Goal: Task Accomplishment & Management: Use online tool/utility

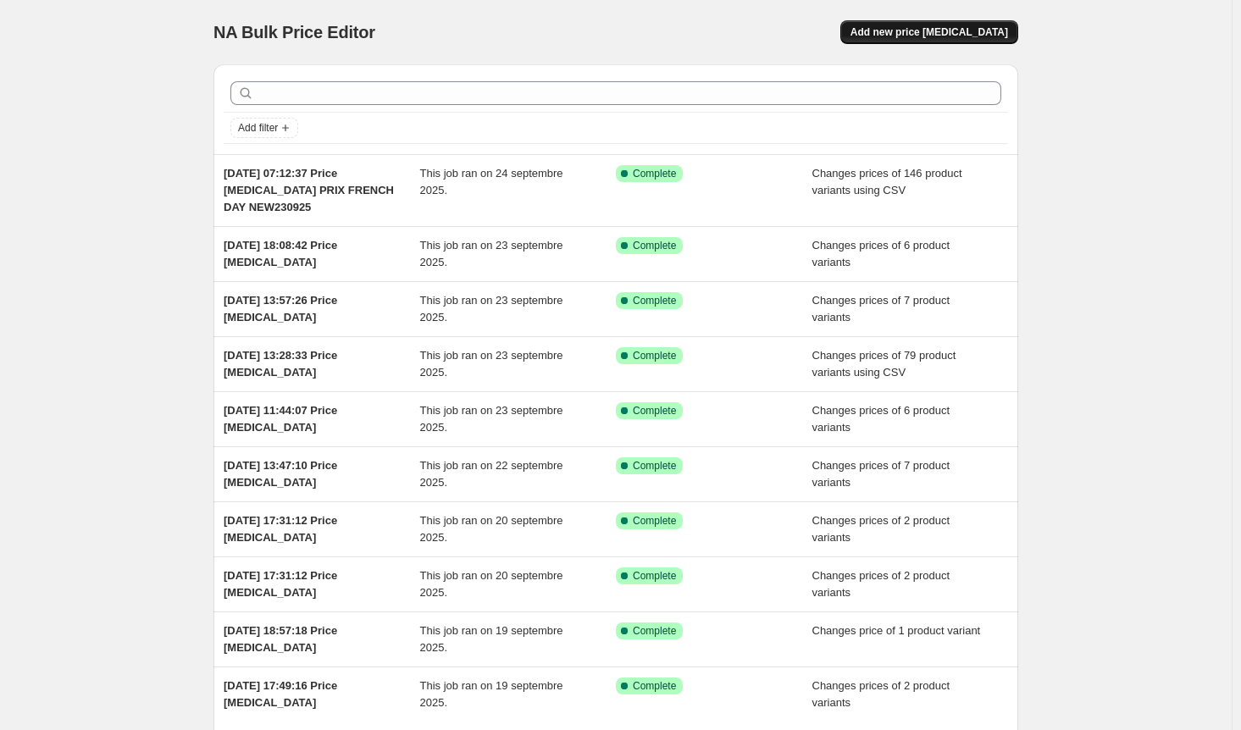
click at [957, 27] on span "Add new price [MEDICAL_DATA]" at bounding box center [930, 32] width 158 height 14
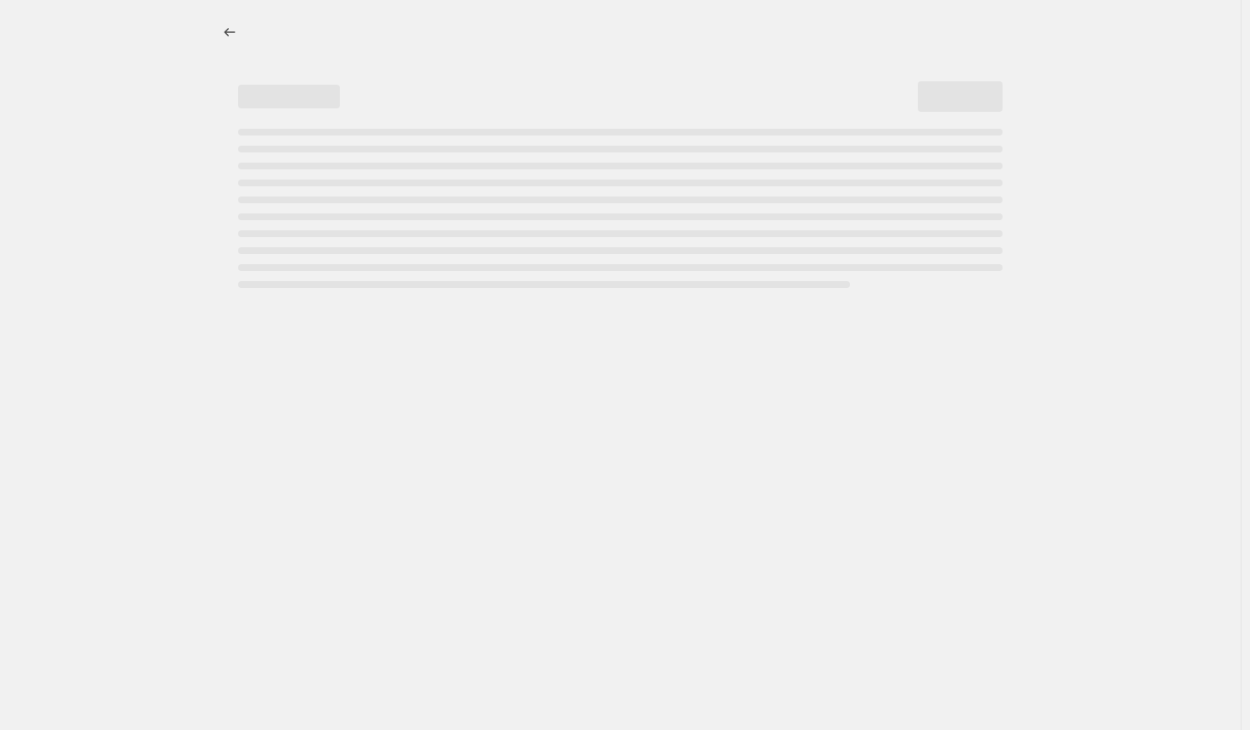
select select "percentage"
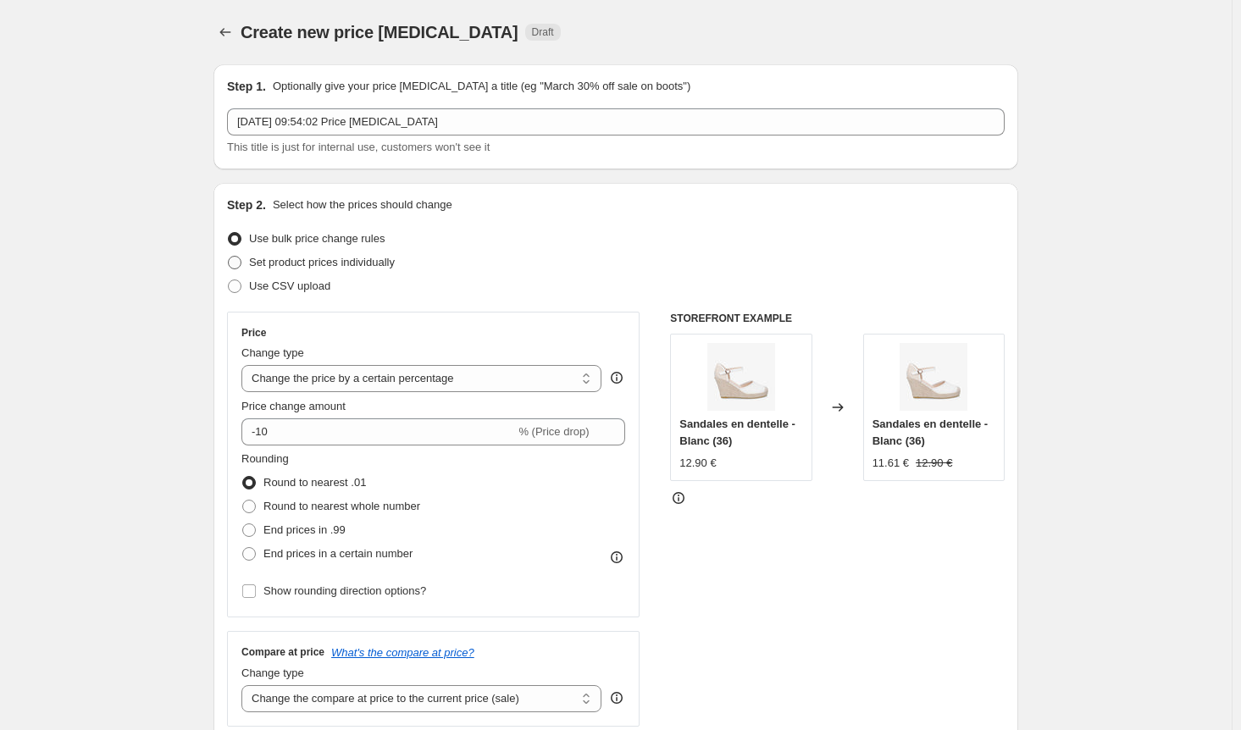
click at [241, 261] on span at bounding box center [235, 263] width 14 height 14
click at [229, 257] on input "Set product prices individually" at bounding box center [228, 256] width 1 height 1
radio input "true"
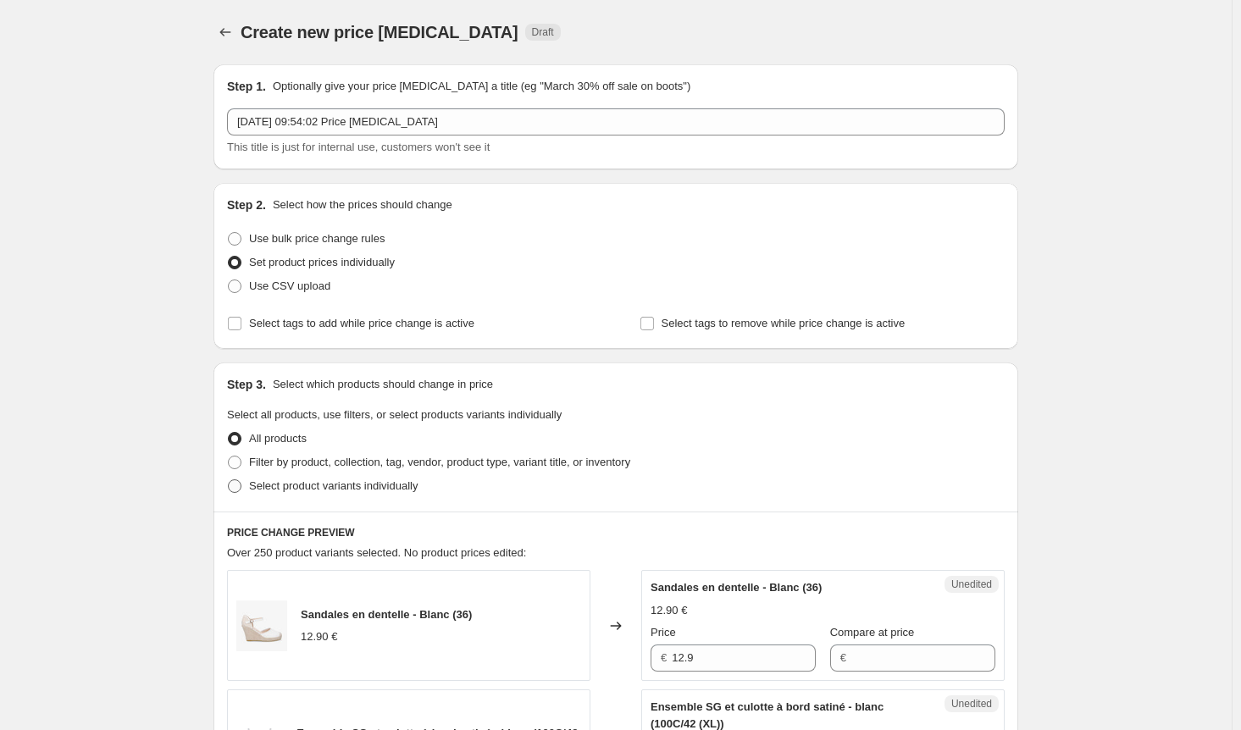
click at [241, 490] on span at bounding box center [235, 487] width 14 height 14
click at [229, 480] on input "Select product variants individually" at bounding box center [228, 480] width 1 height 1
radio input "true"
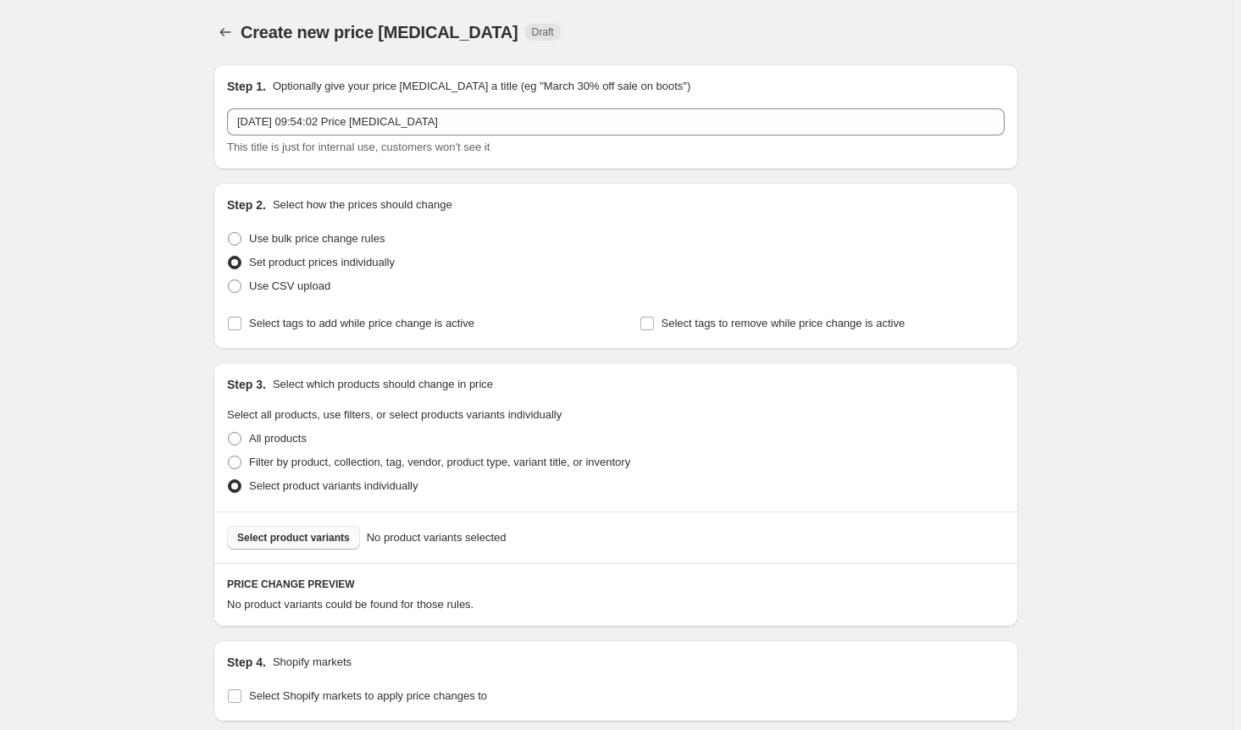
click at [297, 538] on span "Select product variants" at bounding box center [293, 538] width 113 height 14
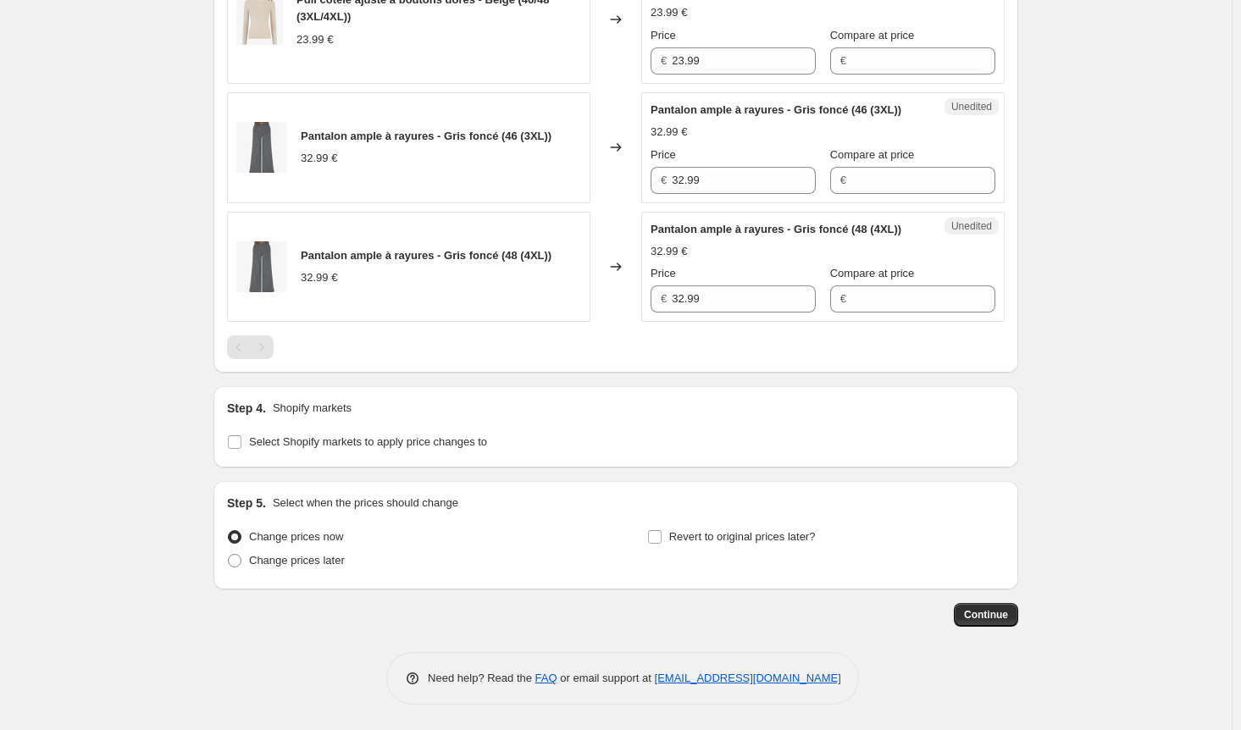
scroll to position [1509, 0]
click at [241, 441] on input "Select Shopify markets to apply price changes to" at bounding box center [235, 442] width 14 height 14
checkbox input "true"
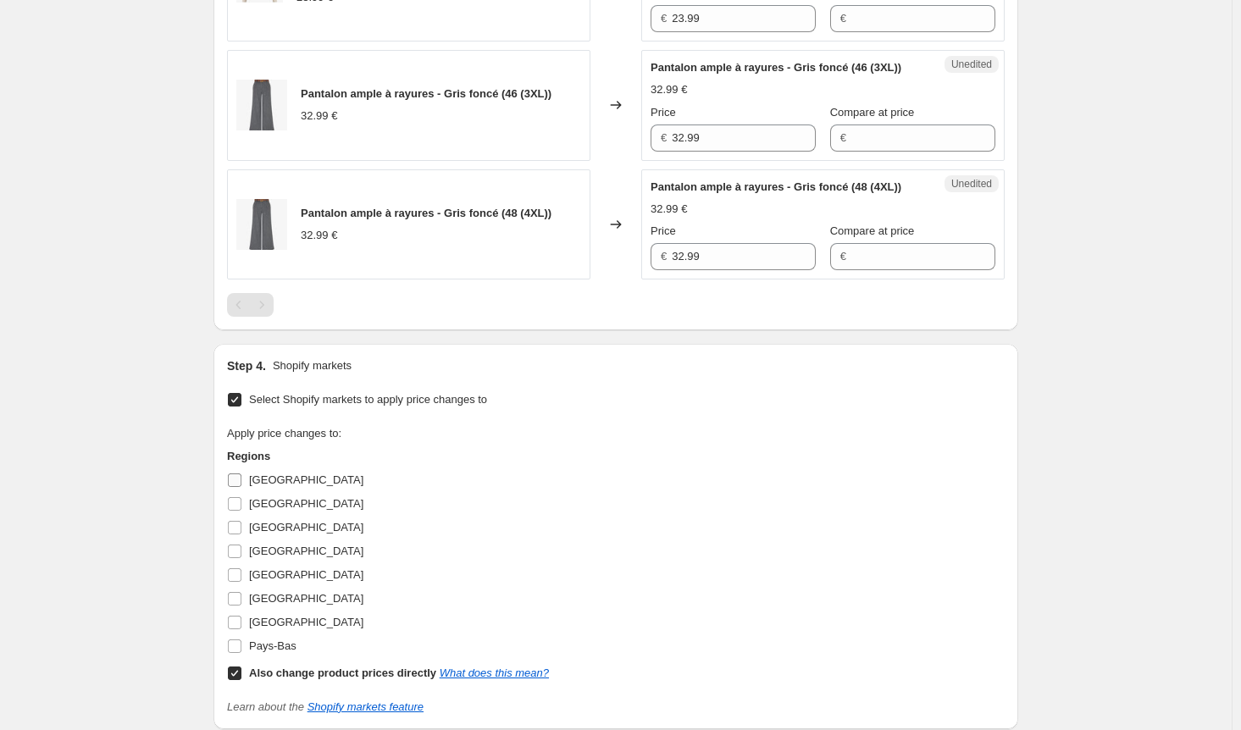
click at [241, 487] on input "[GEOGRAPHIC_DATA]" at bounding box center [235, 481] width 14 height 14
checkbox input "true"
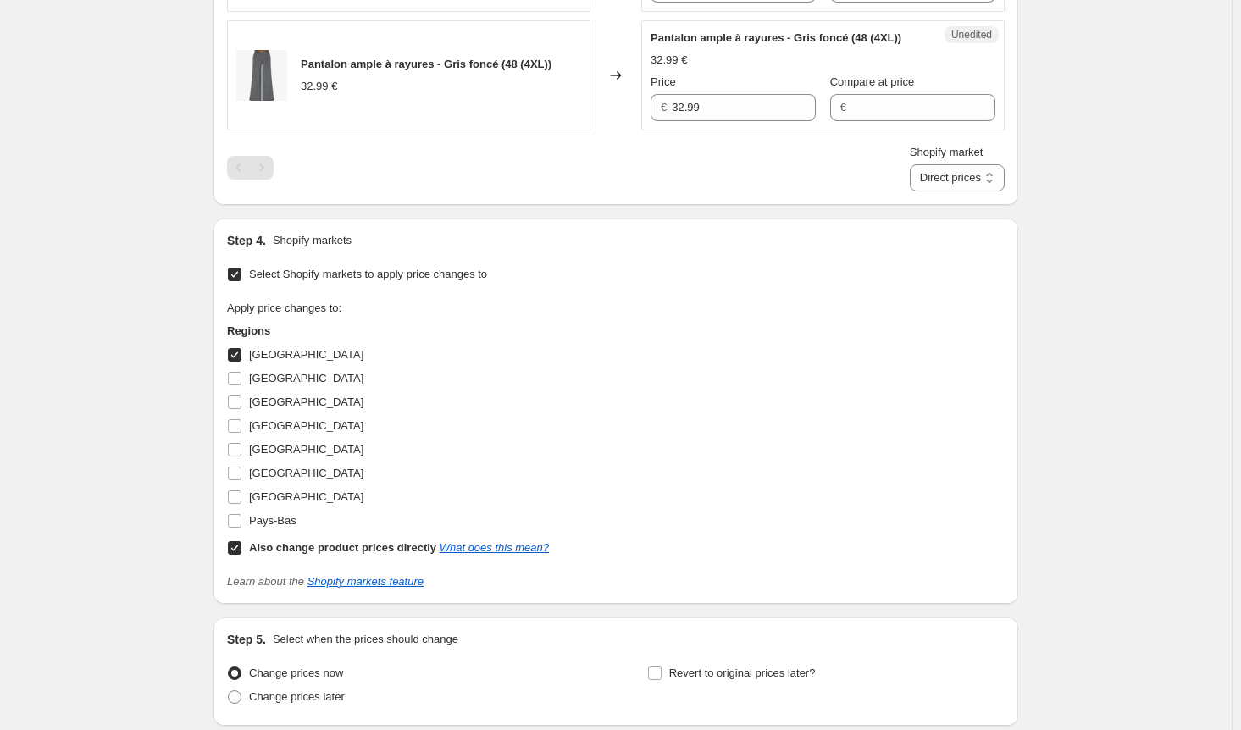
scroll to position [1763, 0]
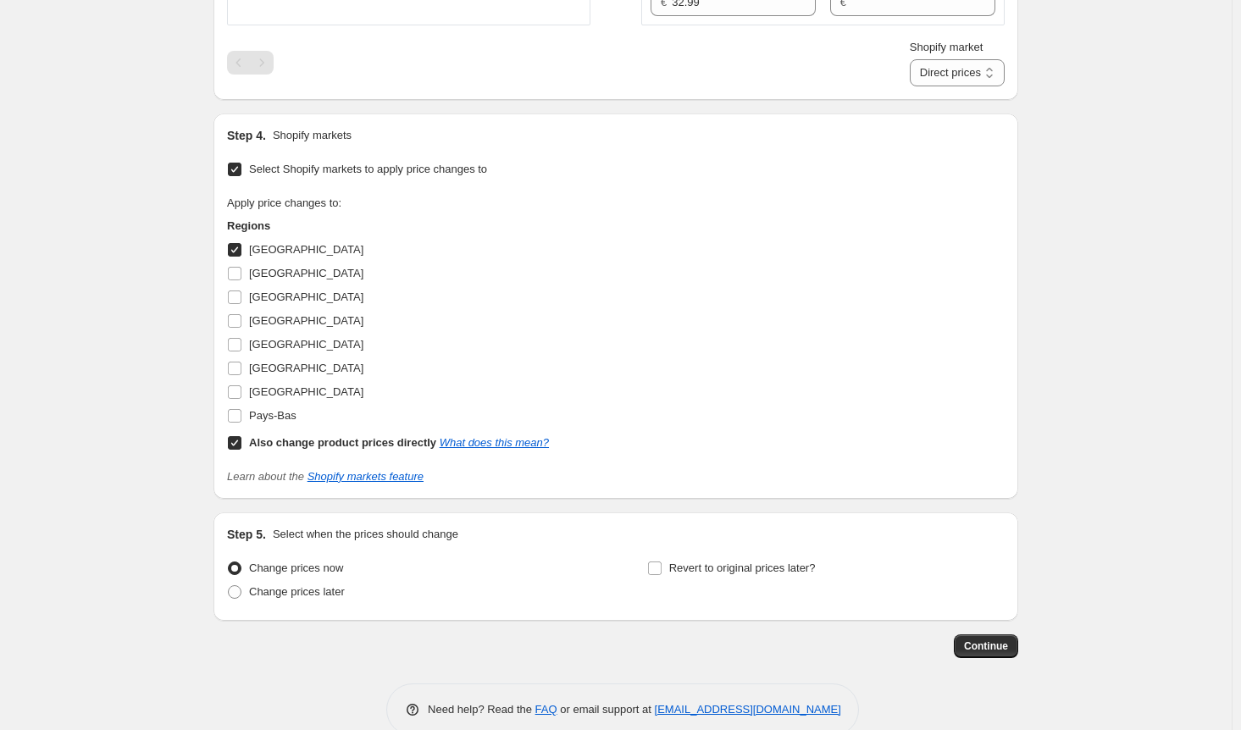
click at [241, 450] on input "Also change product prices directly What does this mean?" at bounding box center [235, 443] width 14 height 14
checkbox input "false"
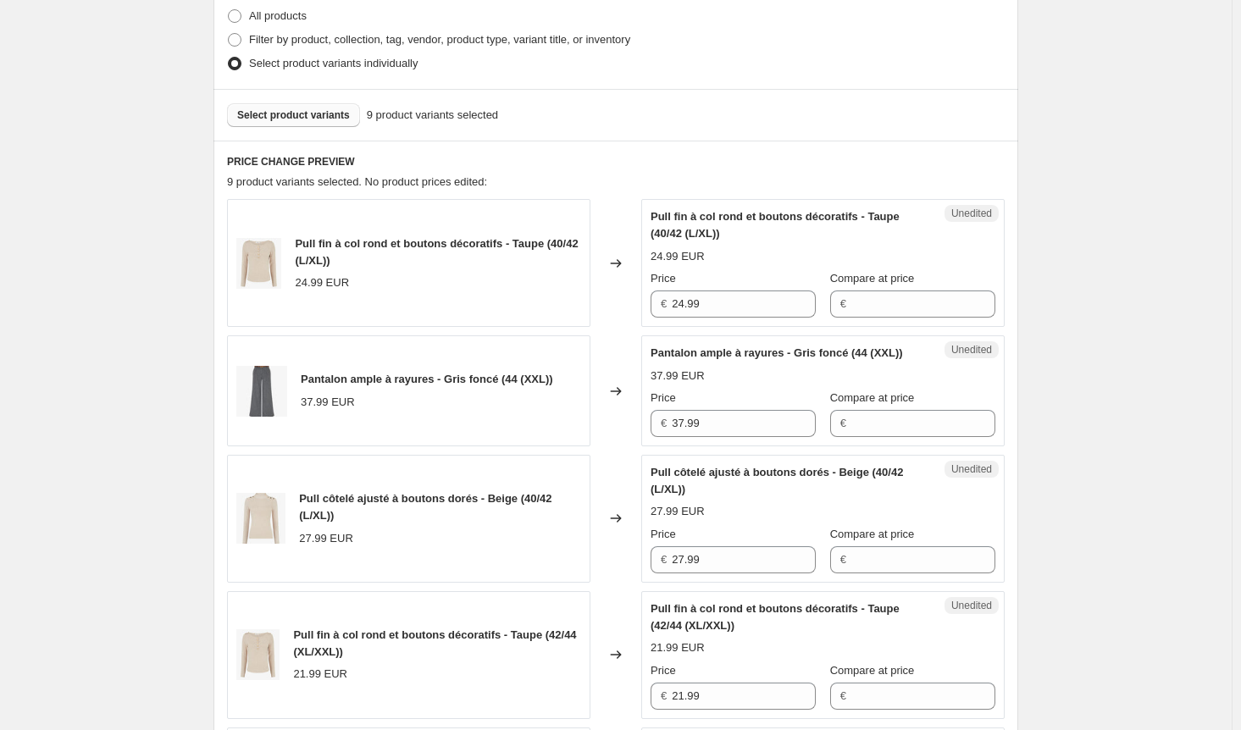
scroll to position [424, 0]
drag, startPoint x: 748, startPoint y: 302, endPoint x: 589, endPoint y: 299, distance: 159.3
click at [589, 299] on div "Pull fin à col rond et boutons décoratifs - Taupe (40/42 (L/XL)) 24.99 EUR Chan…" at bounding box center [616, 262] width 778 height 128
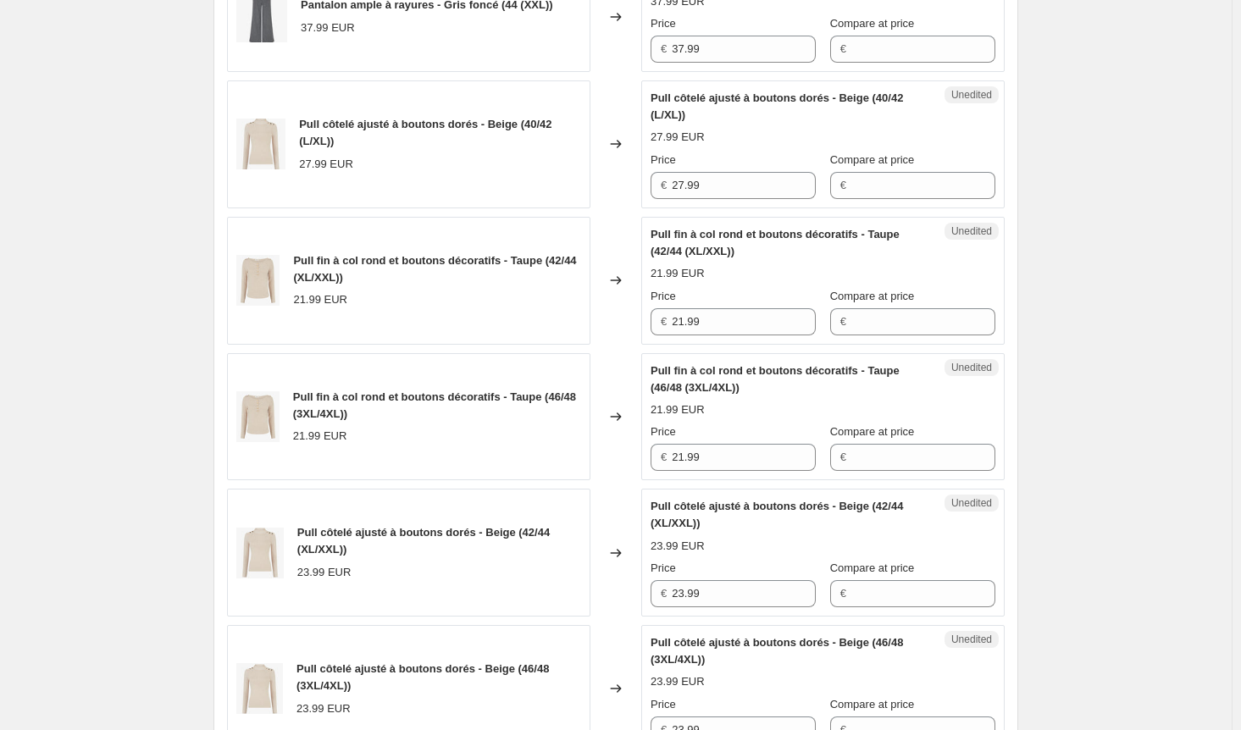
scroll to position [847, 0]
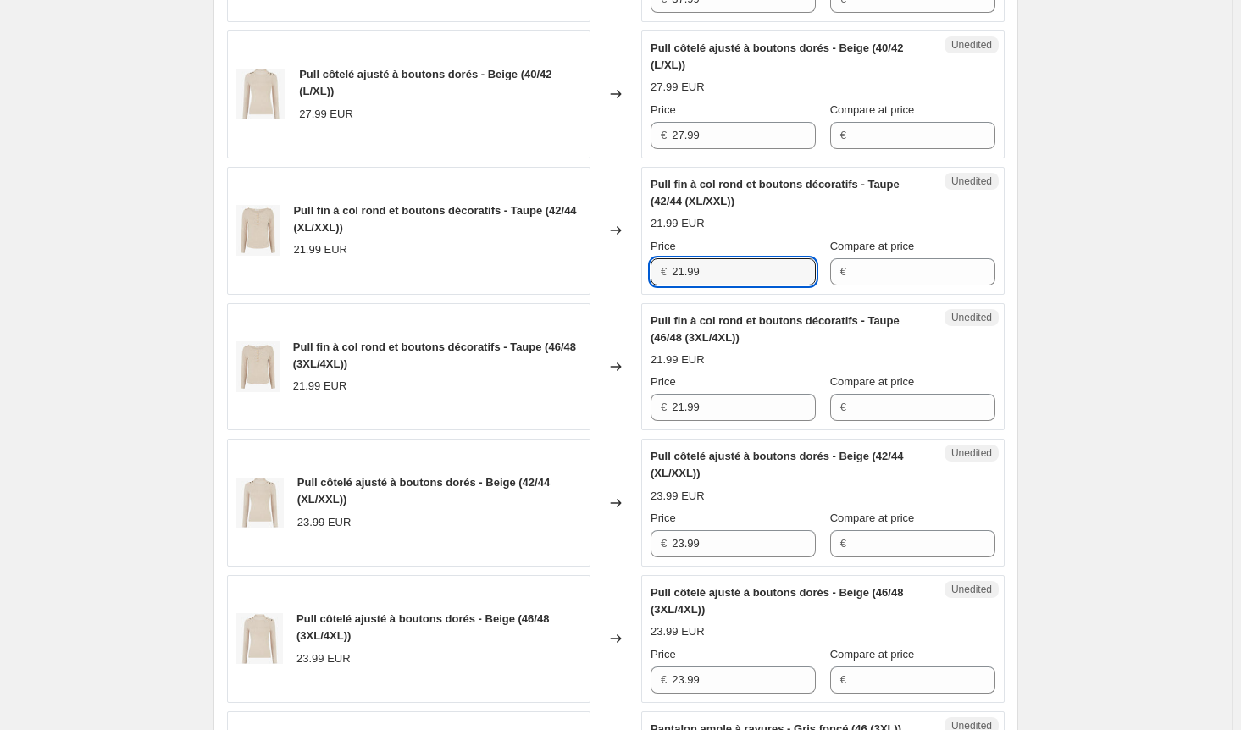
drag, startPoint x: 638, startPoint y: 286, endPoint x: 613, endPoint y: 289, distance: 25.6
click at [610, 286] on div "Pull fin à col rond et boutons décoratifs - Taupe (42/44 (XL/XXL)) 21.99 EUR Ch…" at bounding box center [616, 231] width 778 height 128
paste input "4"
type input "24.99"
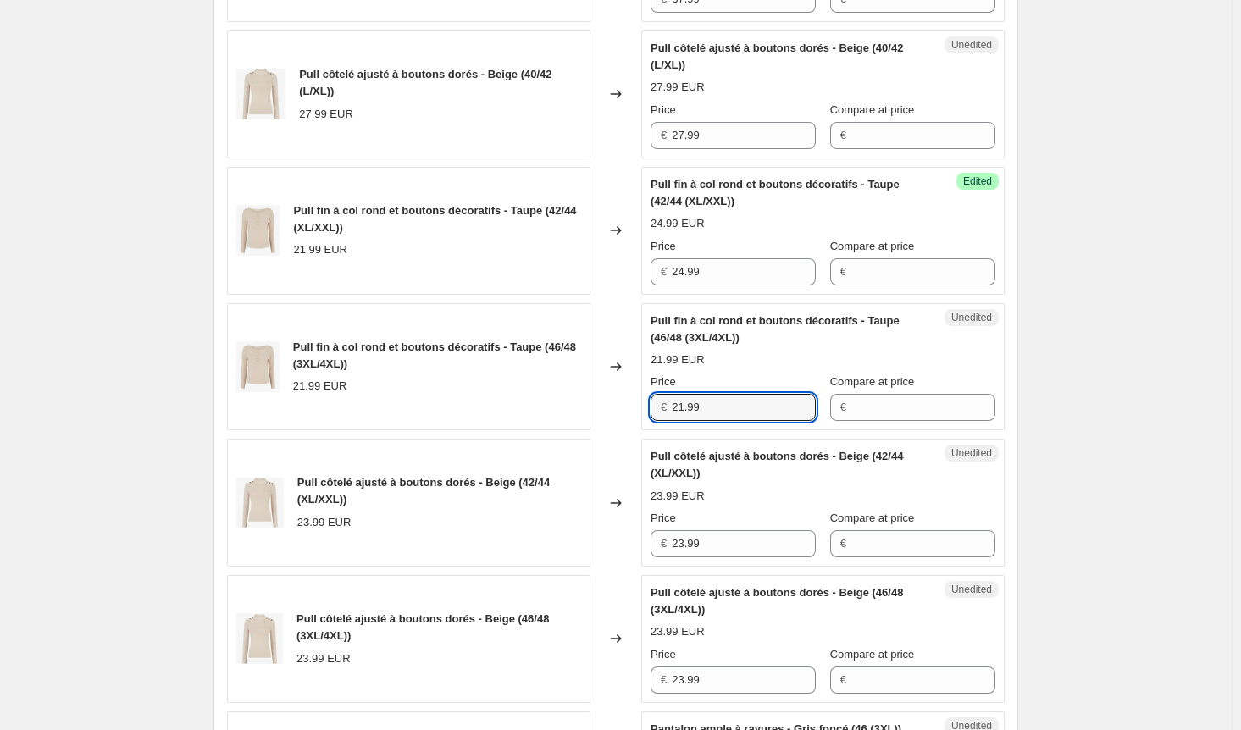
drag, startPoint x: 713, startPoint y: 418, endPoint x: 646, endPoint y: 418, distance: 66.9
click at [646, 418] on div "Unedited Pull fin à col rond et boutons décoratifs - Taupe (46/48 (3XL/4XL)) 21…" at bounding box center [822, 367] width 363 height 128
paste input "4"
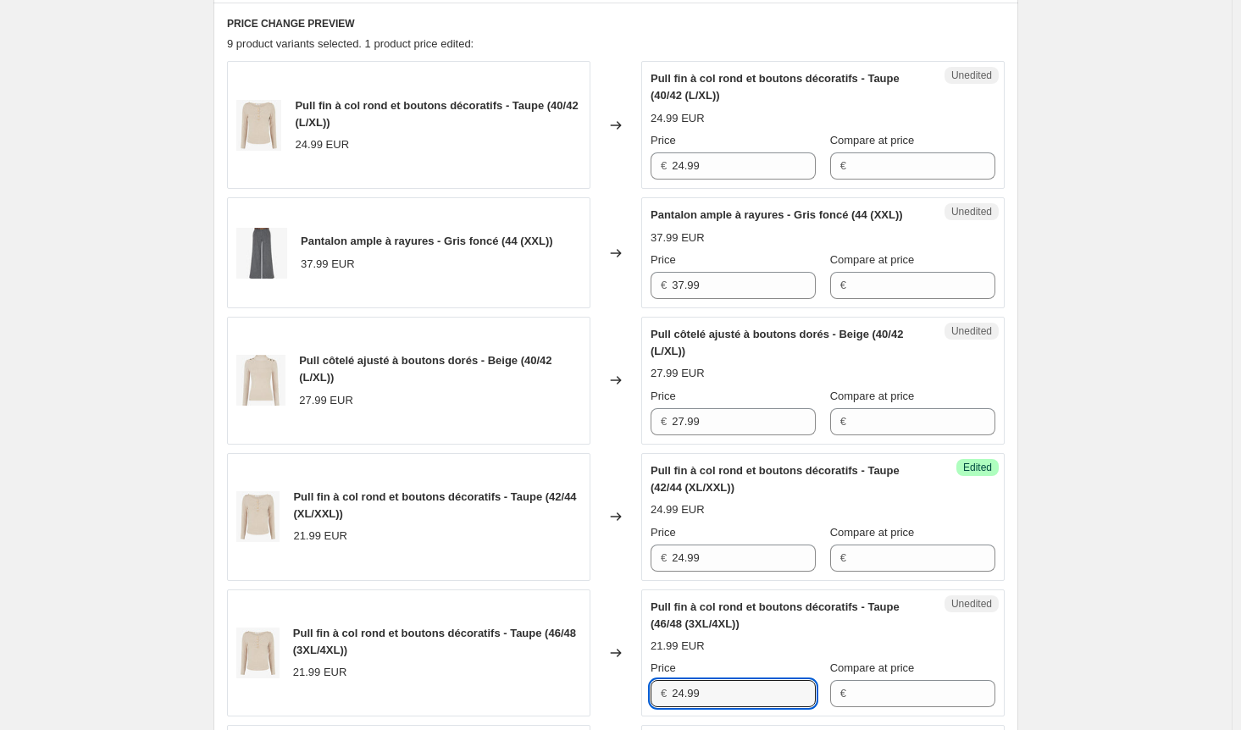
scroll to position [508, 0]
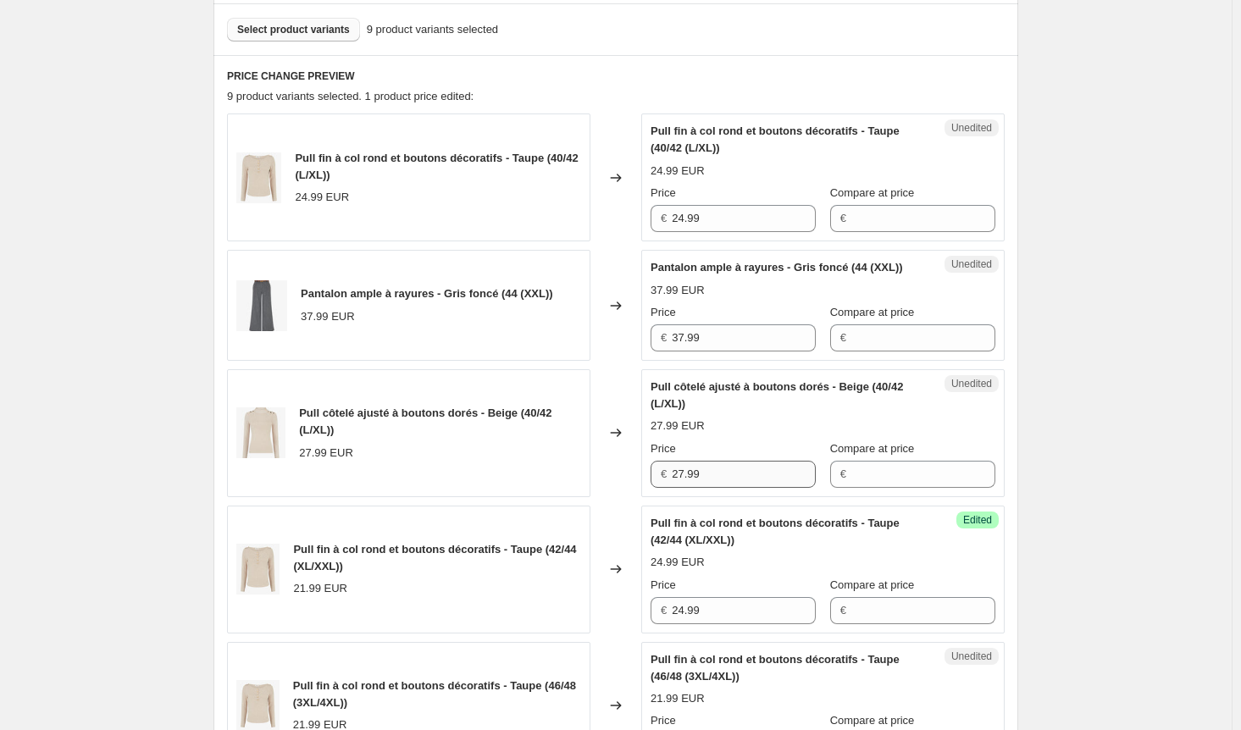
type input "24.99"
drag, startPoint x: 713, startPoint y: 485, endPoint x: 656, endPoint y: 488, distance: 57.7
click at [656, 488] on div "€ 27.99" at bounding box center [733, 474] width 165 height 27
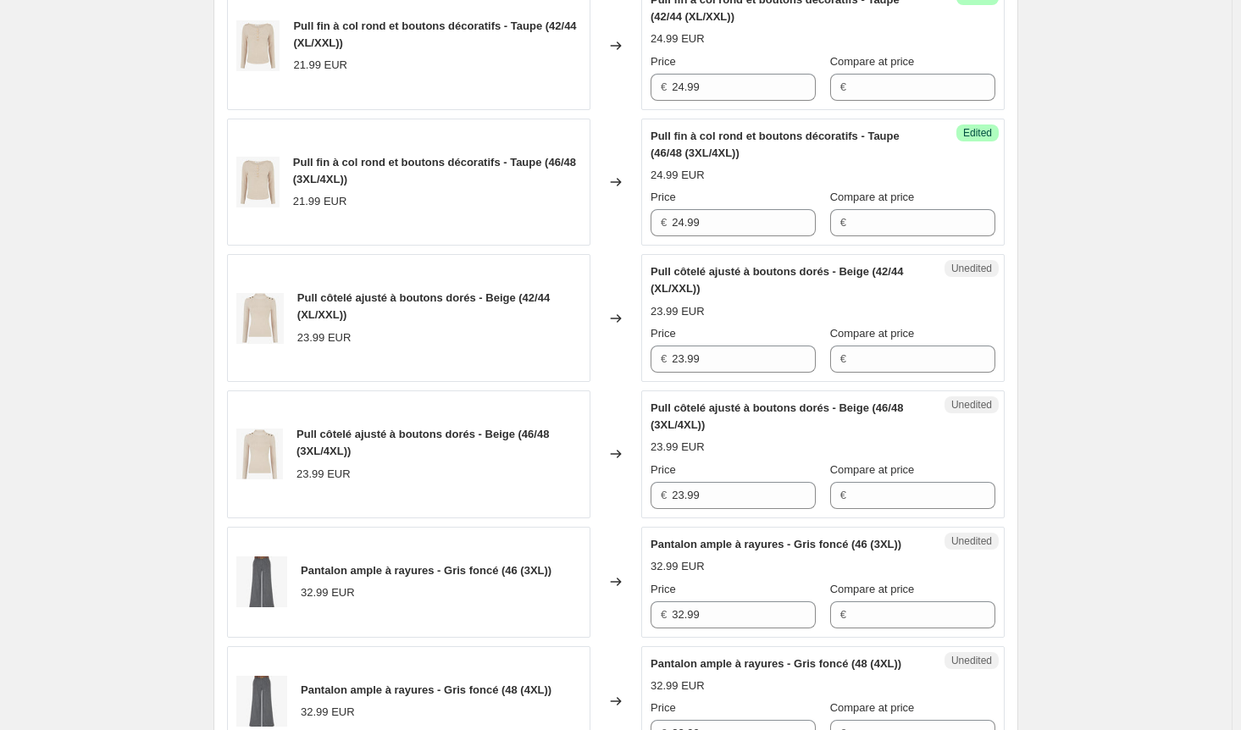
scroll to position [1101, 0]
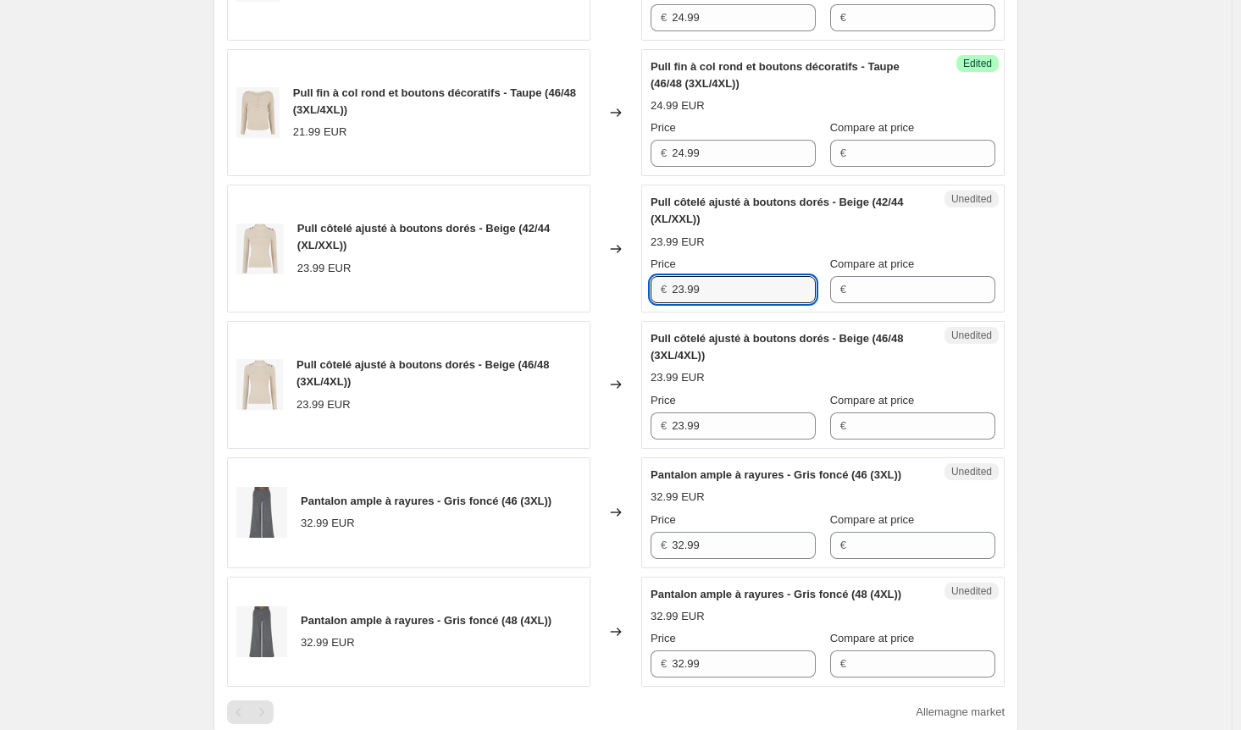
drag, startPoint x: 707, startPoint y: 305, endPoint x: 604, endPoint y: 306, distance: 103.4
click at [604, 306] on div "Pull côtelé ajusté à boutons dorés - Beige (42/44 (XL/XXL)) 23.99 EUR Changed t…" at bounding box center [616, 249] width 778 height 128
paste input "7"
type input "27.99"
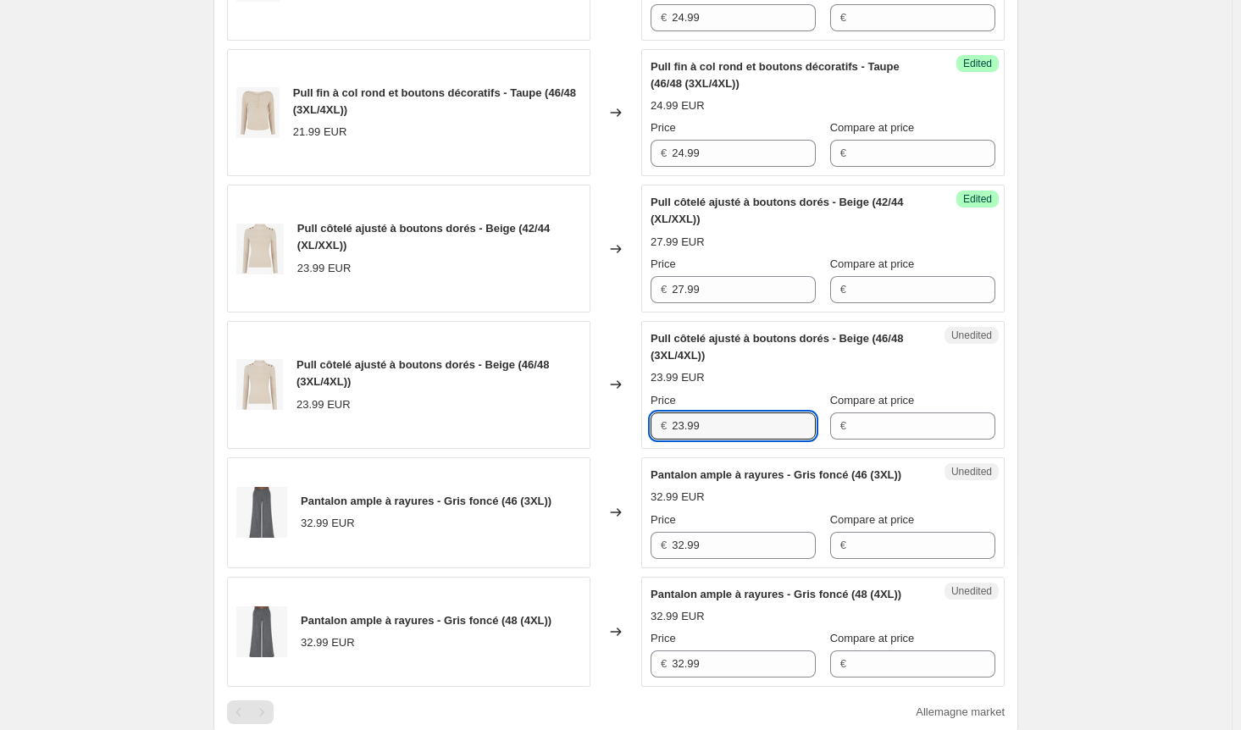
drag, startPoint x: 719, startPoint y: 436, endPoint x: 639, endPoint y: 441, distance: 80.6
click at [639, 441] on div "Pull côtelé ajusté à boutons dorés - Beige (46/48 (3XL/4XL)) 23.99 EUR Changed …" at bounding box center [616, 385] width 778 height 128
paste input "7"
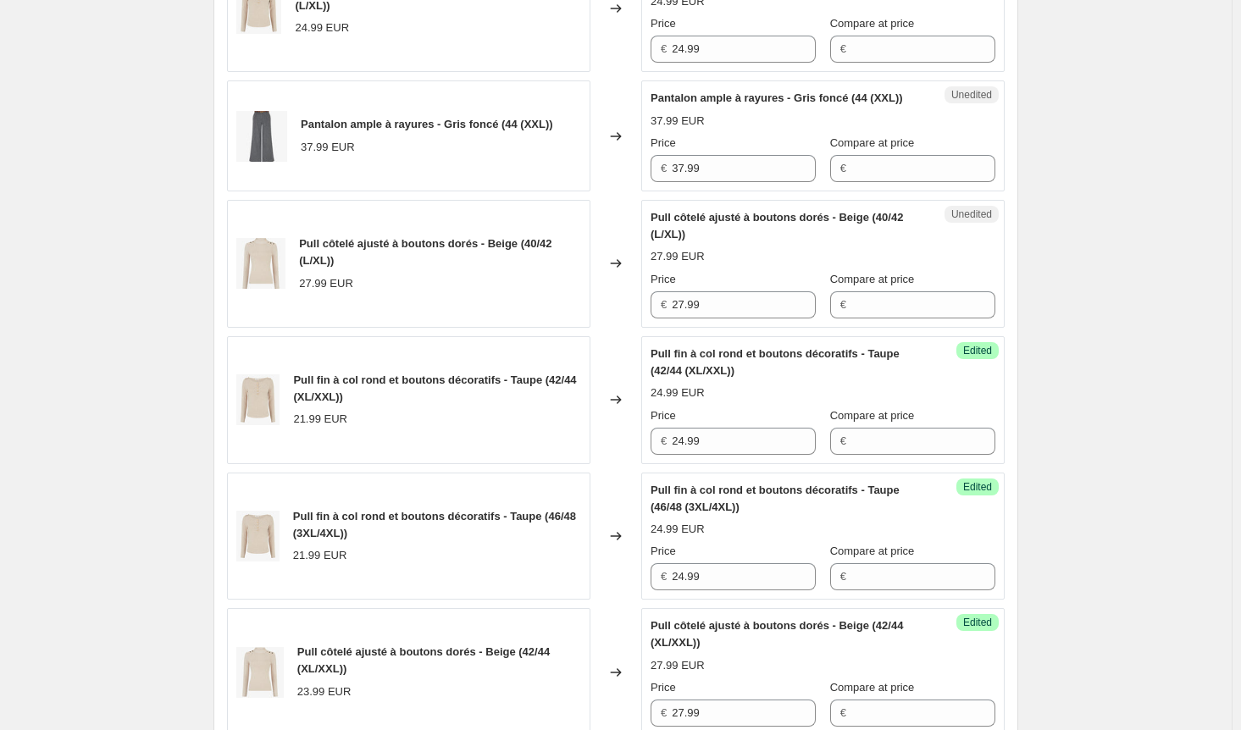
scroll to position [678, 0]
type input "27.99"
drag, startPoint x: 709, startPoint y: 182, endPoint x: 600, endPoint y: 182, distance: 109.3
click at [600, 182] on div "Pantalon ample à rayures - Gris foncé (44 (XXL)) 37.99 EUR Changed to Unedited …" at bounding box center [616, 135] width 778 height 111
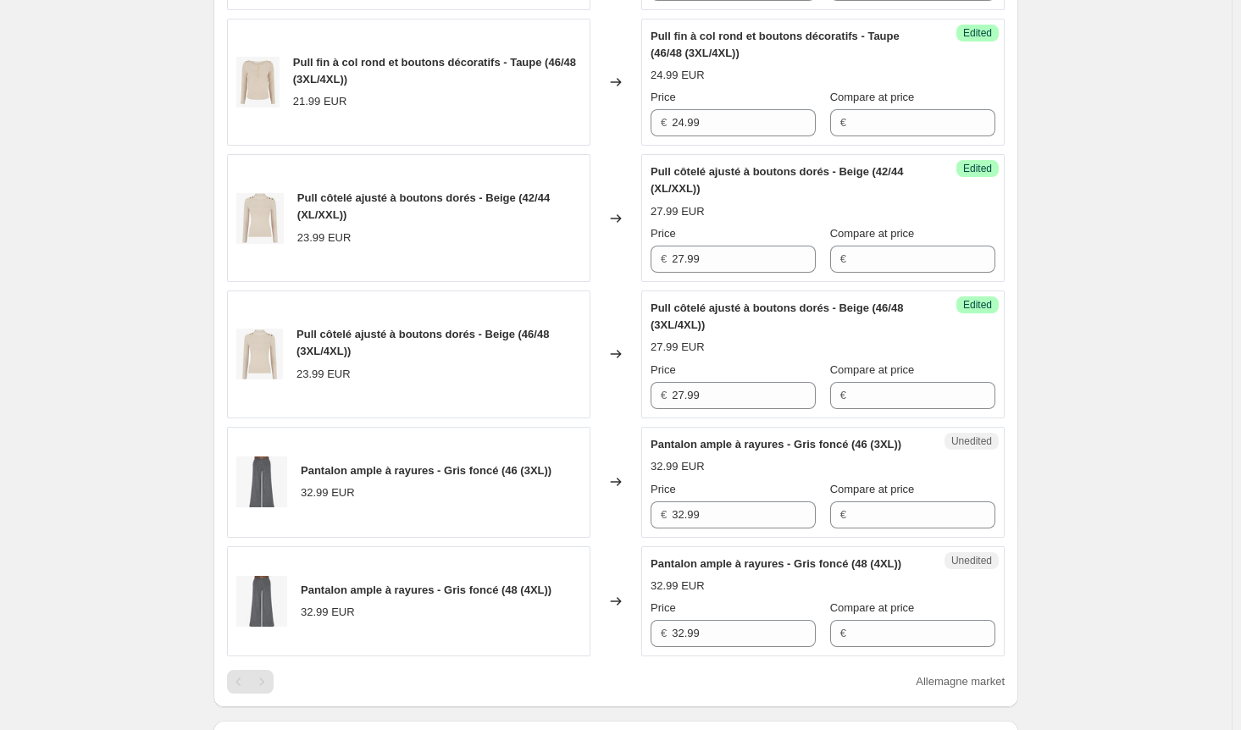
scroll to position [1271, 0]
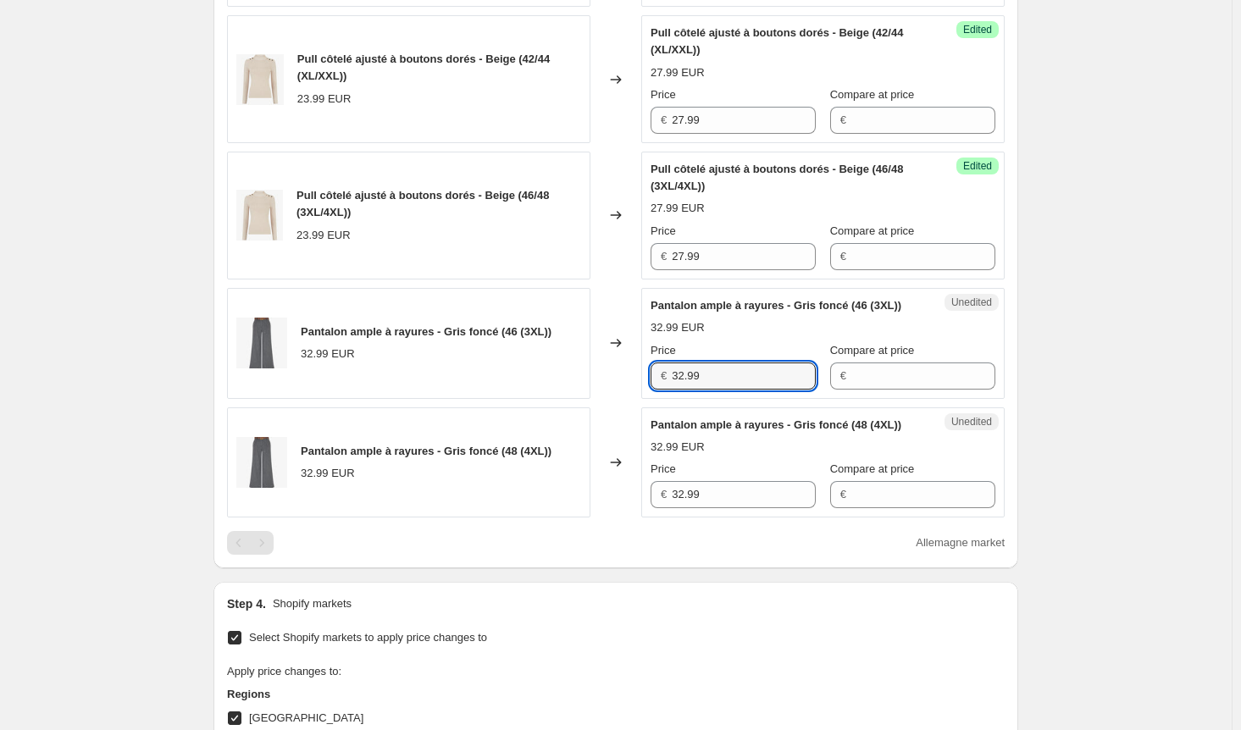
drag, startPoint x: 724, startPoint y: 402, endPoint x: 628, endPoint y: 400, distance: 95.8
click at [629, 399] on div "Pantalon ample à rayures - Gris foncé (46 (3XL)) 32.99 EUR Changed to Unedited …" at bounding box center [616, 343] width 778 height 111
paste input "7"
type input "37.99"
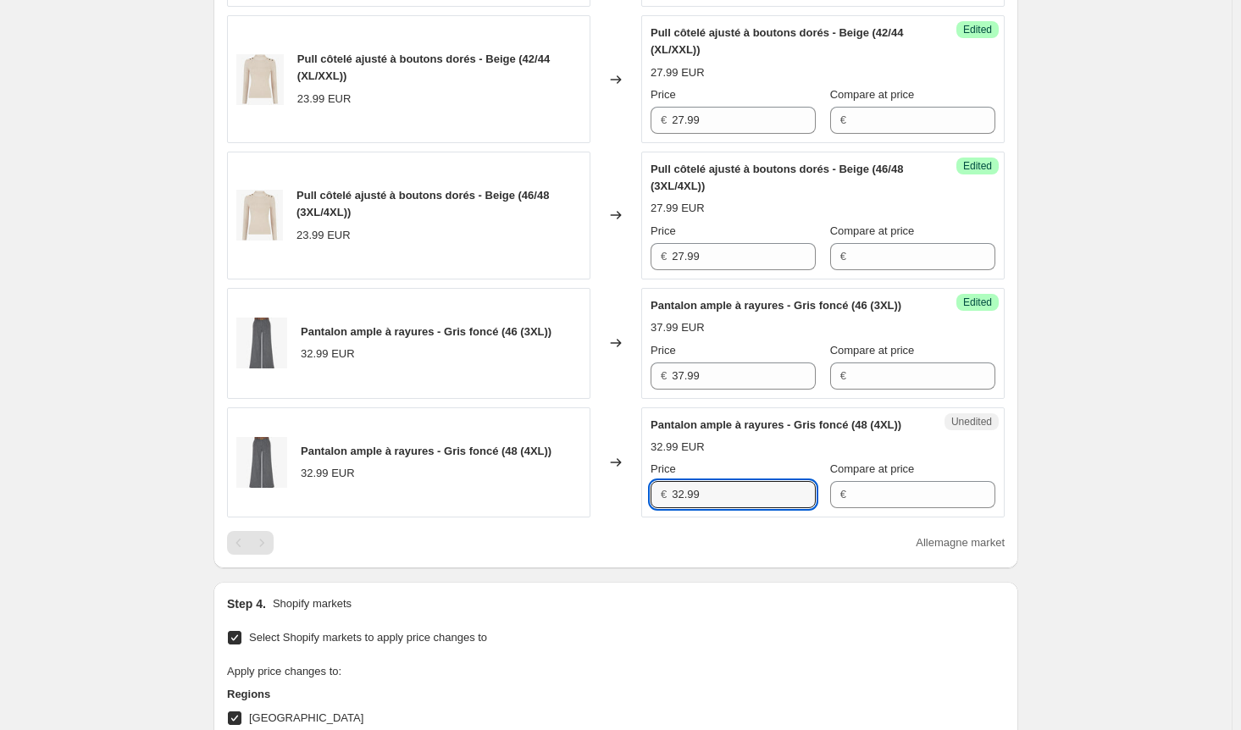
drag, startPoint x: 730, startPoint y: 535, endPoint x: 649, endPoint y: 536, distance: 81.4
click at [650, 519] on div "Unedited Pantalon ample à rayures - Gris foncé (48 (4XL)) 32.99 EUR Price € 32.…" at bounding box center [822, 463] width 363 height 111
paste input "7"
type input "37.99"
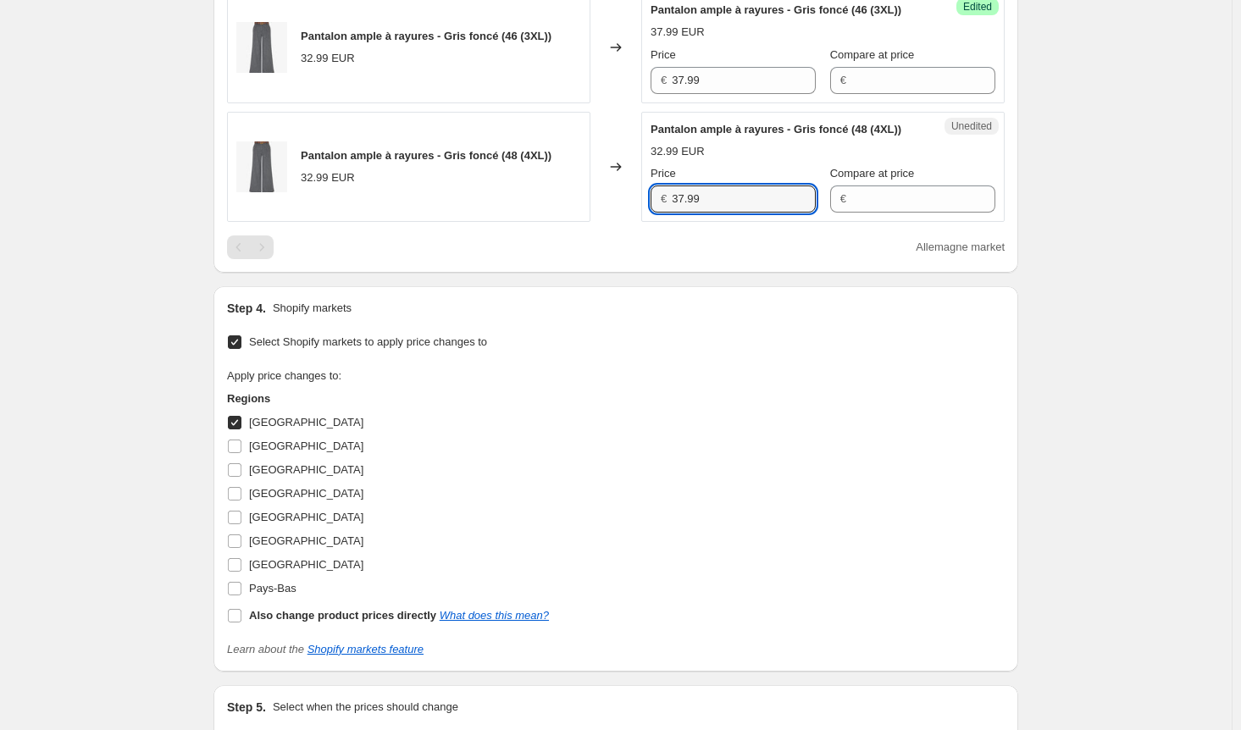
scroll to position [1610, 0]
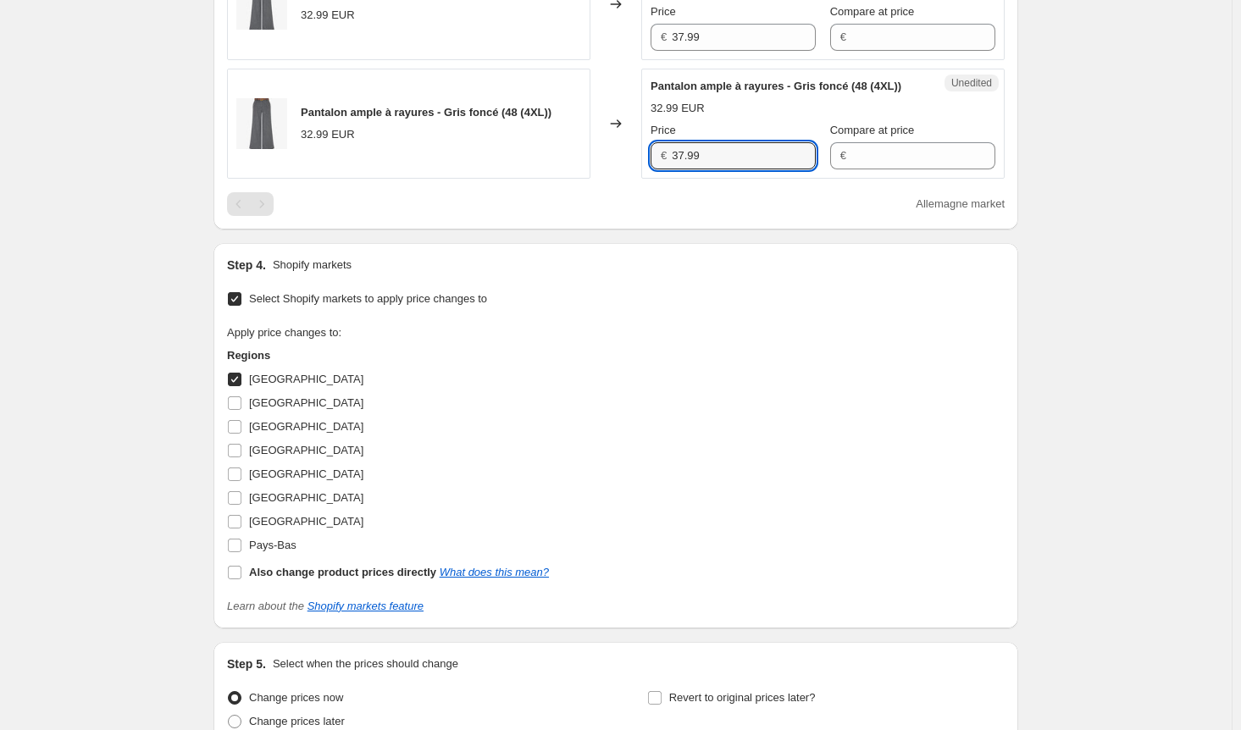
click at [239, 386] on input "[GEOGRAPHIC_DATA]" at bounding box center [235, 380] width 14 height 14
checkbox input "false"
click at [241, 410] on input "[GEOGRAPHIC_DATA]" at bounding box center [235, 404] width 14 height 14
checkbox input "true"
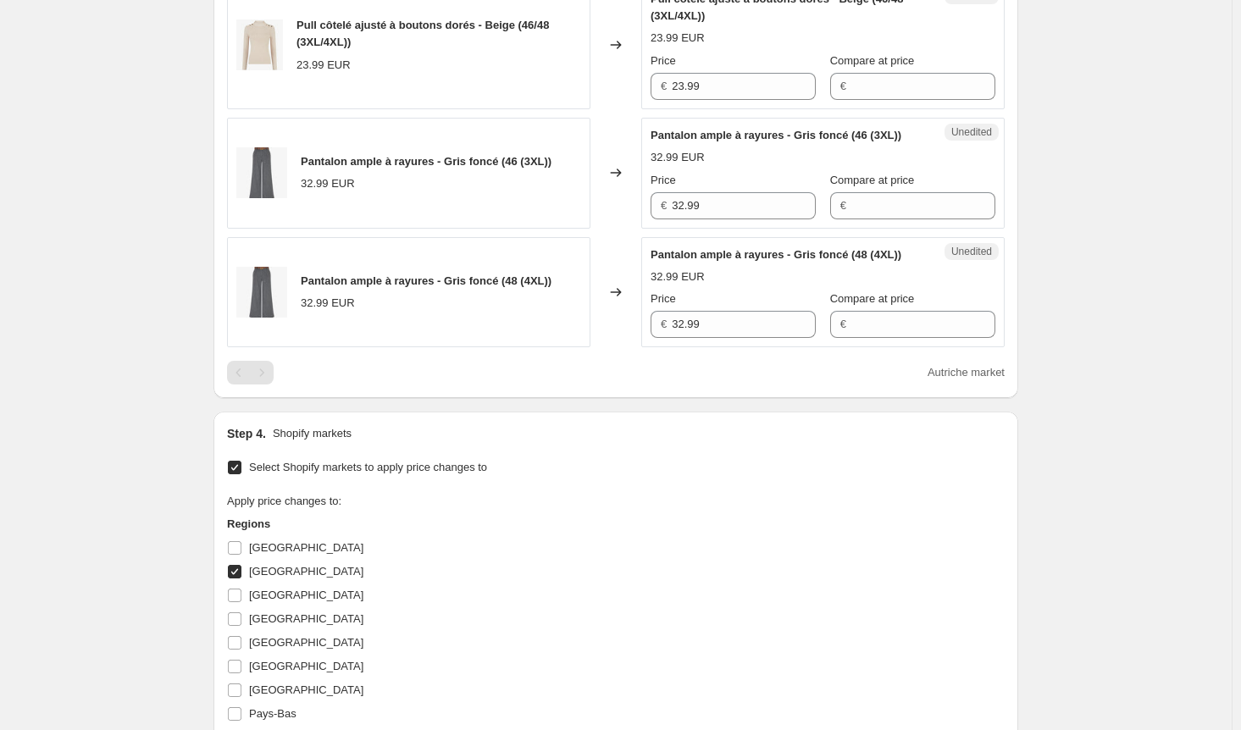
scroll to position [1440, 0]
drag, startPoint x: 658, startPoint y: 235, endPoint x: 627, endPoint y: 235, distance: 31.3
click at [627, 230] on div "Pantalon ample à rayures - Gris foncé (46 (3XL)) 32.99 EUR Changed to Unedited …" at bounding box center [616, 174] width 778 height 111
paste input "7"
type input "37.99"
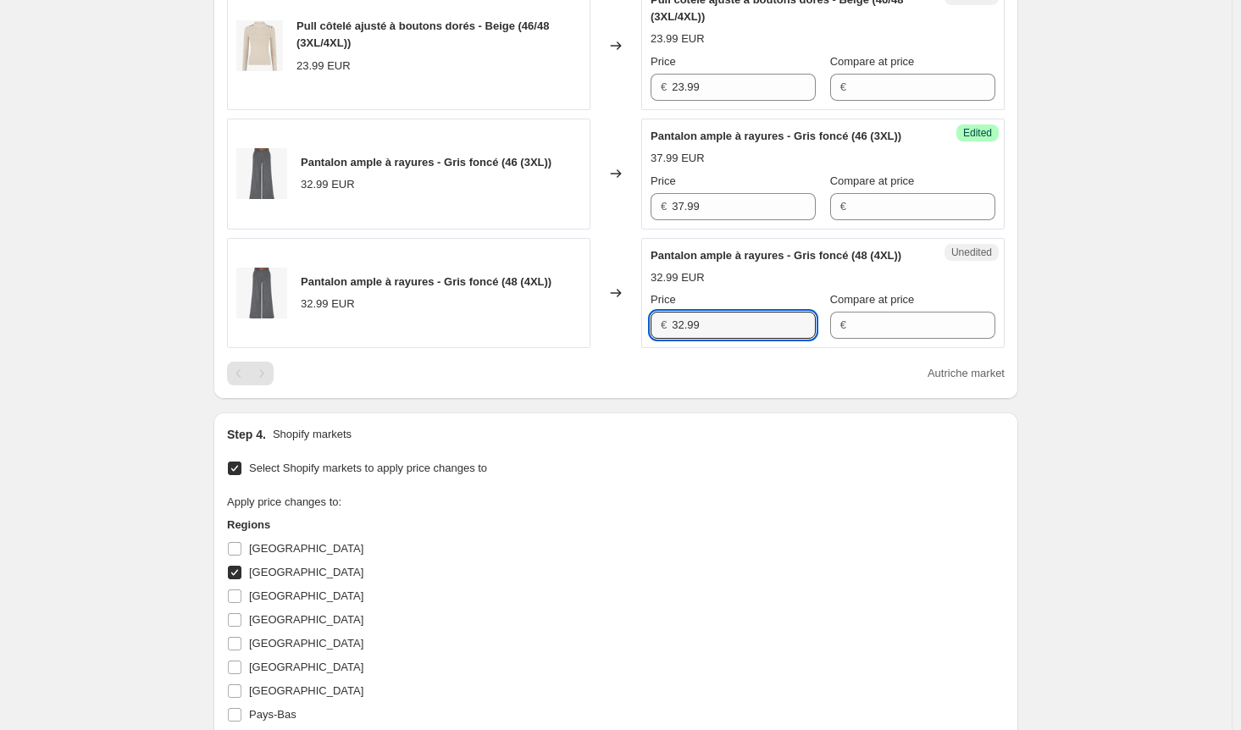
drag, startPoint x: 668, startPoint y: 373, endPoint x: 632, endPoint y: 370, distance: 35.7
click at [632, 349] on div "Pantalon ample à rayures - Gris foncé (48 (4XL)) 32.99 EUR Changed to Unedited …" at bounding box center [616, 293] width 778 height 111
paste input "7"
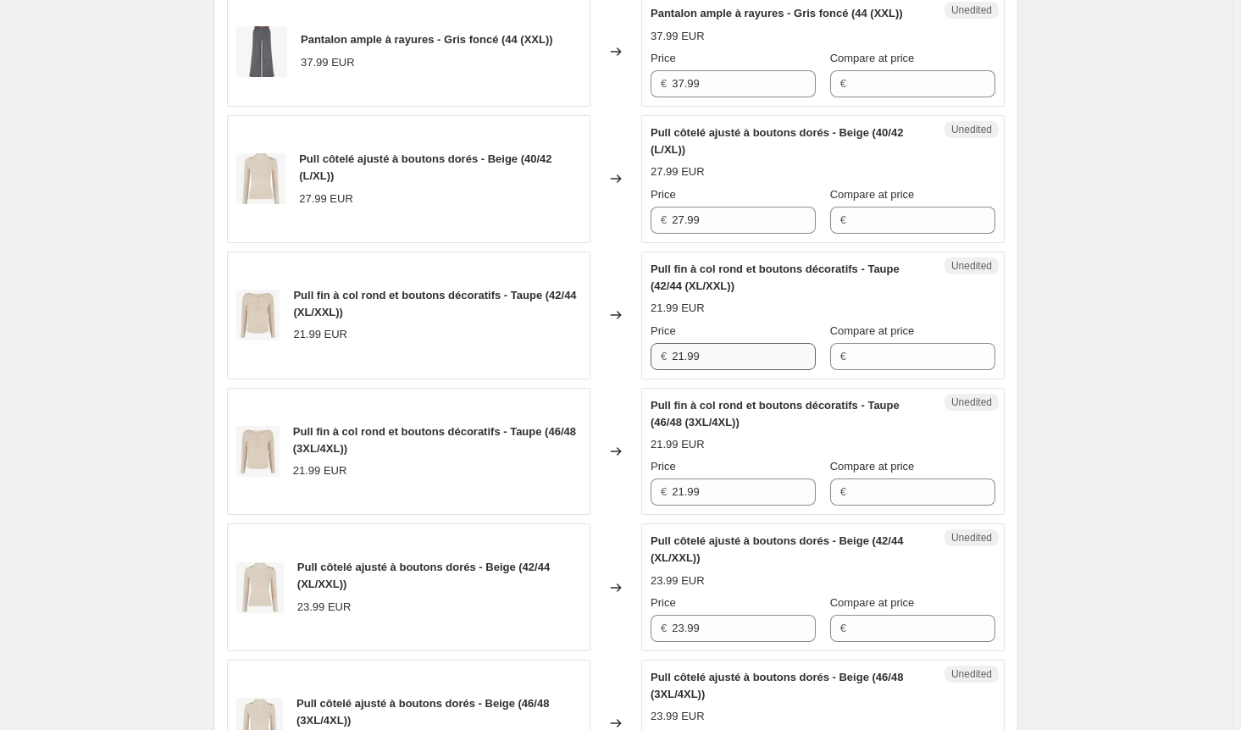
scroll to position [424, 0]
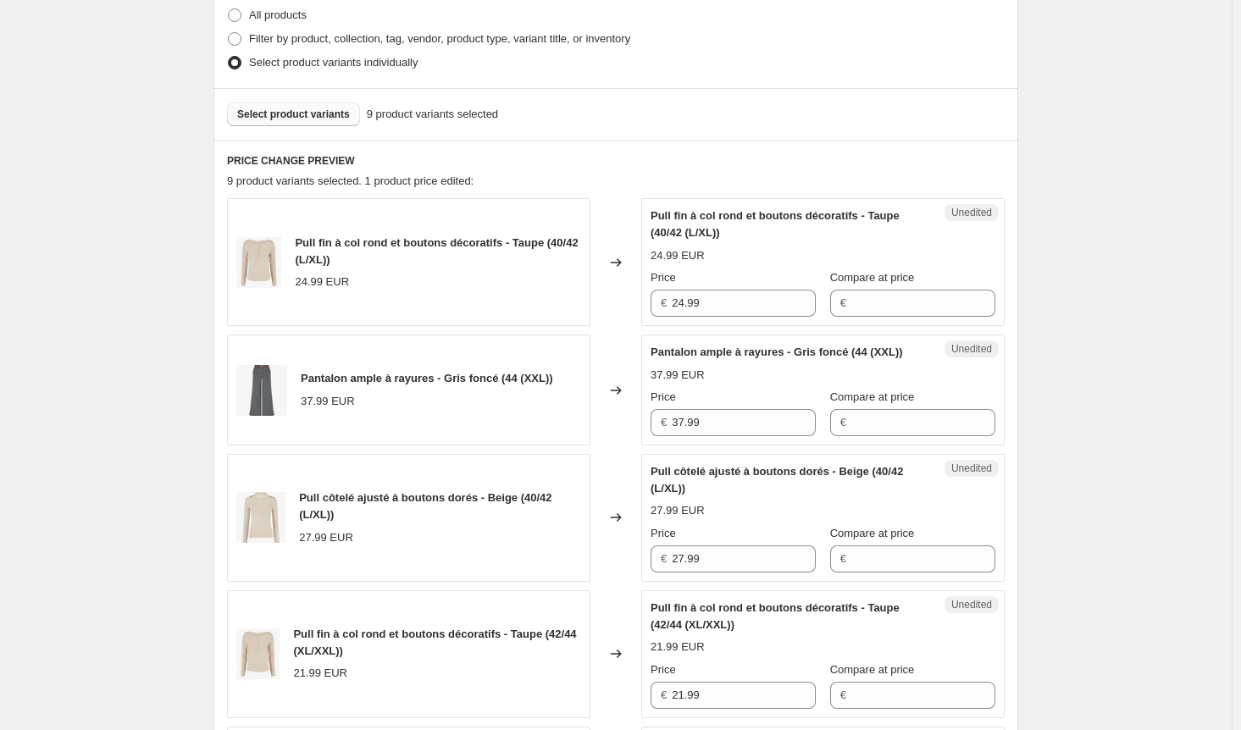
type input "37.99"
drag, startPoint x: 615, startPoint y: 298, endPoint x: 600, endPoint y: 298, distance: 15.3
click at [600, 298] on div "Pull fin à col rond et boutons décoratifs - Taupe (40/42 (L/XL)) 24.99 EUR Chan…" at bounding box center [616, 262] width 778 height 128
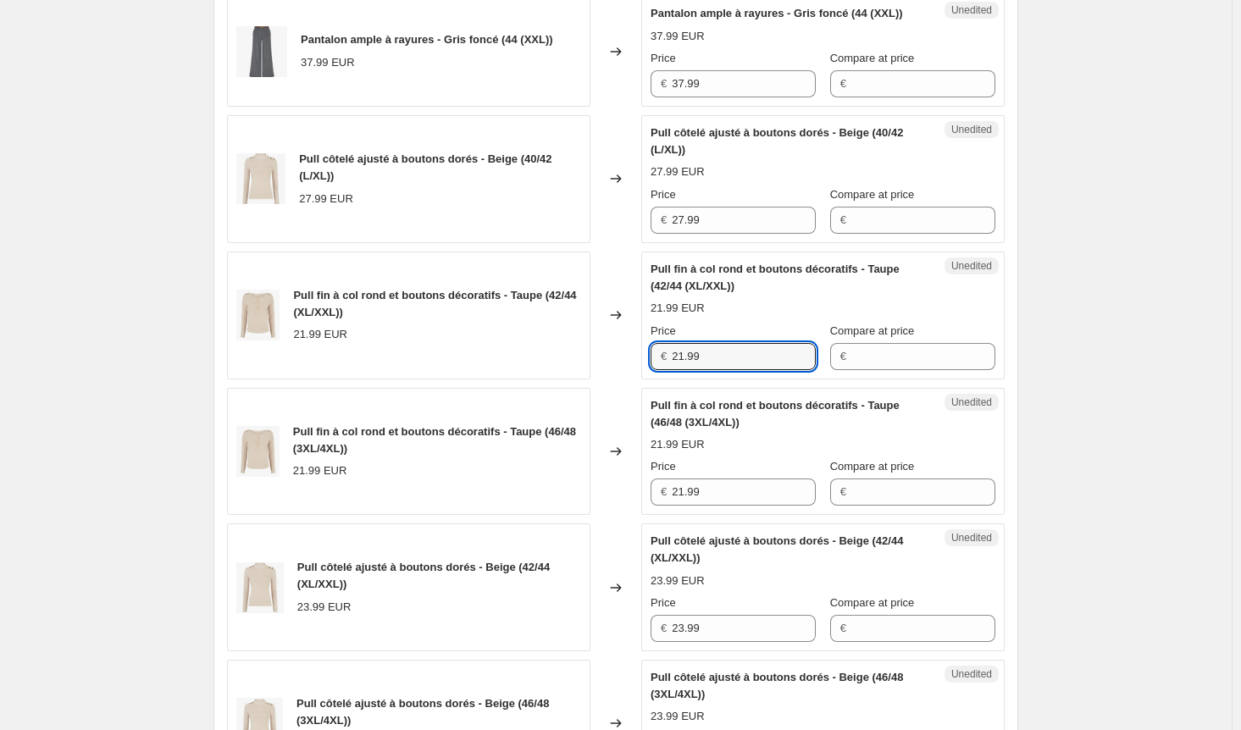
drag, startPoint x: 698, startPoint y: 367, endPoint x: 636, endPoint y: 367, distance: 61.9
click at [636, 367] on div "Pull fin à col rond et boutons décoratifs - Taupe (42/44 (XL/XXL)) 21.99 EUR Ch…" at bounding box center [616, 316] width 778 height 128
paste input "4"
type input "24.99"
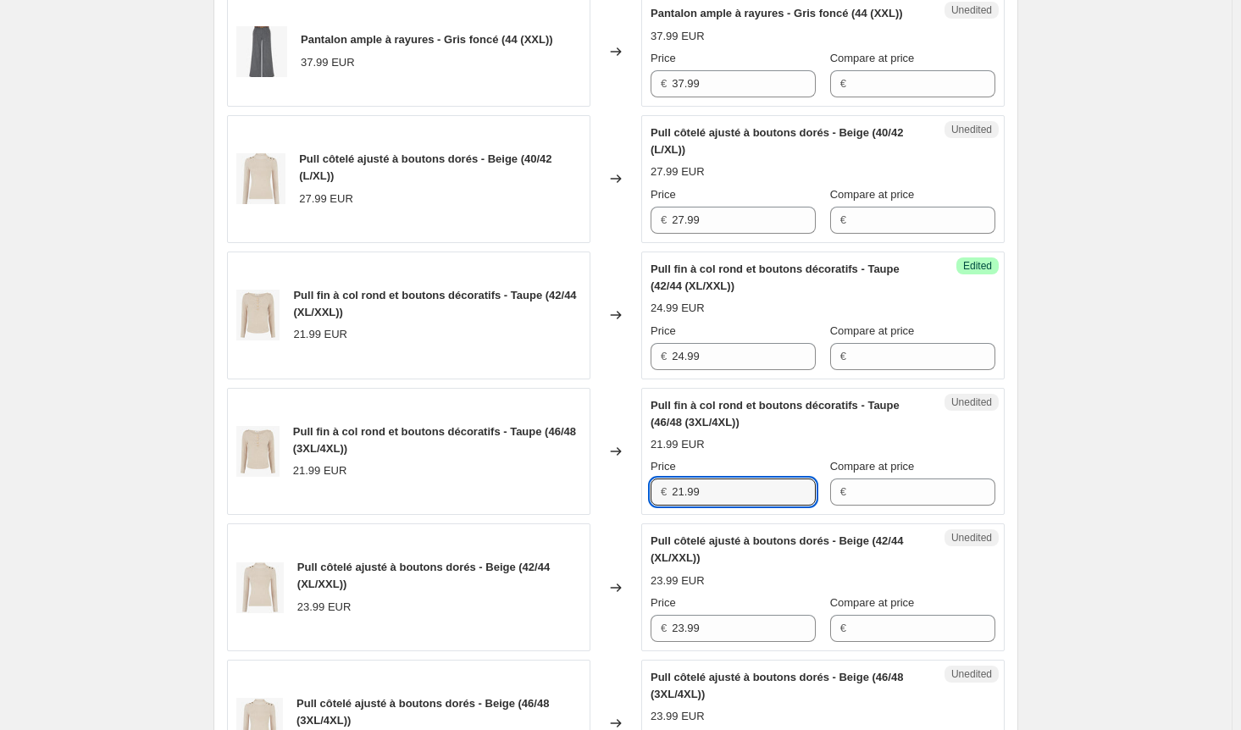
drag, startPoint x: 733, startPoint y: 508, endPoint x: 647, endPoint y: 499, distance: 86.1
click at [647, 499] on div "Unedited Pull fin à col rond et boutons décoratifs - Taupe (46/48 (3XL/4XL)) 21…" at bounding box center [822, 452] width 363 height 128
paste input "4"
type input "24.99"
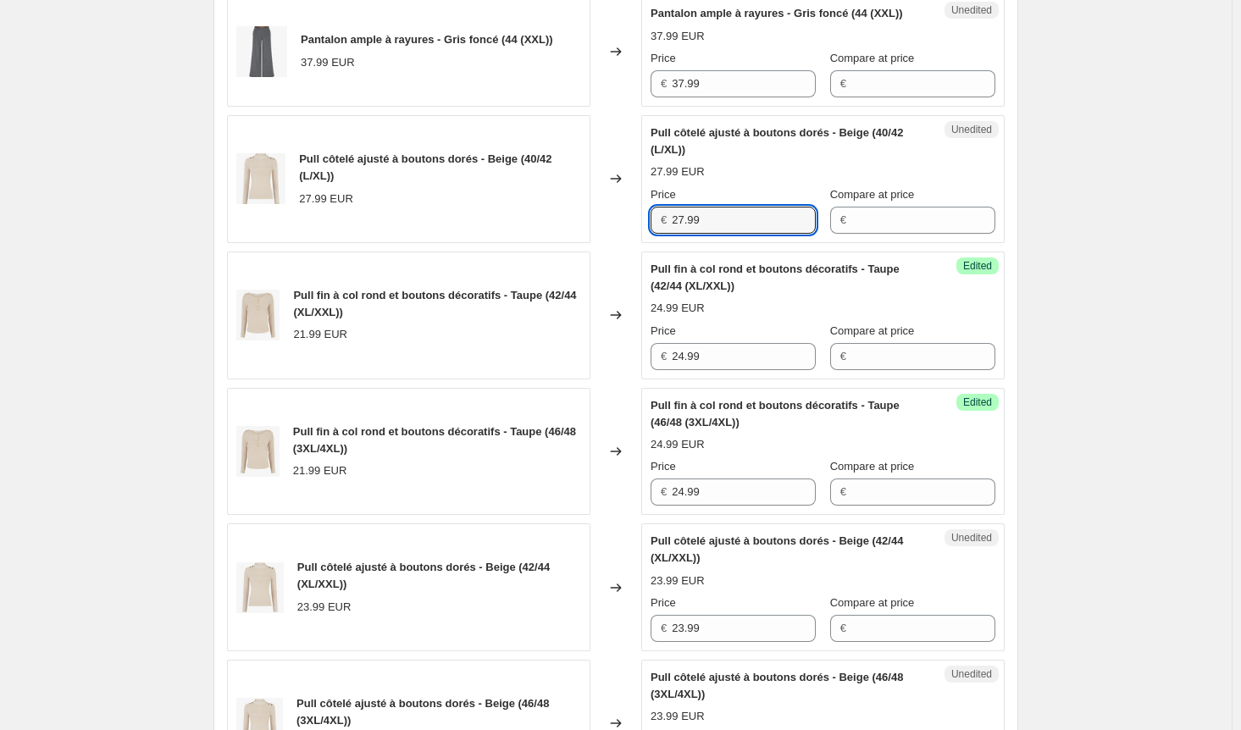
drag, startPoint x: 716, startPoint y: 231, endPoint x: 632, endPoint y: 234, distance: 83.9
click at [632, 234] on div "Pull côtelé ajusté à boutons dorés - Beige (40/42 (L/XL)) 27.99 EUR Changed to …" at bounding box center [616, 179] width 778 height 128
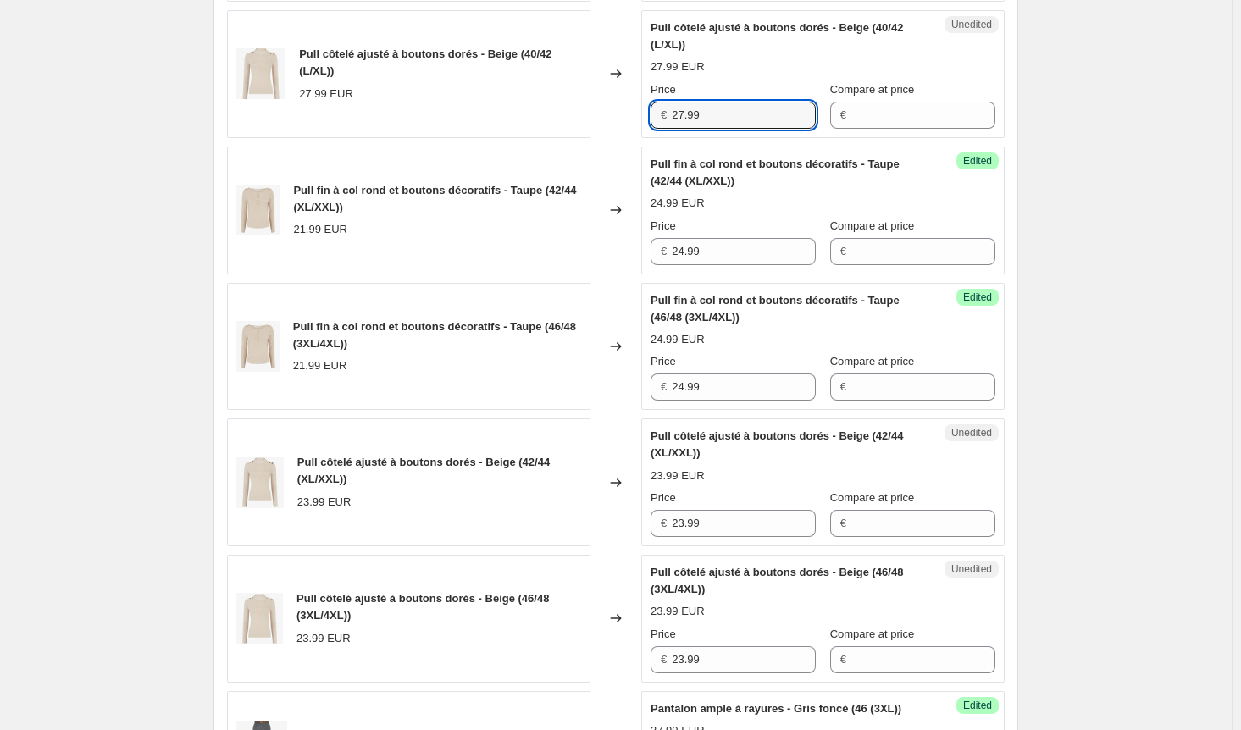
scroll to position [1101, 0]
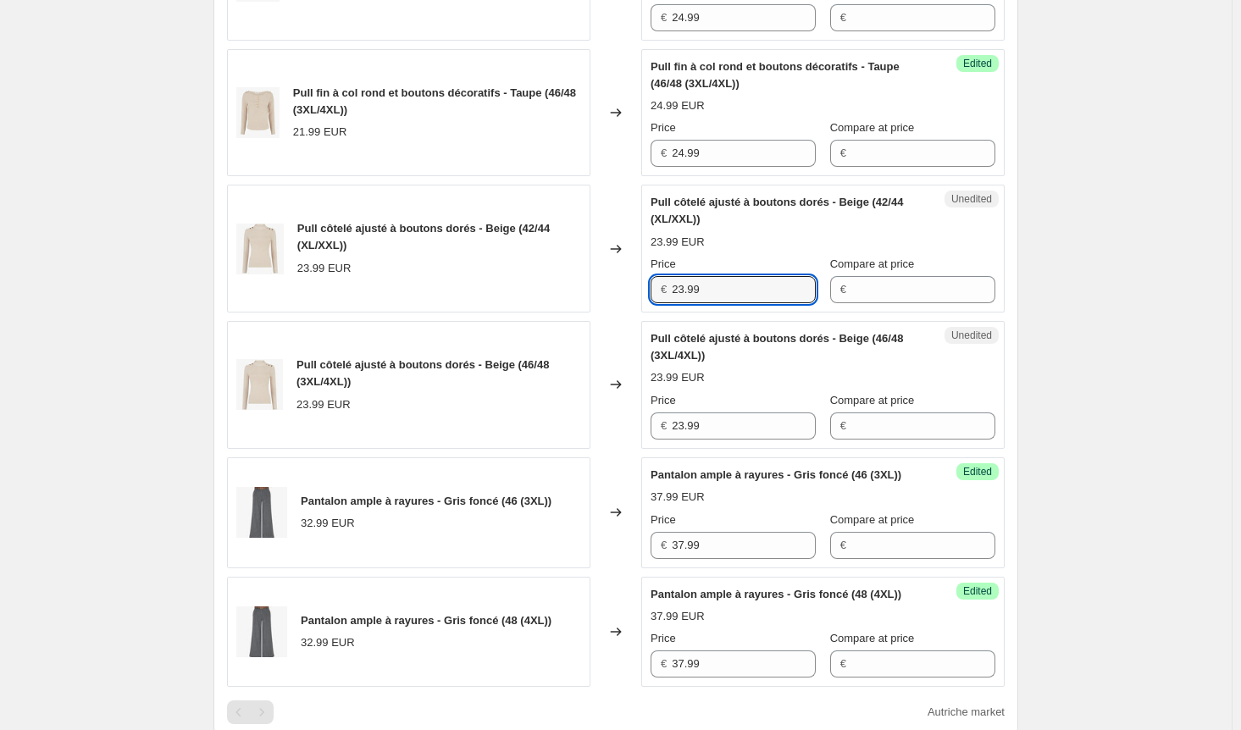
drag, startPoint x: 704, startPoint y: 297, endPoint x: 620, endPoint y: 299, distance: 83.9
click at [622, 299] on div "Pull côtelé ajusté à boutons dorés - Beige (42/44 (XL/XXL)) 23.99 EUR Changed t…" at bounding box center [616, 249] width 778 height 128
paste input "7"
type input "27.99"
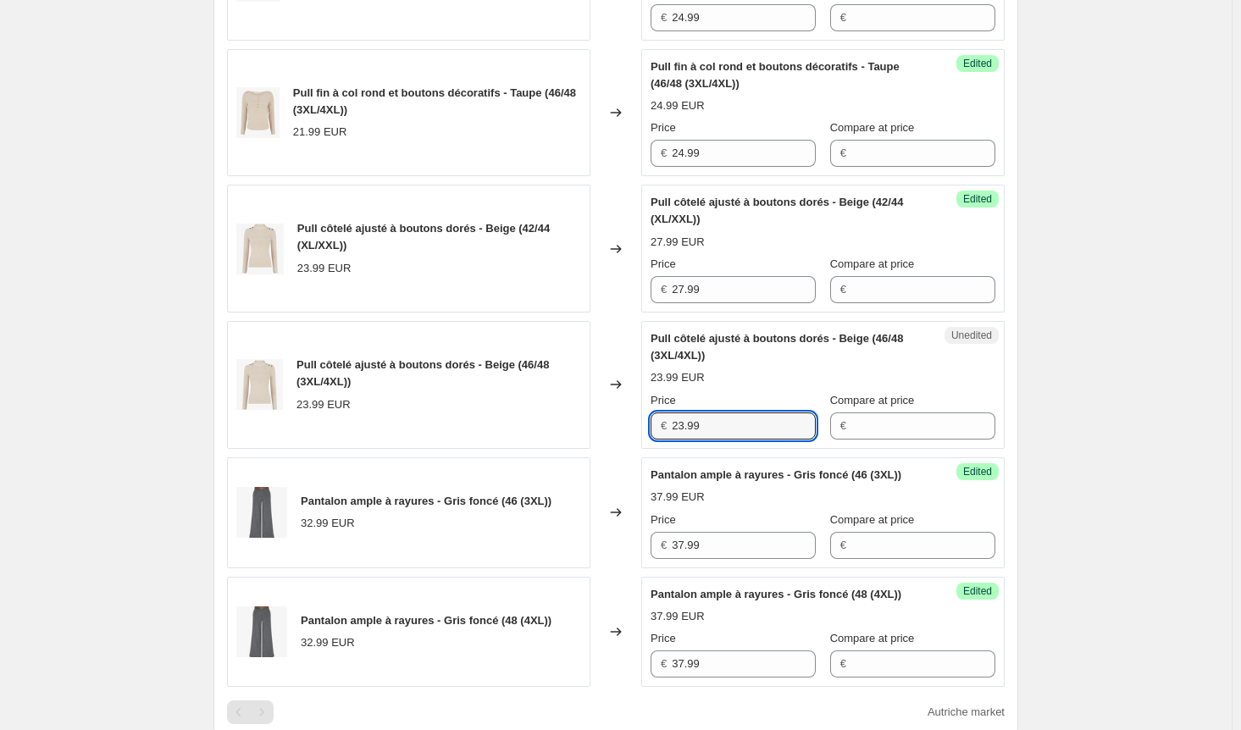
drag, startPoint x: 718, startPoint y: 439, endPoint x: 624, endPoint y: 439, distance: 94.0
click at [624, 439] on div "Pull côtelé ajusté à boutons dorés - Beige (46/48 (3XL/4XL)) 23.99 EUR Changed …" at bounding box center [616, 385] width 778 height 128
paste input "7"
type input "27.99"
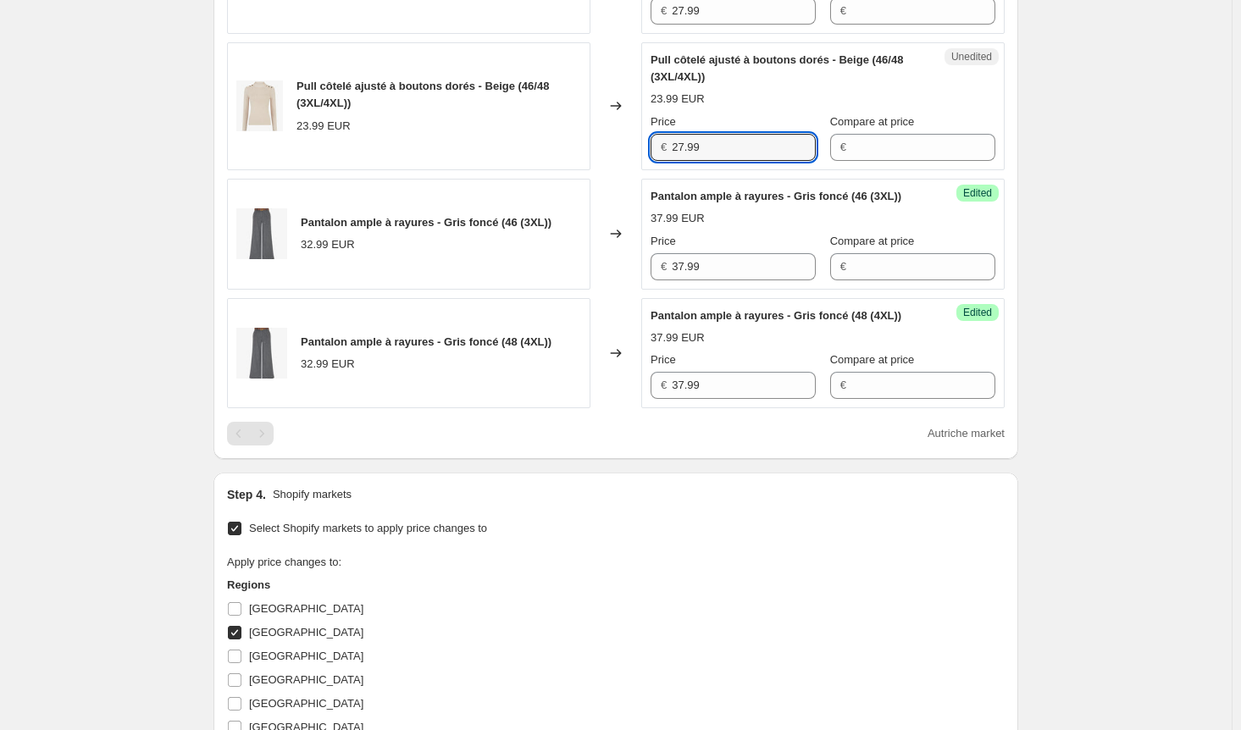
scroll to position [1525, 0]
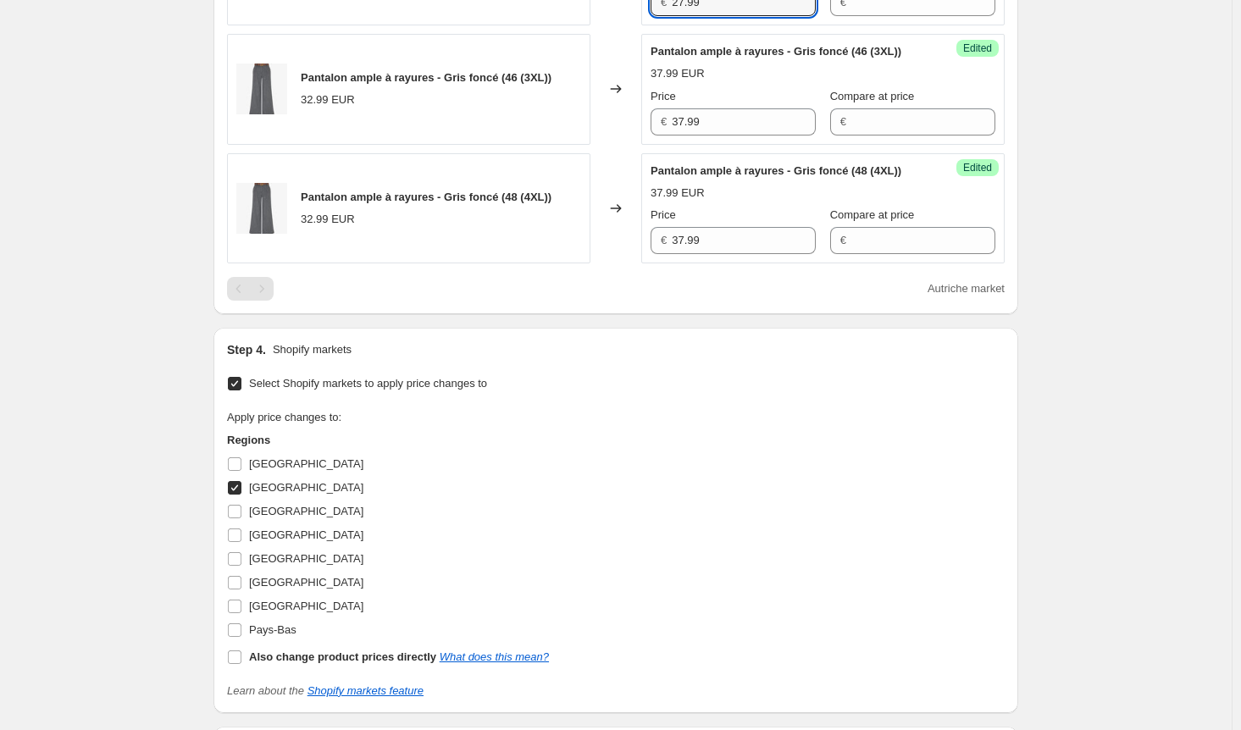
click at [237, 495] on input "[GEOGRAPHIC_DATA]" at bounding box center [235, 488] width 14 height 14
checkbox input "false"
click at [235, 637] on input "Pays-Bas" at bounding box center [235, 631] width 14 height 14
checkbox input "true"
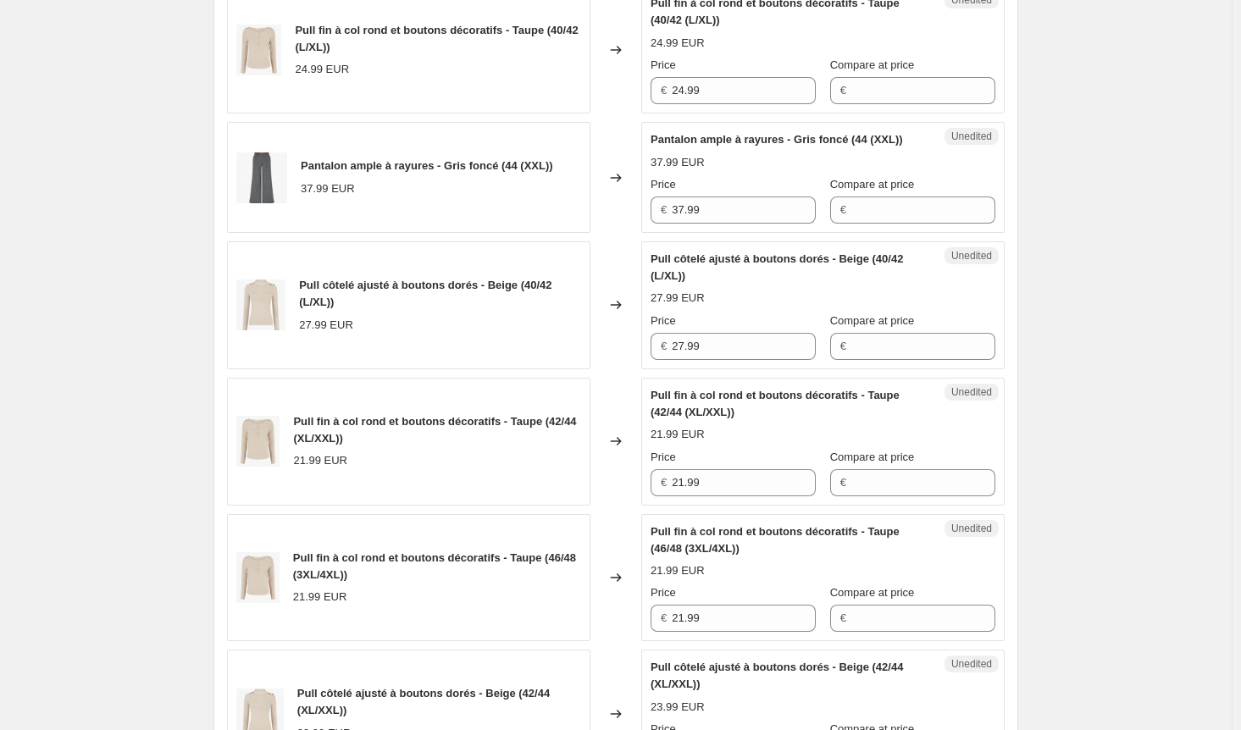
scroll to position [508, 0]
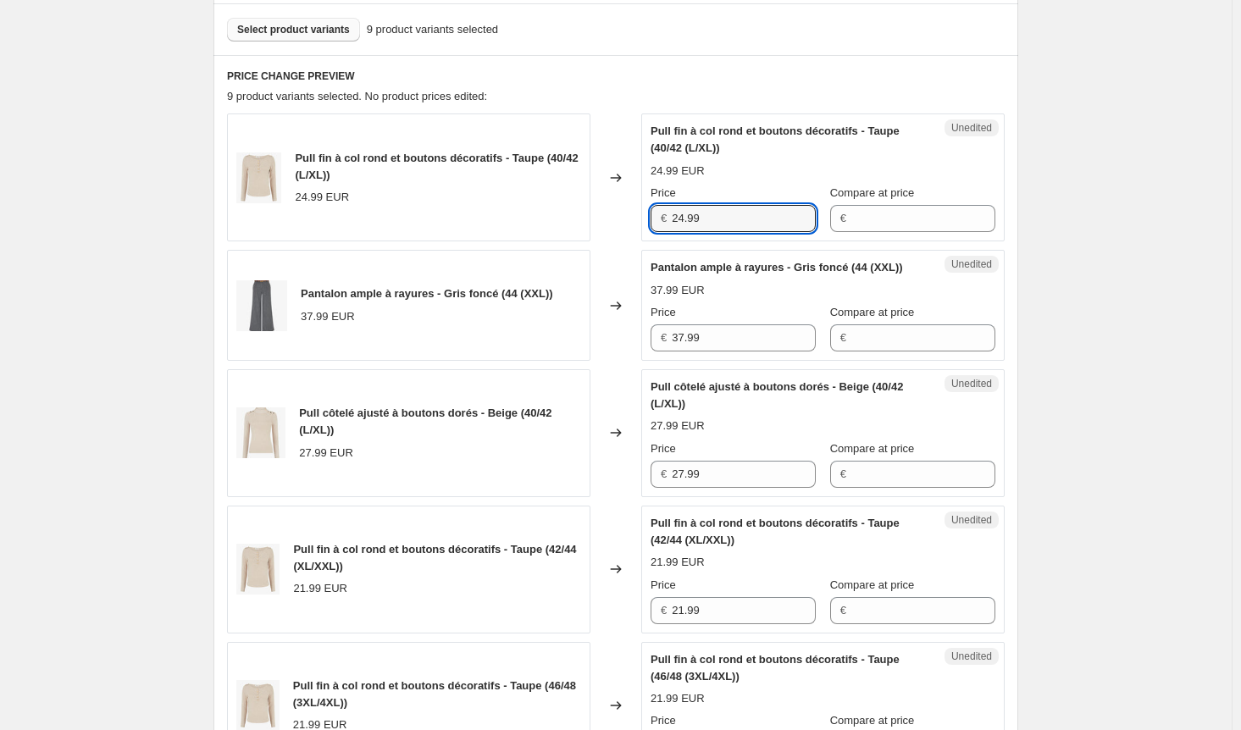
drag, startPoint x: 716, startPoint y: 218, endPoint x: 635, endPoint y: 215, distance: 80.5
click at [635, 215] on div "Pull fin à col rond et boutons décoratifs - Taupe (40/42 (L/XL)) 24.99 EUR Chan…" at bounding box center [616, 178] width 778 height 128
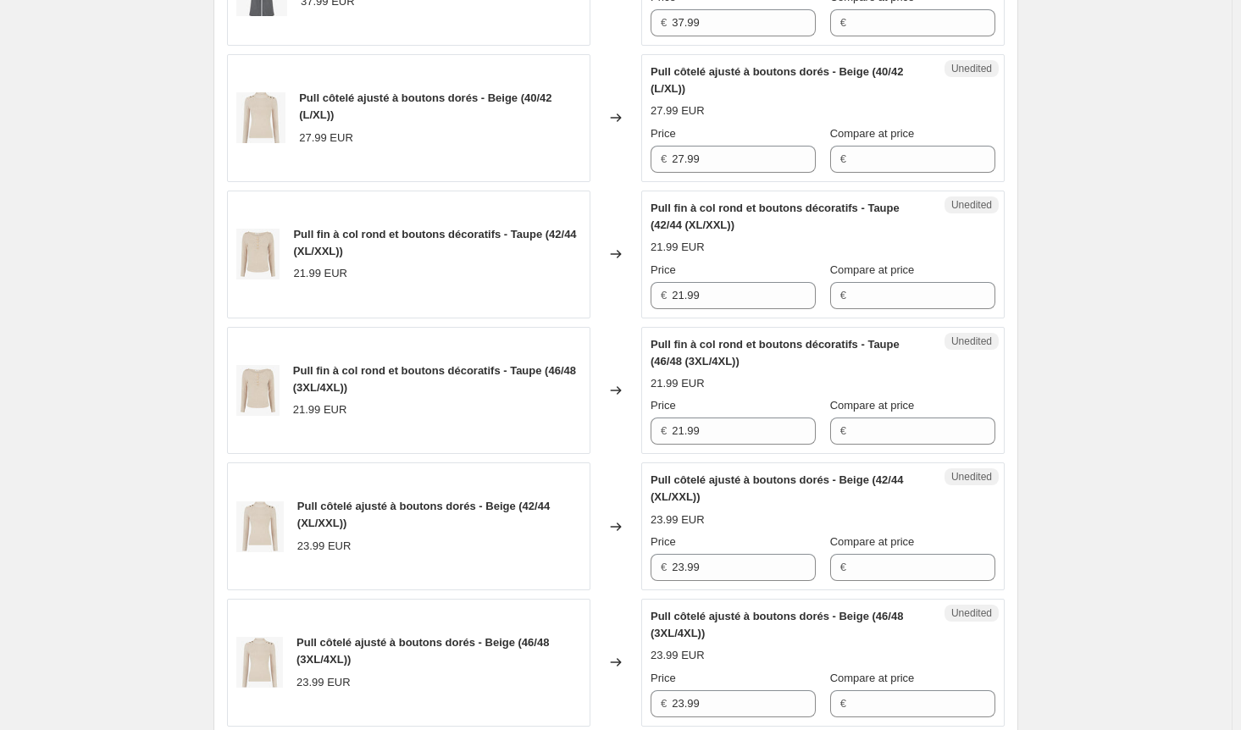
scroll to position [847, 0]
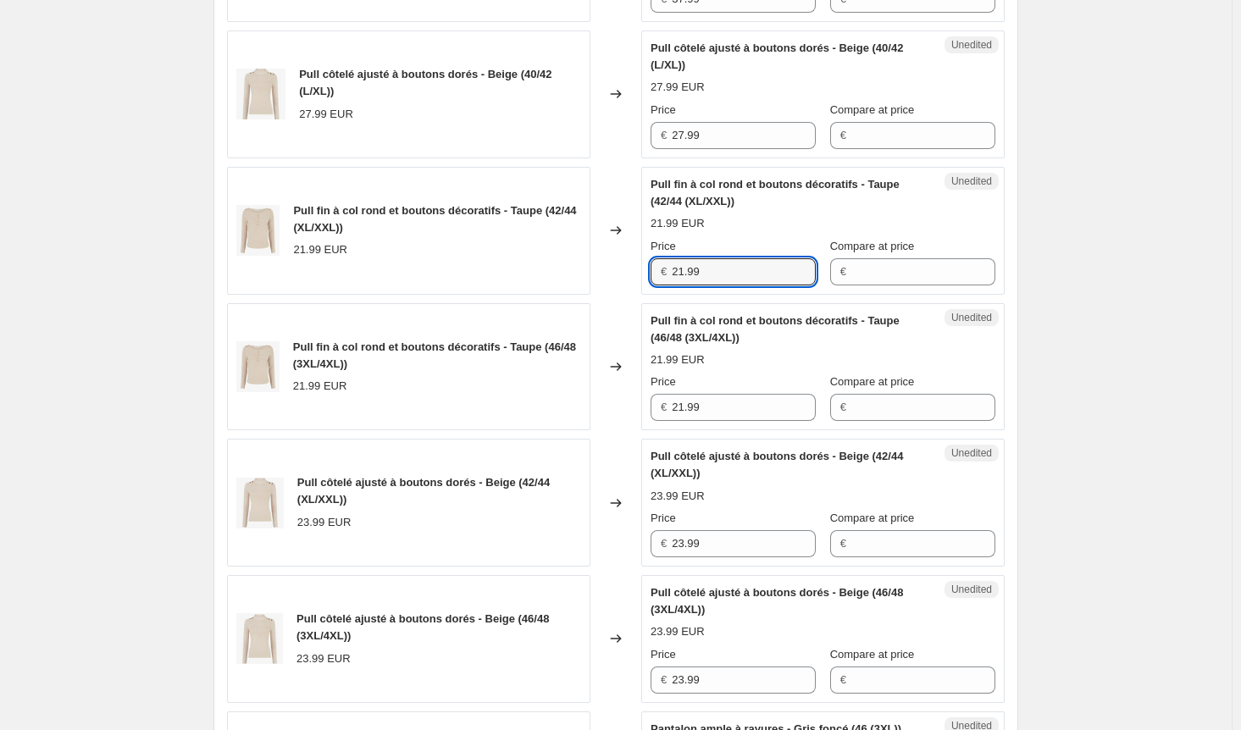
drag, startPoint x: 718, startPoint y: 289, endPoint x: 634, endPoint y: 286, distance: 84.8
click at [634, 286] on div "Pull fin à col rond et boutons décoratifs - Taupe (42/44 (XL/XXL)) 21.99 EUR Ch…" at bounding box center [616, 231] width 778 height 128
paste input "4"
type input "24.99"
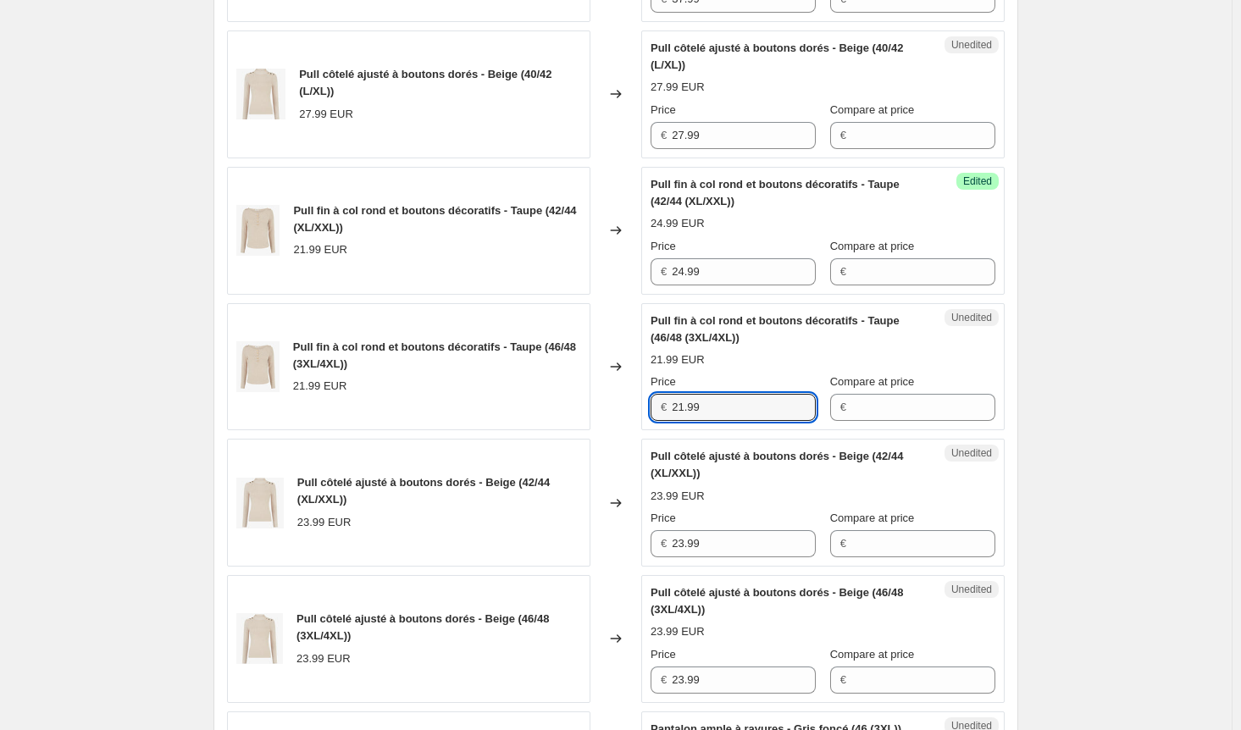
drag, startPoint x: 702, startPoint y: 419, endPoint x: 639, endPoint y: 419, distance: 63.5
click at [639, 419] on div "Pull fin à col rond et boutons décoratifs - Taupe (46/48 (3XL/4XL)) 21.99 EUR C…" at bounding box center [616, 367] width 778 height 128
paste input "4"
type input "24.99"
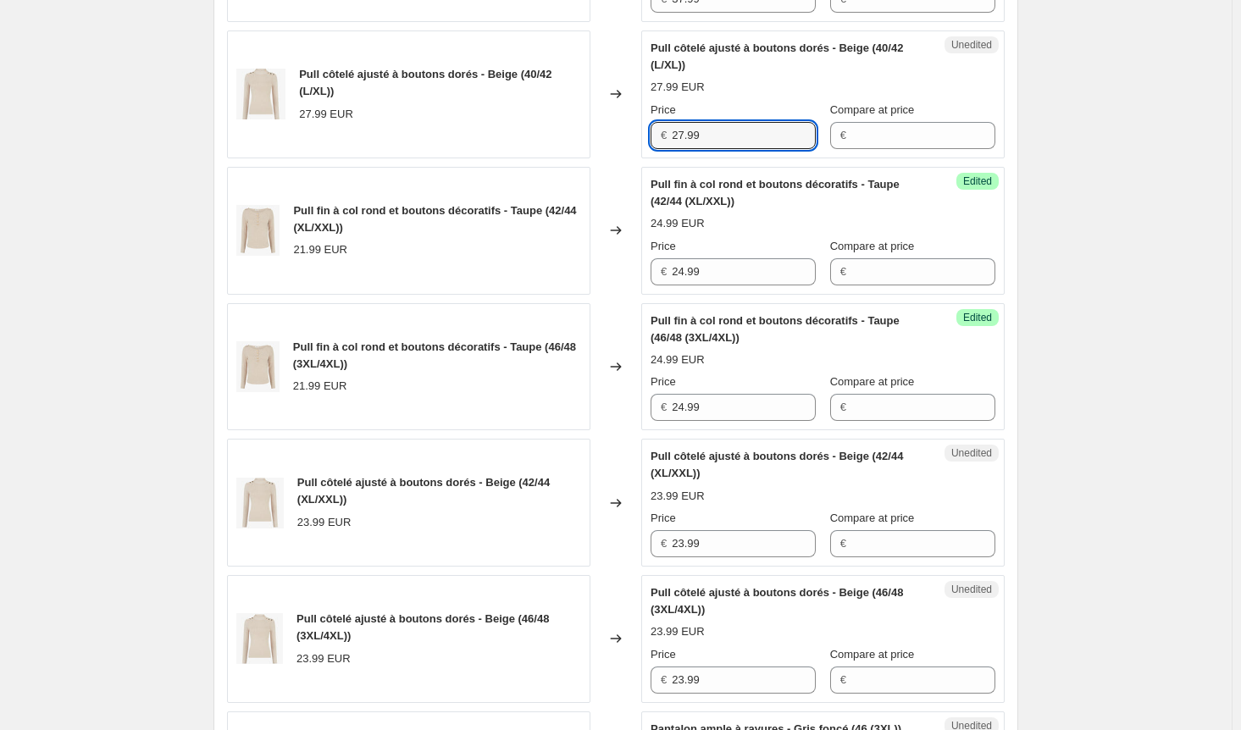
click at [649, 152] on div "Unedited Pull côtelé ajusté à boutons dorés - Beige (40/42 (L/XL)) 27.99 EUR Pr…" at bounding box center [822, 95] width 363 height 128
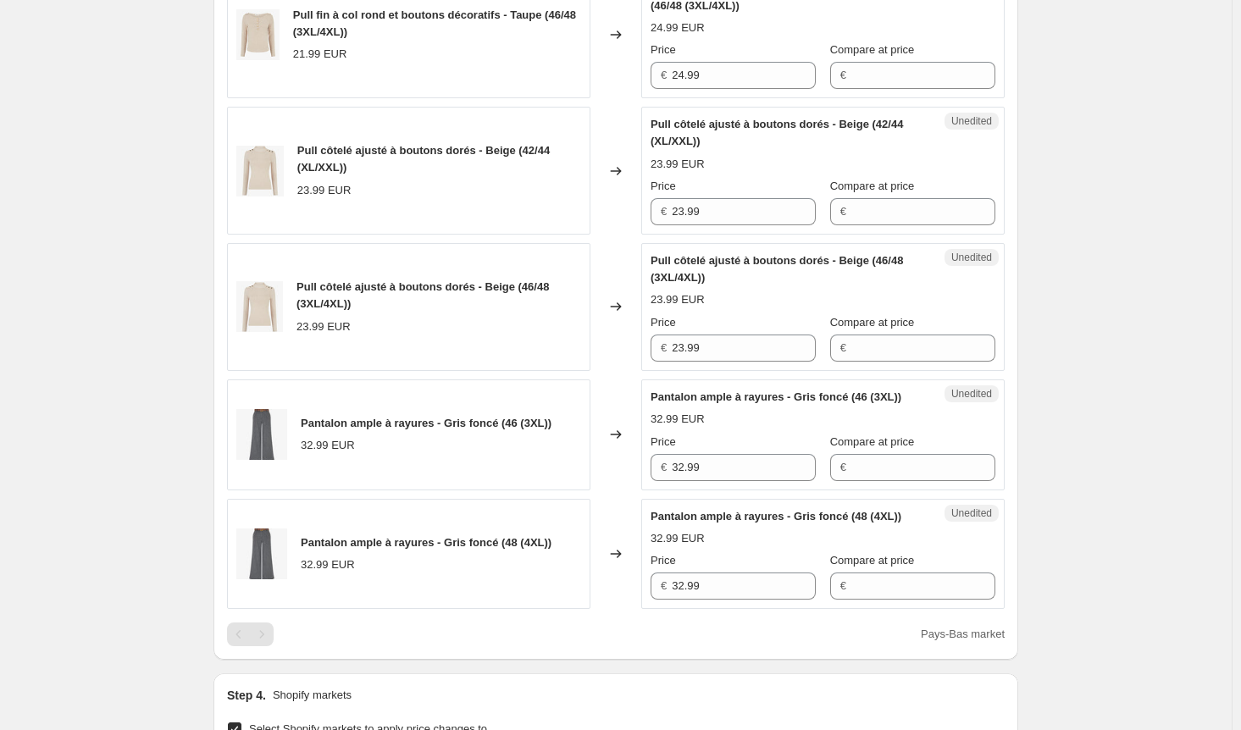
scroll to position [1186, 0]
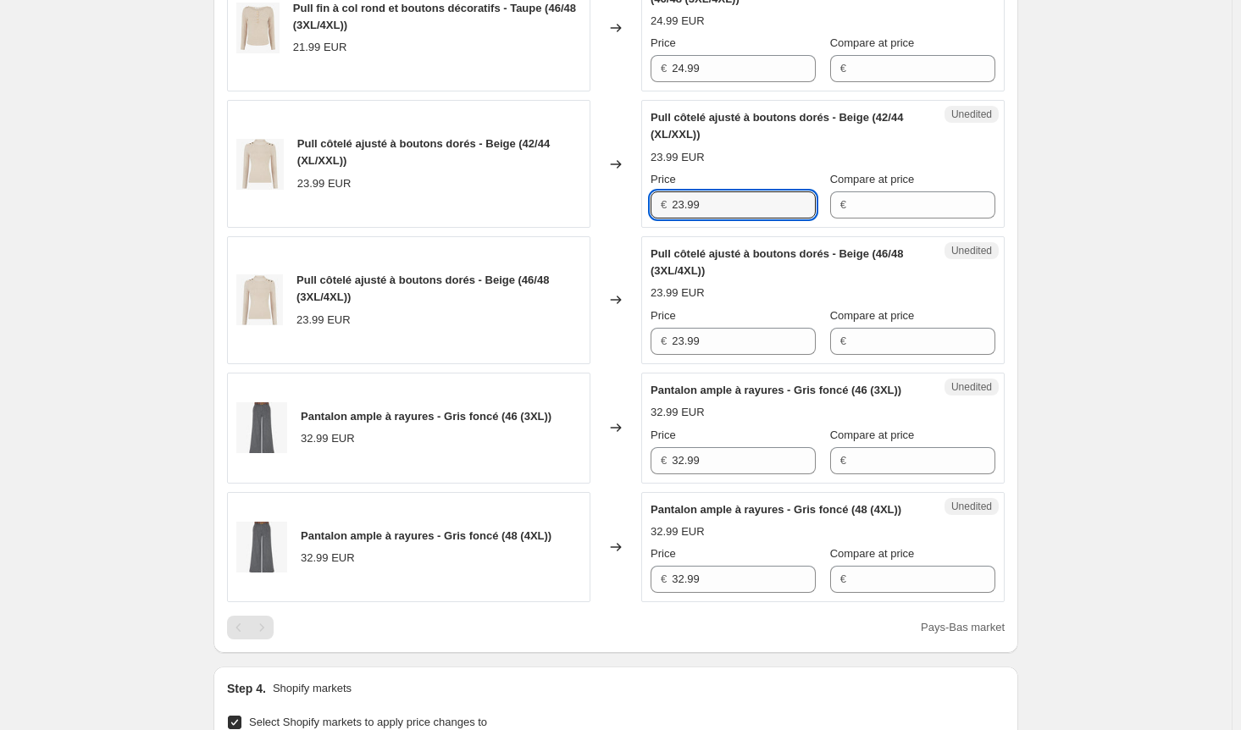
drag, startPoint x: 694, startPoint y: 214, endPoint x: 609, endPoint y: 219, distance: 84.9
click at [609, 219] on div "Pull côtelé ajusté à boutons dorés - Beige (42/44 (XL/XXL)) 23.99 EUR Changed t…" at bounding box center [616, 164] width 778 height 128
paste input "7"
type input "27.99"
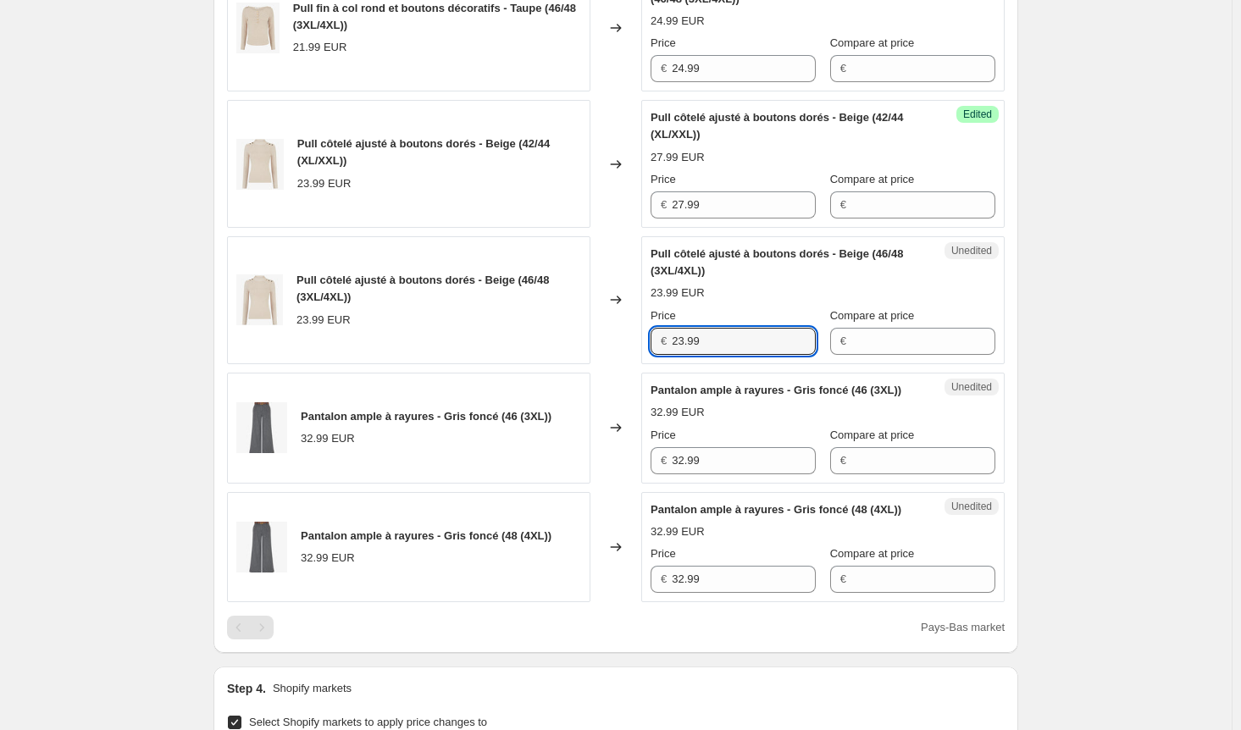
drag, startPoint x: 671, startPoint y: 347, endPoint x: 641, endPoint y: 347, distance: 29.7
click at [641, 347] on div "Pull côtelé ajusté à boutons dorés - Beige (46/48 (3XL/4XL)) 23.99 EUR Changed …" at bounding box center [616, 300] width 778 height 128
paste input "7"
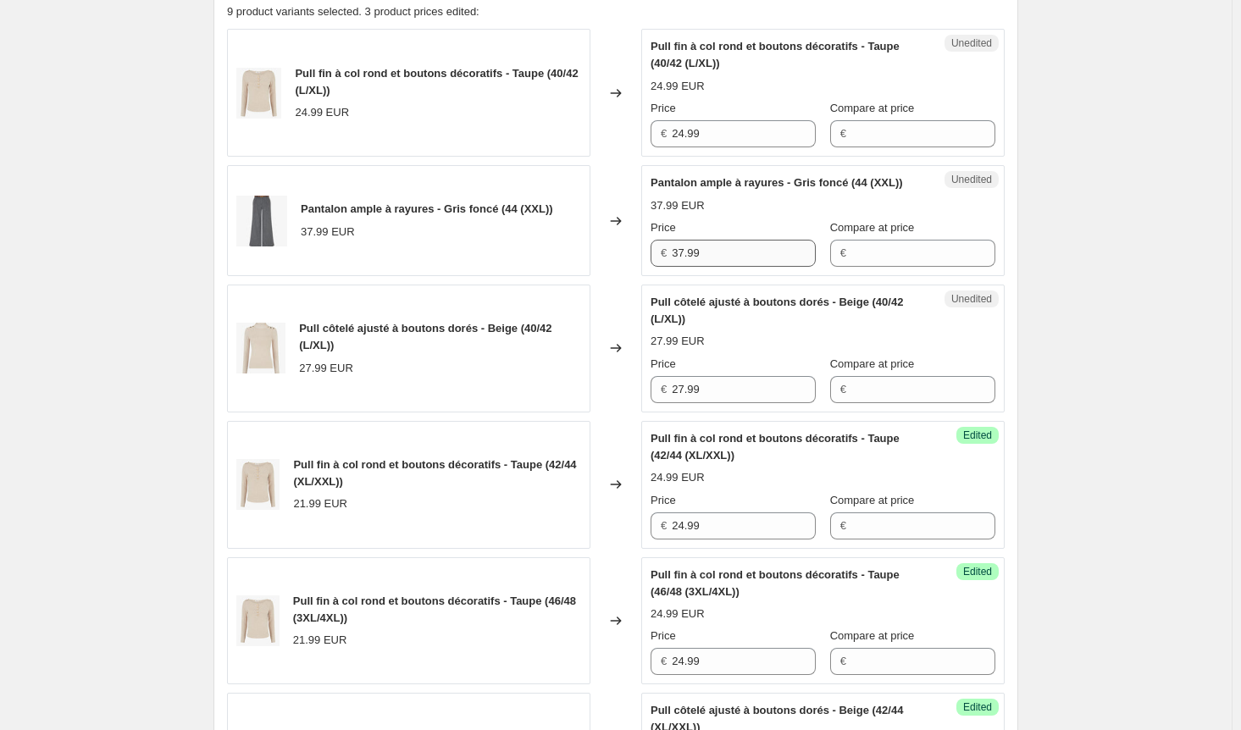
type input "27.99"
drag, startPoint x: 713, startPoint y: 267, endPoint x: 607, endPoint y: 265, distance: 105.1
click at [607, 265] on div "Pantalon ample à rayures - Gris foncé (44 (XXL)) 37.99 EUR Changed to Unedited …" at bounding box center [616, 220] width 778 height 111
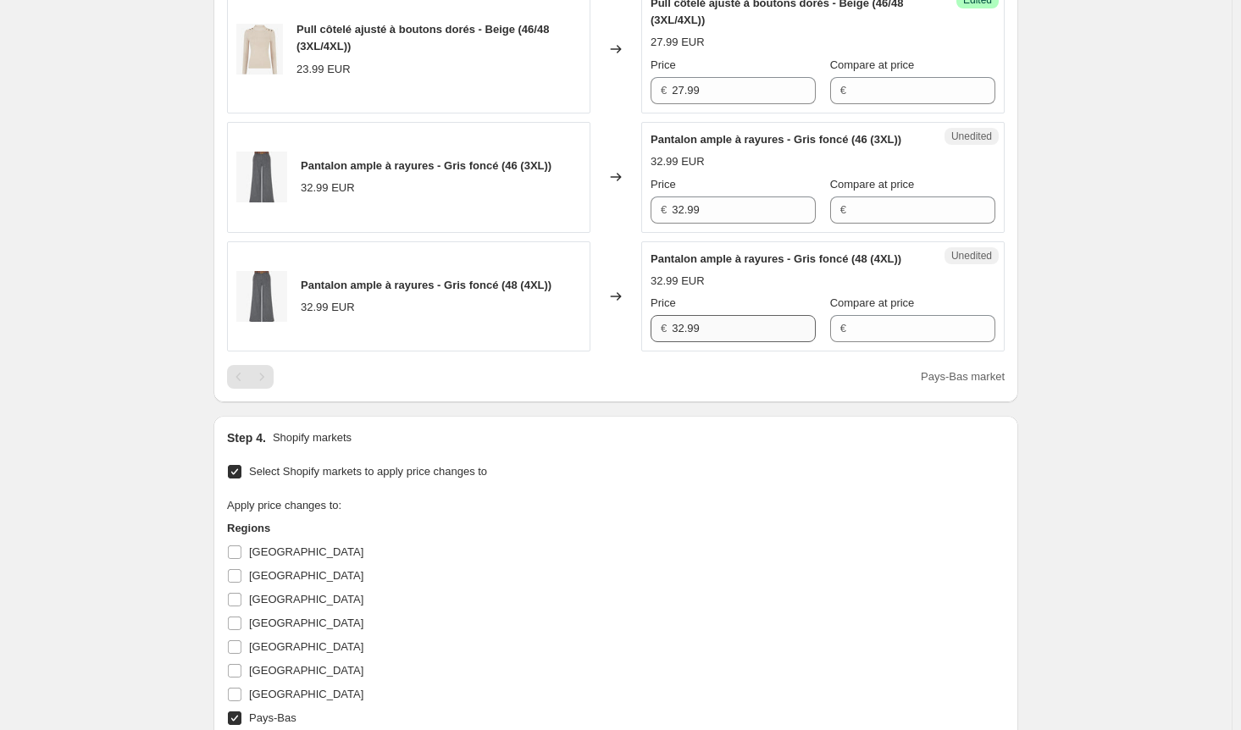
scroll to position [1440, 0]
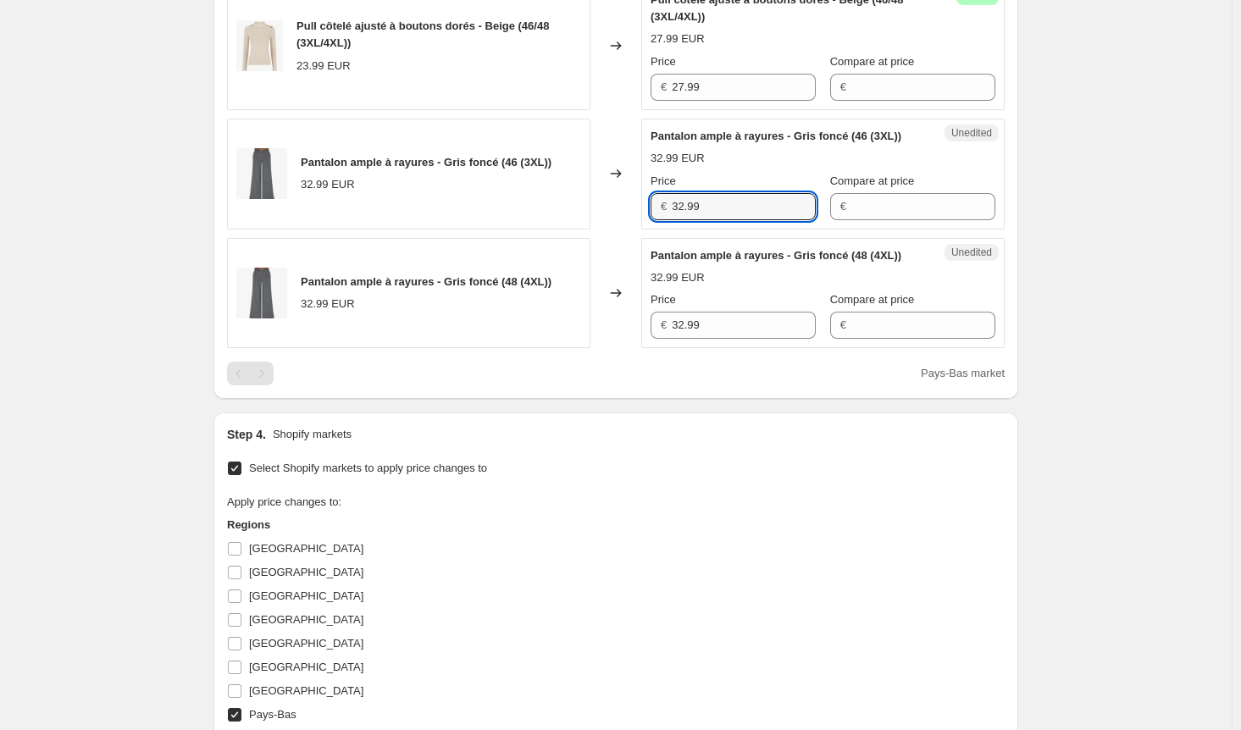
drag, startPoint x: 646, startPoint y: 236, endPoint x: 597, endPoint y: 238, distance: 48.3
click at [597, 230] on div "Pantalon ample à rayures - Gris foncé (46 (3XL)) 32.99 EUR Changed to Unedited …" at bounding box center [616, 174] width 778 height 111
paste input "7"
type input "37.99"
click at [606, 349] on div "Pantalon ample à rayures - Gris foncé (48 (4XL)) 32.99 EUR Changed to Unedited …" at bounding box center [616, 293] width 778 height 111
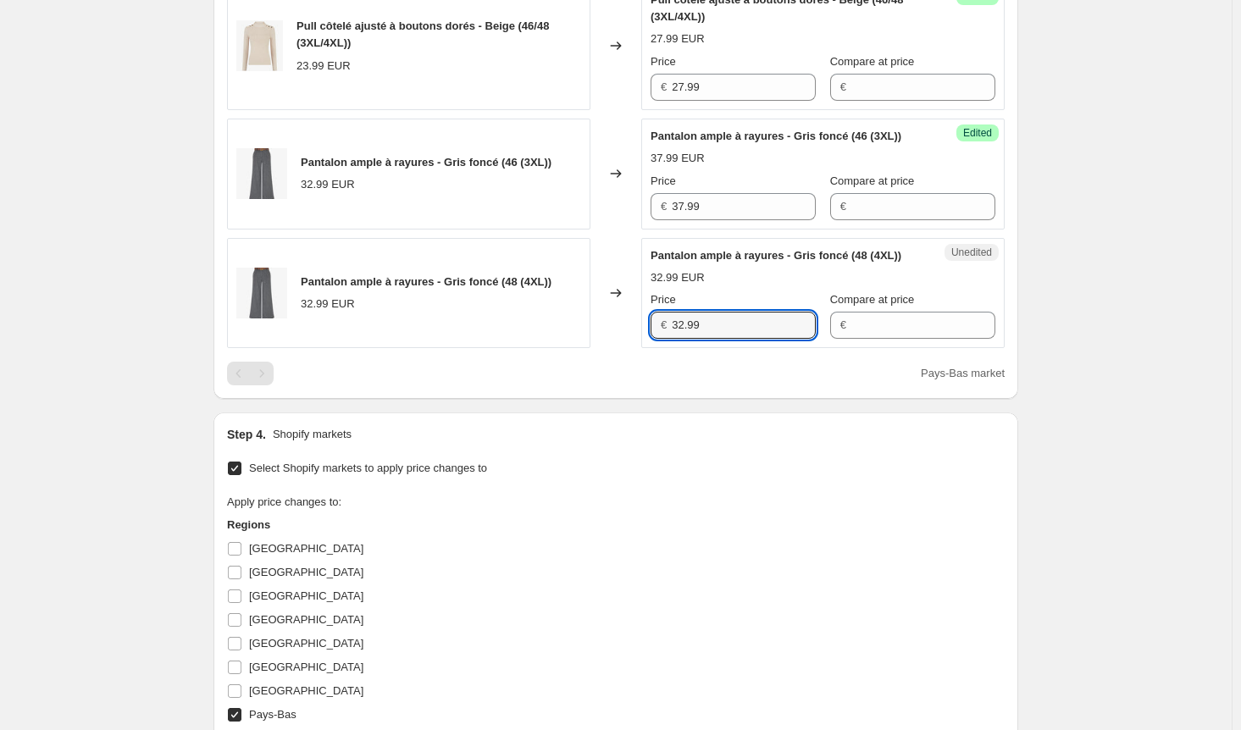
paste input "7"
type input "37.99"
click at [672, 538] on div "Apply price changes to: Regions [GEOGRAPHIC_DATA] [GEOGRAPHIC_DATA] [GEOGRAPHIC…" at bounding box center [616, 623] width 778 height 259
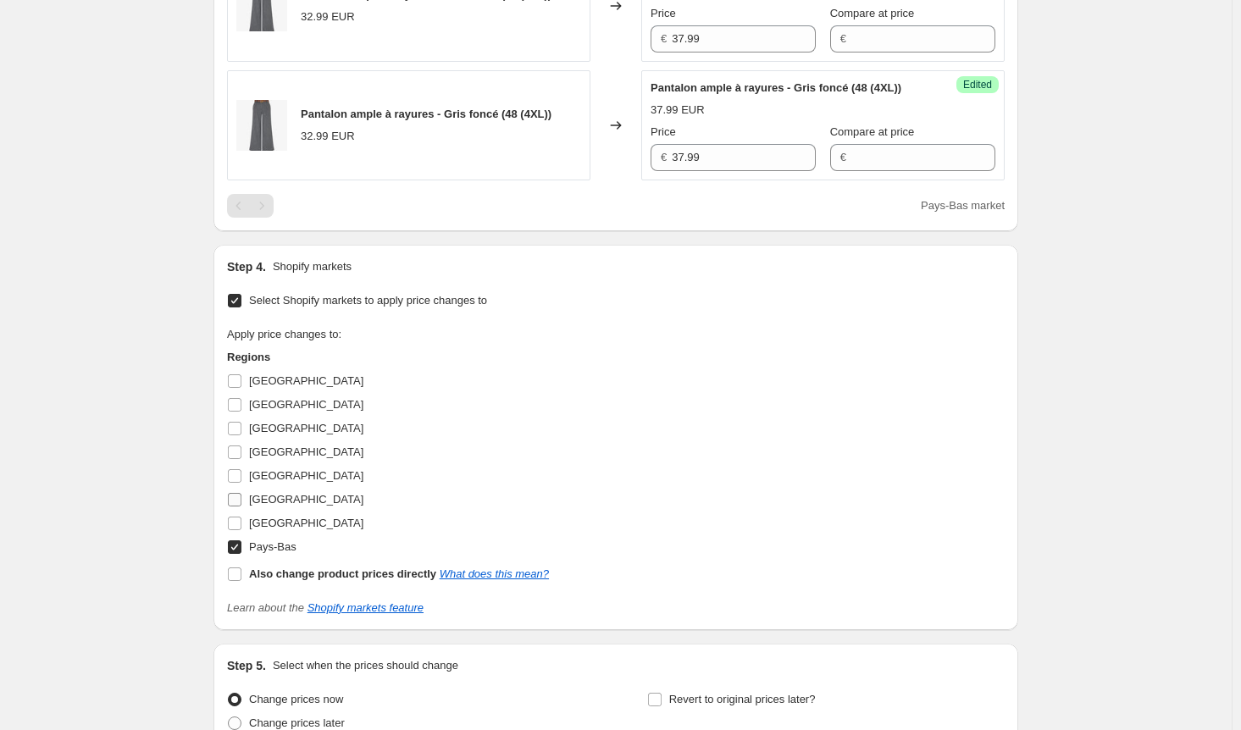
scroll to position [1695, 0]
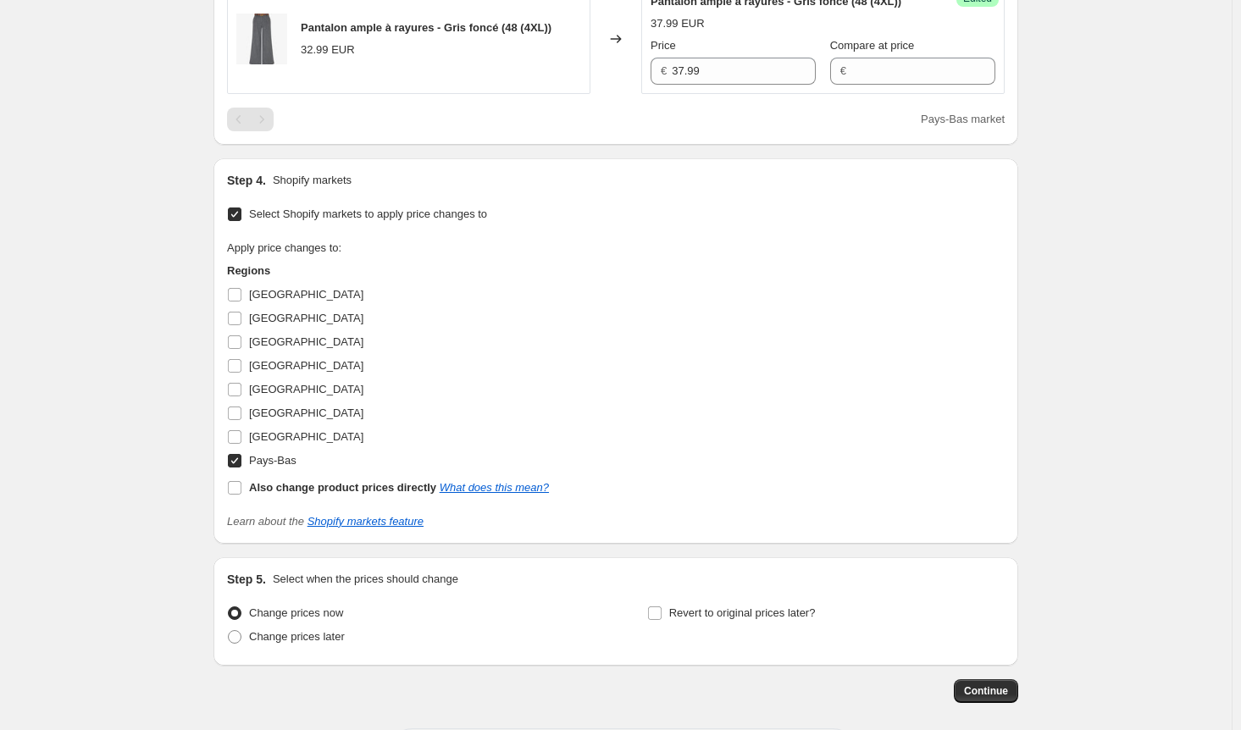
click at [241, 468] on input "Pays-Bas" at bounding box center [235, 461] width 14 height 14
checkbox input "false"
click at [238, 420] on input "[GEOGRAPHIC_DATA]" at bounding box center [235, 414] width 14 height 14
checkbox input "true"
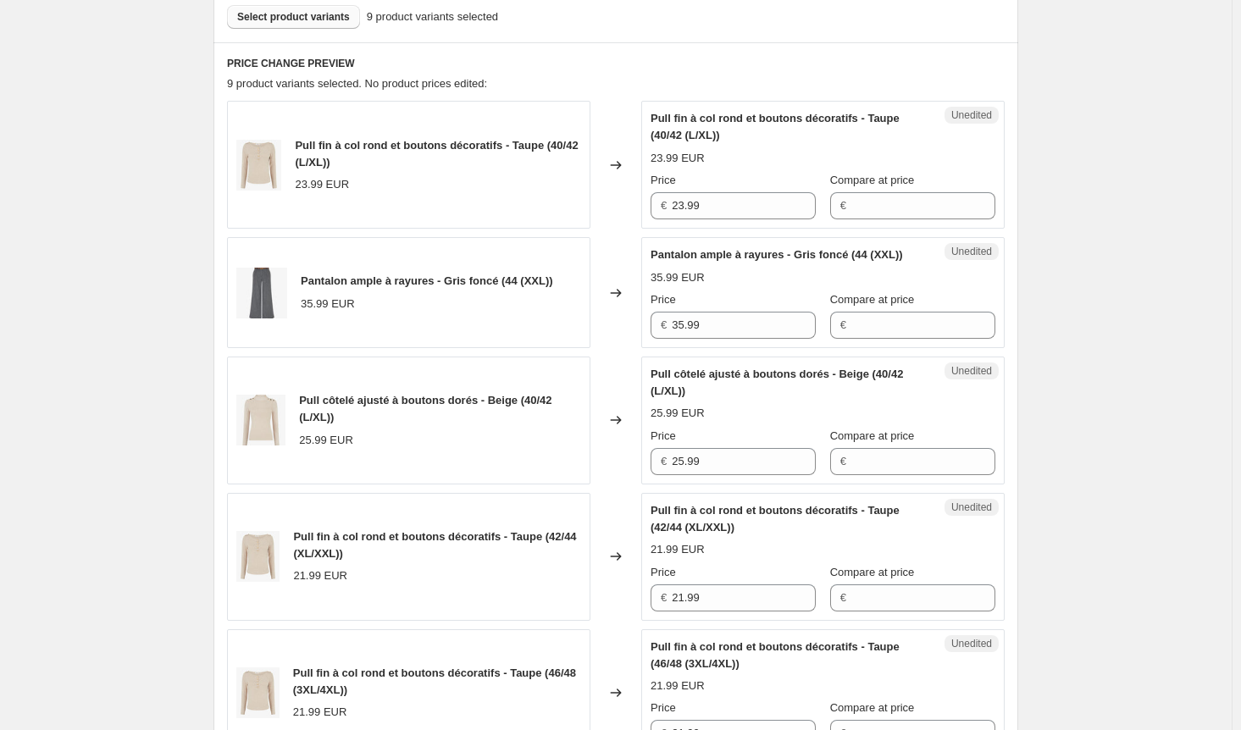
scroll to position [508, 0]
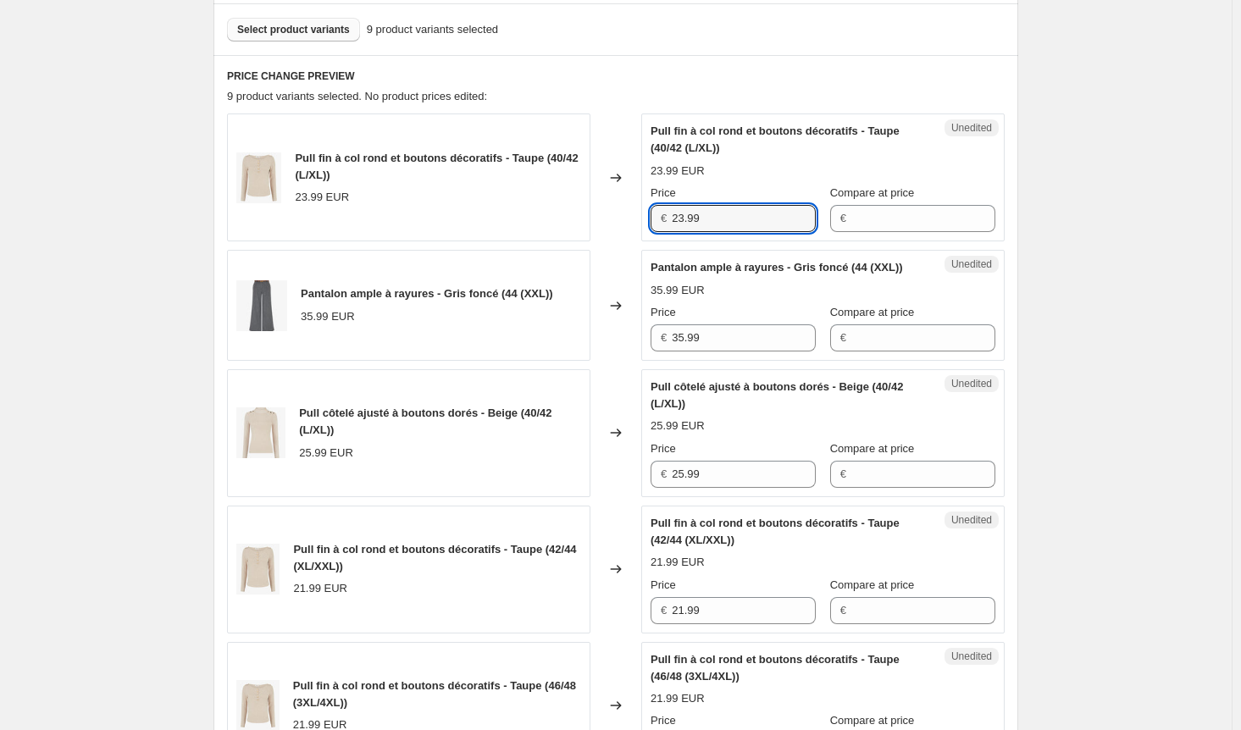
drag, startPoint x: 753, startPoint y: 218, endPoint x: 543, endPoint y: 216, distance: 210.1
click at [543, 216] on div "Pull fin à col rond et boutons décoratifs - Taupe (40/42 (L/XL)) 23.99 EUR Chan…" at bounding box center [616, 178] width 778 height 128
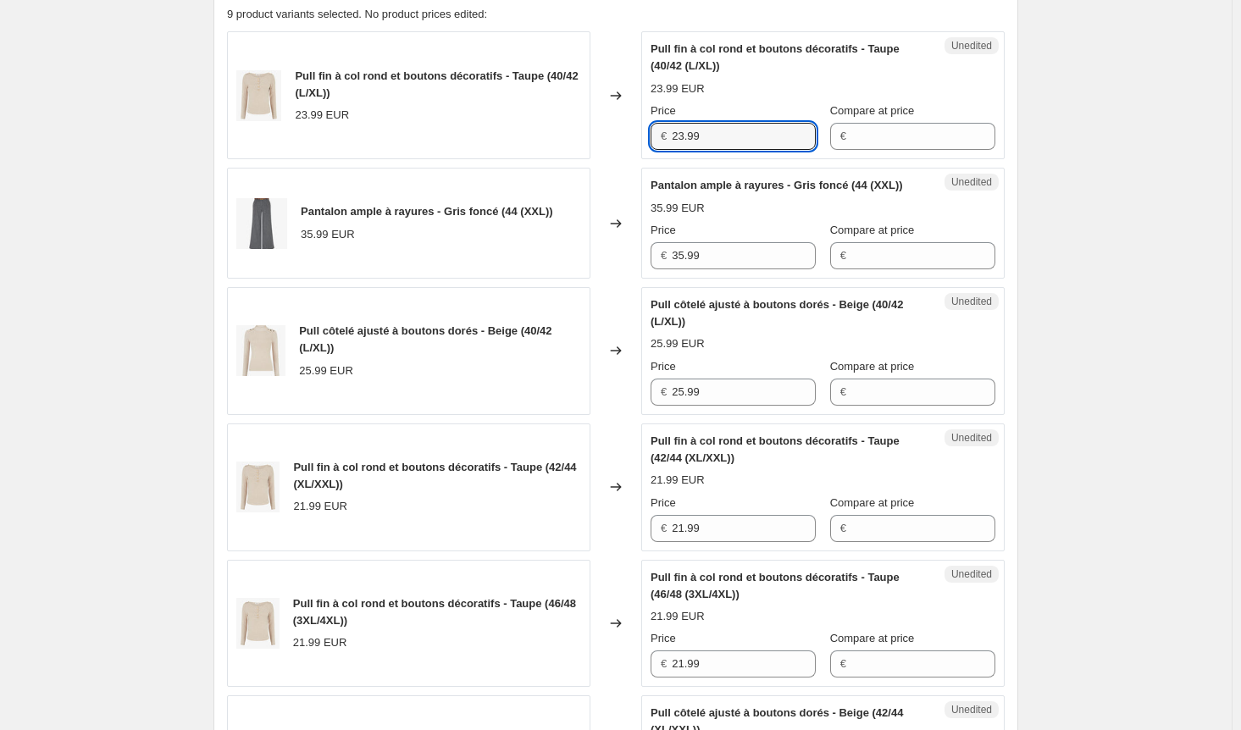
scroll to position [763, 0]
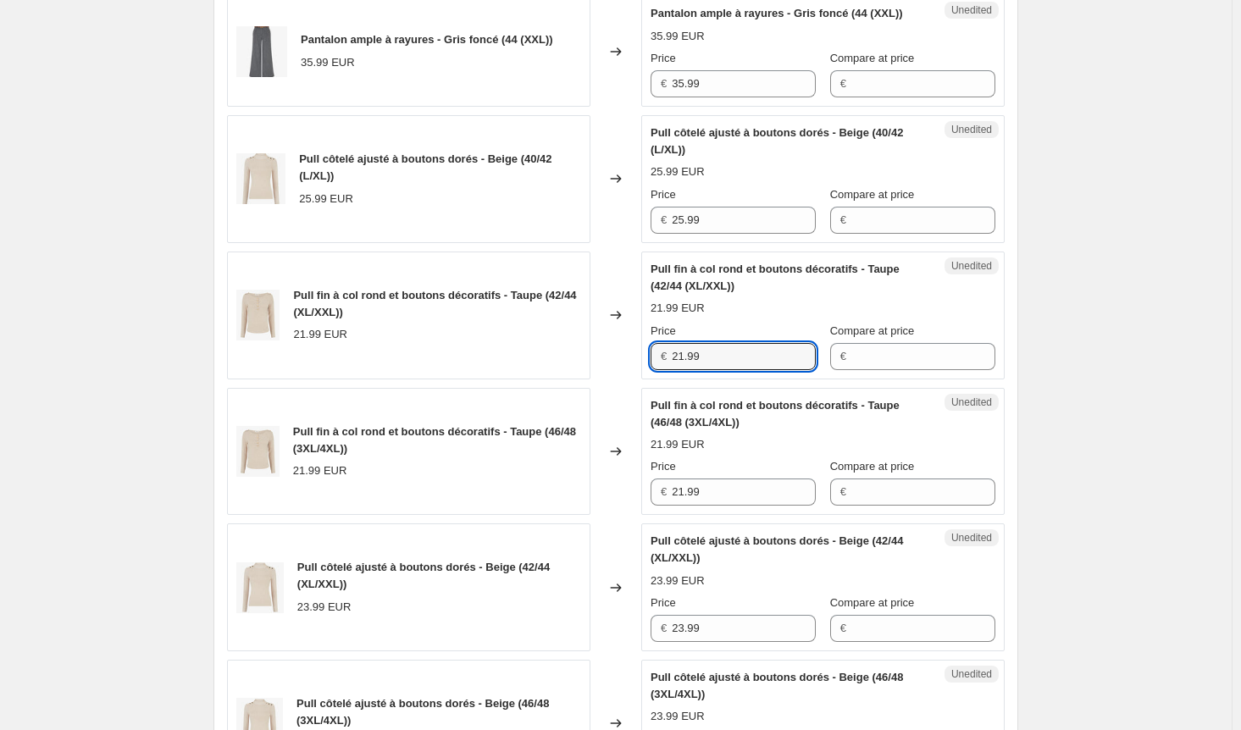
drag, startPoint x: 722, startPoint y: 379, endPoint x: 614, endPoint y: 376, distance: 107.6
click at [621, 372] on div "Pull fin à col rond et boutons décoratifs - Taupe (42/44 (XL/XXL)) 21.99 EUR Ch…" at bounding box center [616, 316] width 778 height 128
paste input "3"
type input "23.99"
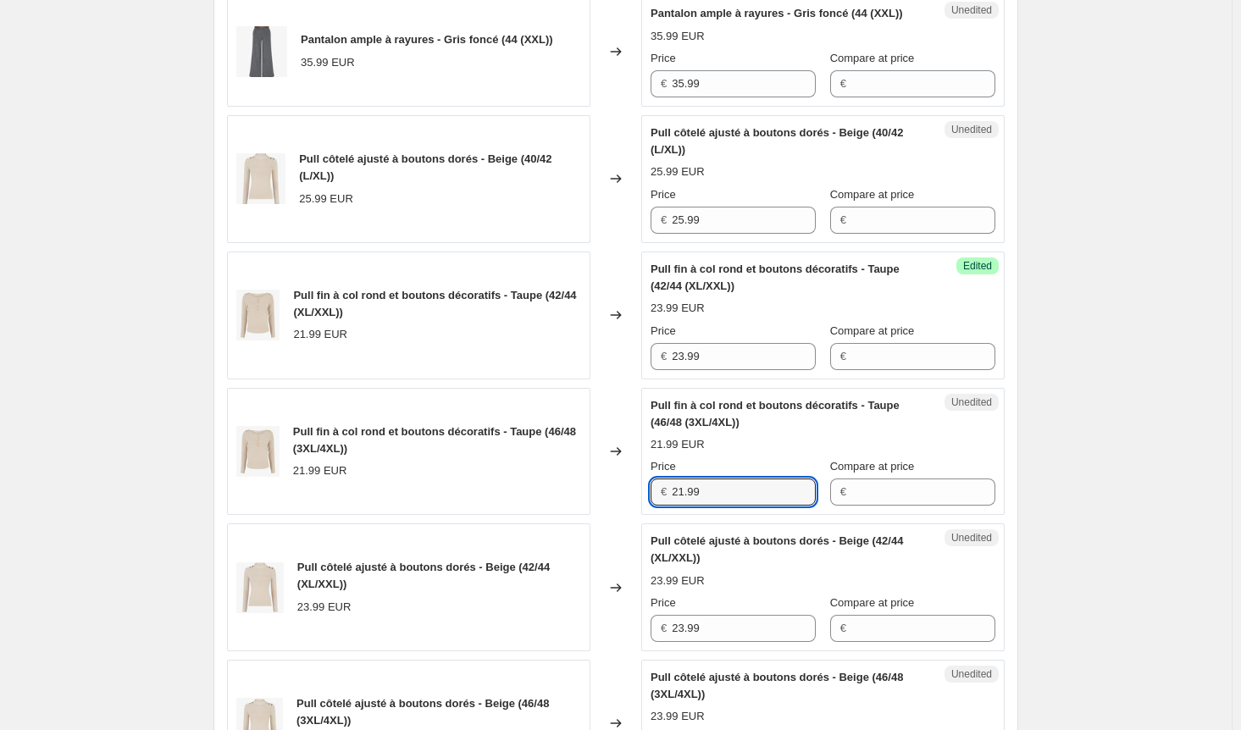
drag, startPoint x: 720, startPoint y: 497, endPoint x: 629, endPoint y: 506, distance: 91.9
click at [629, 506] on div "Pull fin à col rond et boutons décoratifs - Taupe (46/48 (3XL/4XL)) 21.99 EUR C…" at bounding box center [616, 452] width 778 height 128
paste input "3"
type input "23.99"
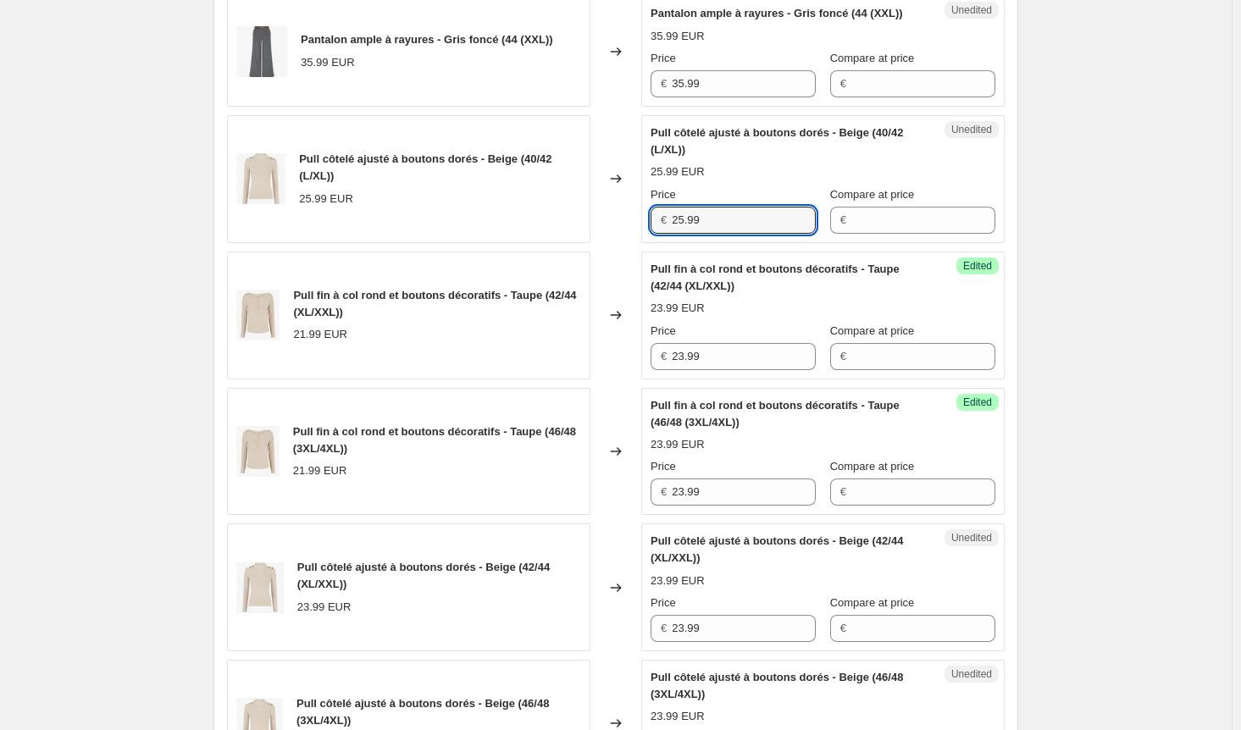
drag, startPoint x: 722, startPoint y: 228, endPoint x: 634, endPoint y: 255, distance: 92.2
click at [629, 236] on div "Pull côtelé ajusté à boutons dorés - Beige (40/42 (L/XL)) 25.99 EUR Changed to …" at bounding box center [616, 179] width 778 height 128
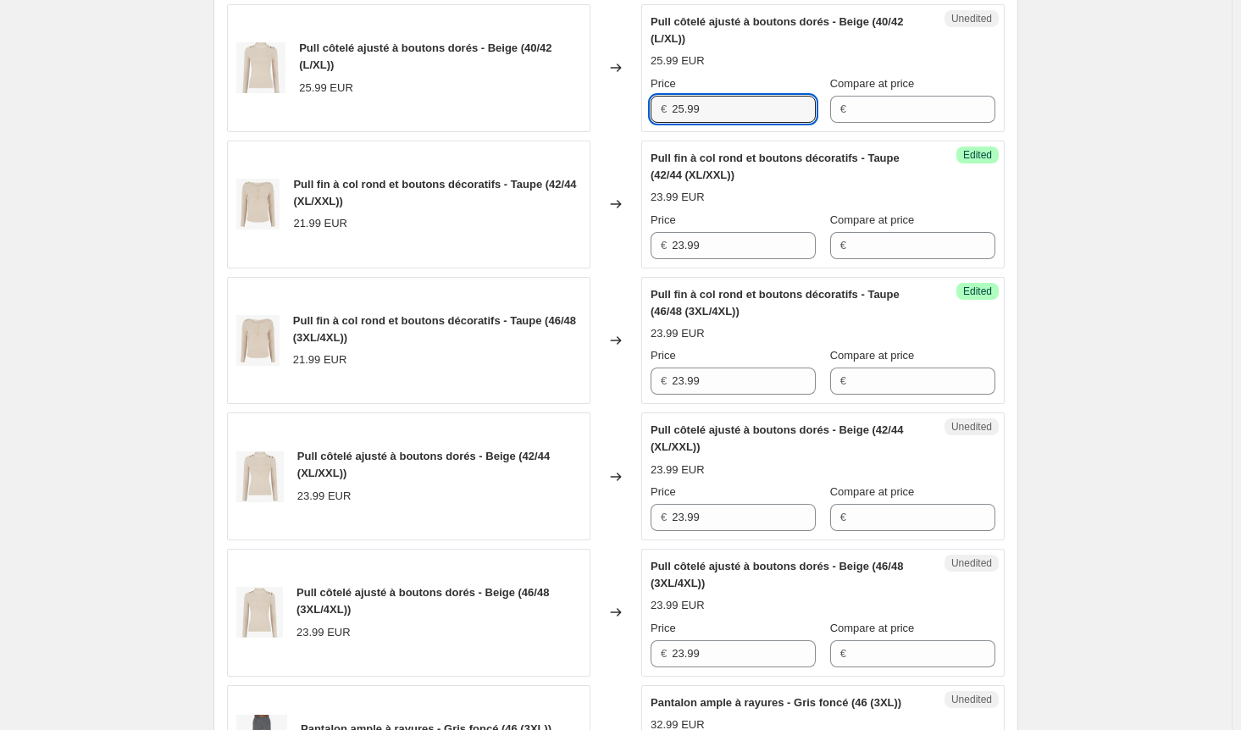
scroll to position [1017, 0]
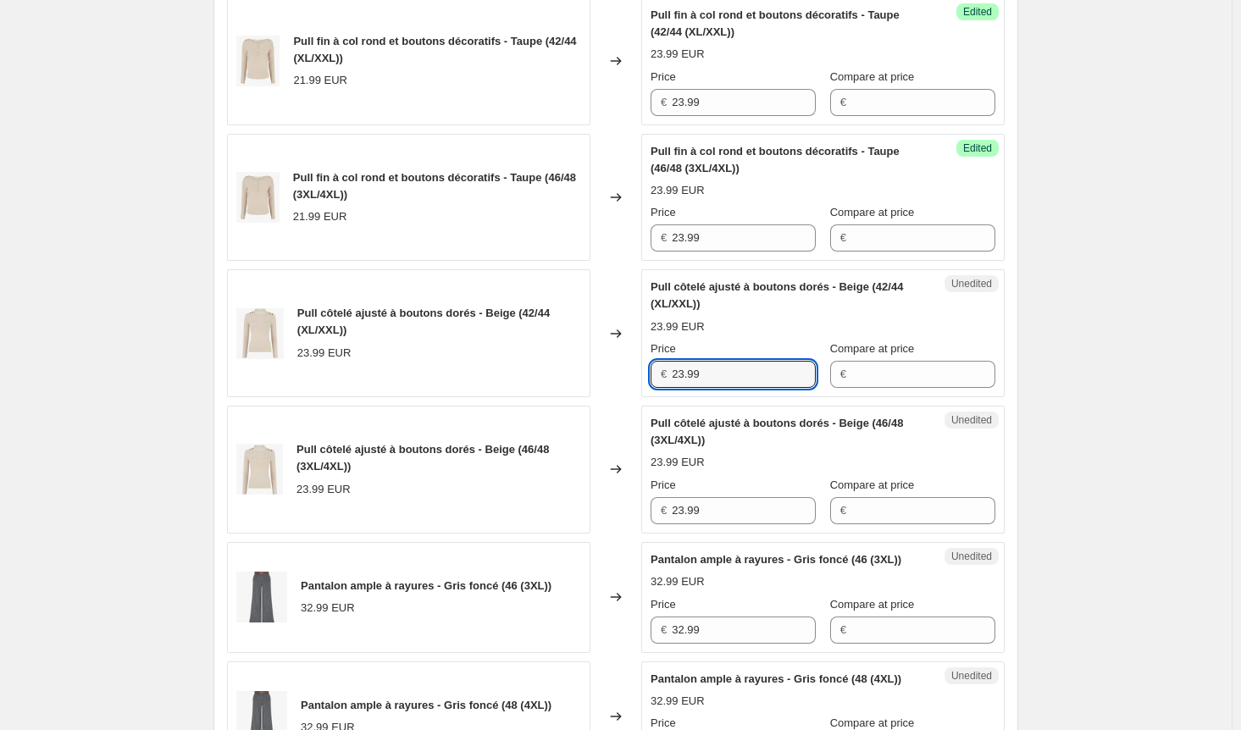
drag, startPoint x: 732, startPoint y: 386, endPoint x: 623, endPoint y: 383, distance: 109.3
click at [623, 383] on div "Pull côtelé ajusté à boutons dorés - Beige (42/44 (XL/XXL)) 23.99 EUR Changed t…" at bounding box center [616, 333] width 778 height 128
paste input "5"
type input "25.99"
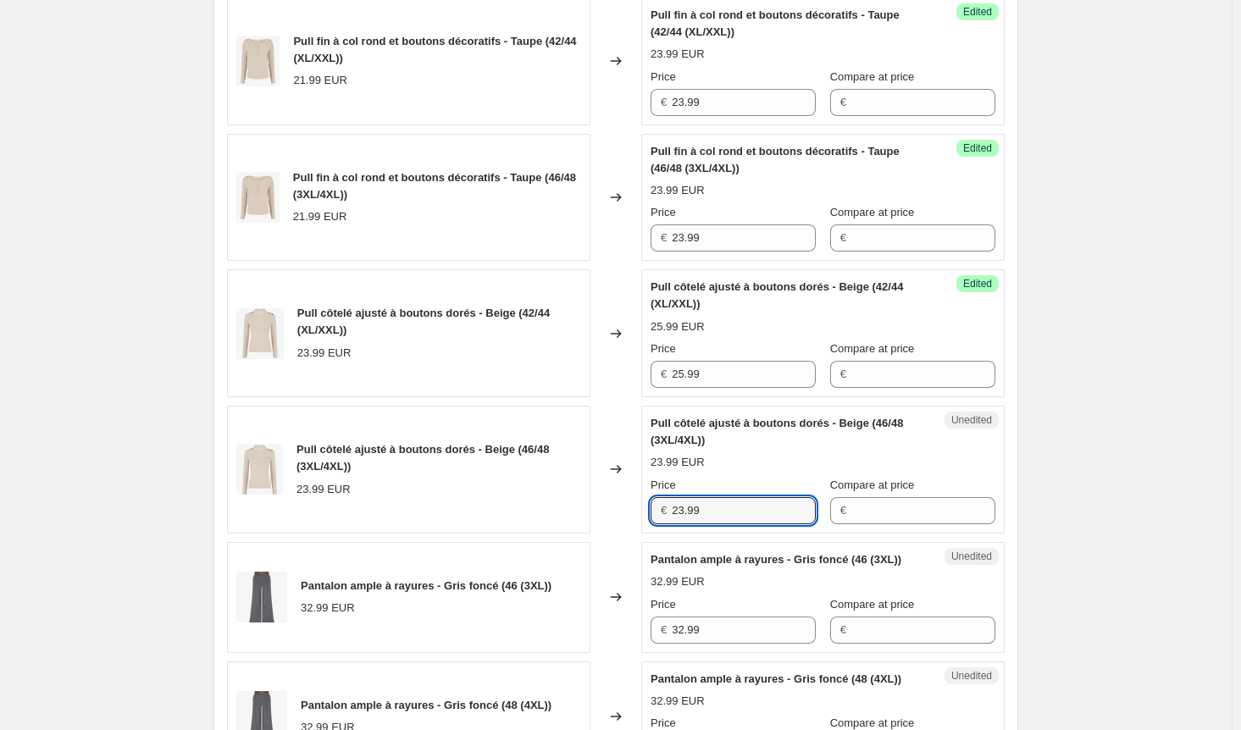
drag, startPoint x: 737, startPoint y: 529, endPoint x: 625, endPoint y: 513, distance: 112.9
click at [625, 513] on div "Pull côtelé ajusté à boutons dorés - Beige (46/48 (3XL/4XL)) 23.99 EUR Changed …" at bounding box center [616, 470] width 778 height 128
paste input "5"
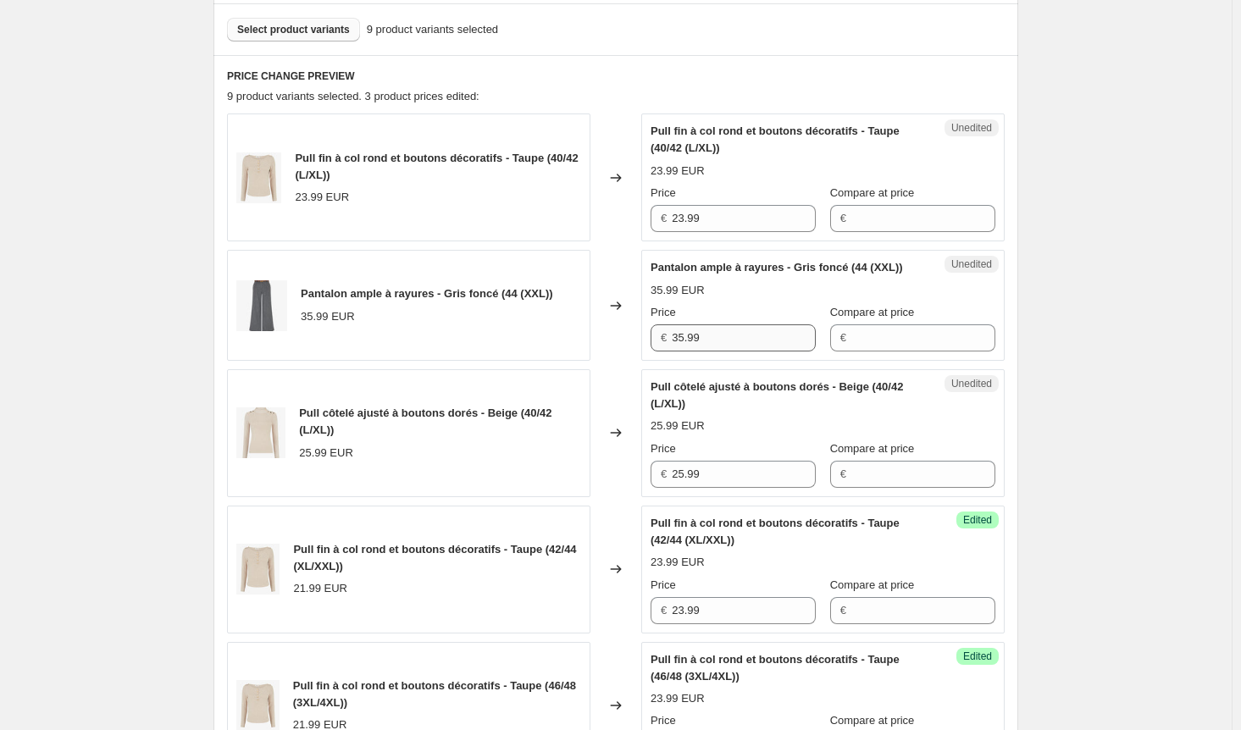
type input "25.99"
drag, startPoint x: 713, startPoint y: 353, endPoint x: 595, endPoint y: 339, distance: 118.6
click at [595, 339] on div "Pantalon ample à rayures - Gris foncé (44 (XXL)) 35.99 EUR Changed to Unedited …" at bounding box center [616, 305] width 778 height 111
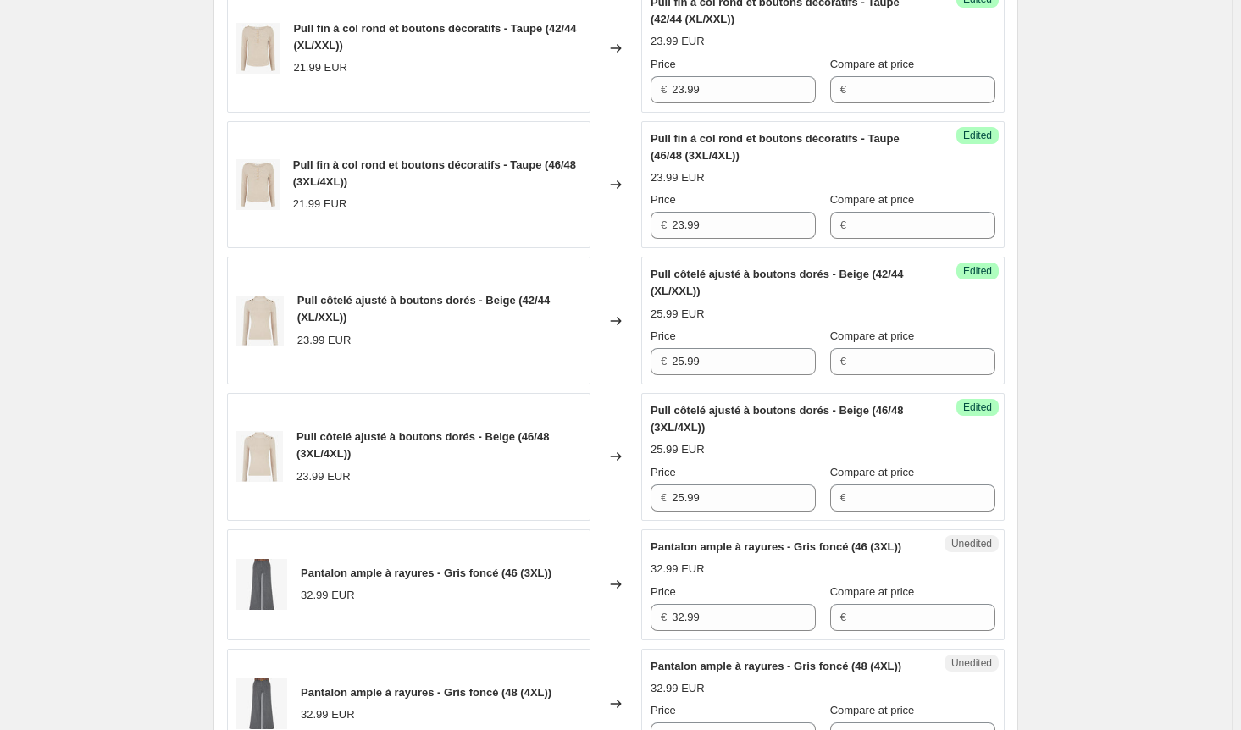
scroll to position [1271, 0]
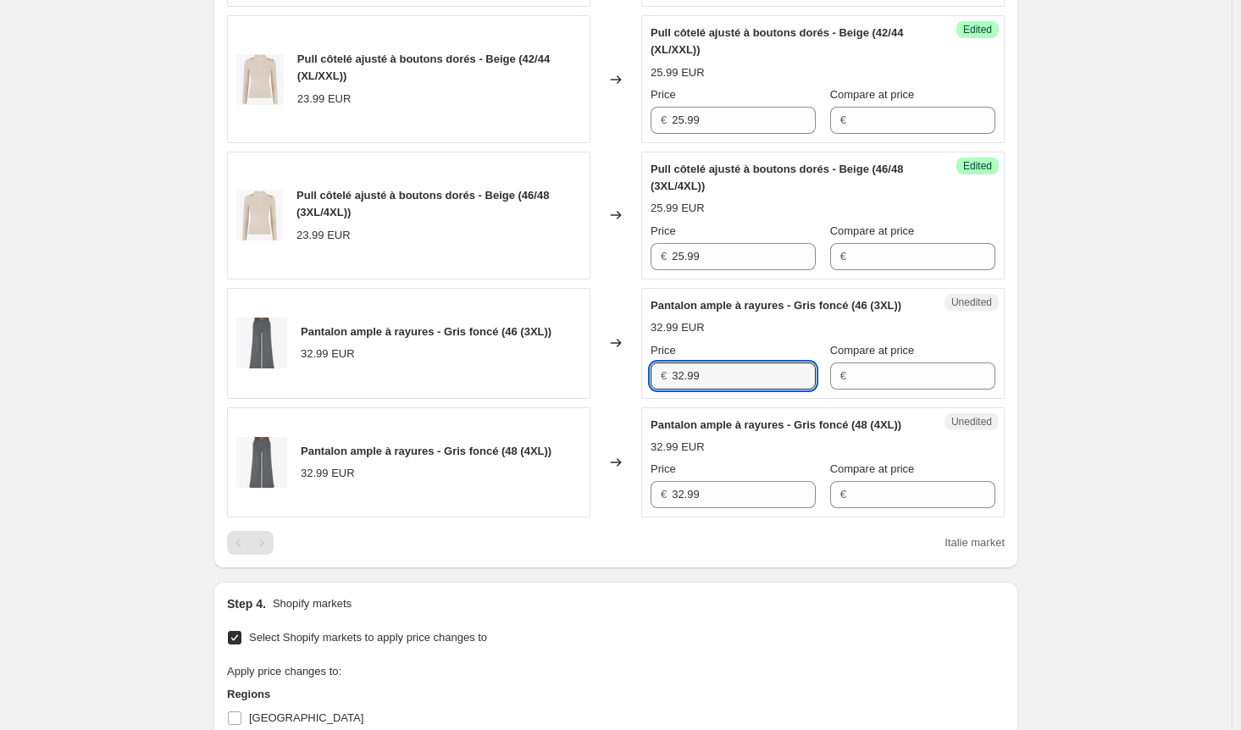
drag, startPoint x: 702, startPoint y: 406, endPoint x: 631, endPoint y: 408, distance: 70.3
click at [635, 399] on div "Pantalon ample à rayures - Gris foncé (46 (3XL)) 32.99 EUR Changed to Unedited …" at bounding box center [616, 343] width 778 height 111
paste input "5"
type input "35.99"
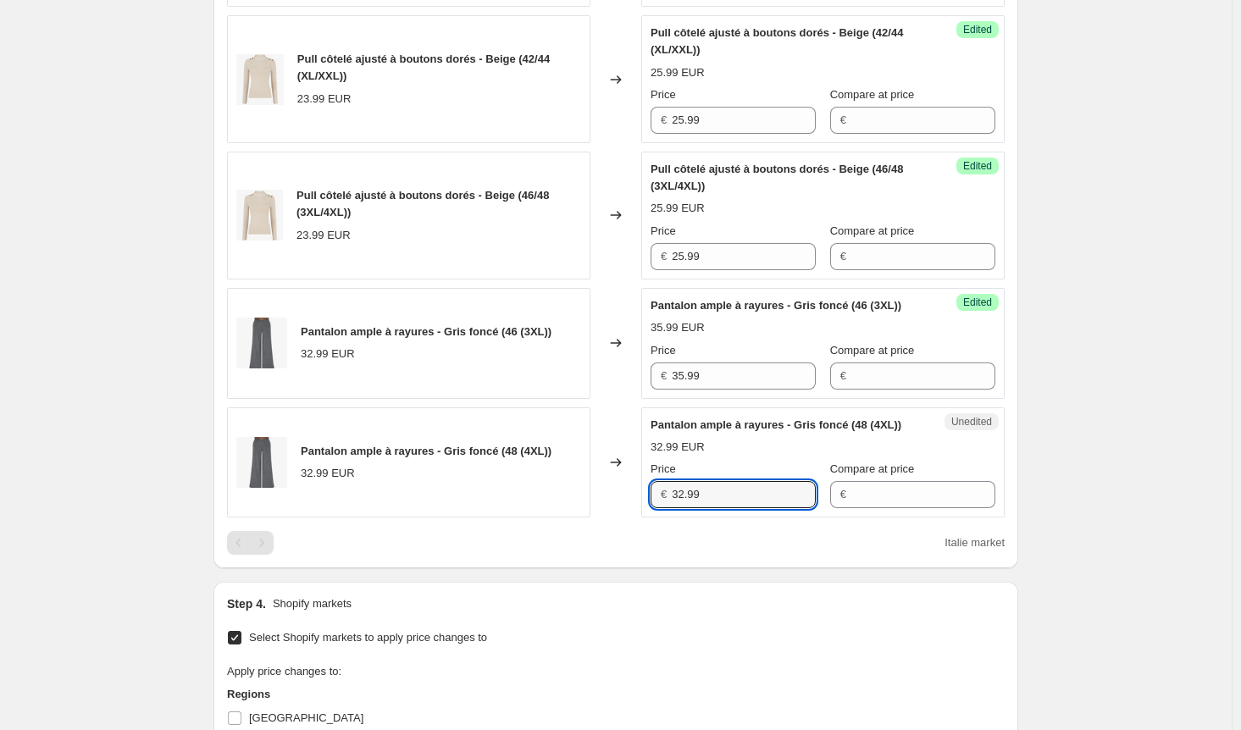
drag, startPoint x: 746, startPoint y: 539, endPoint x: 635, endPoint y: 536, distance: 111.0
click at [635, 519] on div "Pantalon ample à rayures - Gris foncé (48 (4XL)) 32.99 EUR Changed to Unedited …" at bounding box center [616, 463] width 778 height 111
paste input "5"
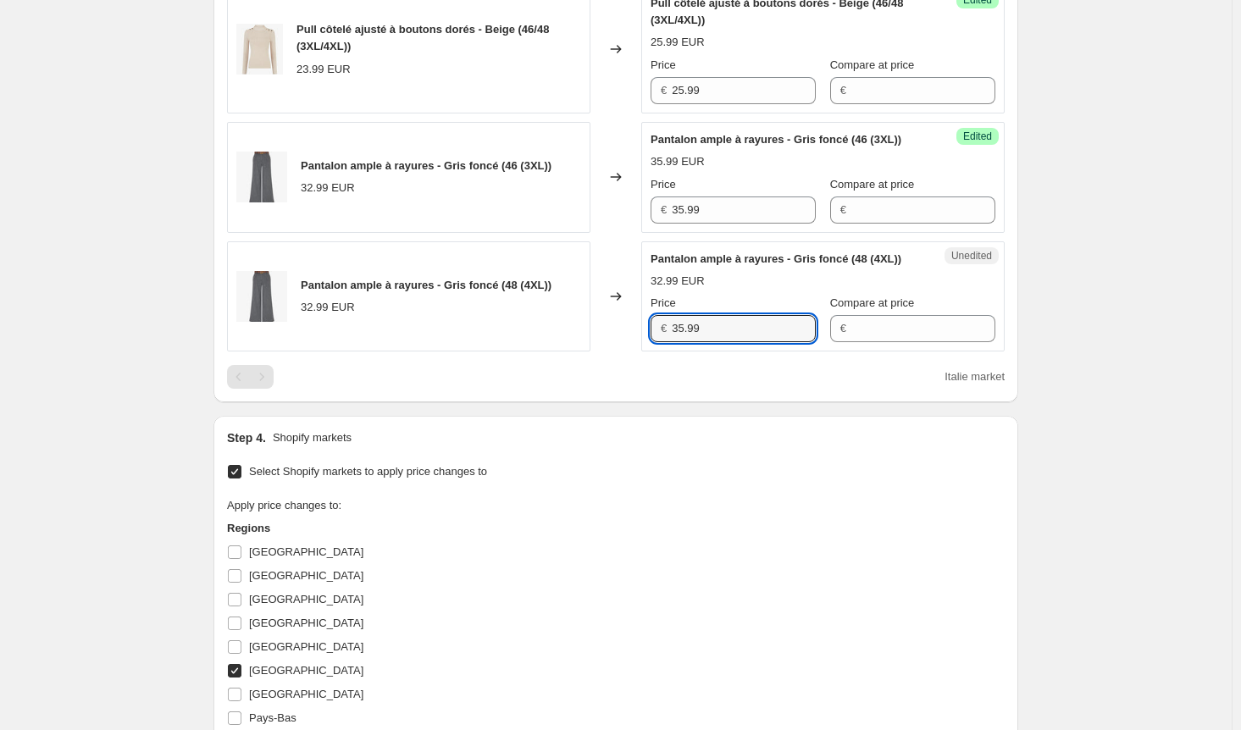
scroll to position [1610, 0]
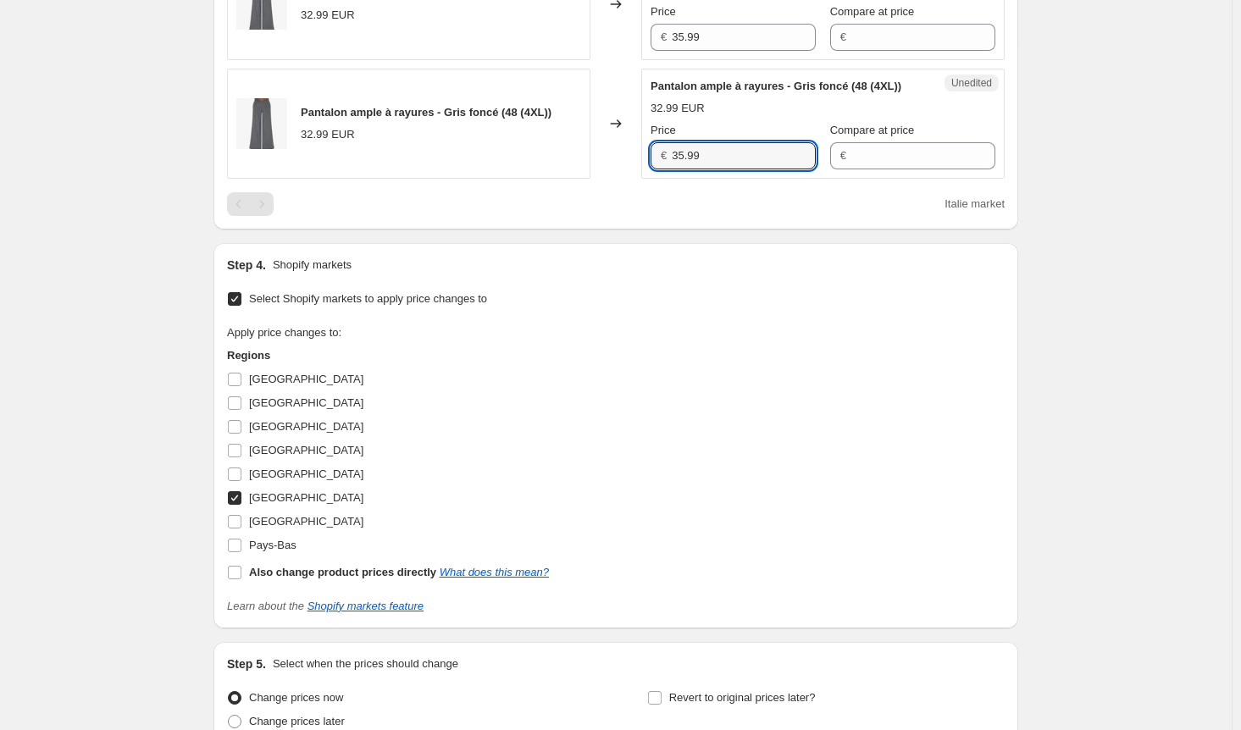
type input "35.99"
click at [241, 505] on input "[GEOGRAPHIC_DATA]" at bounding box center [235, 498] width 14 height 14
checkbox input "false"
click at [237, 534] on label "[GEOGRAPHIC_DATA]" at bounding box center [295, 522] width 136 height 24
click at [237, 529] on input "[GEOGRAPHIC_DATA]" at bounding box center [235, 522] width 14 height 14
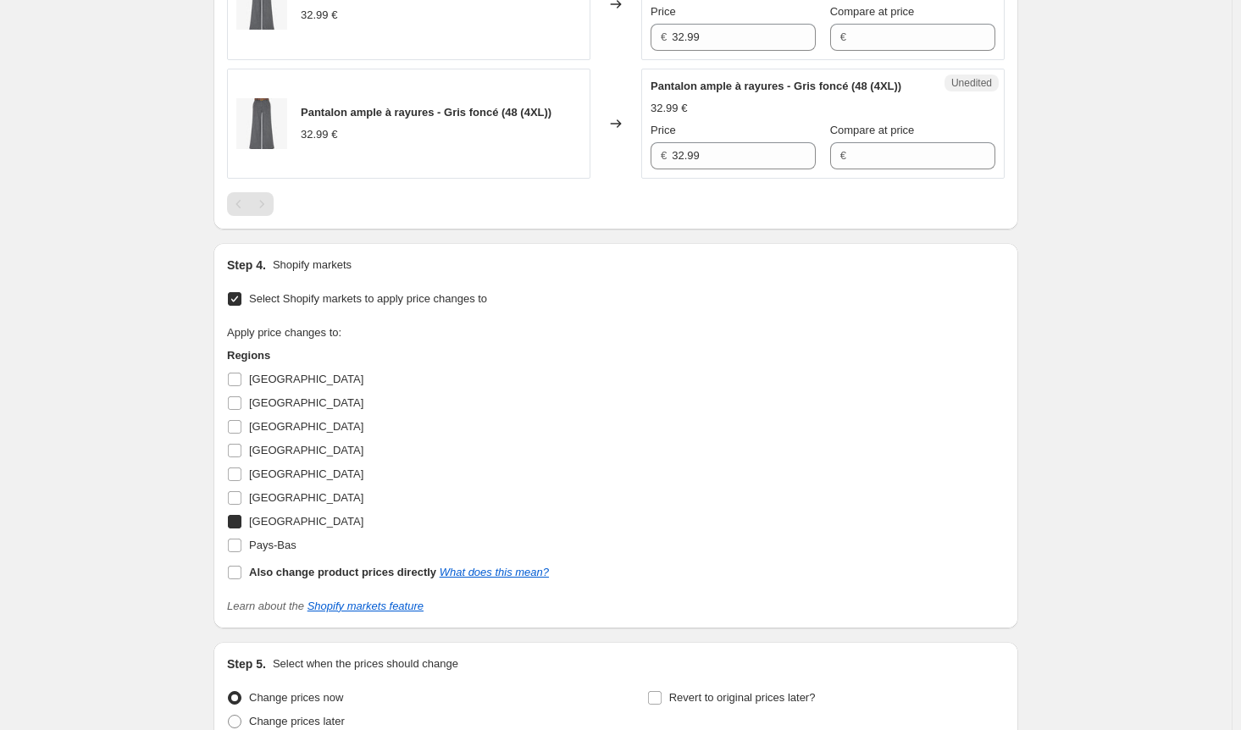
checkbox input "true"
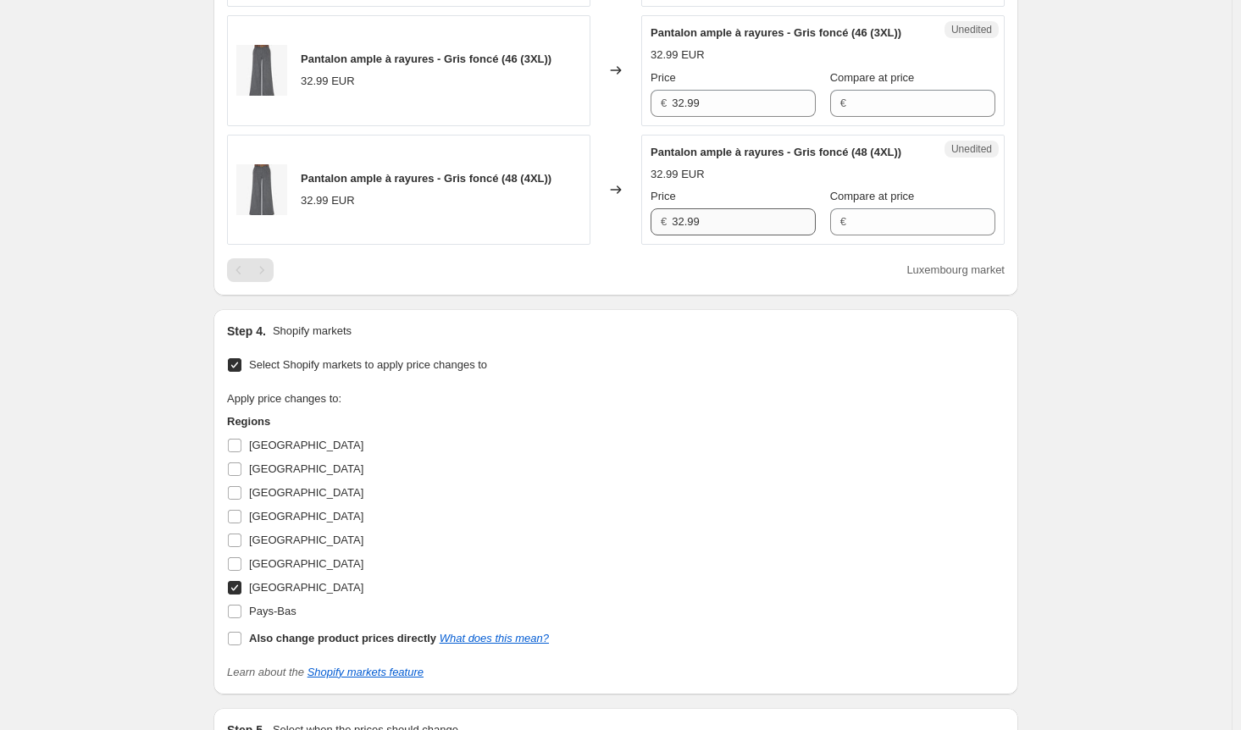
scroll to position [1525, 0]
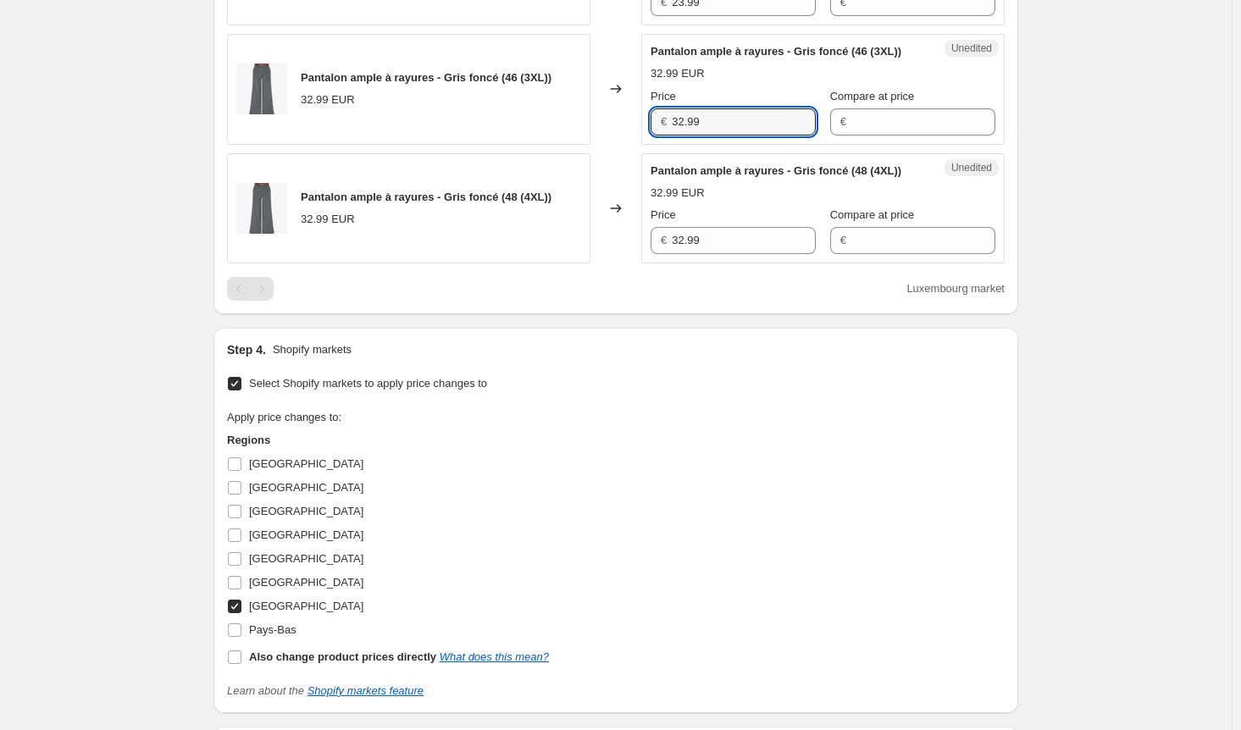
drag, startPoint x: 712, startPoint y: 152, endPoint x: 591, endPoint y: 149, distance: 120.3
click at [591, 145] on div "Pantalon ample à rayures - Gris foncé (46 (3XL)) 32.99 EUR Changed to Unedited …" at bounding box center [616, 89] width 778 height 111
paste input "5"
type input "35.99"
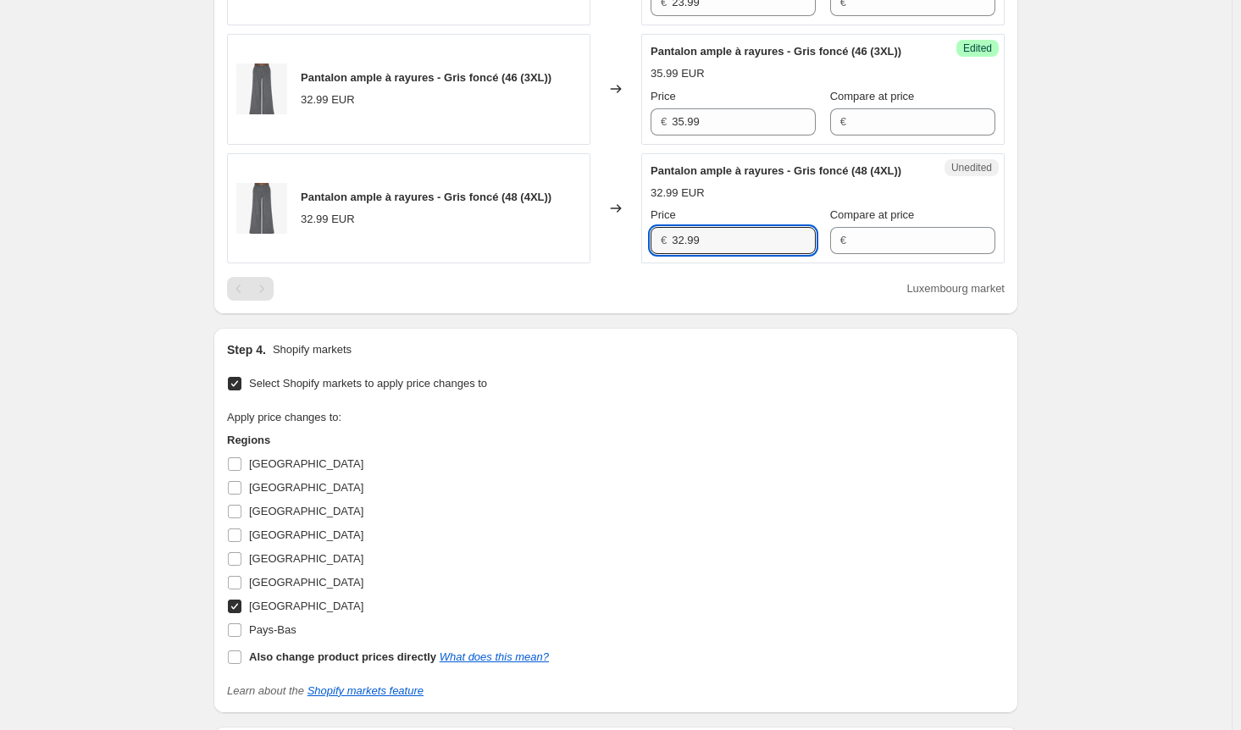
drag, startPoint x: 710, startPoint y: 293, endPoint x: 621, endPoint y: 280, distance: 89.9
click at [621, 264] on div "Pantalon ample à rayures - Gris foncé (48 (4XL)) 32.99 EUR Changed to Unedited …" at bounding box center [616, 208] width 778 height 111
paste input "5"
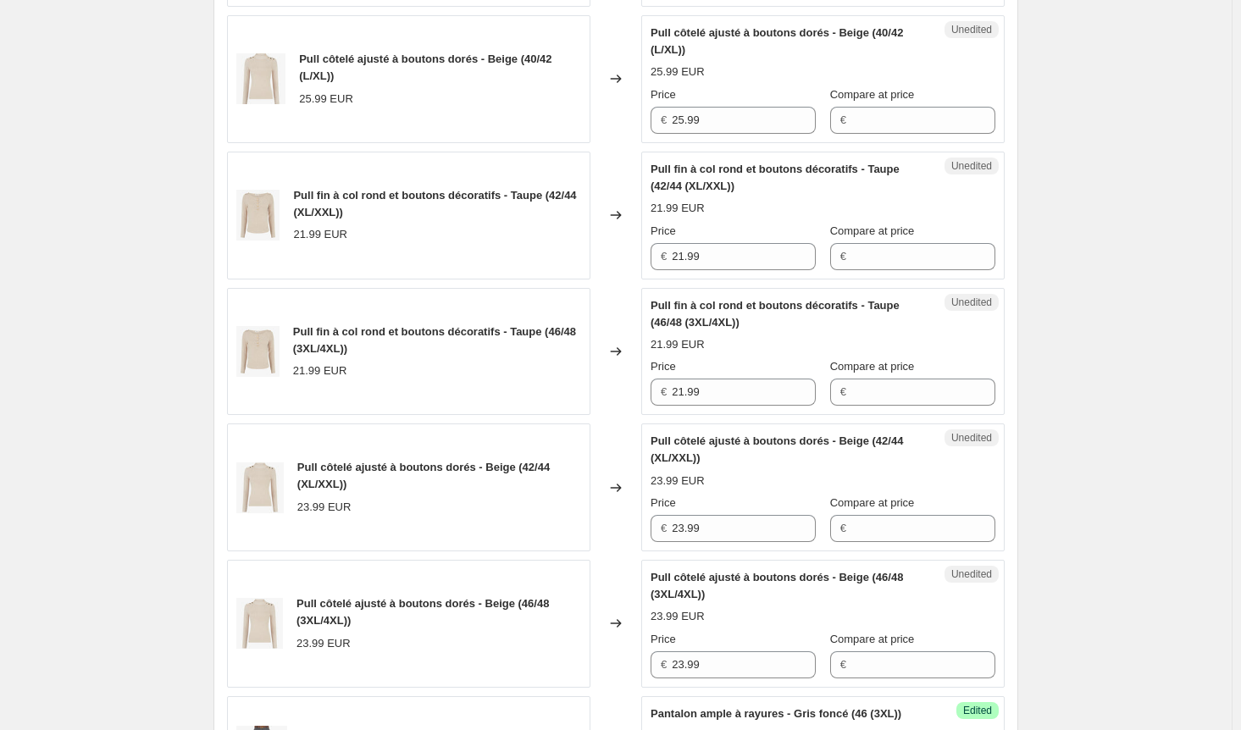
scroll to position [508, 0]
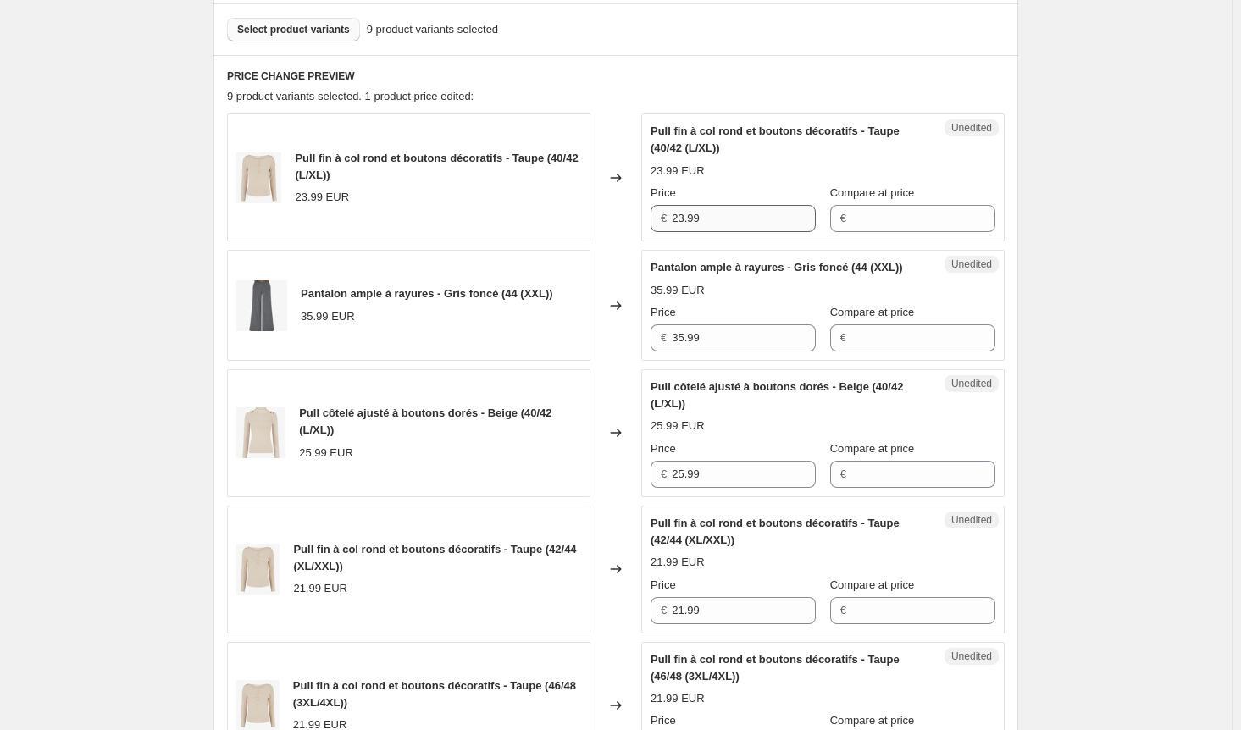
type input "35.99"
drag, startPoint x: 726, startPoint y: 221, endPoint x: 587, endPoint y: 218, distance: 139.0
click at [587, 218] on div "Pull fin à col rond et boutons décoratifs - Taupe (40/42 (L/XL)) 23.99 EUR Chan…" at bounding box center [616, 178] width 778 height 128
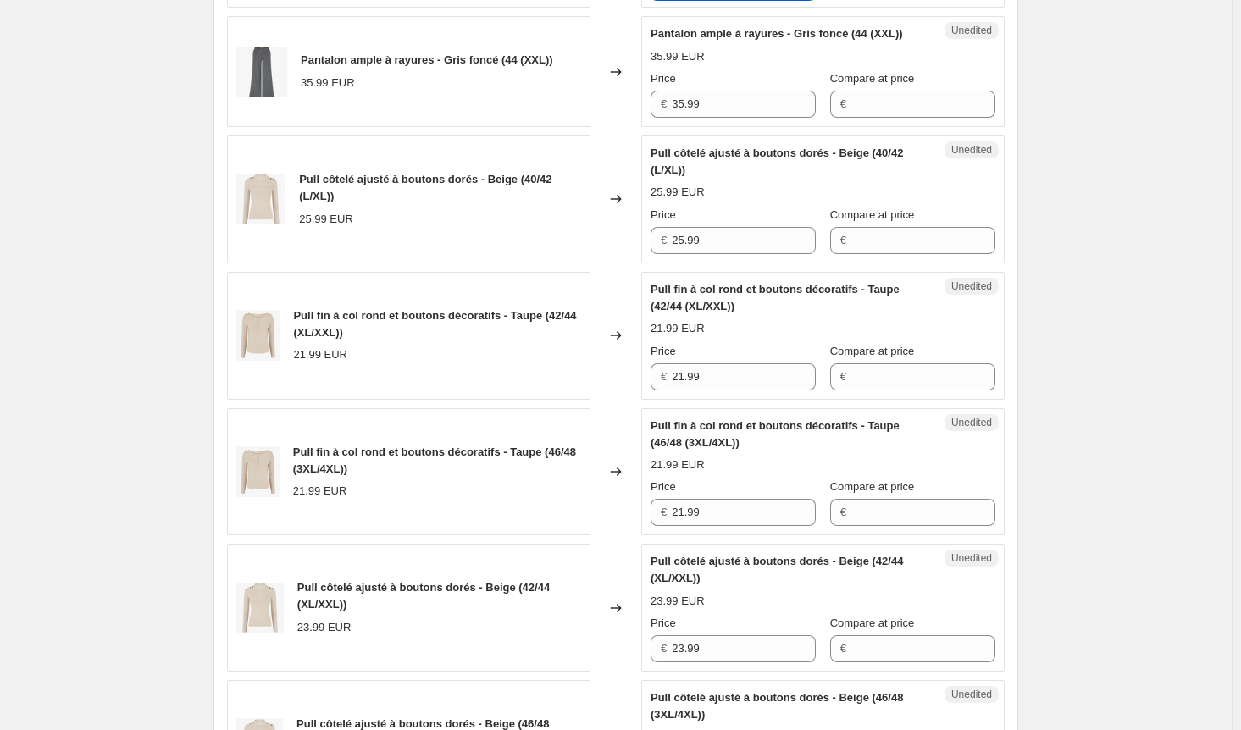
scroll to position [763, 0]
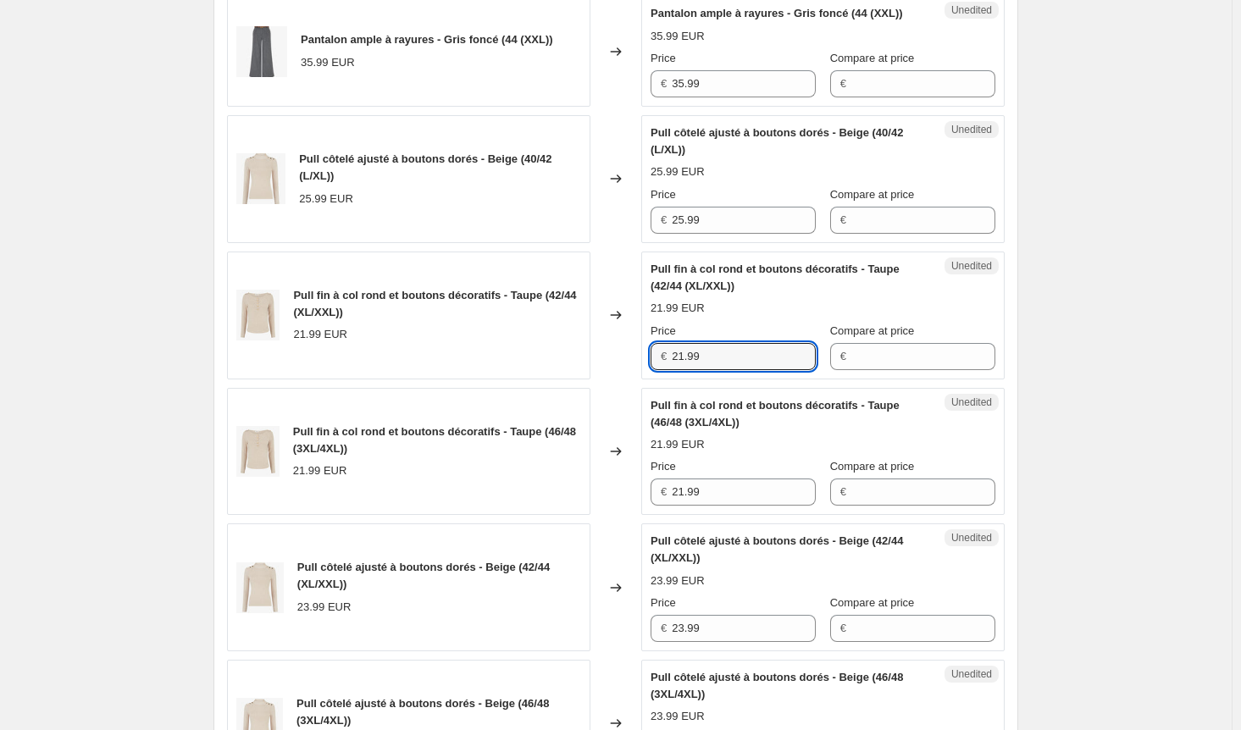
drag, startPoint x: 729, startPoint y: 366, endPoint x: 569, endPoint y: 363, distance: 160.2
click at [569, 363] on div "Pull fin à col rond et boutons décoratifs - Taupe (42/44 (XL/XXL)) 21.99 EUR Ch…" at bounding box center [616, 316] width 778 height 128
paste input "3"
type input "23.99"
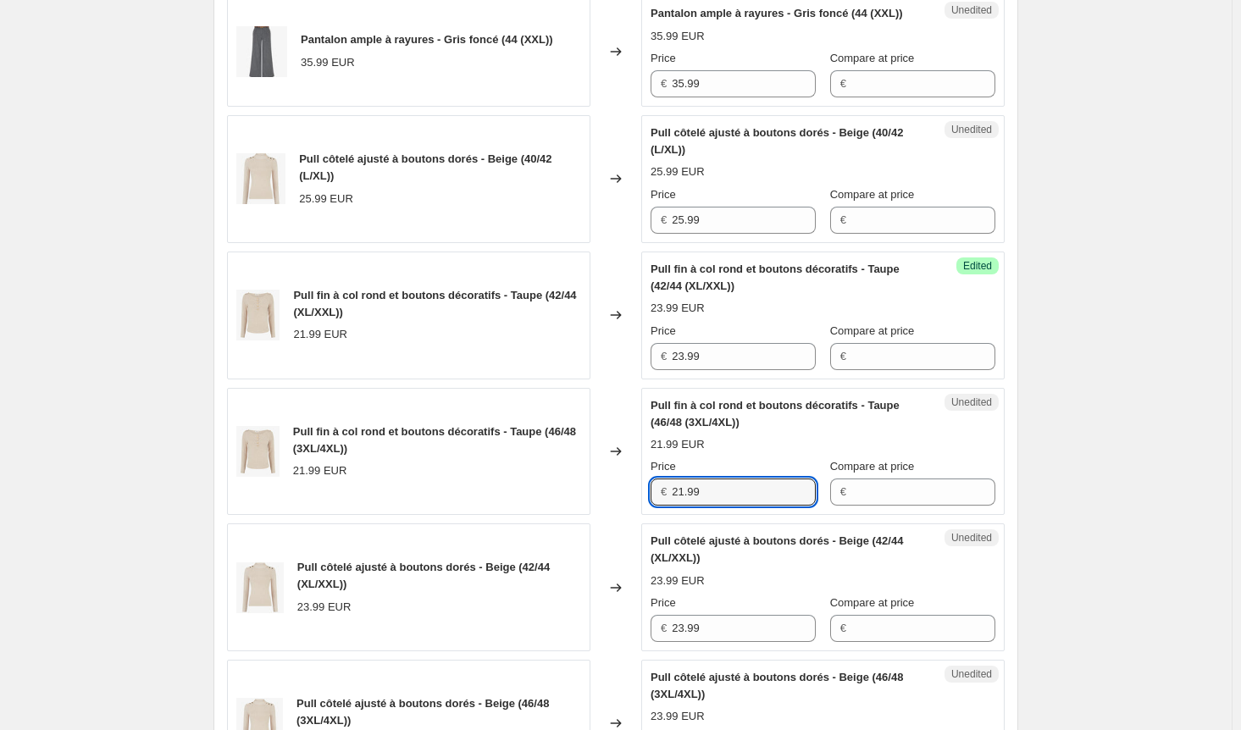
drag, startPoint x: 680, startPoint y: 508, endPoint x: 604, endPoint y: 503, distance: 75.5
click at [604, 503] on div "Pull fin à col rond et boutons décoratifs - Taupe (46/48 (3XL/4XL)) 21.99 EUR C…" at bounding box center [616, 452] width 778 height 128
paste input "3"
type input "23.99"
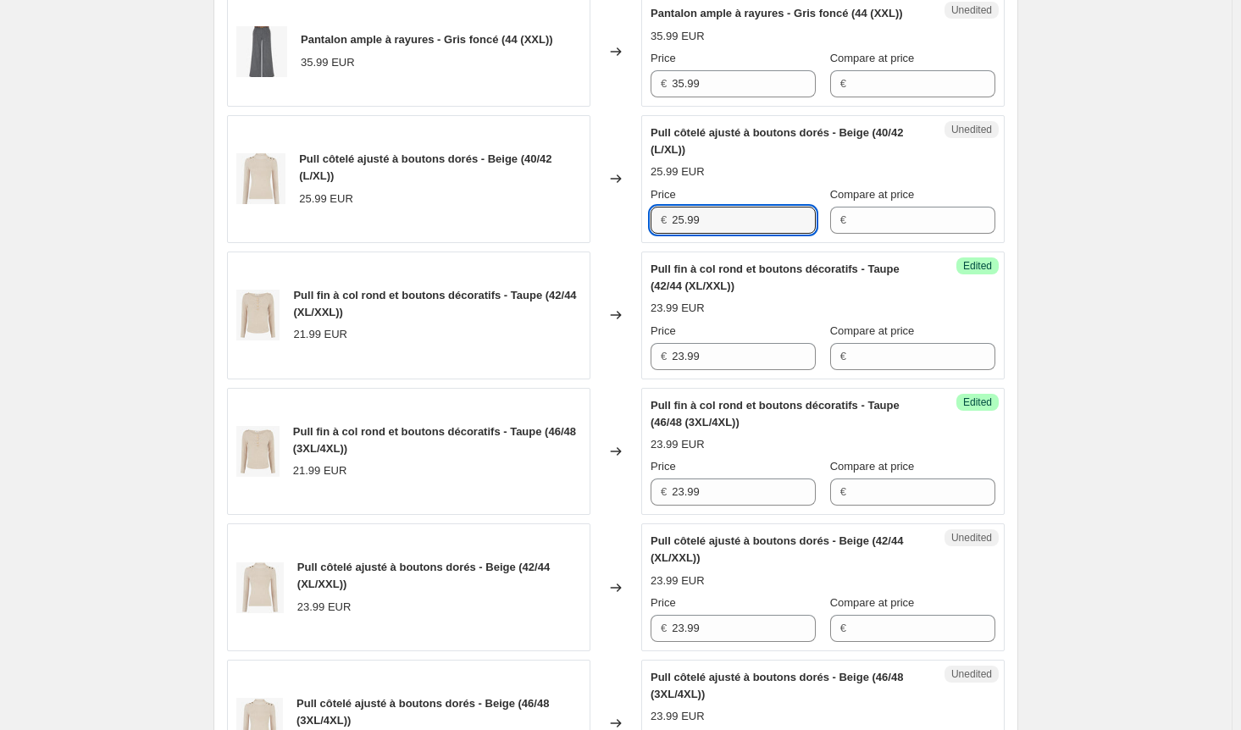
drag, startPoint x: 643, startPoint y: 235, endPoint x: 621, endPoint y: 235, distance: 22.0
click at [621, 235] on div "Pull côtelé ajusté à boutons dorés - Beige (40/42 (L/XL)) 25.99 EUR Changed to …" at bounding box center [616, 179] width 778 height 128
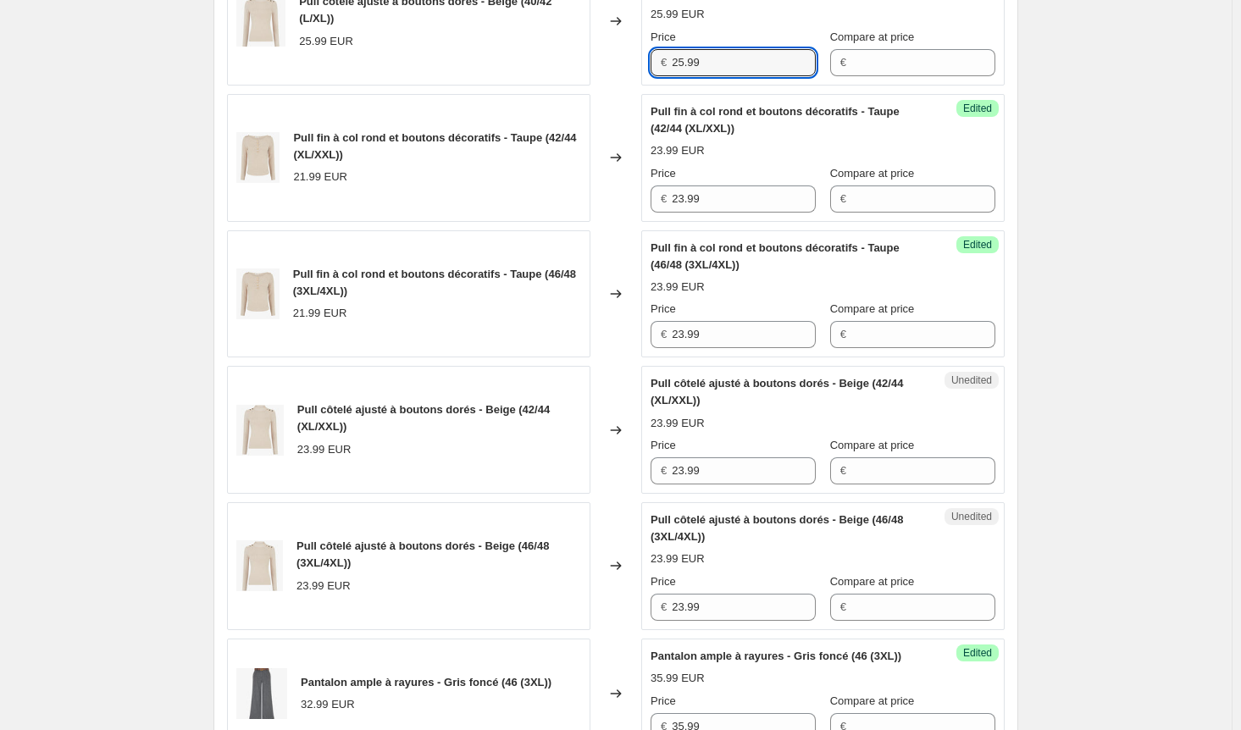
scroll to position [1017, 0]
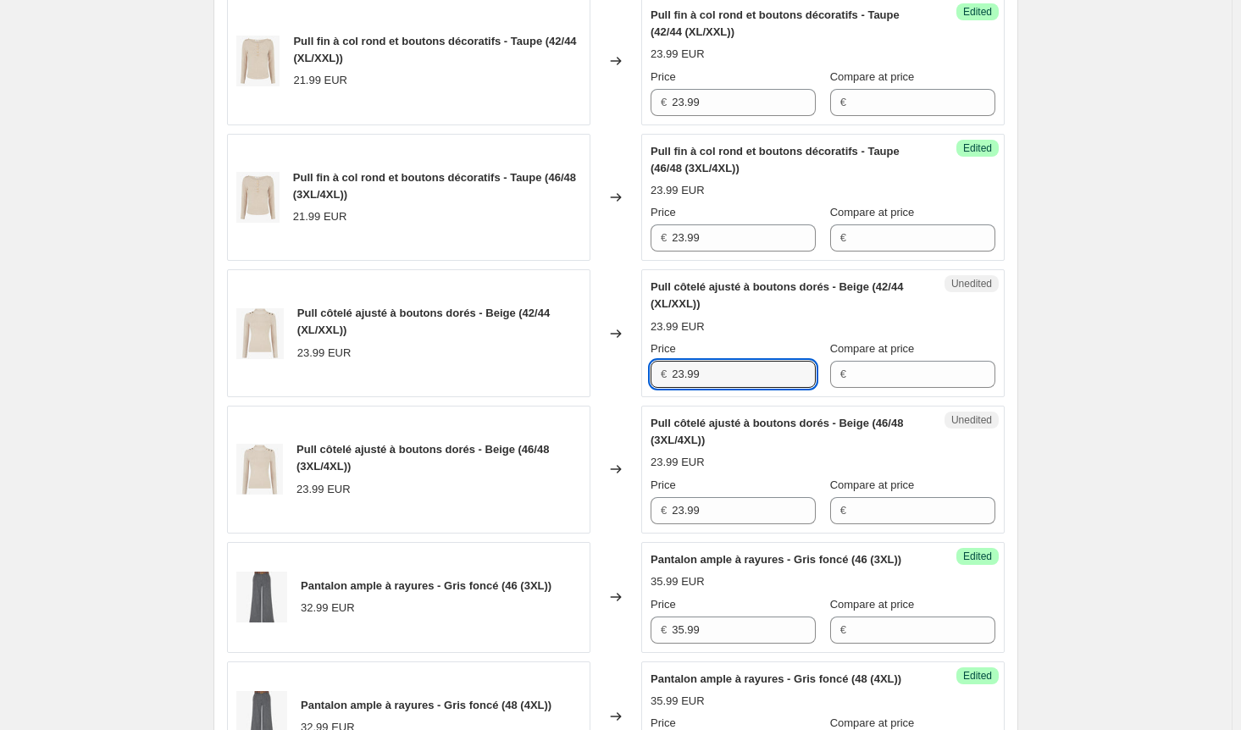
click at [577, 387] on div "Pull côtelé ajusté à boutons dorés - Beige (42/44 (XL/XXL)) 23.99 EUR Changed t…" at bounding box center [616, 333] width 778 height 128
paste input "5"
type input "25.99"
click at [625, 523] on div "Pull côtelé ajusté à boutons dorés - Beige (46/48 (3XL/4XL)) 23.99 EUR Changed …" at bounding box center [616, 470] width 778 height 128
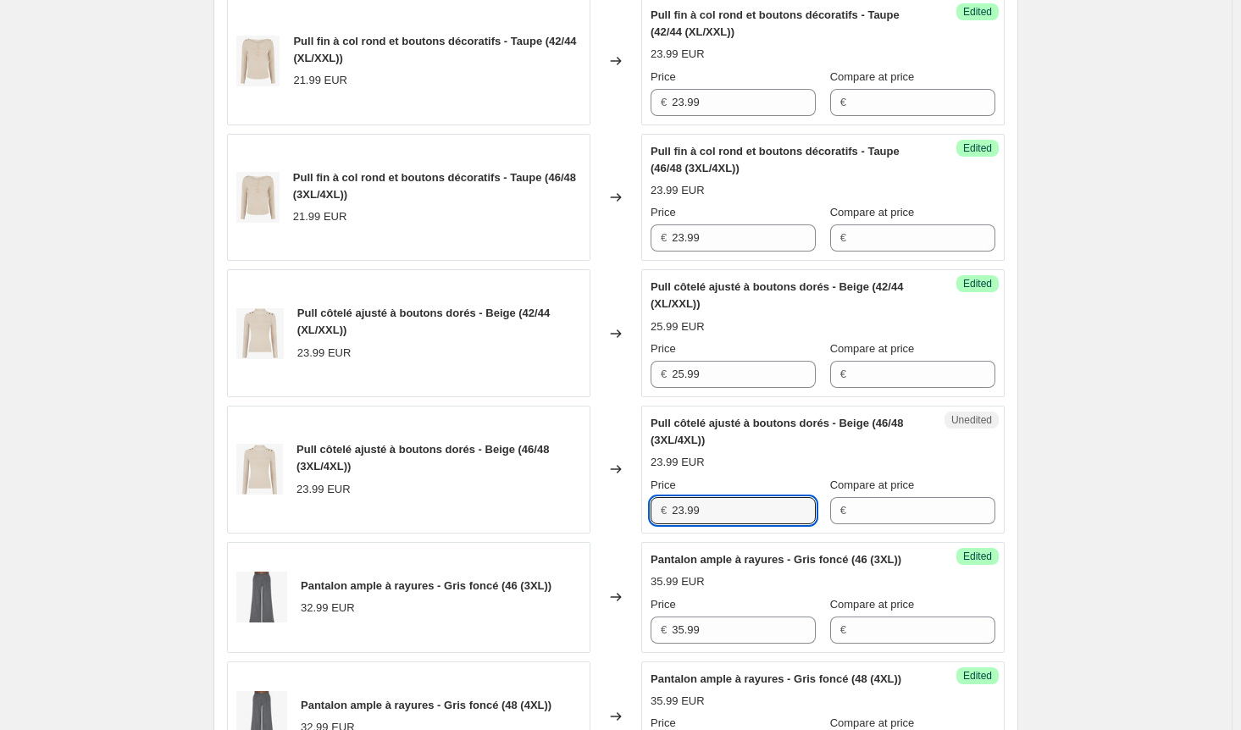
paste input "5"
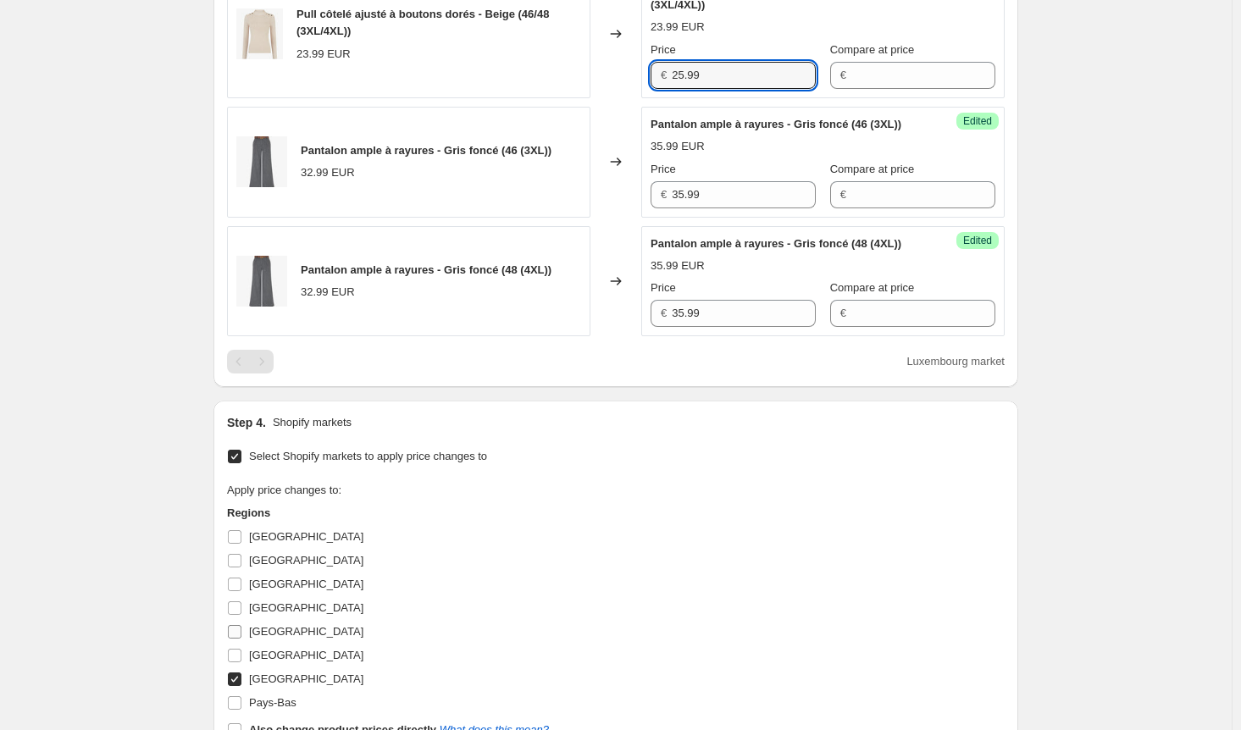
scroll to position [1525, 0]
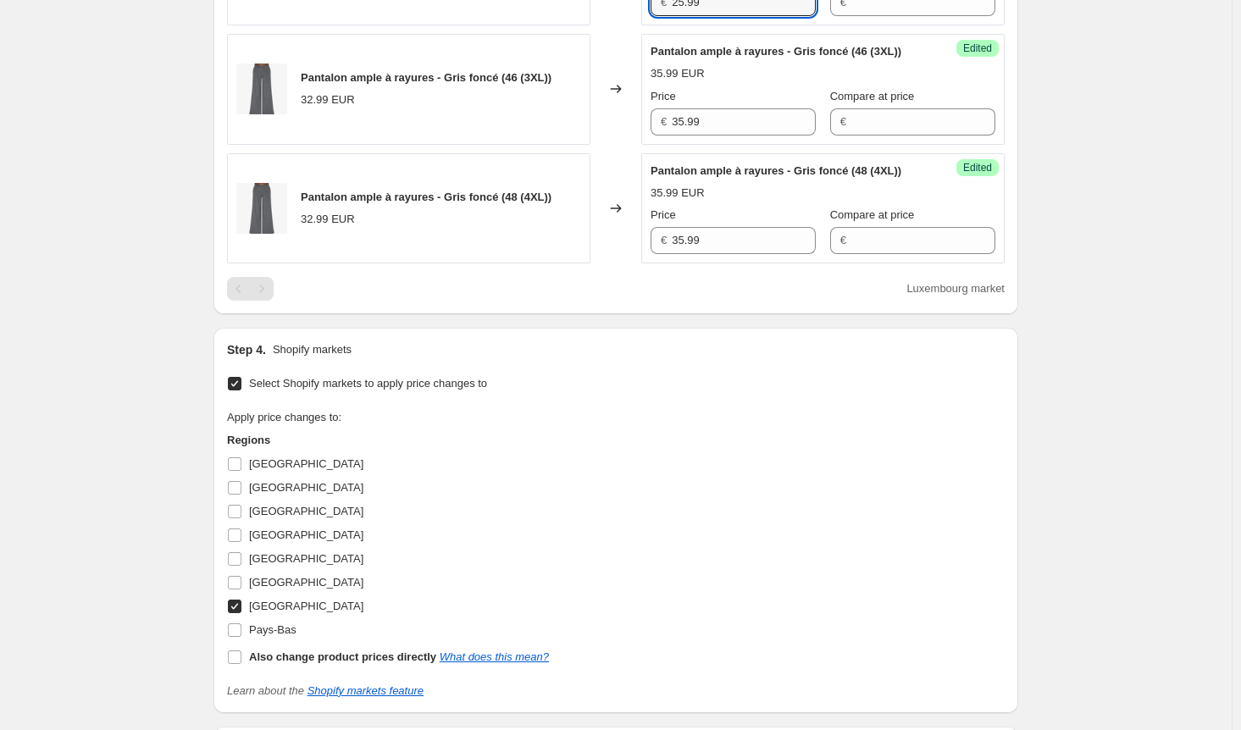
type input "25.99"
click at [242, 614] on span at bounding box center [234, 606] width 15 height 15
click at [241, 613] on input "[GEOGRAPHIC_DATA]" at bounding box center [235, 607] width 14 height 14
checkbox input "false"
click at [241, 519] on input "[GEOGRAPHIC_DATA]" at bounding box center [235, 512] width 14 height 14
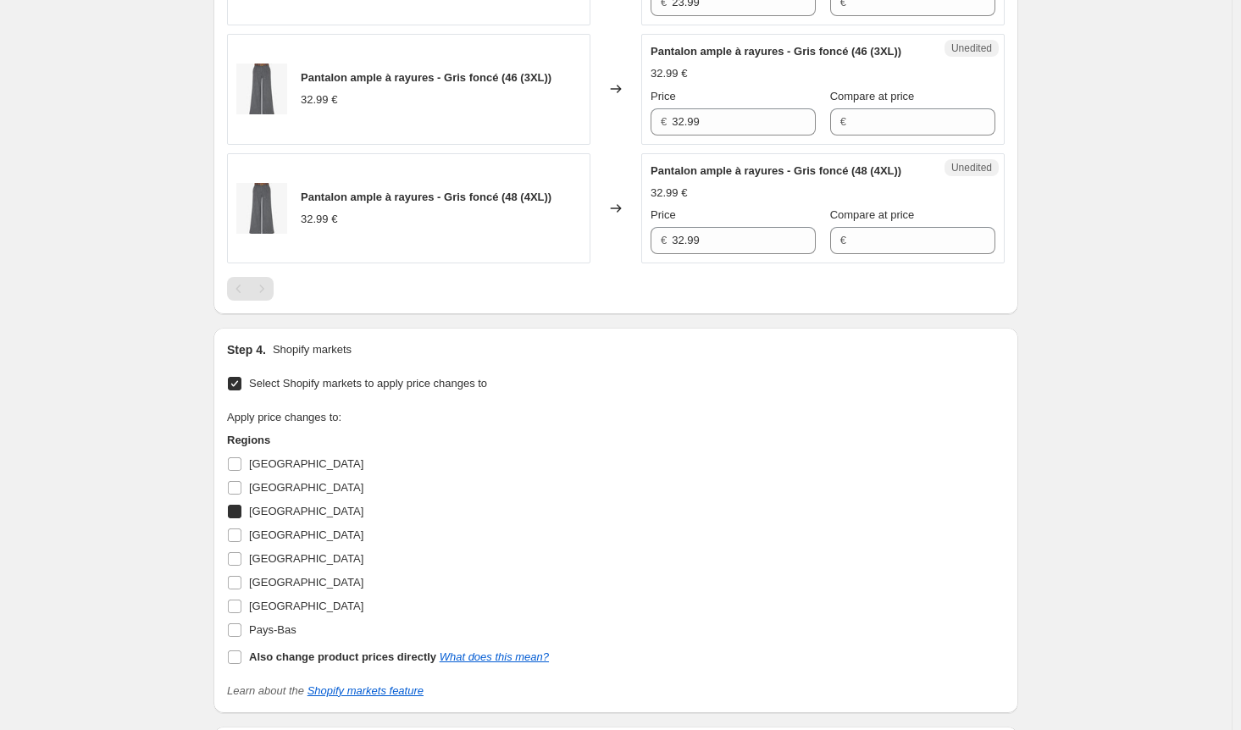
checkbox input "true"
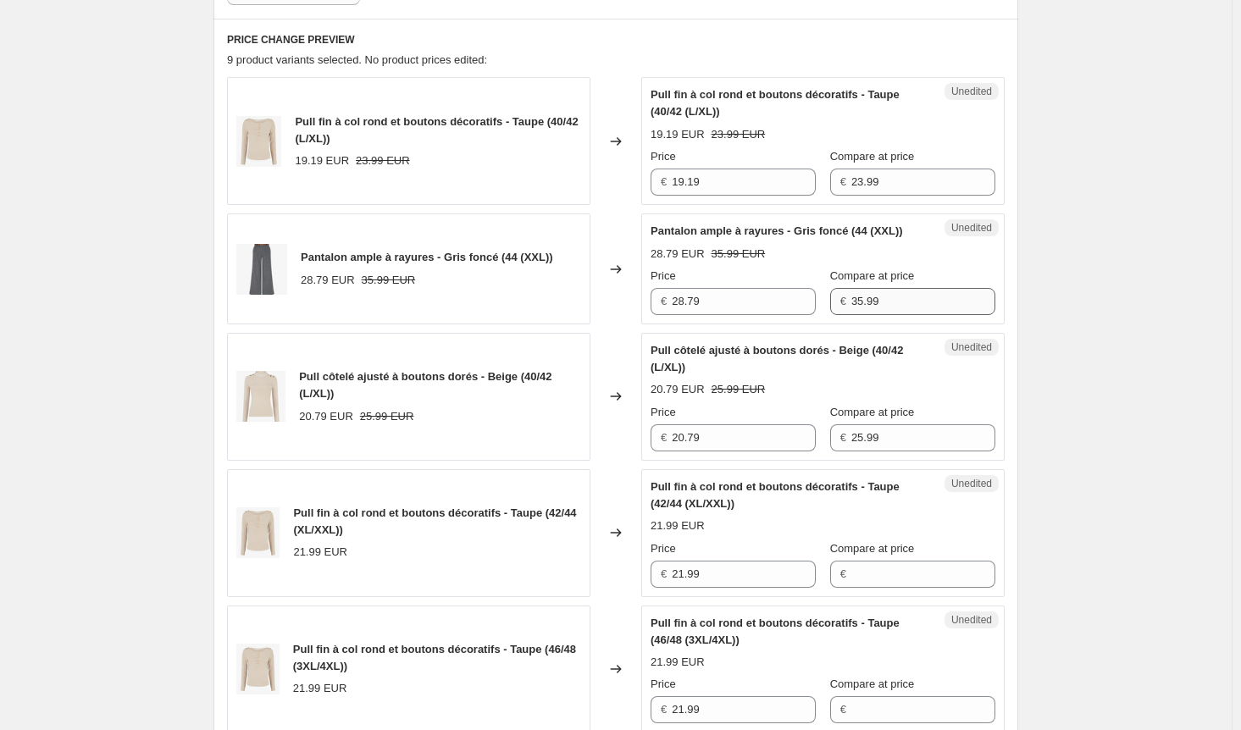
scroll to position [424, 0]
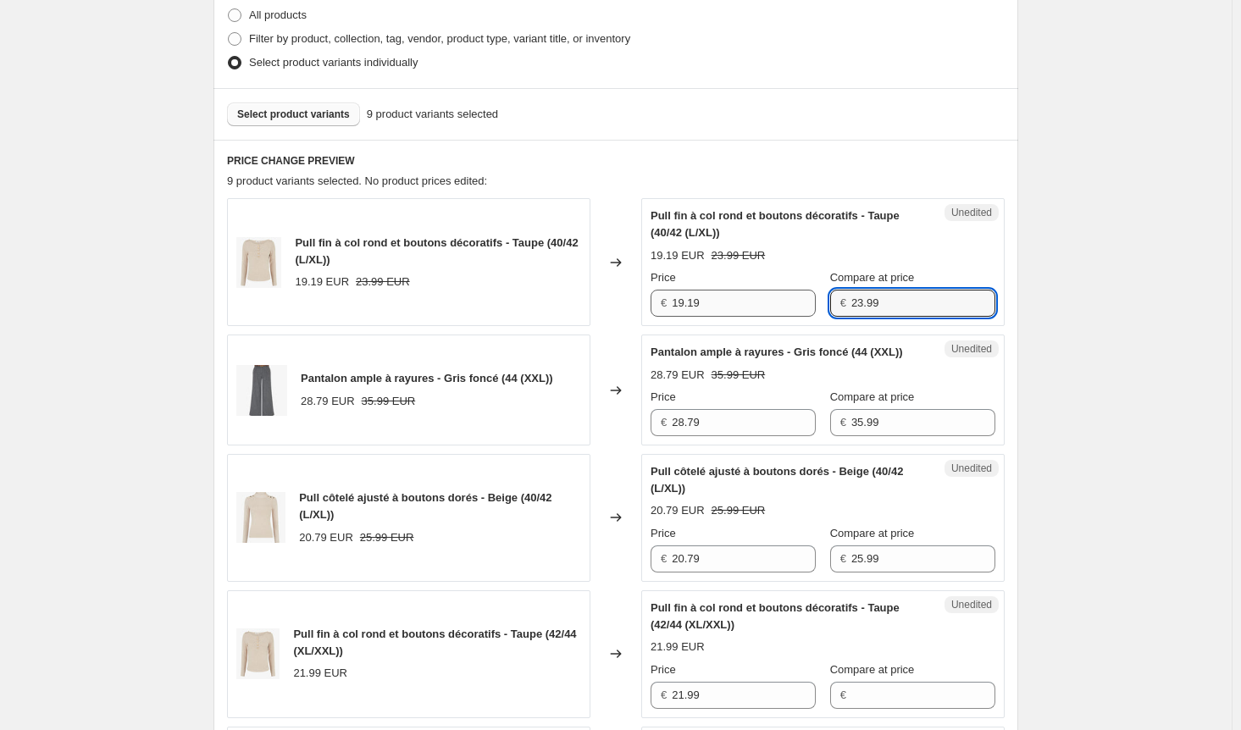
drag, startPoint x: 882, startPoint y: 304, endPoint x: 798, endPoint y: 297, distance: 84.2
click at [798, 297] on div "Price € 19.19 Compare at price € 23.99" at bounding box center [823, 292] width 345 height 47
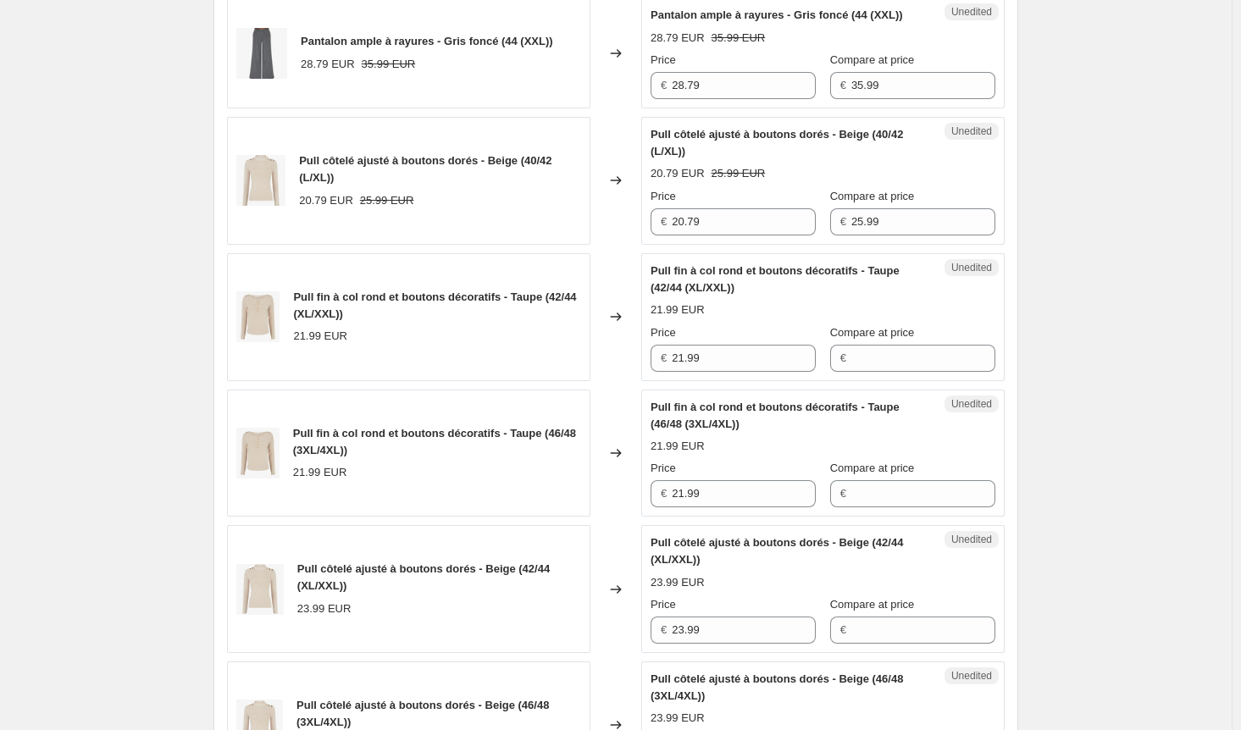
scroll to position [763, 0]
click at [900, 369] on input "Compare at price" at bounding box center [923, 356] width 144 height 27
paste input "23.99"
type input "23.99"
click at [891, 506] on input "Compare at price" at bounding box center [923, 492] width 144 height 27
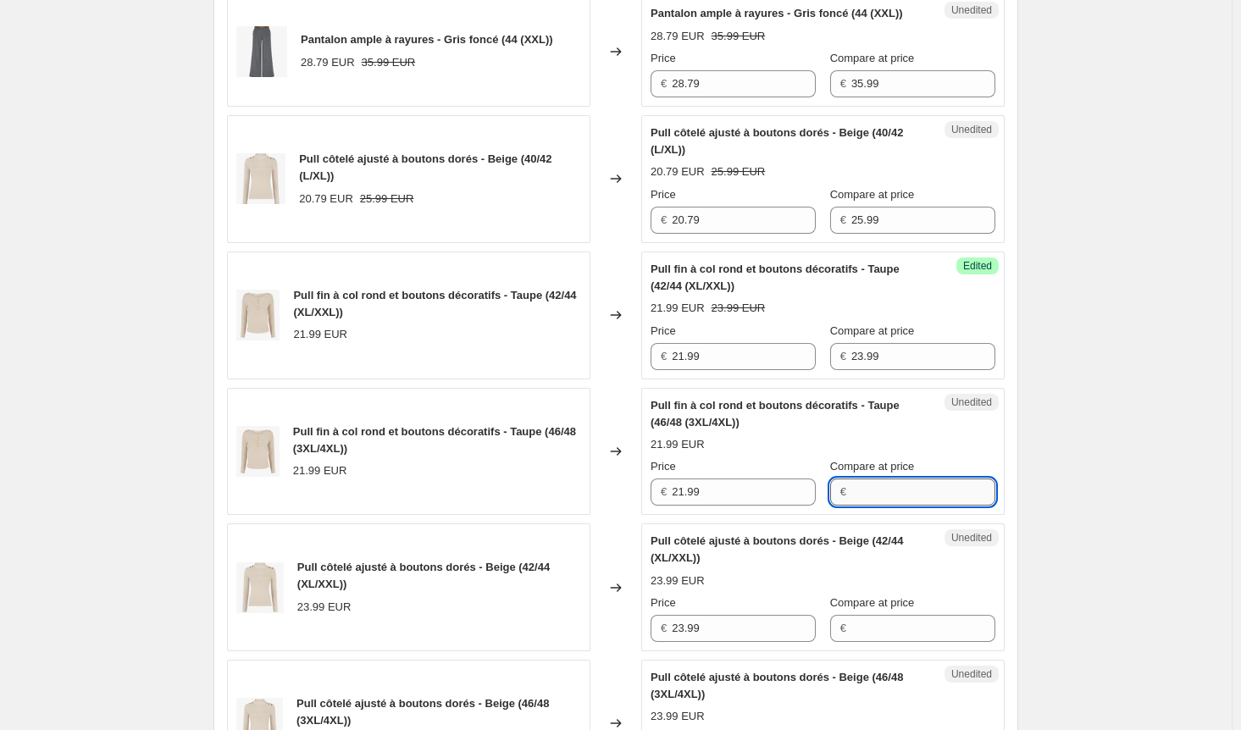
paste input "23.99"
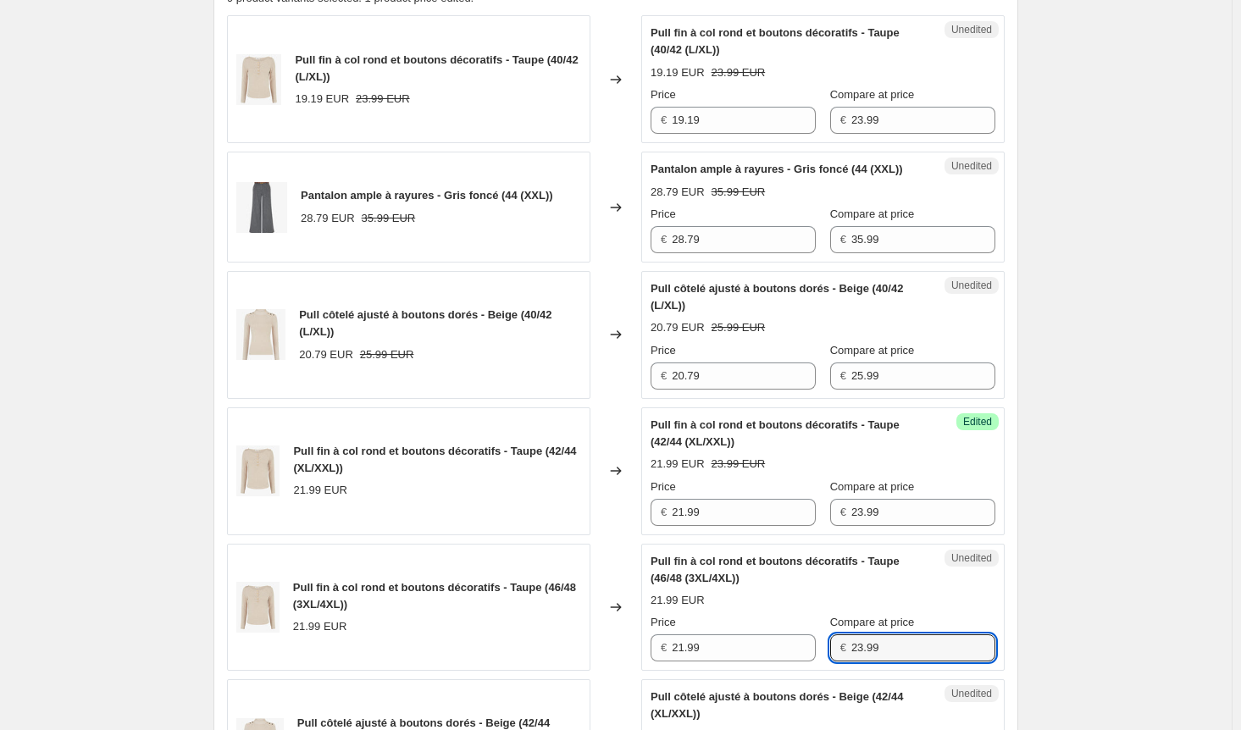
scroll to position [339, 0]
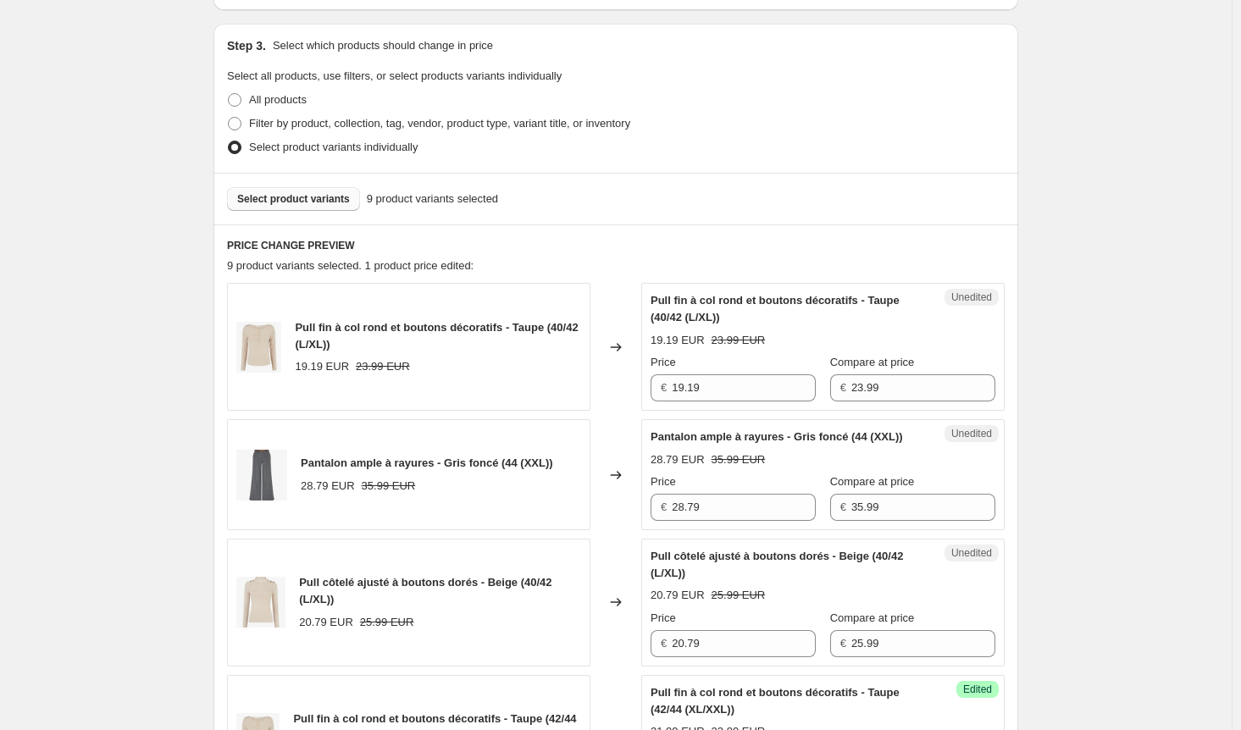
type input "23.99"
drag, startPoint x: 663, startPoint y: 383, endPoint x: 585, endPoint y: 383, distance: 77.1
click at [585, 383] on div "Pull fin à col rond et boutons décoratifs - Taupe (40/42 (L/XL)) 19.19 EUR 23.9…" at bounding box center [616, 347] width 778 height 128
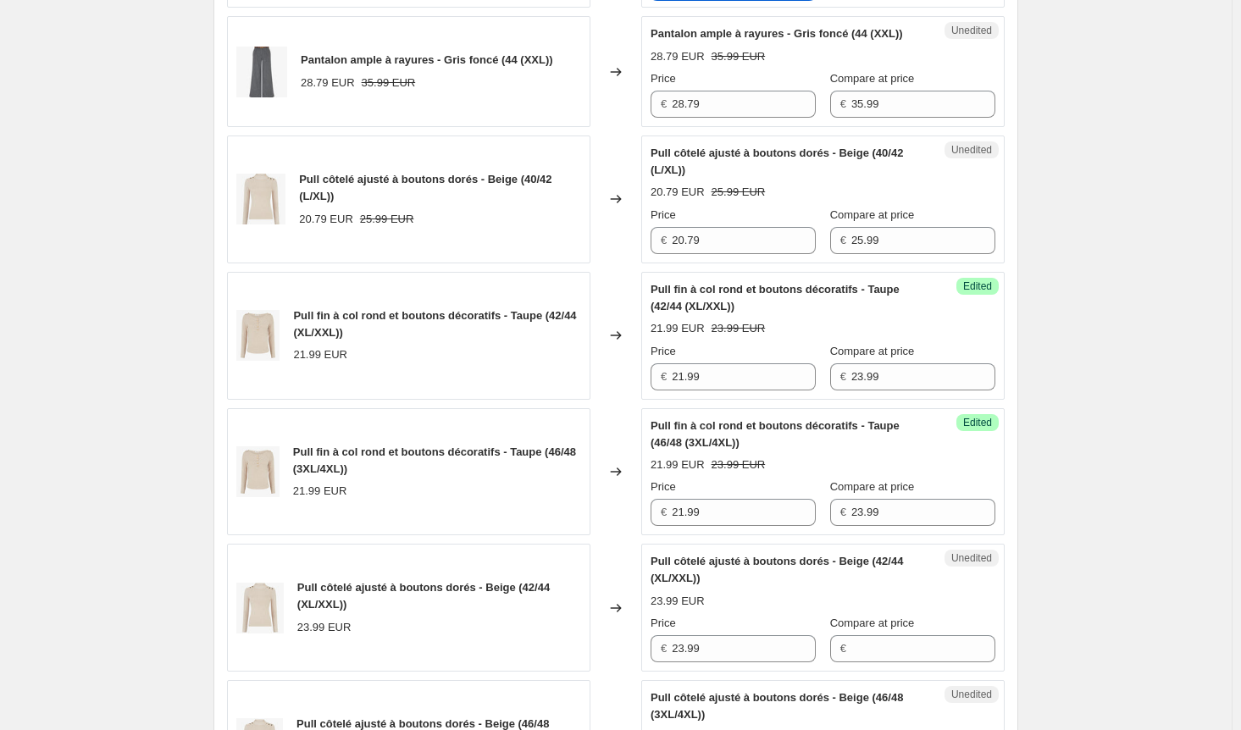
scroll to position [763, 0]
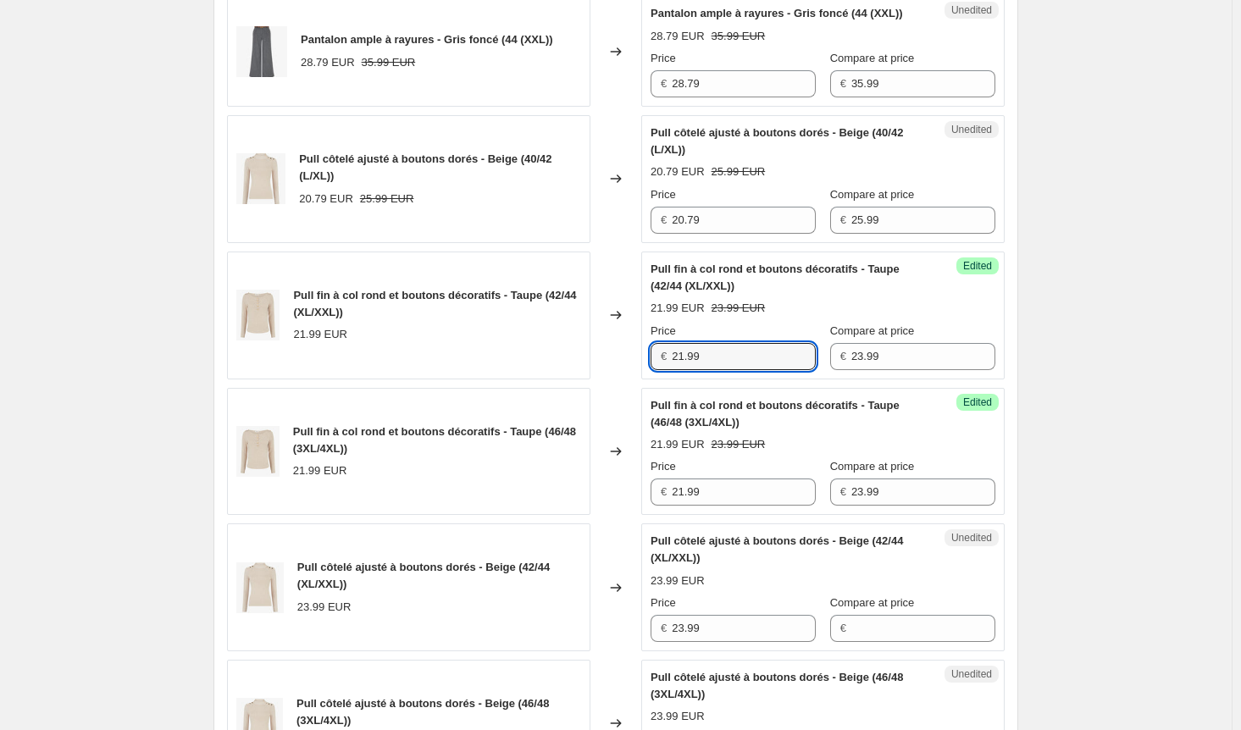
drag, startPoint x: 652, startPoint y: 372, endPoint x: 676, endPoint y: 441, distance: 72.6
click at [574, 369] on div "Pull fin à col rond et boutons décoratifs - Taupe (42/44 (XL/XXL)) 21.99 EUR Ch…" at bounding box center [616, 316] width 778 height 128
drag, startPoint x: 735, startPoint y: 369, endPoint x: 578, endPoint y: 386, distance: 158.6
click at [579, 374] on div "Pull fin à col rond et boutons décoratifs - Taupe (42/44 (XL/XXL)) 21.99 EUR Ch…" at bounding box center [616, 316] width 778 height 128
paste input "19.1"
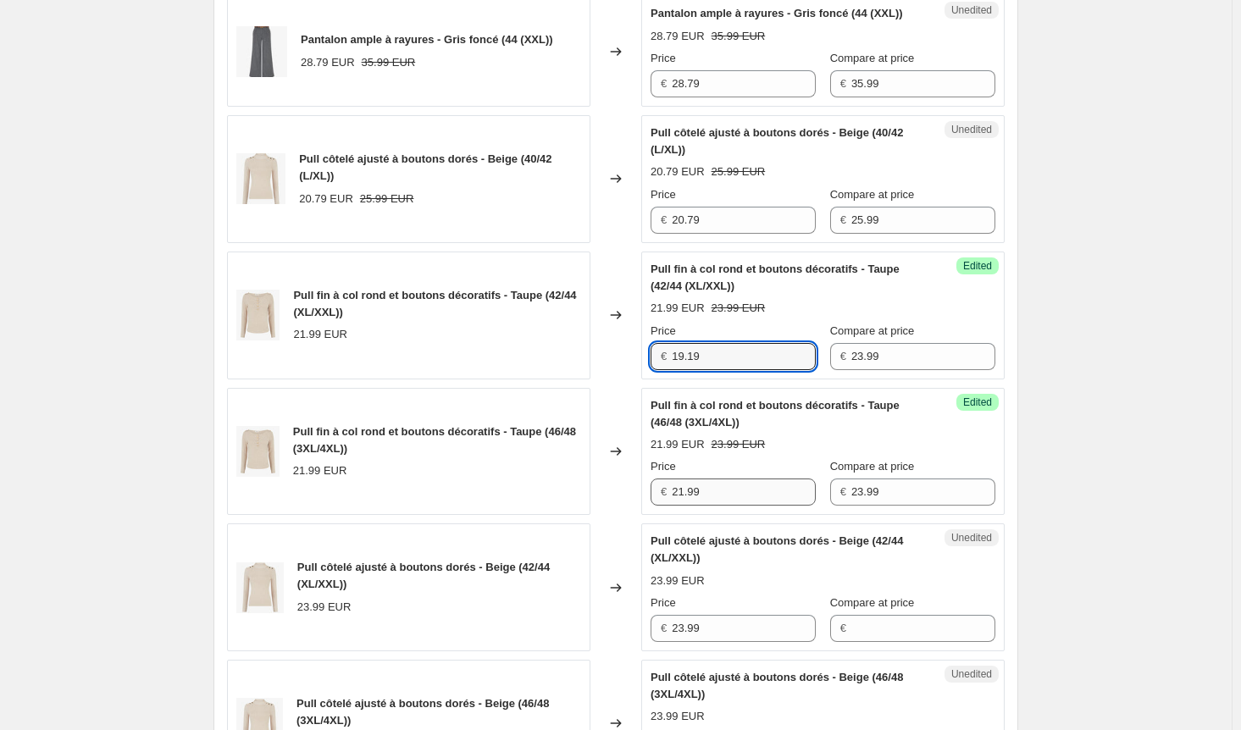
type input "19.19"
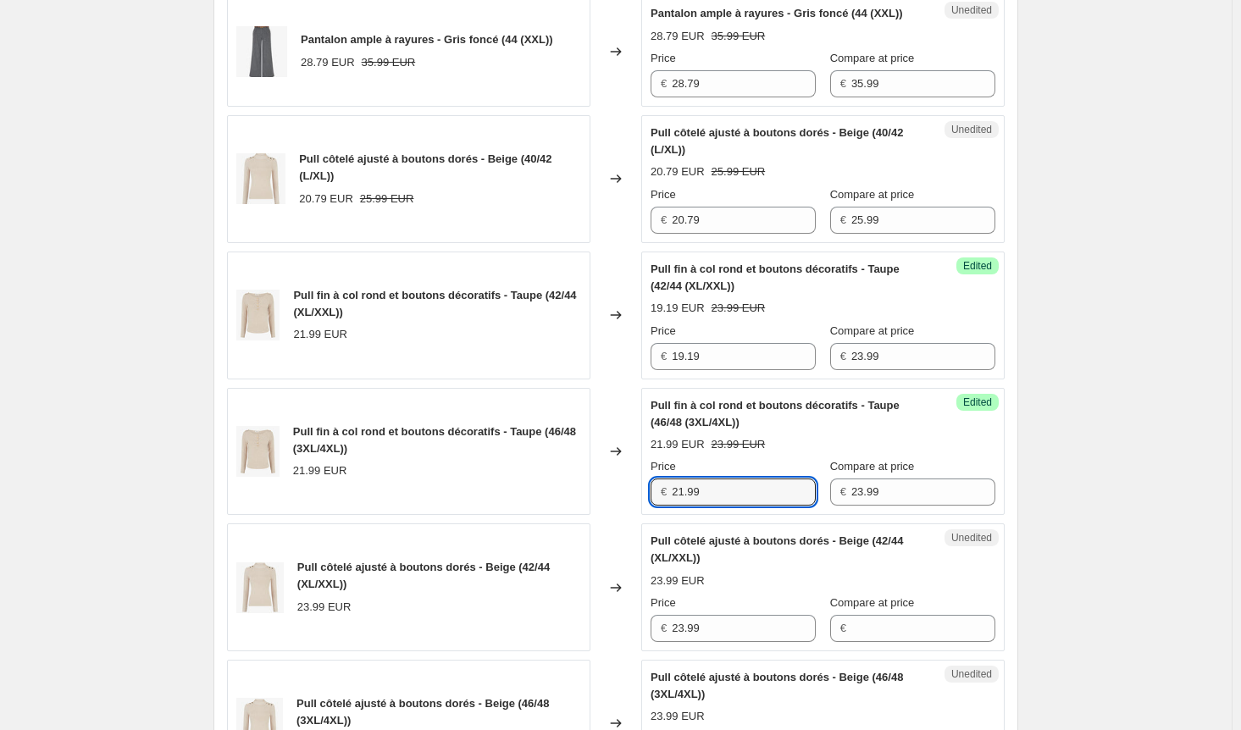
drag, startPoint x: 712, startPoint y: 513, endPoint x: 633, endPoint y: 502, distance: 79.4
click at [633, 502] on div "Pull fin à col rond et boutons décoratifs - Taupe (46/48 (3XL/4XL)) 21.99 EUR C…" at bounding box center [616, 452] width 778 height 128
paste input "19.1"
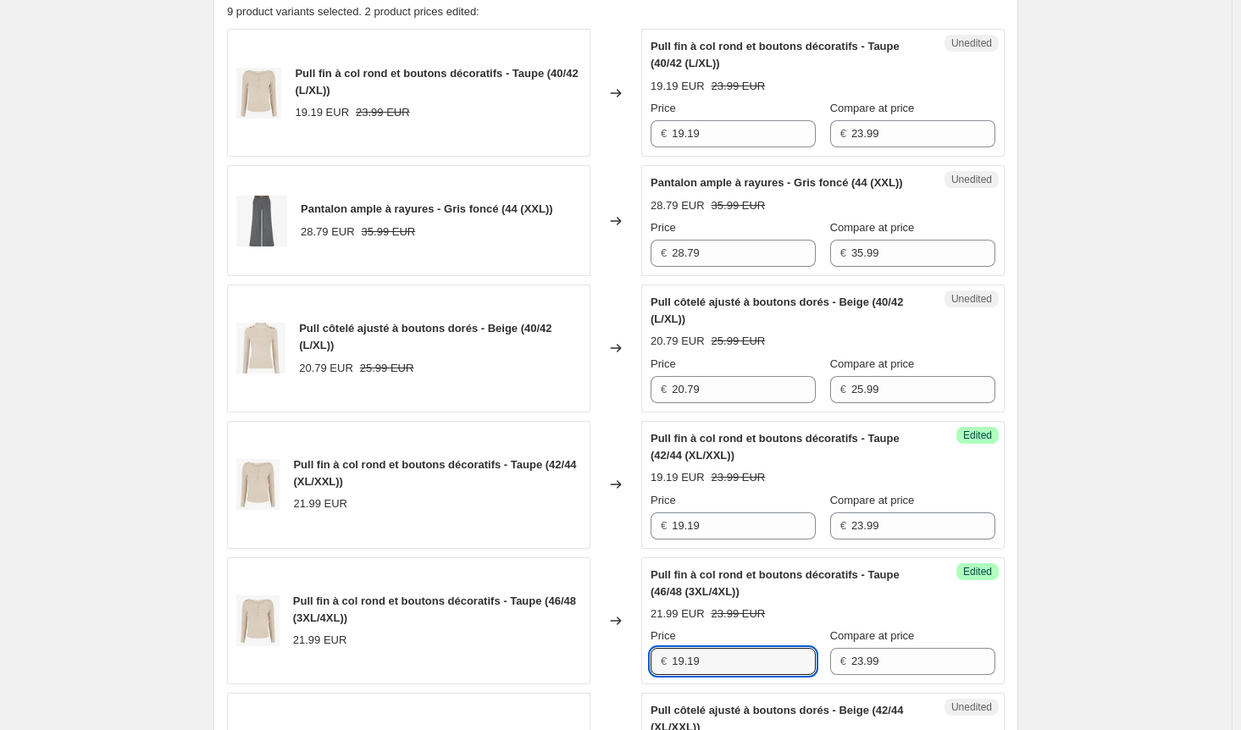
scroll to position [508, 0]
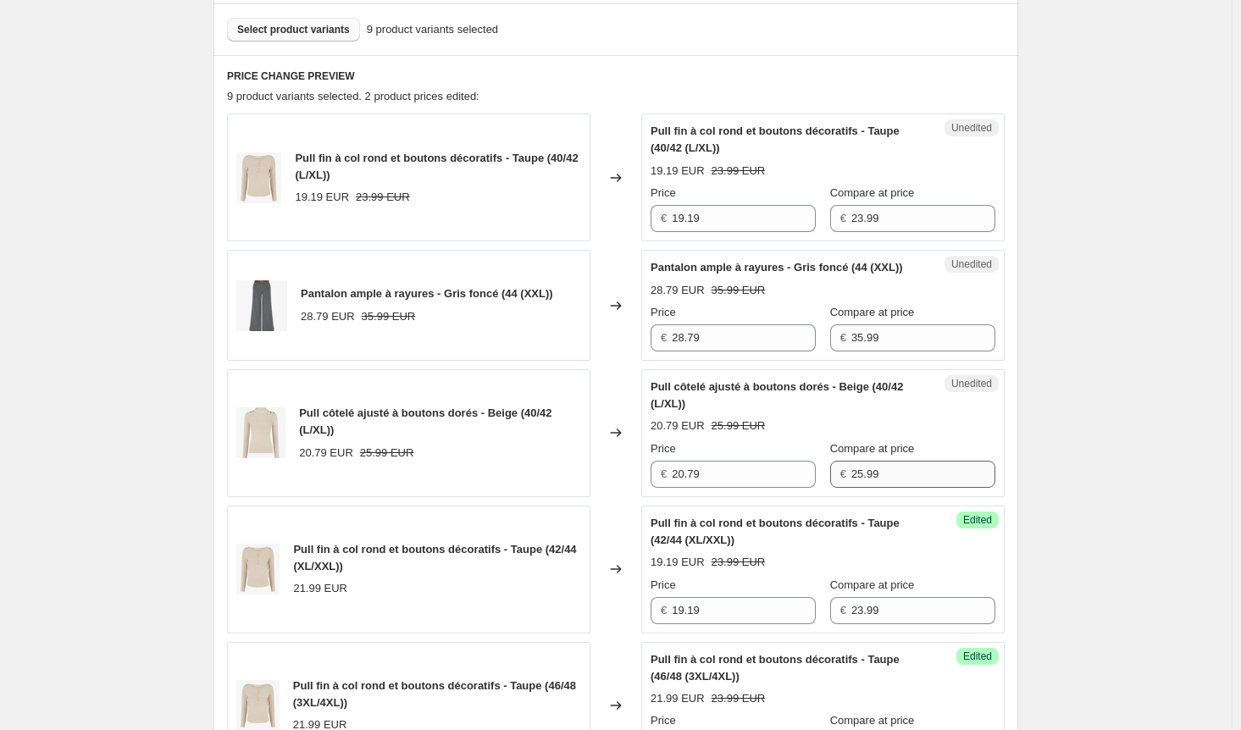
type input "19.19"
drag, startPoint x: 863, startPoint y: 486, endPoint x: 780, endPoint y: 483, distance: 82.3
click at [780, 483] on div "Price € 20.79 Compare at price € 25.99" at bounding box center [823, 464] width 345 height 47
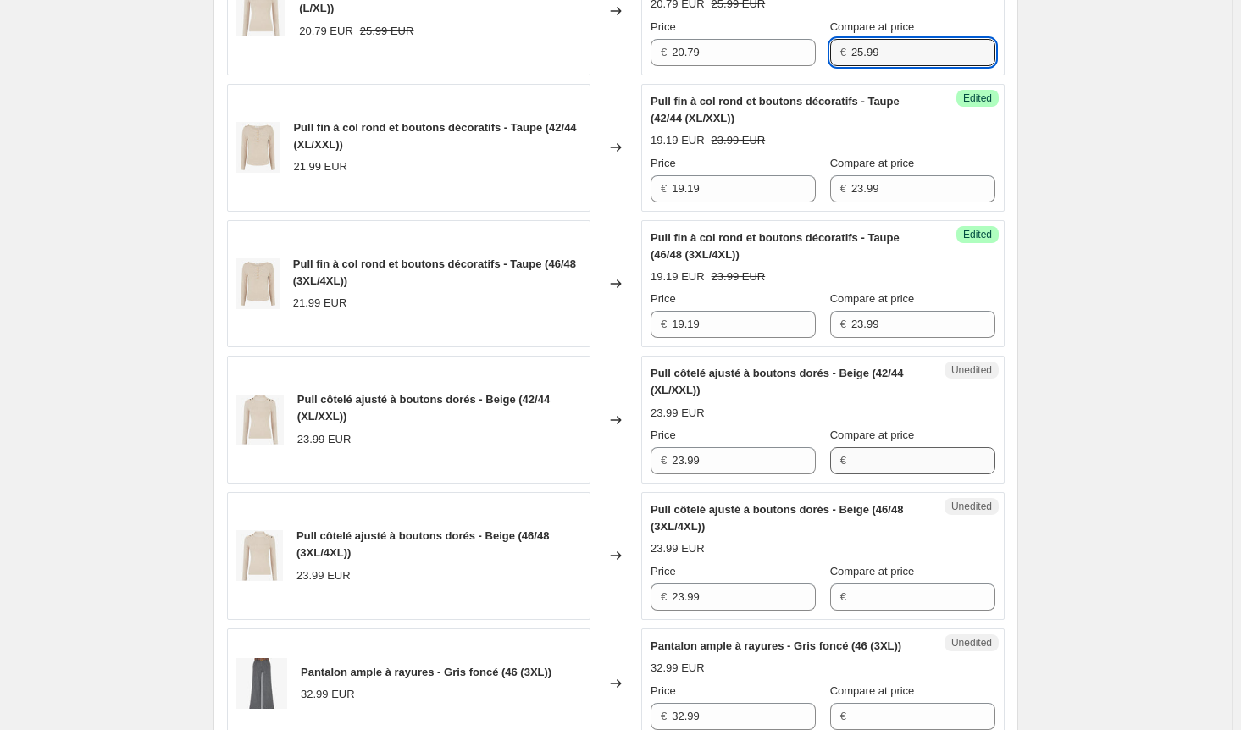
scroll to position [932, 0]
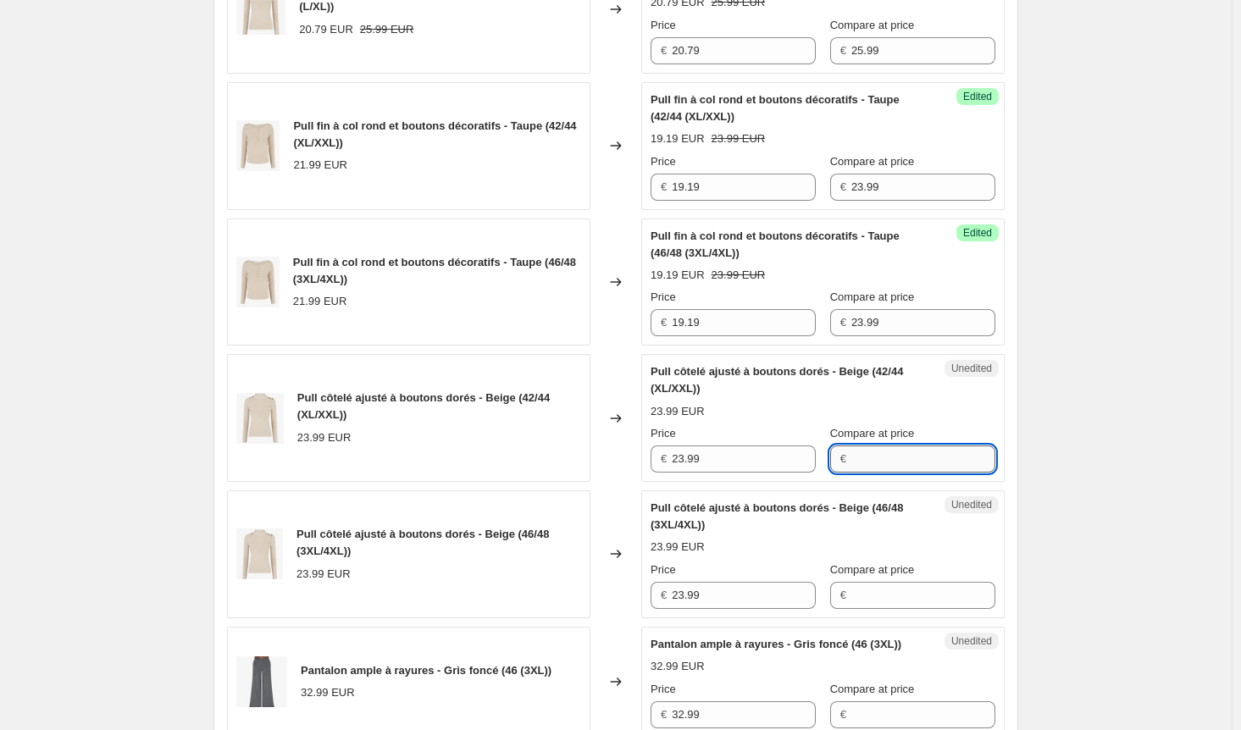
click at [881, 471] on input "Compare at price" at bounding box center [923, 459] width 144 height 27
paste input "25.99"
type input "25.99"
click at [871, 599] on input "Compare at price" at bounding box center [923, 595] width 144 height 27
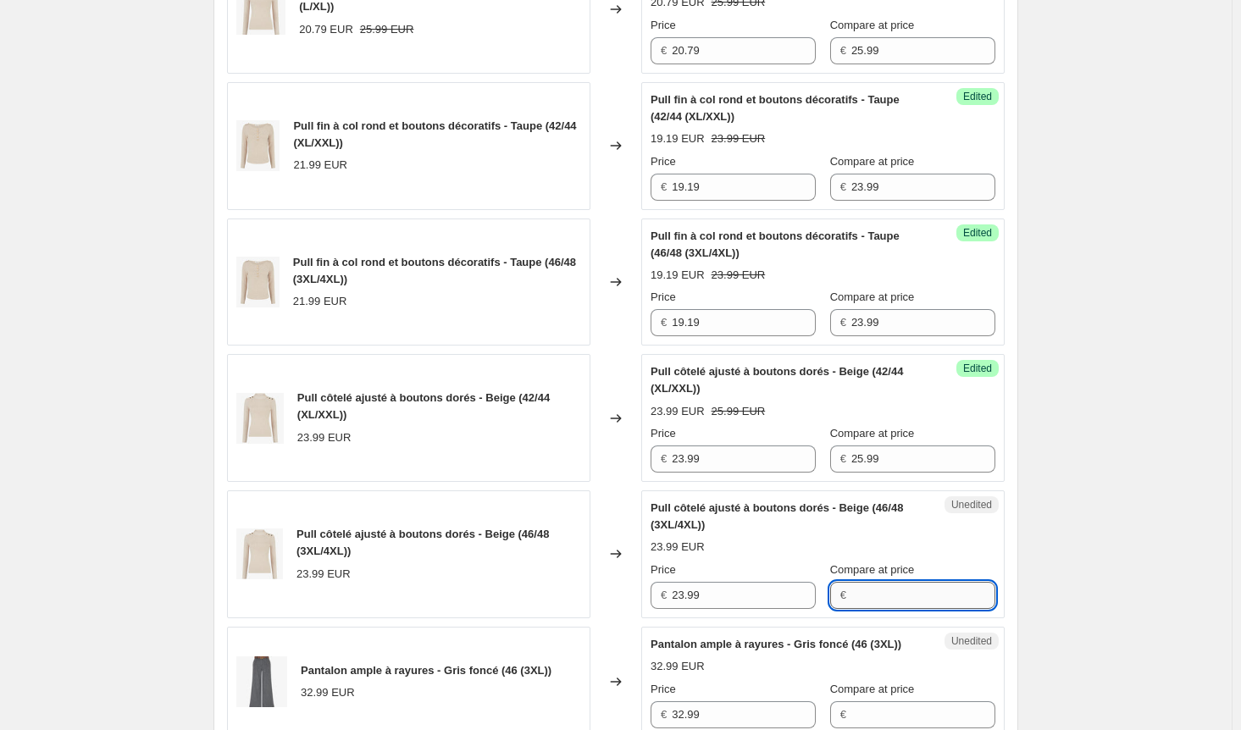
paste input "25.99"
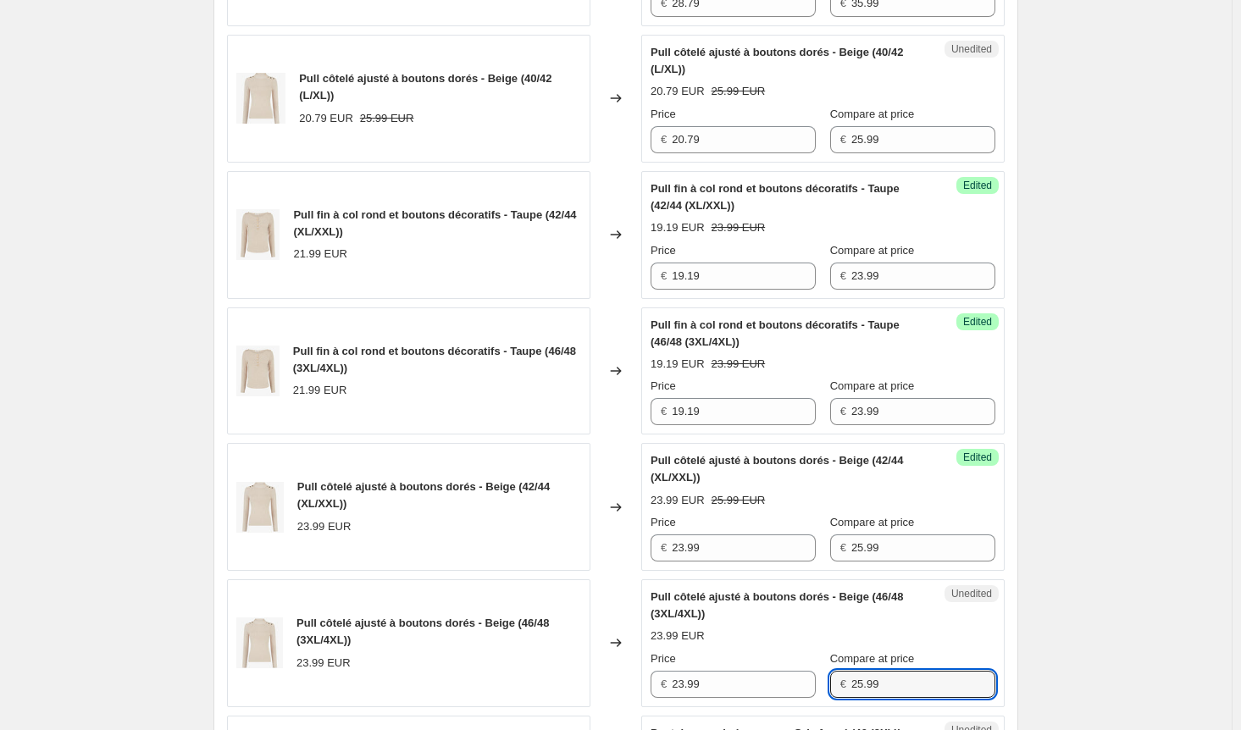
scroll to position [763, 0]
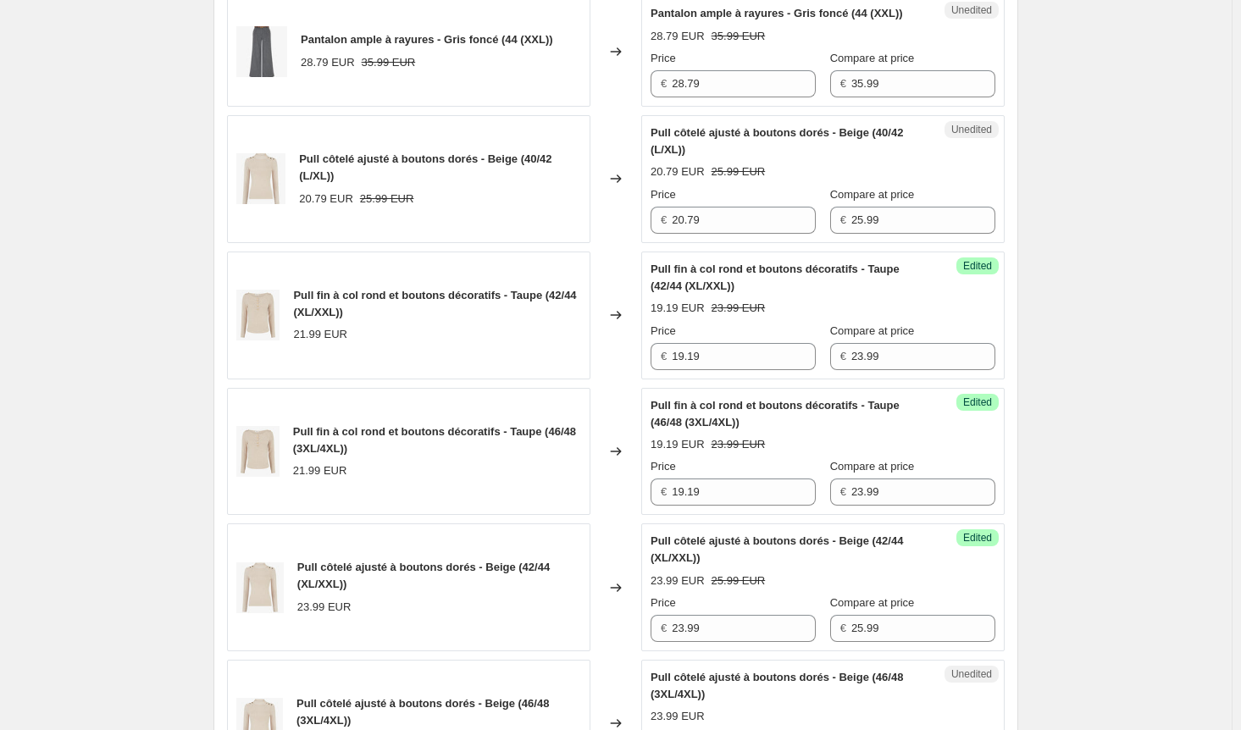
type input "25.99"
drag, startPoint x: 672, startPoint y: 234, endPoint x: 620, endPoint y: 233, distance: 51.7
click at [620, 233] on div "Pull côtelé ajusté à boutons dorés - Beige (40/42 (L/XL)) 20.79 EUR 25.99 EUR C…" at bounding box center [616, 179] width 778 height 128
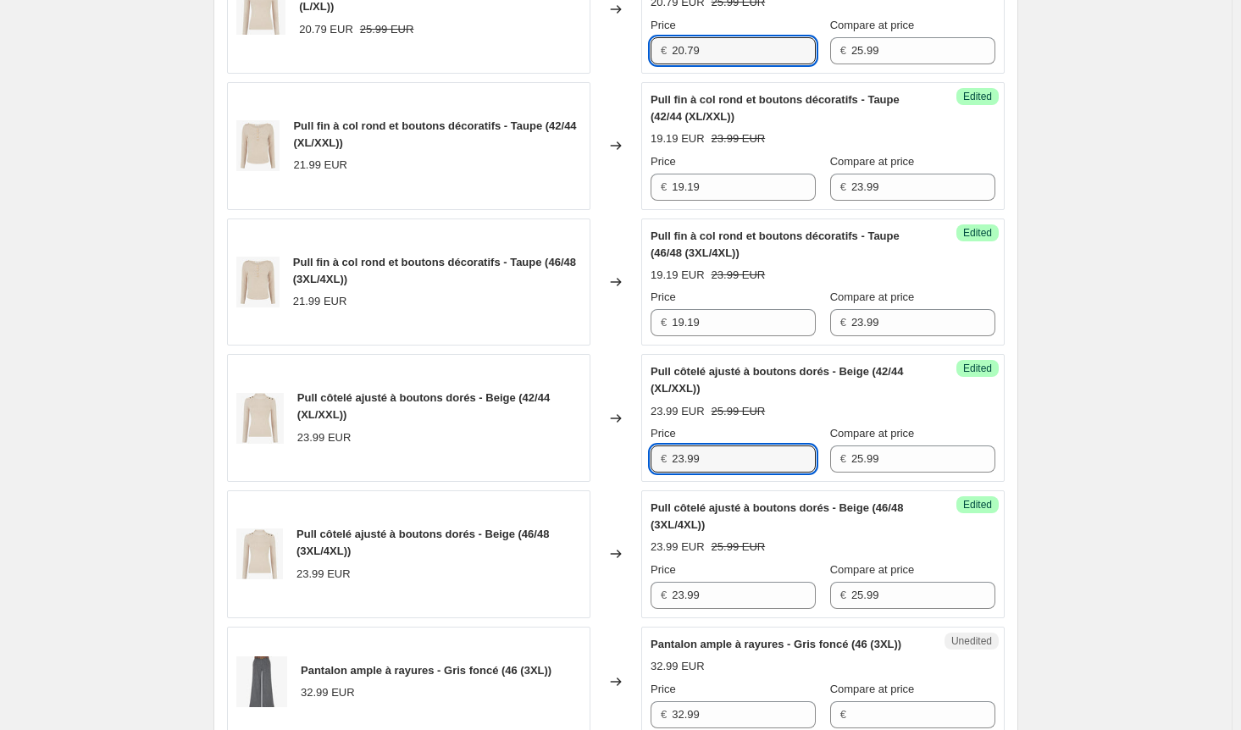
drag, startPoint x: 728, startPoint y: 474, endPoint x: 592, endPoint y: 468, distance: 135.7
click at [594, 468] on div "Pull côtelé ajusté à boutons dorés - Beige (42/44 (XL/XXL)) 23.99 EUR Changed t…" at bounding box center [616, 418] width 778 height 128
paste input "0.7"
type input "20.79"
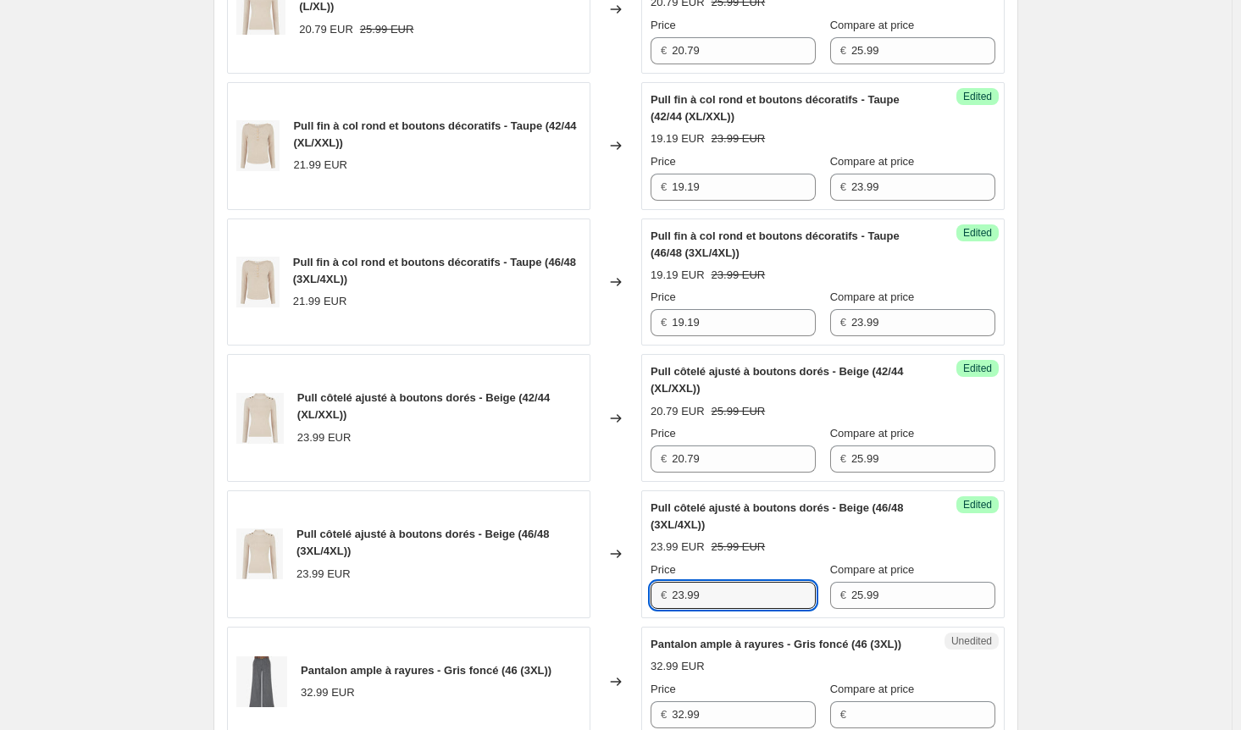
drag, startPoint x: 549, startPoint y: 607, endPoint x: 540, endPoint y: 606, distance: 9.4
click at [540, 606] on div "Pull côtelé ajusté à boutons dorés - Beige (46/48 (3XL/4XL)) 23.99 EUR Changed …" at bounding box center [616, 555] width 778 height 128
paste input "0.7"
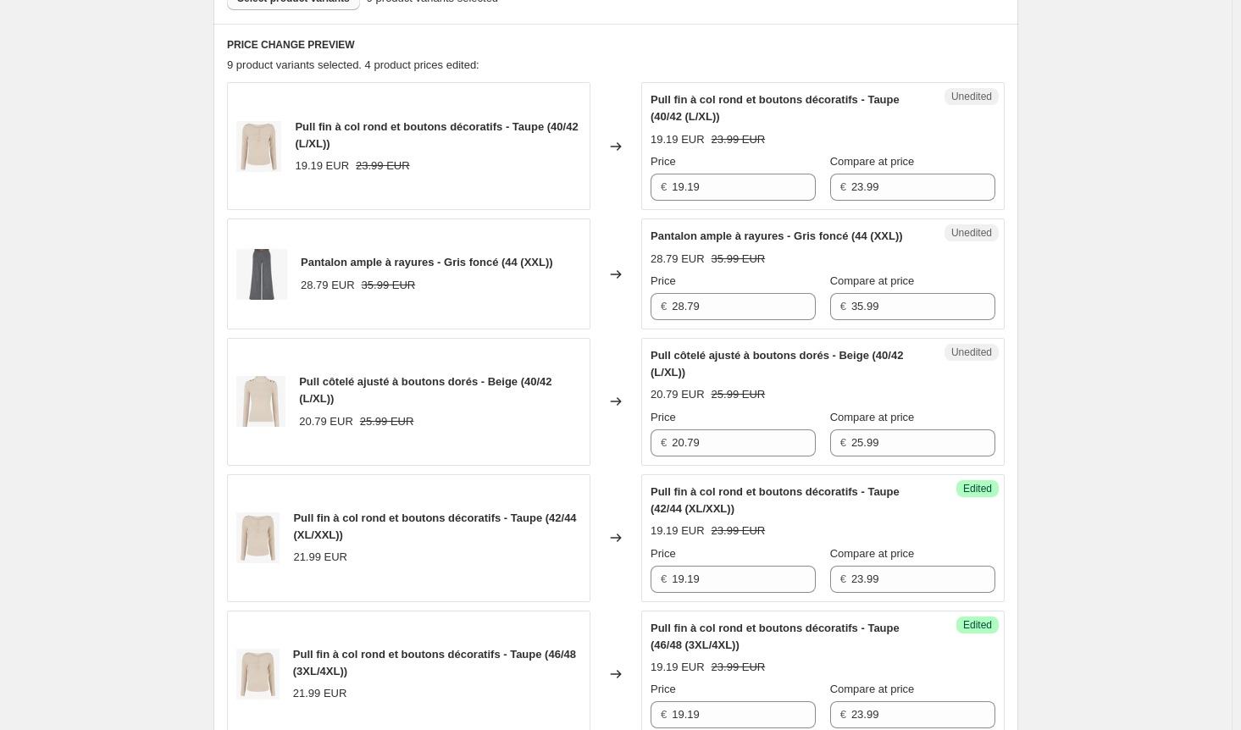
scroll to position [508, 0]
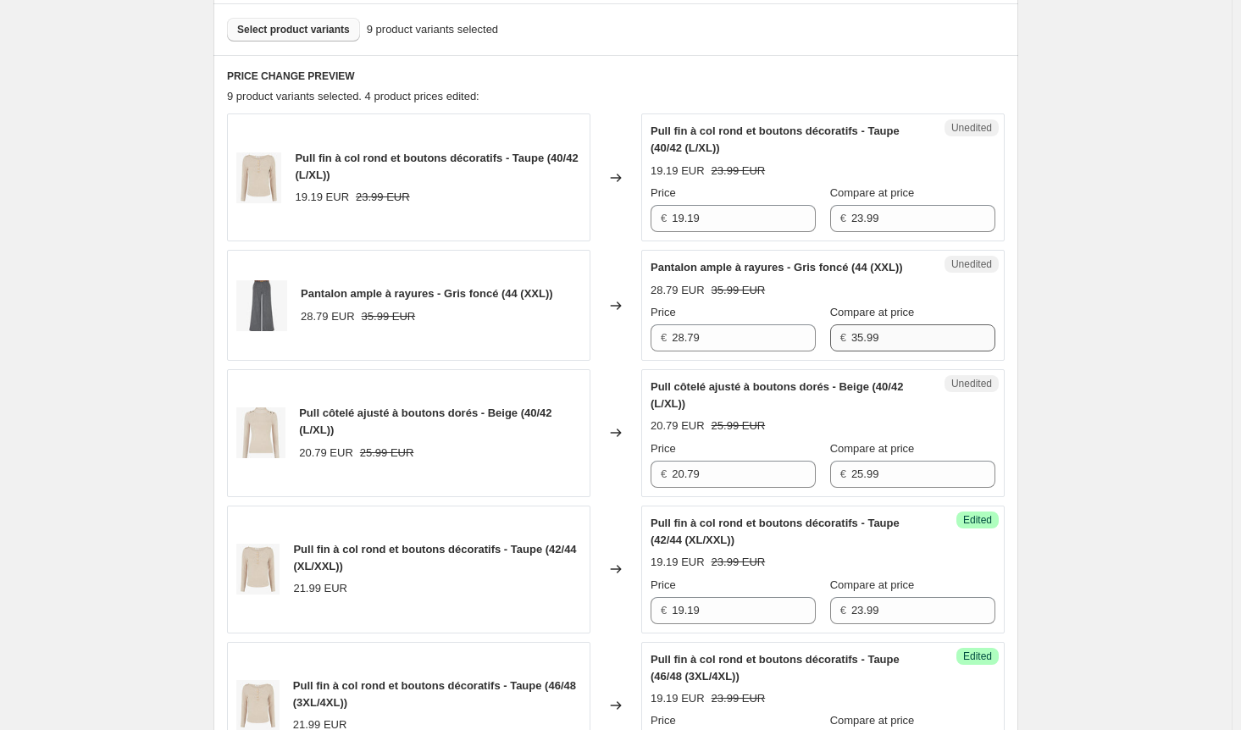
type input "20.79"
drag, startPoint x: 839, startPoint y: 349, endPoint x: 777, endPoint y: 348, distance: 61.9
click at [777, 348] on div "Price € 28.79 Compare at price € 35.99" at bounding box center [823, 327] width 345 height 47
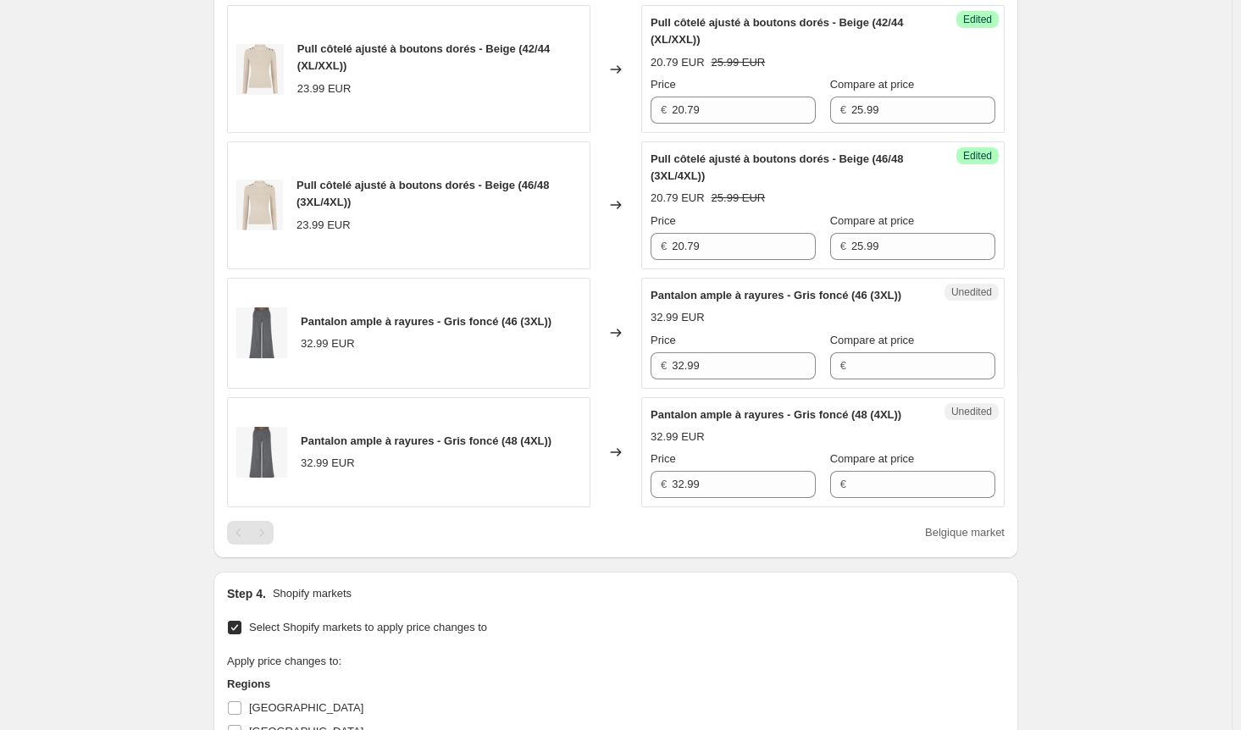
scroll to position [1356, 0]
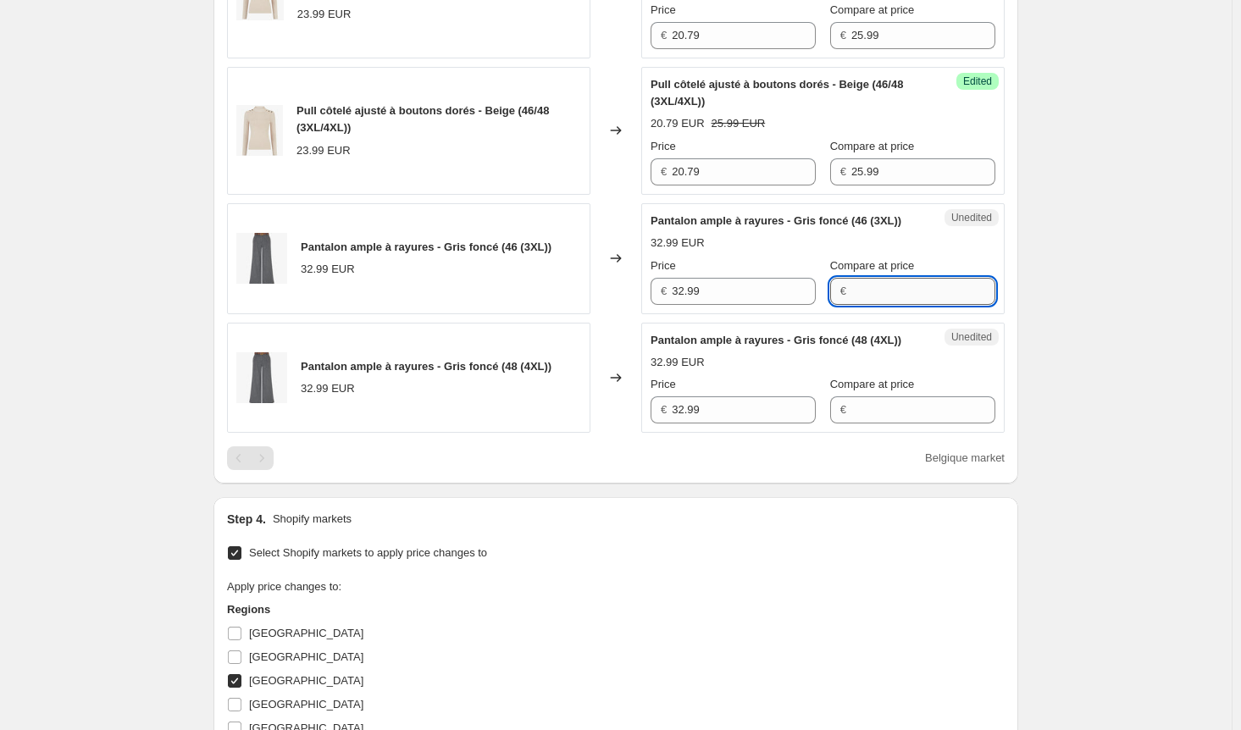
click at [864, 305] on input "Compare at price" at bounding box center [923, 291] width 144 height 27
paste input "35.99"
type input "35.99"
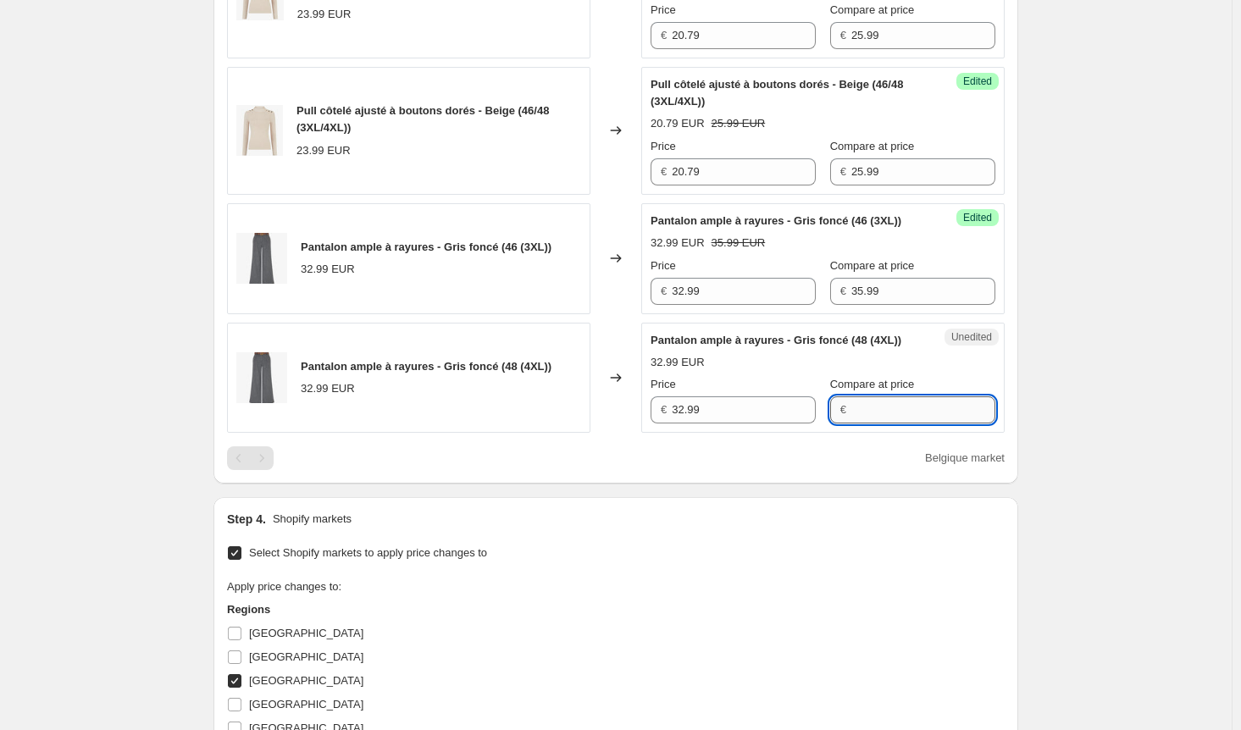
click at [880, 424] on input "Compare at price" at bounding box center [923, 410] width 144 height 27
paste input "35.99"
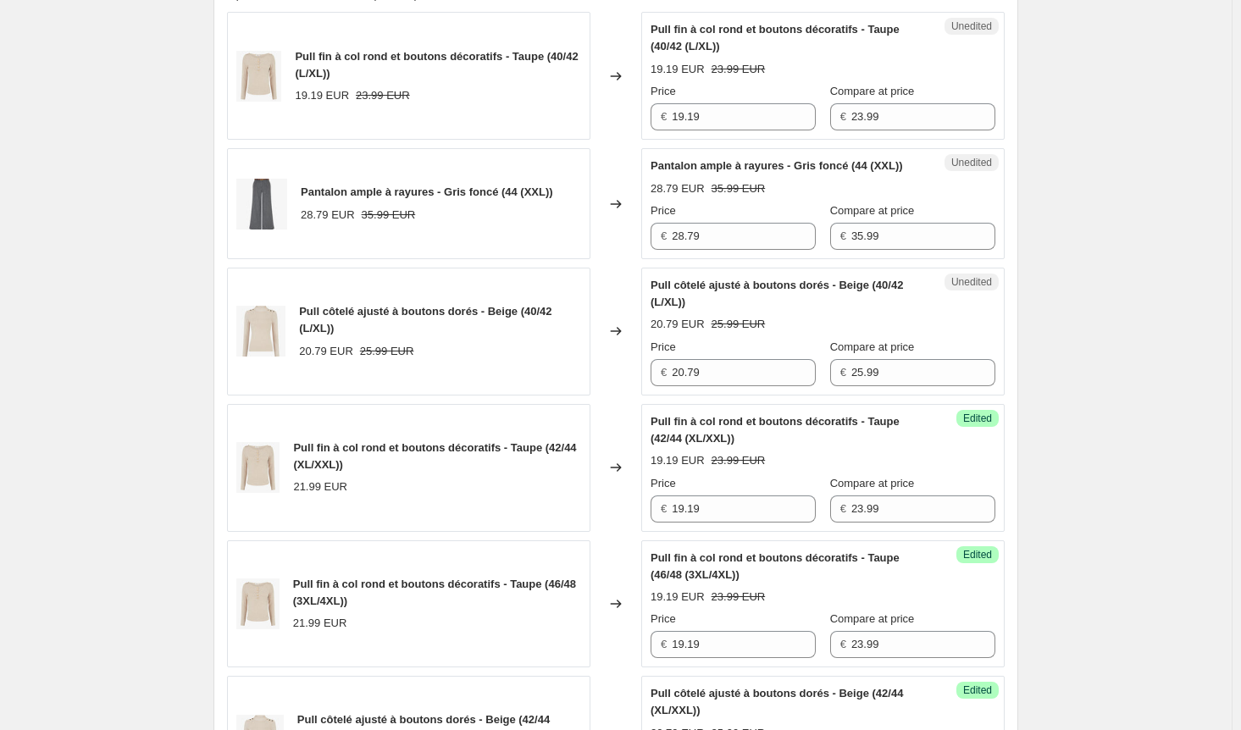
scroll to position [593, 0]
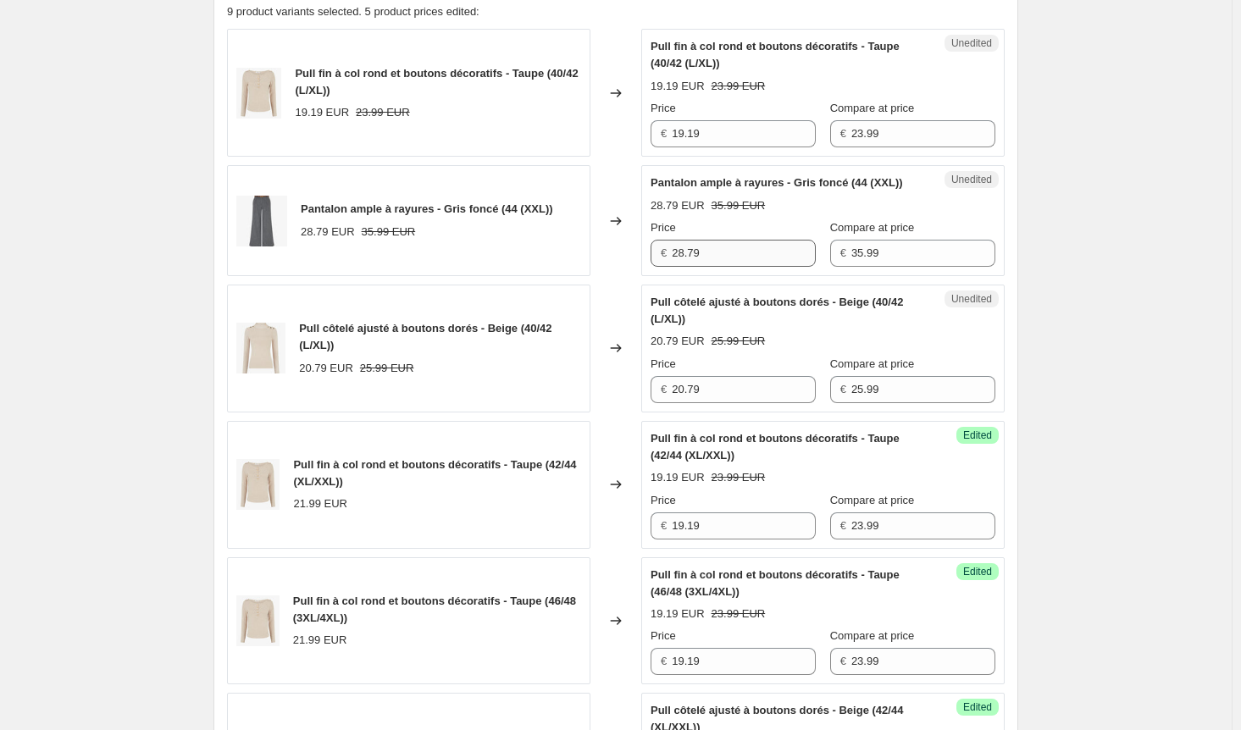
type input "35.99"
drag, startPoint x: 713, startPoint y: 258, endPoint x: 624, endPoint y: 268, distance: 89.4
click at [630, 265] on div "Pantalon ample à rayures - Gris foncé (44 (XXL)) 28.79 EUR 35.99 EUR Changed to…" at bounding box center [616, 220] width 778 height 111
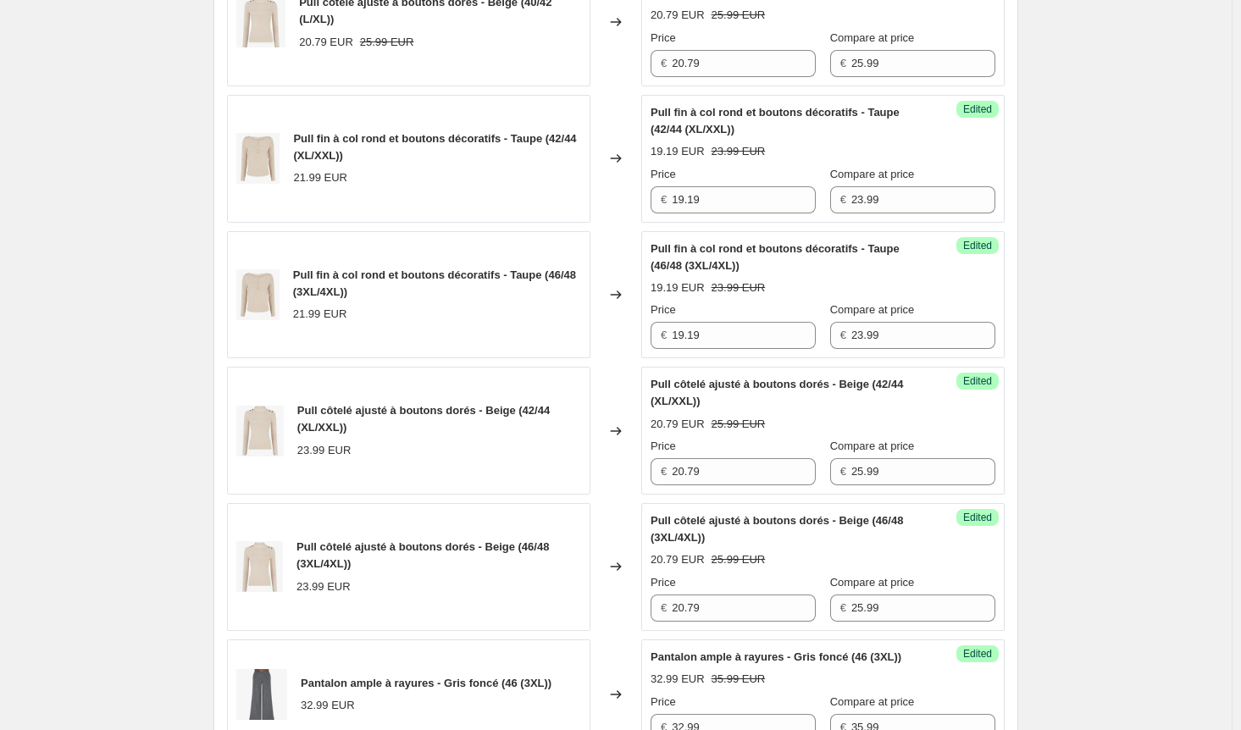
scroll to position [1186, 0]
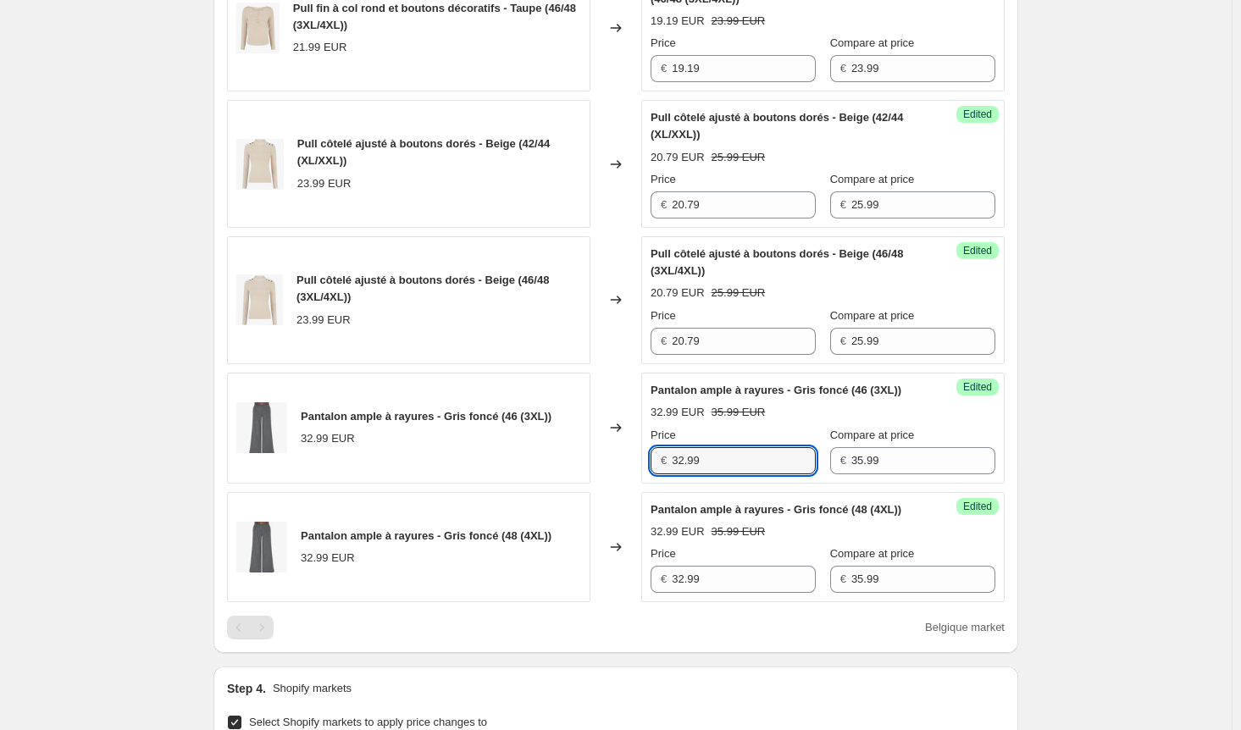
drag, startPoint x: 679, startPoint y: 487, endPoint x: 552, endPoint y: 478, distance: 126.6
click at [553, 478] on div "Pantalon ample à rayures - Gris foncé (46 (3XL)) 32.99 EUR Changed to Success E…" at bounding box center [616, 428] width 778 height 111
paste input "28.7"
type input "28.79"
click at [622, 603] on div "Pantalon ample à rayures - Gris foncé (48 (4XL)) 32.99 EUR Changed to Success E…" at bounding box center [616, 547] width 778 height 111
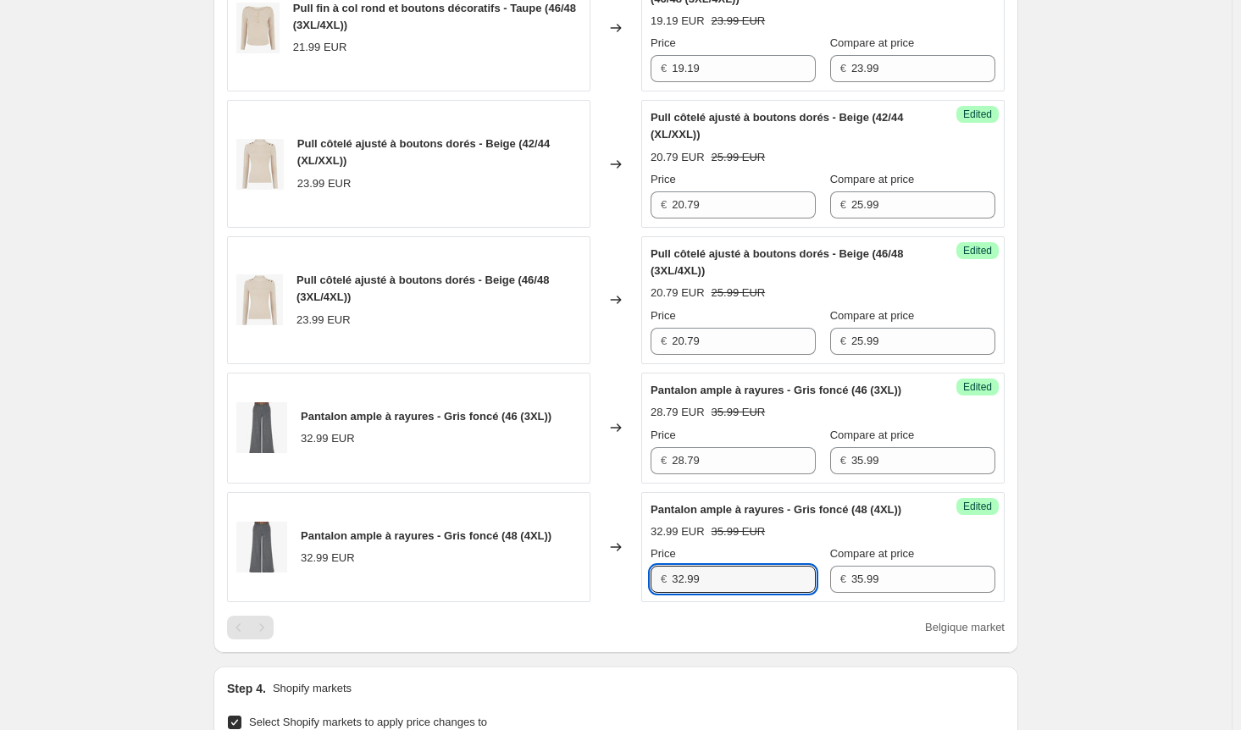
paste input "28.7"
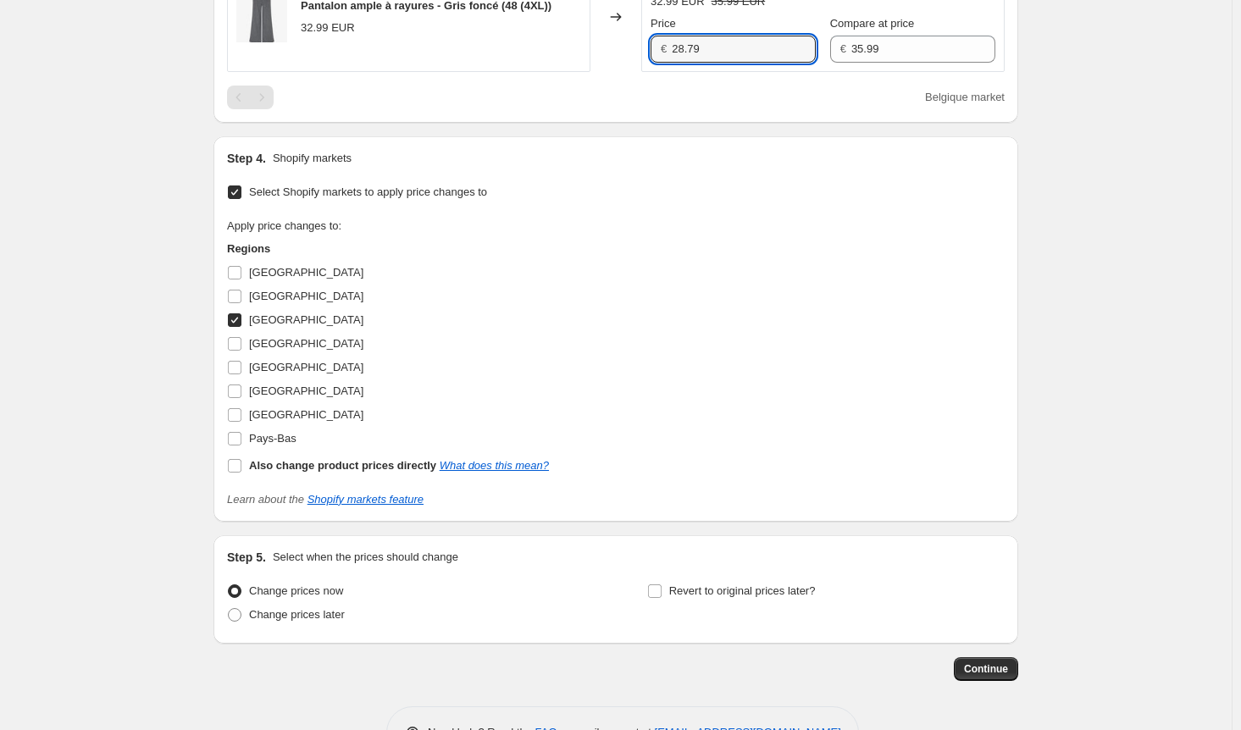
scroll to position [1779, 0]
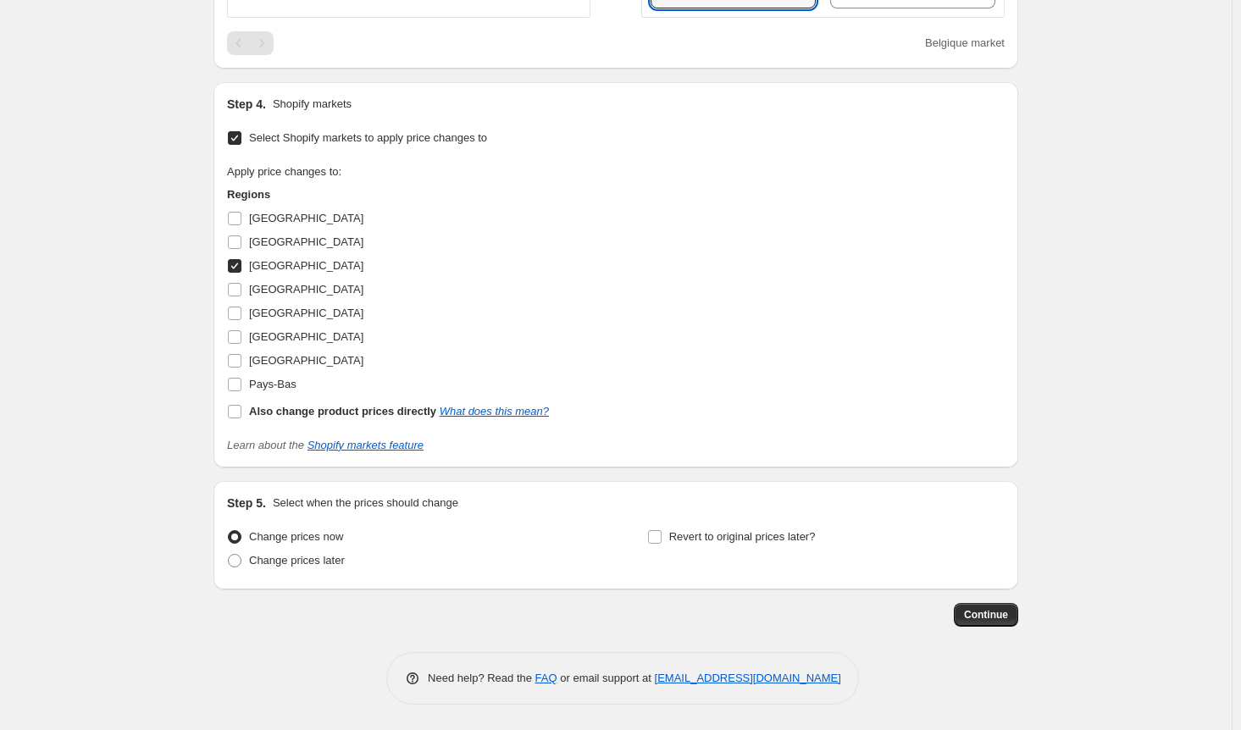
type input "28.79"
click at [241, 273] on input "[GEOGRAPHIC_DATA]" at bounding box center [235, 266] width 14 height 14
checkbox input "false"
click at [241, 320] on input "[GEOGRAPHIC_DATA]" at bounding box center [235, 314] width 14 height 14
checkbox input "true"
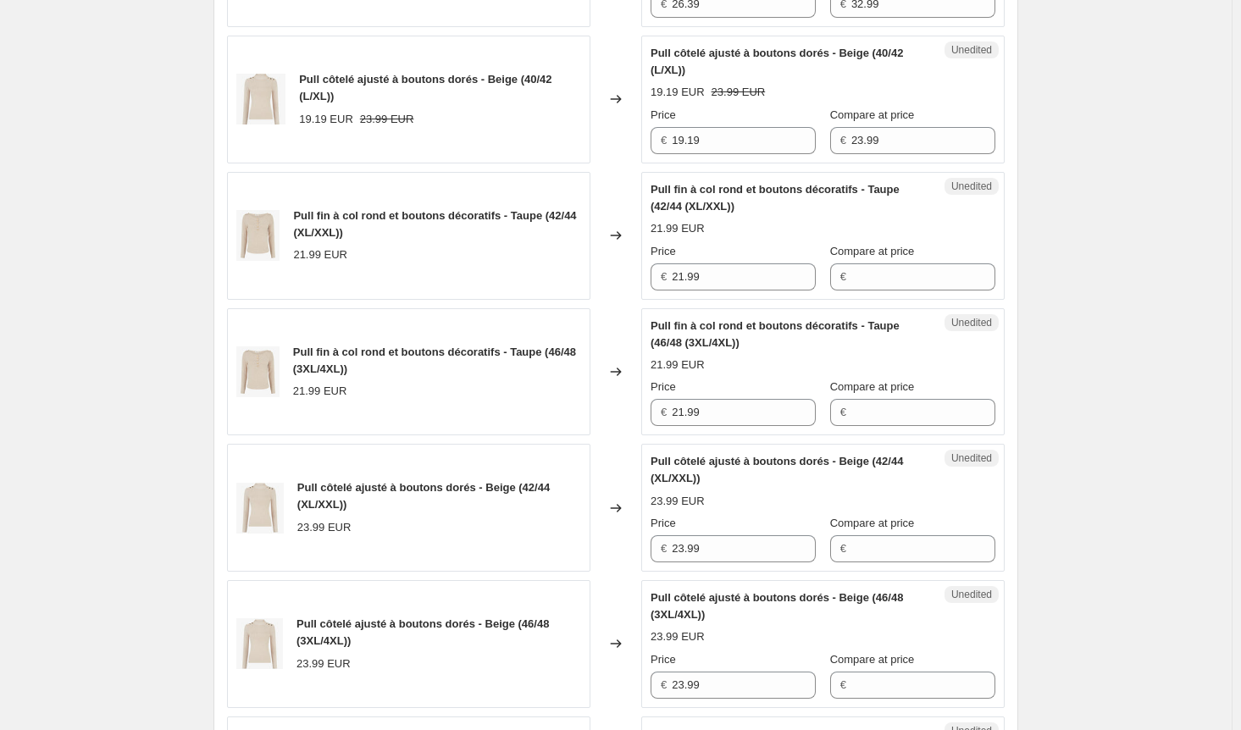
scroll to position [508, 0]
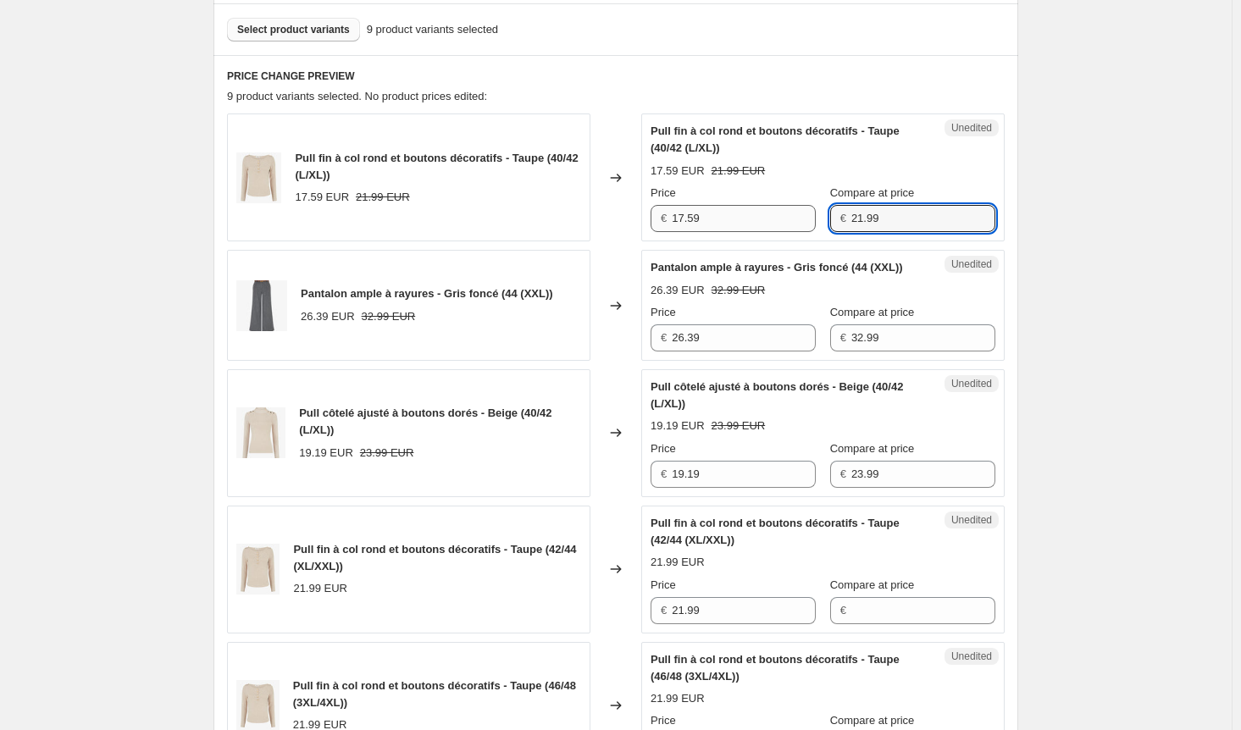
drag, startPoint x: 891, startPoint y: 216, endPoint x: 790, endPoint y: 214, distance: 100.9
click at [790, 214] on div "Price € 17.59 Compare at price € 21.99" at bounding box center [823, 208] width 345 height 47
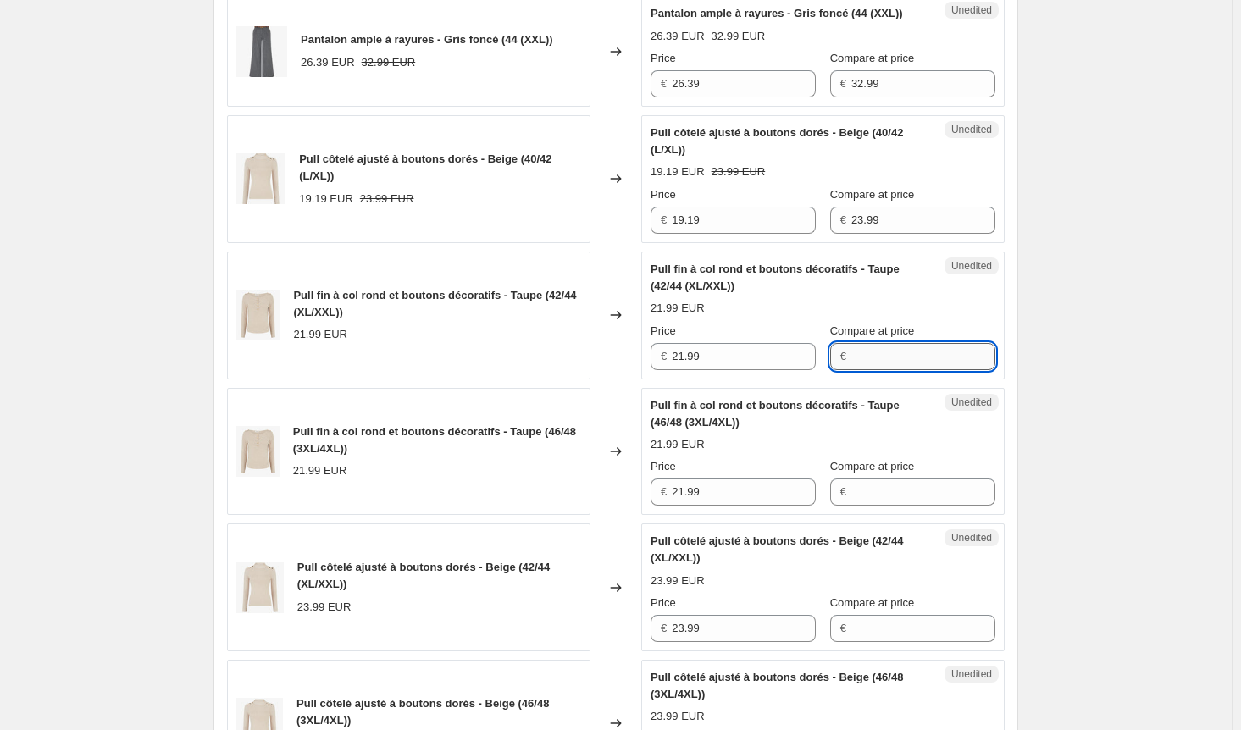
drag, startPoint x: 898, startPoint y: 369, endPoint x: 896, endPoint y: 397, distance: 28.0
click at [898, 369] on input "Compare at price" at bounding box center [923, 356] width 144 height 27
paste input "21.99"
type input "21.99"
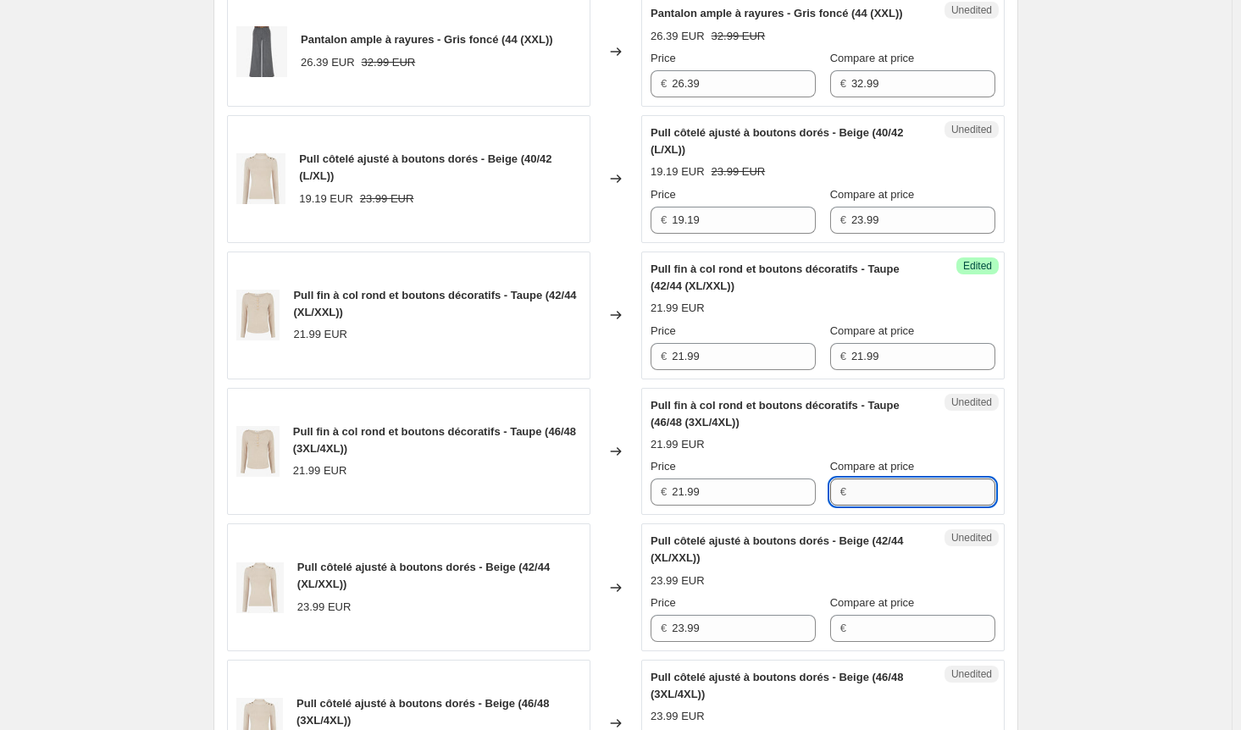
click at [905, 506] on input "Compare at price" at bounding box center [923, 492] width 144 height 27
paste input "21.99"
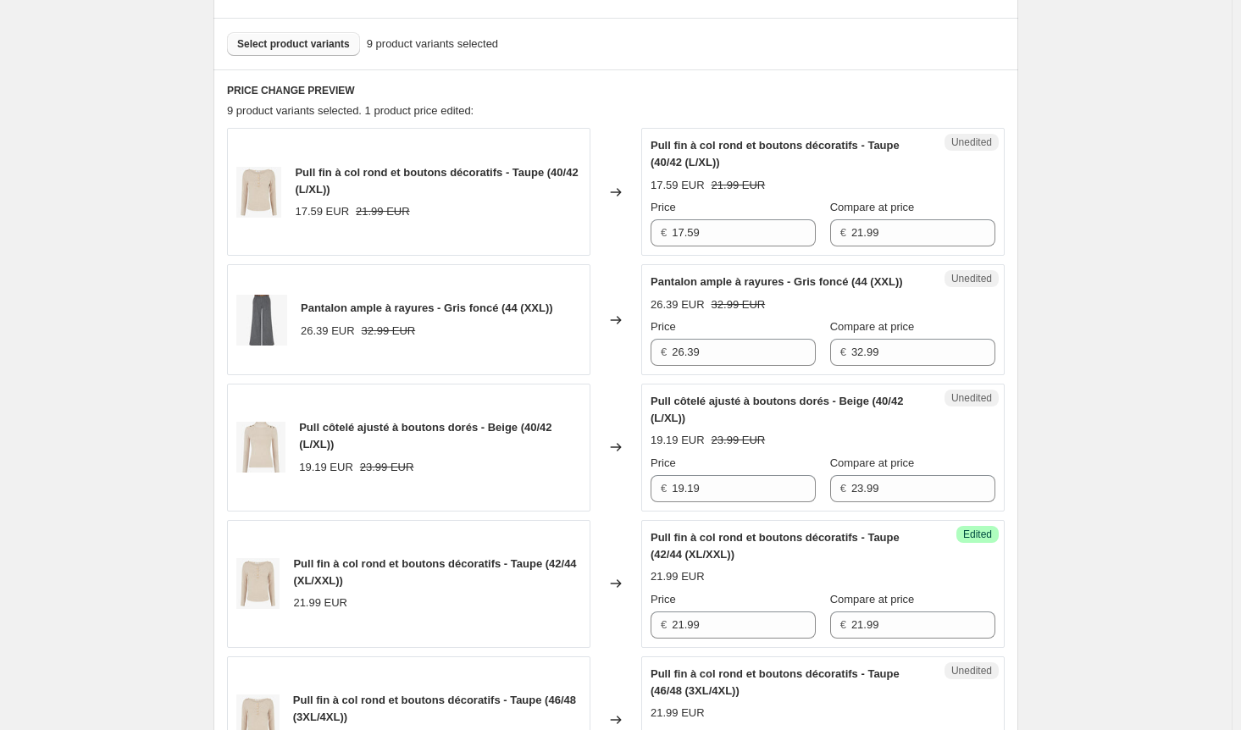
scroll to position [254, 0]
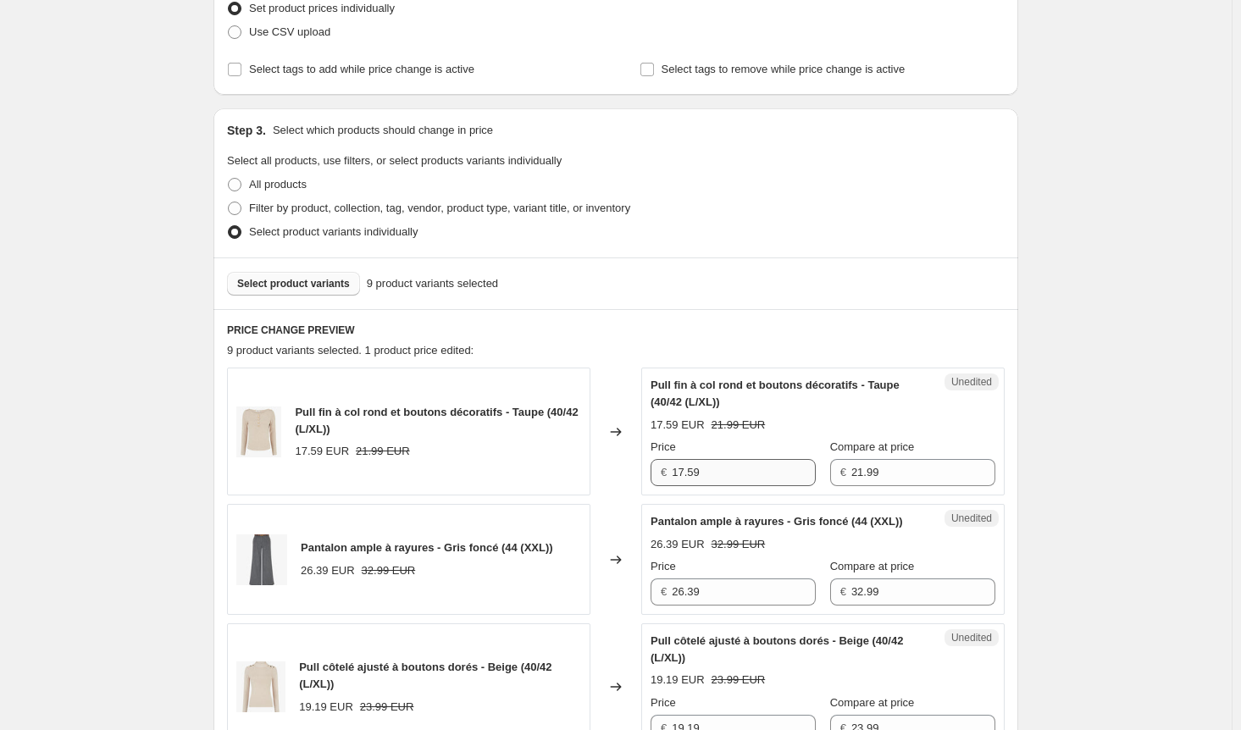
type input "21.99"
drag, startPoint x: 718, startPoint y: 478, endPoint x: 580, endPoint y: 471, distance: 139.1
click at [580, 471] on div "Pull fin à col rond et boutons décoratifs - Taupe (40/42 (L/XL)) 17.59 EUR 21.9…" at bounding box center [616, 432] width 778 height 128
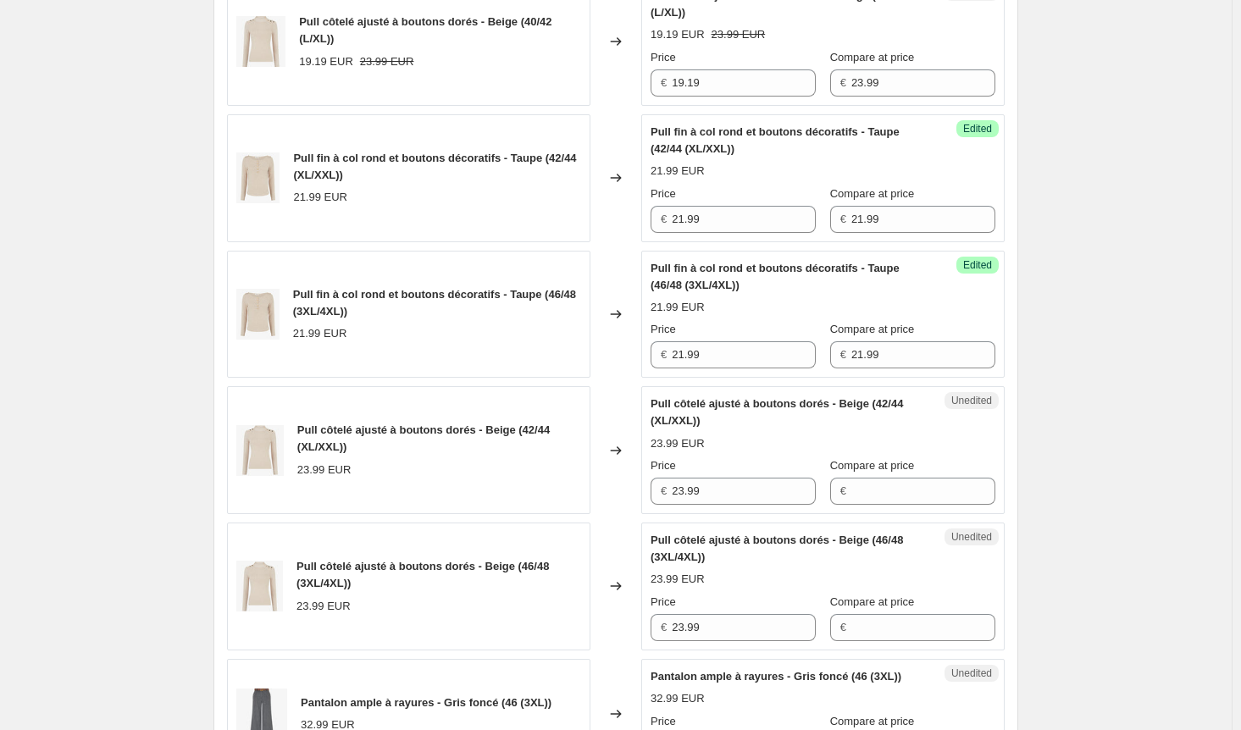
scroll to position [932, 0]
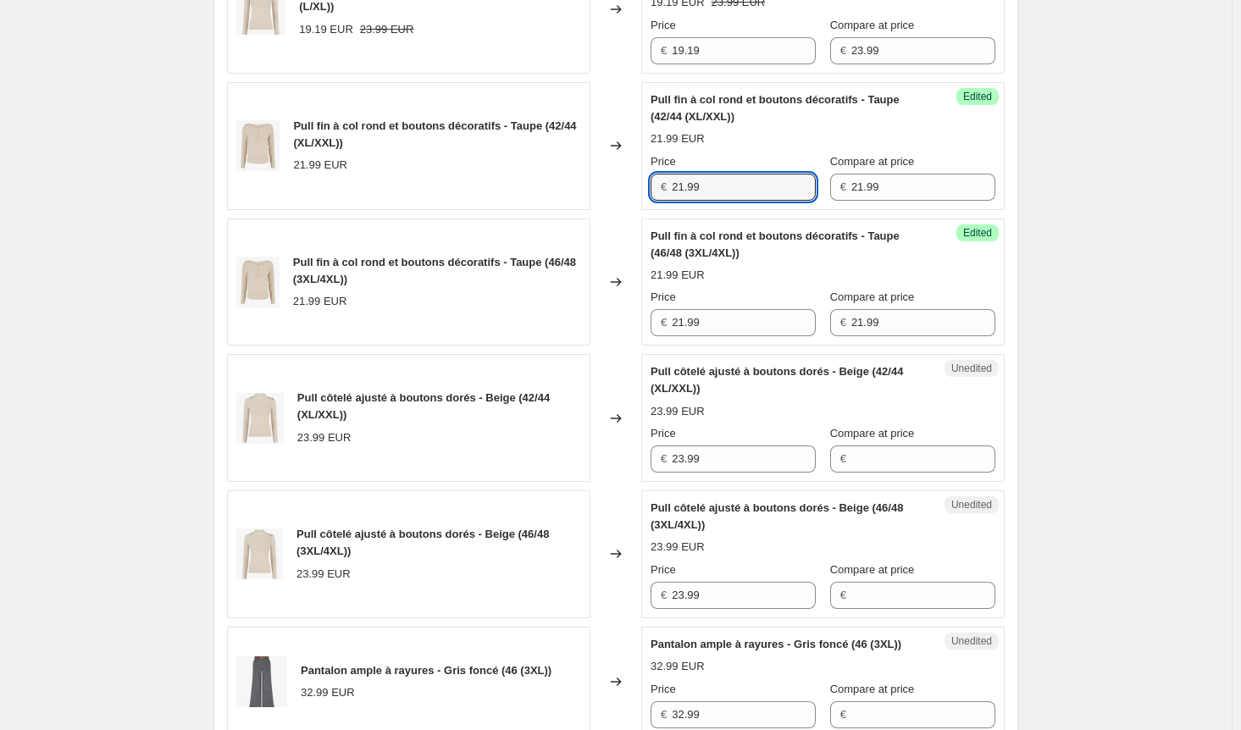
drag, startPoint x: 732, startPoint y: 197, endPoint x: 591, endPoint y: 206, distance: 141.0
click at [591, 205] on div "Pull fin à col rond et boutons décoratifs - Taupe (42/44 (XL/XXL)) 21.99 EUR Ch…" at bounding box center [616, 146] width 778 height 128
paste input "17.5"
type input "17.59"
click at [596, 322] on div "Pull fin à col rond et boutons décoratifs - Taupe (46/48 (3XL/4XL)) 21.99 EUR C…" at bounding box center [616, 283] width 778 height 128
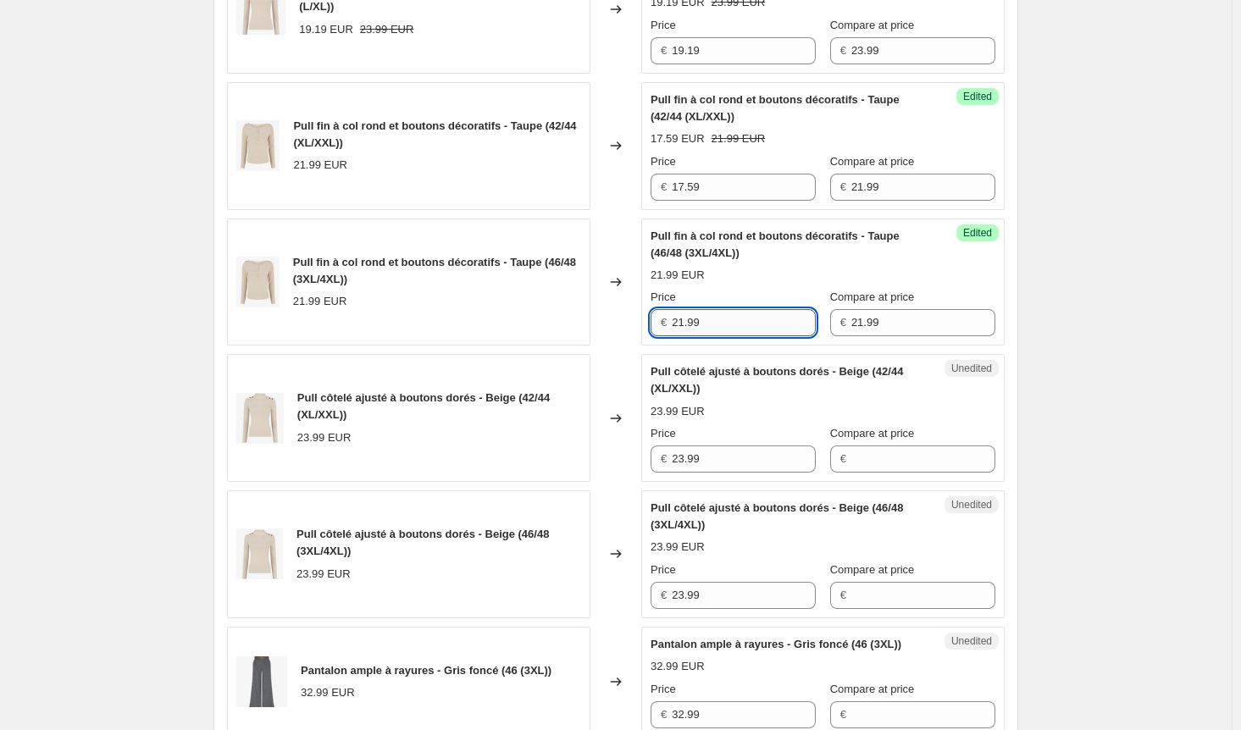
paste input "17.5"
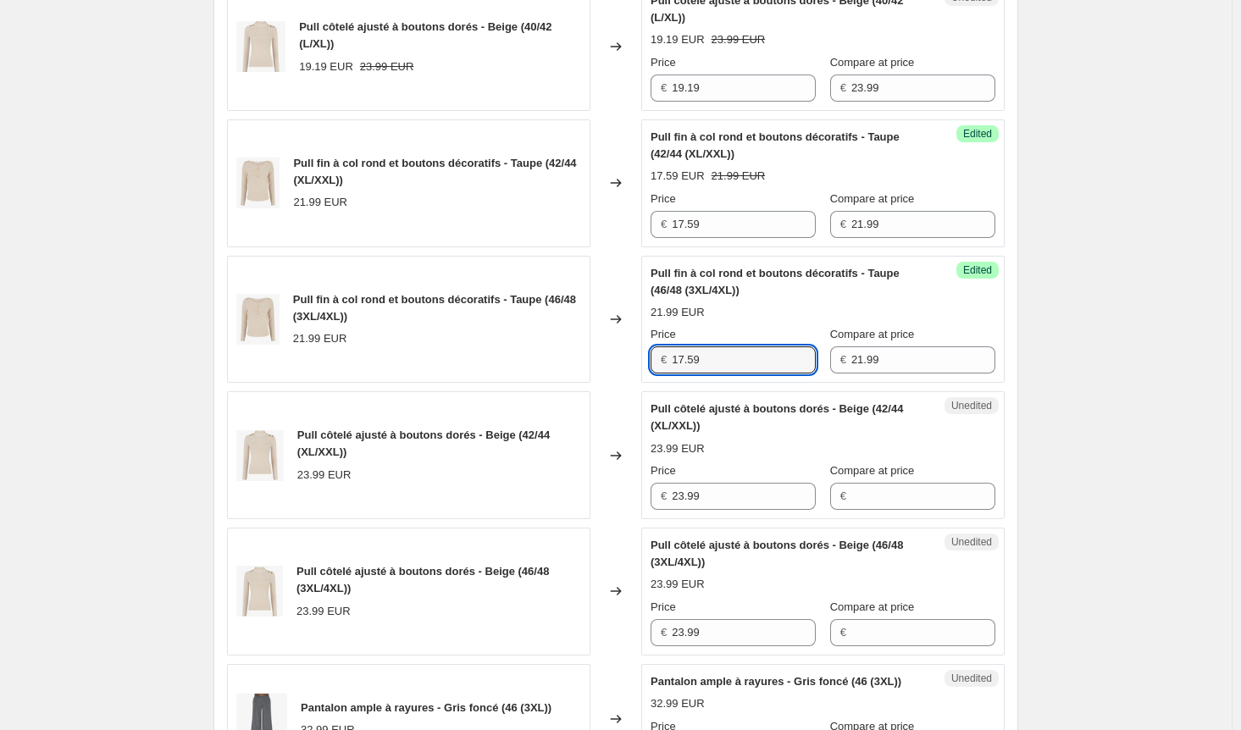
scroll to position [847, 0]
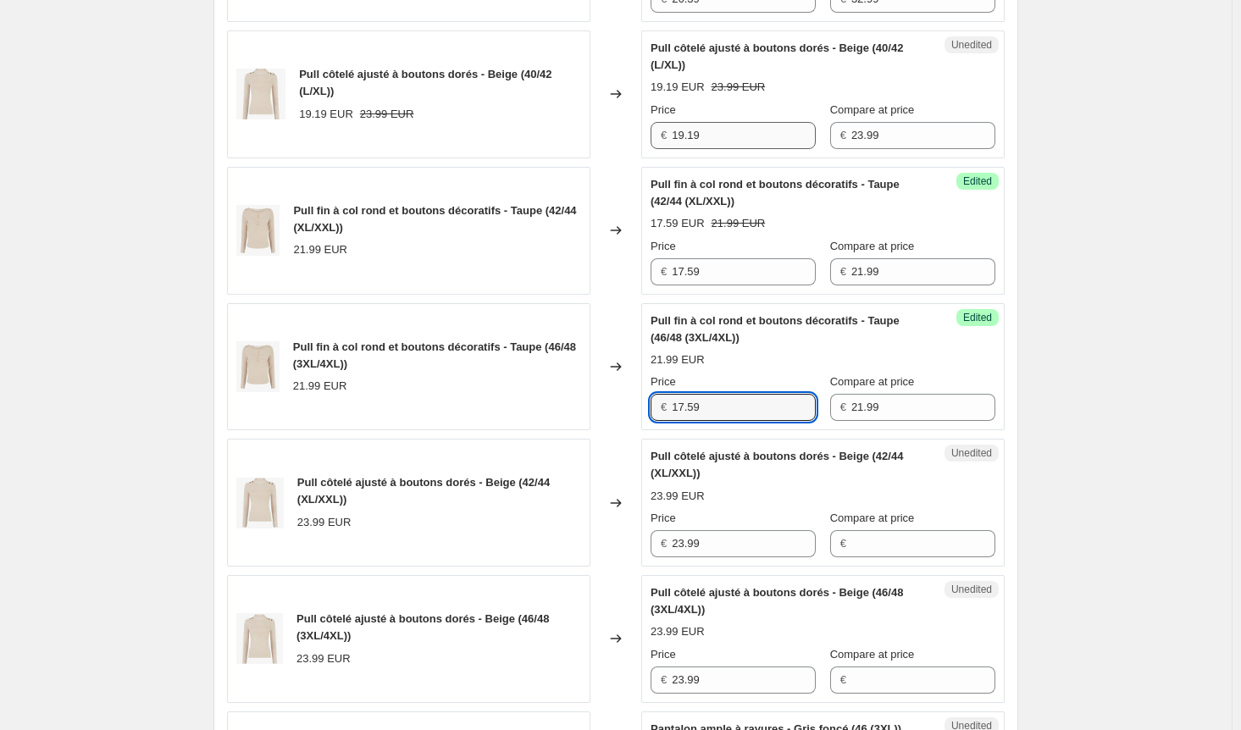
type input "17.59"
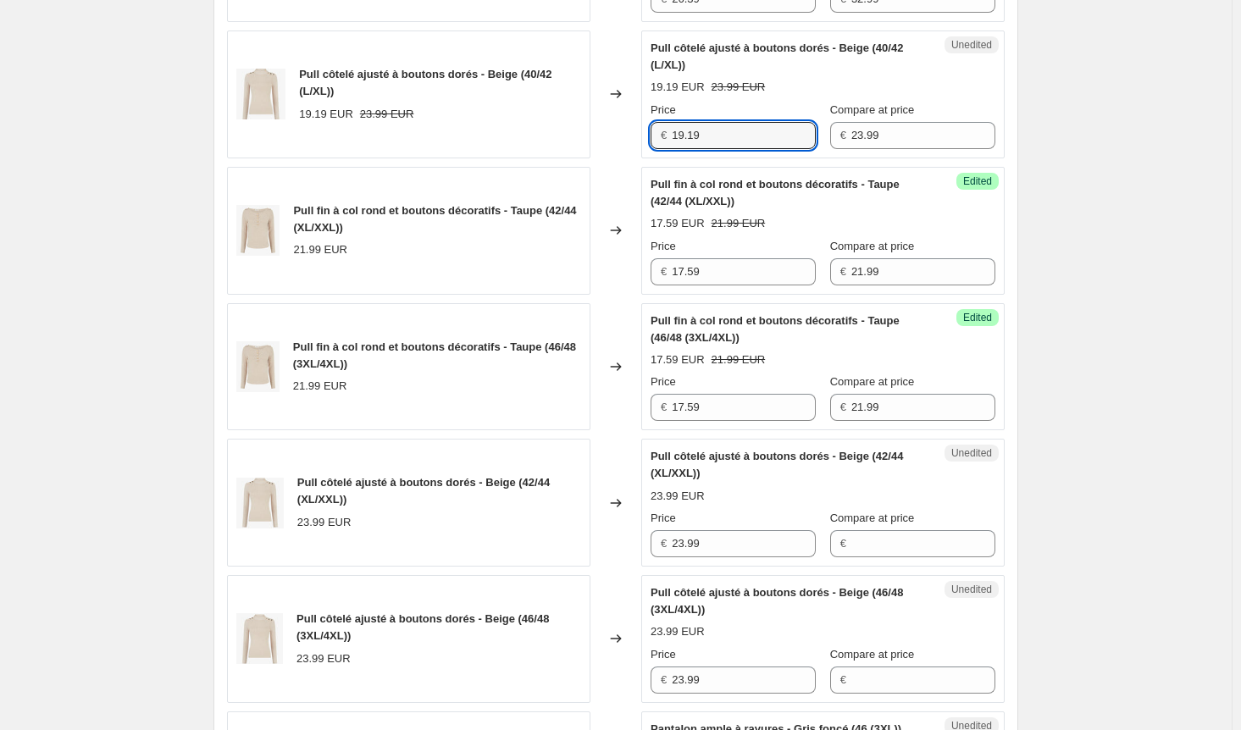
drag, startPoint x: 689, startPoint y: 145, endPoint x: 605, endPoint y: 145, distance: 83.9
click at [605, 145] on div "Pull côtelé ajusté à boutons dorés - Beige (40/42 (L/XL)) 19.19 EUR 23.99 EUR C…" at bounding box center [616, 95] width 778 height 128
drag, startPoint x: 890, startPoint y: 146, endPoint x: 713, endPoint y: 145, distance: 176.2
click at [713, 145] on div "Price € 19.19 Compare at price € 23.99" at bounding box center [823, 125] width 345 height 47
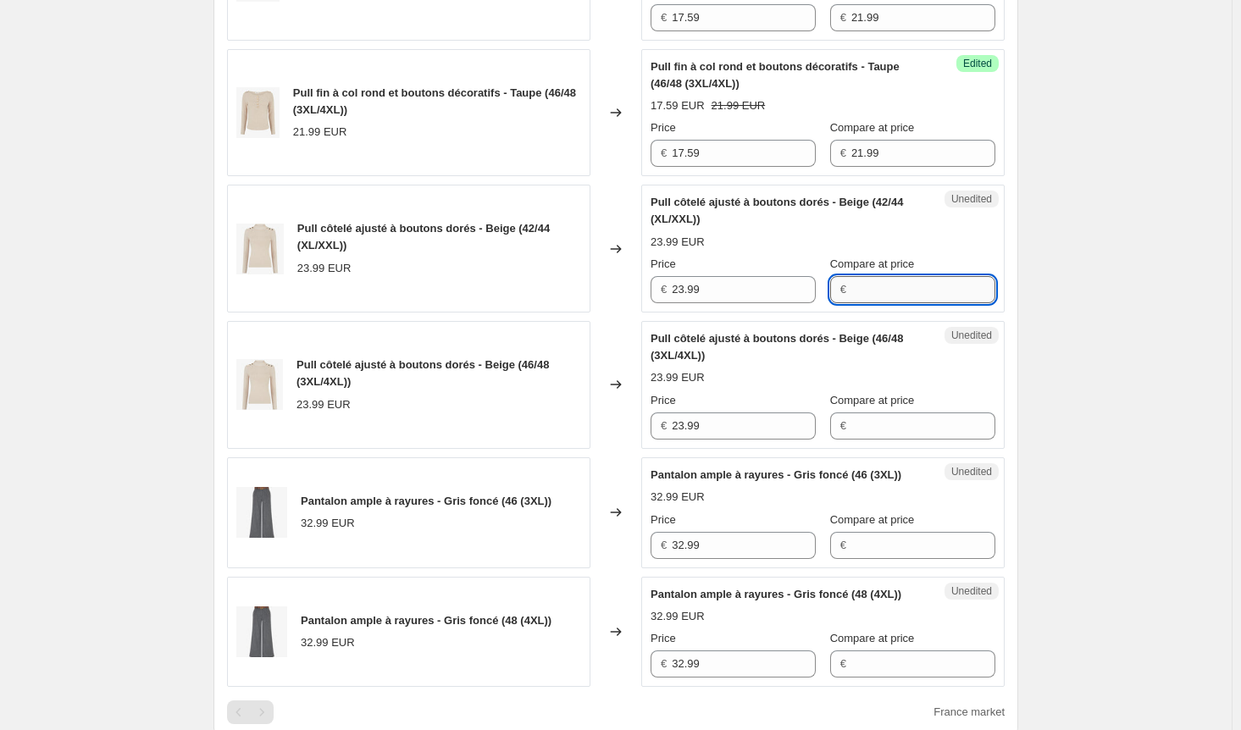
click at [881, 295] on input "Compare at price" at bounding box center [923, 289] width 144 height 27
paste input "23.99"
type input "23.99"
click at [890, 440] on input "Compare at price" at bounding box center [923, 426] width 144 height 27
paste input "23.99"
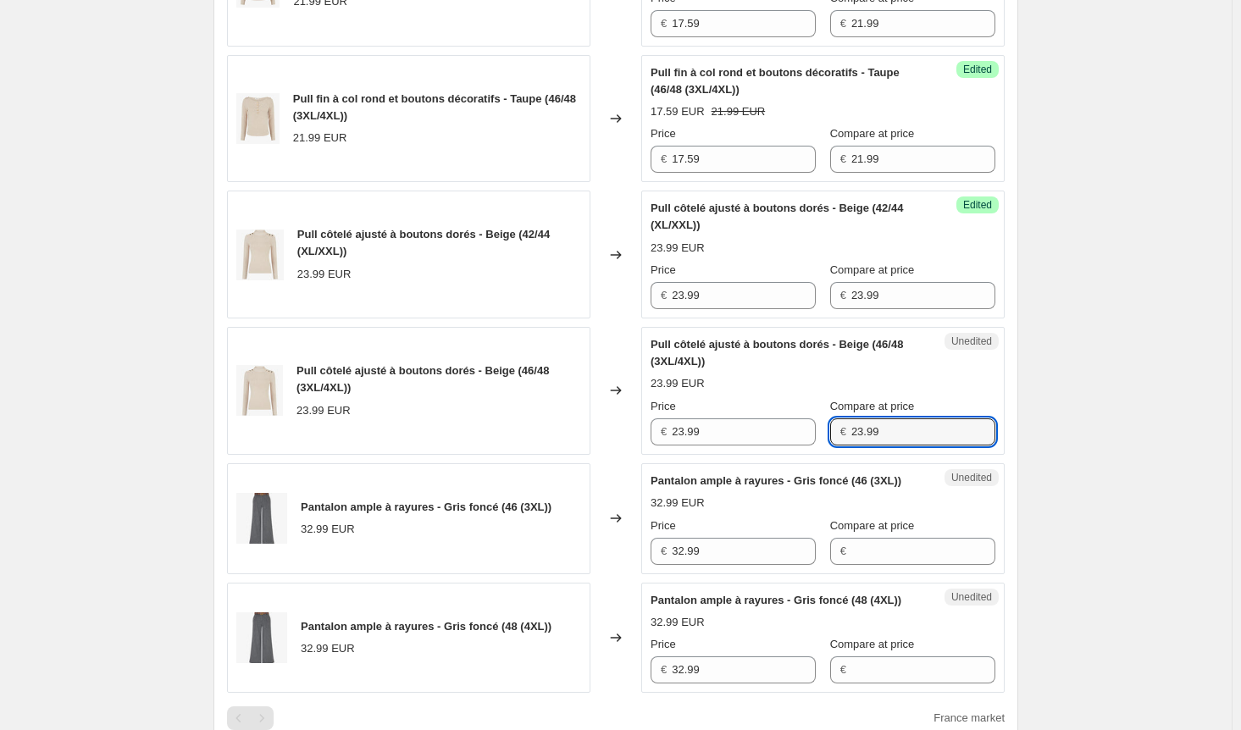
scroll to position [847, 0]
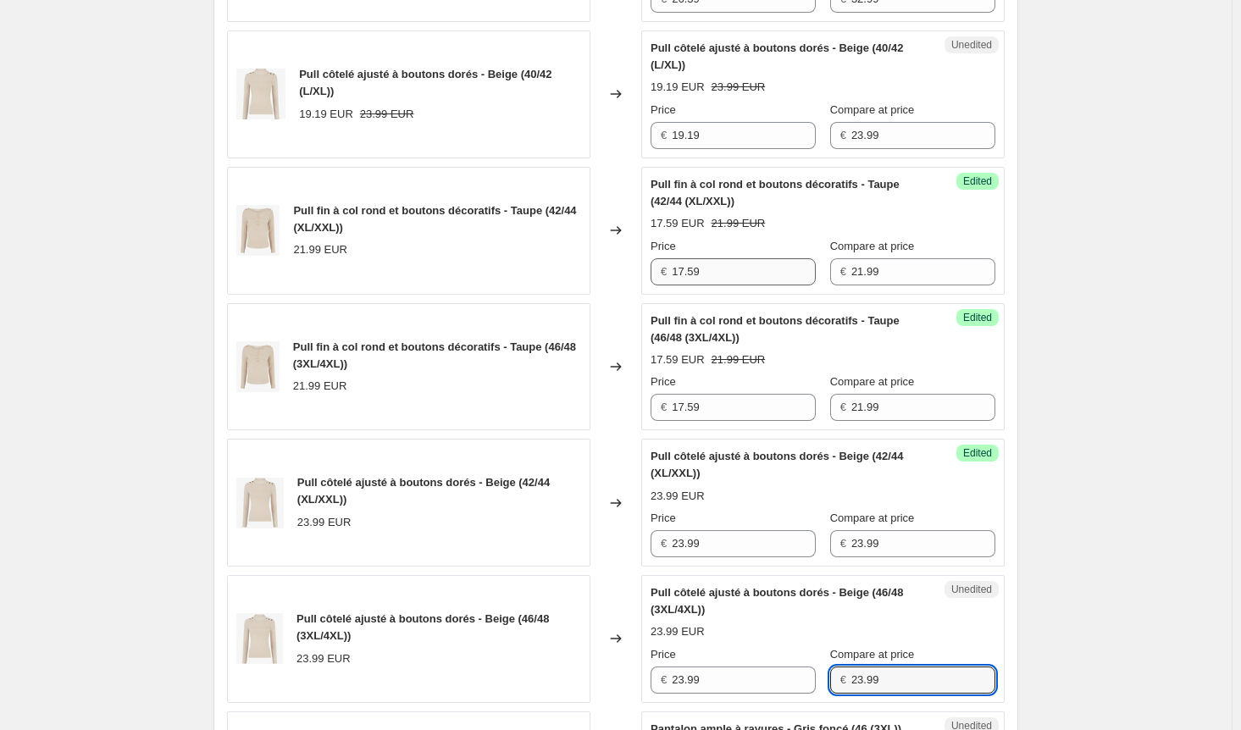
type input "23.99"
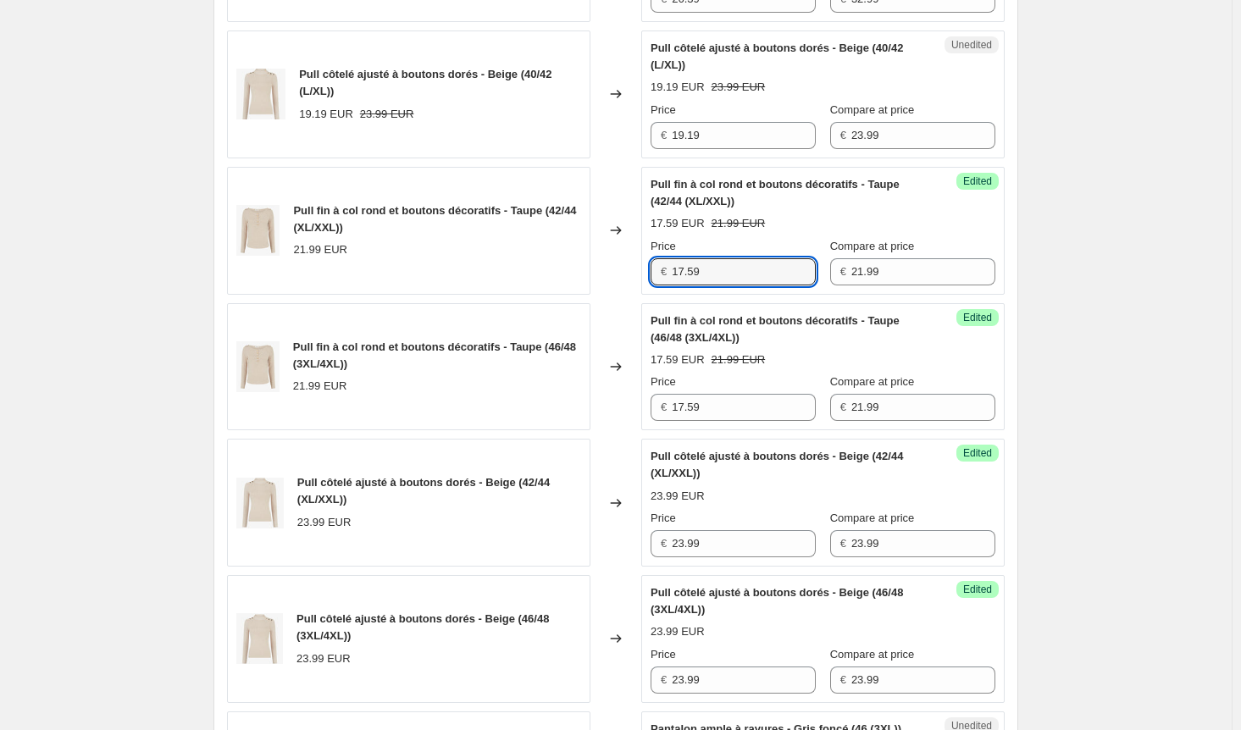
drag, startPoint x: 738, startPoint y: 281, endPoint x: 578, endPoint y: 288, distance: 160.3
click at [577, 282] on div "Pull fin à col rond et boutons décoratifs - Taupe (42/44 (XL/XXL)) 21.99 EUR Ch…" at bounding box center [616, 231] width 778 height 128
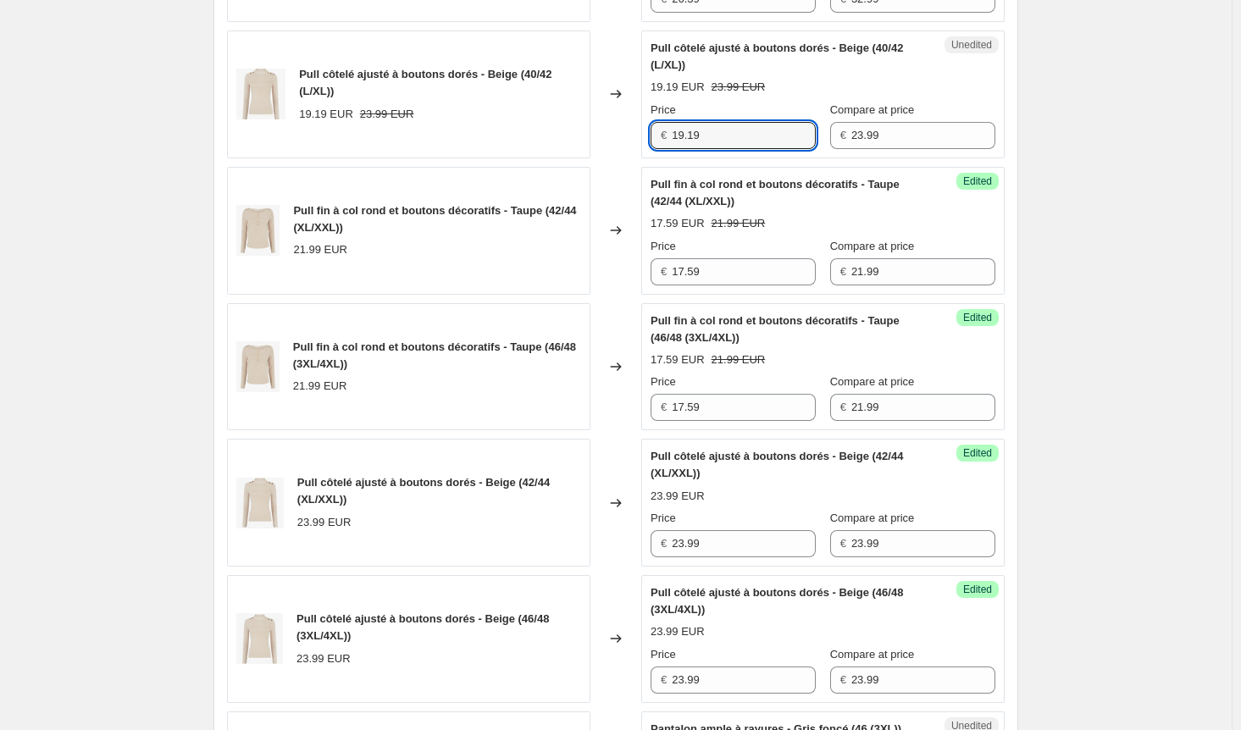
drag, startPoint x: 725, startPoint y: 150, endPoint x: 625, endPoint y: 158, distance: 100.3
click at [625, 152] on div "Pull côtelé ajusté à boutons dorés - Beige (40/42 (L/XL)) 19.19 EUR 23.99 EUR C…" at bounding box center [616, 95] width 778 height 128
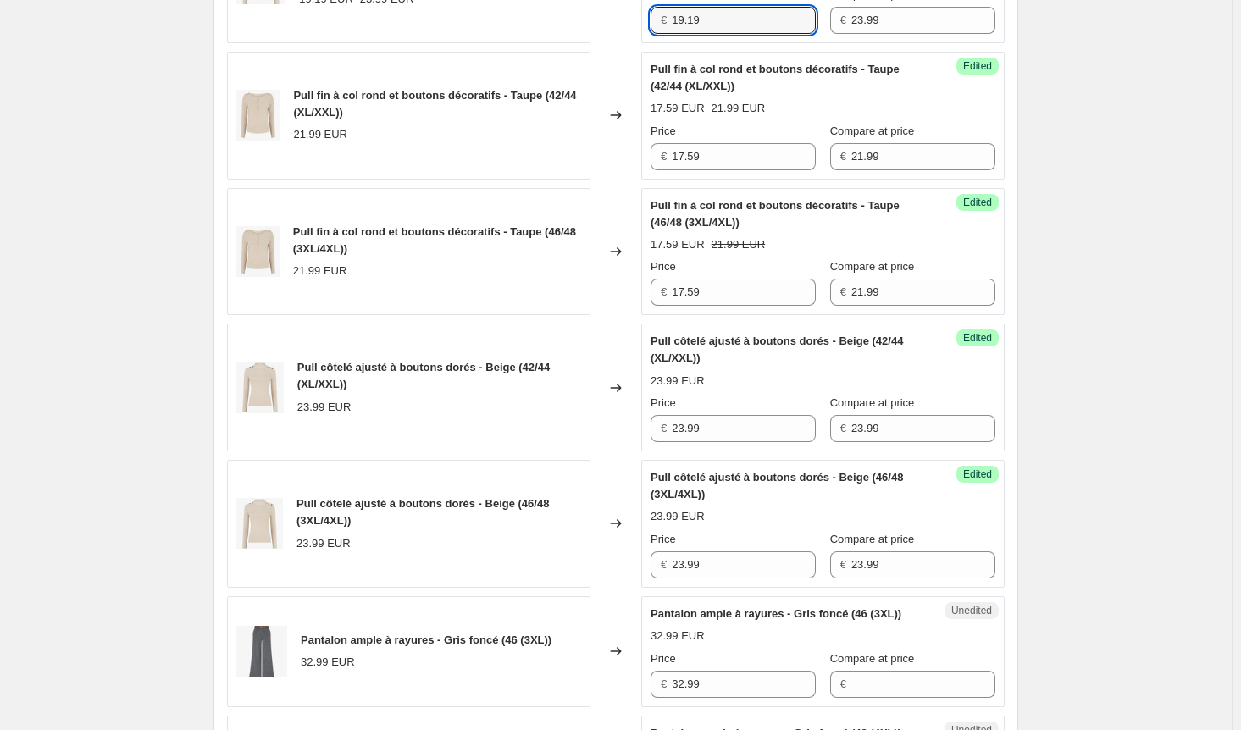
scroll to position [1101, 0]
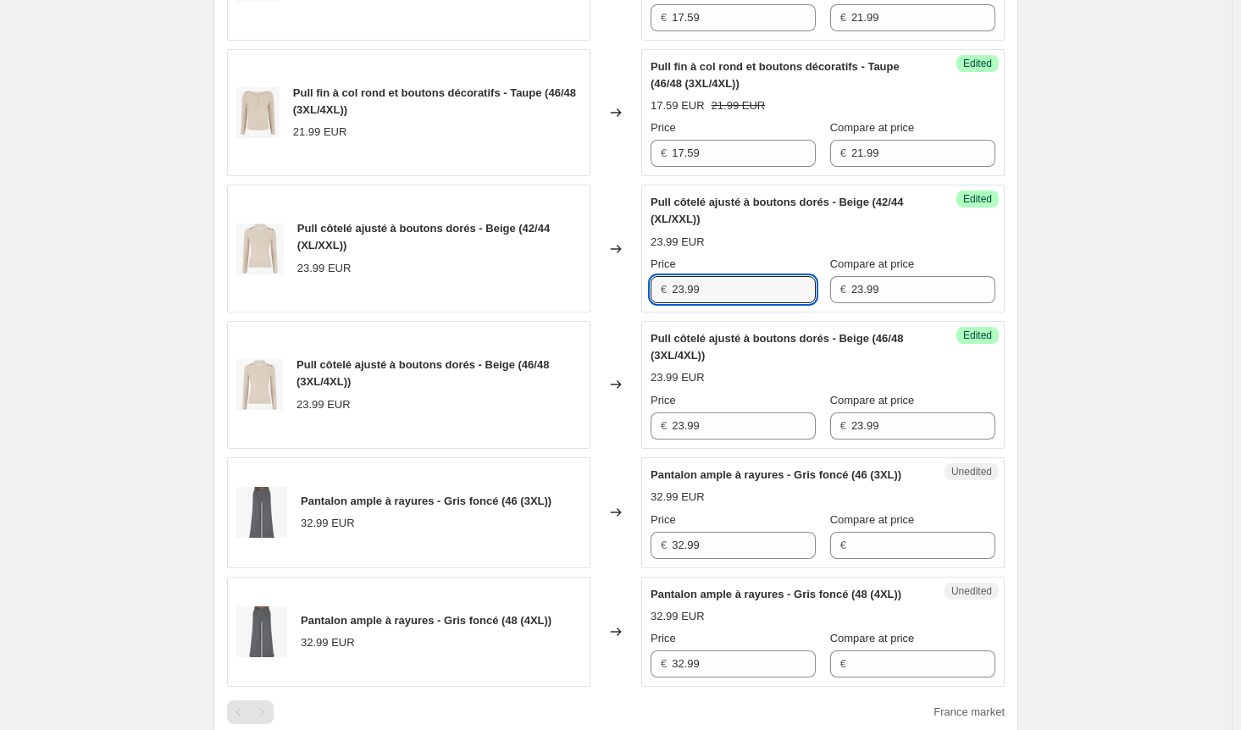
drag, startPoint x: 740, startPoint y: 311, endPoint x: 614, endPoint y: 308, distance: 125.4
click at [614, 308] on div "Pull côtelé ajusté à boutons dorés - Beige (42/44 (XL/XXL)) 23.99 EUR Changed t…" at bounding box center [616, 249] width 778 height 128
paste input "19.1"
type input "19.19"
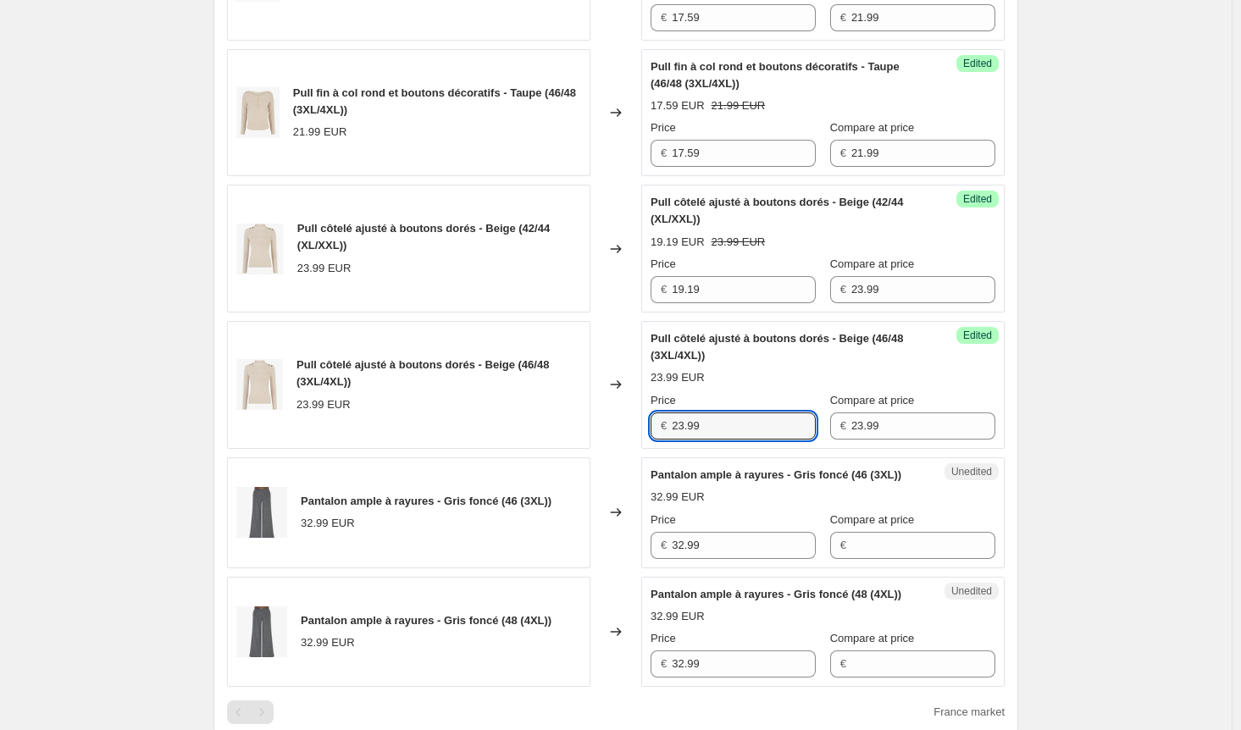
drag, startPoint x: 718, startPoint y: 436, endPoint x: 604, endPoint y: 434, distance: 113.6
click at [604, 434] on div "Pull côtelé ajusté à boutons dorés - Beige (46/48 (3XL/4XL)) 23.99 EUR Changed …" at bounding box center [616, 385] width 778 height 128
paste input "19.1"
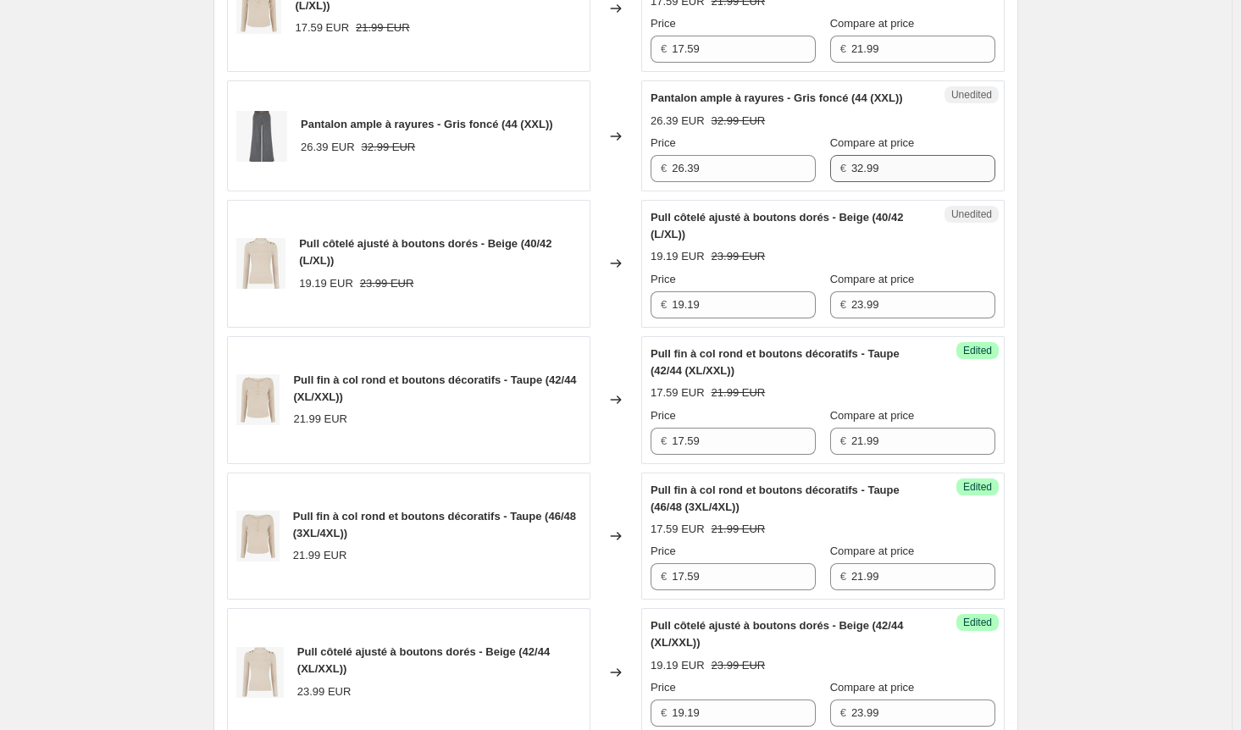
type input "19.19"
drag, startPoint x: 886, startPoint y: 185, endPoint x: 723, endPoint y: 183, distance: 163.5
click at [723, 182] on div "Price € 26.39 Compare at price € 32.99" at bounding box center [823, 158] width 345 height 47
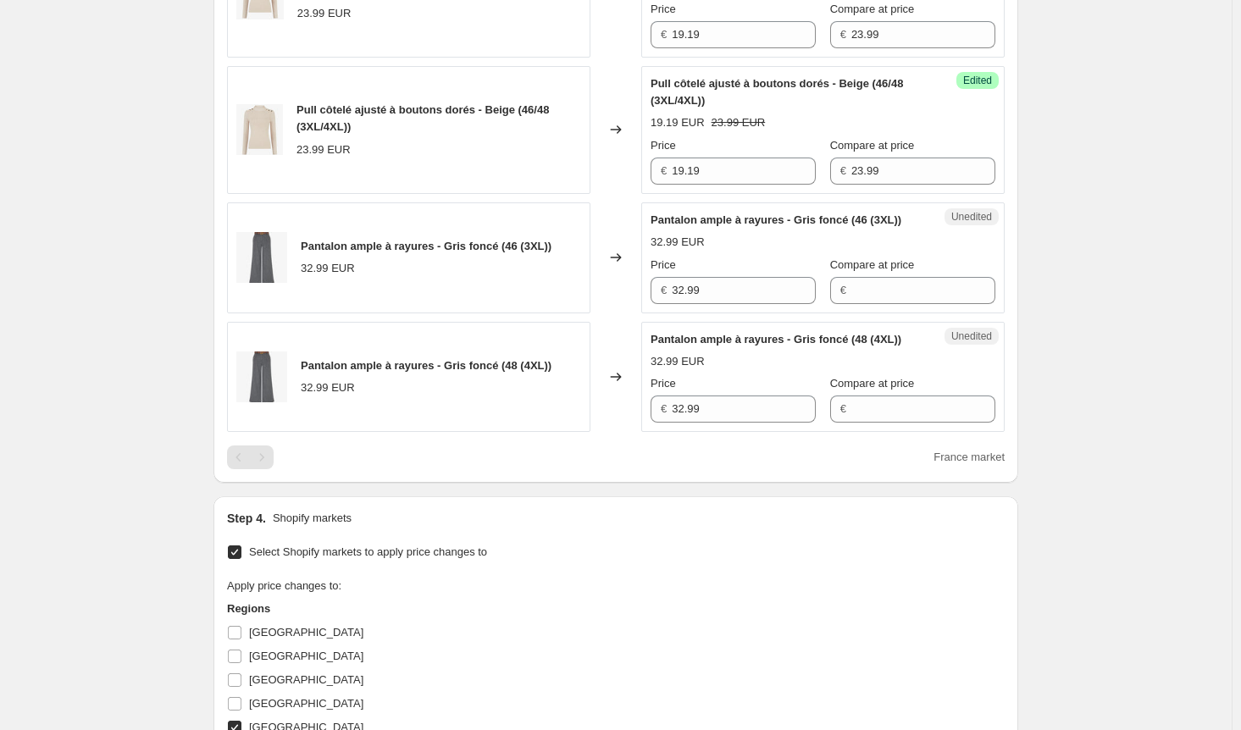
scroll to position [1440, 0]
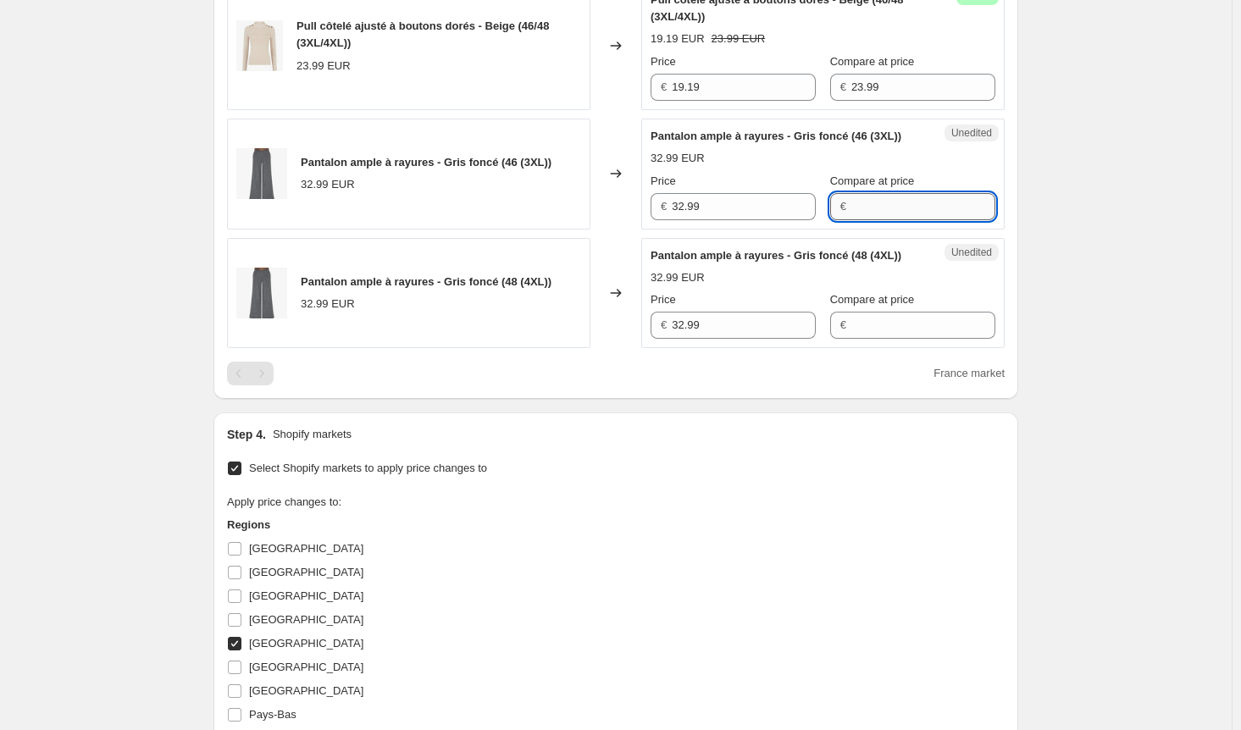
click at [851, 220] on input "Compare at price" at bounding box center [923, 206] width 144 height 27
paste input "32.99"
type input "32.99"
click at [864, 339] on input "Compare at price" at bounding box center [923, 325] width 144 height 27
paste input "32.99"
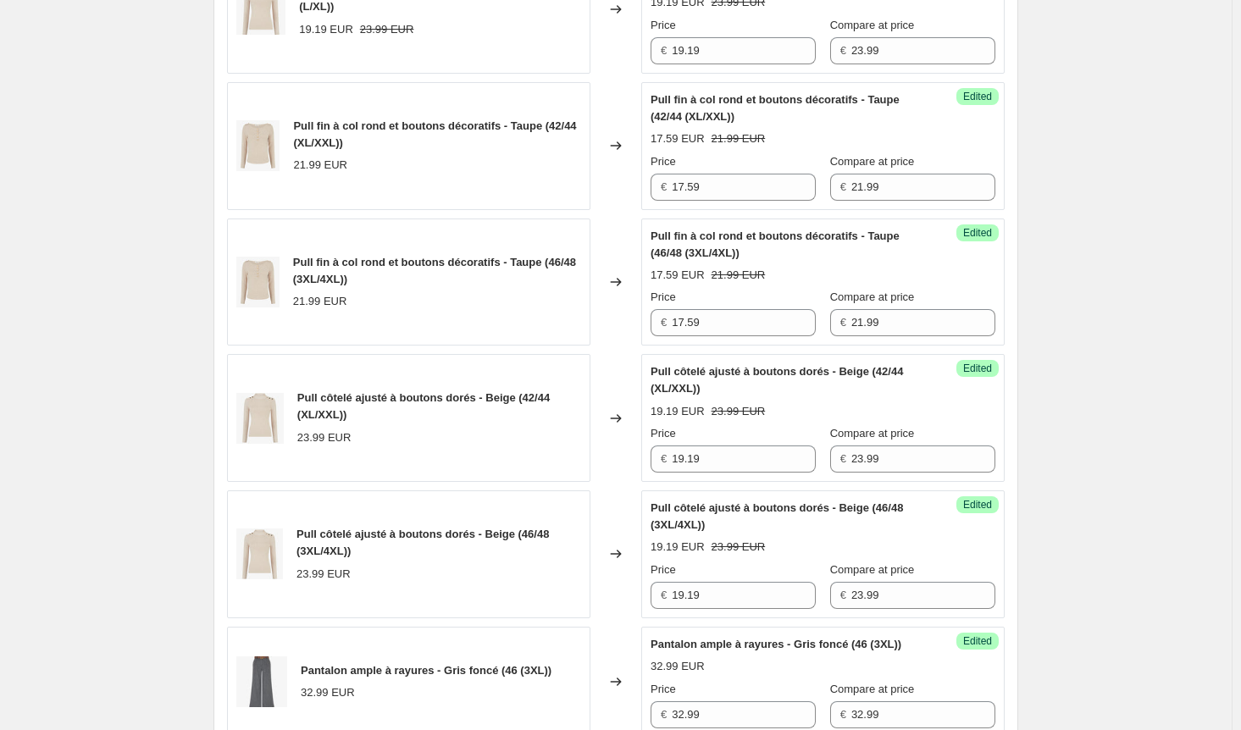
scroll to position [678, 0]
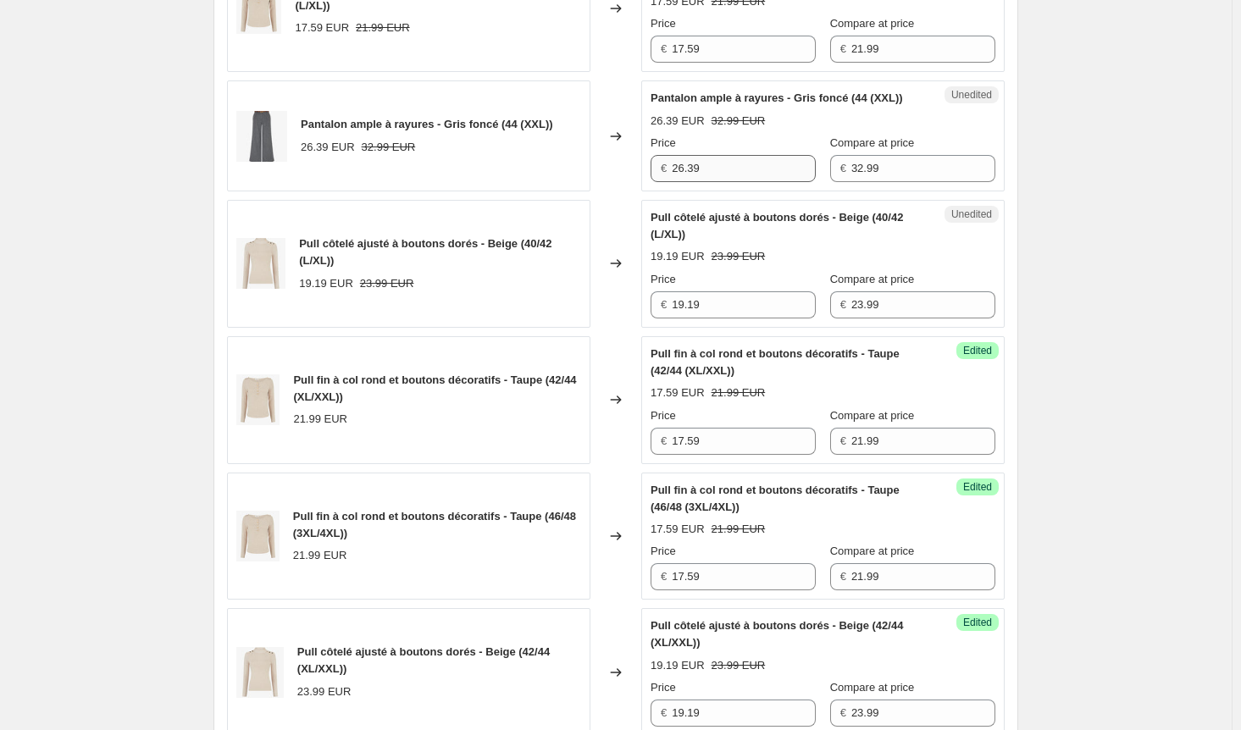
type input "32.99"
drag, startPoint x: 740, startPoint y: 184, endPoint x: 580, endPoint y: 190, distance: 160.2
click at [583, 182] on div "Pantalon ample à rayures - Gris foncé (44 (XXL)) 26.39 EUR 32.99 EUR Changed to…" at bounding box center [616, 135] width 778 height 111
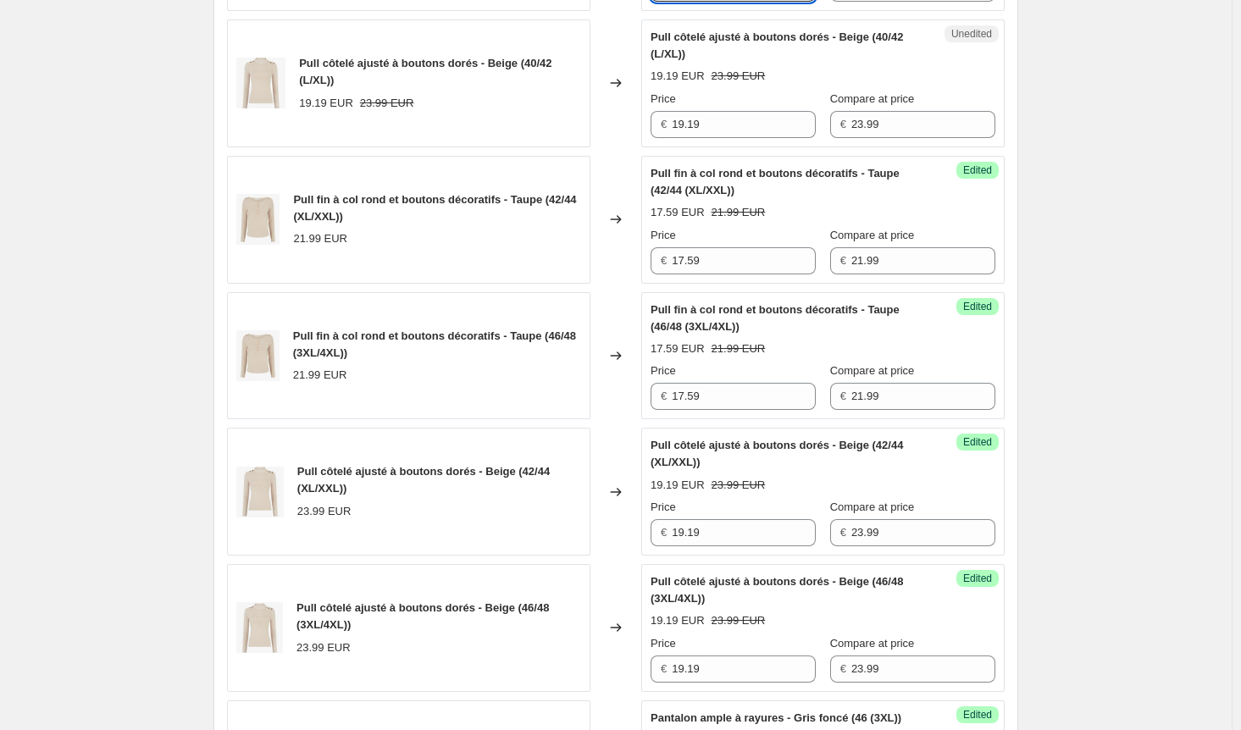
scroll to position [1186, 0]
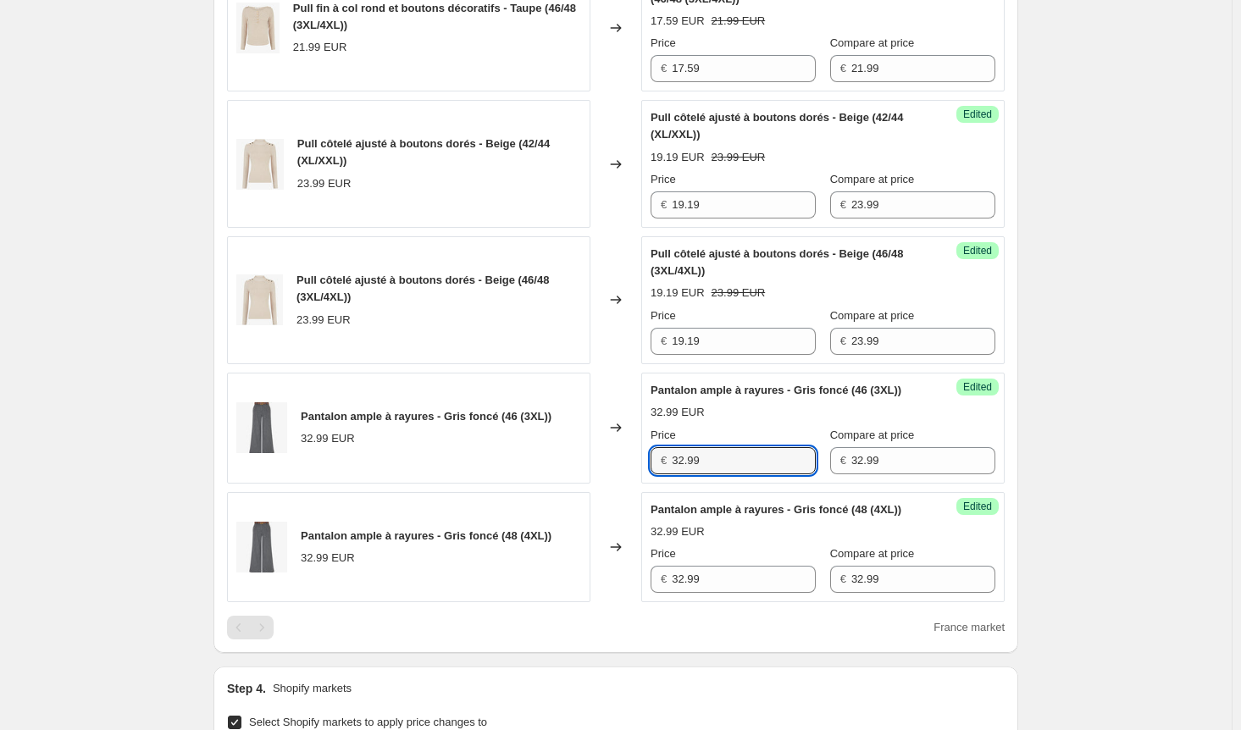
drag, startPoint x: 729, startPoint y: 486, endPoint x: 605, endPoint y: 485, distance: 123.7
click at [605, 484] on div "Pantalon ample à rayures - Gris foncé (46 (3XL)) 32.99 EUR Changed to Success E…" at bounding box center [616, 428] width 778 height 111
paste input "26.3"
type input "26.39"
drag, startPoint x: 722, startPoint y: 619, endPoint x: 626, endPoint y: 633, distance: 96.7
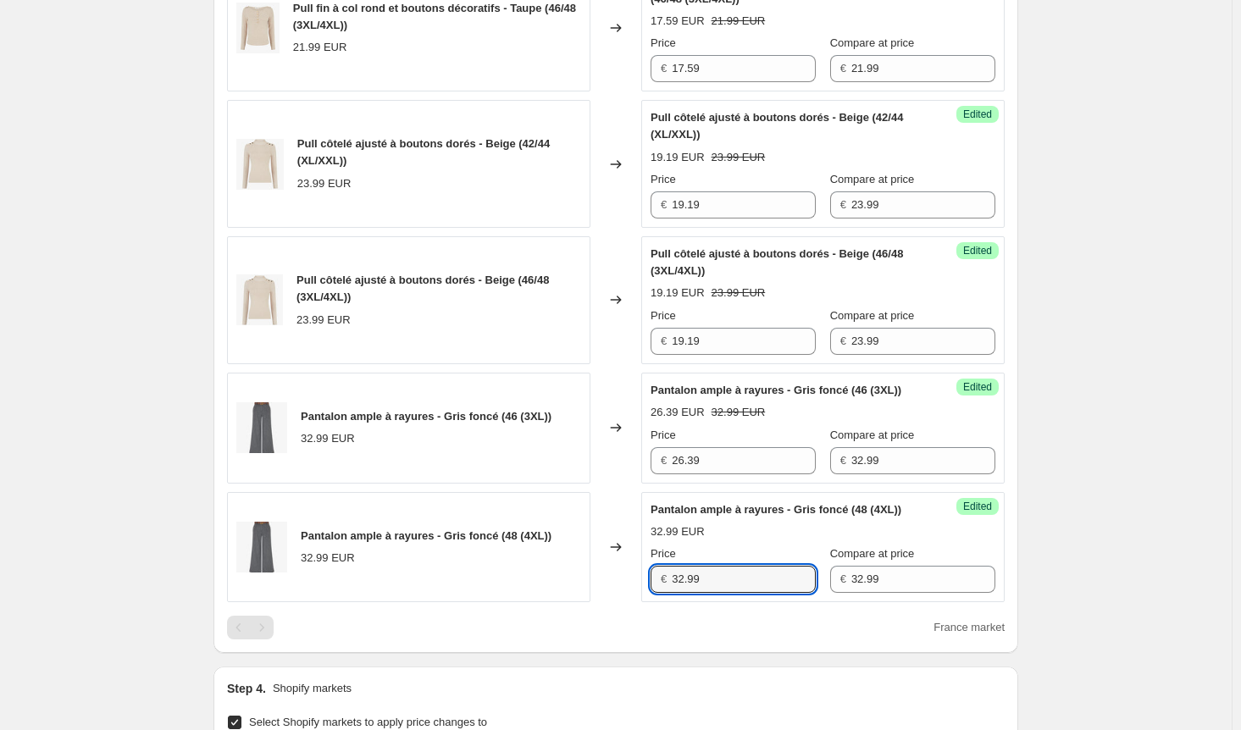
click at [564, 603] on div "Pantalon ample à rayures - Gris foncé (48 (4XL)) 32.99 EUR Changed to Success E…" at bounding box center [616, 547] width 778 height 111
paste input "26.3"
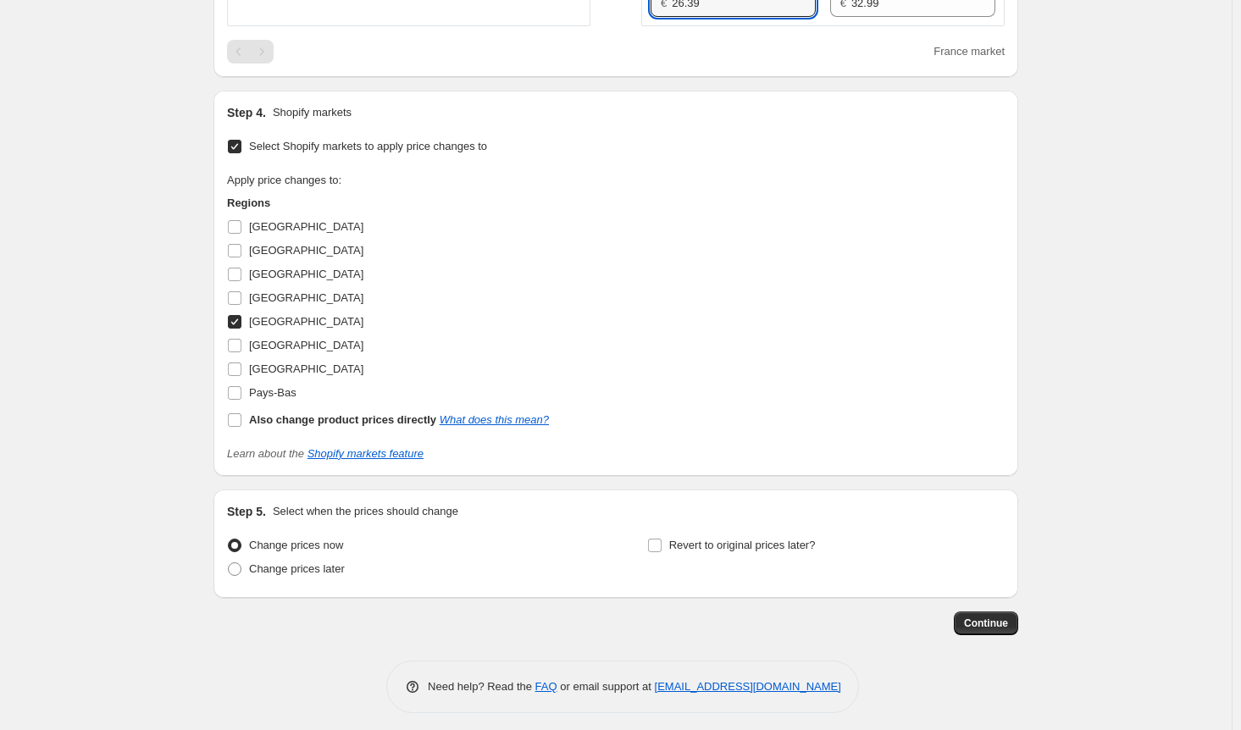
scroll to position [1813, 0]
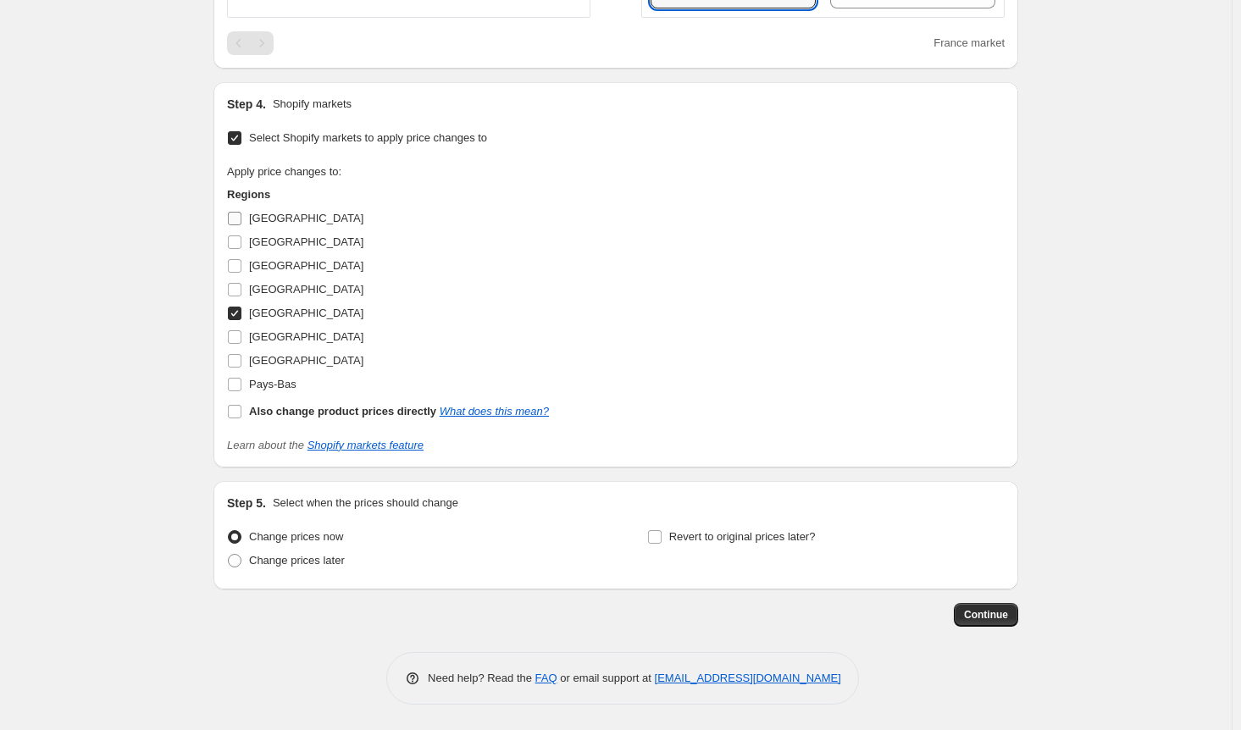
type input "26.39"
click at [232, 219] on input "[GEOGRAPHIC_DATA]" at bounding box center [235, 219] width 14 height 14
checkbox input "true"
click at [236, 249] on input "[GEOGRAPHIC_DATA]" at bounding box center [235, 243] width 14 height 14
checkbox input "true"
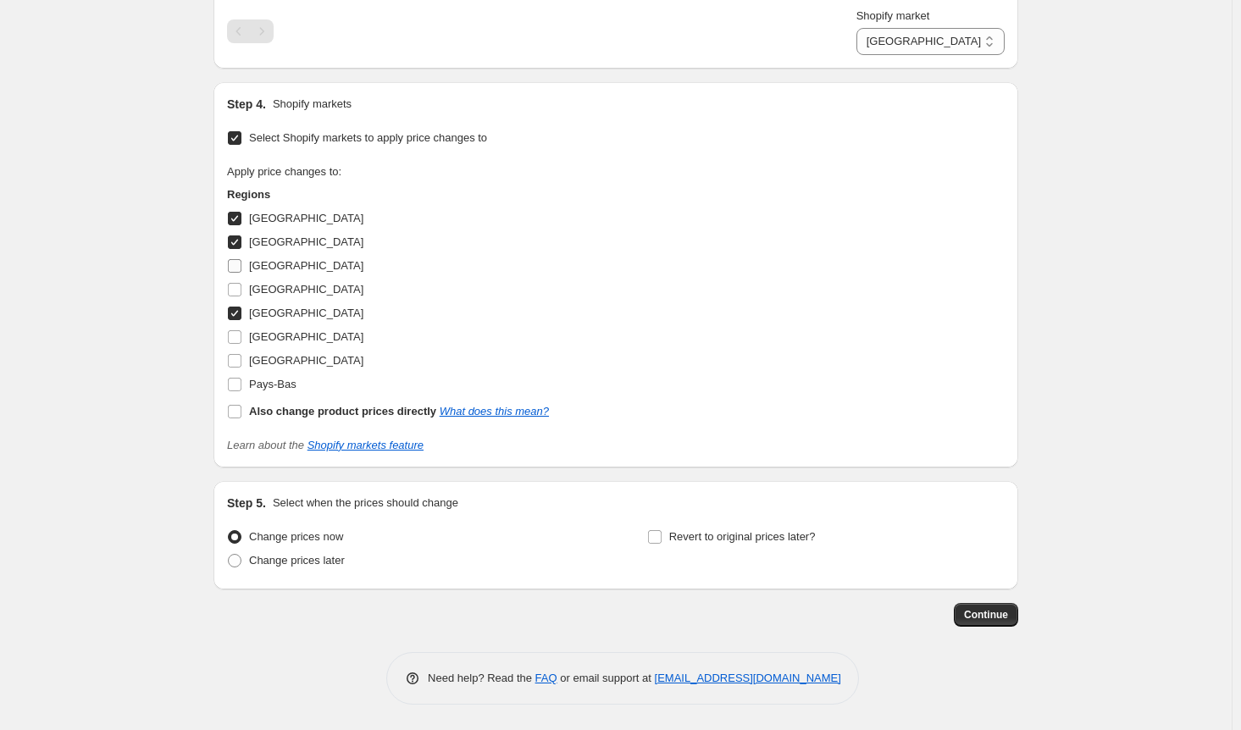
click at [242, 274] on span at bounding box center [234, 265] width 15 height 15
click at [241, 273] on input "[GEOGRAPHIC_DATA]" at bounding box center [235, 266] width 14 height 14
checkbox input "true"
click at [241, 344] on input "[GEOGRAPHIC_DATA]" at bounding box center [235, 337] width 14 height 14
checkbox input "true"
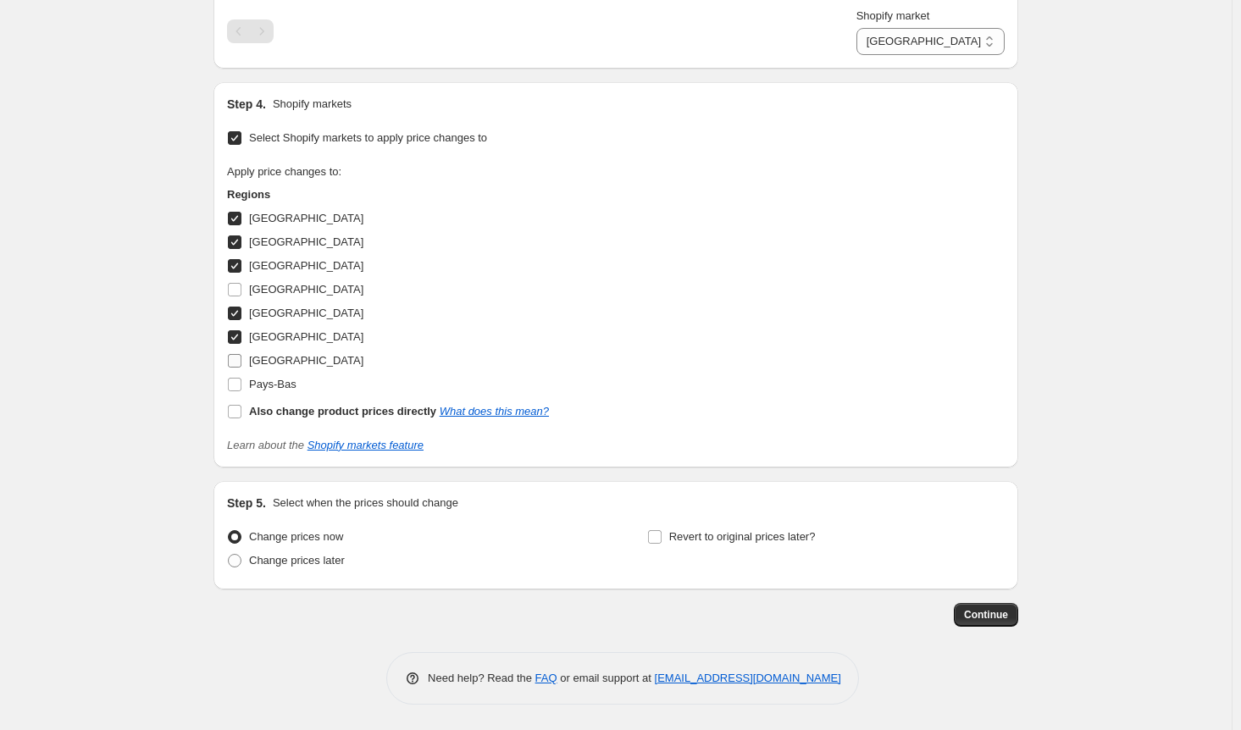
click at [241, 368] on input "[GEOGRAPHIC_DATA]" at bounding box center [235, 361] width 14 height 14
checkbox input "true"
click at [237, 391] on input "Pays-Bas" at bounding box center [235, 385] width 14 height 14
checkbox input "true"
click at [985, 622] on span "Continue" at bounding box center [986, 615] width 44 height 14
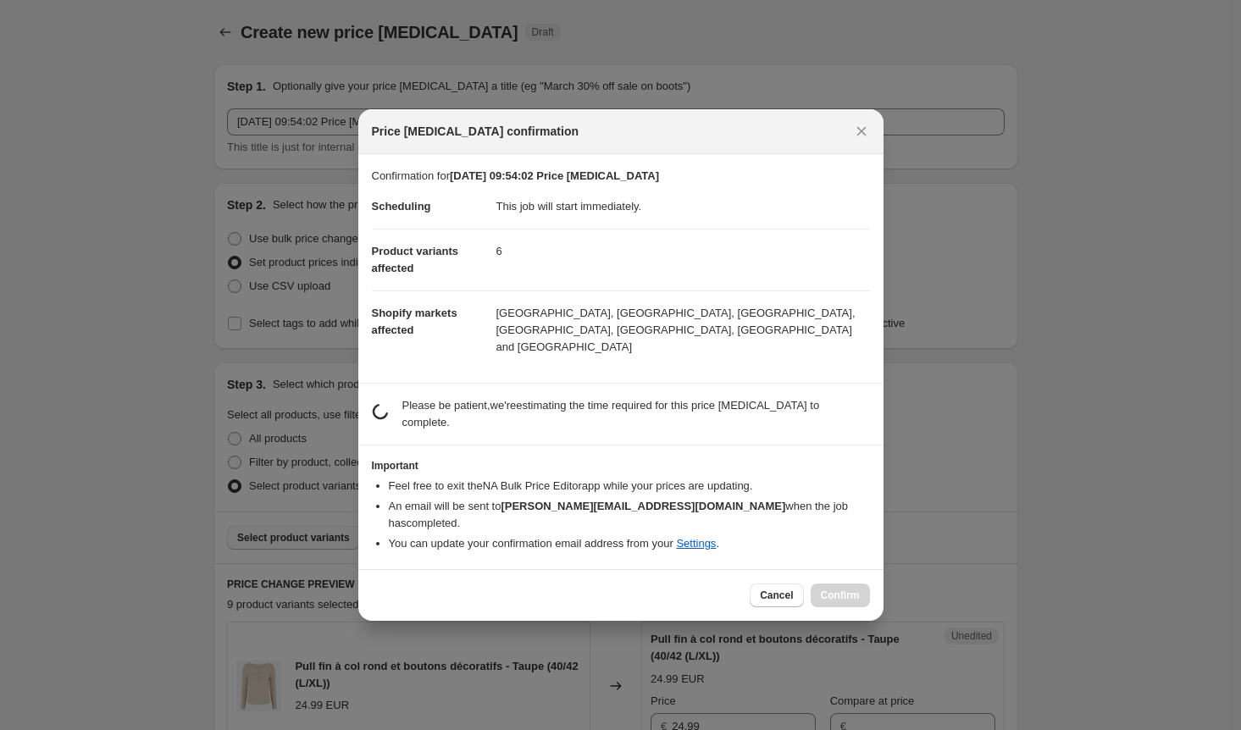
scroll to position [0, 0]
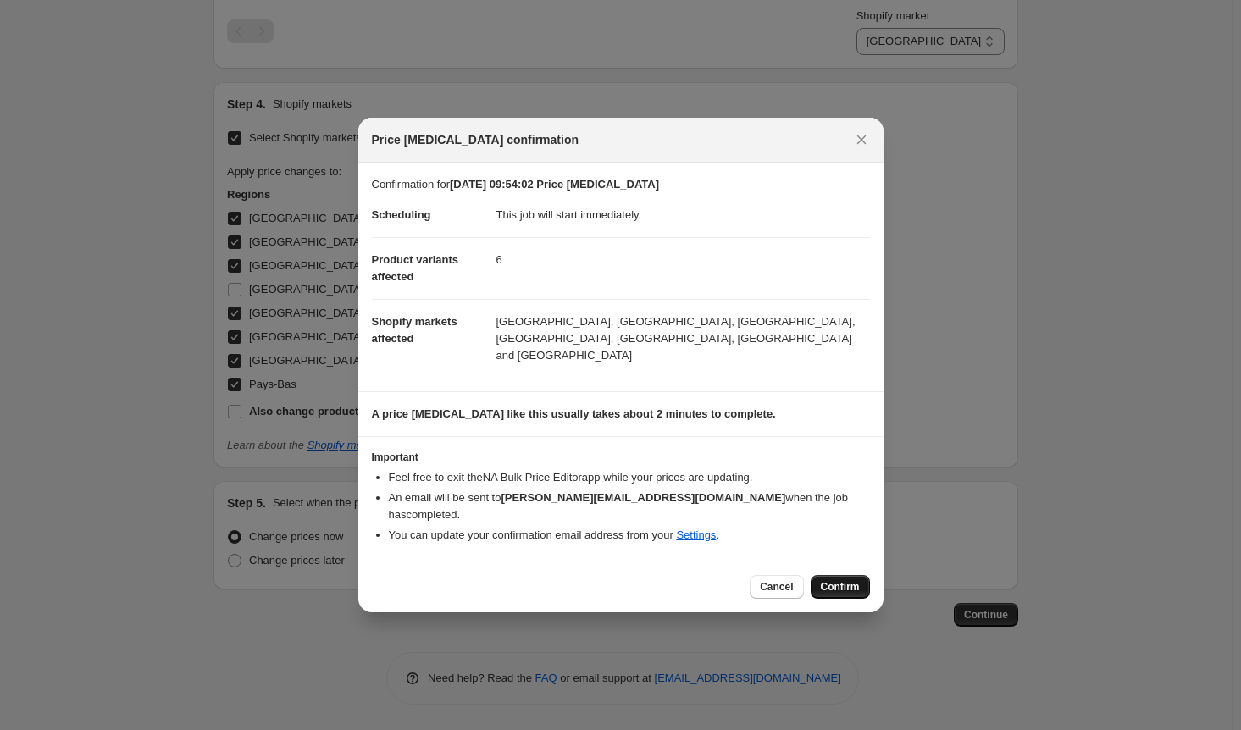
click at [851, 580] on span "Confirm" at bounding box center [840, 587] width 39 height 14
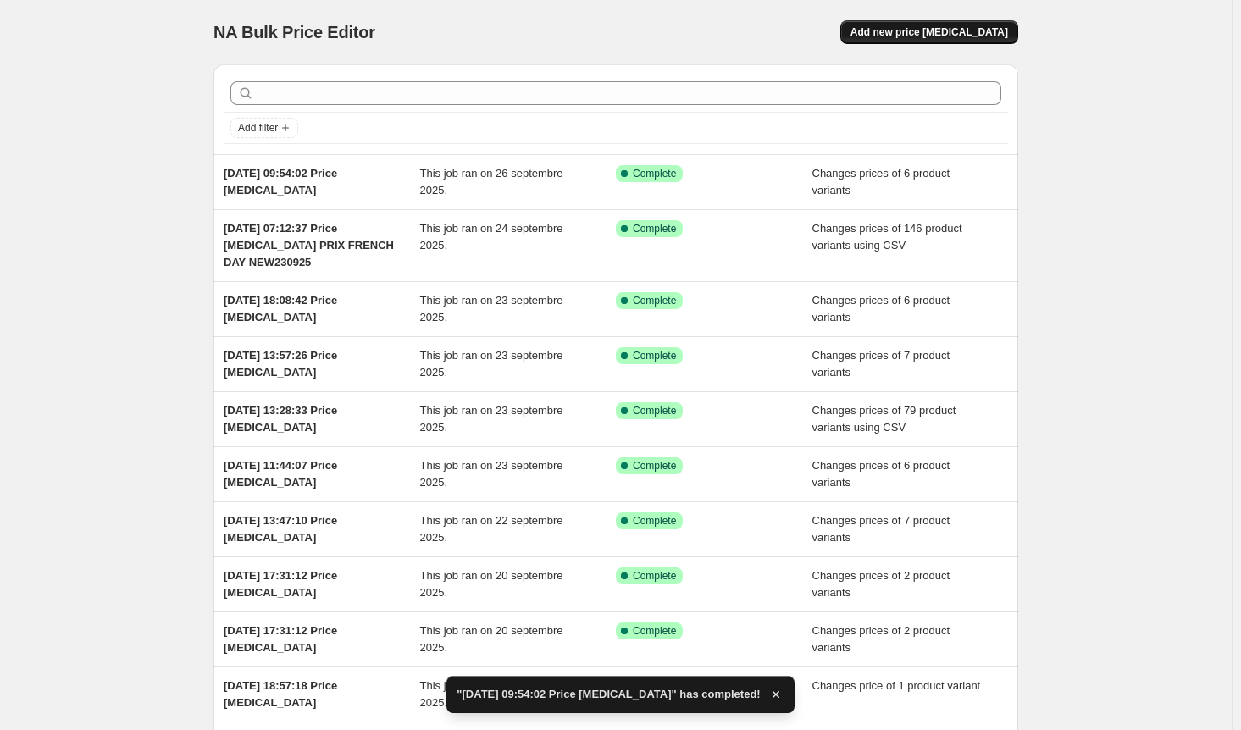
click at [973, 34] on span "Add new price [MEDICAL_DATA]" at bounding box center [930, 32] width 158 height 14
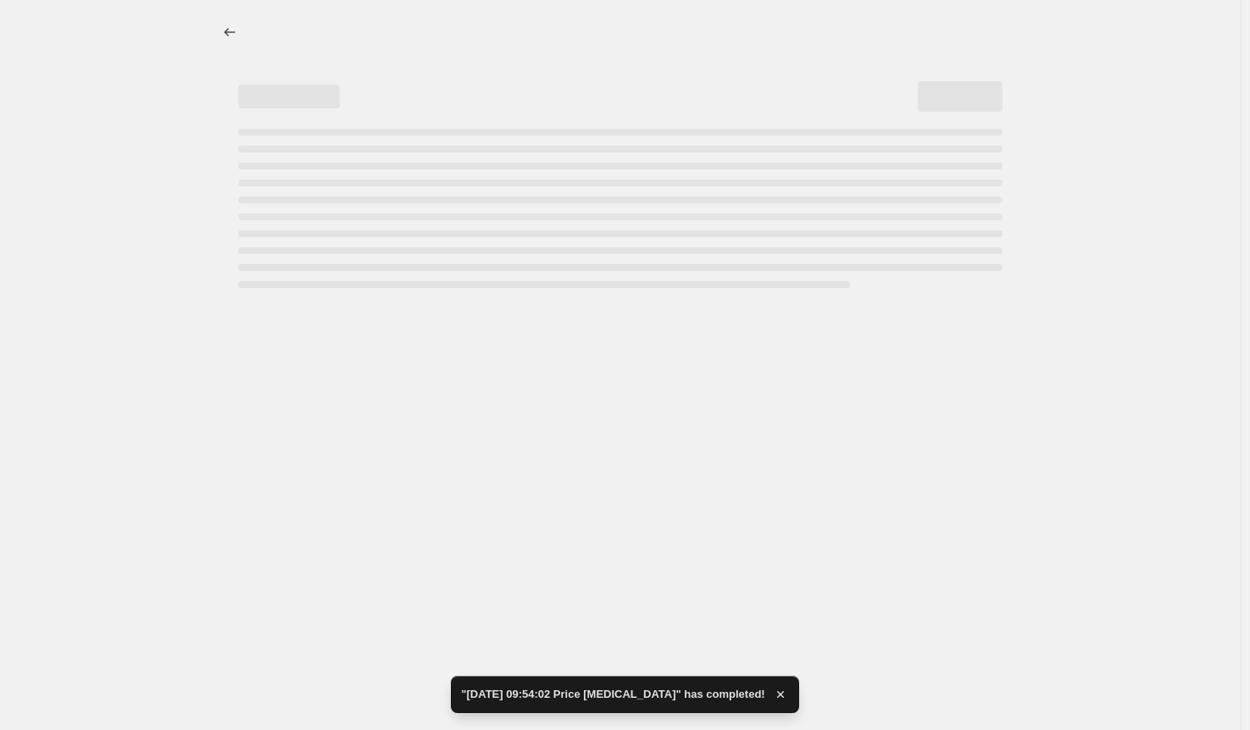
select select "percentage"
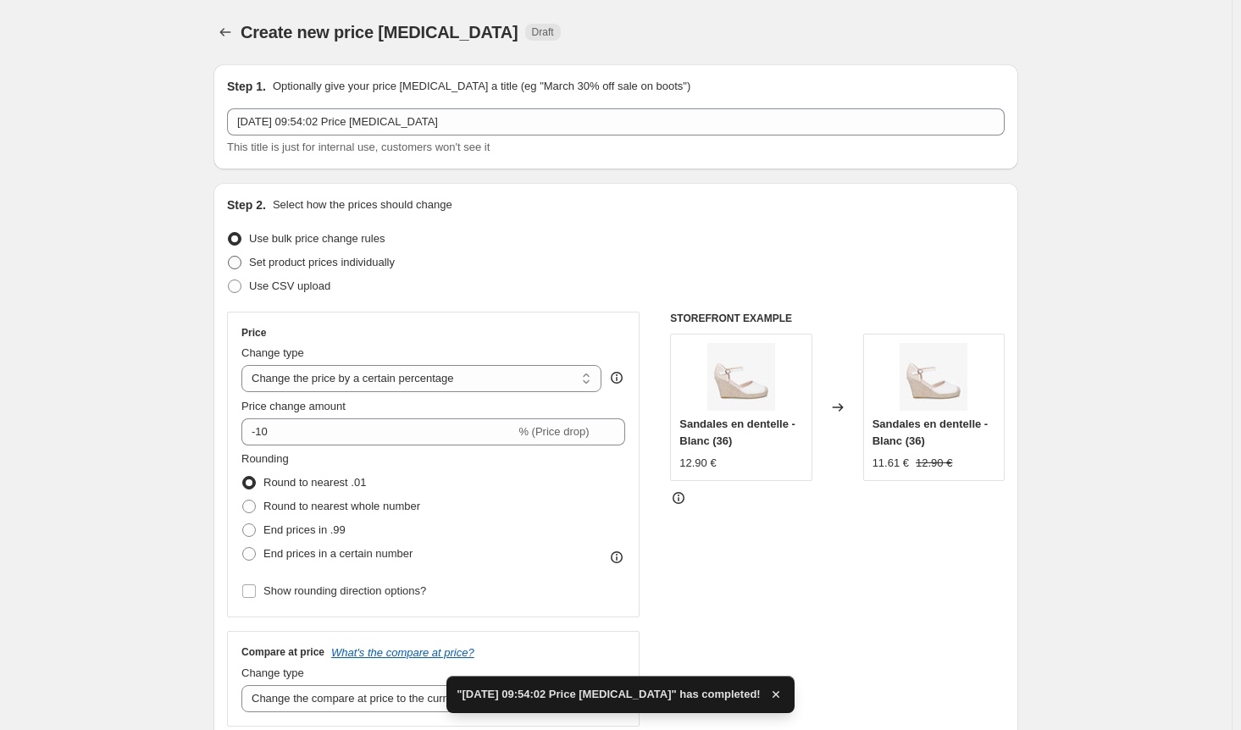
click at [240, 266] on span at bounding box center [235, 263] width 14 height 14
click at [229, 257] on input "Set product prices individually" at bounding box center [228, 256] width 1 height 1
radio input "true"
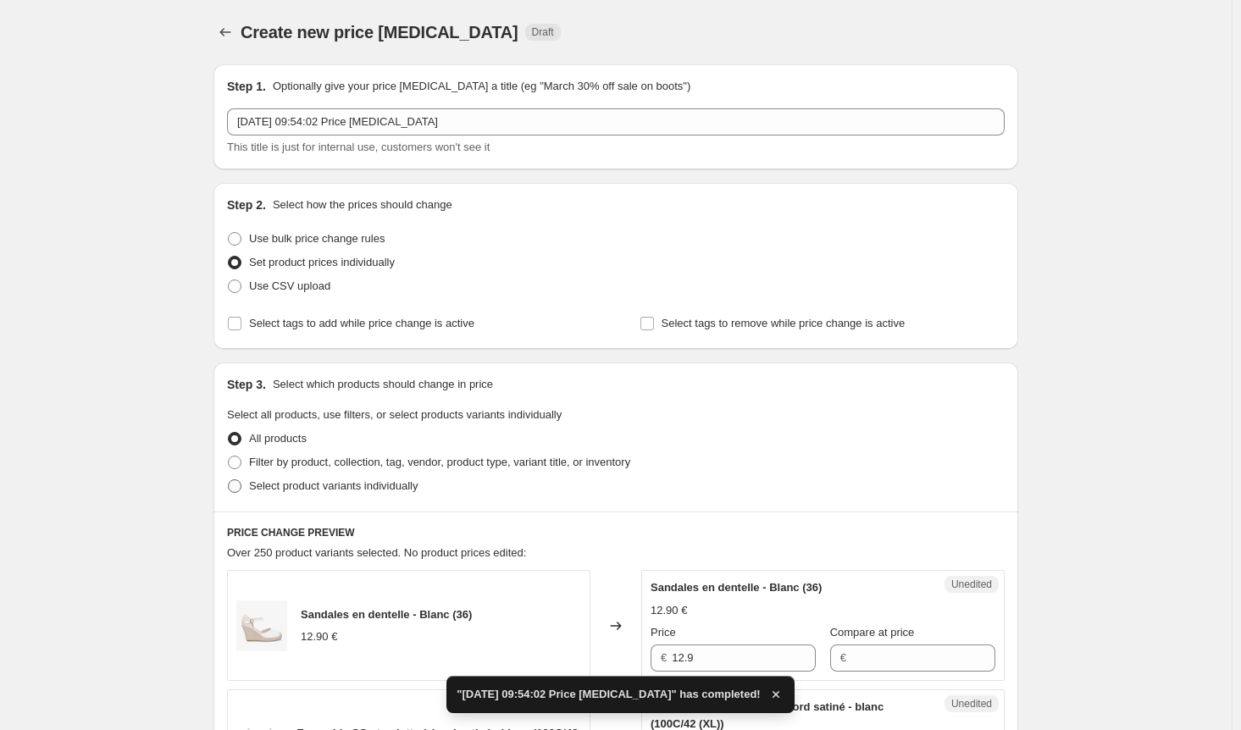
click at [241, 487] on span at bounding box center [235, 487] width 14 height 14
click at [229, 480] on input "Select product variants individually" at bounding box center [228, 480] width 1 height 1
radio input "true"
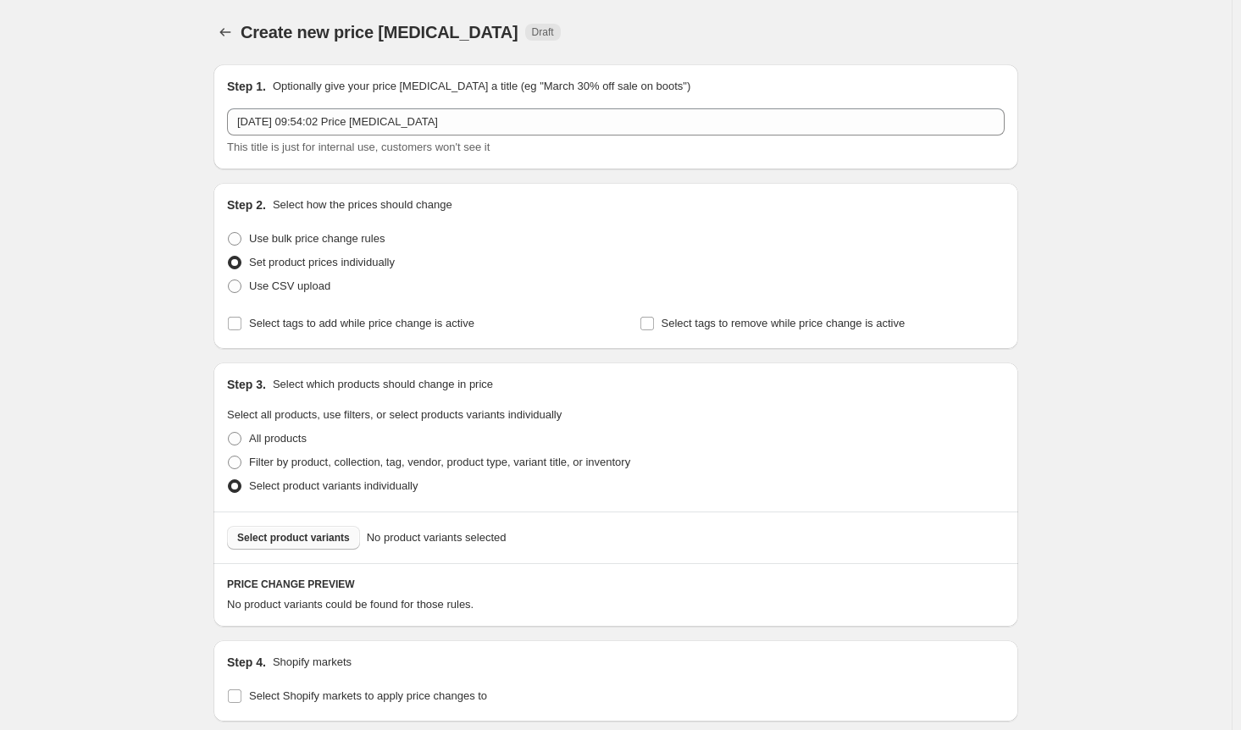
click at [299, 535] on span "Select product variants" at bounding box center [293, 538] width 113 height 14
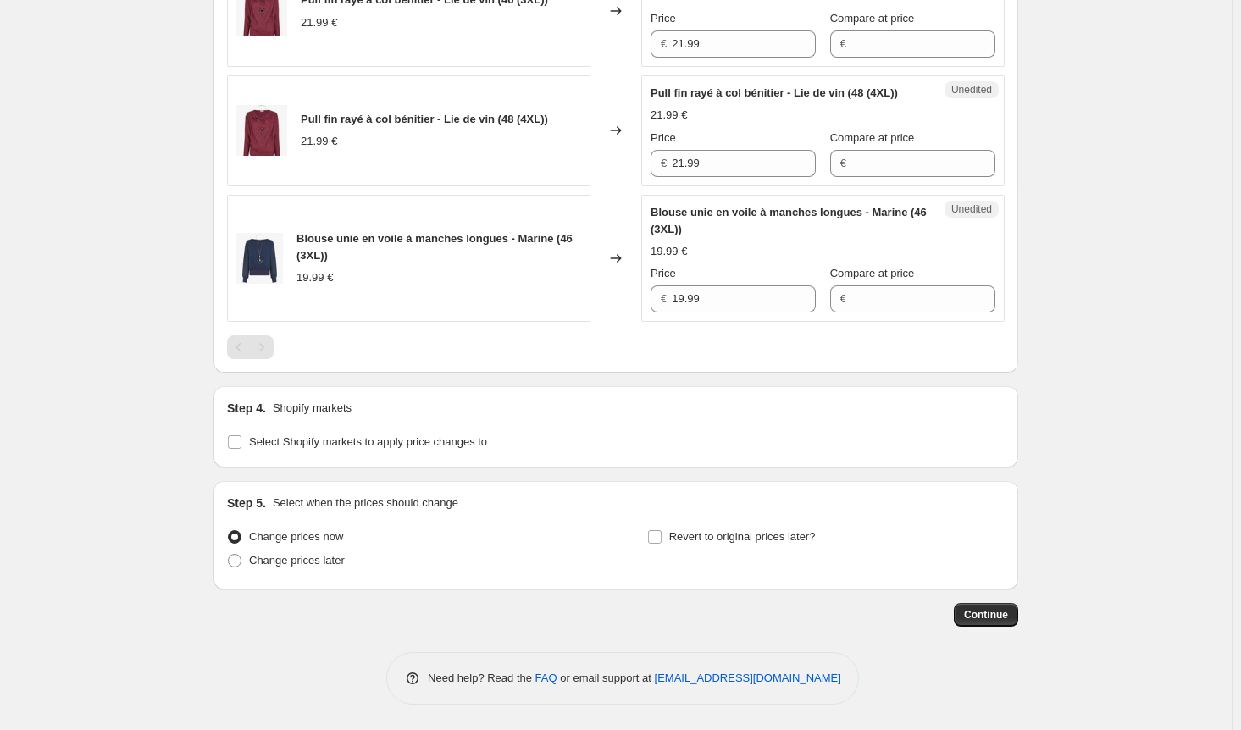
scroll to position [1509, 0]
click at [241, 448] on input "Select Shopify markets to apply price changes to" at bounding box center [235, 442] width 14 height 14
checkbox input "true"
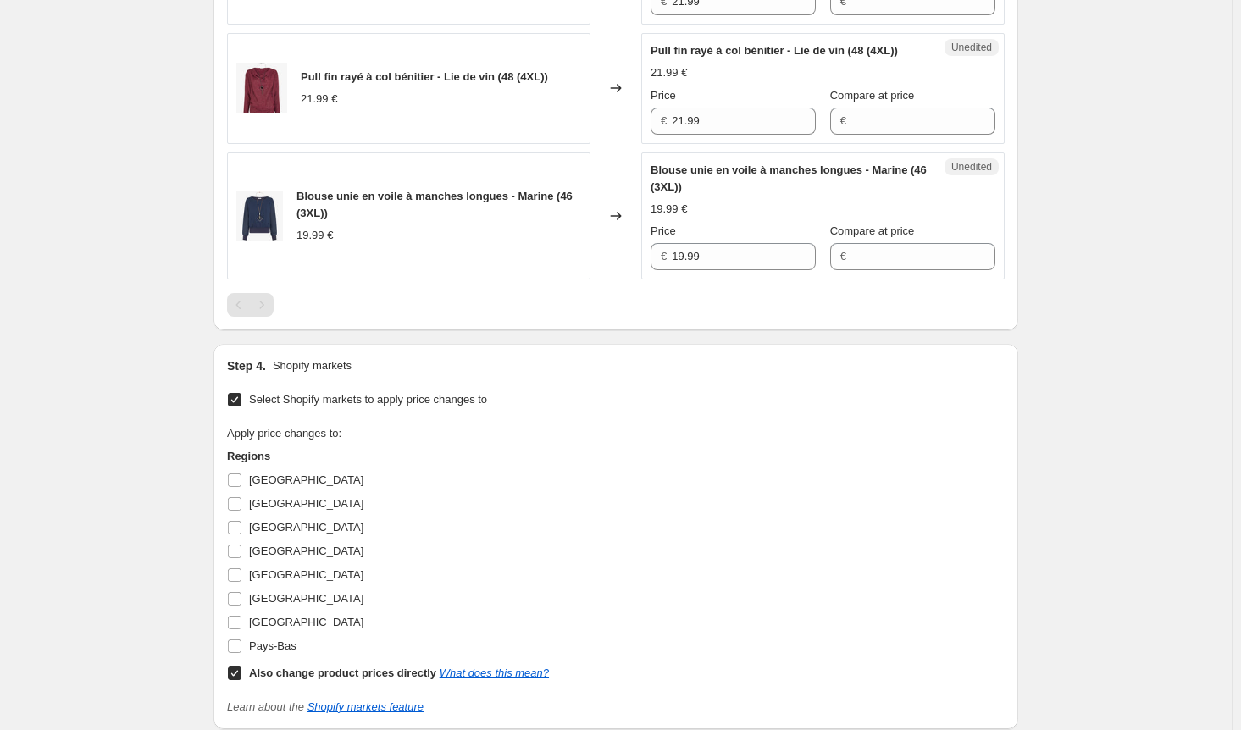
click at [238, 680] on input "Also change product prices directly What does this mean?" at bounding box center [235, 674] width 14 height 14
checkbox input "false"
click at [241, 487] on input "[GEOGRAPHIC_DATA]" at bounding box center [235, 481] width 14 height 14
checkbox input "true"
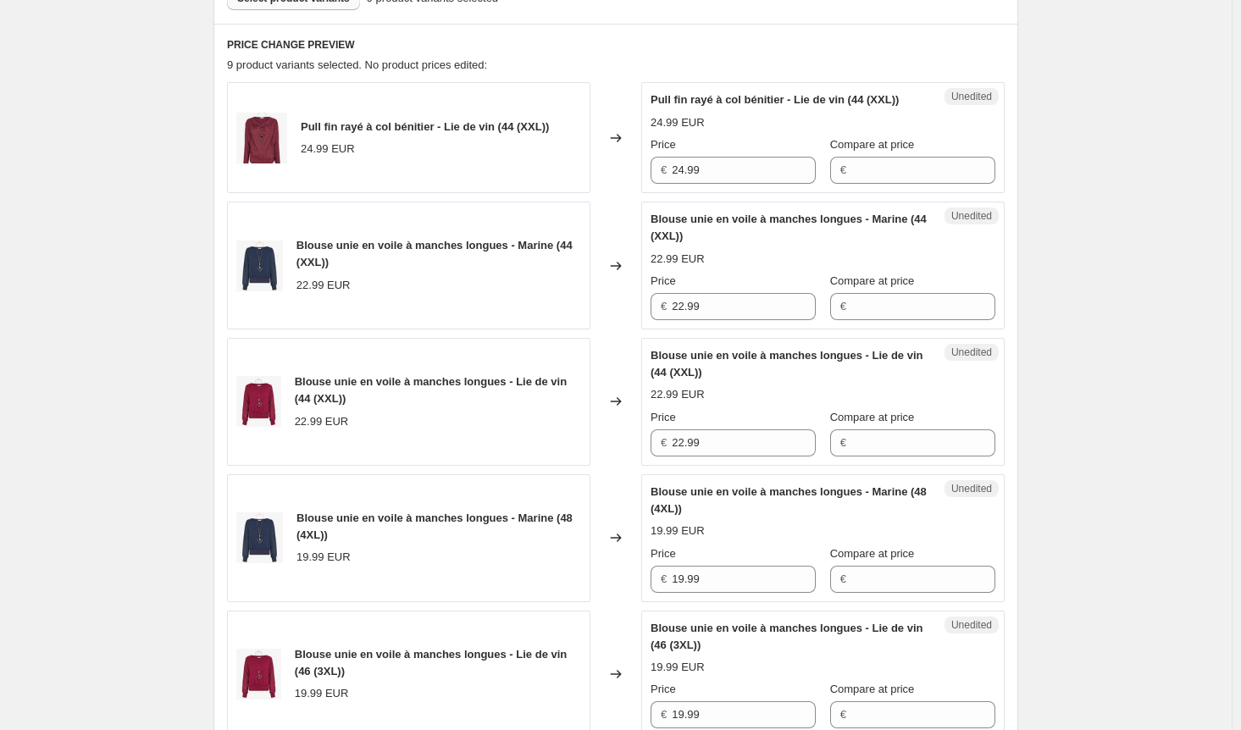
scroll to position [408, 0]
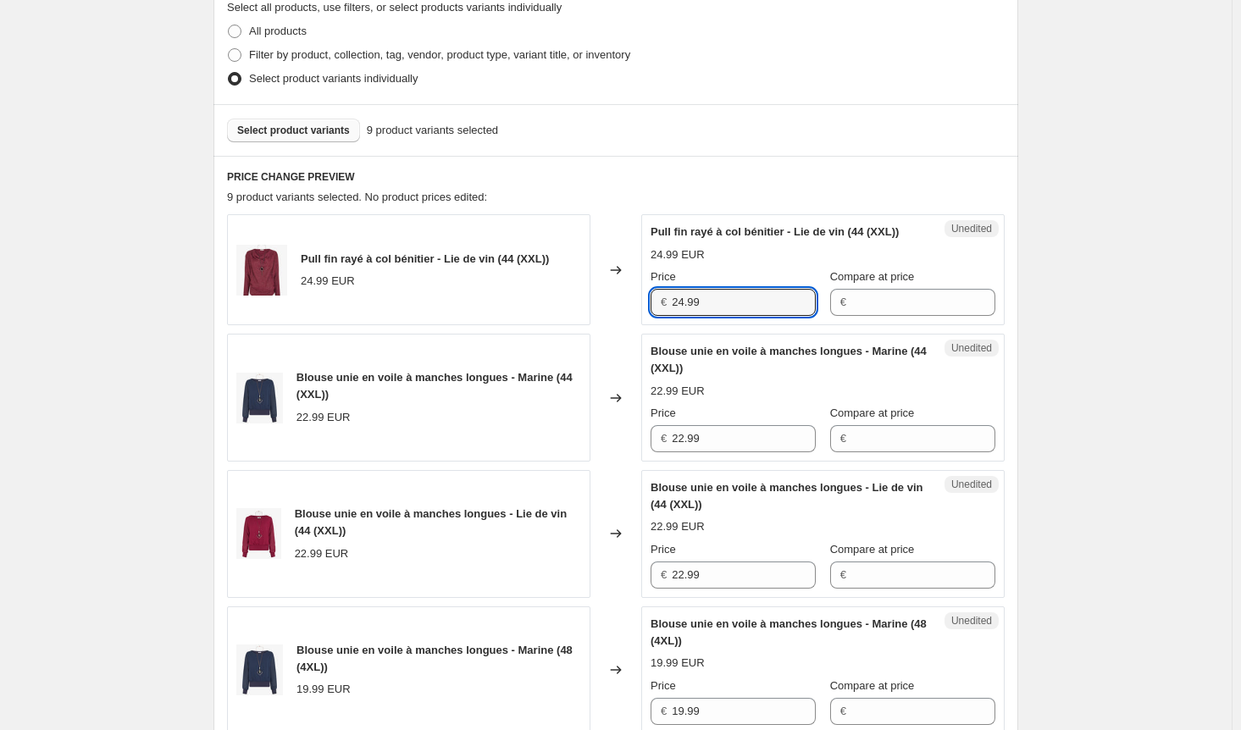
drag, startPoint x: 716, startPoint y: 319, endPoint x: 624, endPoint y: 319, distance: 92.4
click at [624, 319] on div "Pull fin rayé à col bénitier - Lie de vin (44 (XXL)) 24.99 EUR Changed to Unedi…" at bounding box center [616, 269] width 778 height 111
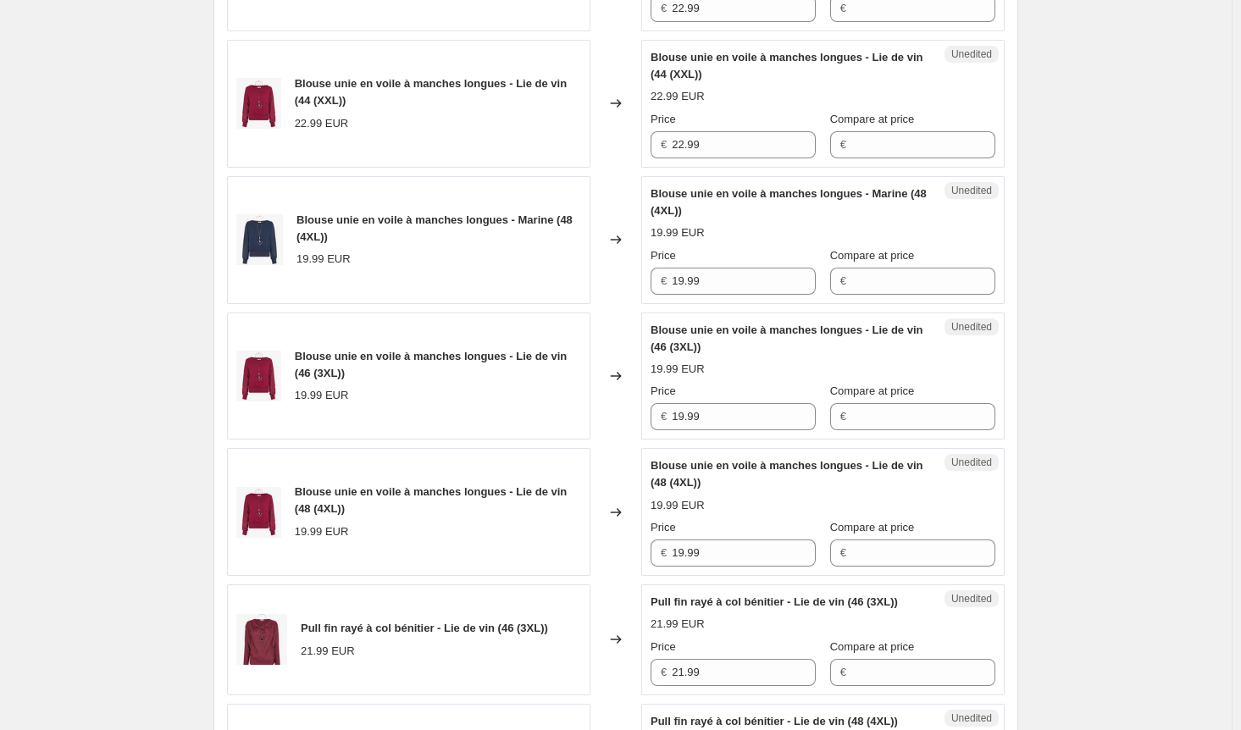
scroll to position [1085, 0]
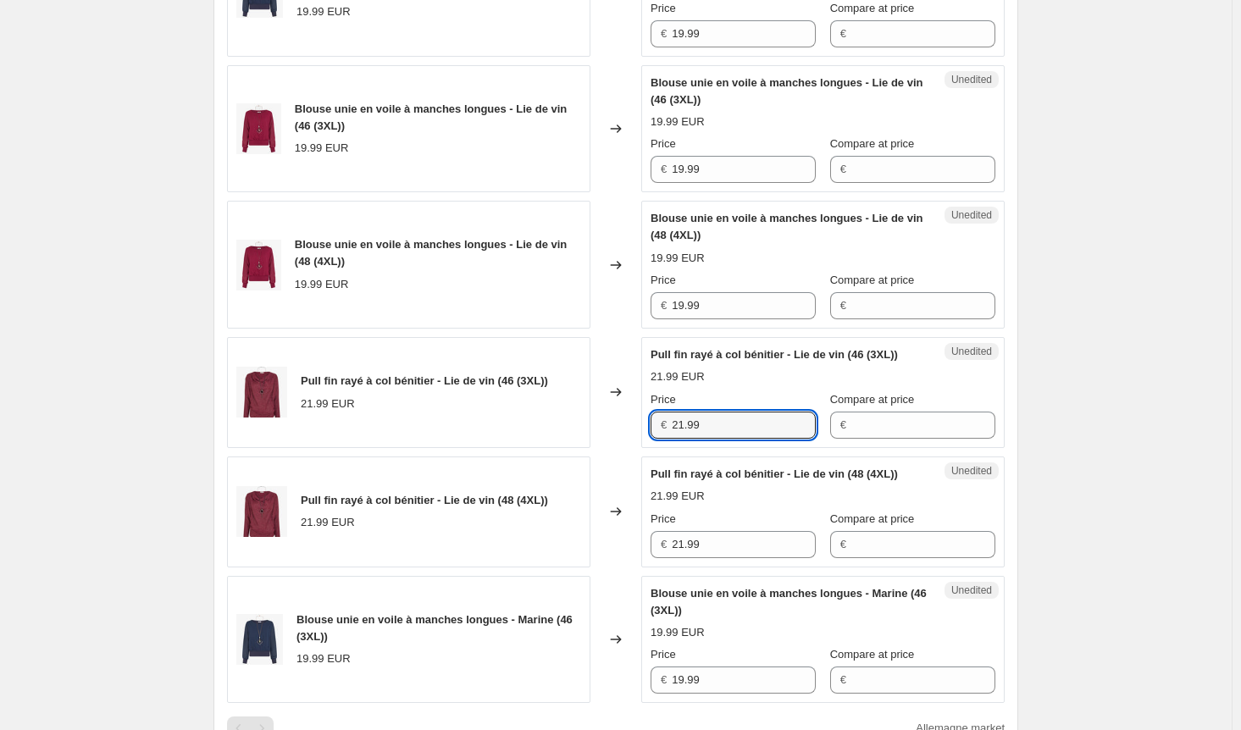
drag, startPoint x: 722, startPoint y: 452, endPoint x: 636, endPoint y: 463, distance: 86.3
click at [630, 448] on div "Pull fin rayé à col bénitier - Lie de vin (46 (3XL)) 21.99 EUR Changed to Unedi…" at bounding box center [616, 392] width 778 height 111
paste input "4"
type input "24.99"
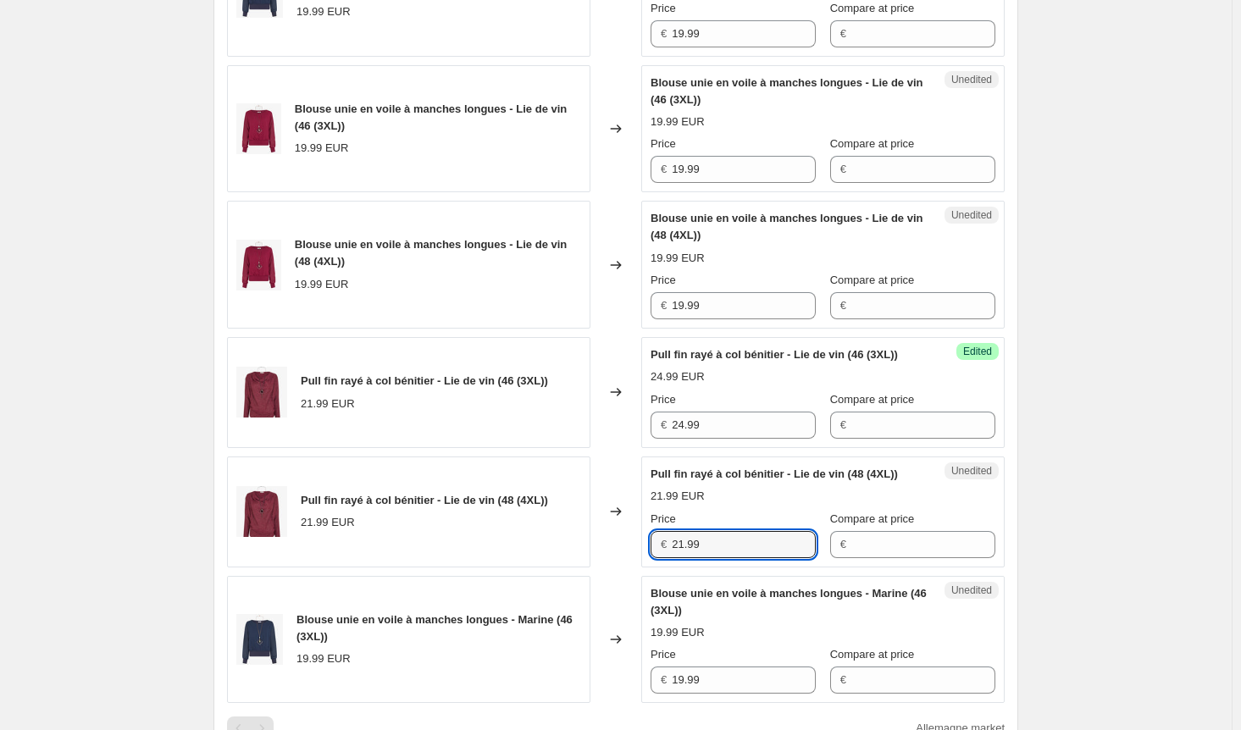
drag, startPoint x: 712, startPoint y: 587, endPoint x: 656, endPoint y: 595, distance: 56.4
click at [656, 558] on div "€ 21.99" at bounding box center [733, 544] width 165 height 27
paste input "4"
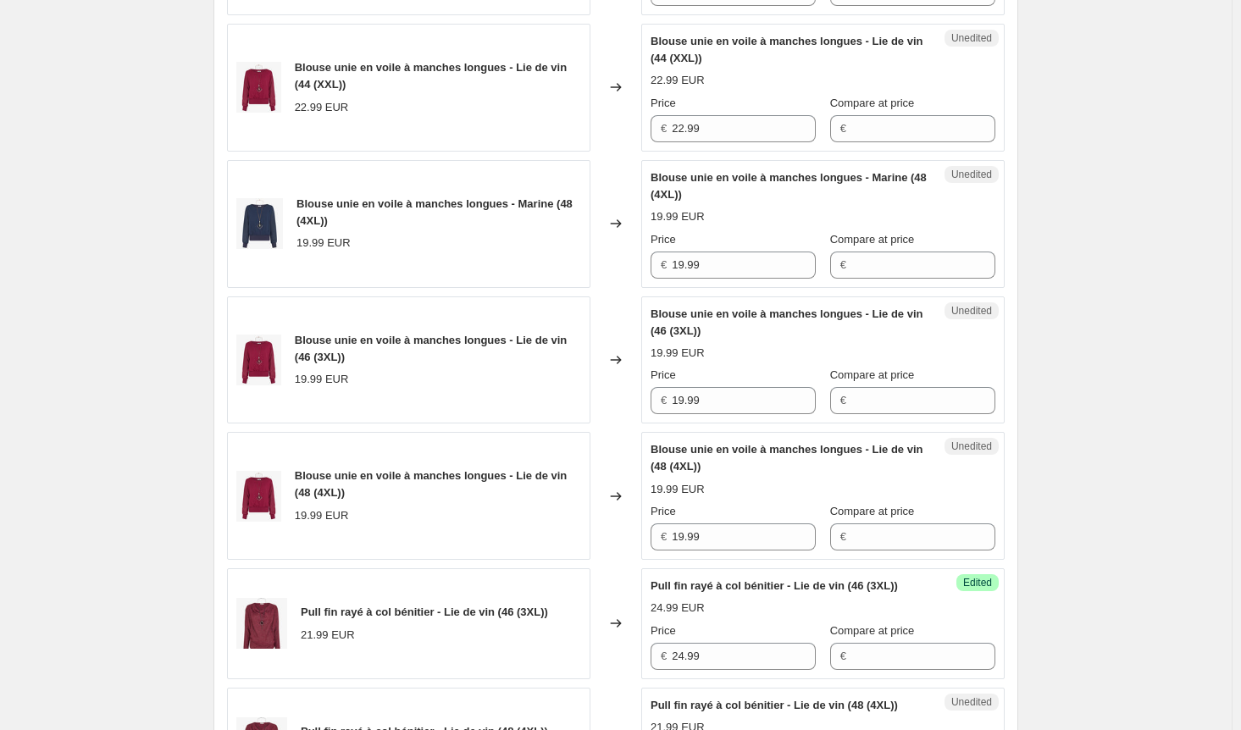
scroll to position [831, 0]
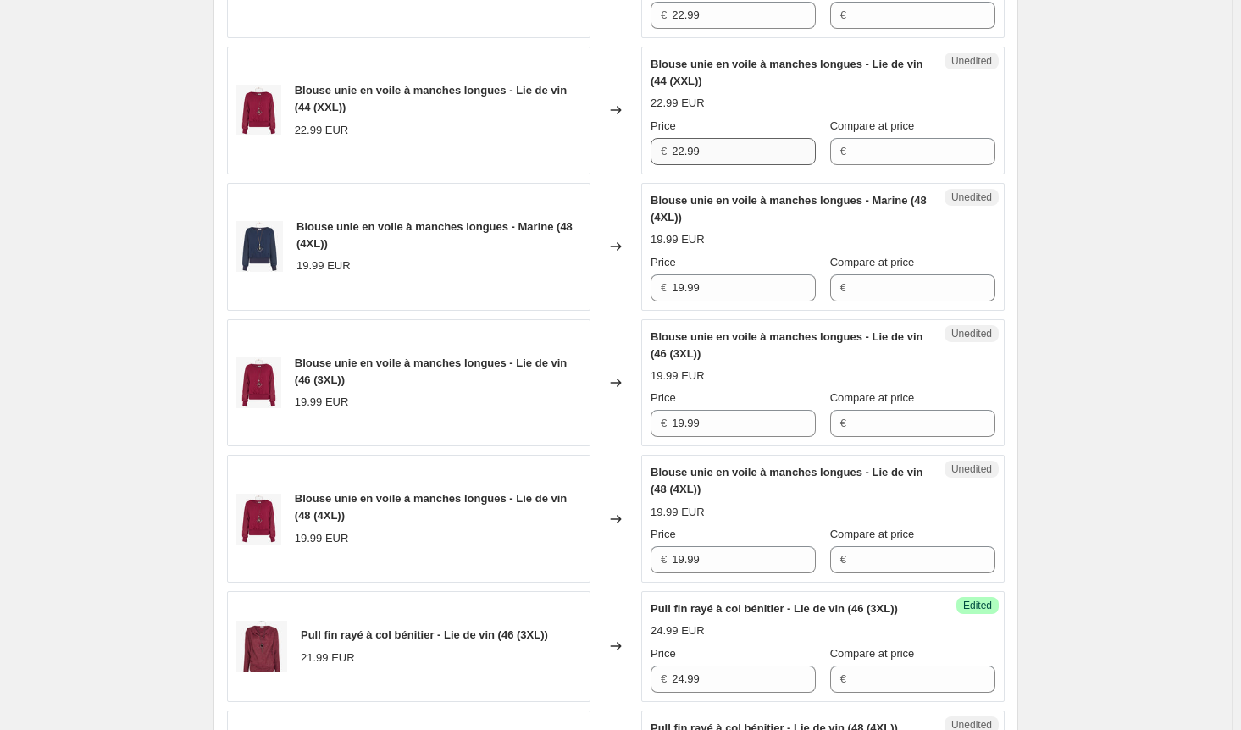
type input "24.99"
drag, startPoint x: 700, startPoint y: 166, endPoint x: 656, endPoint y: 165, distance: 44.1
click at [656, 165] on div "€ 22.99" at bounding box center [733, 151] width 165 height 27
drag, startPoint x: 661, startPoint y: 302, endPoint x: 649, endPoint y: 303, distance: 12.0
click at [651, 302] on div "Unedited Blouse unie en voile à manches longues - Marine (48 (4XL)) 19.99 EUR P…" at bounding box center [822, 247] width 363 height 128
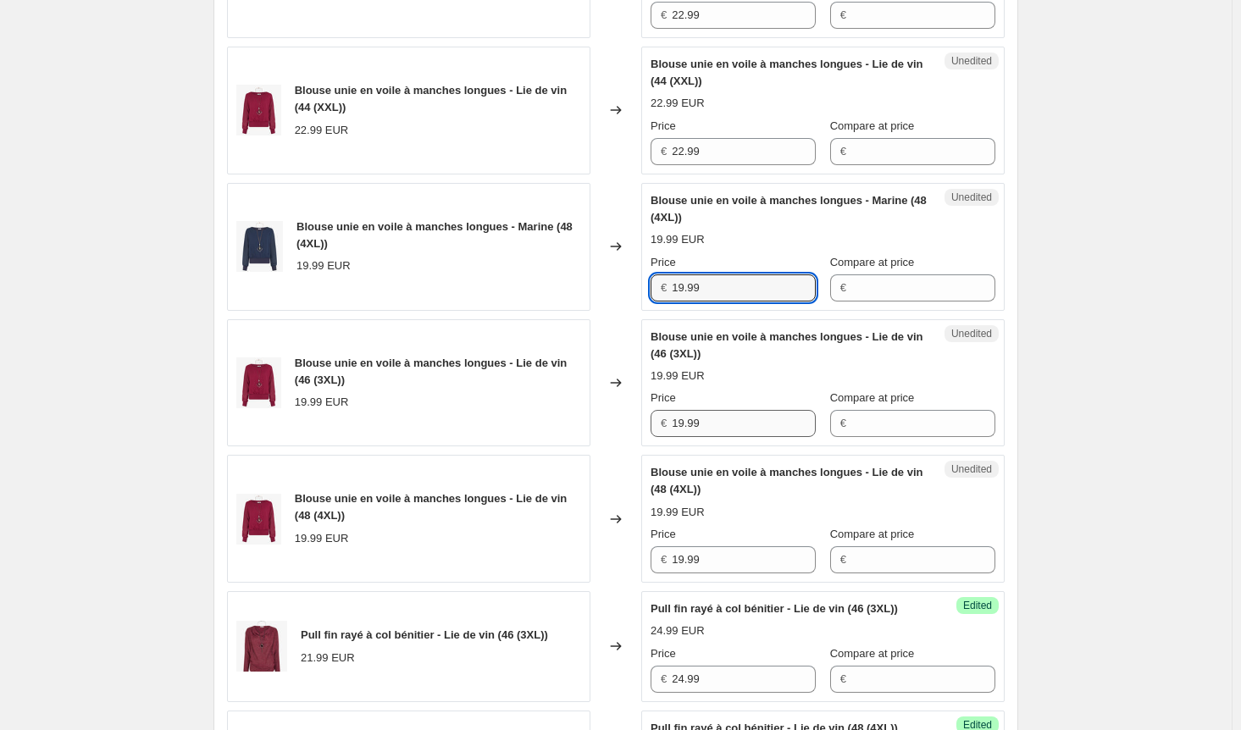
paste input "22"
type input "22.99"
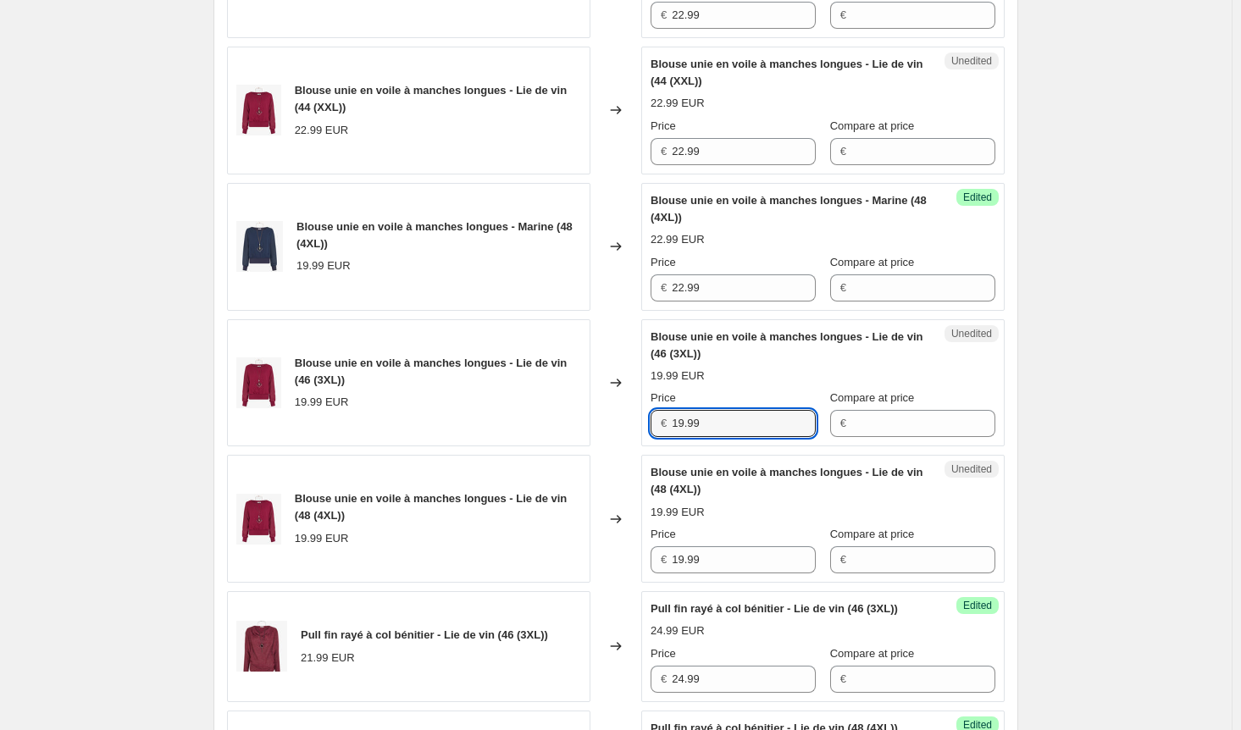
drag, startPoint x: 712, startPoint y: 431, endPoint x: 641, endPoint y: 433, distance: 70.3
click at [641, 433] on div "Blouse unie en voile à manches longues - Lie de vin (46 (3XL)) 19.99 EUR Change…" at bounding box center [616, 383] width 778 height 128
paste input "22"
type input "22.99"
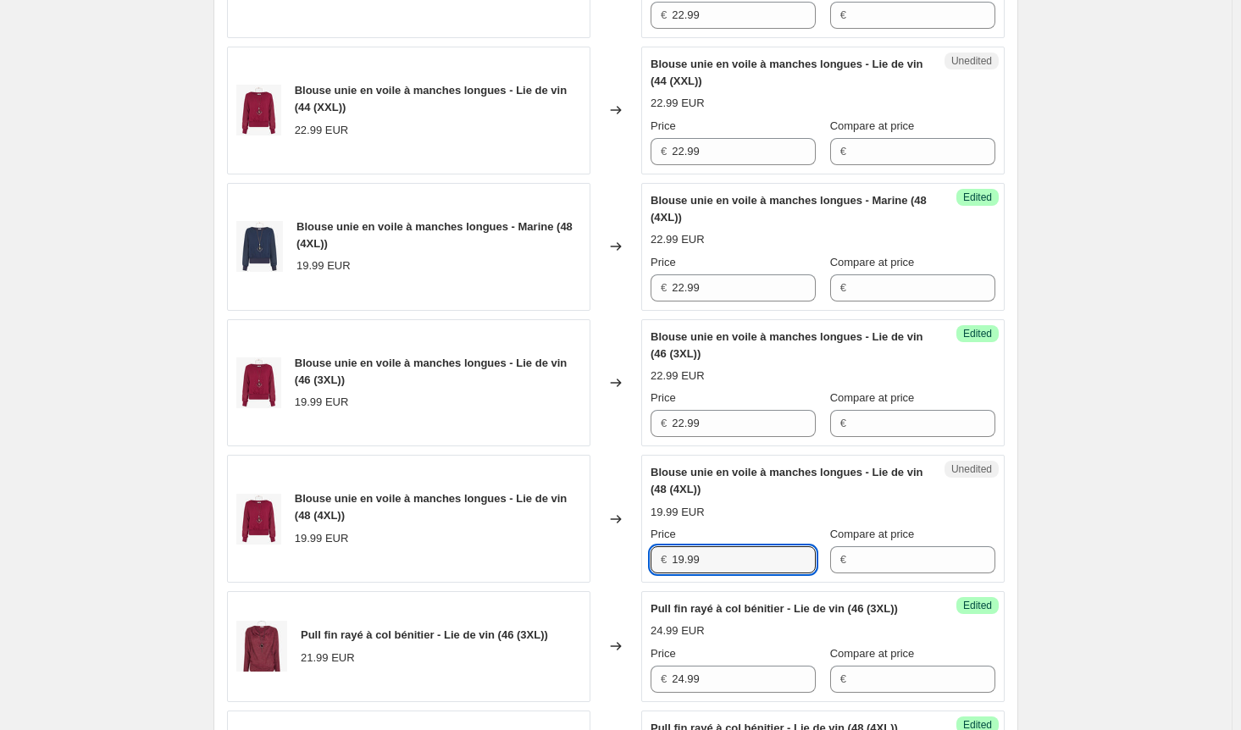
drag, startPoint x: 724, startPoint y: 569, endPoint x: 608, endPoint y: 569, distance: 115.2
click at [608, 569] on div "Blouse unie en voile à manches longues - Lie de vin (48 (4XL)) 19.99 EUR Change…" at bounding box center [616, 519] width 778 height 128
paste input "22"
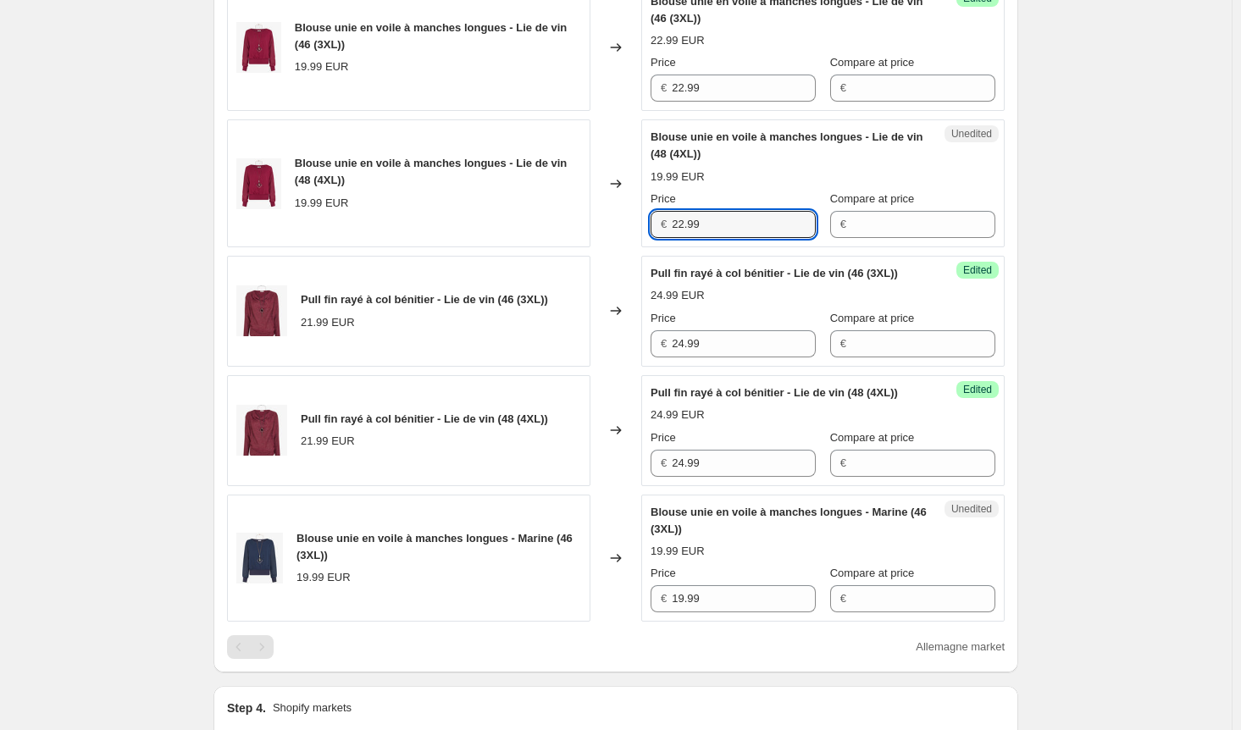
scroll to position [1170, 0]
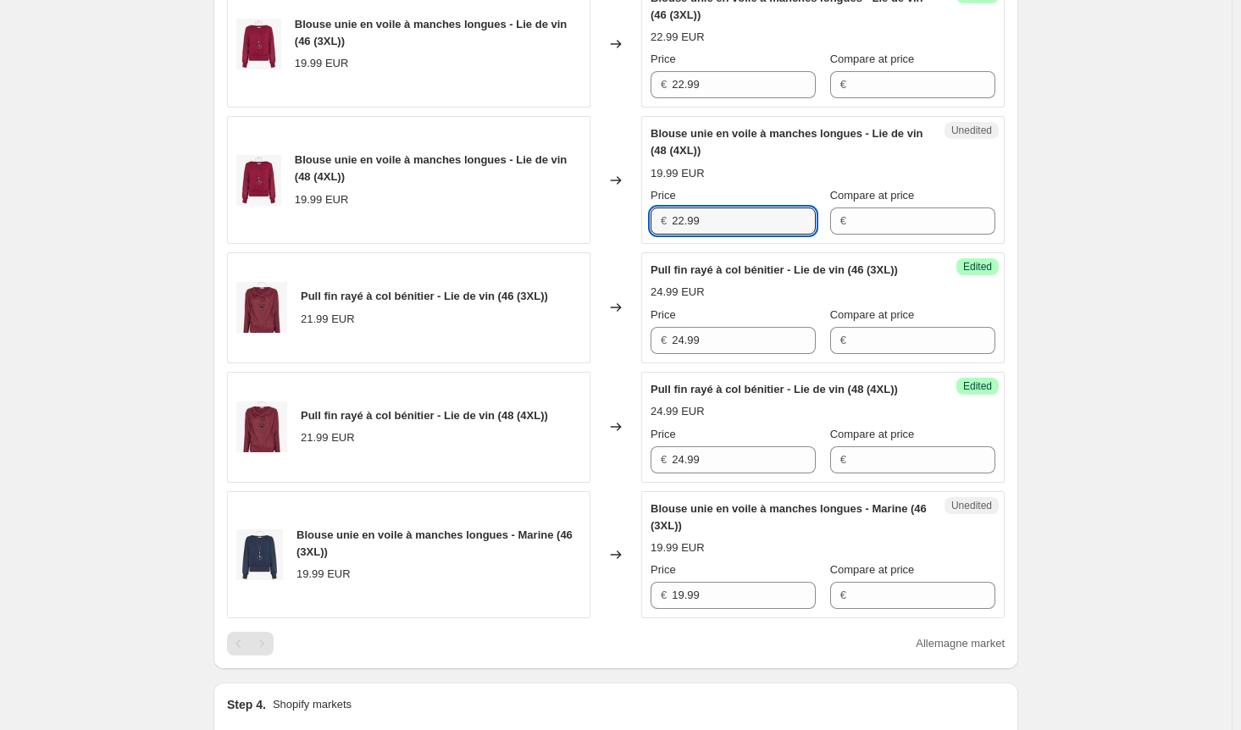
type input "22.99"
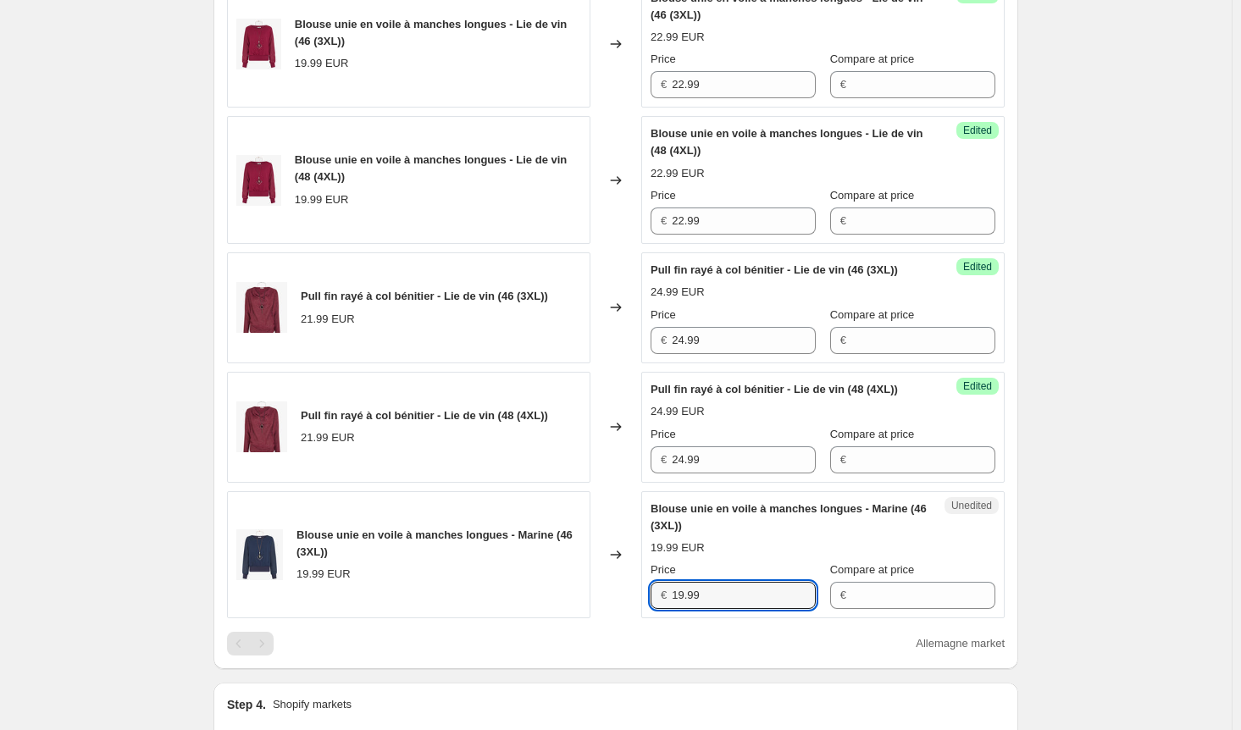
click at [629, 619] on div "Blouse unie en voile à manches longues - Marine (46 (3XL)) 19.99 EUR Changed to…" at bounding box center [616, 555] width 778 height 128
paste input "22"
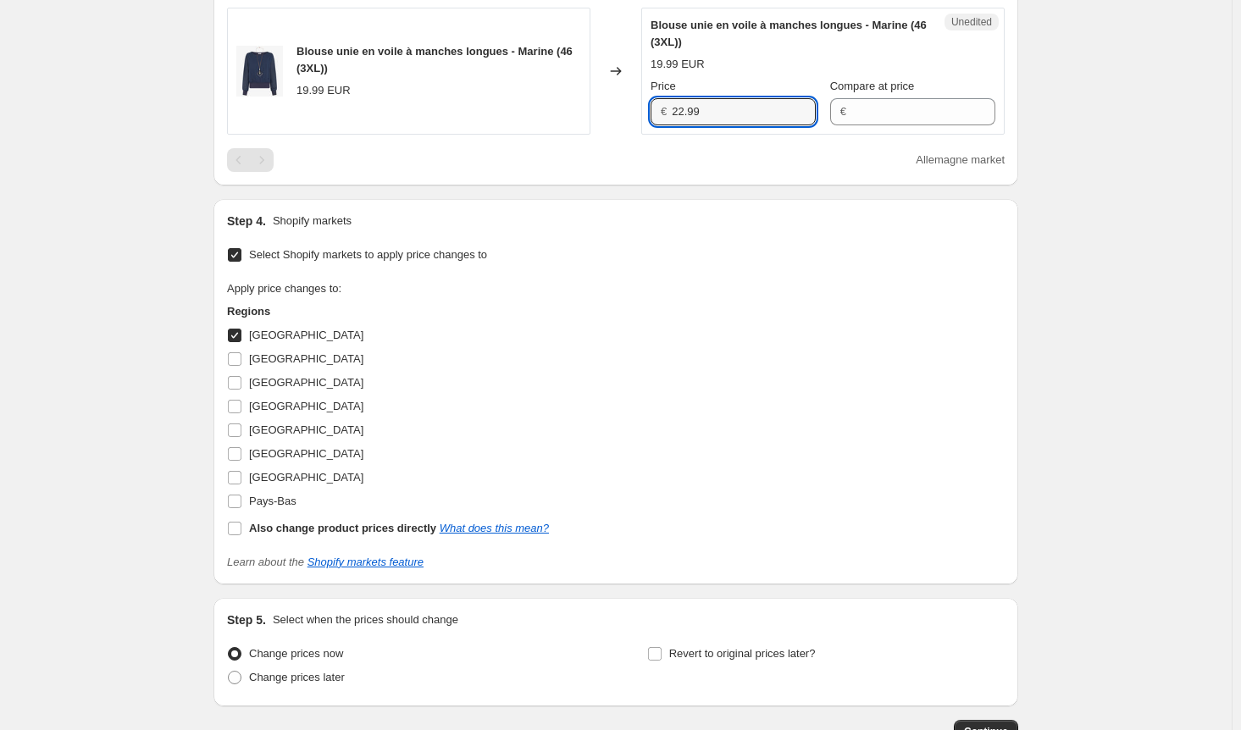
scroll to position [1763, 0]
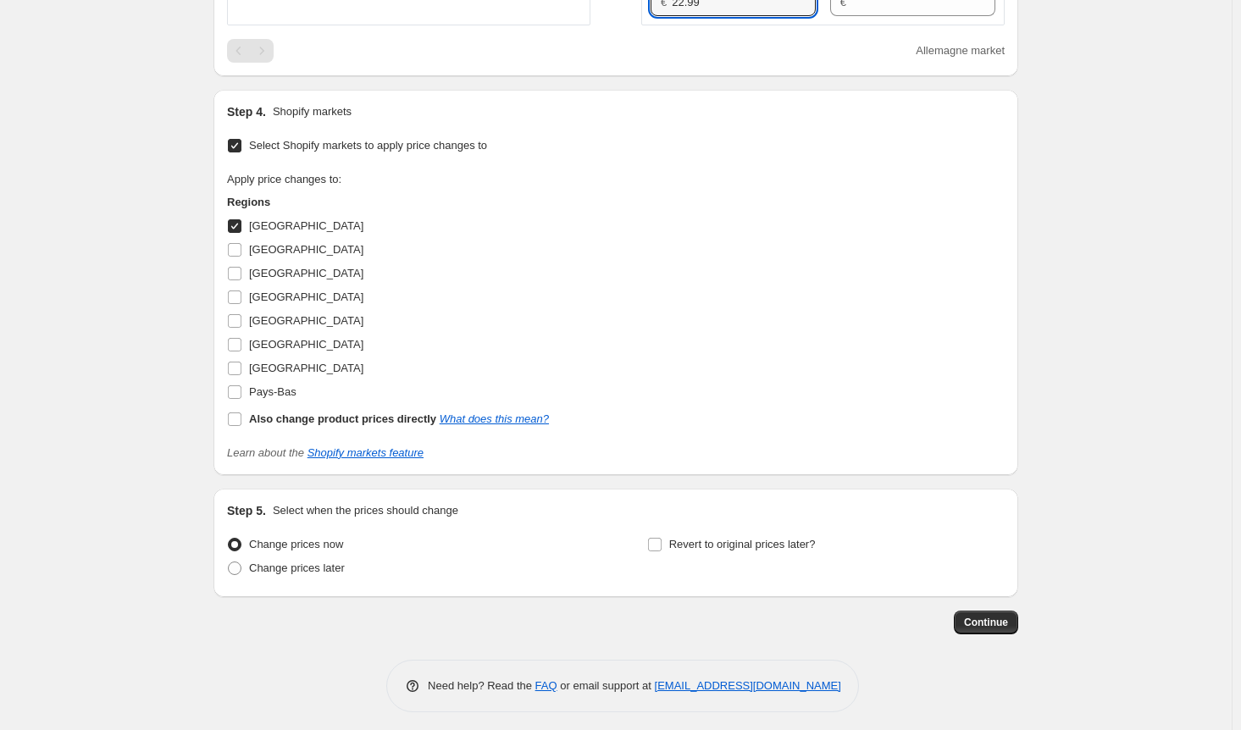
type input "22.99"
click at [239, 233] on input "[GEOGRAPHIC_DATA]" at bounding box center [235, 226] width 14 height 14
checkbox input "false"
click at [241, 257] on input "[GEOGRAPHIC_DATA]" at bounding box center [235, 250] width 14 height 14
checkbox input "true"
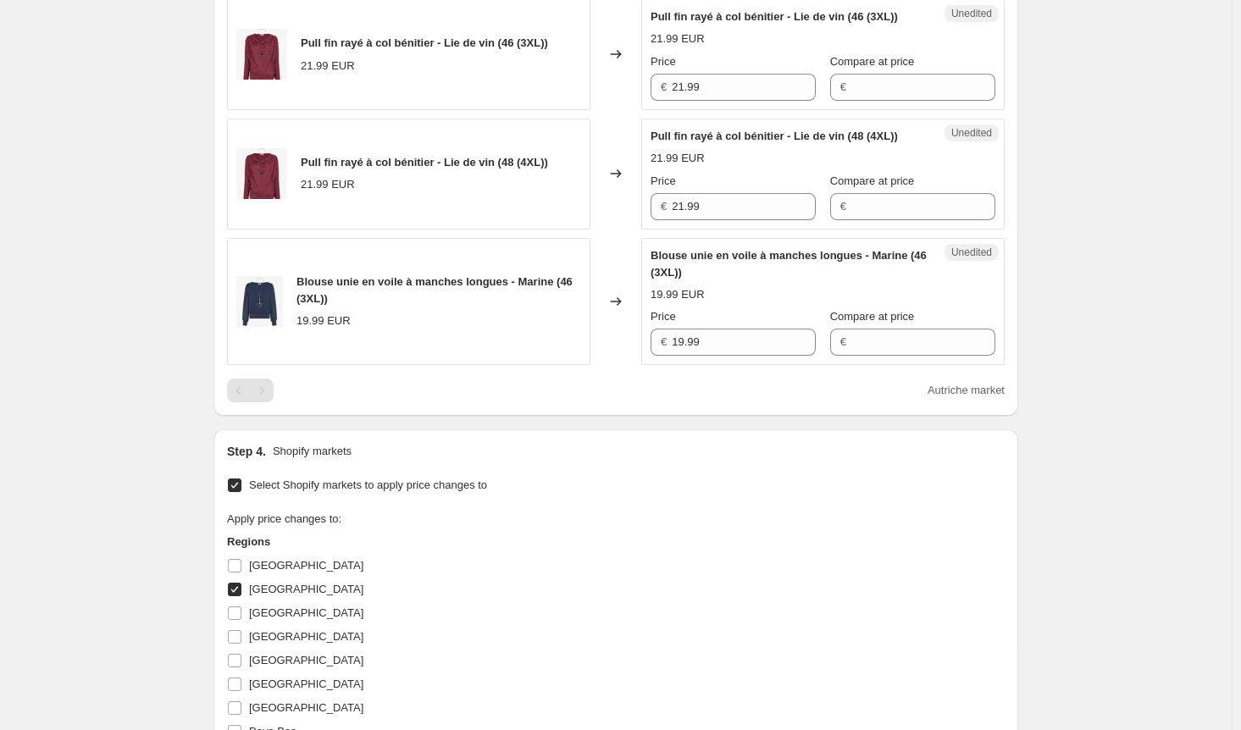
scroll to position [1340, 0]
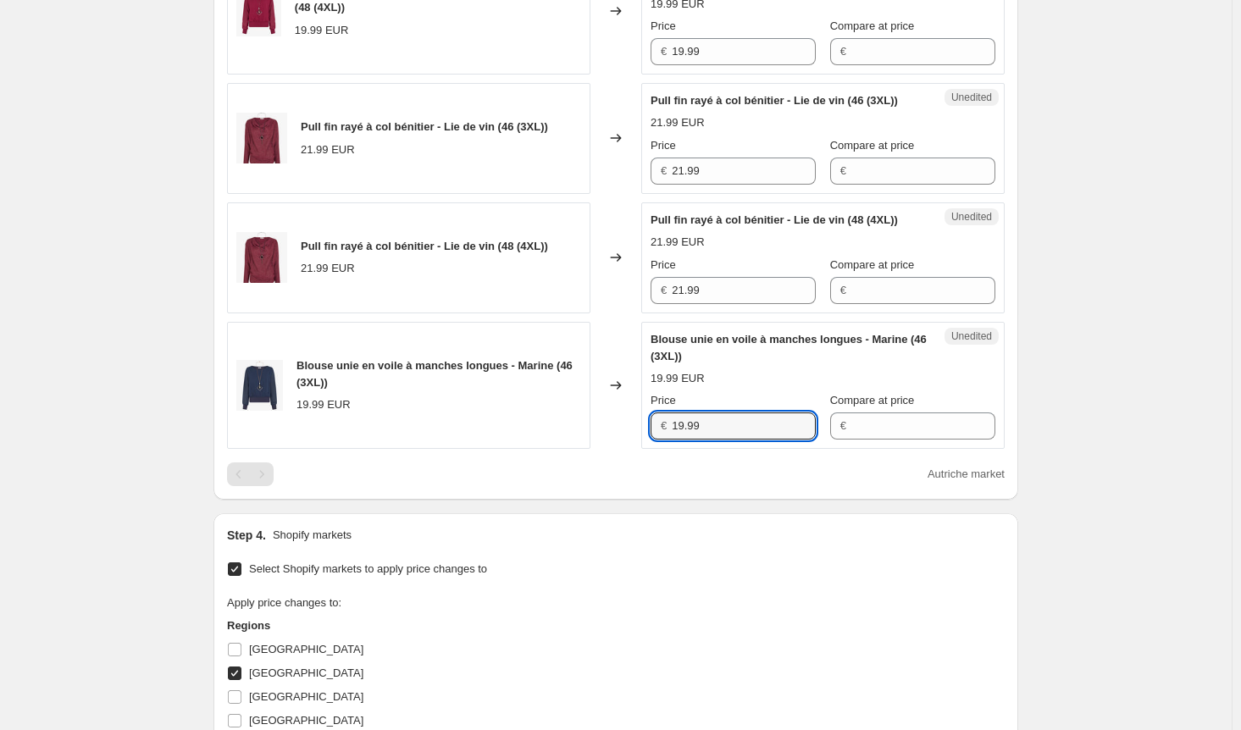
drag, startPoint x: 717, startPoint y: 472, endPoint x: 593, endPoint y: 458, distance: 124.5
click at [593, 450] on div "Blouse unie en voile à manches longues - Marine (46 (3XL)) 19.99 EUR Changed to…" at bounding box center [616, 386] width 778 height 128
paste input "22"
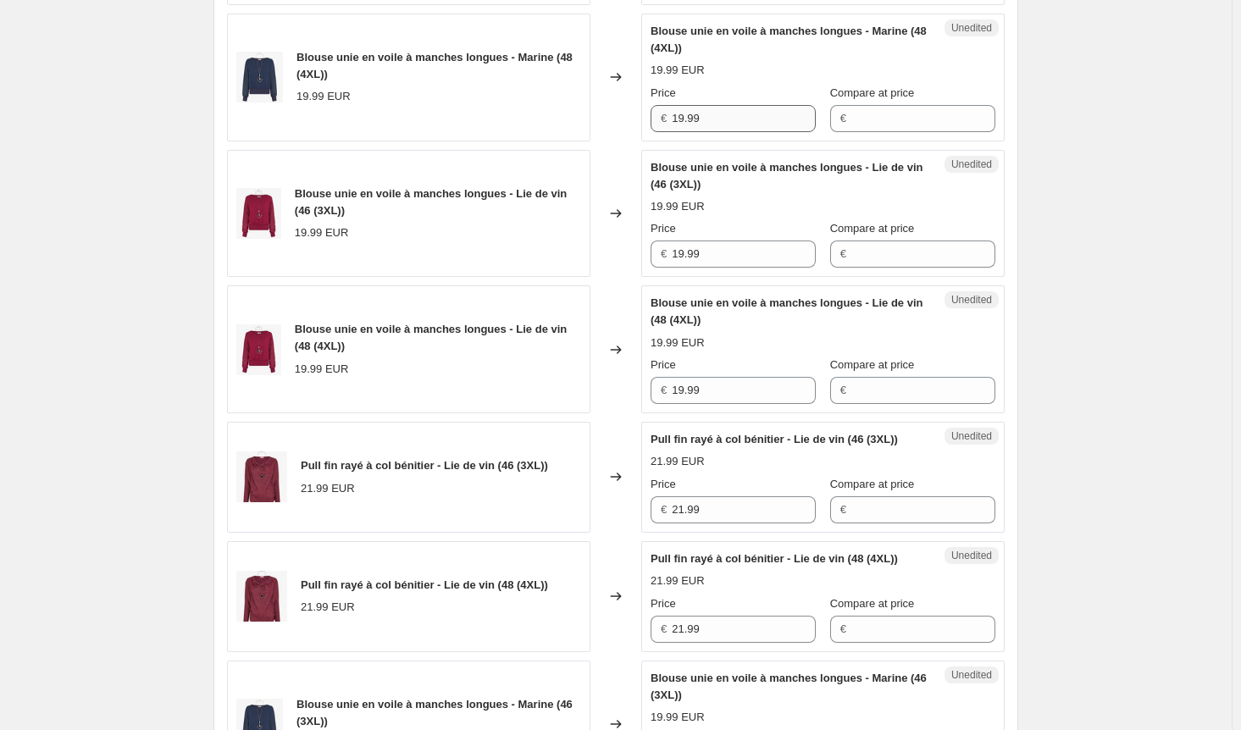
type input "22.99"
drag, startPoint x: 713, startPoint y: 133, endPoint x: 618, endPoint y: 130, distance: 95.0
click at [618, 130] on div "Blouse unie en voile à manches longues - Marine (48 (4XL)) 19.99 EUR Changed to…" at bounding box center [616, 78] width 778 height 128
paste input "22"
type input "22.99"
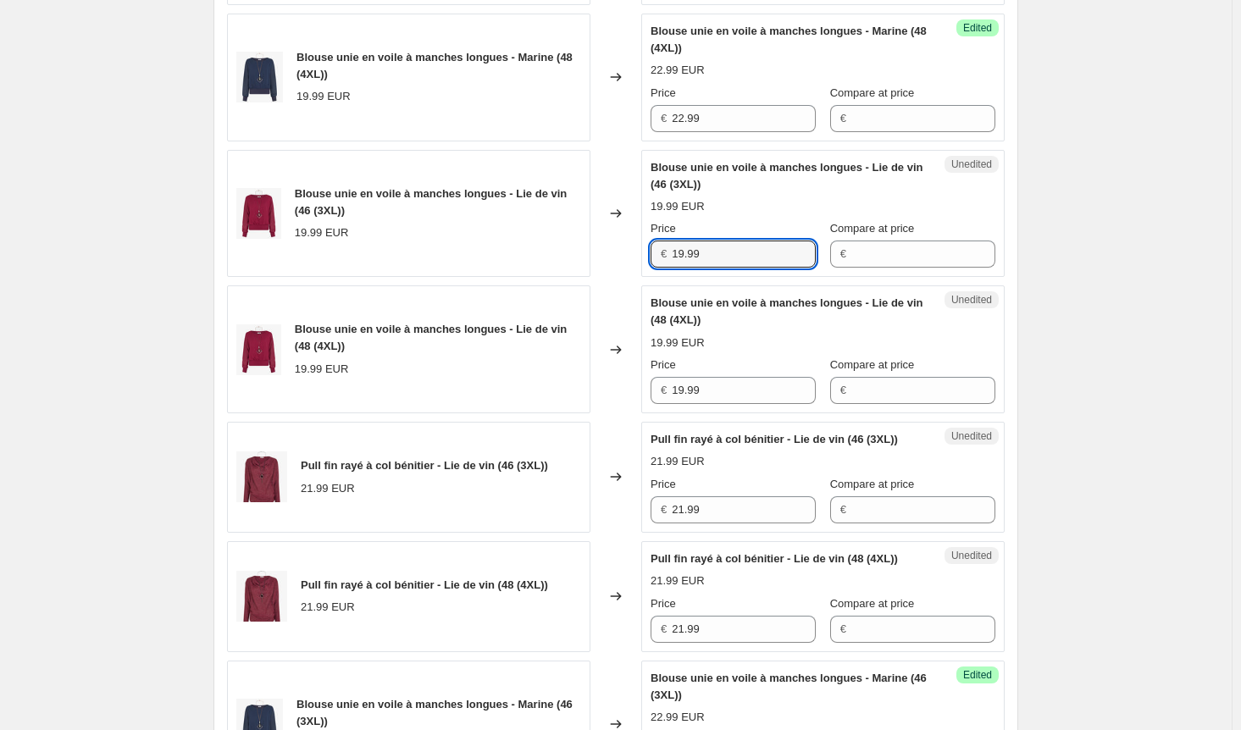
drag, startPoint x: 602, startPoint y: 260, endPoint x: 658, endPoint y: 315, distance: 79.1
click at [591, 259] on div "Blouse unie en voile à manches longues - Lie de vin (46 (3XL)) 19.99 EUR Change…" at bounding box center [616, 214] width 778 height 128
paste input "22"
type input "22.99"
drag, startPoint x: 725, startPoint y: 404, endPoint x: 644, endPoint y: 403, distance: 81.3
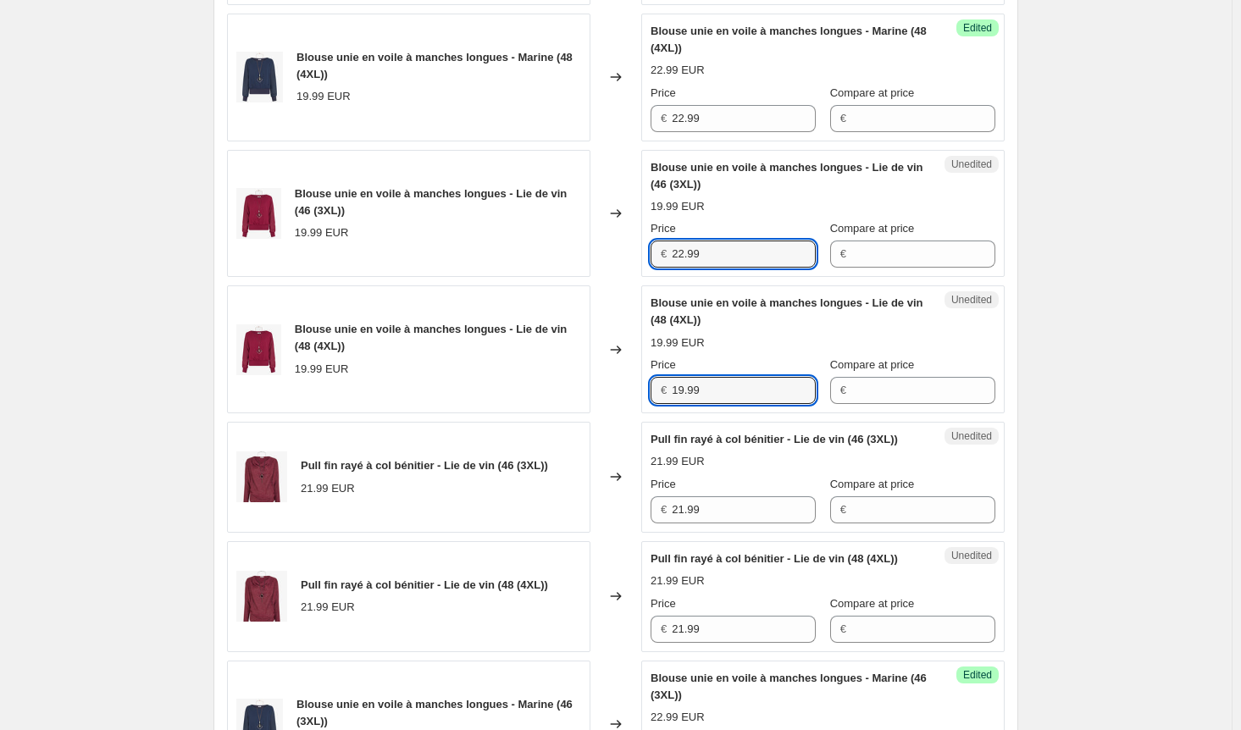
click at [644, 403] on div "Blouse unie en voile à manches longues - Lie de vin (48 (4XL)) 19.99 EUR Change…" at bounding box center [616, 350] width 778 height 128
paste input "22"
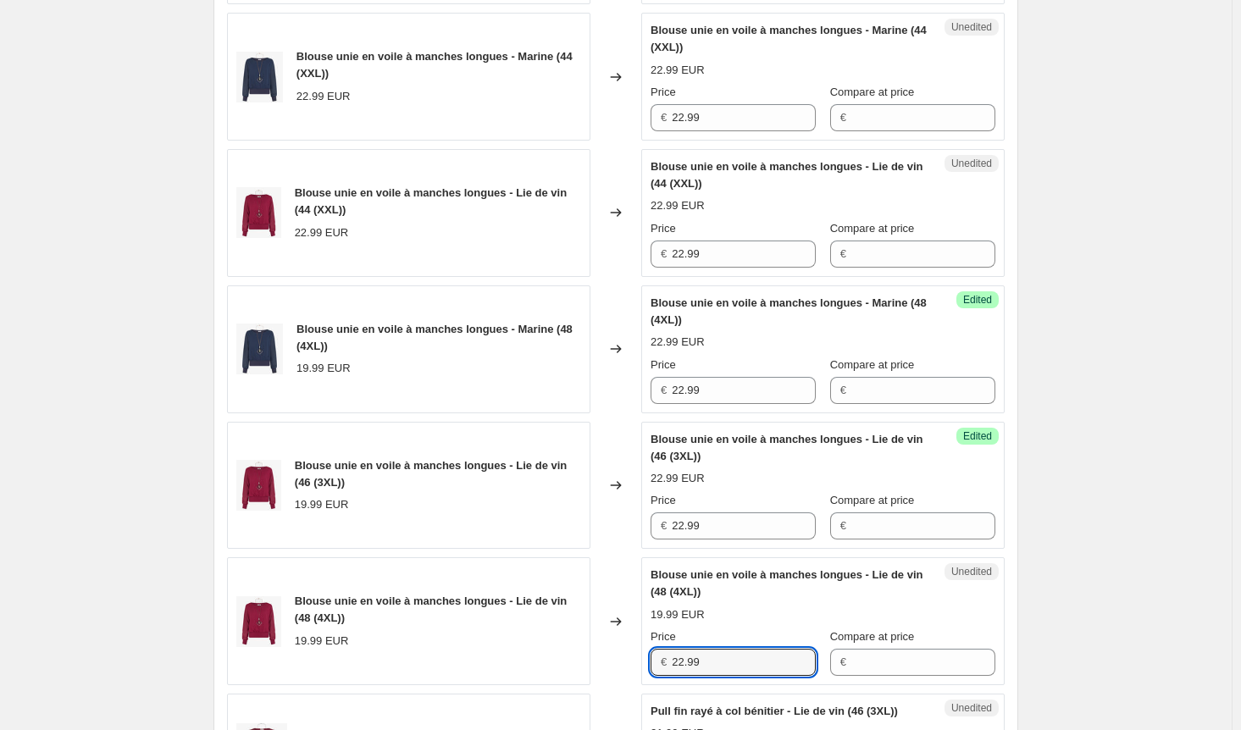
scroll to position [577, 0]
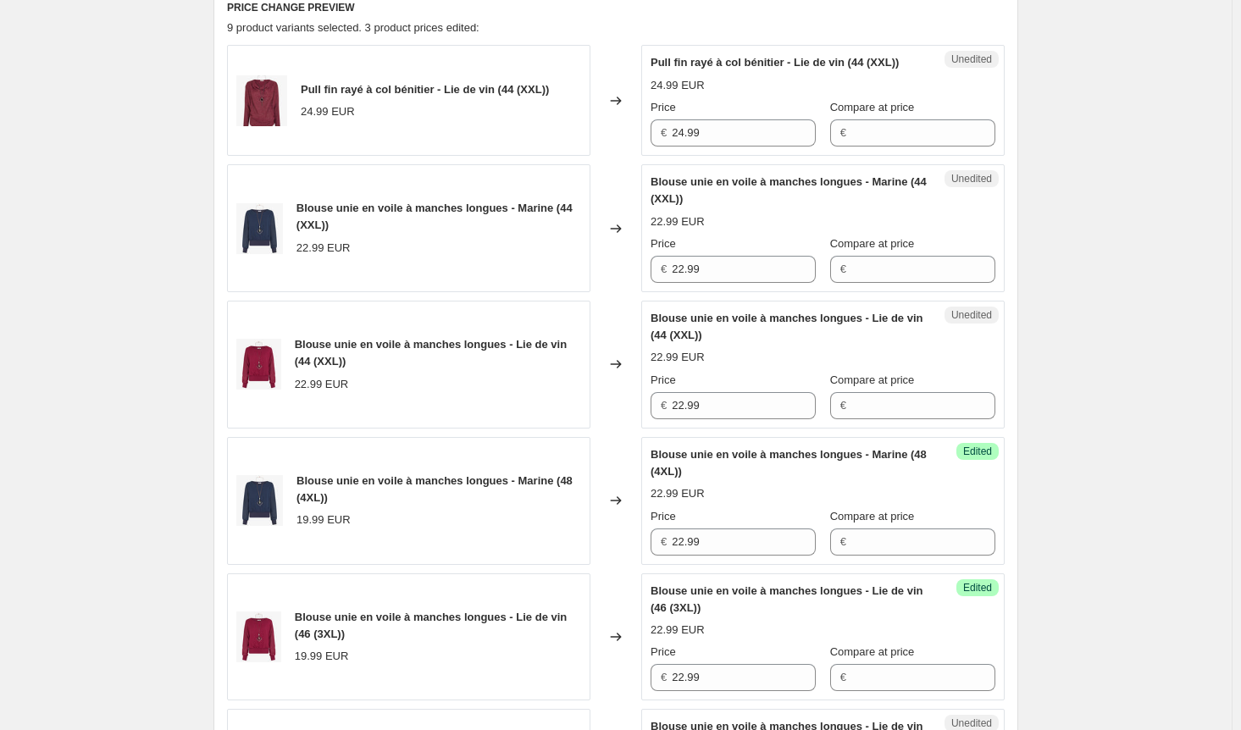
type input "22.99"
drag, startPoint x: 651, startPoint y: 149, endPoint x: 604, endPoint y: 150, distance: 46.6
click at [604, 150] on div "Pull fin rayé à col bénitier - Lie de vin (44 (XXL)) 24.99 EUR Changed to Unedi…" at bounding box center [616, 100] width 778 height 111
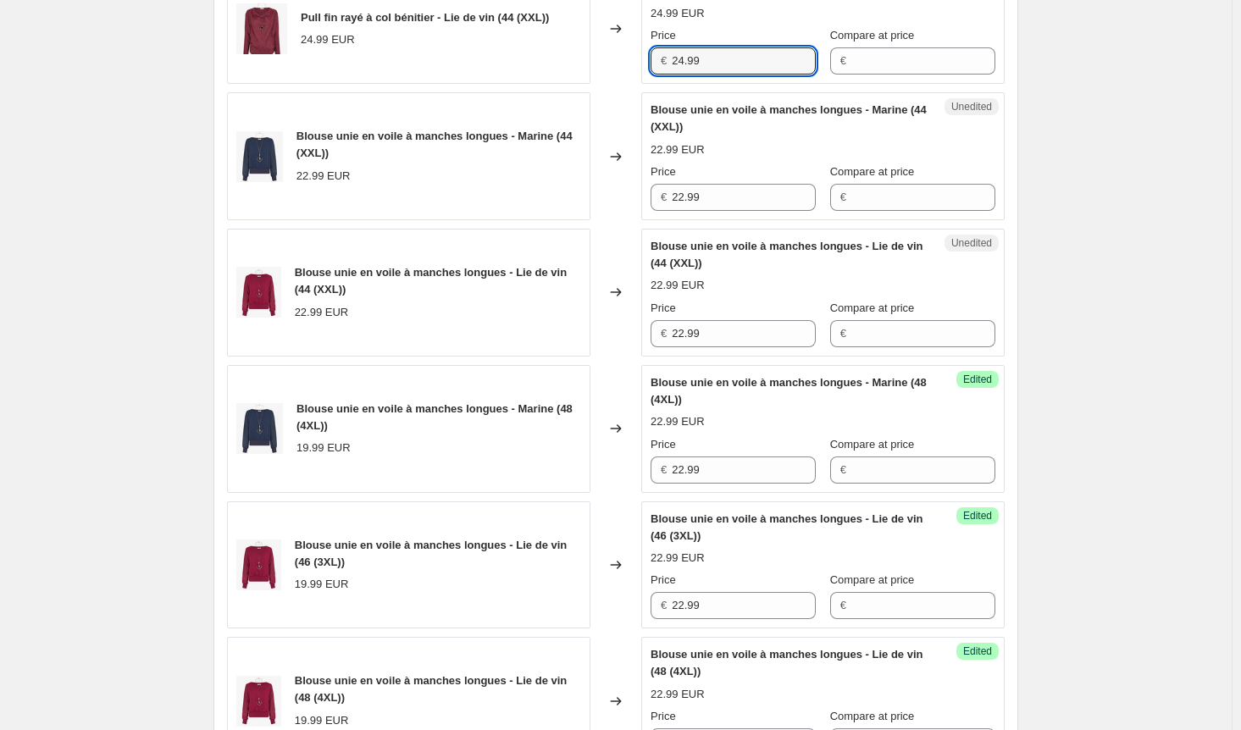
scroll to position [1001, 0]
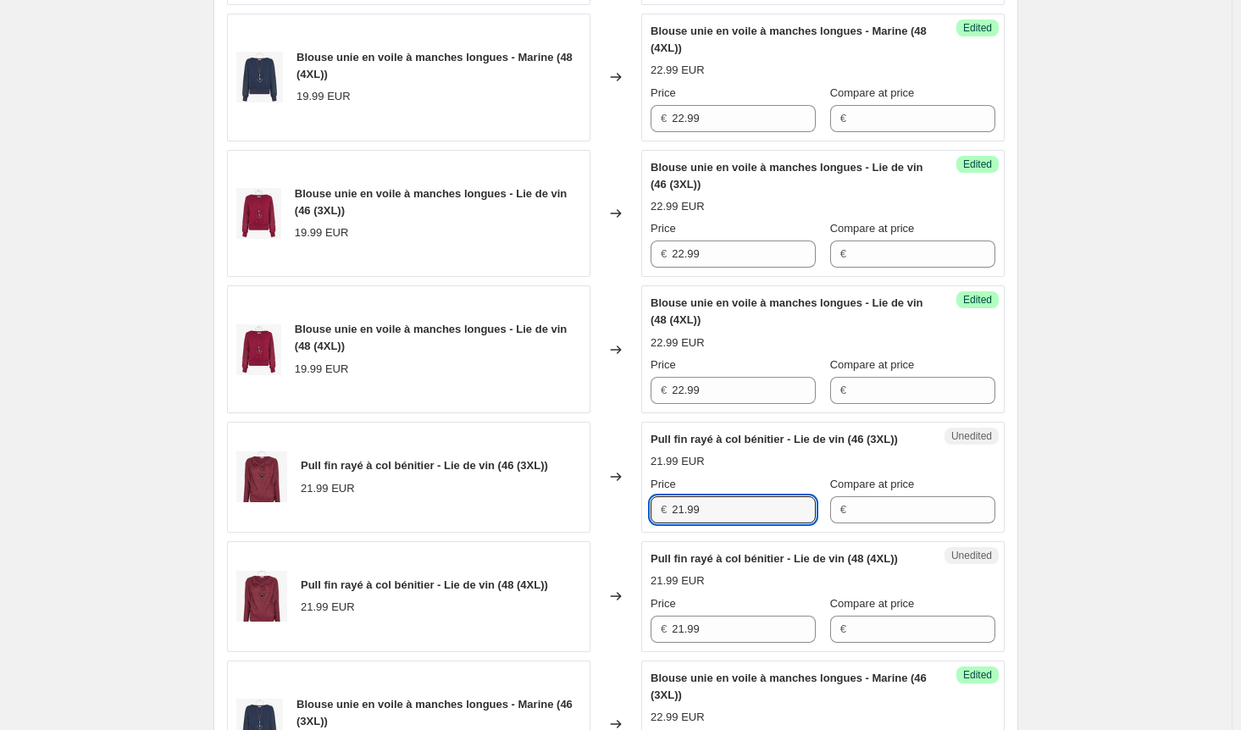
drag, startPoint x: 706, startPoint y: 549, endPoint x: 602, endPoint y: 536, distance: 104.1
click at [602, 533] on div "Pull fin rayé à col bénitier - Lie de vin (46 (3XL)) 21.99 EUR Changed to Unedi…" at bounding box center [616, 477] width 778 height 111
paste input "4"
type input "24.99"
drag, startPoint x: 715, startPoint y: 674, endPoint x: 656, endPoint y: 673, distance: 59.3
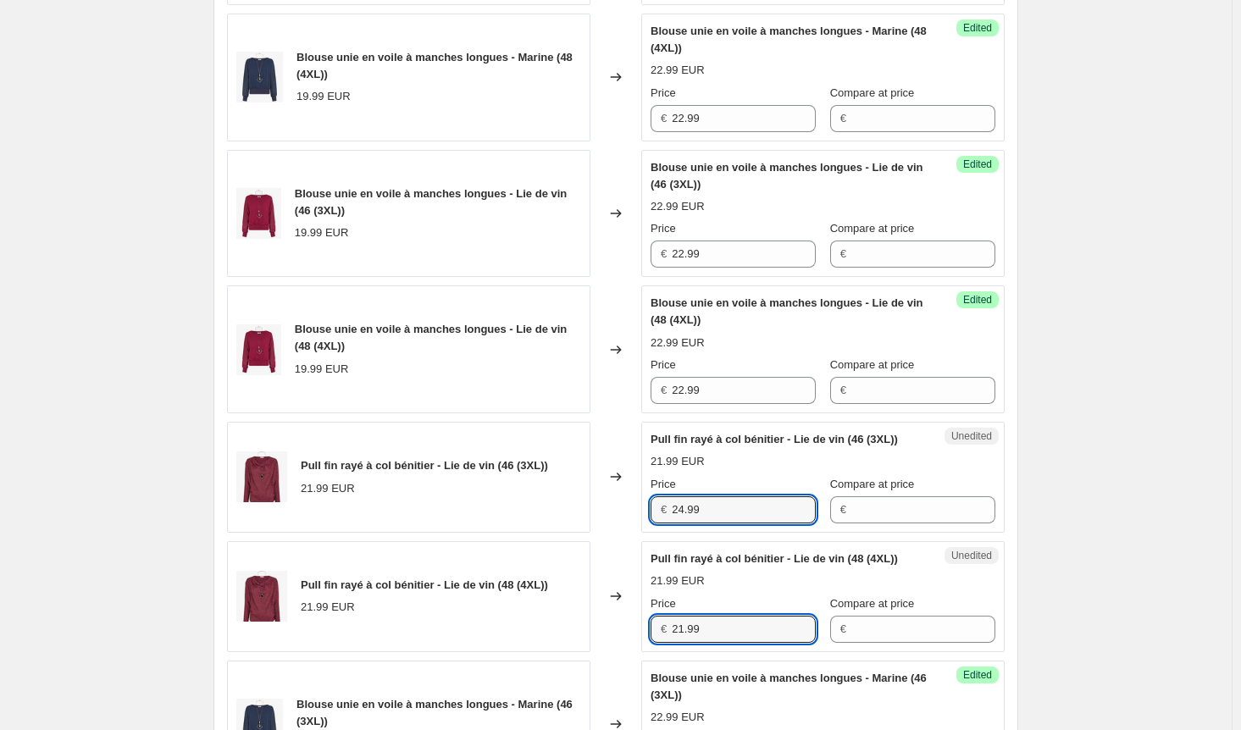
click at [656, 643] on div "€ 21.99" at bounding box center [733, 629] width 165 height 27
paste input "4"
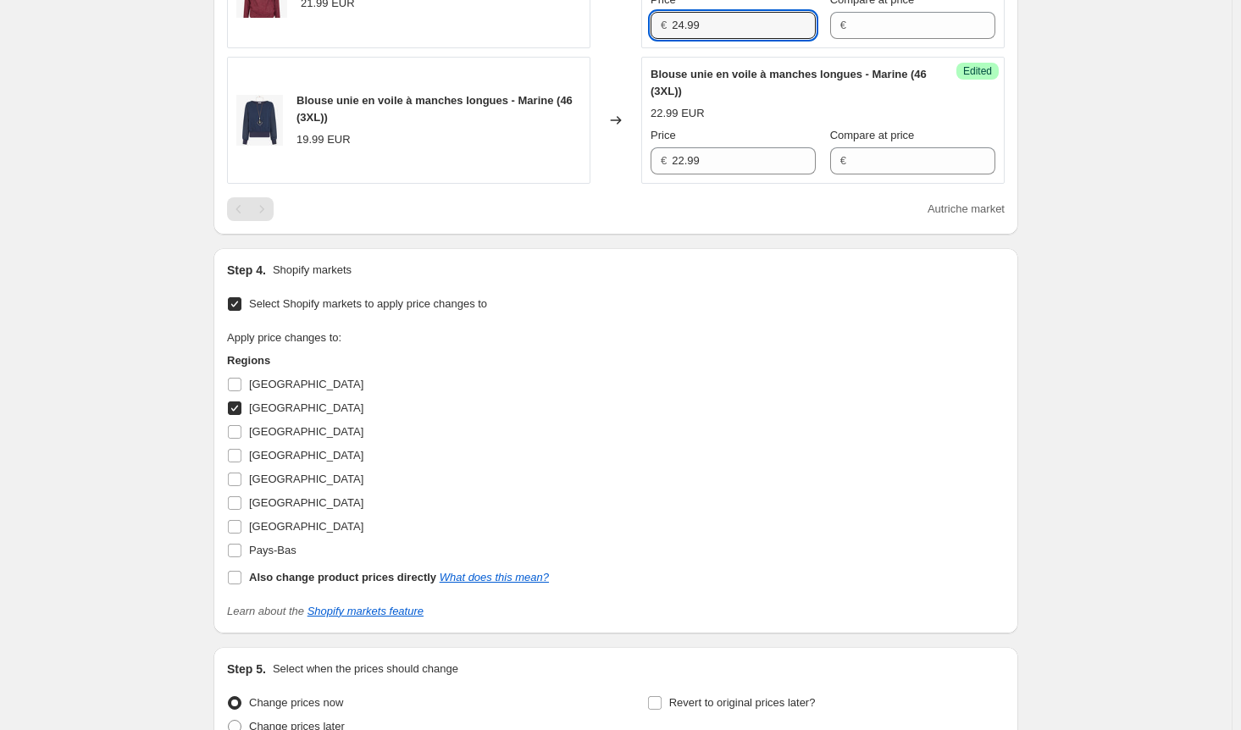
scroll to position [1763, 0]
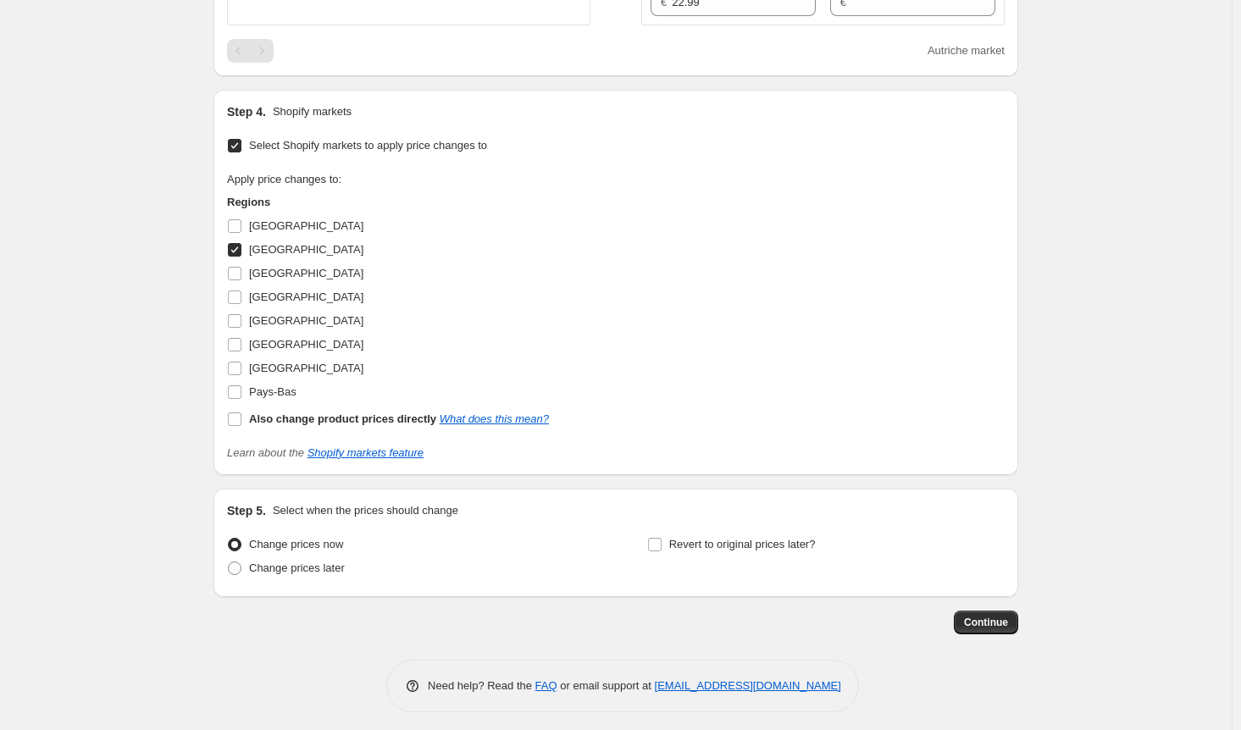
type input "24.99"
click at [236, 257] on input "[GEOGRAPHIC_DATA]" at bounding box center [235, 250] width 14 height 14
checkbox input "false"
click at [247, 404] on label "Pays-Bas" at bounding box center [261, 392] width 69 height 24
click at [241, 399] on input "Pays-Bas" at bounding box center [235, 393] width 14 height 14
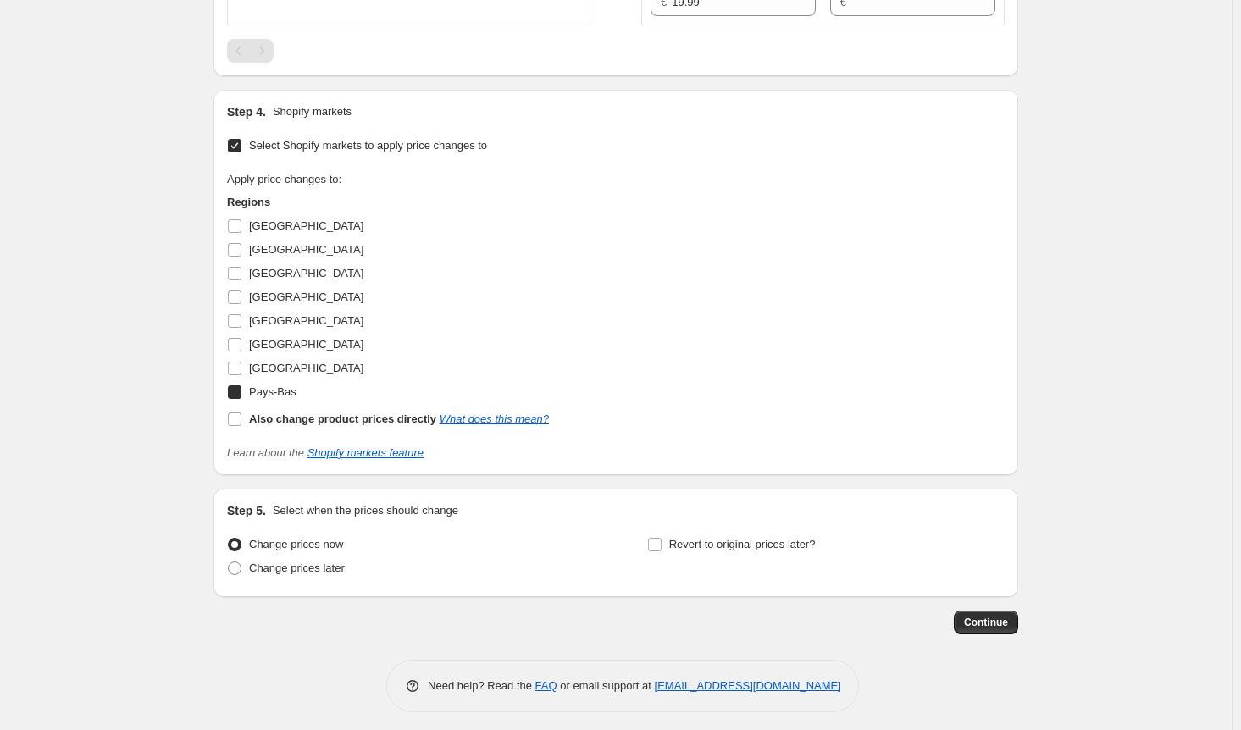
checkbox input "true"
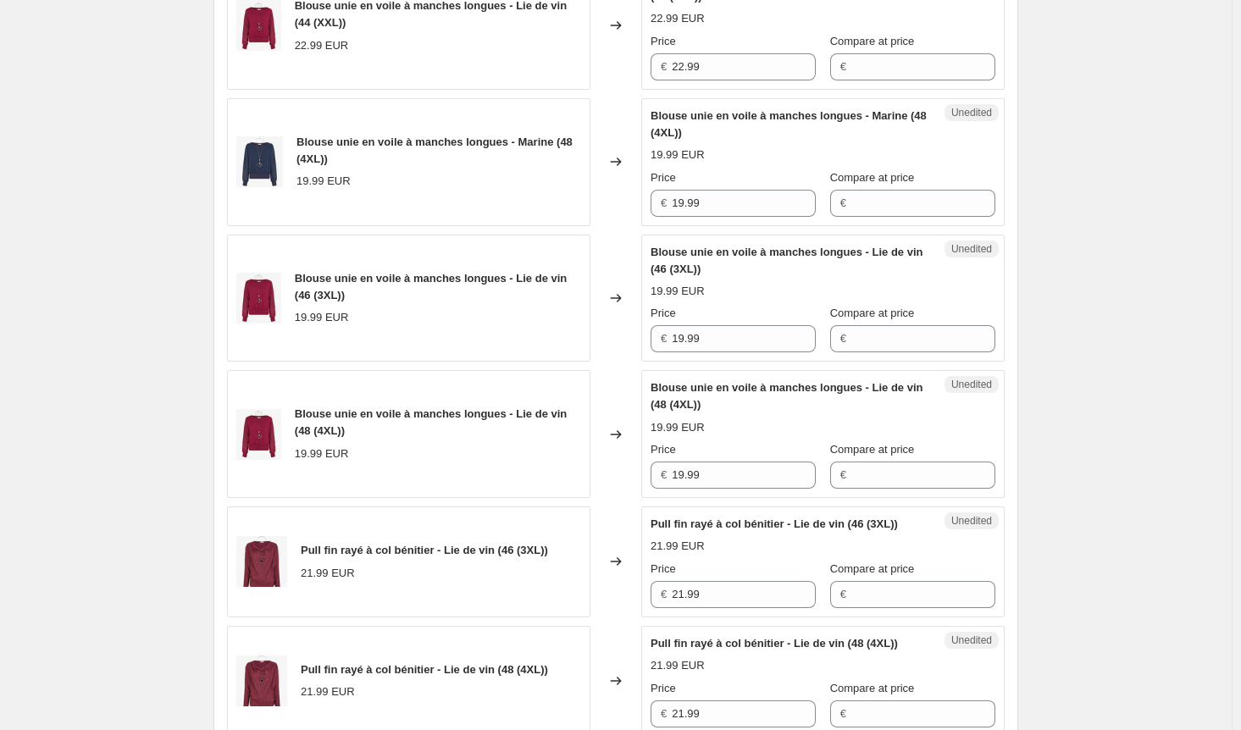
scroll to position [1170, 0]
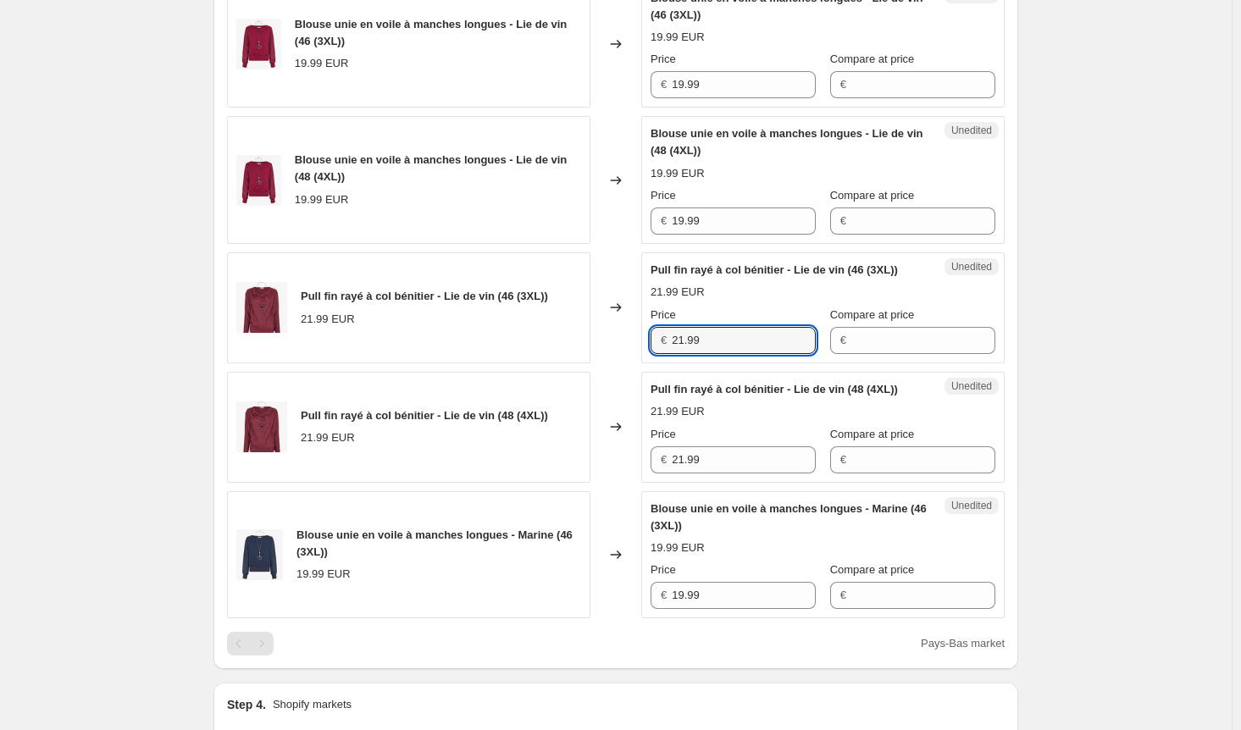
click at [614, 356] on div "Pull fin rayé à col bénitier - Lie de vin (46 (3XL)) 21.99 EUR Changed to Unedi…" at bounding box center [616, 307] width 778 height 111
paste input "4"
type input "24.99"
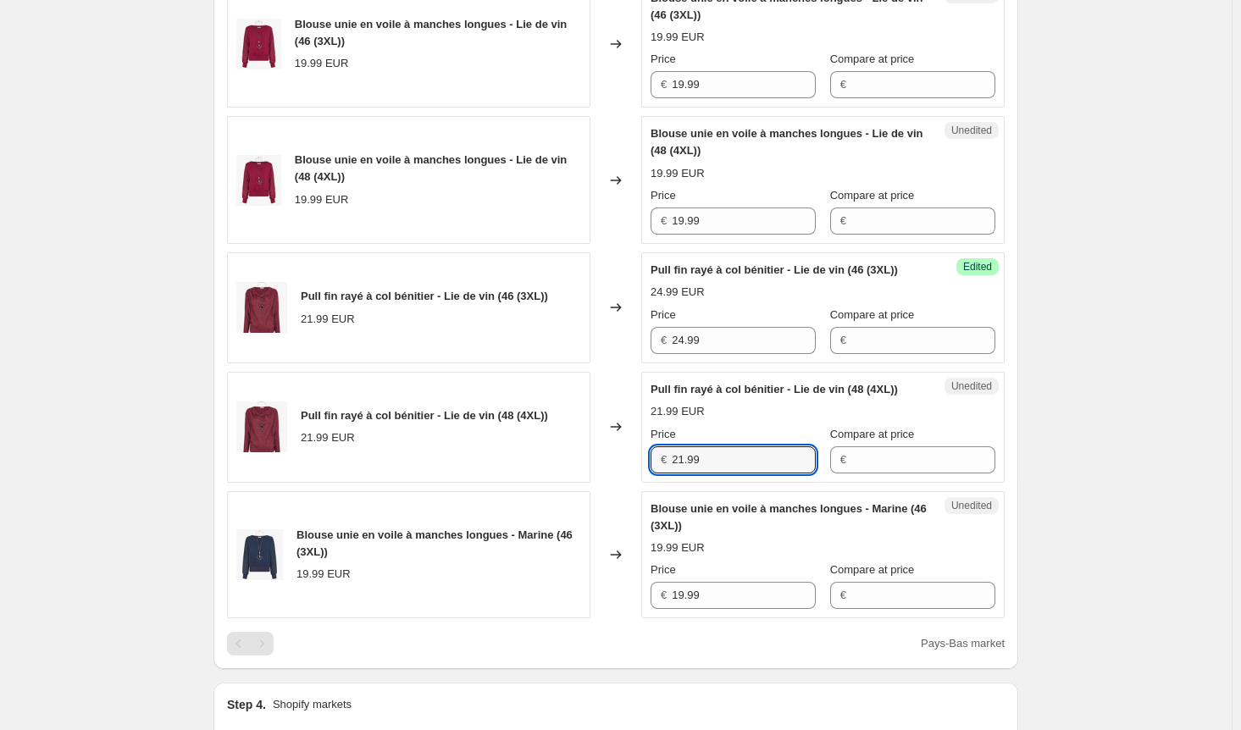
drag, startPoint x: 617, startPoint y: 495, endPoint x: 591, endPoint y: 491, distance: 26.5
click at [591, 483] on div "Pull fin rayé à col bénitier - Lie de vin (48 (4XL)) 21.99 EUR Changed to Unedi…" at bounding box center [616, 427] width 778 height 111
paste input "4"
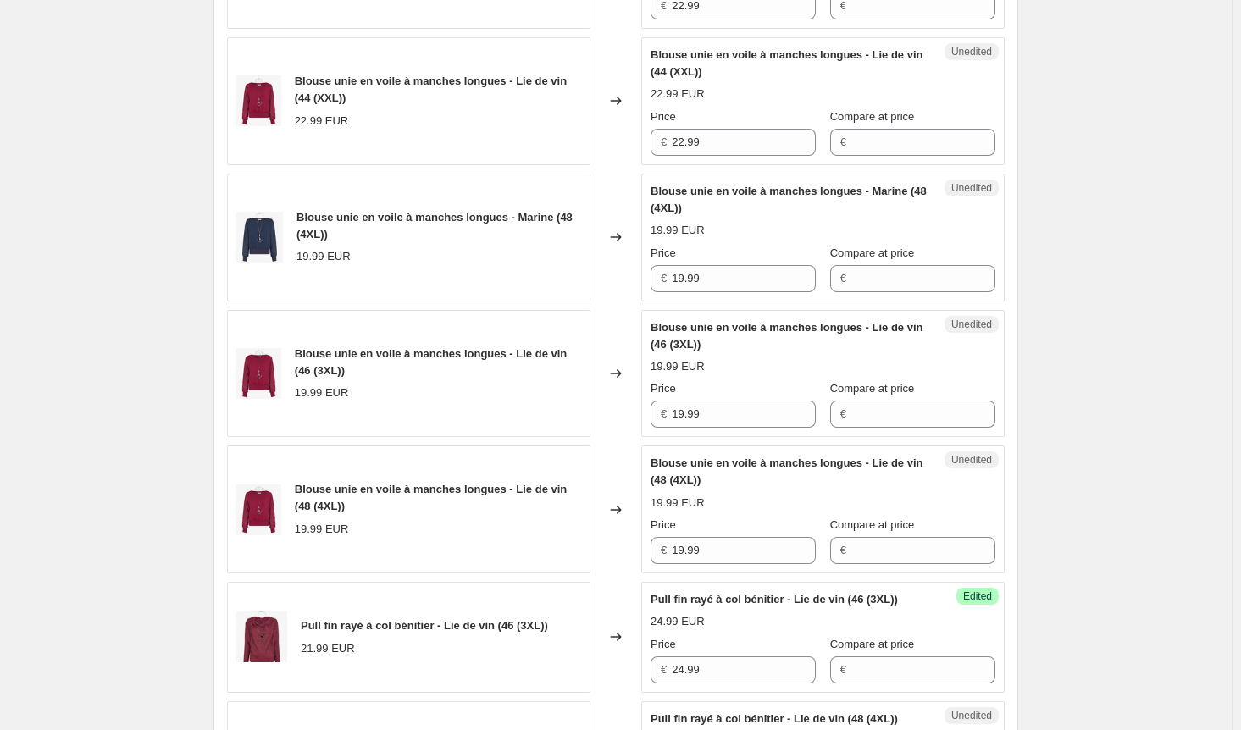
scroll to position [746, 0]
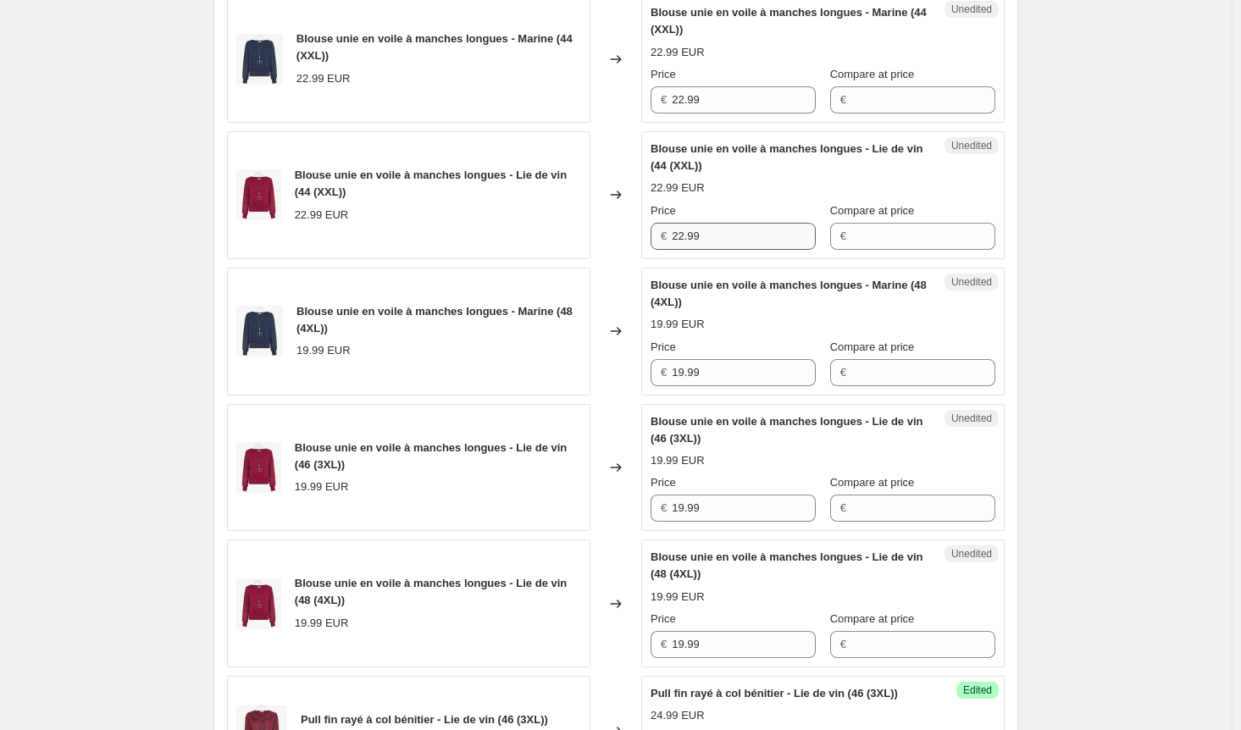
type input "24.99"
drag, startPoint x: 743, startPoint y: 247, endPoint x: 587, endPoint y: 251, distance: 155.9
click at [587, 251] on div "Blouse unie en voile à manches longues - Lie de vin (44 (XXL)) 22.99 EUR Change…" at bounding box center [616, 195] width 778 height 128
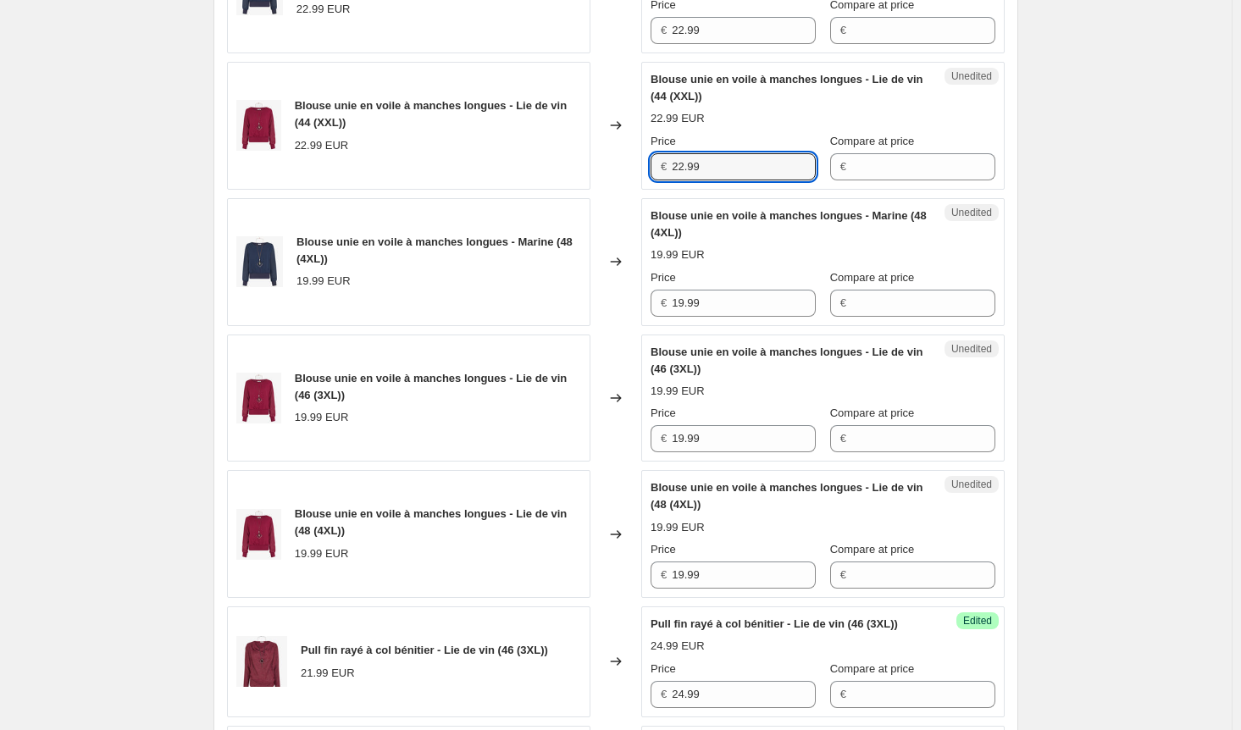
scroll to position [831, 0]
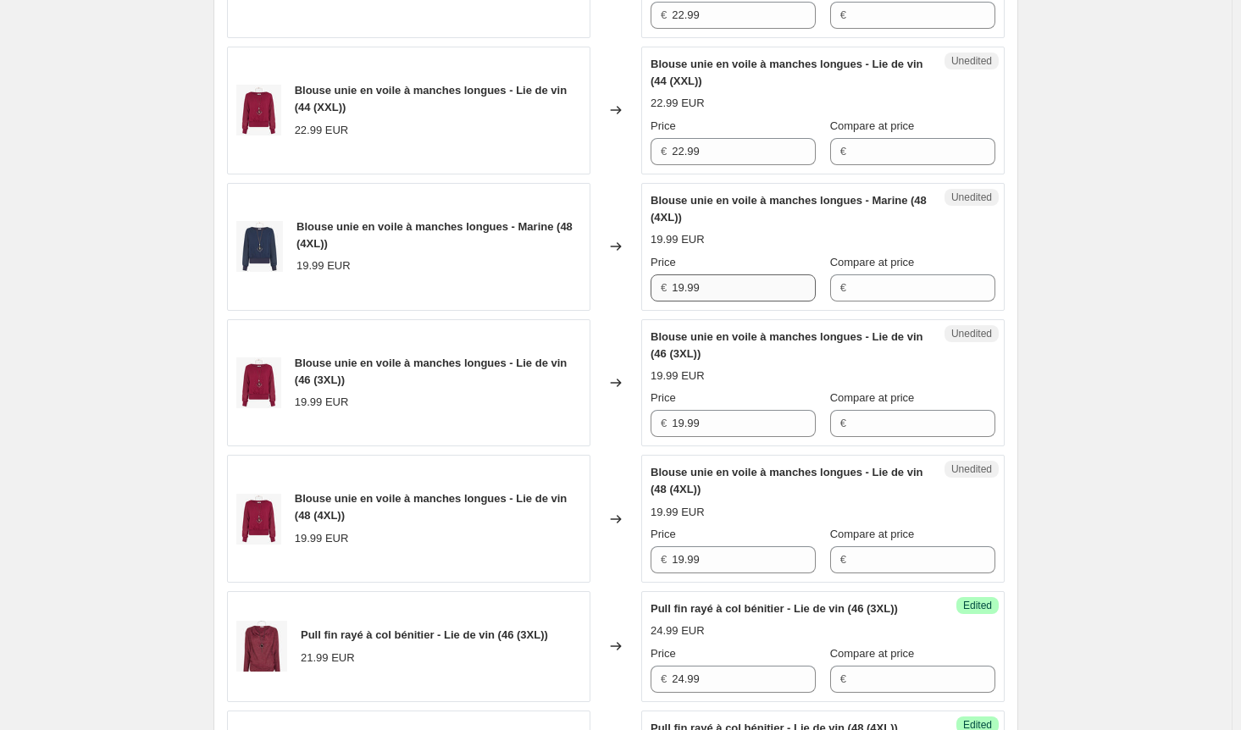
drag, startPoint x: 713, startPoint y: 281, endPoint x: 718, endPoint y: 301, distance: 20.4
click at [712, 271] on div "Price" at bounding box center [733, 262] width 165 height 17
drag, startPoint x: 722, startPoint y: 303, endPoint x: 610, endPoint y: 306, distance: 111.9
click at [610, 306] on div "Blouse unie en voile à manches longues - Marine (48 (4XL)) 19.99 EUR Changed to…" at bounding box center [616, 247] width 778 height 128
paste input "22"
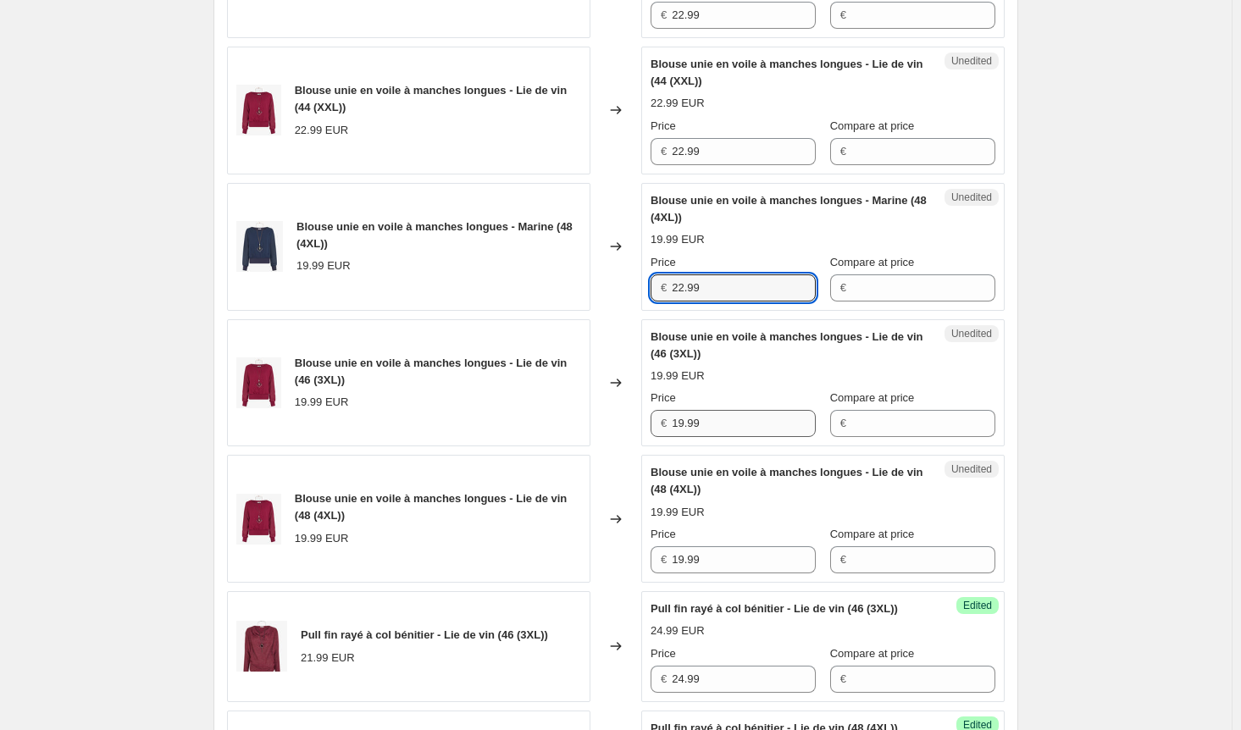
type input "22.99"
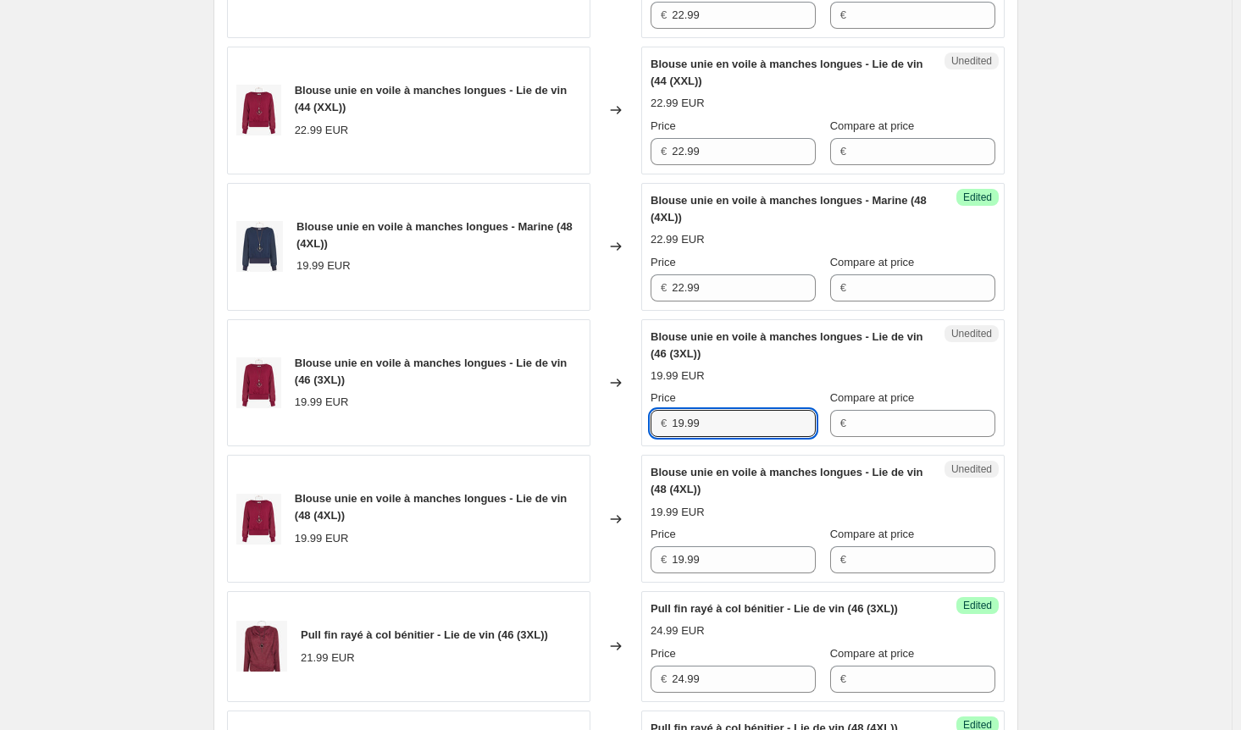
drag, startPoint x: 715, startPoint y: 430, endPoint x: 640, endPoint y: 450, distance: 77.9
click at [638, 434] on div "Blouse unie en voile à manches longues - Lie de vin (46 (3XL)) 19.99 EUR Change…" at bounding box center [616, 383] width 778 height 128
paste input "22"
type input "22.99"
drag, startPoint x: 720, startPoint y: 571, endPoint x: 641, endPoint y: 574, distance: 78.9
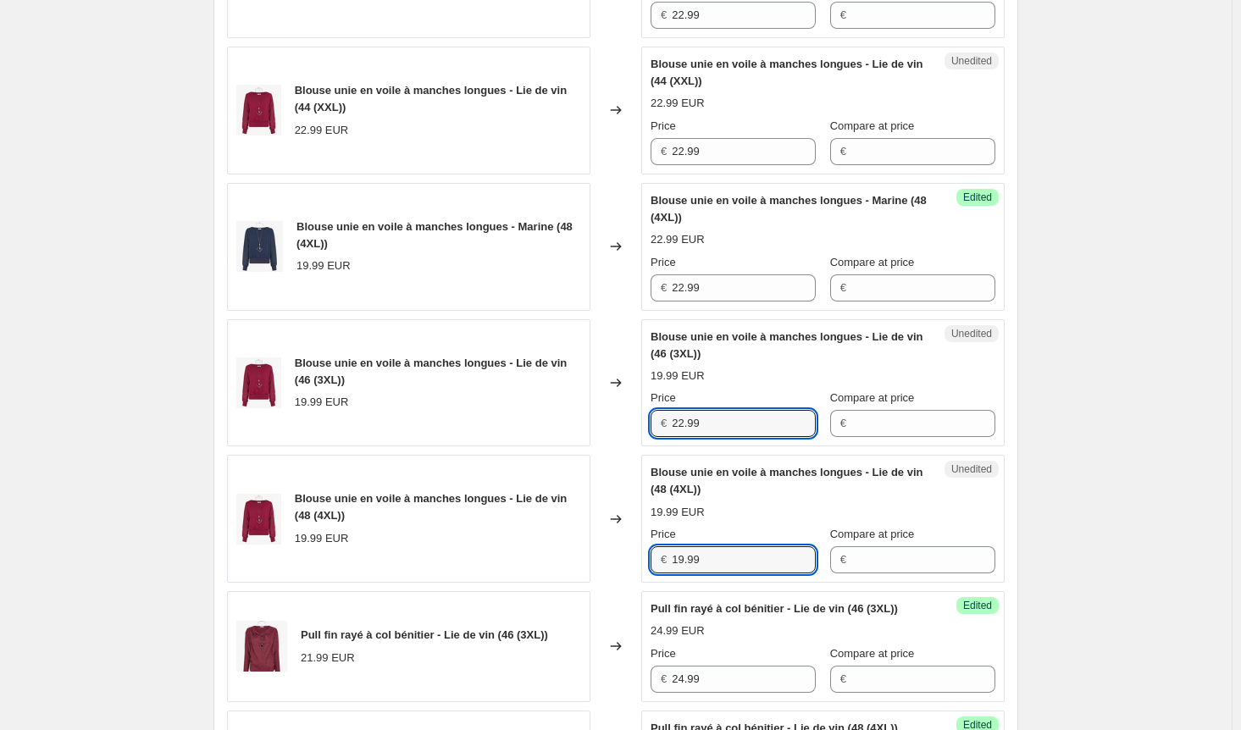
click at [641, 574] on div "Blouse unie en voile à manches longues - Lie de vin (48 (4XL)) 19.99 EUR Change…" at bounding box center [616, 519] width 778 height 128
paste input "22"
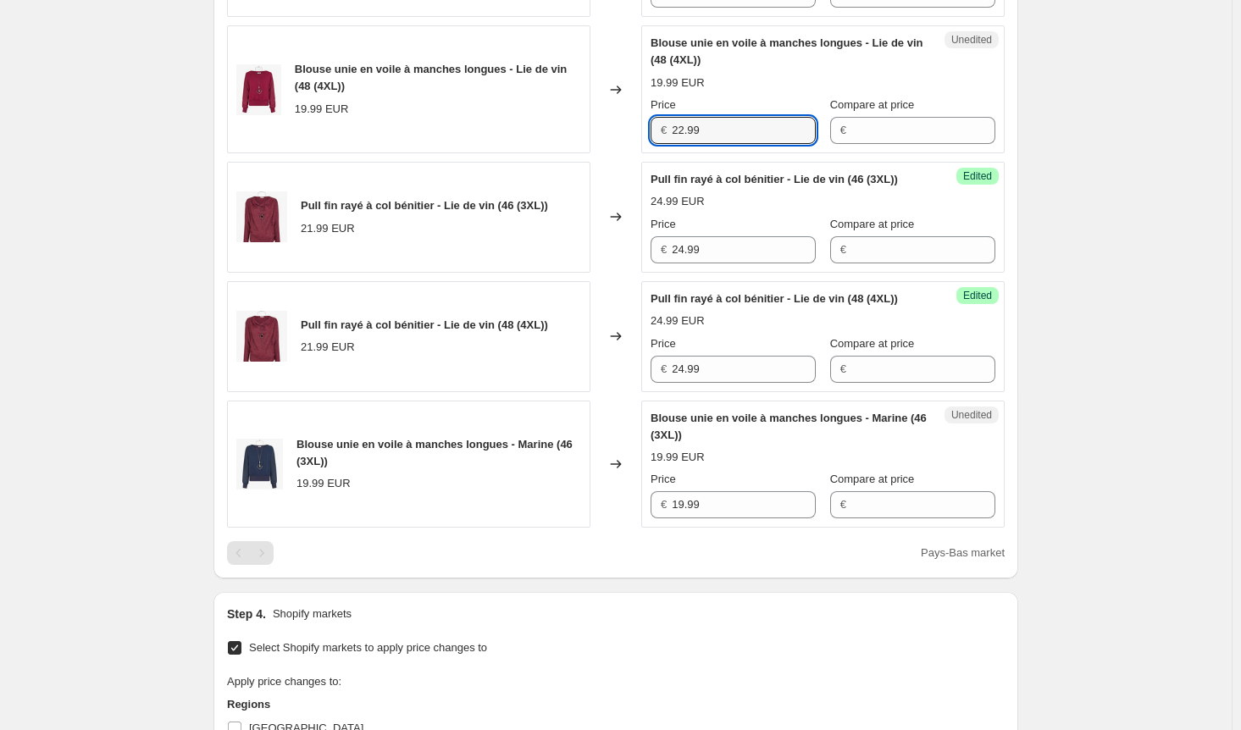
scroll to position [1340, 0]
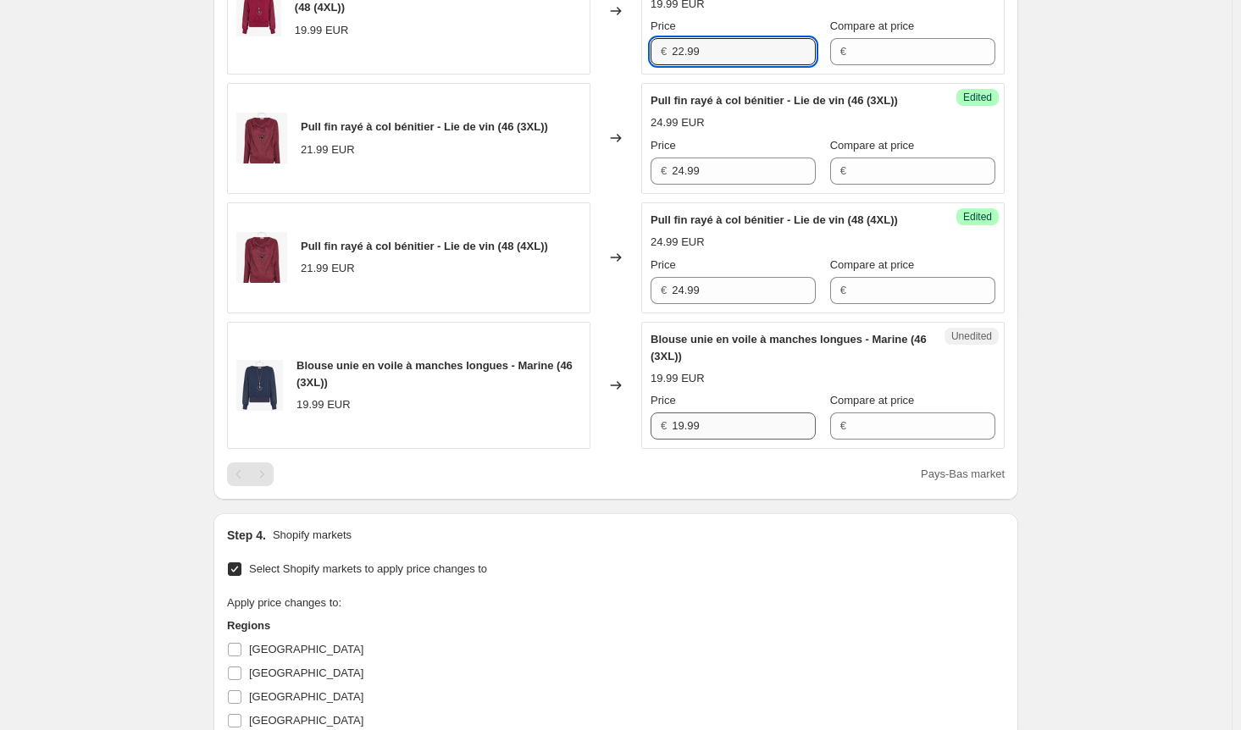
type input "22.99"
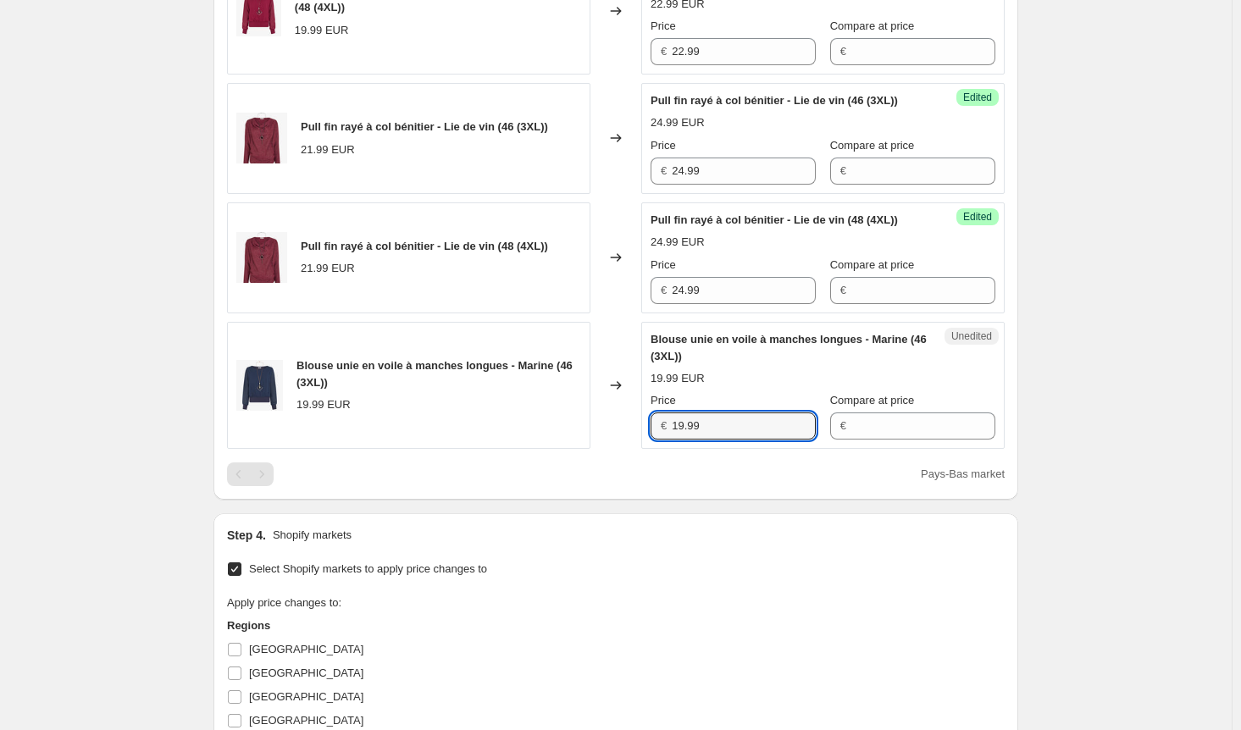
drag, startPoint x: 692, startPoint y: 475, endPoint x: 630, endPoint y: 478, distance: 61.9
click at [630, 450] on div "Blouse unie en voile à manches longues - Marine (46 (3XL)) 19.99 EUR Changed to…" at bounding box center [616, 386] width 778 height 128
paste input "22"
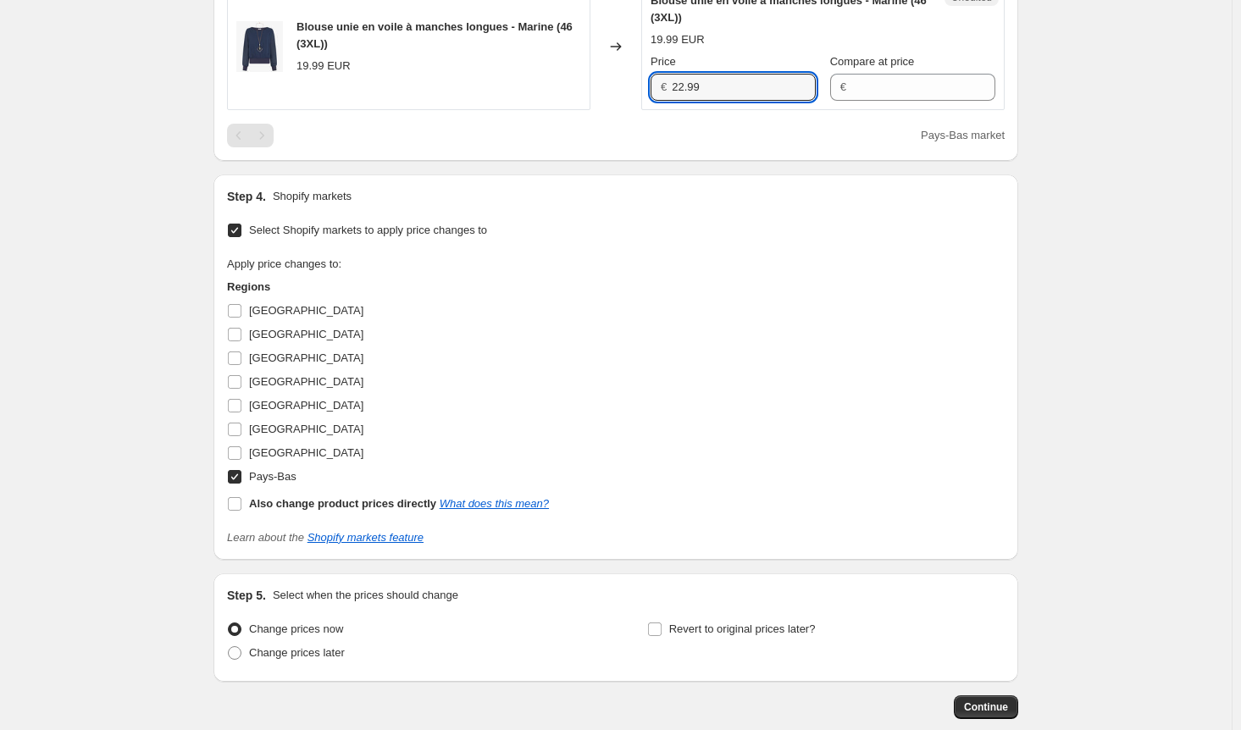
type input "22.99"
click at [238, 484] on input "Pays-Bas" at bounding box center [235, 477] width 14 height 14
checkbox input "false"
click at [241, 436] on input "[GEOGRAPHIC_DATA]" at bounding box center [235, 430] width 14 height 14
checkbox input "true"
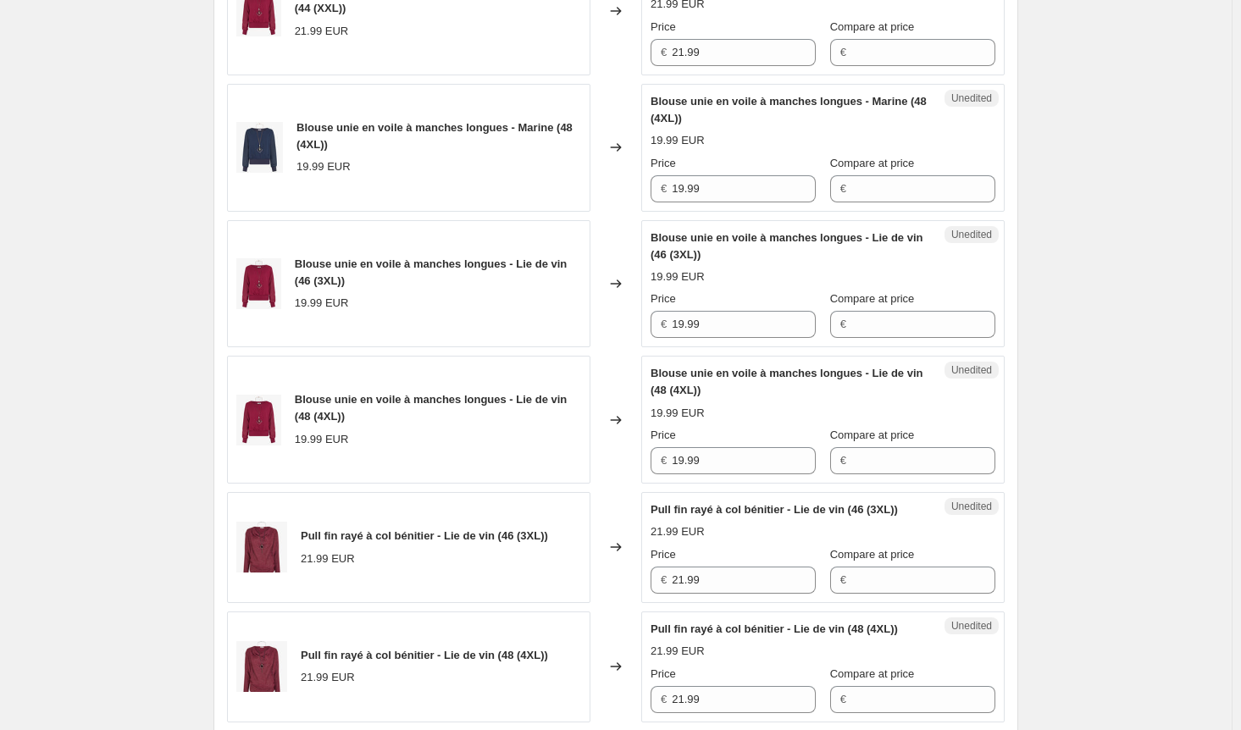
scroll to position [662, 0]
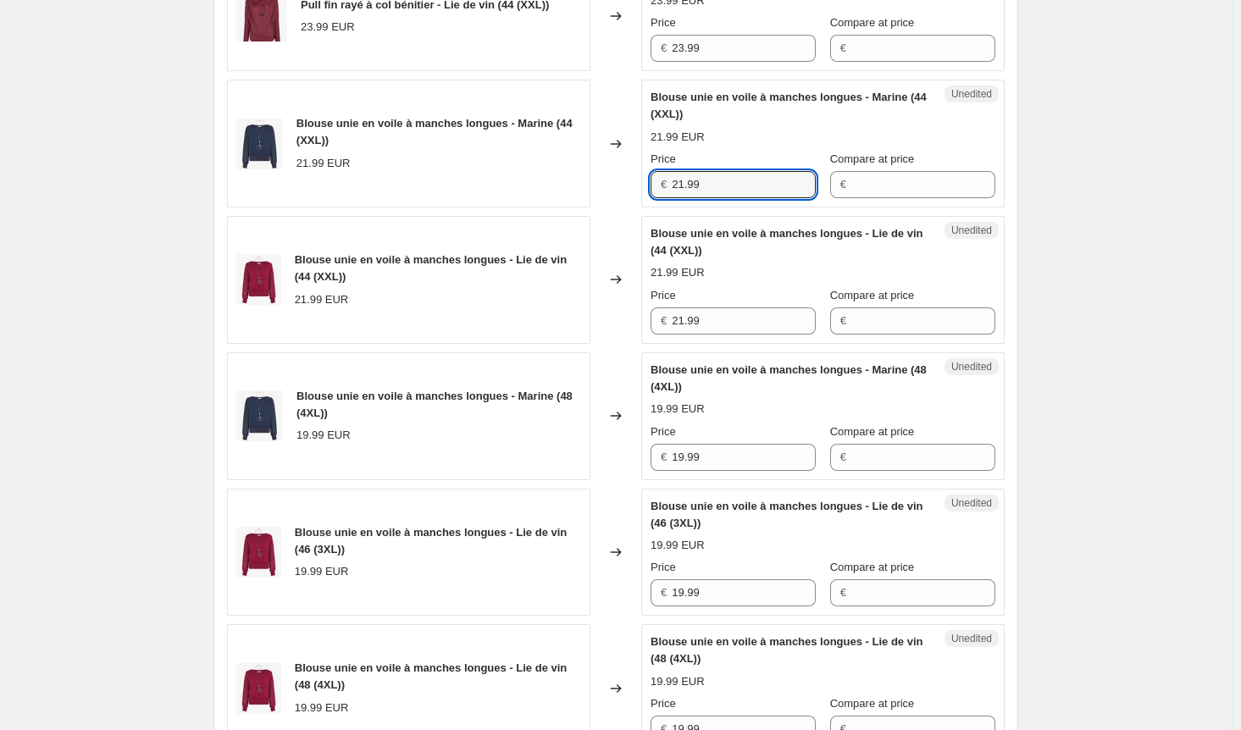
drag, startPoint x: 719, startPoint y: 204, endPoint x: 627, endPoint y: 200, distance: 92.4
click at [627, 200] on div "Blouse unie en voile à manches longues - Marine (44 (XXL)) 21.99 EUR Changed to…" at bounding box center [616, 144] width 778 height 128
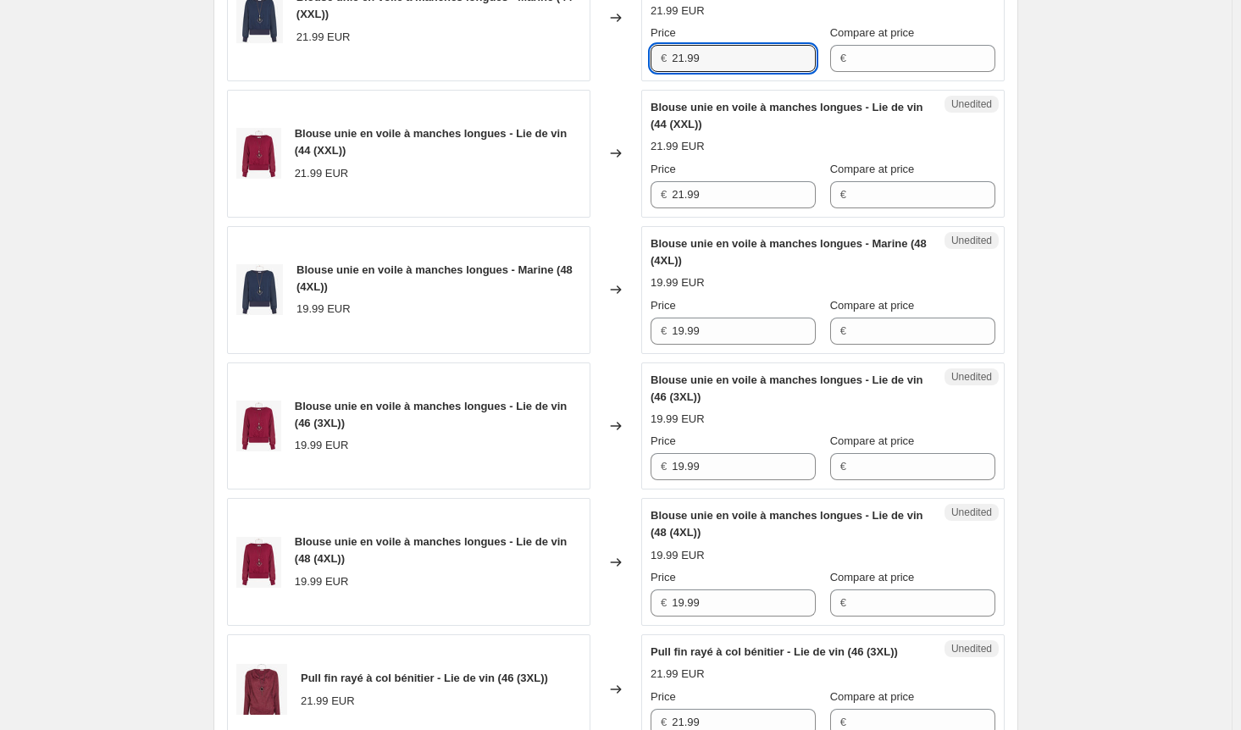
scroll to position [831, 0]
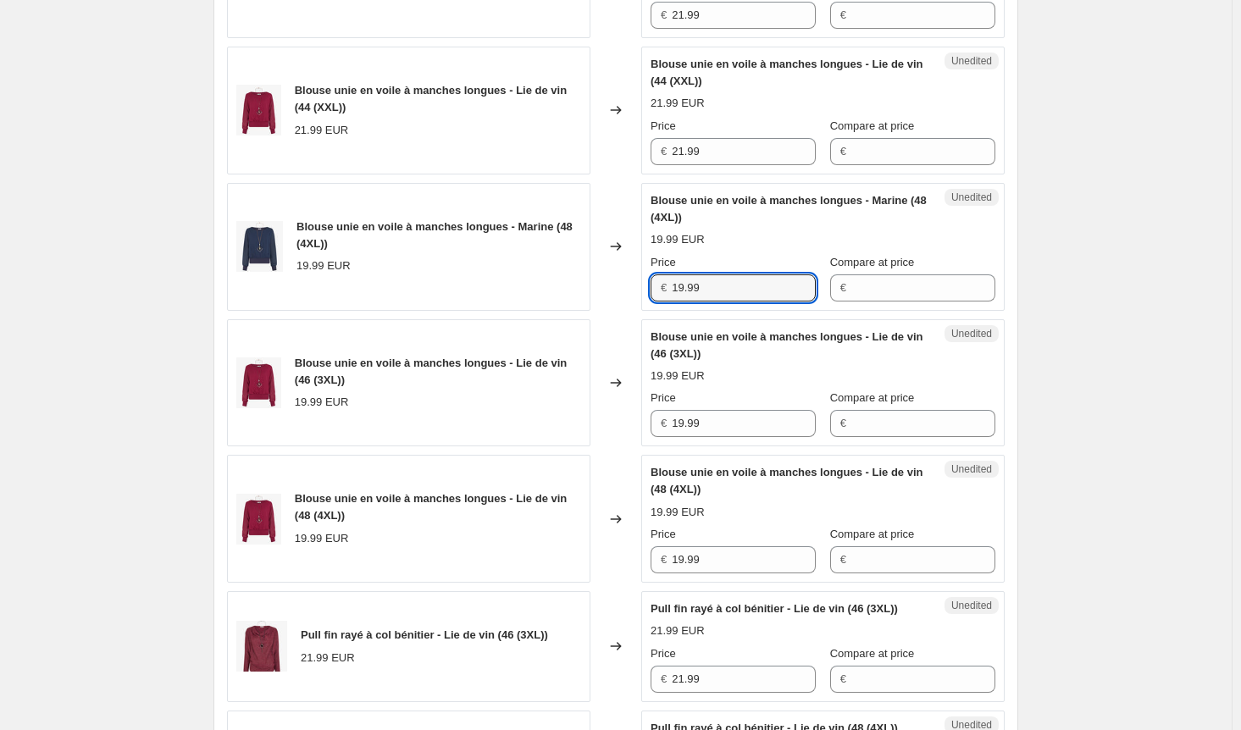
drag, startPoint x: 723, startPoint y: 296, endPoint x: 715, endPoint y: 406, distance: 110.4
click at [630, 298] on div "Blouse unie en voile à manches longues - Marine (48 (4XL)) 19.99 EUR Changed to…" at bounding box center [616, 247] width 778 height 128
paste input "21"
type input "21.99"
drag, startPoint x: 723, startPoint y: 436, endPoint x: 631, endPoint y: 434, distance: 91.5
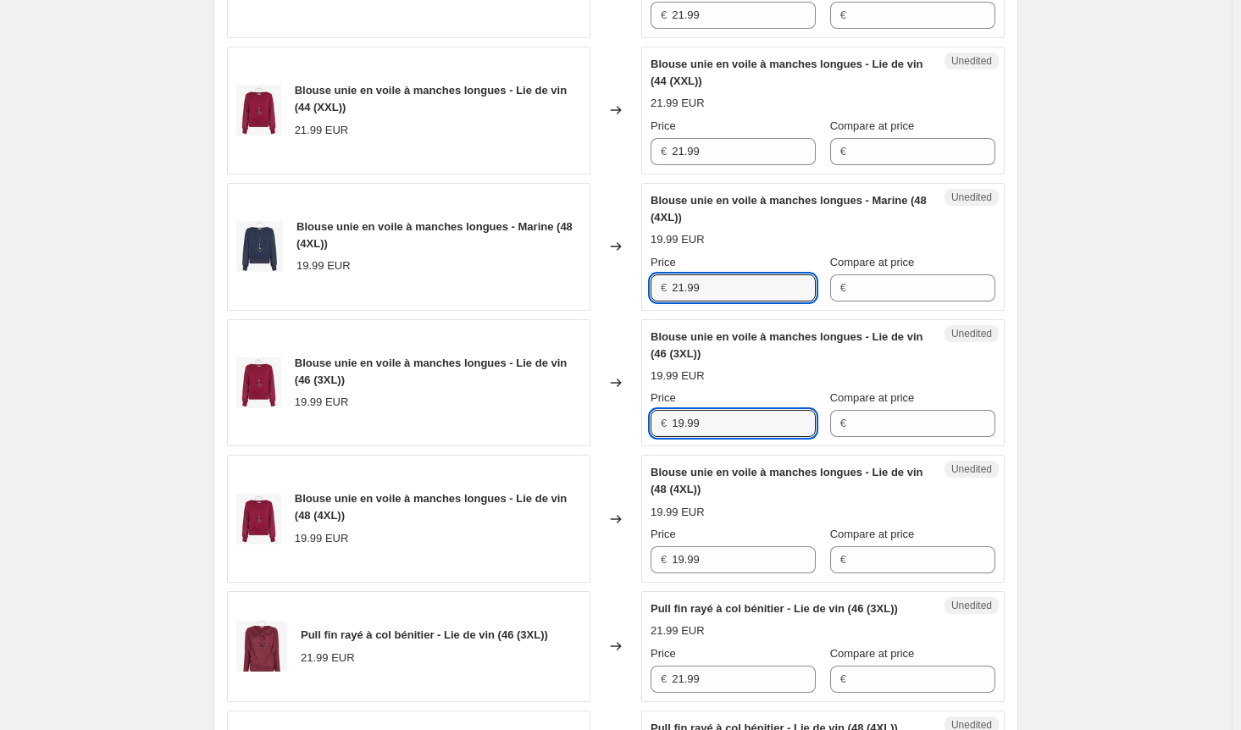
click at [631, 434] on div "Blouse unie en voile à manches longues - Lie de vin (46 (3XL)) 19.99 EUR Change…" at bounding box center [616, 383] width 778 height 128
paste input "21"
type input "21.99"
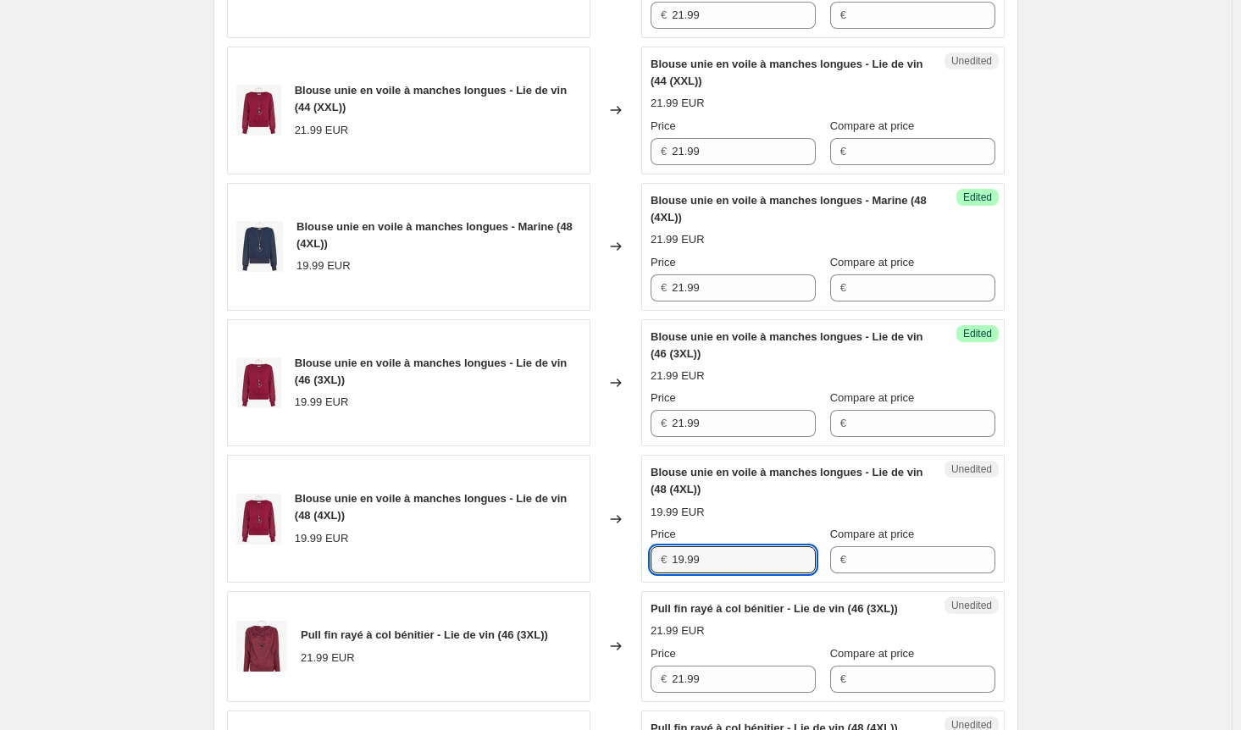
drag, startPoint x: 659, startPoint y: 570, endPoint x: 620, endPoint y: 569, distance: 39.0
click at [620, 569] on div "Blouse unie en voile à manches longues - Lie de vin (48 (4XL)) 19.99 EUR Change…" at bounding box center [616, 519] width 778 height 128
paste input "21"
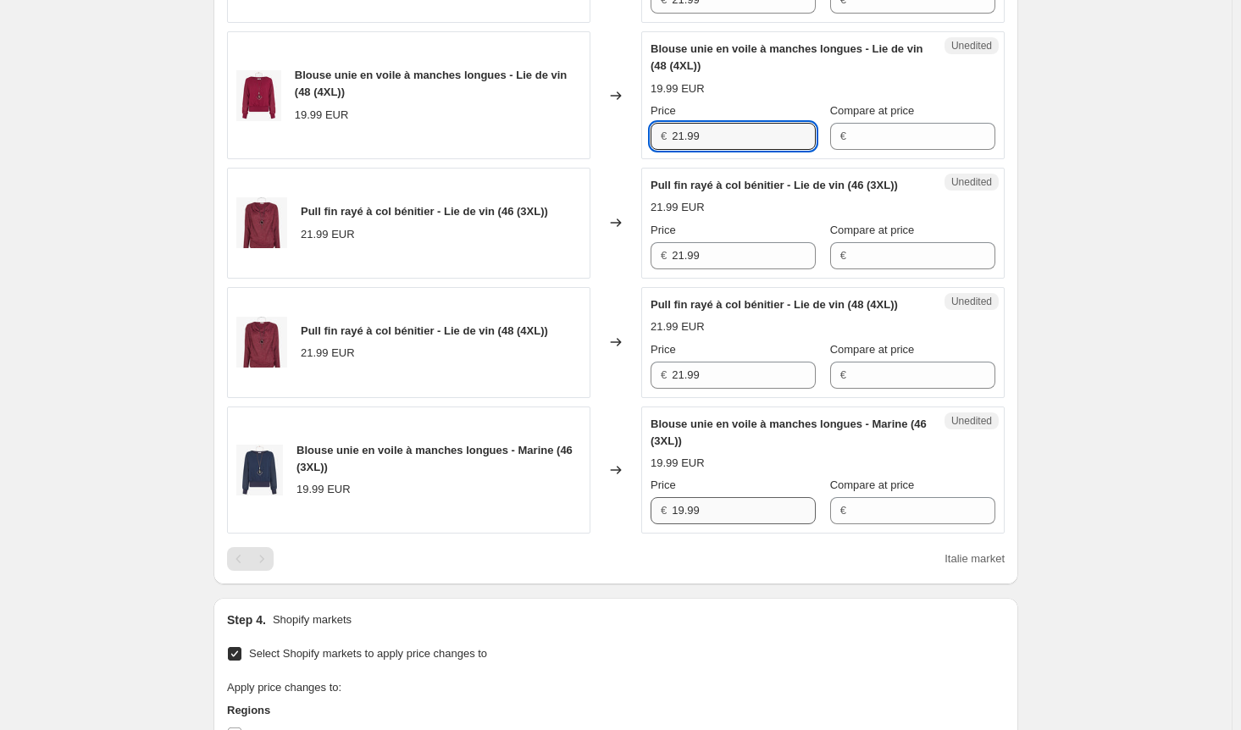
type input "21.99"
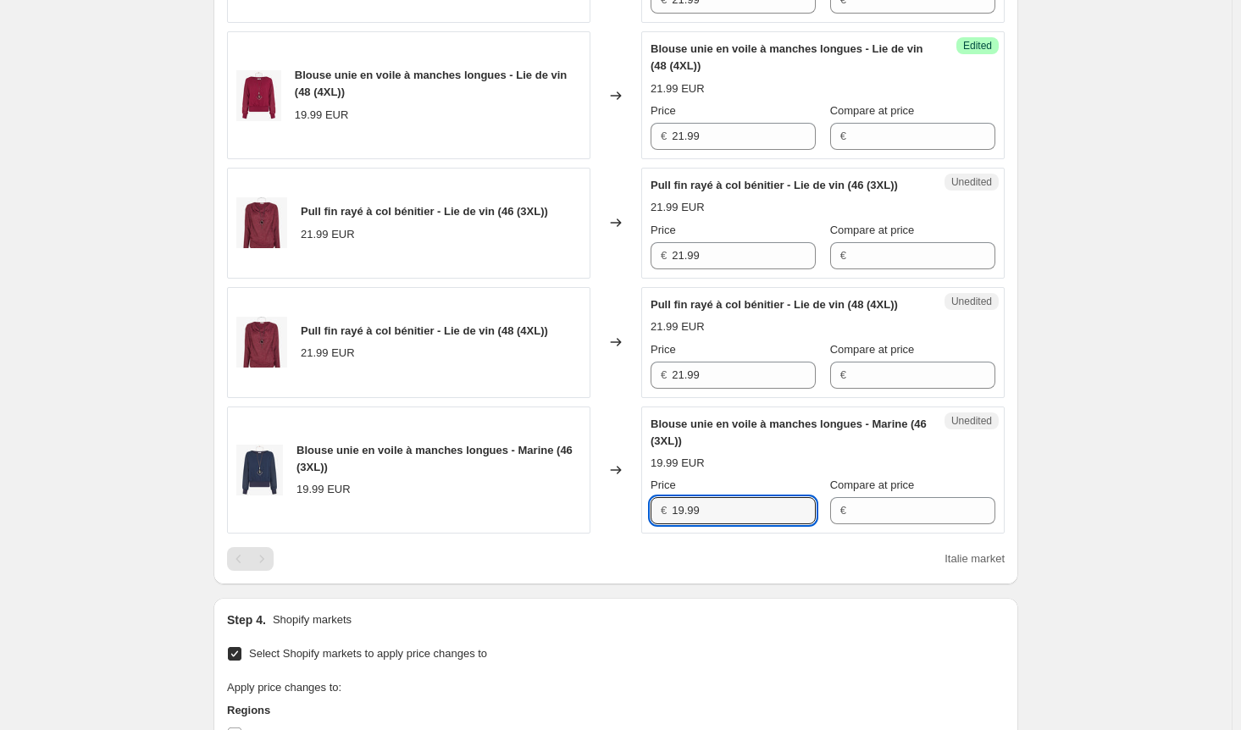
drag, startPoint x: 720, startPoint y: 555, endPoint x: 630, endPoint y: 551, distance: 89.9
click at [630, 535] on div "Blouse unie en voile à manches longues - Marine (46 (3XL)) 19.99 EUR Changed to…" at bounding box center [616, 471] width 778 height 128
paste input "21"
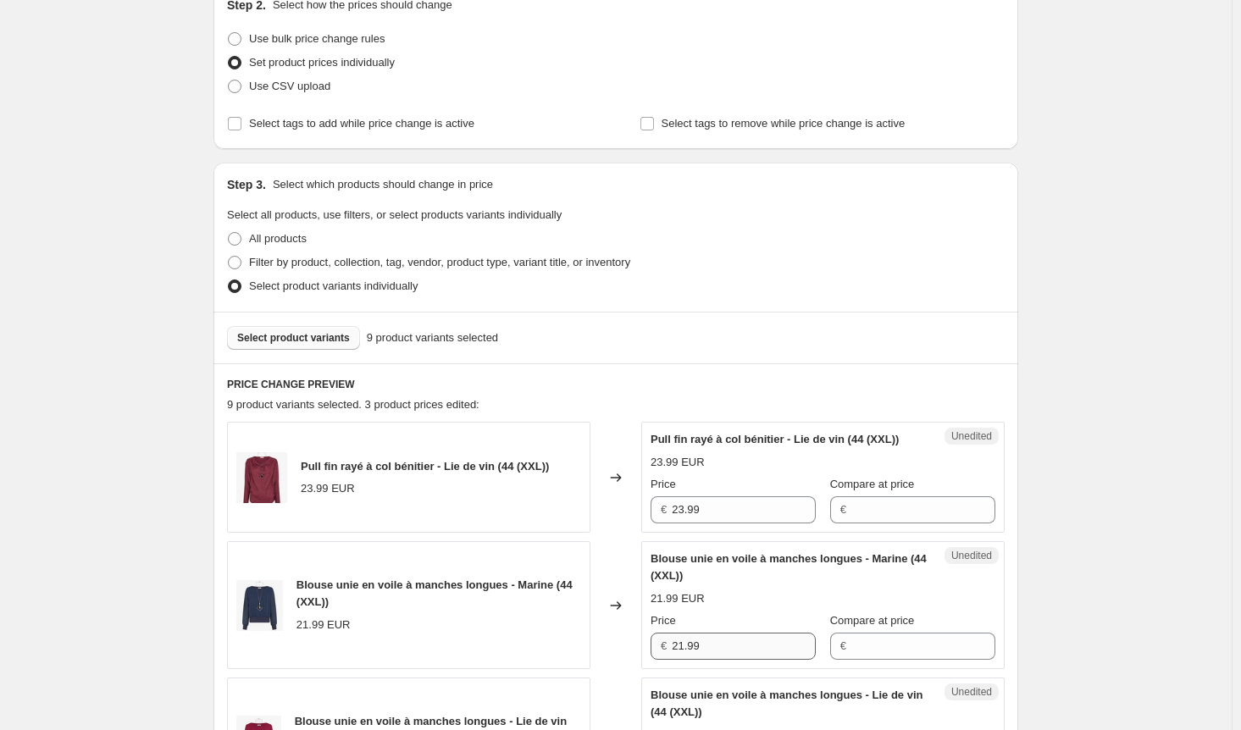
scroll to position [323, 0]
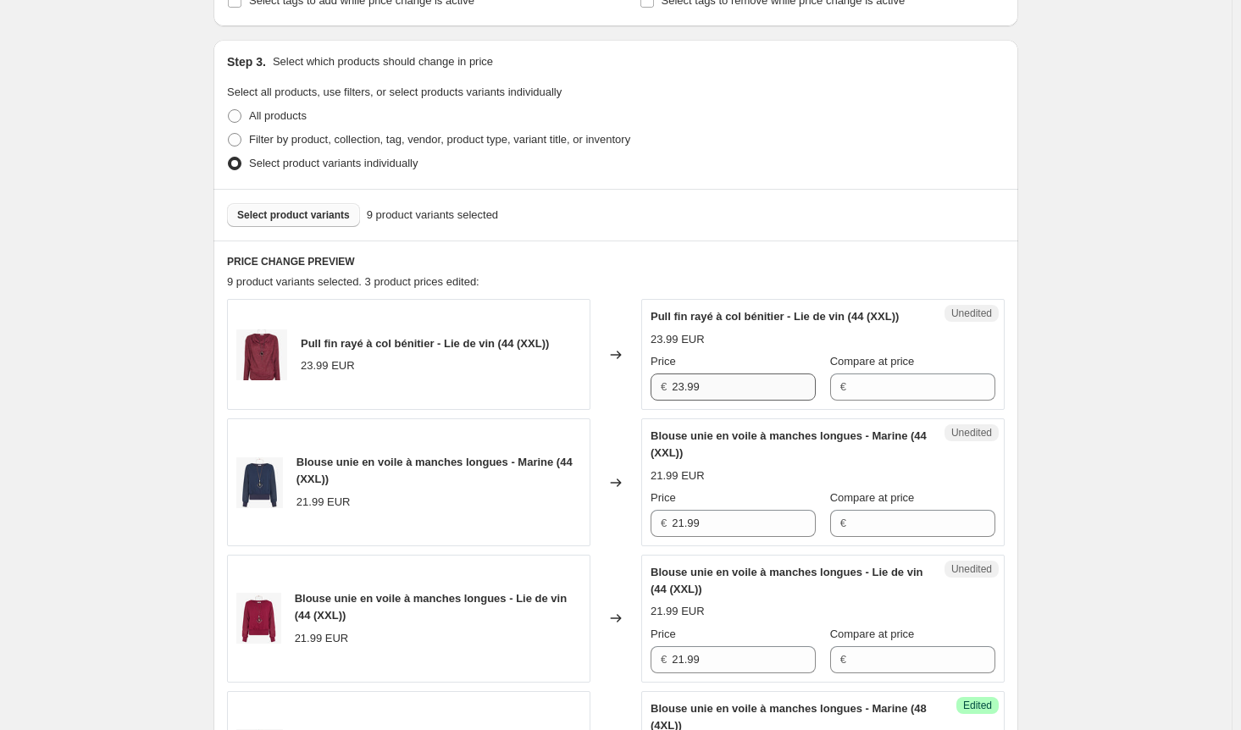
type input "21.99"
drag, startPoint x: 710, startPoint y: 397, endPoint x: 612, endPoint y: 400, distance: 98.3
click at [612, 400] on div "Pull fin rayé à col bénitier - Lie de vin (44 (XXL)) 23.99 EUR Changed to Unedi…" at bounding box center [616, 354] width 778 height 111
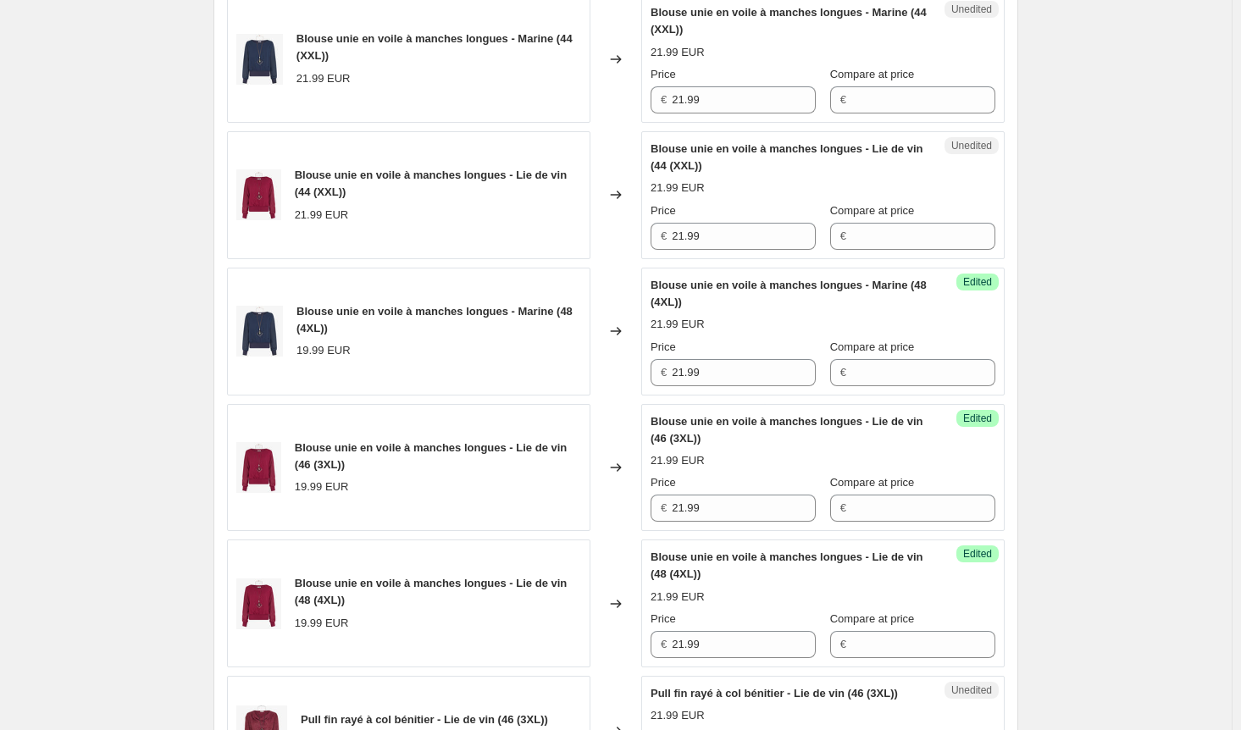
scroll to position [1001, 0]
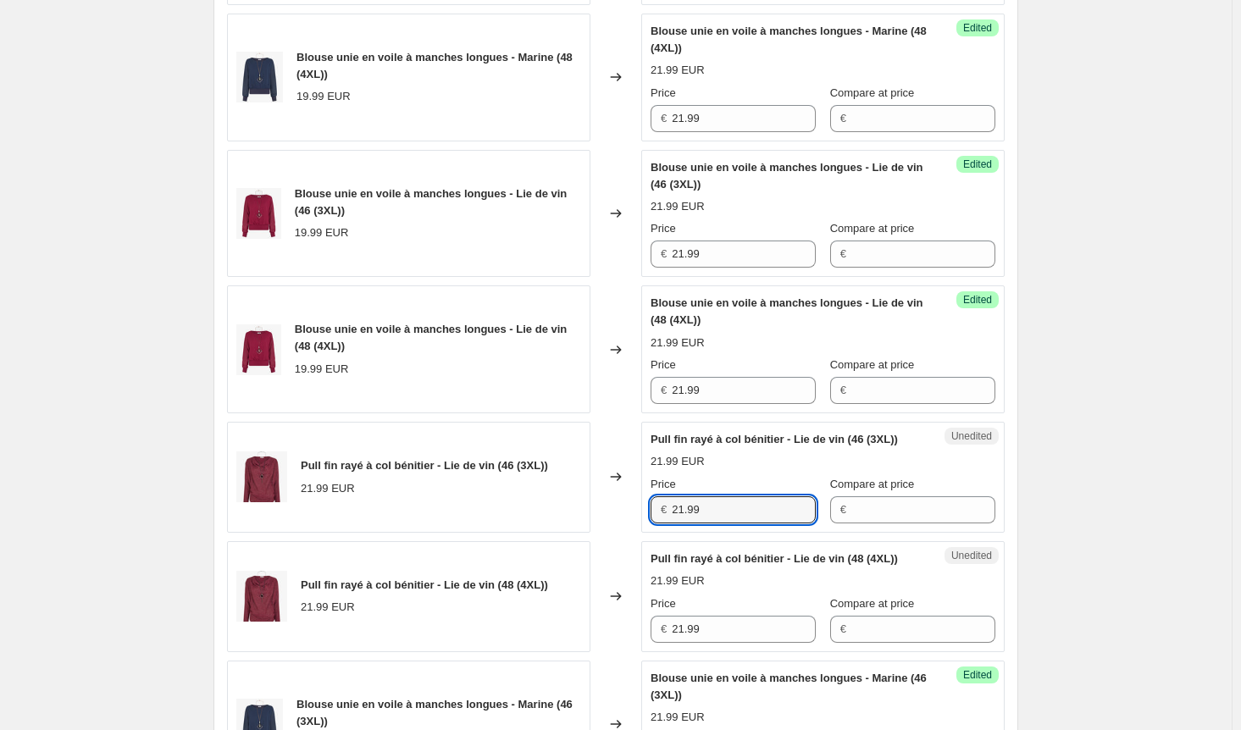
drag, startPoint x: 724, startPoint y: 537, endPoint x: 602, endPoint y: 539, distance: 122.0
click at [605, 533] on div "Pull fin rayé à col bénitier - Lie de vin (46 (3XL)) 21.99 EUR Changed to Unedi…" at bounding box center [616, 477] width 778 height 111
paste input "3"
type input "23.99"
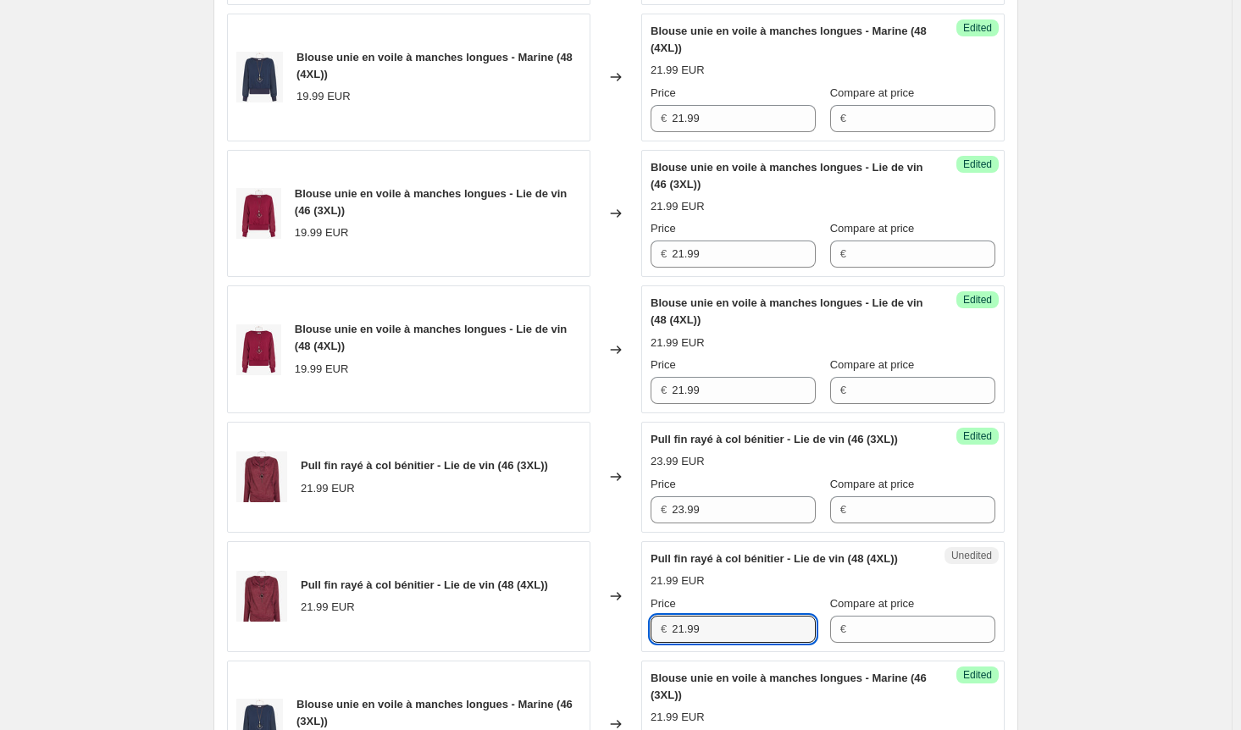
drag, startPoint x: 718, startPoint y: 671, endPoint x: 637, endPoint y: 663, distance: 81.7
click at [637, 652] on div "Pull fin rayé à col bénitier - Lie de vin (48 (4XL)) 21.99 EUR Changed to Unedi…" at bounding box center [616, 596] width 778 height 111
paste input "3"
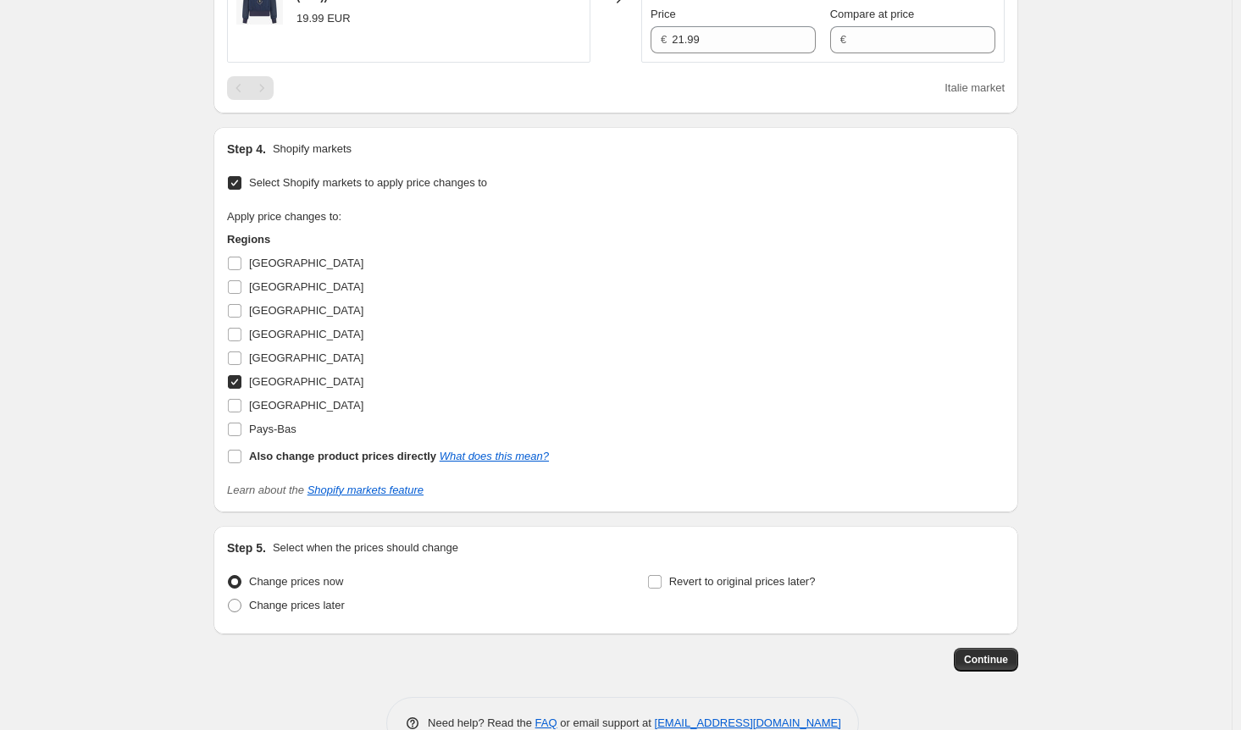
scroll to position [1763, 0]
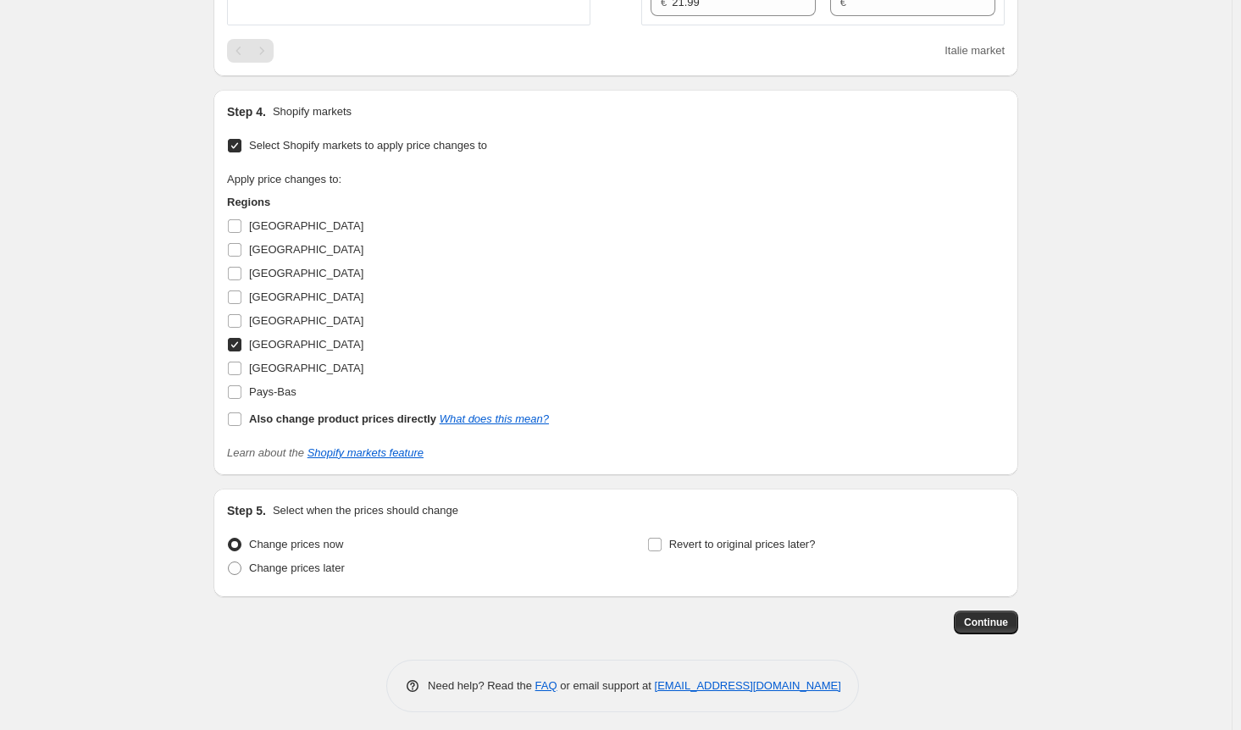
type input "23.99"
click at [237, 352] on input "[GEOGRAPHIC_DATA]" at bounding box center [235, 345] width 14 height 14
checkbox input "false"
click at [242, 376] on span at bounding box center [234, 368] width 15 height 15
click at [241, 375] on input "[GEOGRAPHIC_DATA]" at bounding box center [235, 369] width 14 height 14
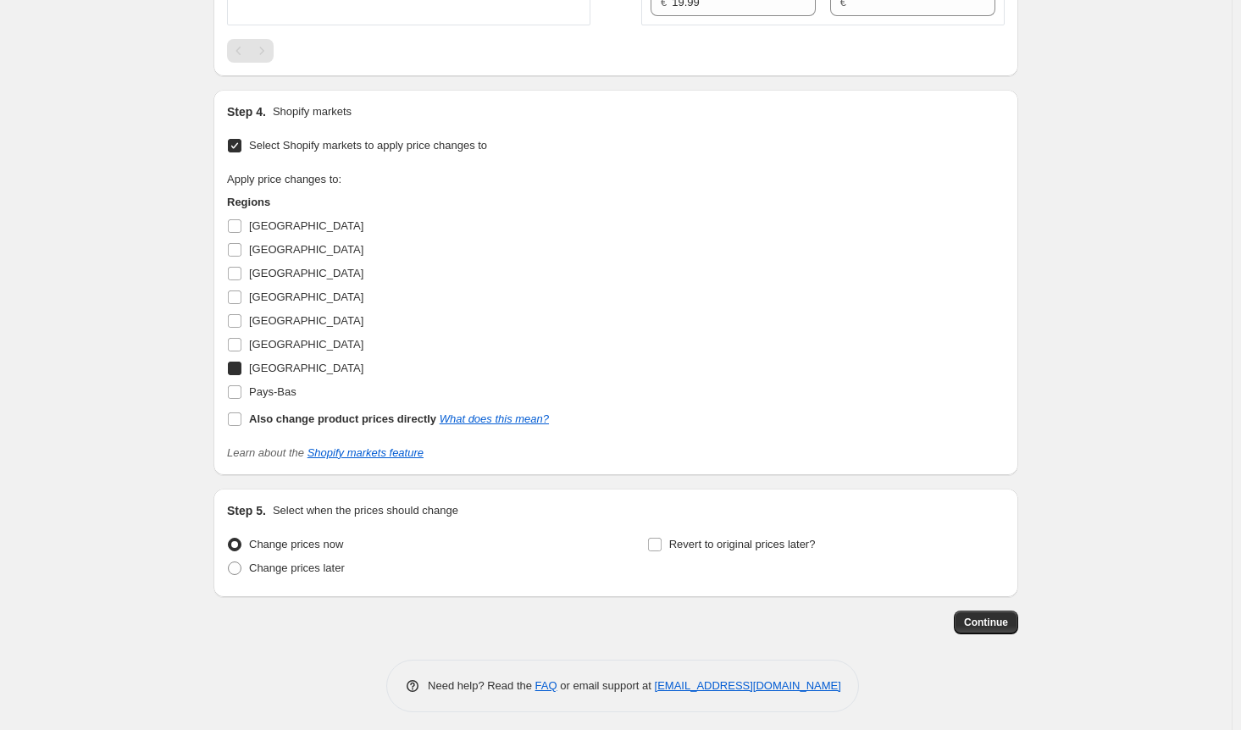
checkbox input "true"
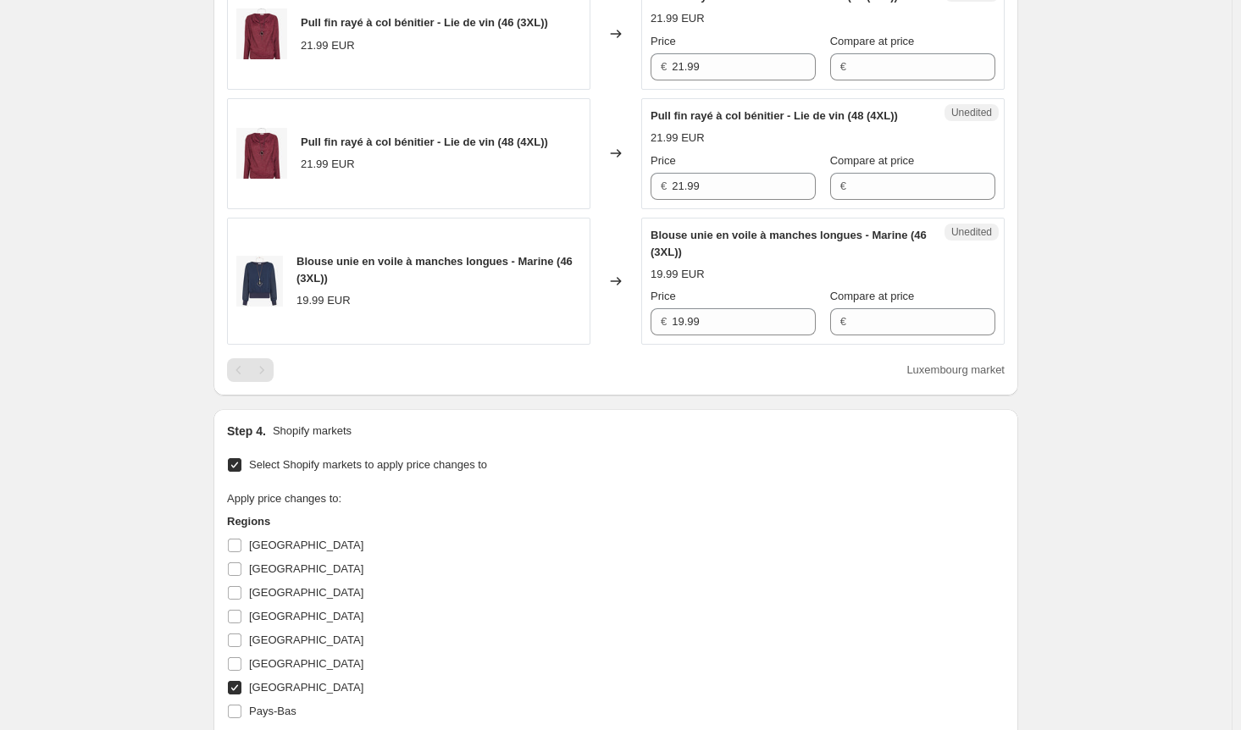
scroll to position [1340, 0]
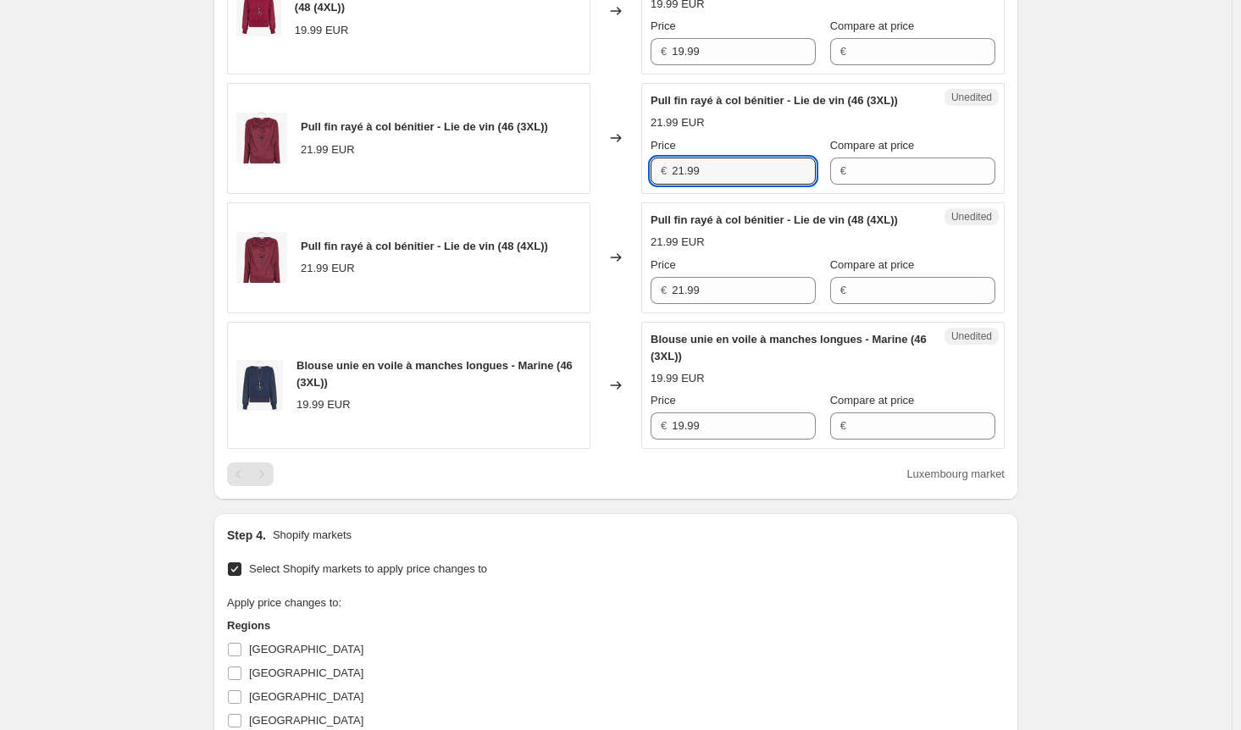
drag, startPoint x: 723, startPoint y: 199, endPoint x: 561, endPoint y: 197, distance: 161.8
click at [561, 194] on div "Pull fin rayé à col bénitier - Lie de vin (46 (3XL)) 21.99 EUR Changed to Unedi…" at bounding box center [616, 138] width 778 height 111
paste input "3"
type input "23.99"
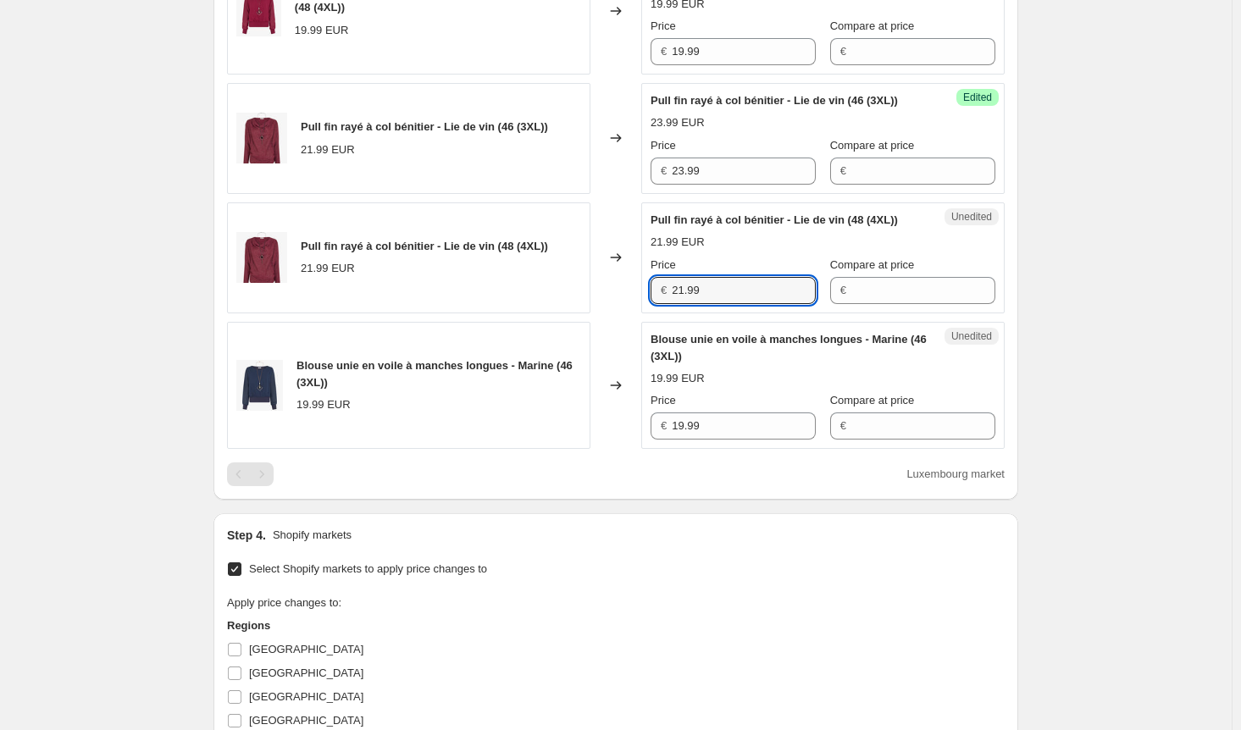
drag, startPoint x: 727, startPoint y: 337, endPoint x: 536, endPoint y: 321, distance: 191.3
click at [536, 313] on div "Pull fin rayé à col bénitier - Lie de vin (48 (4XL)) 21.99 EUR Changed to Unedi…" at bounding box center [616, 257] width 778 height 111
paste input "3"
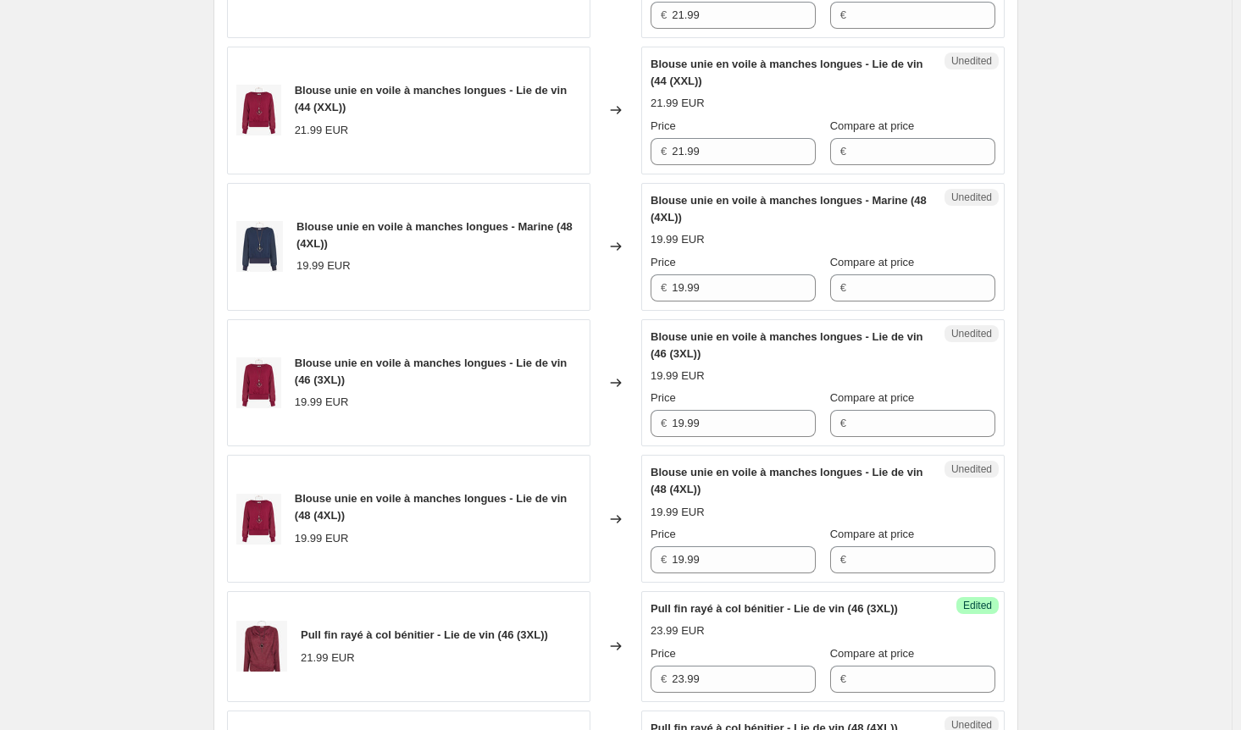
scroll to position [662, 0]
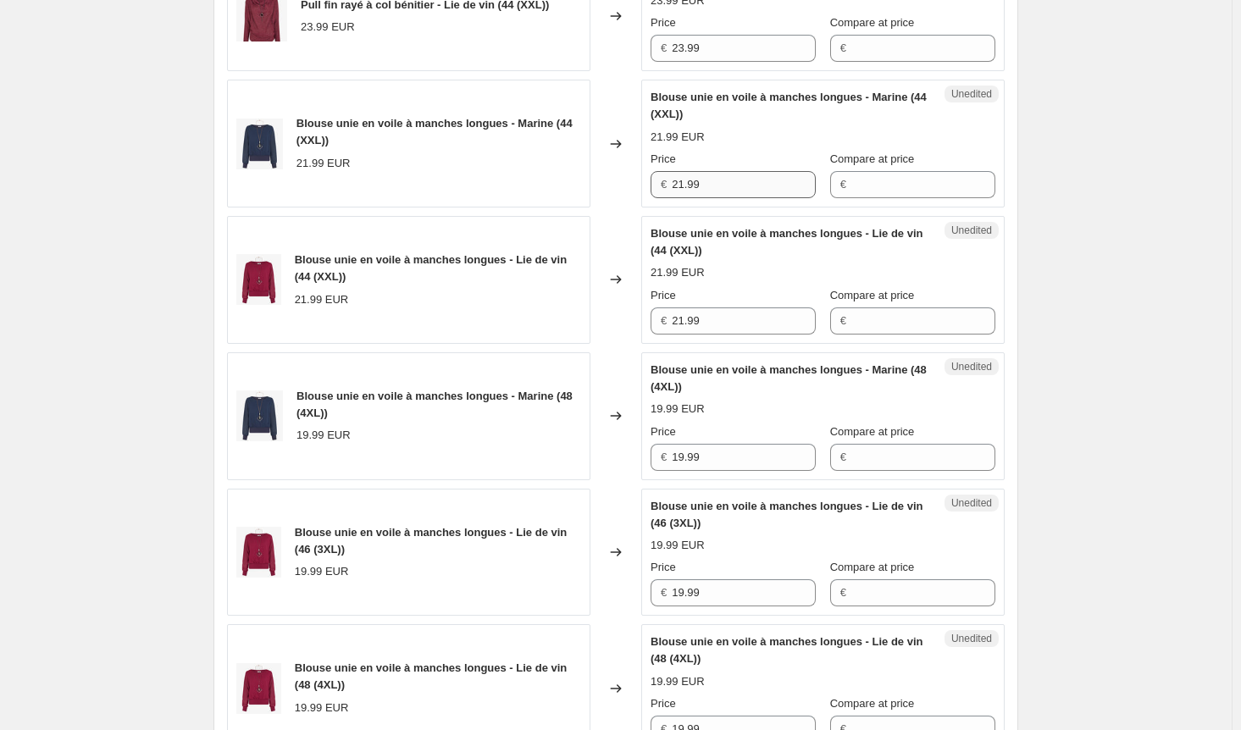
type input "23.99"
drag, startPoint x: 741, startPoint y: 206, endPoint x: 572, endPoint y: 203, distance: 169.5
click at [572, 203] on div "Blouse unie en voile à manches longues - Marine (44 (XXL)) 21.99 EUR Changed to…" at bounding box center [616, 144] width 778 height 128
drag, startPoint x: 721, startPoint y: 461, endPoint x: 608, endPoint y: 470, distance: 113.1
click at [608, 470] on div "Blouse unie en voile à manches longues - Marine (48 (4XL)) 19.99 EUR Changed to…" at bounding box center [616, 416] width 778 height 128
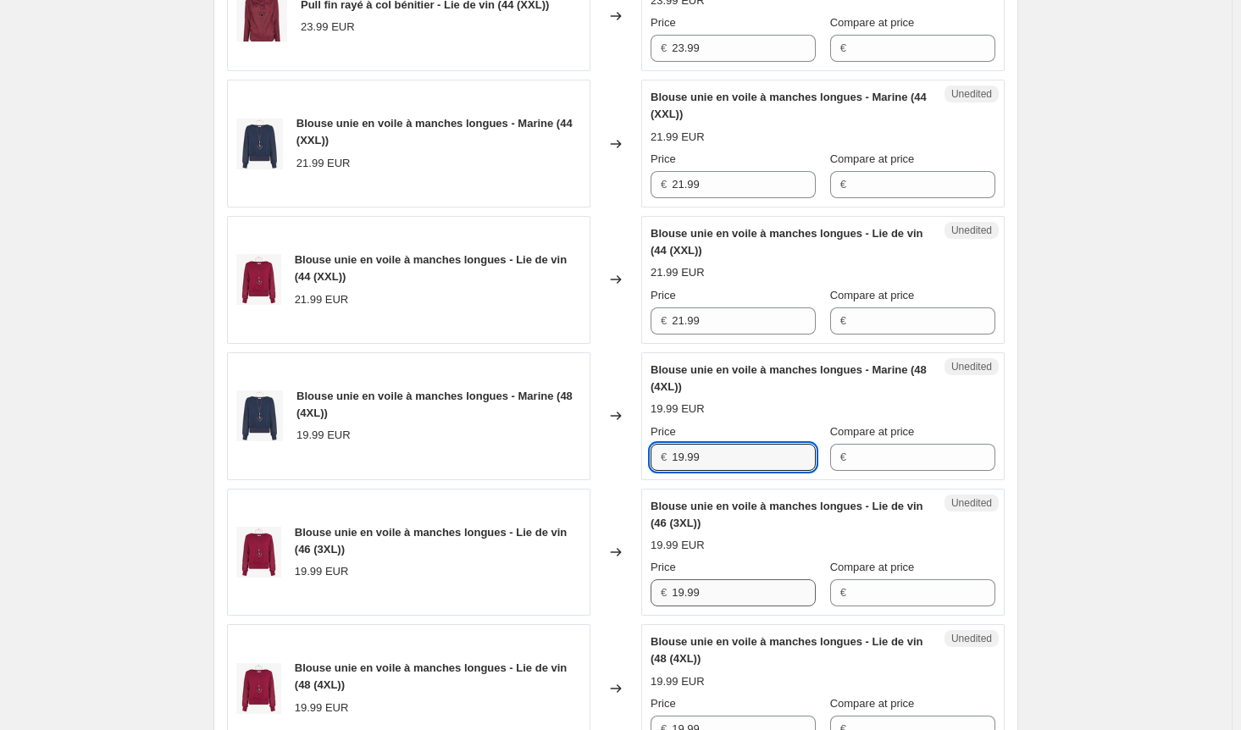
paste input "21"
type input "21.99"
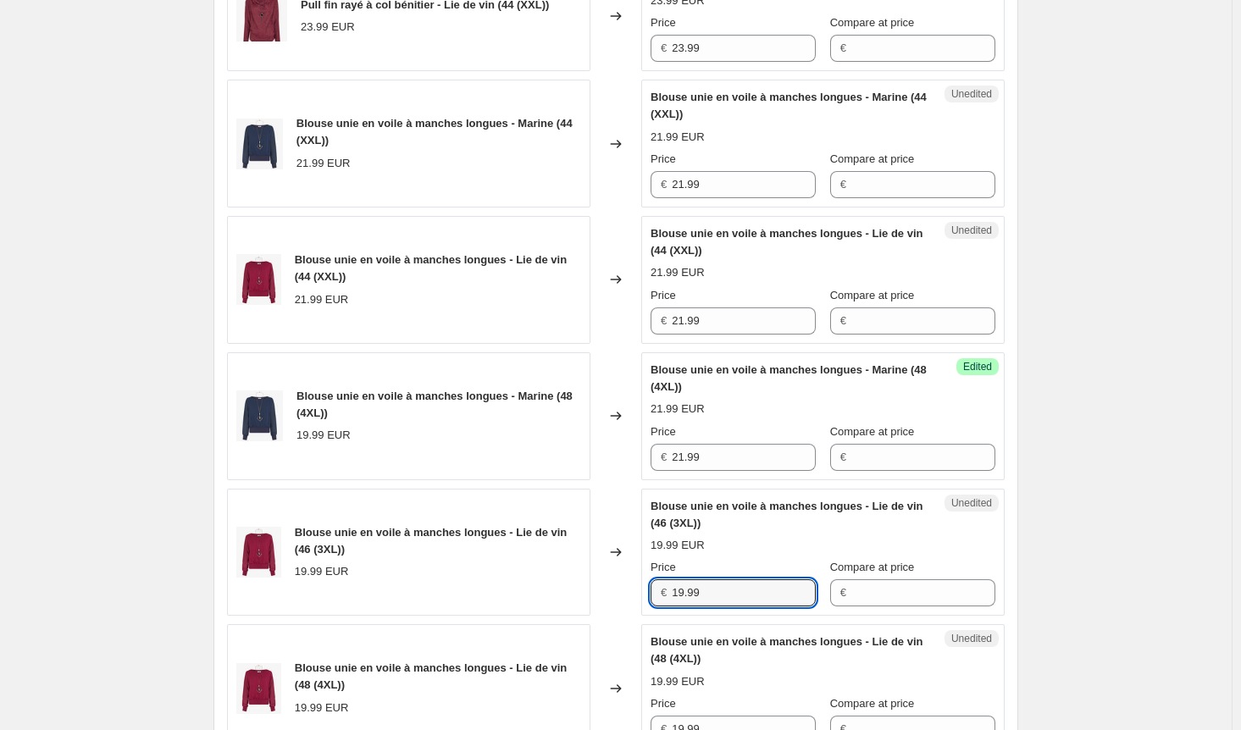
drag, startPoint x: 720, startPoint y: 605, endPoint x: 551, endPoint y: 608, distance: 169.5
click at [551, 608] on div "Blouse unie en voile à manches longues - Lie de vin (46 (3XL)) 19.99 EUR Change…" at bounding box center [616, 553] width 778 height 128
paste input "21"
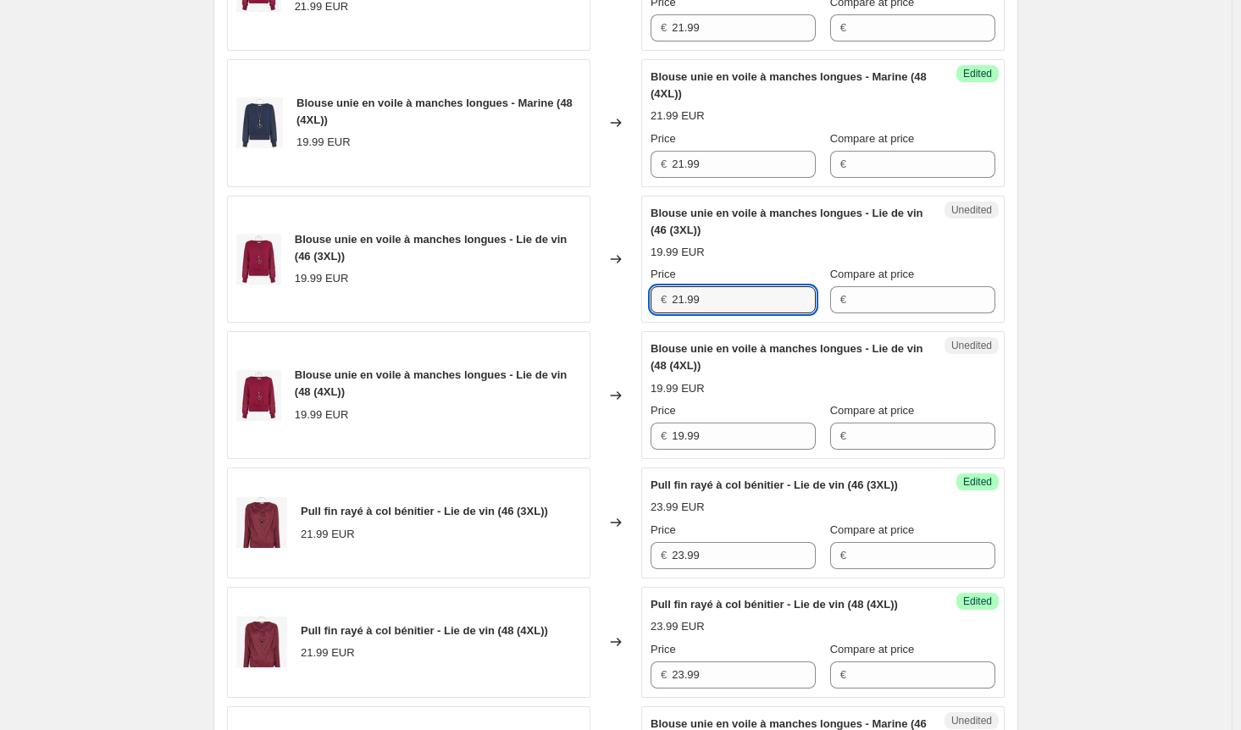
scroll to position [1001, 0]
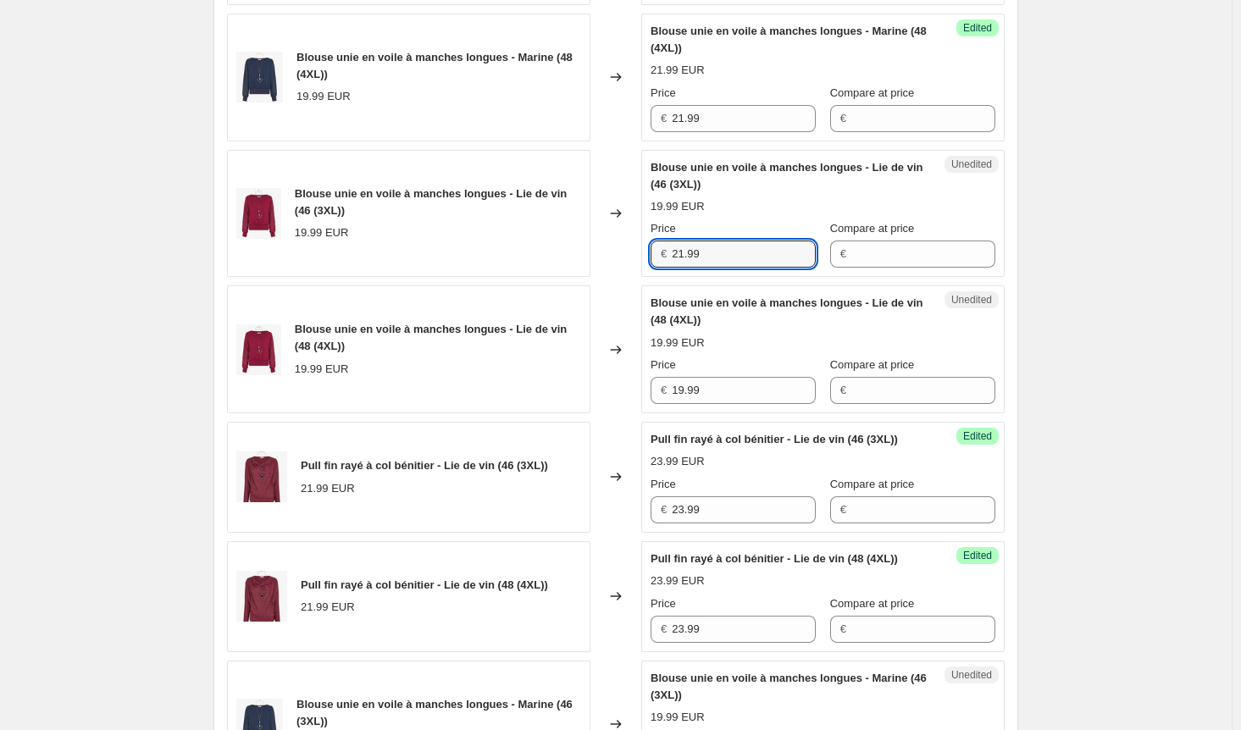
type input "21.99"
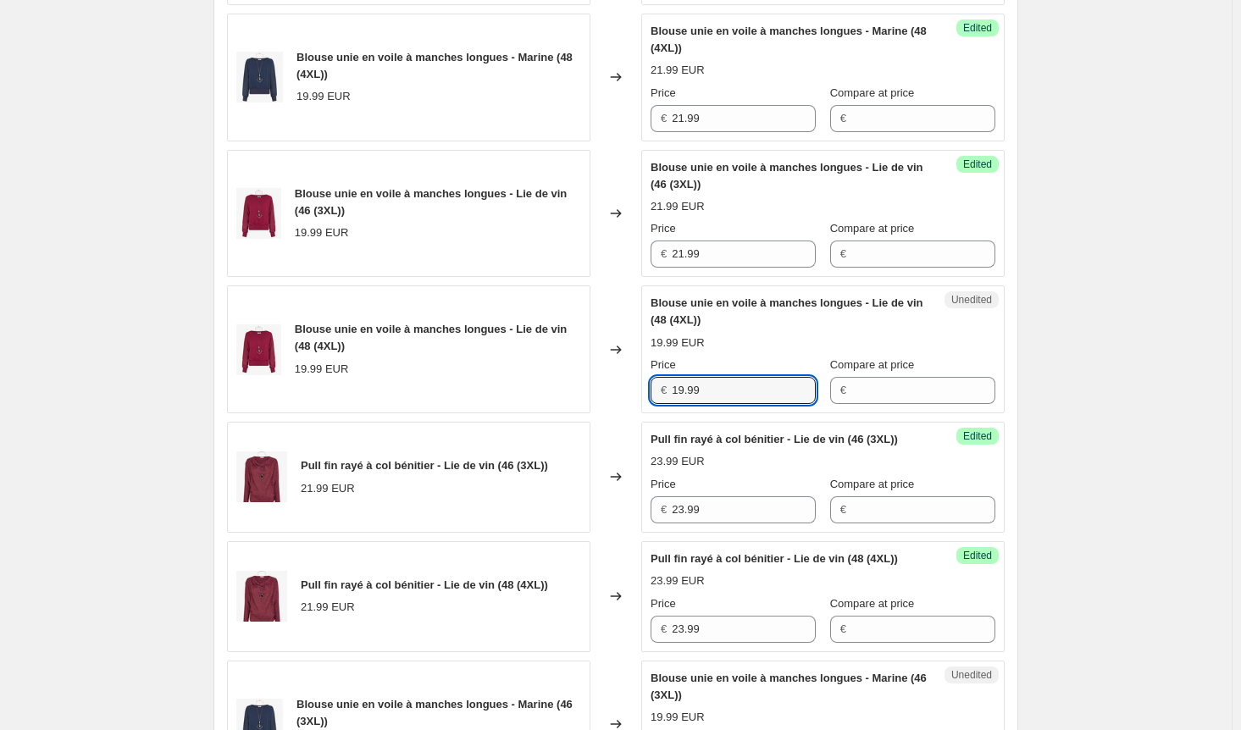
click at [607, 400] on div "Blouse unie en voile à manches longues - Lie de vin (48 (4XL)) 19.99 EUR Change…" at bounding box center [616, 350] width 778 height 128
paste input "21"
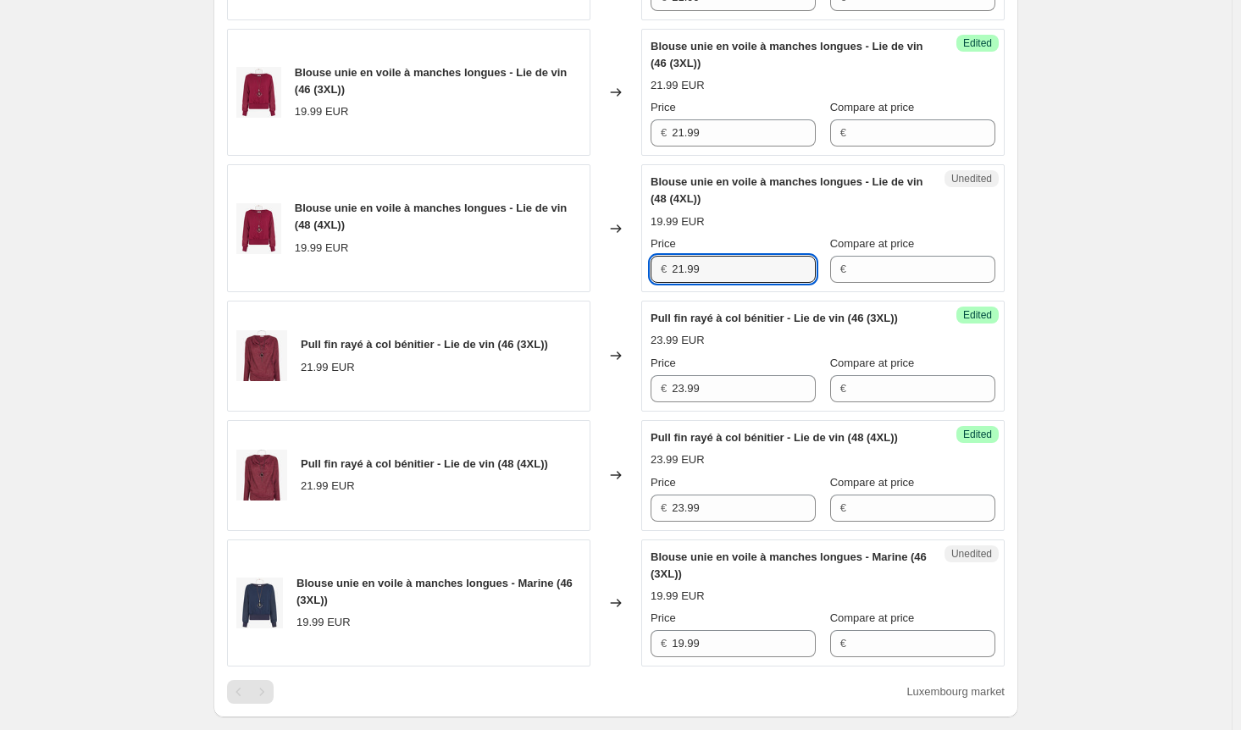
scroll to position [1255, 0]
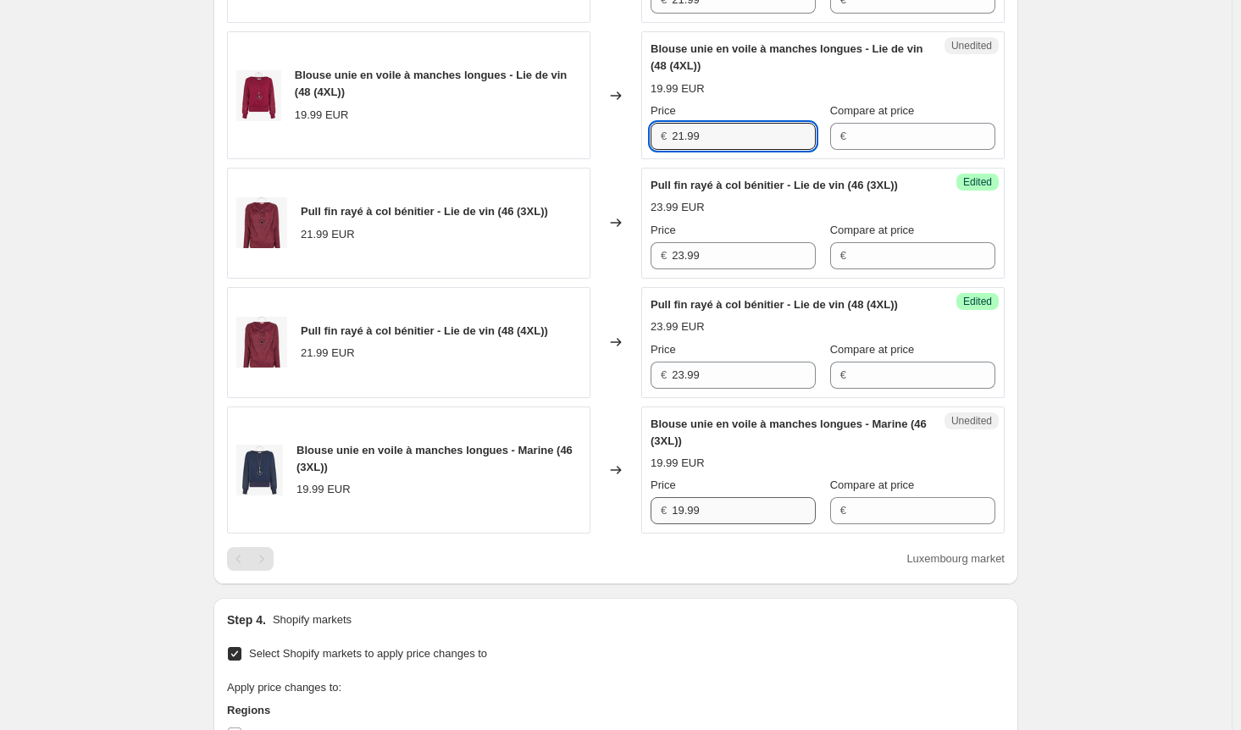
type input "21.99"
drag, startPoint x: 723, startPoint y: 554, endPoint x: 623, endPoint y: 543, distance: 100.6
click at [623, 535] on div "Blouse unie en voile à manches longues - Marine (46 (3XL)) 19.99 EUR Changed to…" at bounding box center [616, 471] width 778 height 128
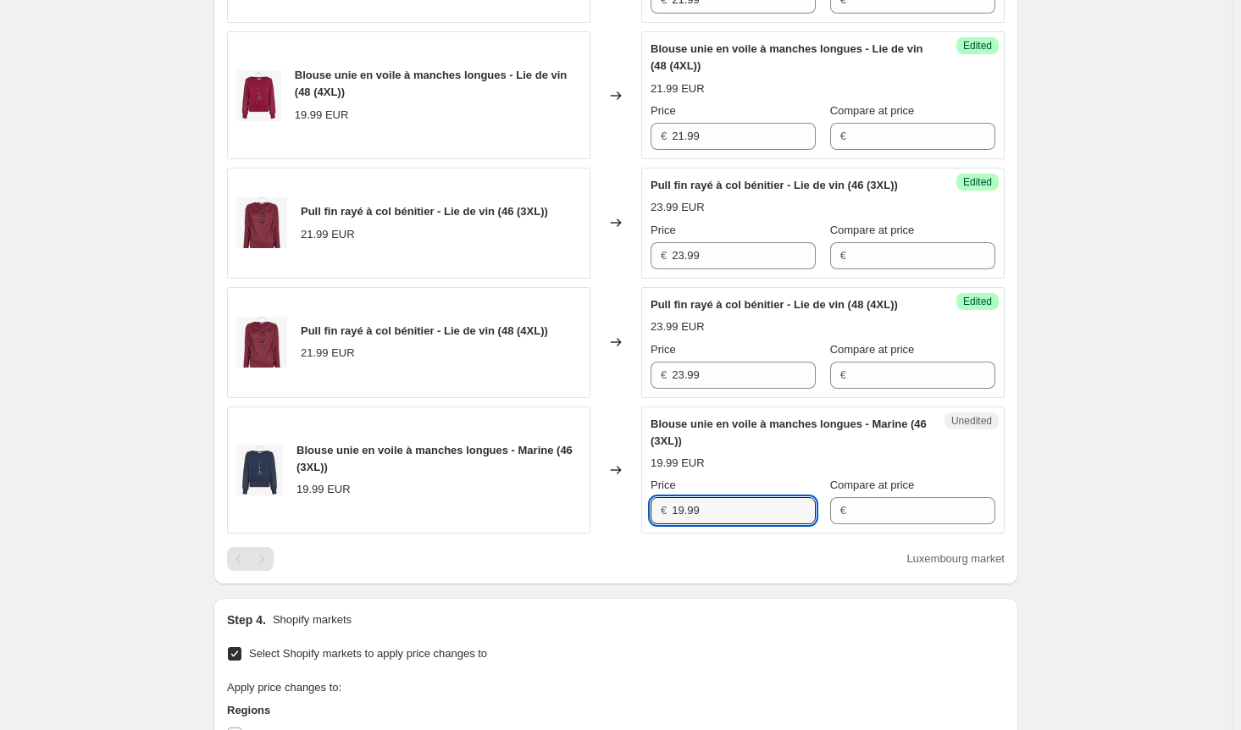
paste input "21"
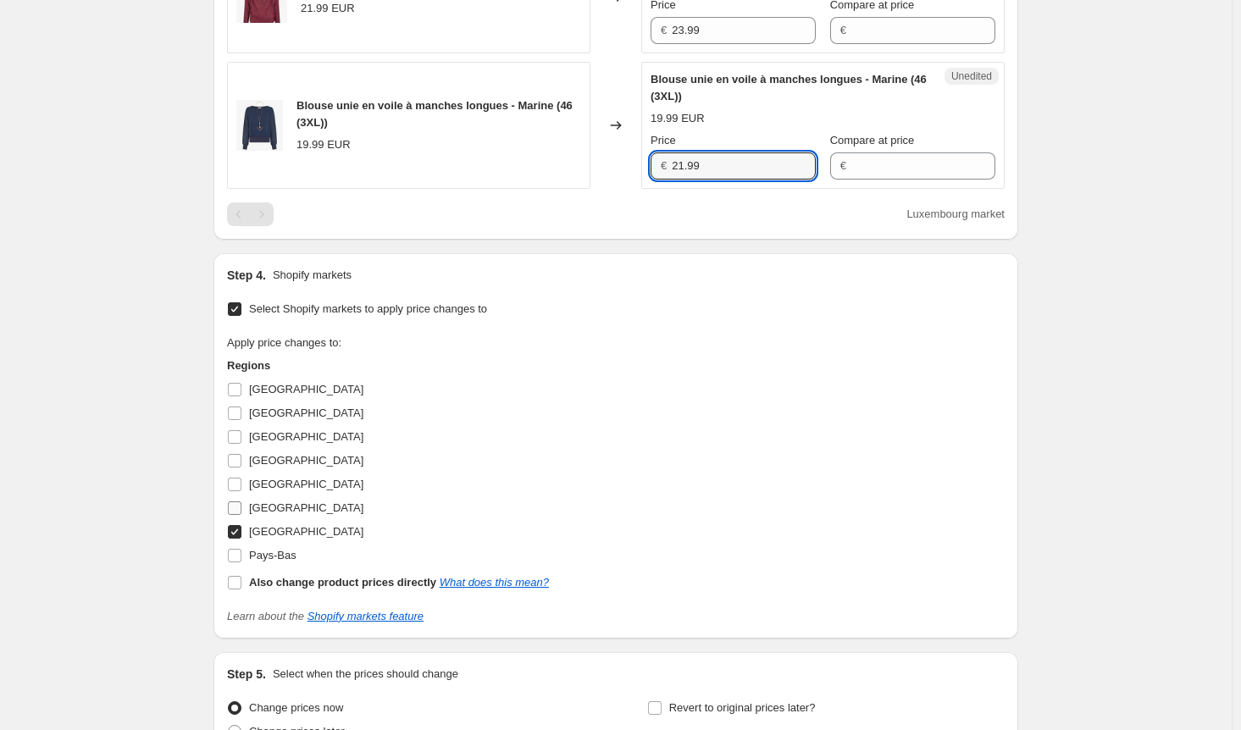
scroll to position [1678, 0]
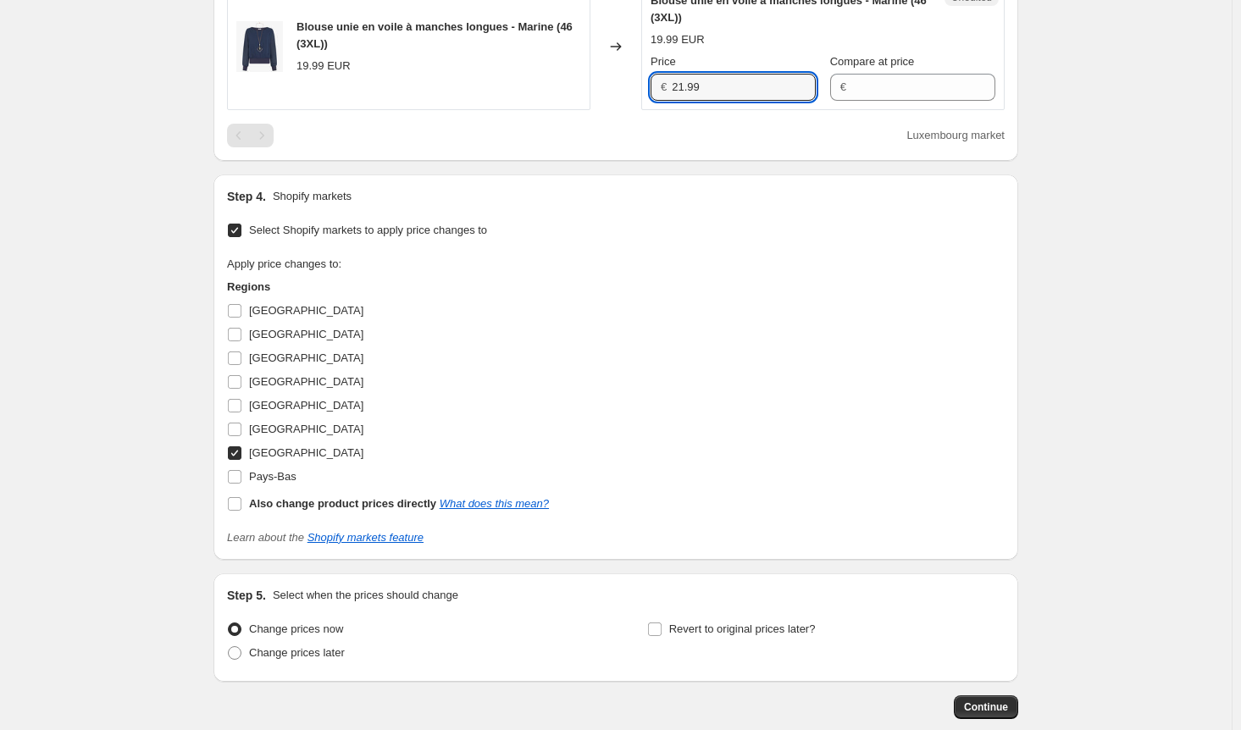
type input "21.99"
click at [241, 460] on input "[GEOGRAPHIC_DATA]" at bounding box center [235, 454] width 14 height 14
checkbox input "false"
click at [242, 437] on span at bounding box center [234, 429] width 15 height 15
click at [241, 436] on input "[GEOGRAPHIC_DATA]" at bounding box center [235, 430] width 14 height 14
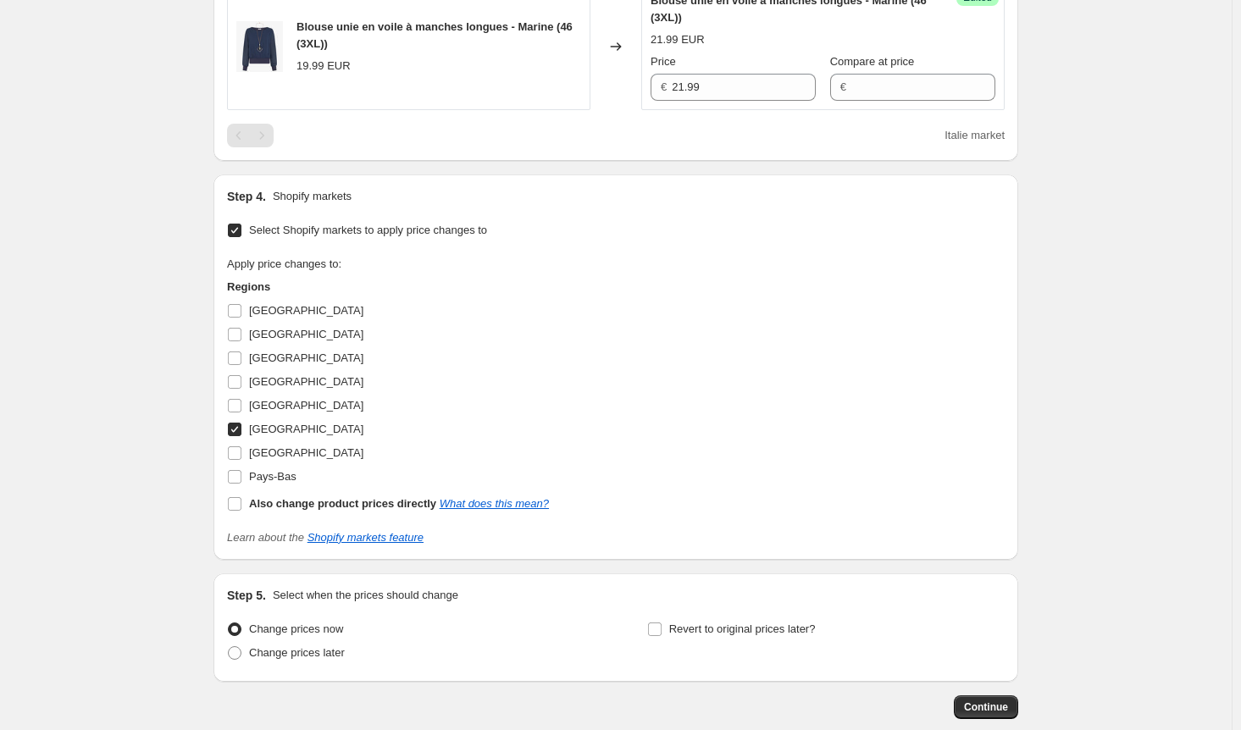
click at [240, 436] on input "[GEOGRAPHIC_DATA]" at bounding box center [235, 430] width 14 height 14
checkbox input "false"
click at [239, 365] on input "[GEOGRAPHIC_DATA]" at bounding box center [235, 359] width 14 height 14
checkbox input "true"
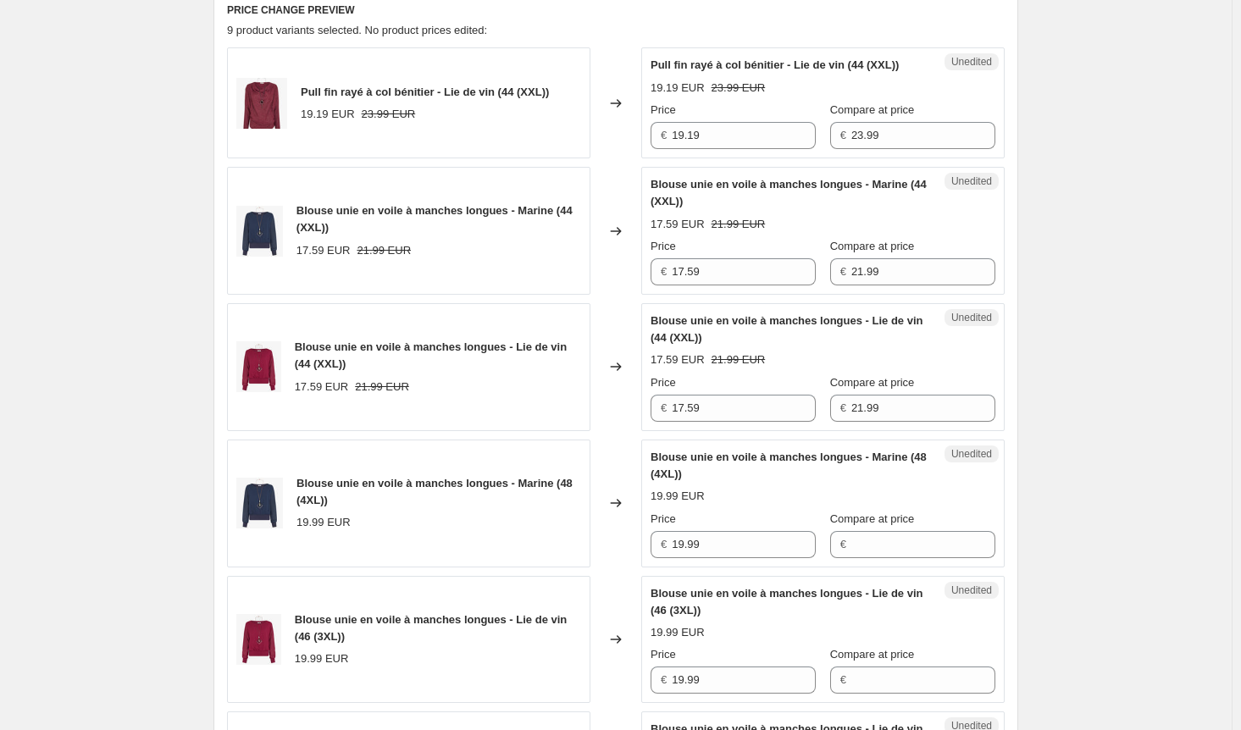
scroll to position [492, 0]
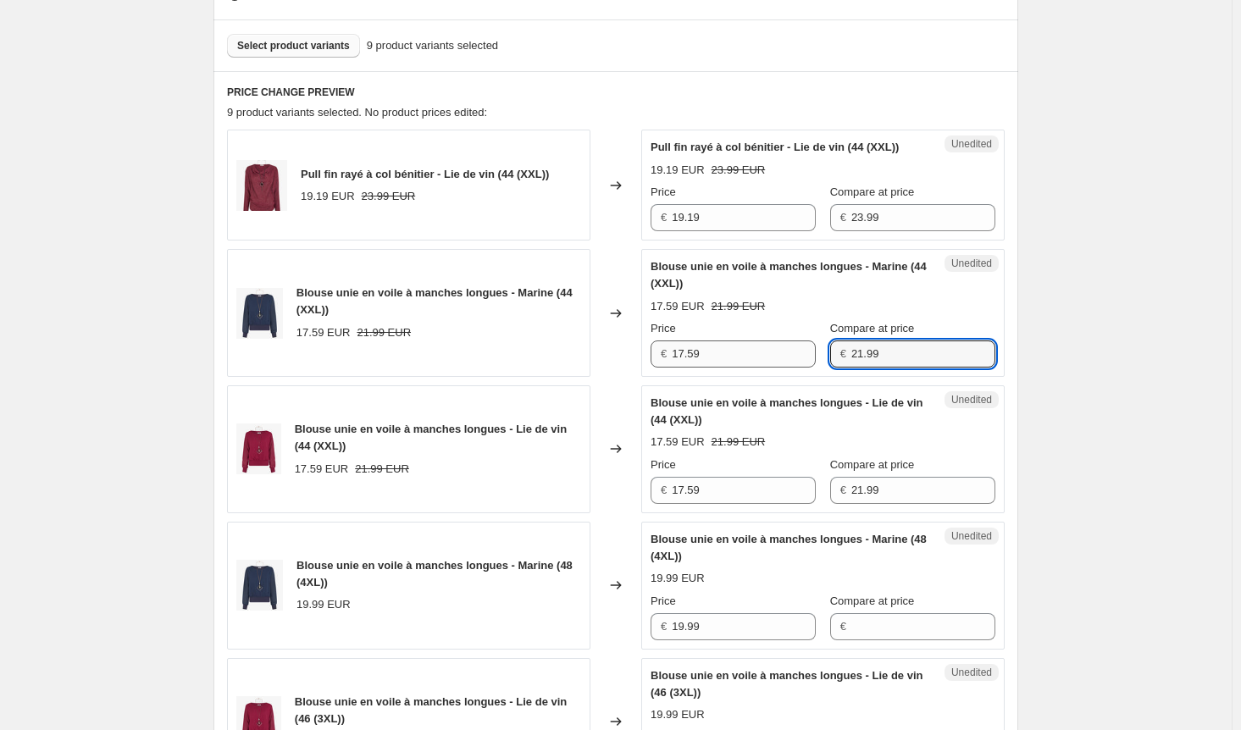
drag, startPoint x: 883, startPoint y: 363, endPoint x: 801, endPoint y: 362, distance: 82.2
click at [801, 362] on div "Price € 17.59 Compare at price € 21.99" at bounding box center [823, 343] width 345 height 47
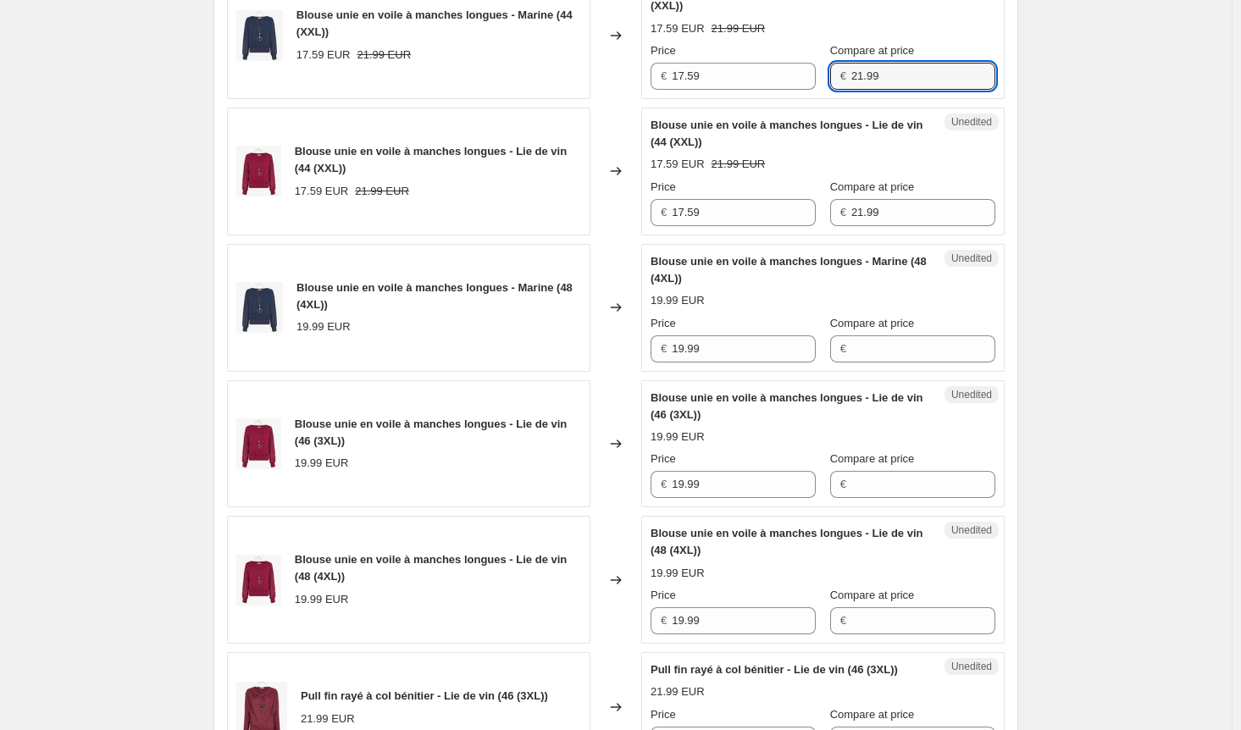
scroll to position [831, 0]
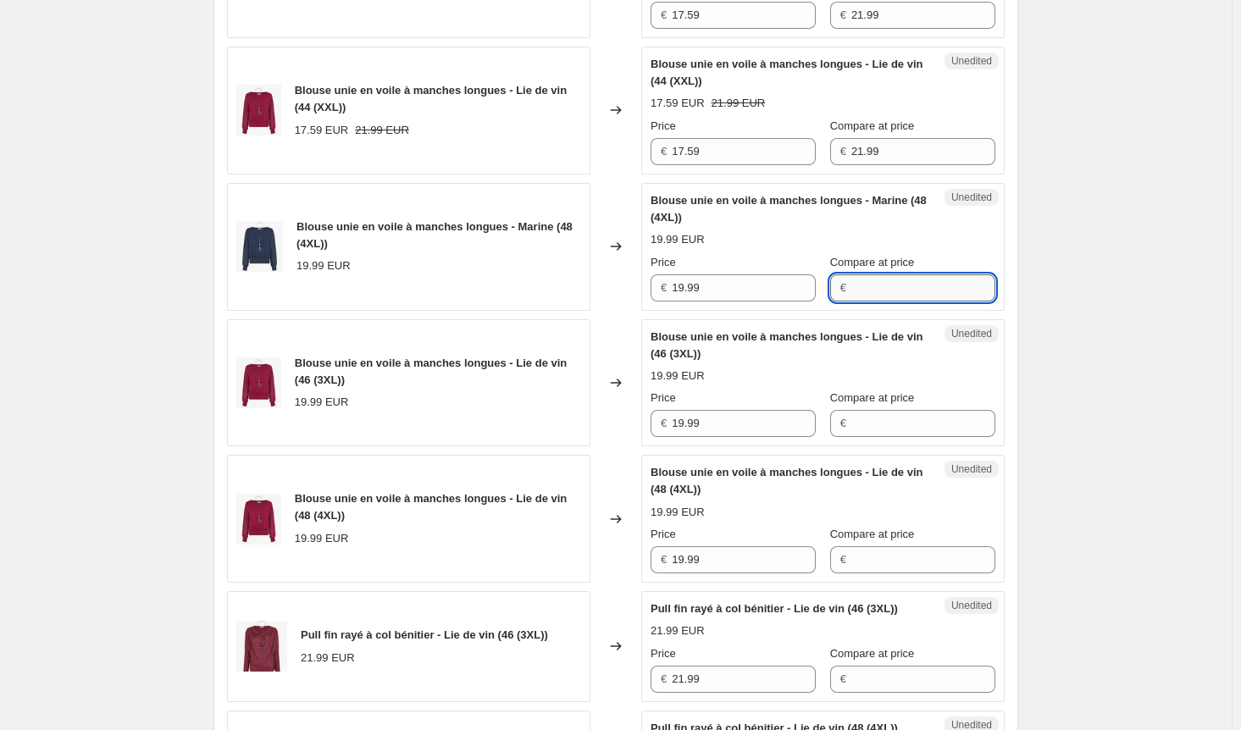
click at [863, 302] on input "Compare at price" at bounding box center [923, 288] width 144 height 27
paste input "21.99"
type input "21.99"
click at [868, 437] on input "Compare at price" at bounding box center [923, 423] width 144 height 27
paste input "21.99"
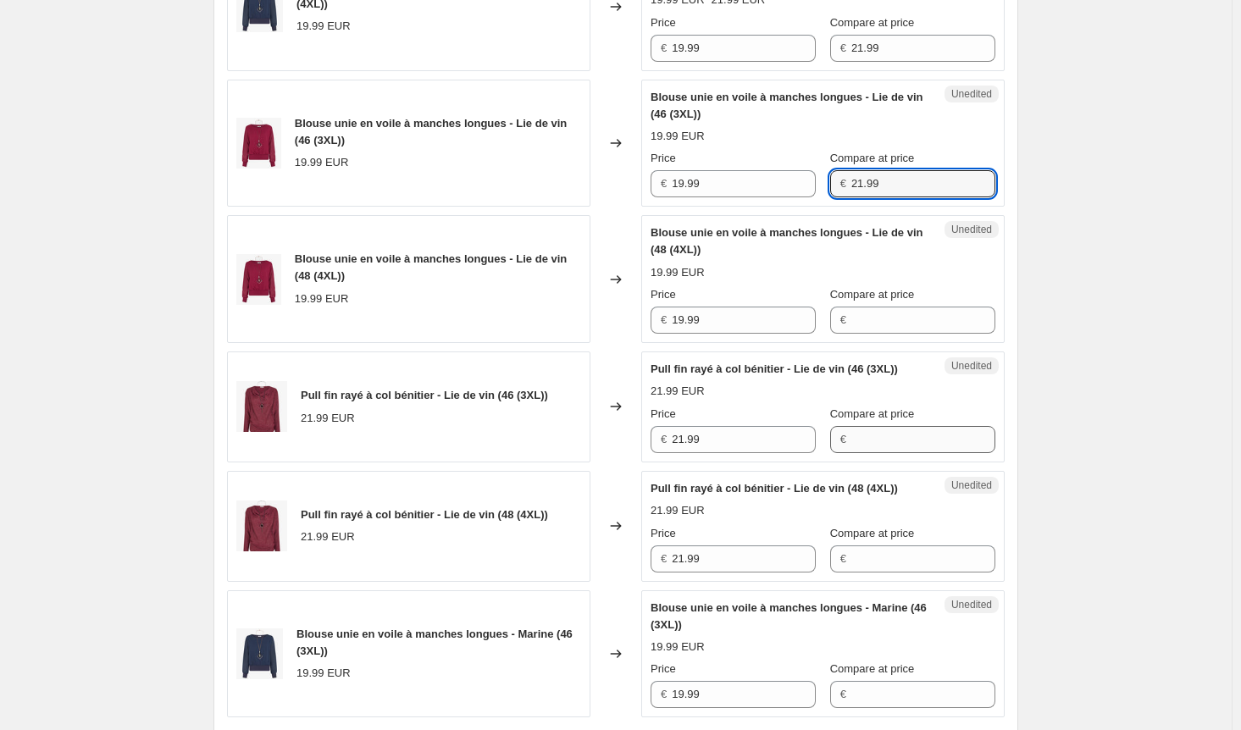
scroll to position [1085, 0]
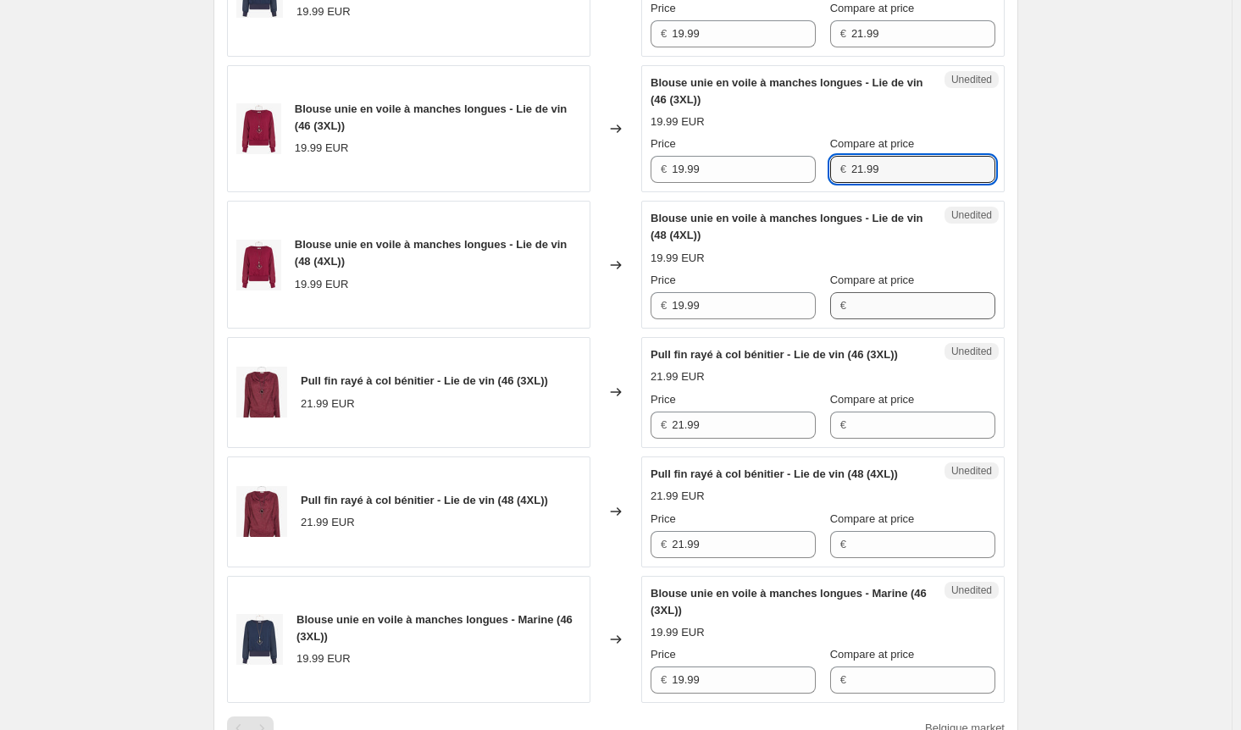
type input "21.99"
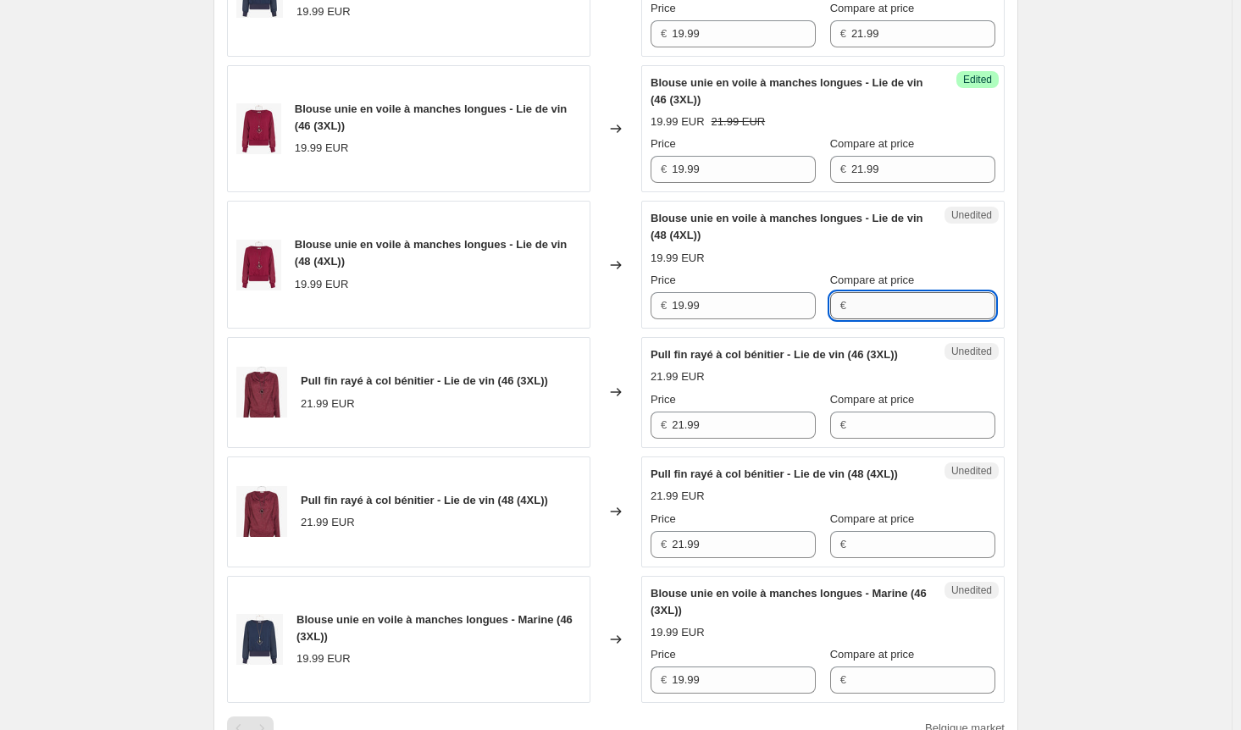
click at [859, 319] on input "Compare at price" at bounding box center [923, 305] width 144 height 27
paste input "21.99"
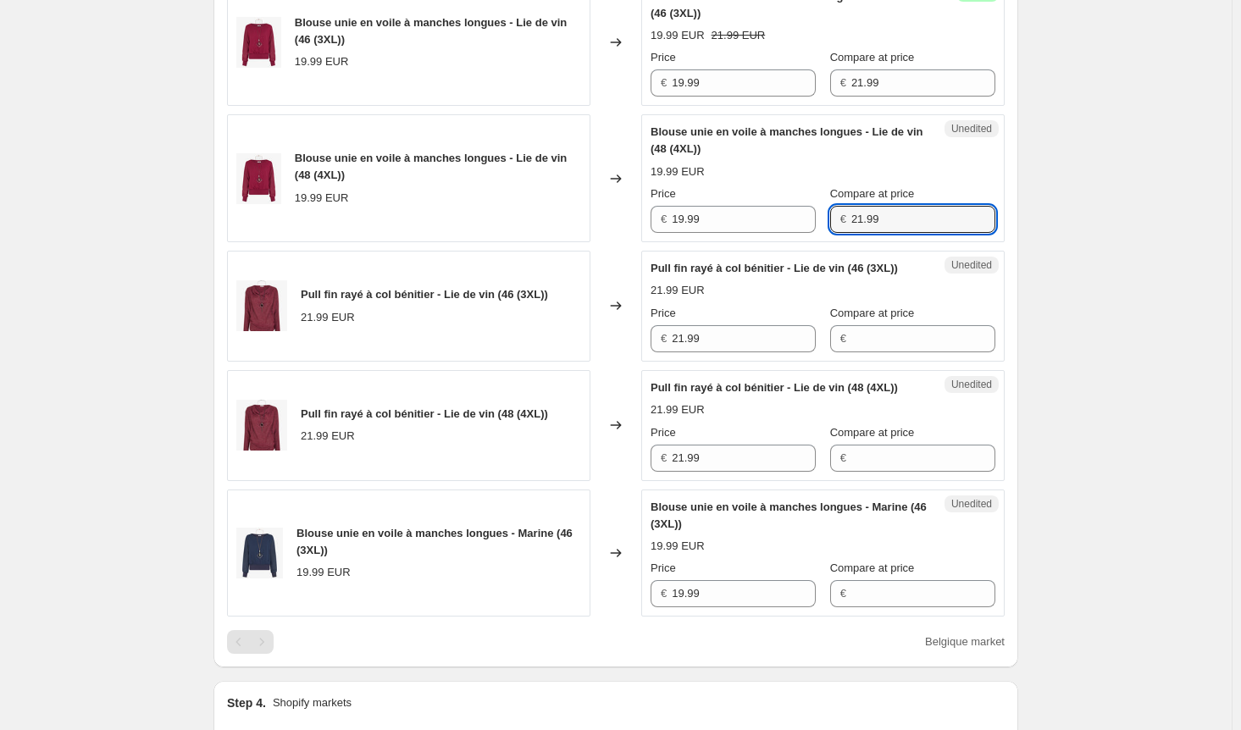
scroll to position [1340, 0]
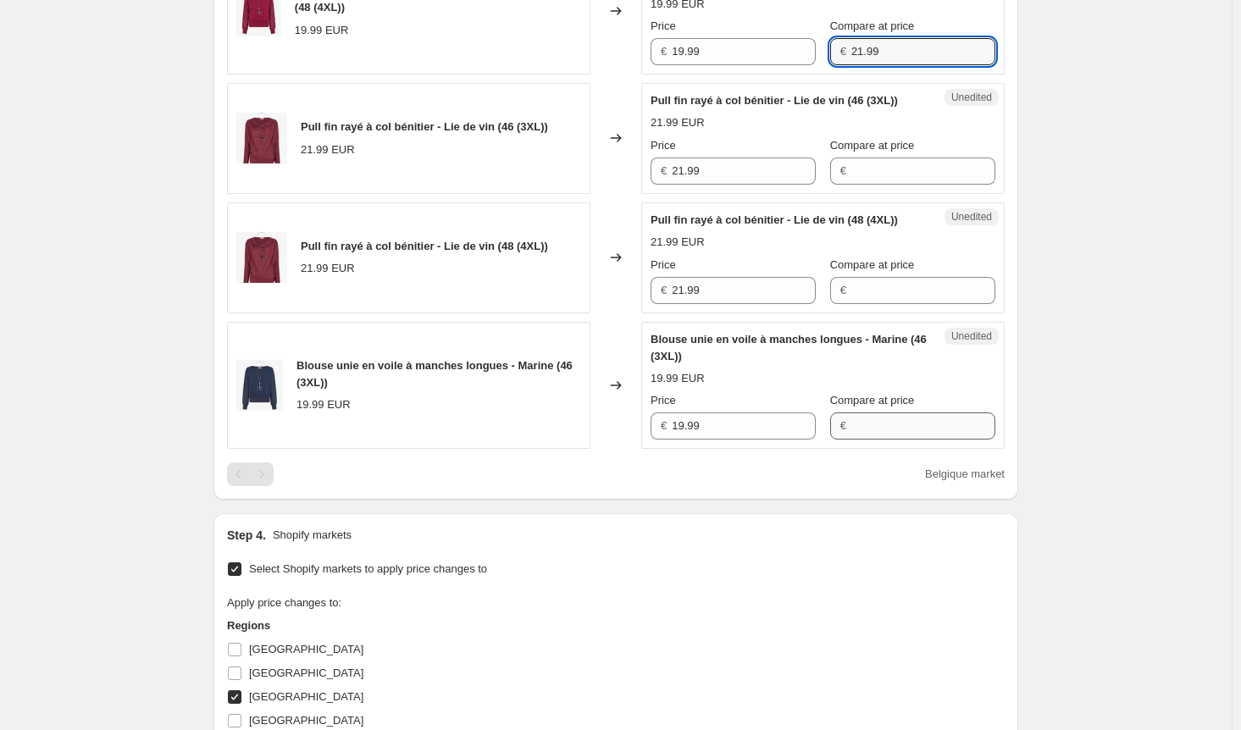
type input "21.99"
click at [872, 440] on input "Compare at price" at bounding box center [923, 426] width 144 height 27
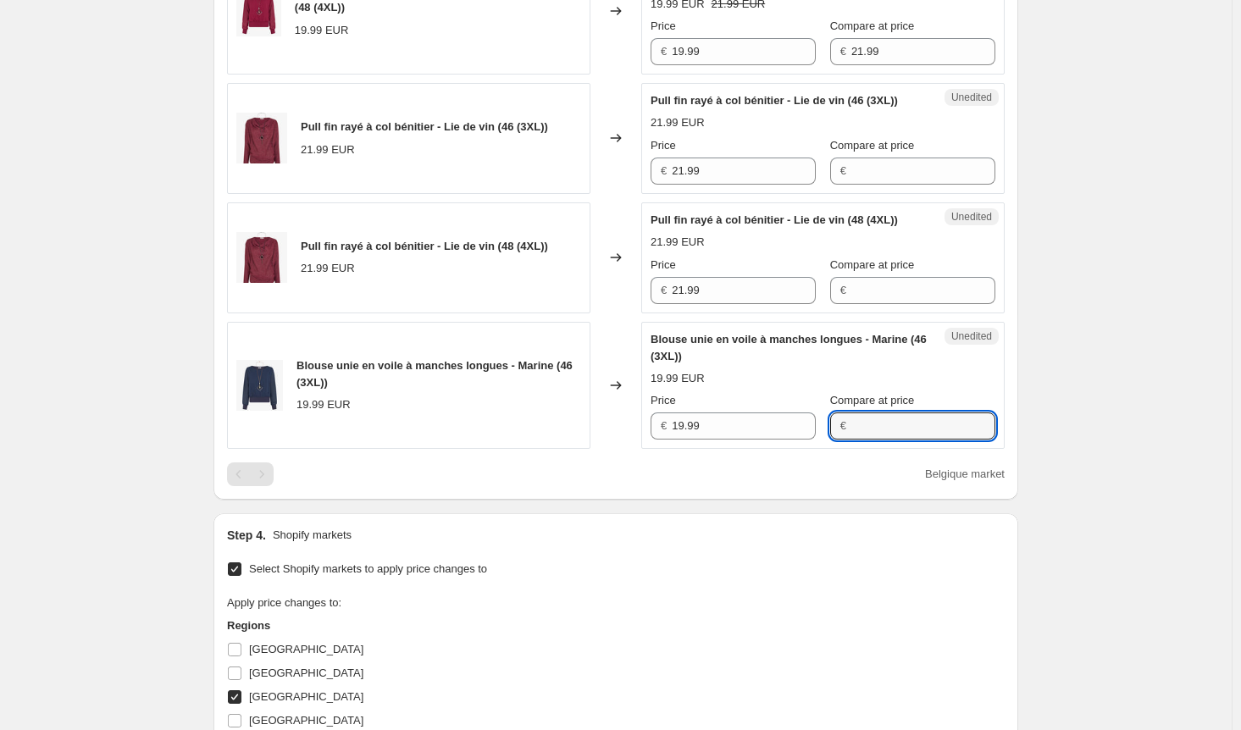
paste input "21.99"
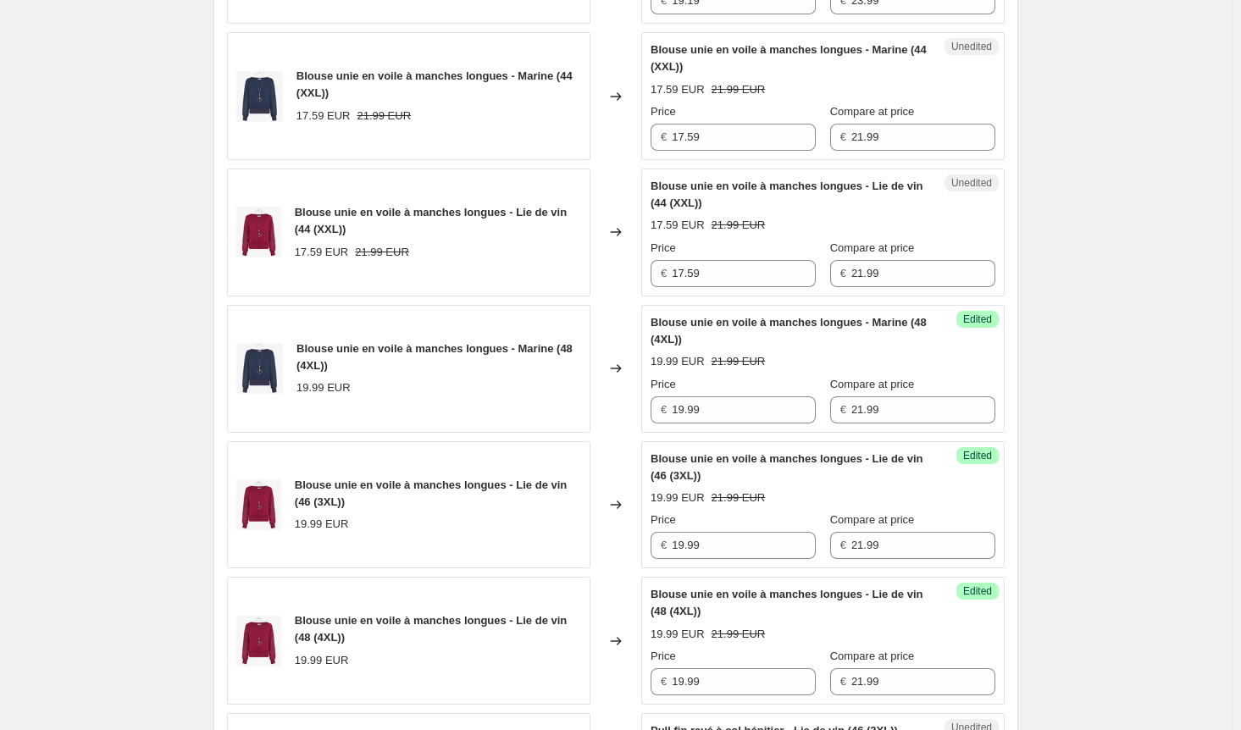
scroll to position [577, 0]
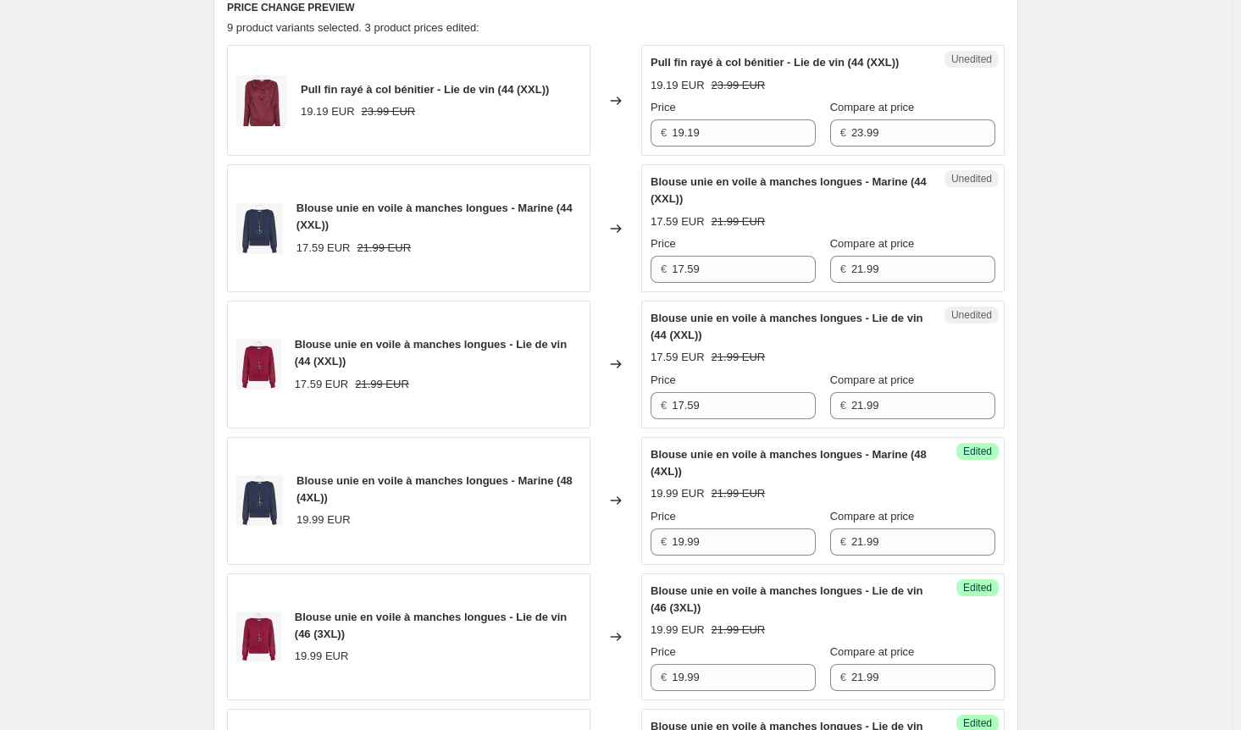
type input "21.99"
drag, startPoint x: 656, startPoint y: 280, endPoint x: 587, endPoint y: 280, distance: 68.6
click at [587, 280] on div "Blouse unie en voile à manches longues - Marine (44 (XXL)) 17.59 EUR 21.99 EUR …" at bounding box center [616, 228] width 778 height 128
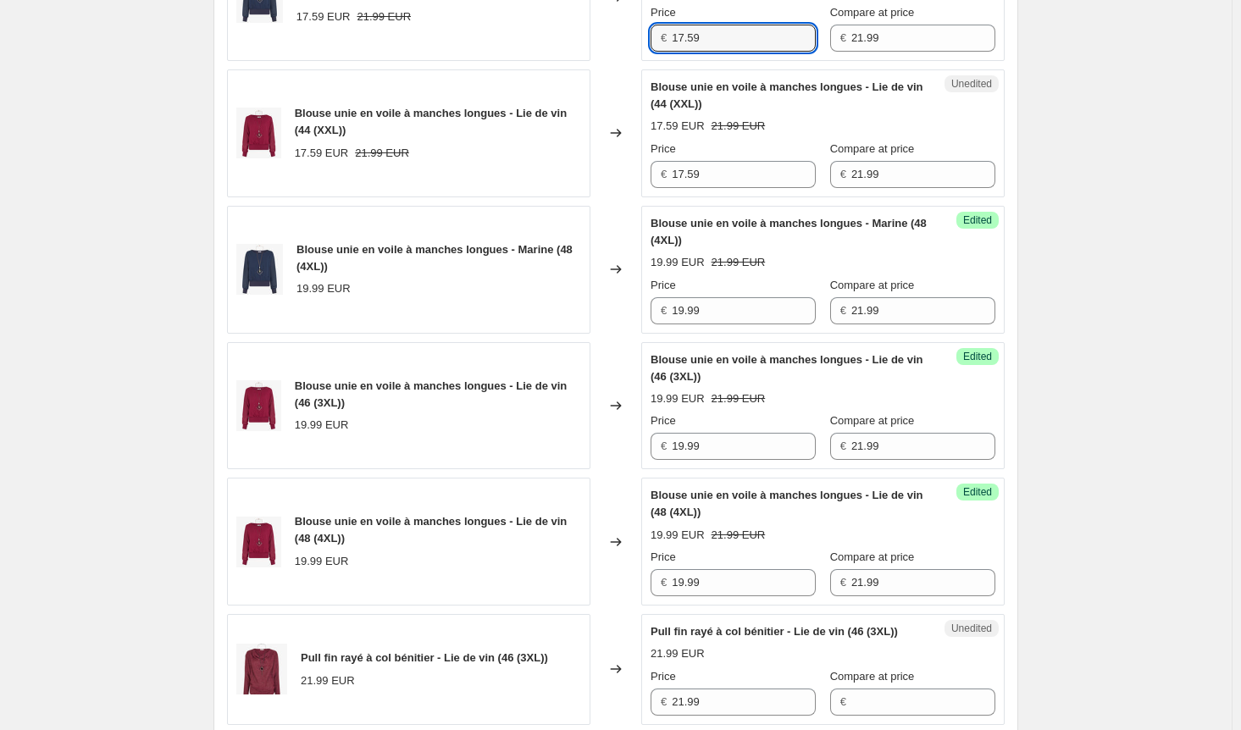
scroll to position [831, 0]
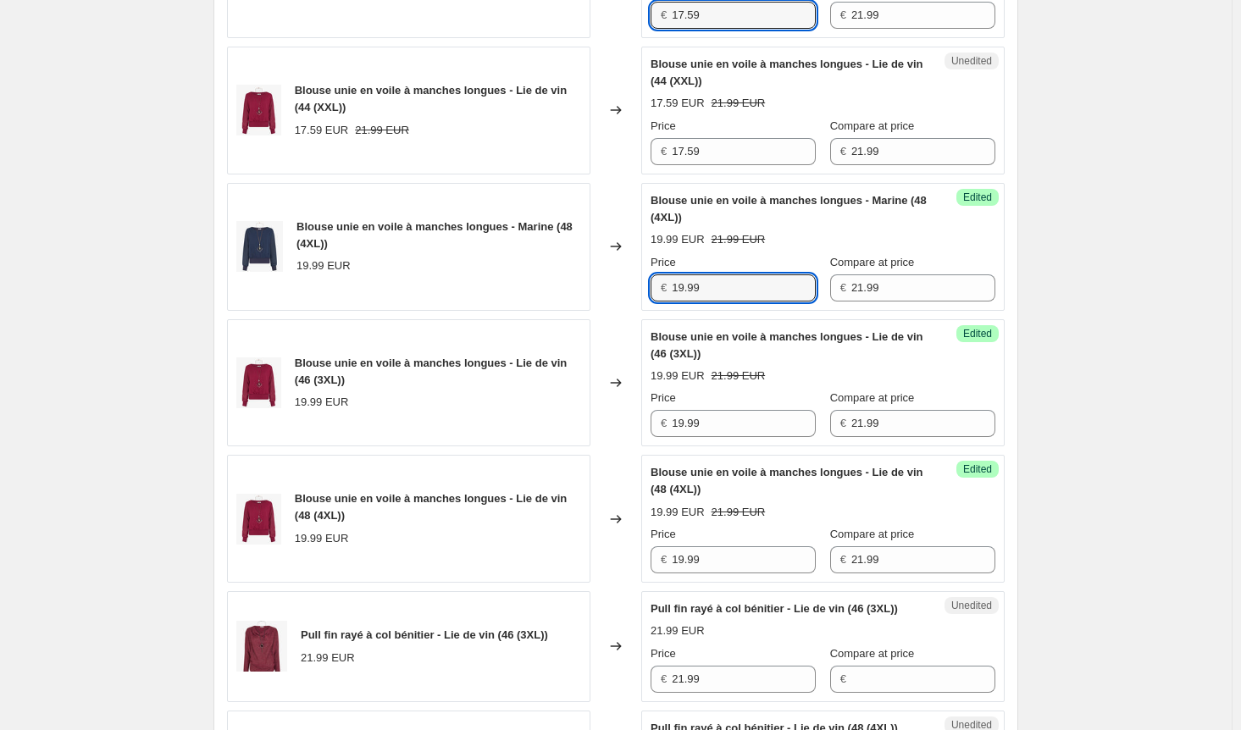
drag, startPoint x: 736, startPoint y: 302, endPoint x: 633, endPoint y: 297, distance: 103.5
click at [633, 297] on div "Blouse unie en voile à manches longues - Marine (48 (4XL)) 19.99 EUR Changed to…" at bounding box center [616, 247] width 778 height 128
paste input "7.5"
type input "17.59"
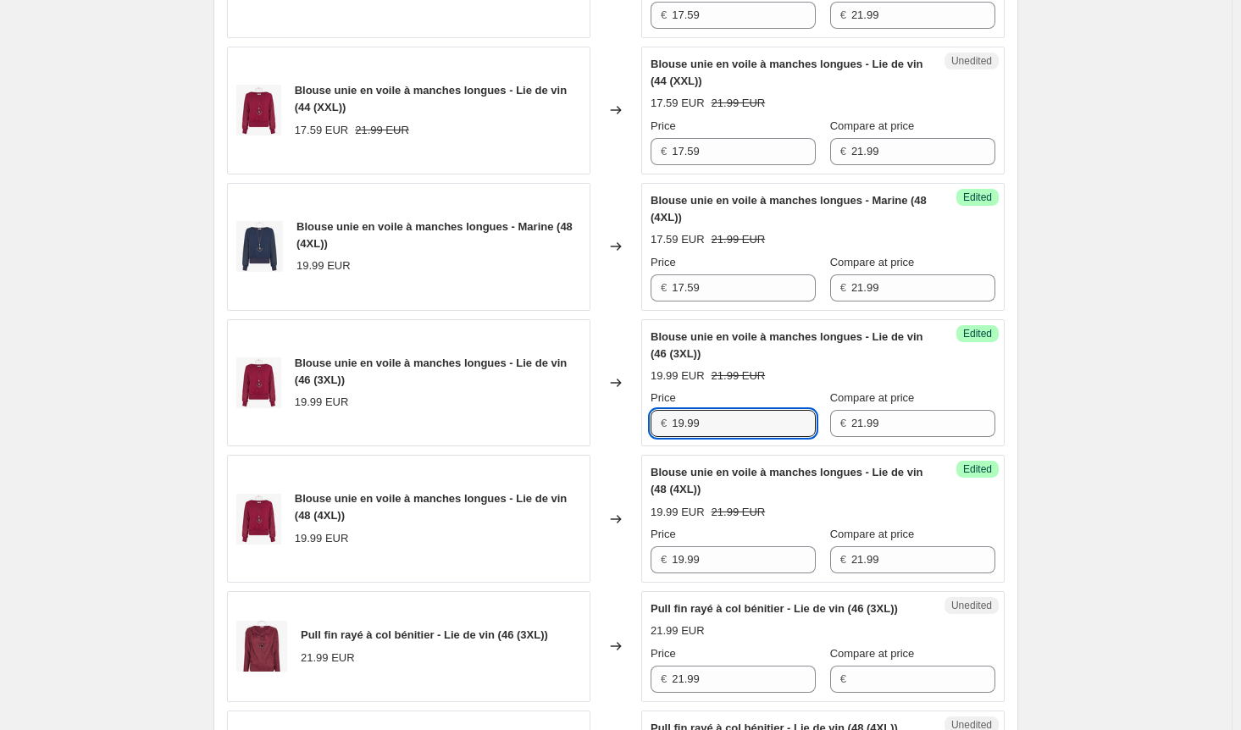
drag, startPoint x: 723, startPoint y: 440, endPoint x: 595, endPoint y: 435, distance: 128.0
click at [595, 435] on div "Blouse unie en voile à manches longues - Lie de vin (46 (3XL)) 19.99 EUR Change…" at bounding box center [616, 383] width 778 height 128
paste input "7.5"
type input "17.59"
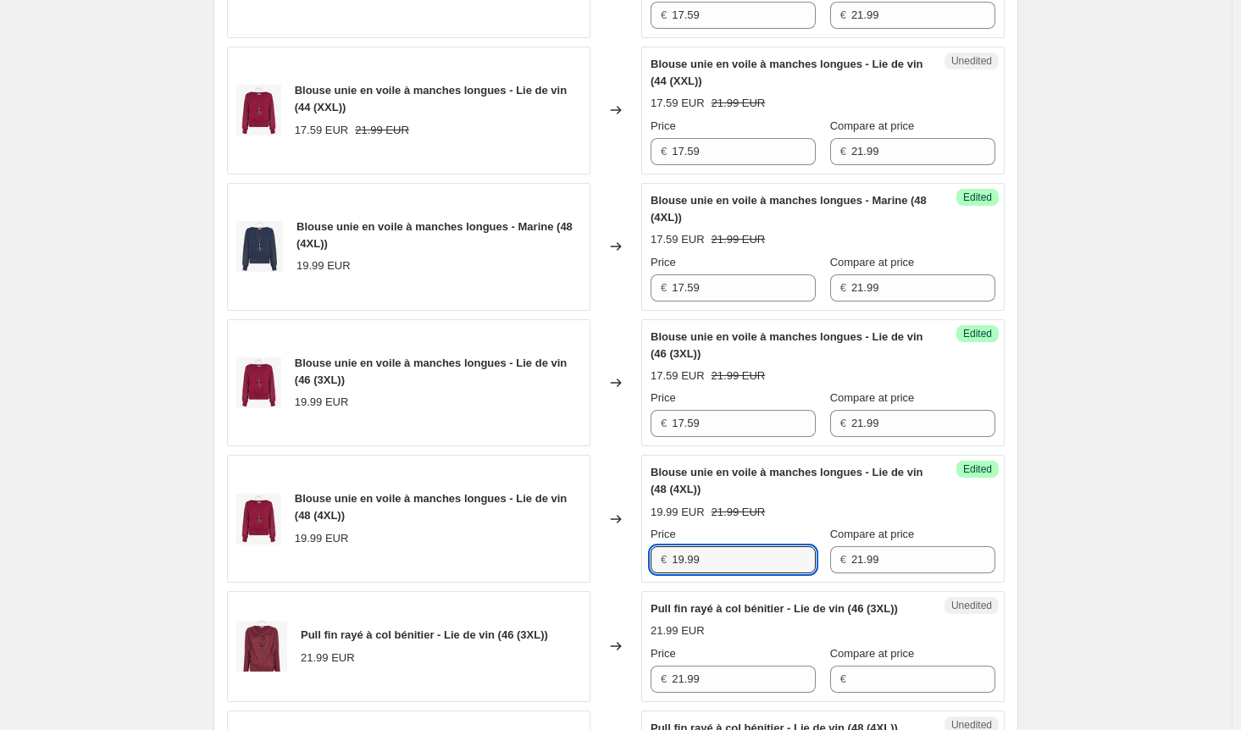
drag, startPoint x: 709, startPoint y: 572, endPoint x: 629, endPoint y: 572, distance: 80.5
click at [629, 572] on div "Blouse unie en voile à manches longues - Lie de vin (48 (4XL)) 19.99 EUR Change…" at bounding box center [616, 519] width 778 height 128
paste input "7.5"
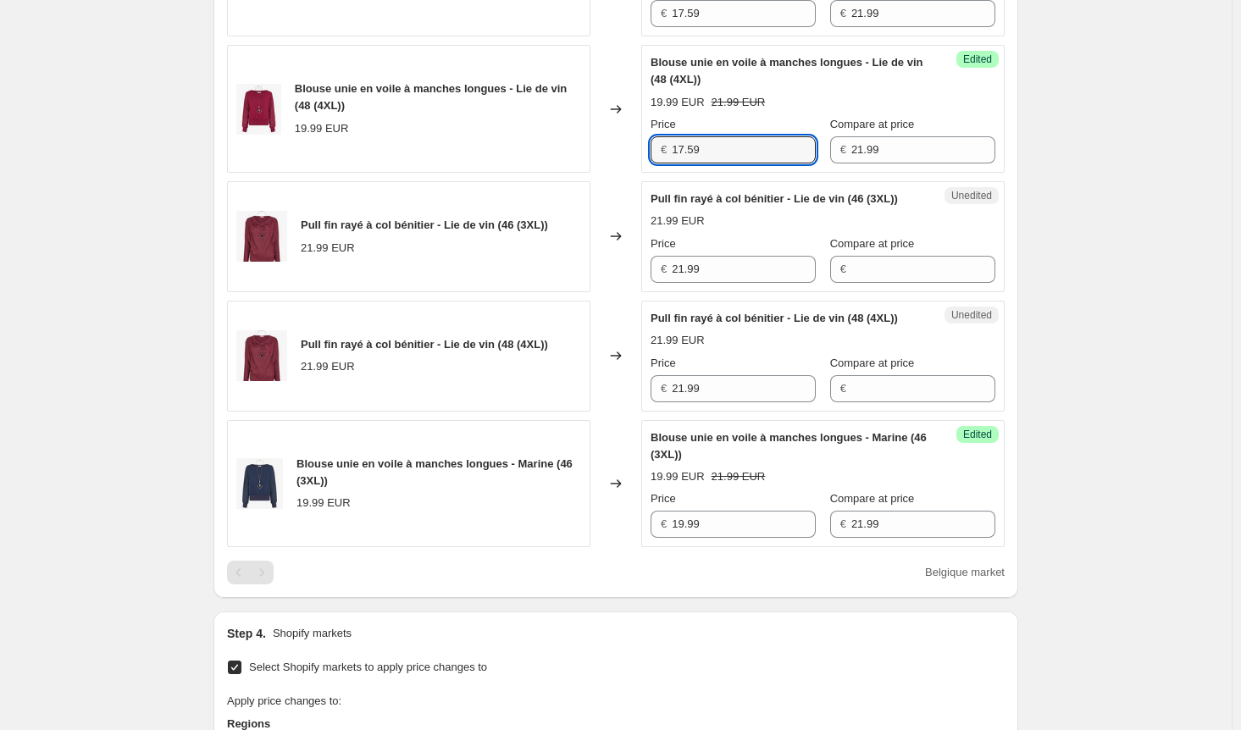
scroll to position [1340, 0]
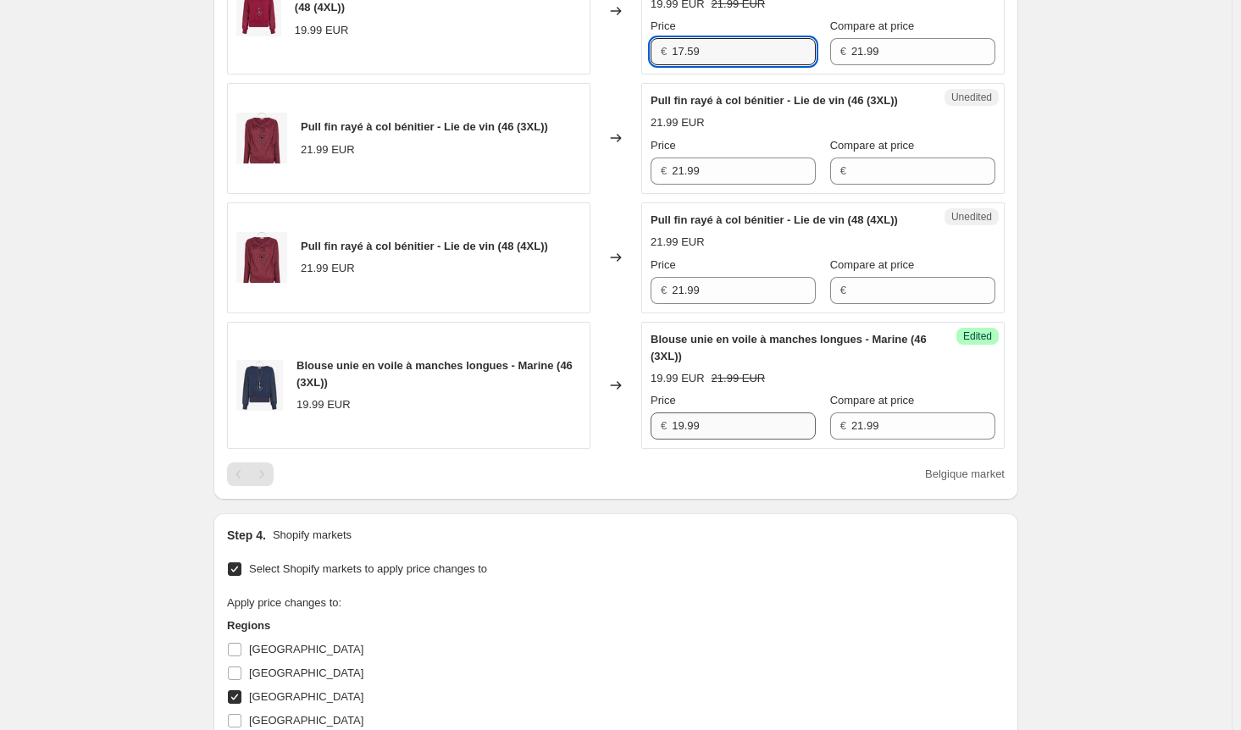
type input "17.59"
drag, startPoint x: 726, startPoint y: 465, endPoint x: 572, endPoint y: 472, distance: 154.4
click at [572, 450] on div "Blouse unie en voile à manches longues - Marine (46 (3XL)) 19.99 EUR Changed to…" at bounding box center [616, 386] width 778 height 128
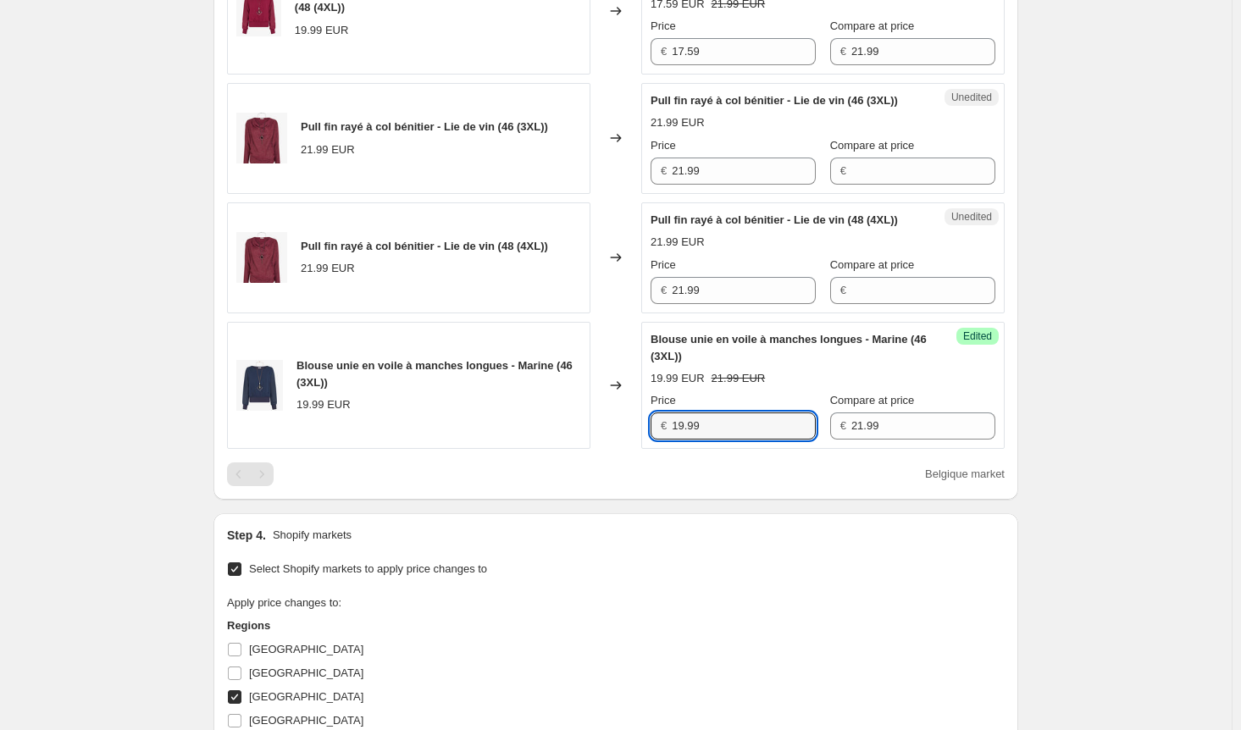
paste input "7.5"
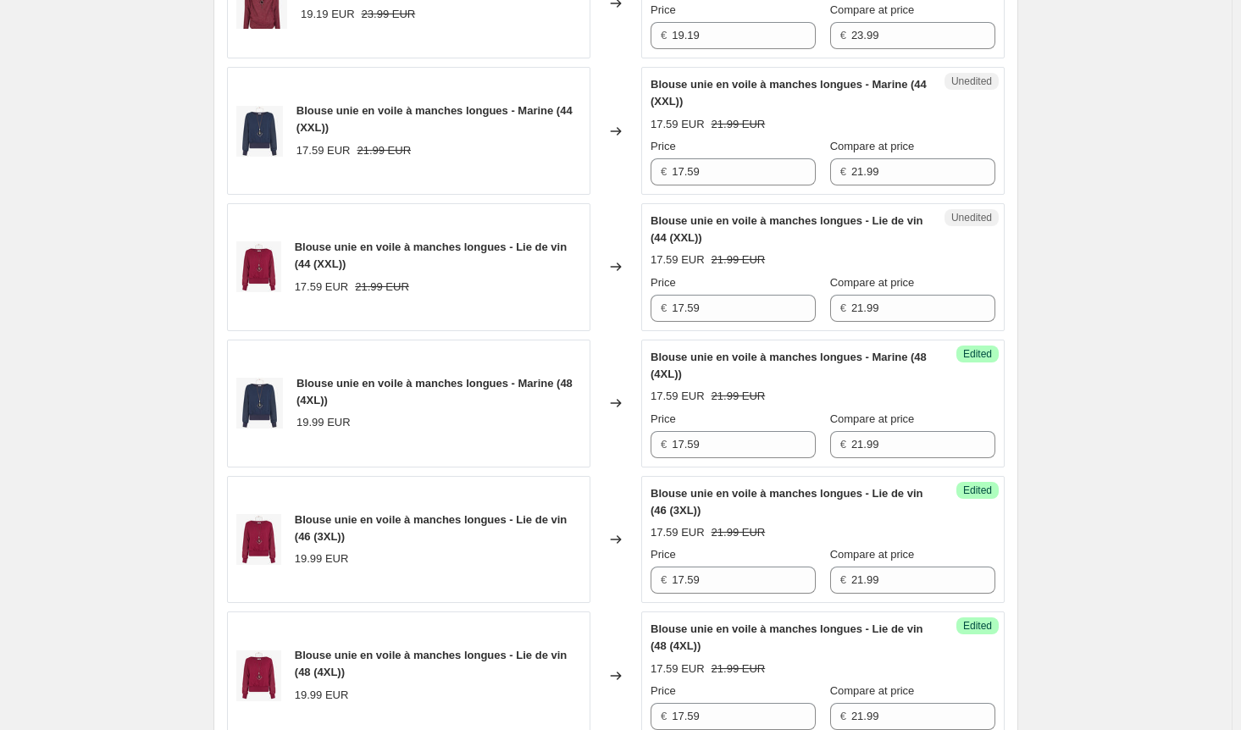
scroll to position [408, 0]
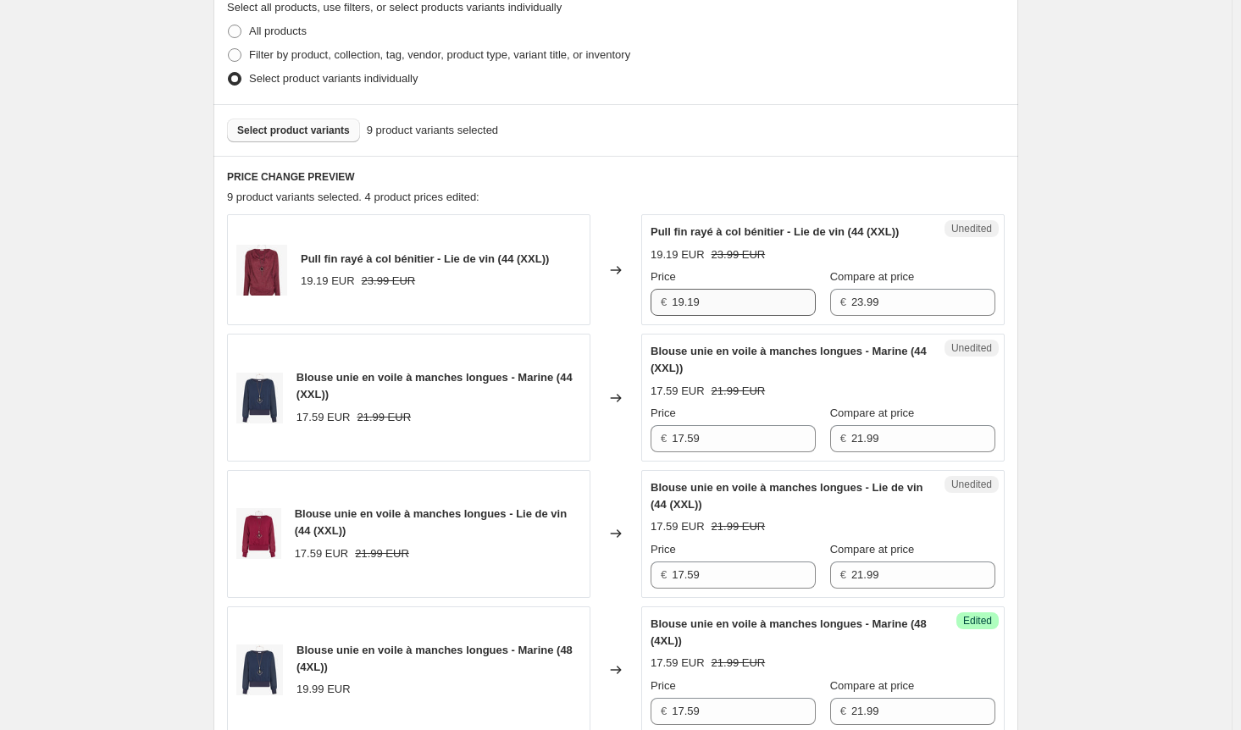
type input "17.59"
drag, startPoint x: 785, startPoint y: 308, endPoint x: 731, endPoint y: 308, distance: 54.2
click at [731, 308] on div "Price € 19.19 Compare at price € 23.99" at bounding box center [823, 292] width 345 height 47
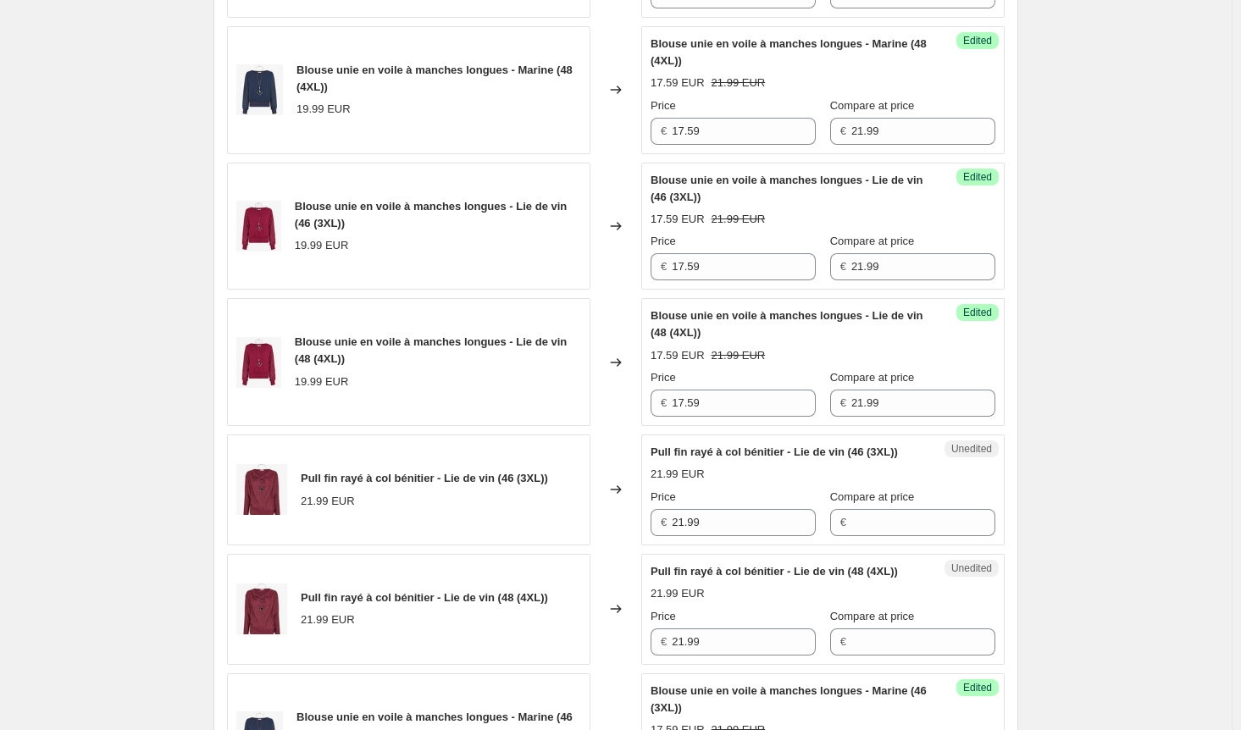
scroll to position [1001, 0]
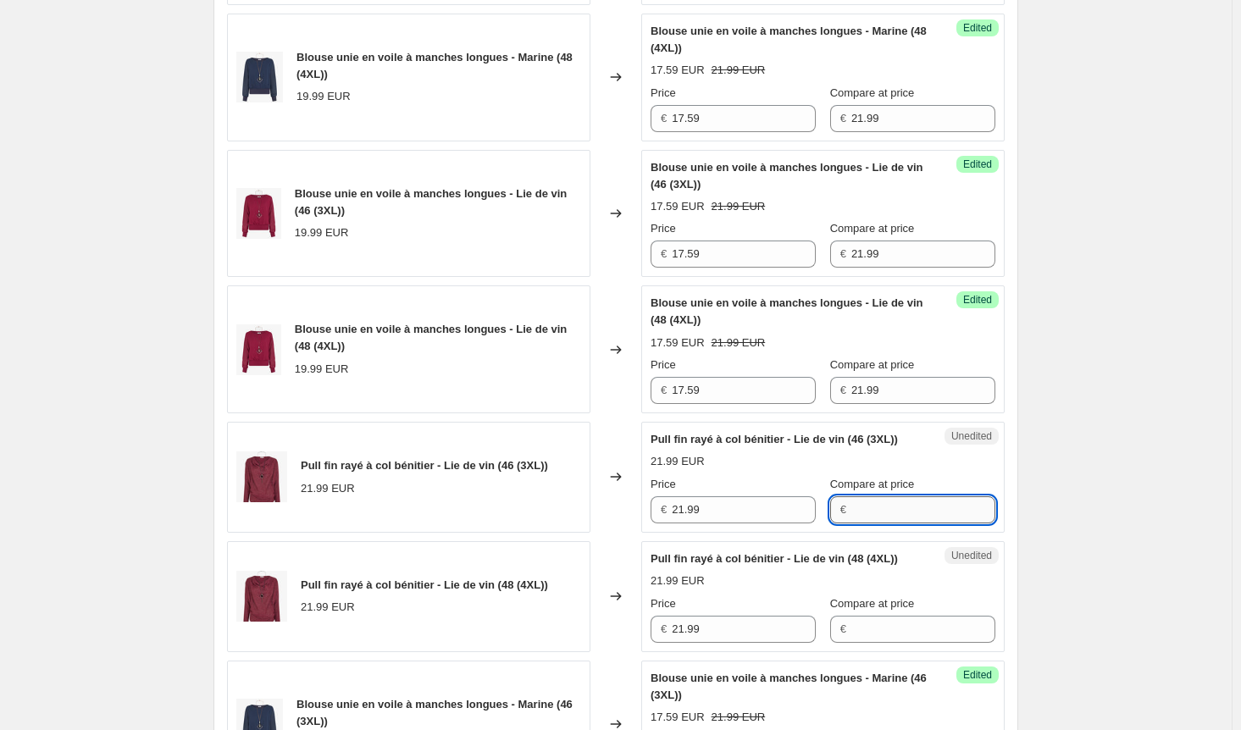
click at [857, 524] on input "Compare at price" at bounding box center [923, 509] width 144 height 27
paste input "23.99"
type input "23.99"
click at [863, 643] on input "Compare at price" at bounding box center [923, 629] width 144 height 27
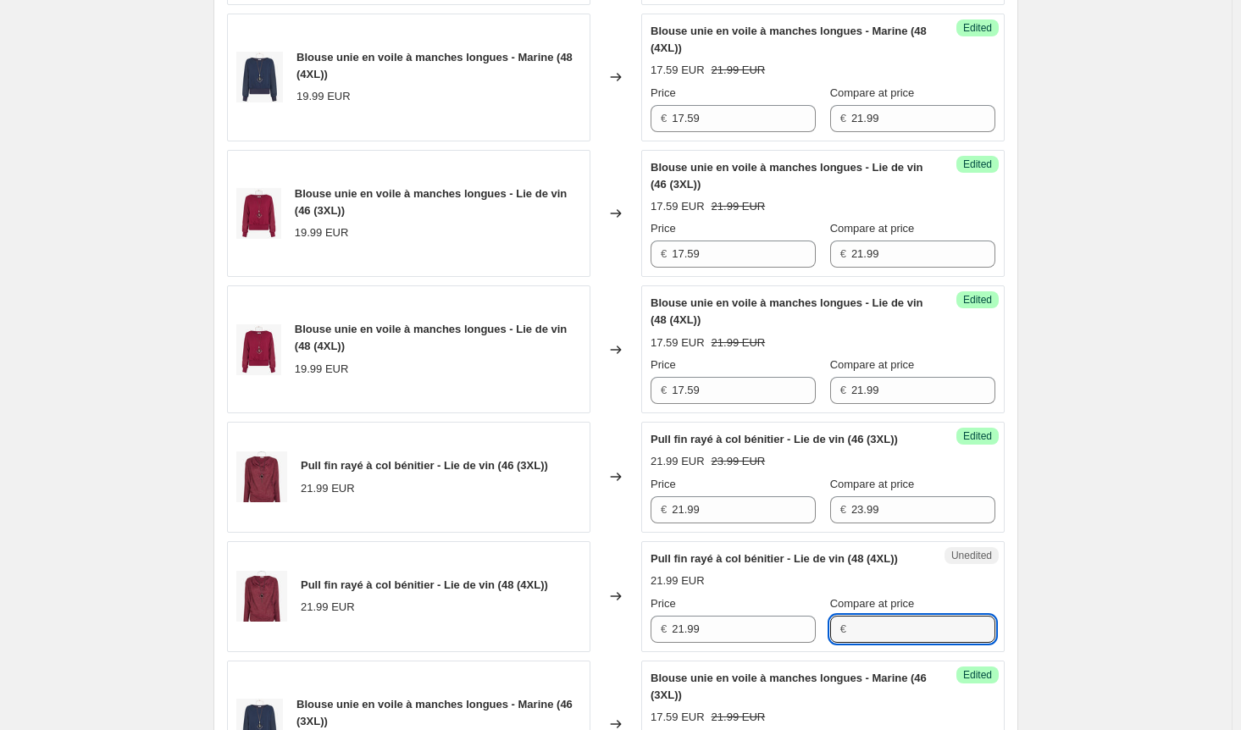
paste input "23.99"
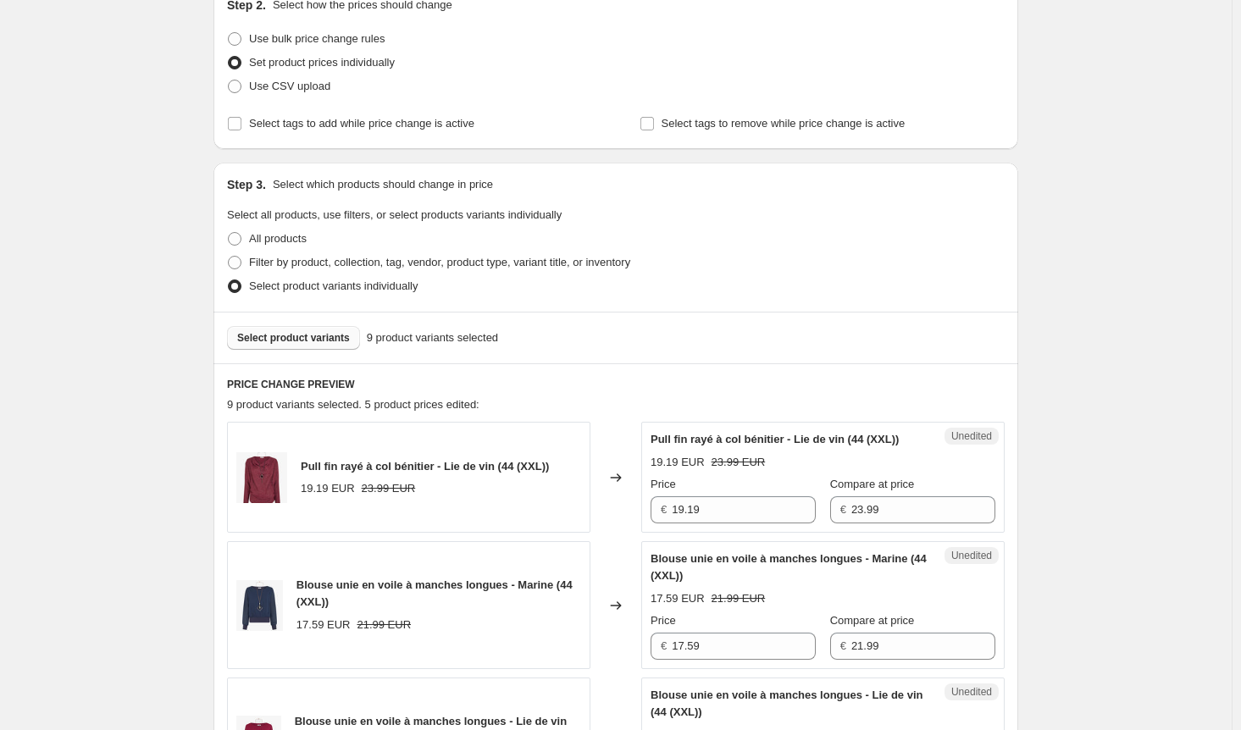
scroll to position [153, 0]
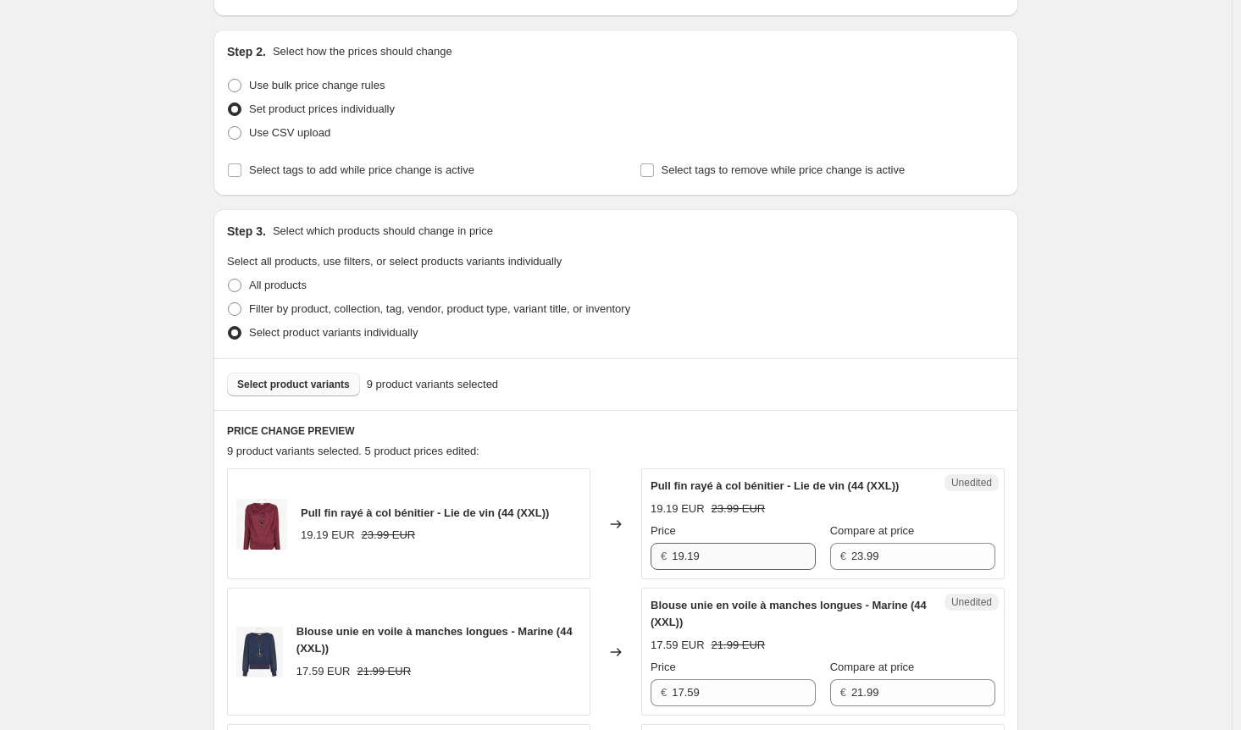
type input "23.99"
drag, startPoint x: 722, startPoint y: 576, endPoint x: 621, endPoint y: 563, distance: 101.6
click at [620, 563] on div "Pull fin rayé à col bénitier - Lie de vin (44 (XXL)) 19.19 EUR 23.99 EUR Change…" at bounding box center [616, 524] width 778 height 111
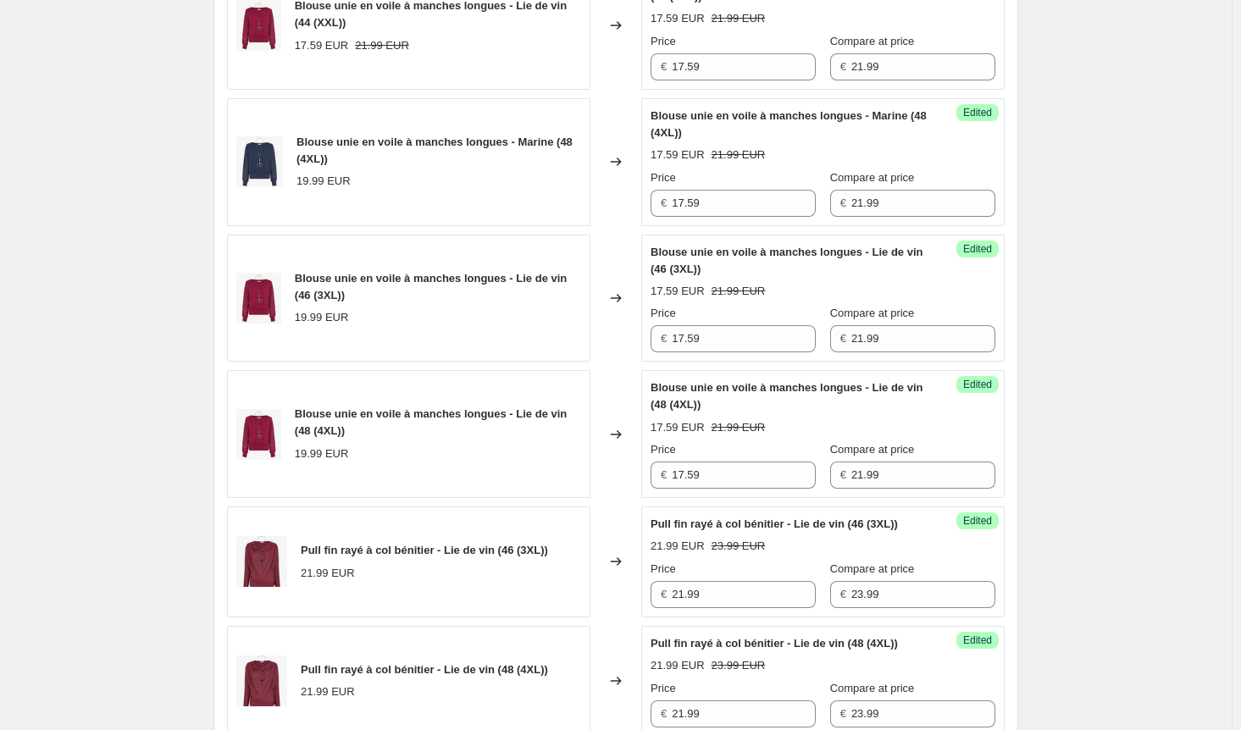
scroll to position [1085, 0]
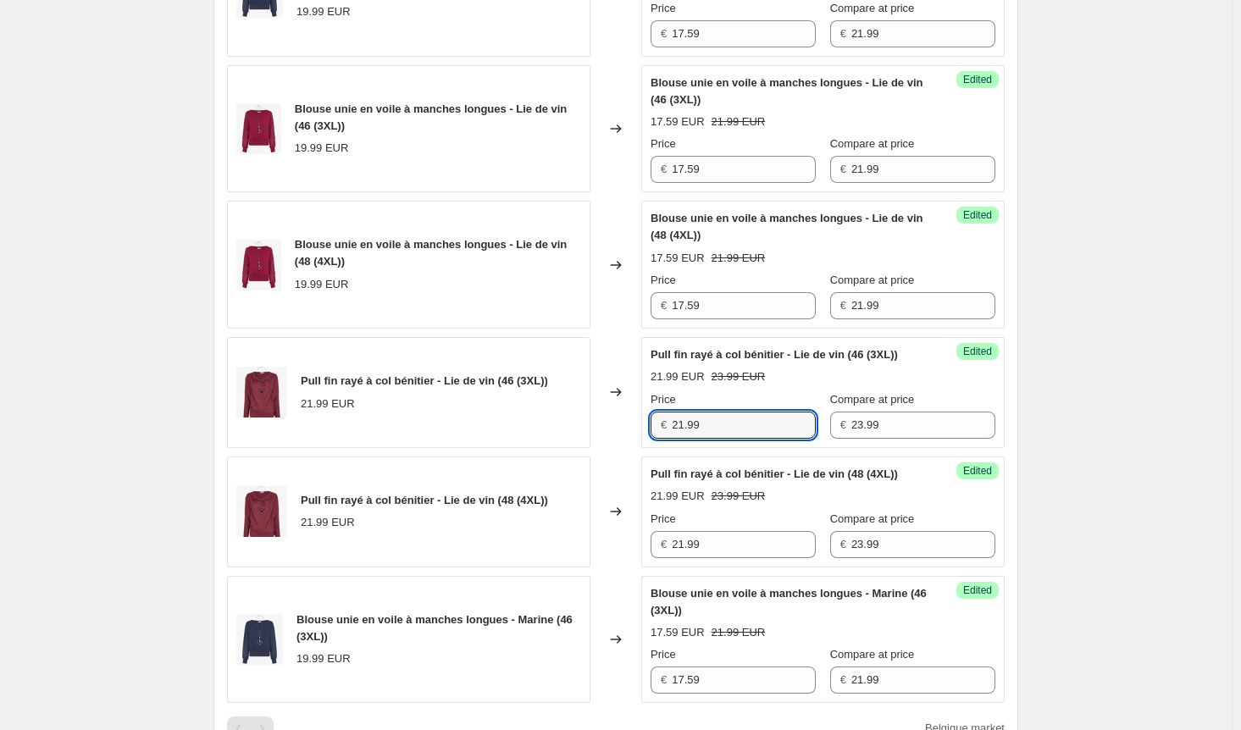
drag, startPoint x: 709, startPoint y: 454, endPoint x: 614, endPoint y: 458, distance: 95.0
click at [619, 448] on div "Pull fin rayé à col bénitier - Lie de vin (46 (3XL)) 21.99 EUR Changed to Succe…" at bounding box center [616, 392] width 778 height 111
paste input "19.1"
type input "19.19"
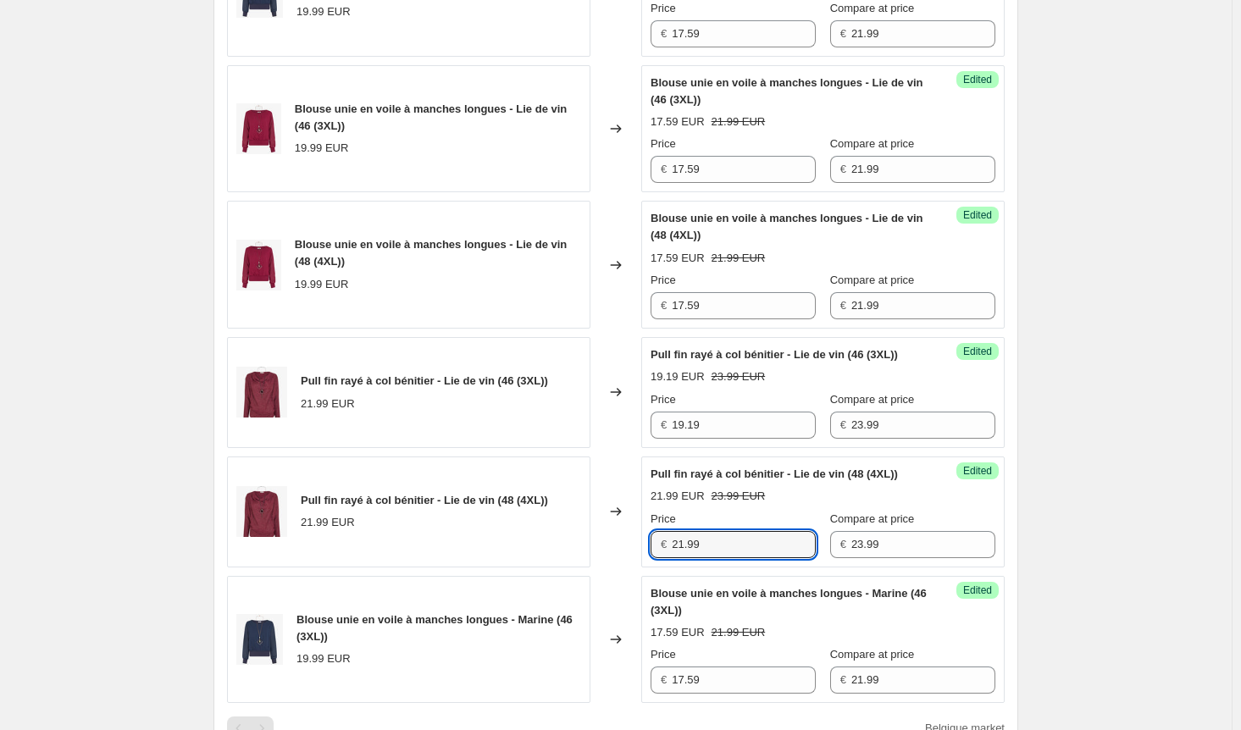
drag, startPoint x: 713, startPoint y: 590, endPoint x: 624, endPoint y: 592, distance: 89.0
click at [624, 568] on div "Pull fin rayé à col bénitier - Lie de vin (48 (4XL)) 21.99 EUR Changed to Succe…" at bounding box center [616, 512] width 778 height 111
paste input "19.1"
type input "19.19"
click at [1171, 569] on div "Create new price [MEDICAL_DATA]. This page is ready Create new price [MEDICAL_D…" at bounding box center [616, 165] width 1232 height 2501
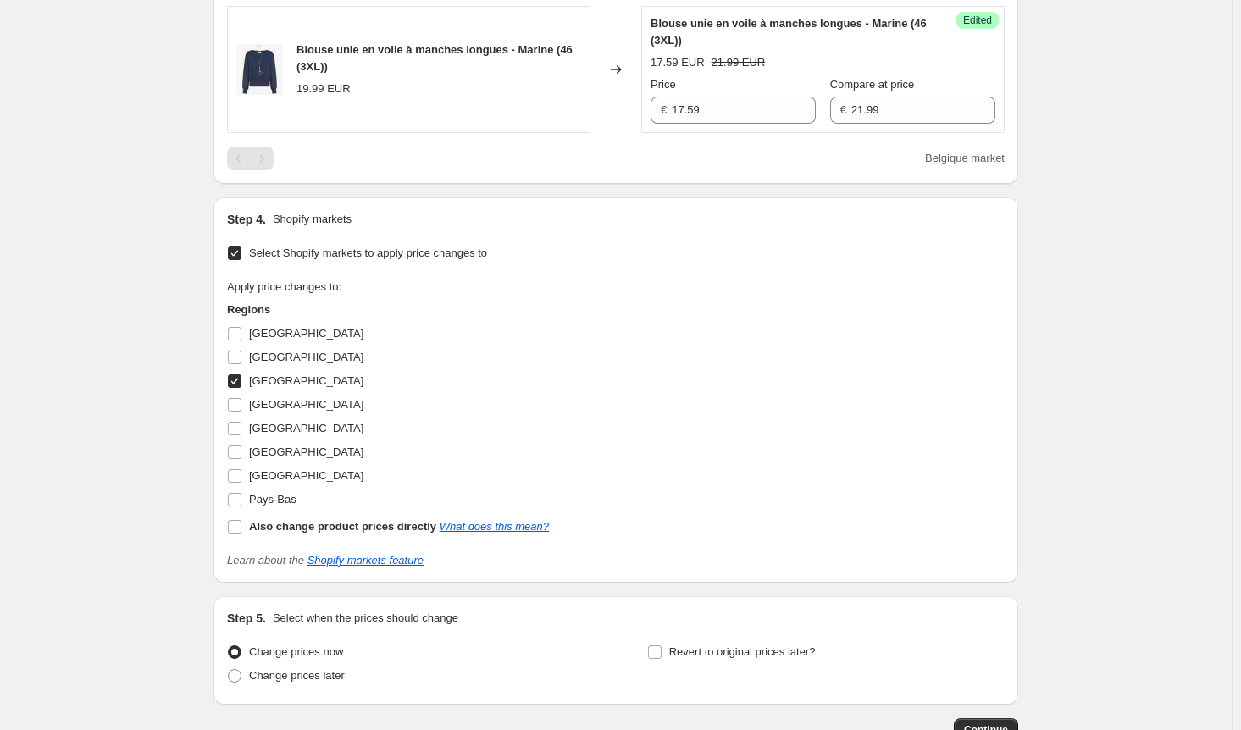
scroll to position [1678, 0]
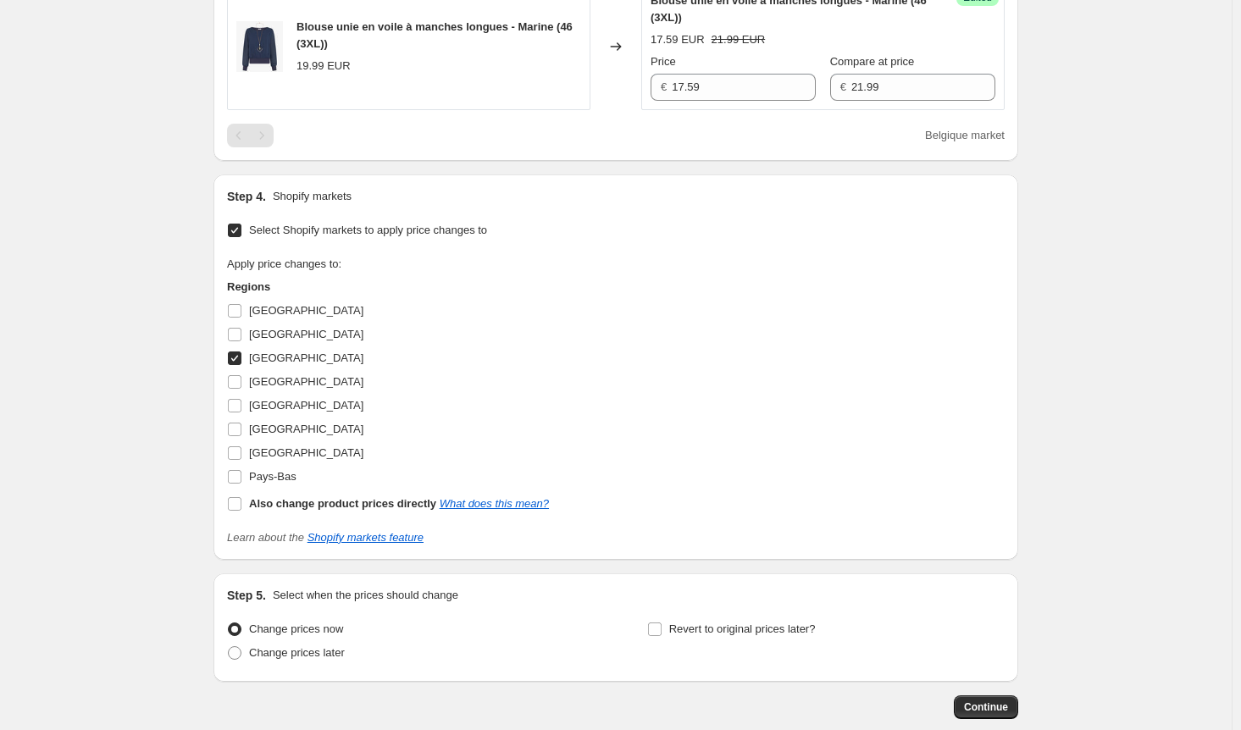
click at [241, 365] on input "[GEOGRAPHIC_DATA]" at bounding box center [235, 359] width 14 height 14
checkbox input "false"
click at [241, 413] on input "[GEOGRAPHIC_DATA]" at bounding box center [235, 406] width 14 height 14
checkbox input "true"
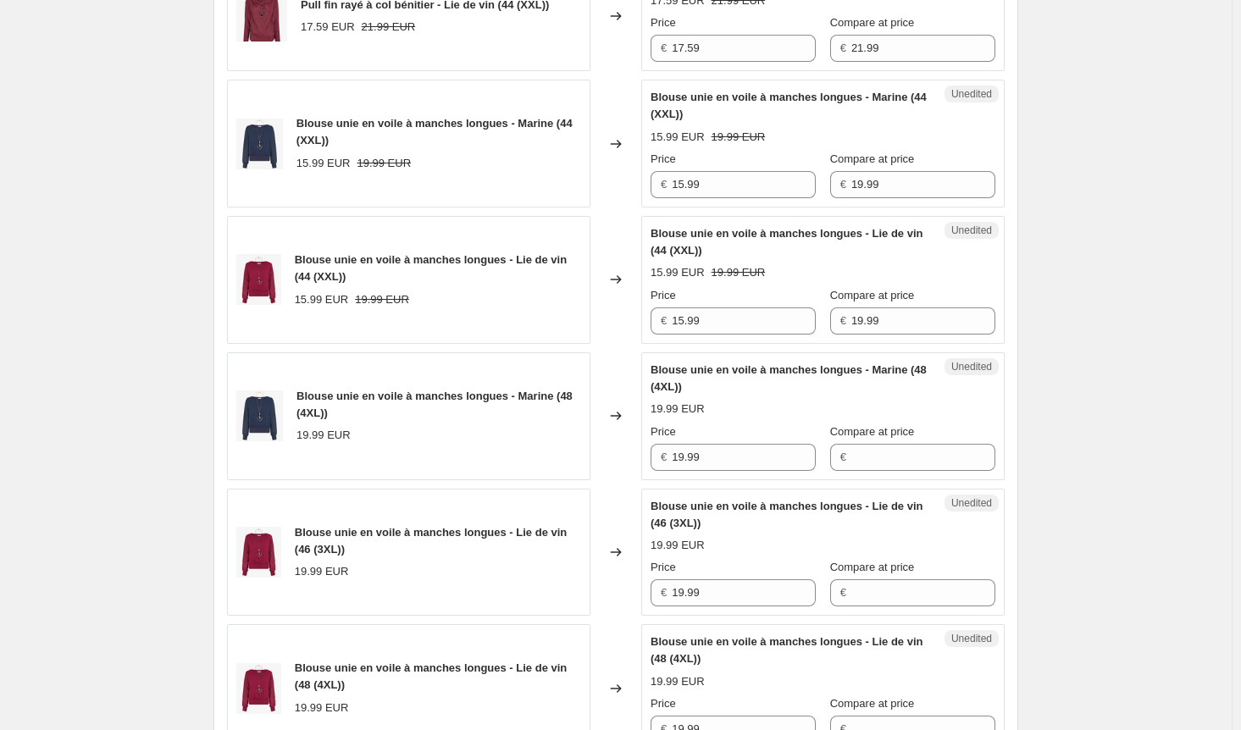
scroll to position [577, 0]
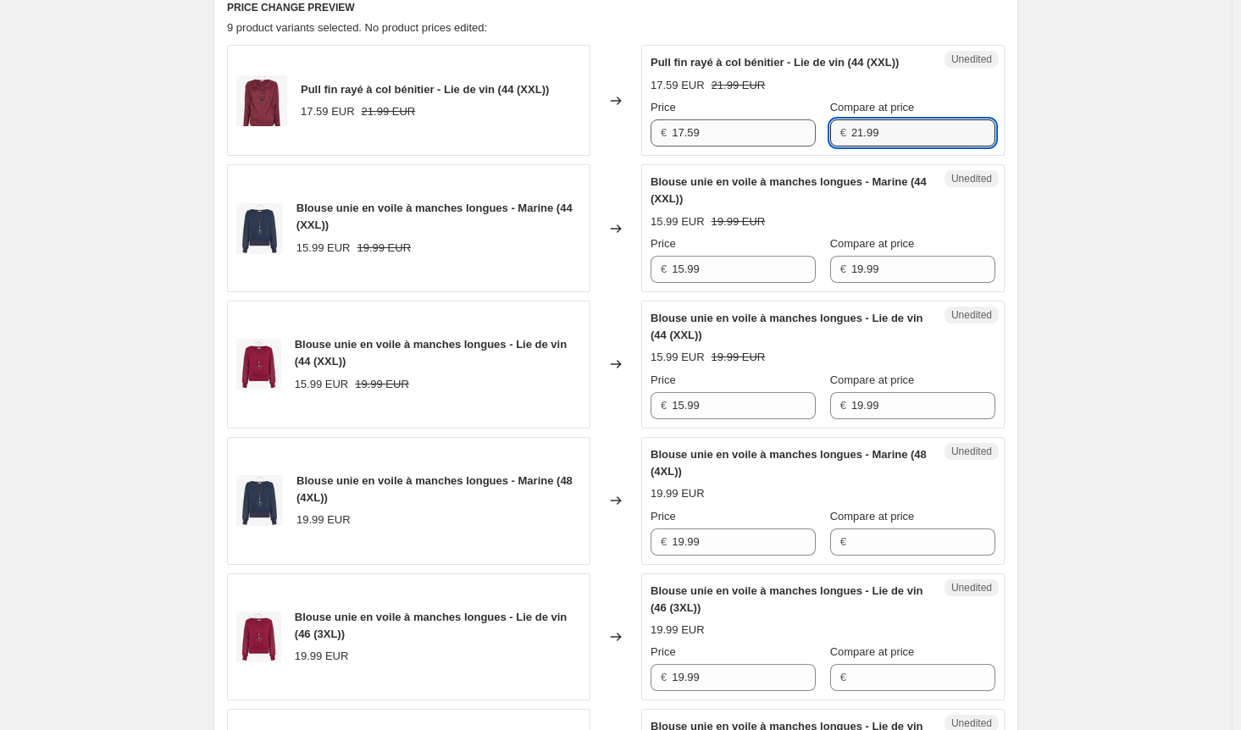
drag, startPoint x: 896, startPoint y: 155, endPoint x: 785, endPoint y: 149, distance: 112.0
click at [785, 147] on div "Price € 17.59 Compare at price € 21.99" at bounding box center [823, 122] width 345 height 47
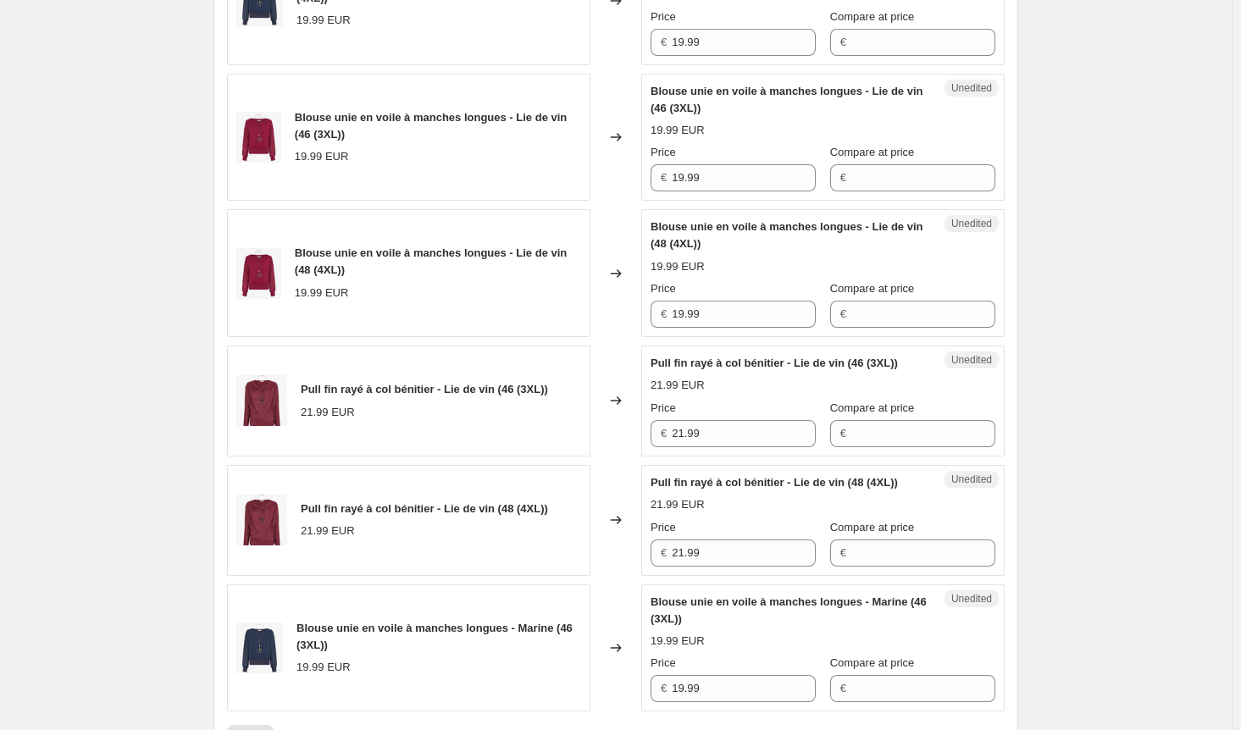
scroll to position [1170, 0]
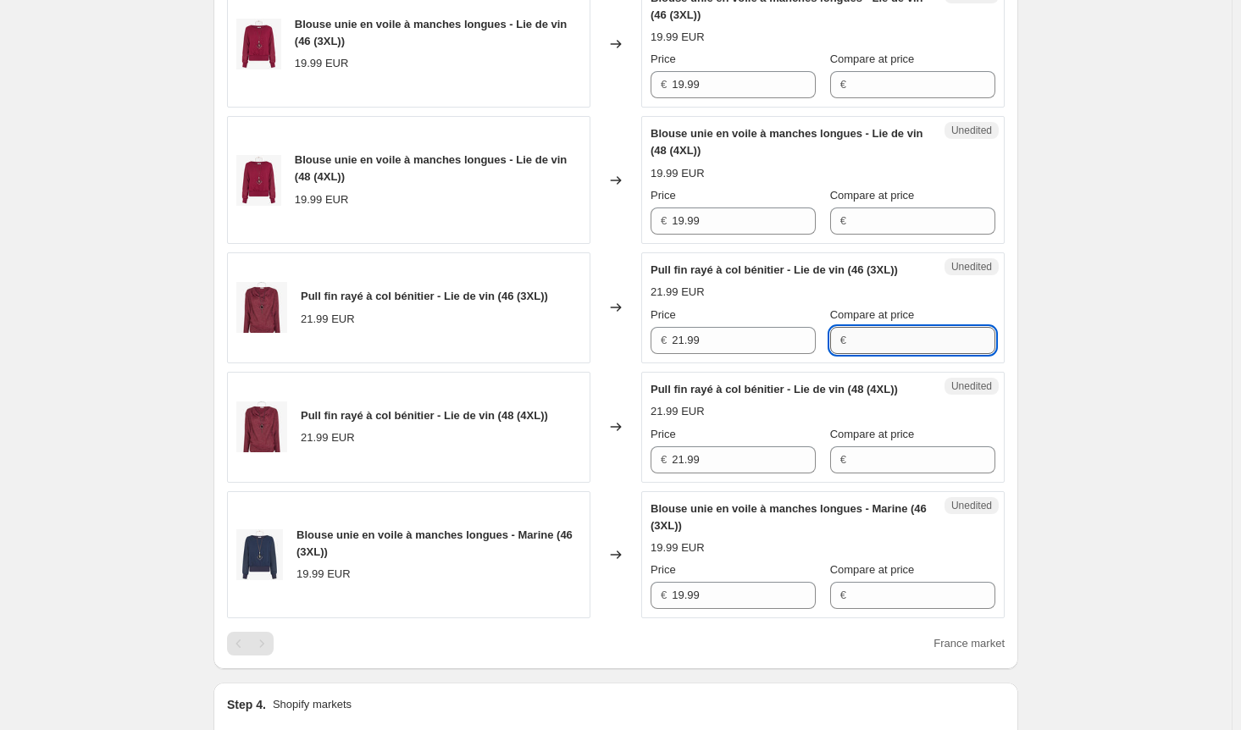
click at [899, 354] on input "Compare at price" at bounding box center [923, 340] width 144 height 27
paste input "21.99"
type input "21.99"
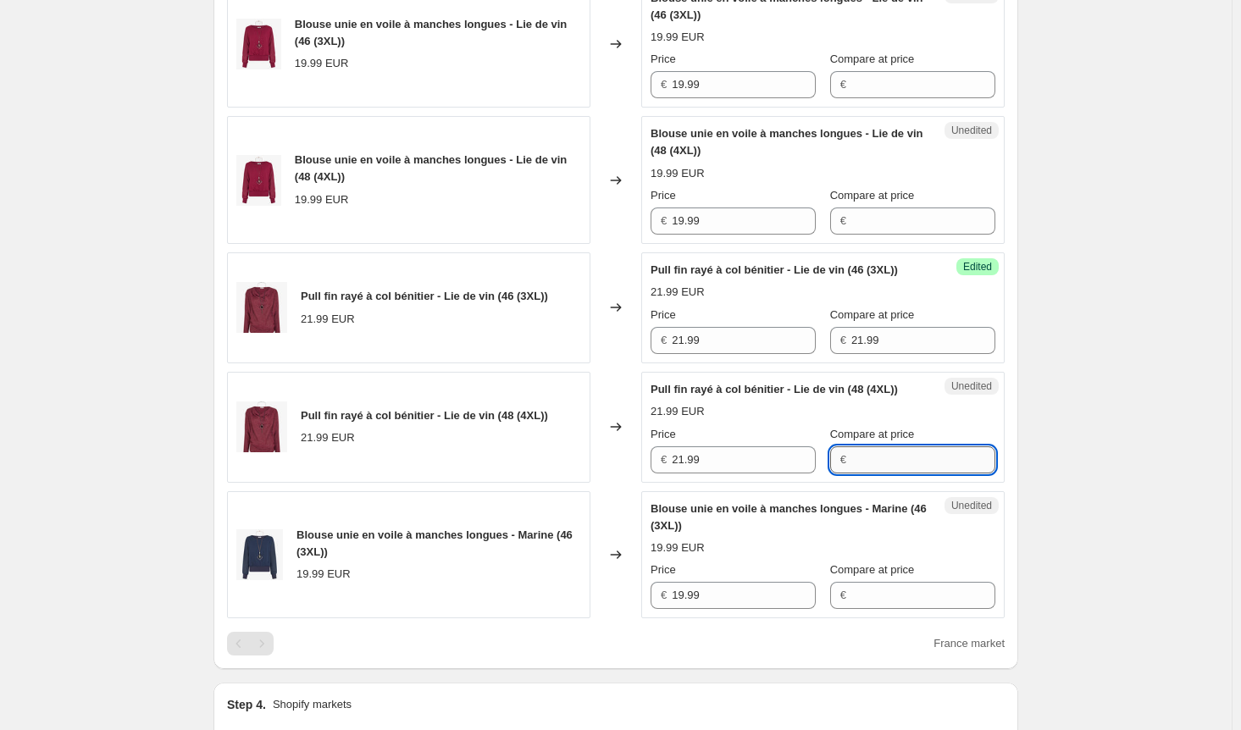
click at [913, 474] on input "Compare at price" at bounding box center [923, 460] width 144 height 27
paste input "21.99"
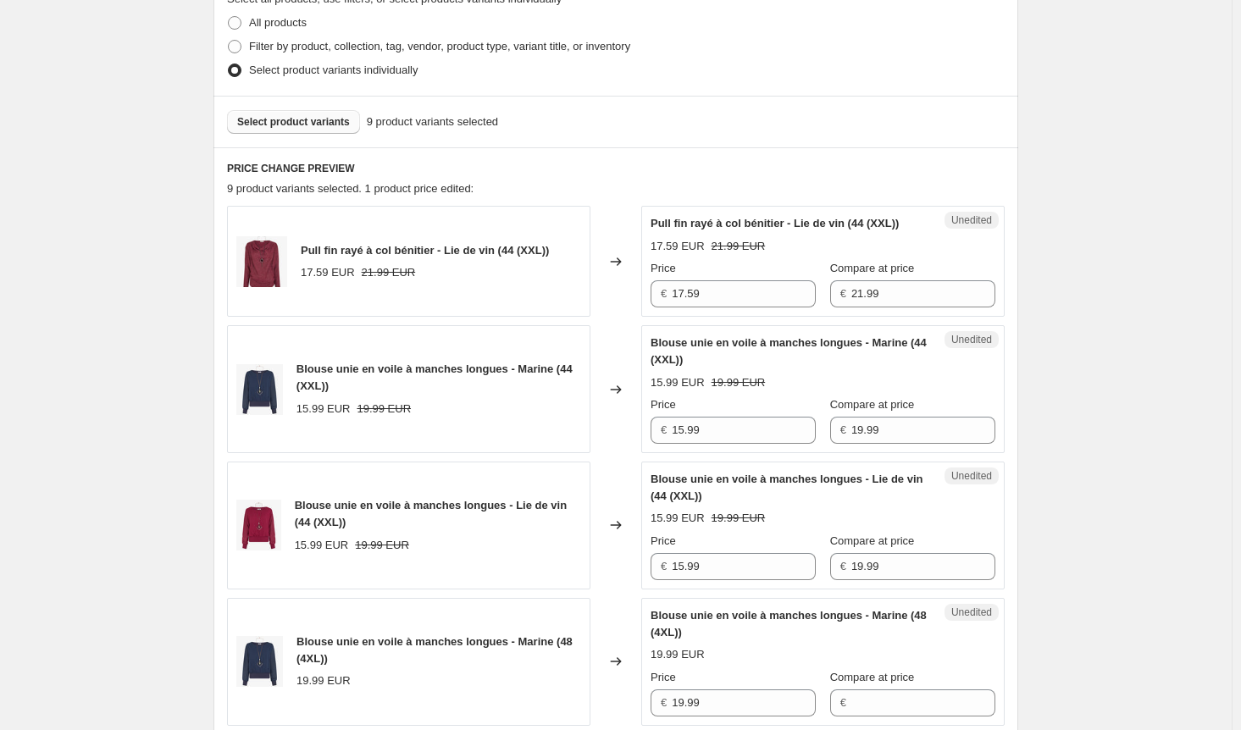
scroll to position [238, 0]
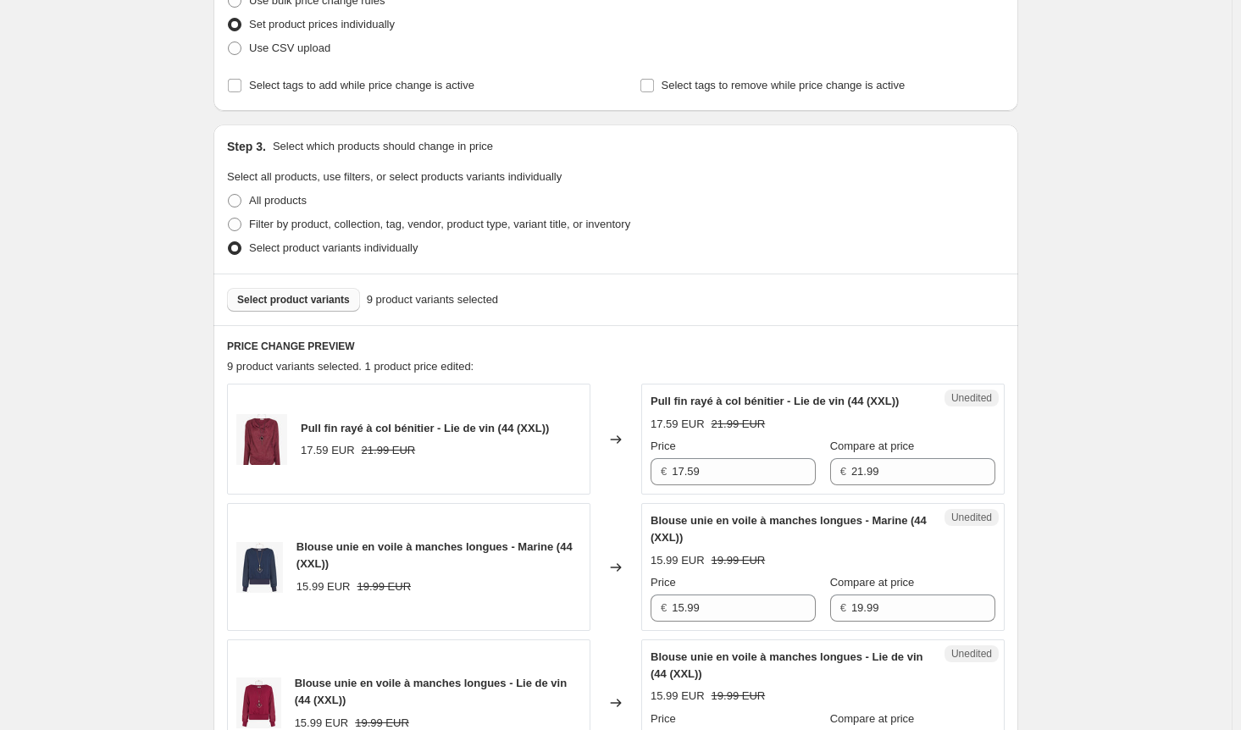
type input "21.99"
drag, startPoint x: 628, startPoint y: 484, endPoint x: 557, endPoint y: 484, distance: 71.2
click at [557, 484] on div "Pull fin rayé à col bénitier - Lie de vin (44 (XXL)) 17.59 EUR 21.99 EUR Change…" at bounding box center [616, 439] width 778 height 111
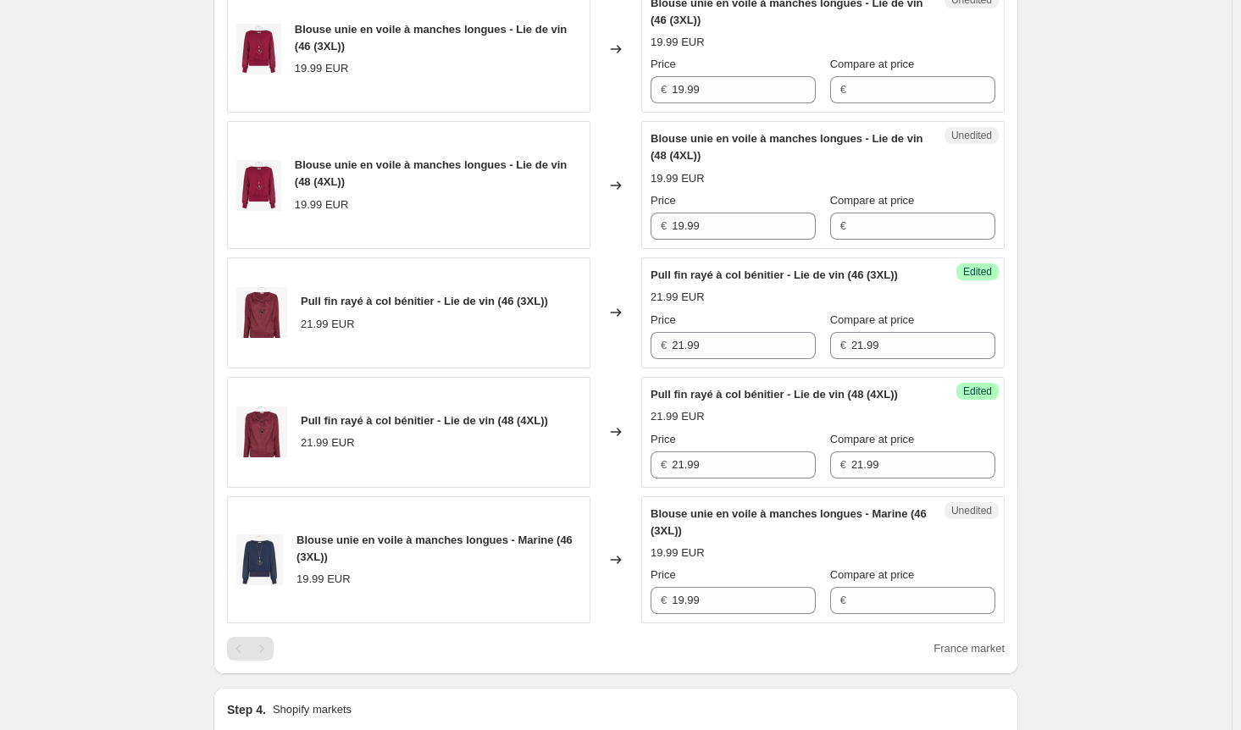
scroll to position [1170, 0]
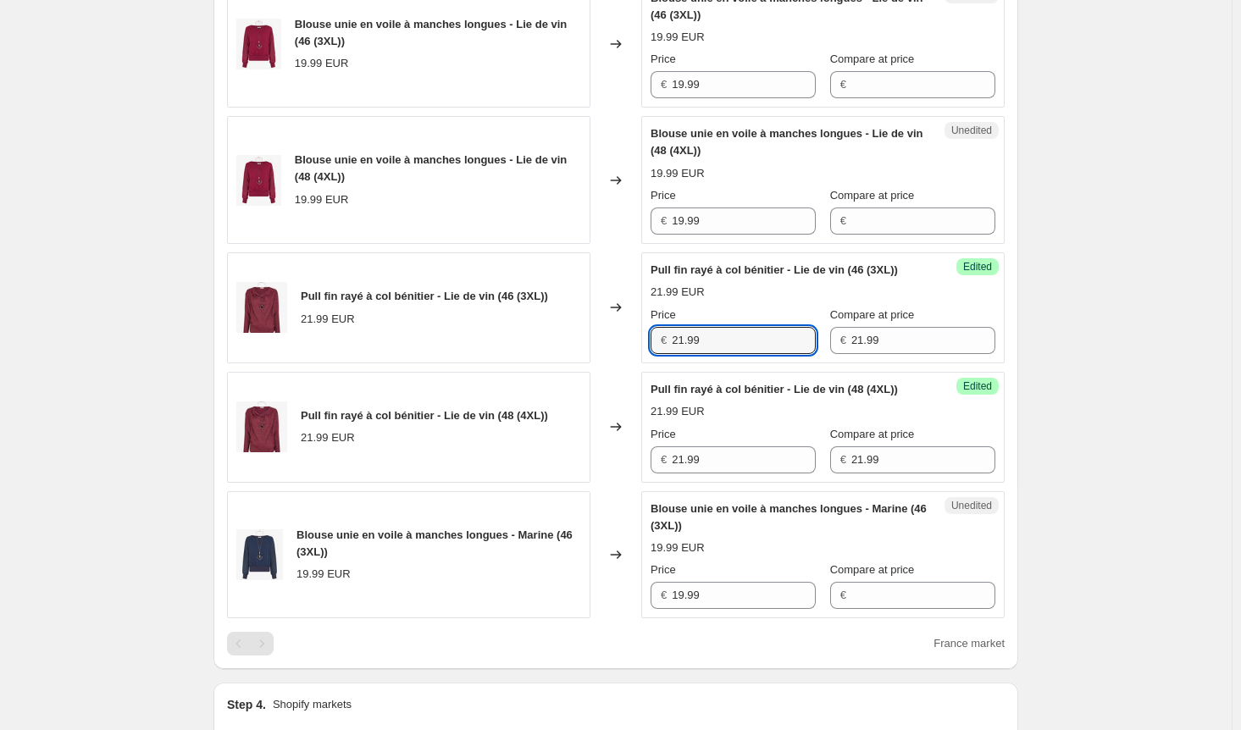
drag, startPoint x: 717, startPoint y: 365, endPoint x: 692, endPoint y: 479, distance: 116.2
click at [631, 363] on div "Pull fin rayé à col bénitier - Lie de vin (46 (3XL)) 21.99 EUR Changed to Succe…" at bounding box center [616, 307] width 778 height 111
paste input "17.5"
type input "17.59"
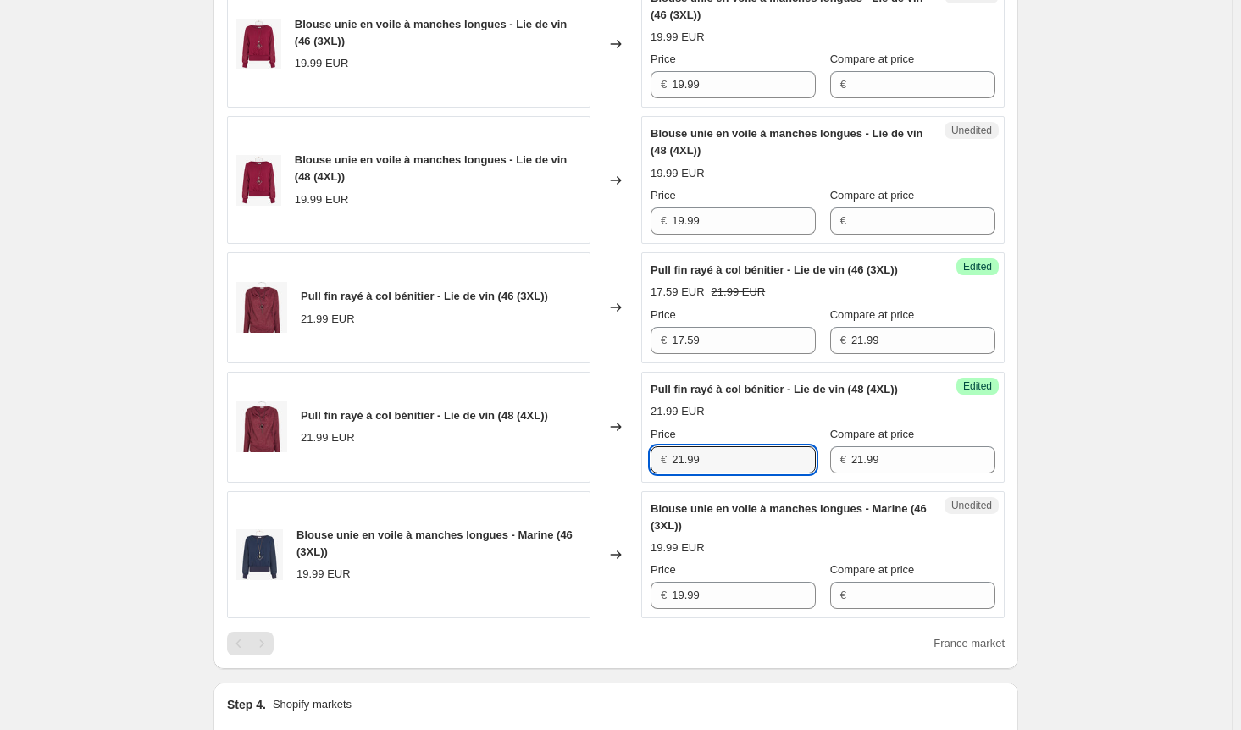
drag, startPoint x: 722, startPoint y: 497, endPoint x: 588, endPoint y: 496, distance: 133.9
click at [588, 483] on div "Pull fin rayé à col bénitier - Lie de vin (48 (4XL)) 21.99 EUR Changed to Succe…" at bounding box center [616, 427] width 778 height 111
paste input "17.5"
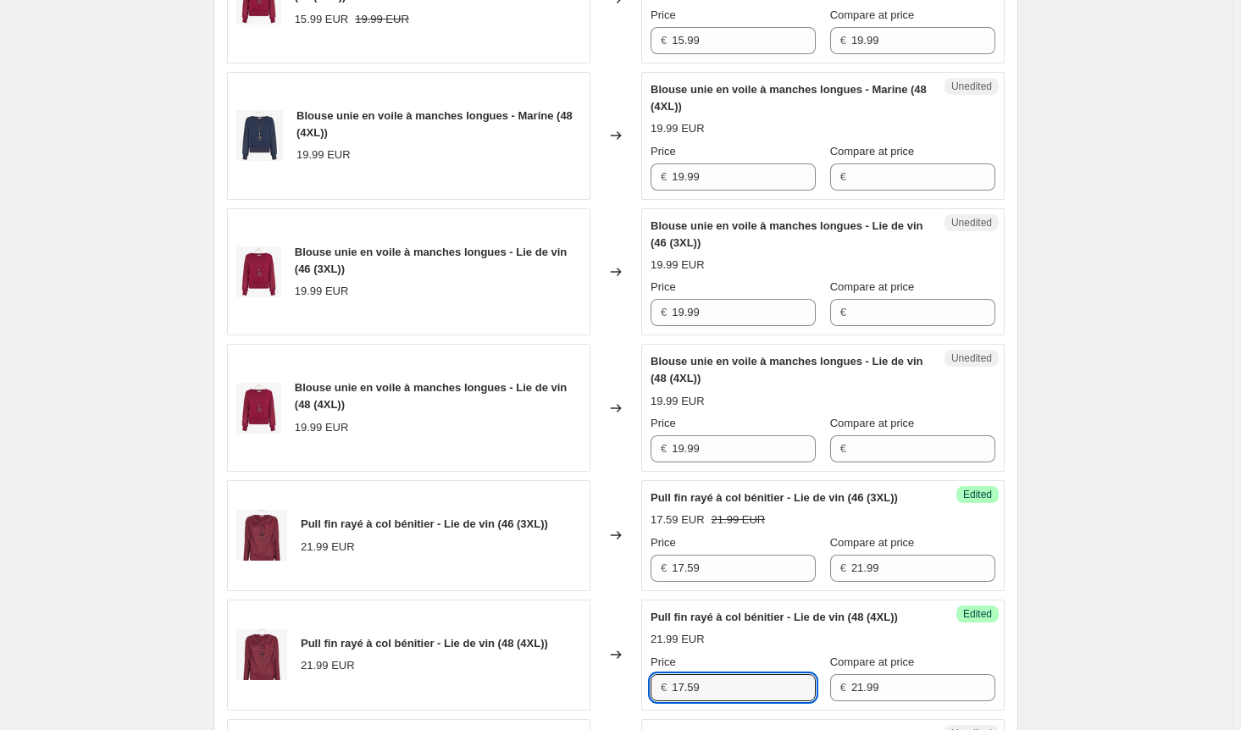
scroll to position [746, 0]
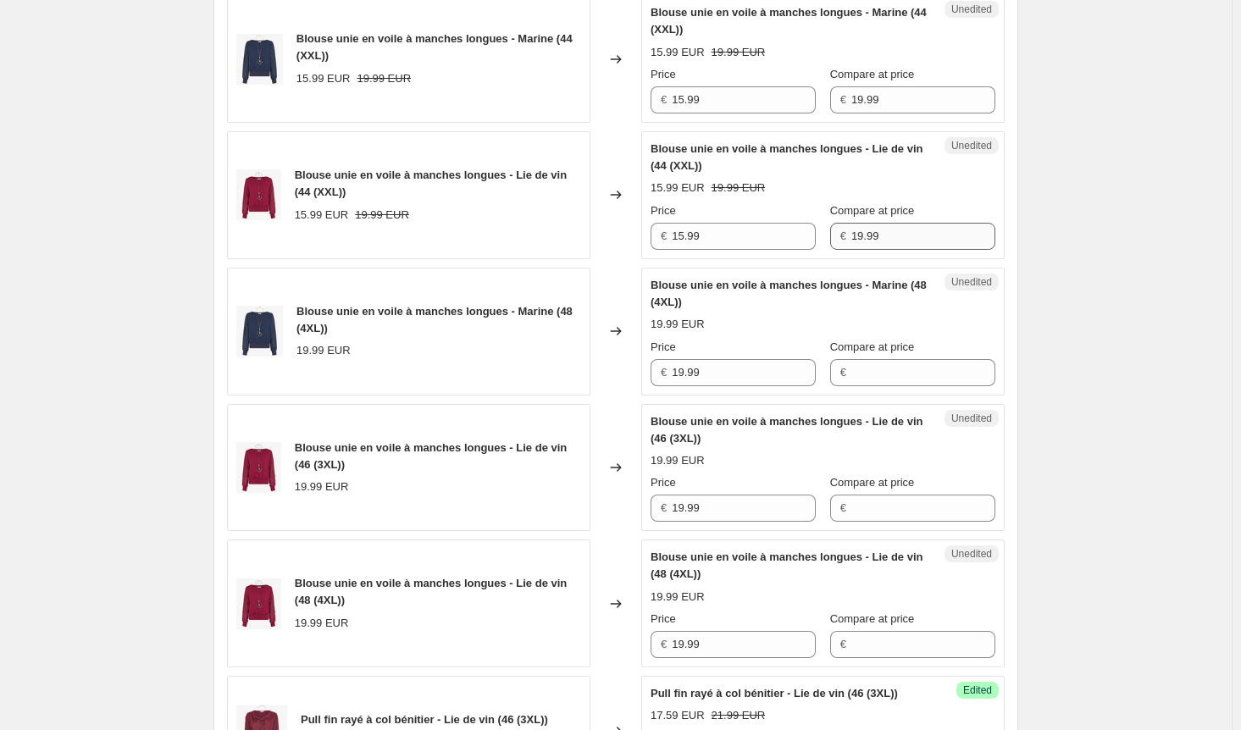
type input "17.59"
drag, startPoint x: 901, startPoint y: 247, endPoint x: 790, endPoint y: 244, distance: 111.0
click at [790, 244] on div "Price € 15.99 Compare at price € 19.99" at bounding box center [823, 225] width 345 height 47
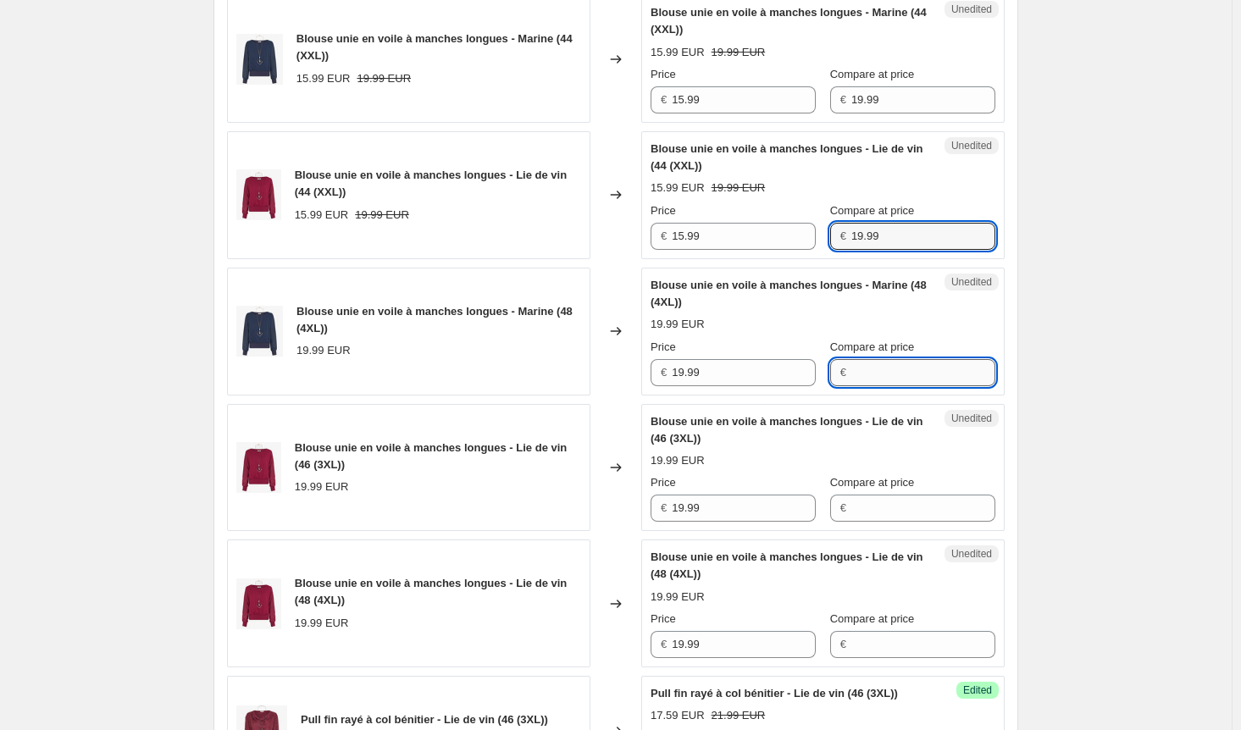
click at [858, 386] on input "Compare at price" at bounding box center [923, 372] width 144 height 27
paste
type input "19.99"
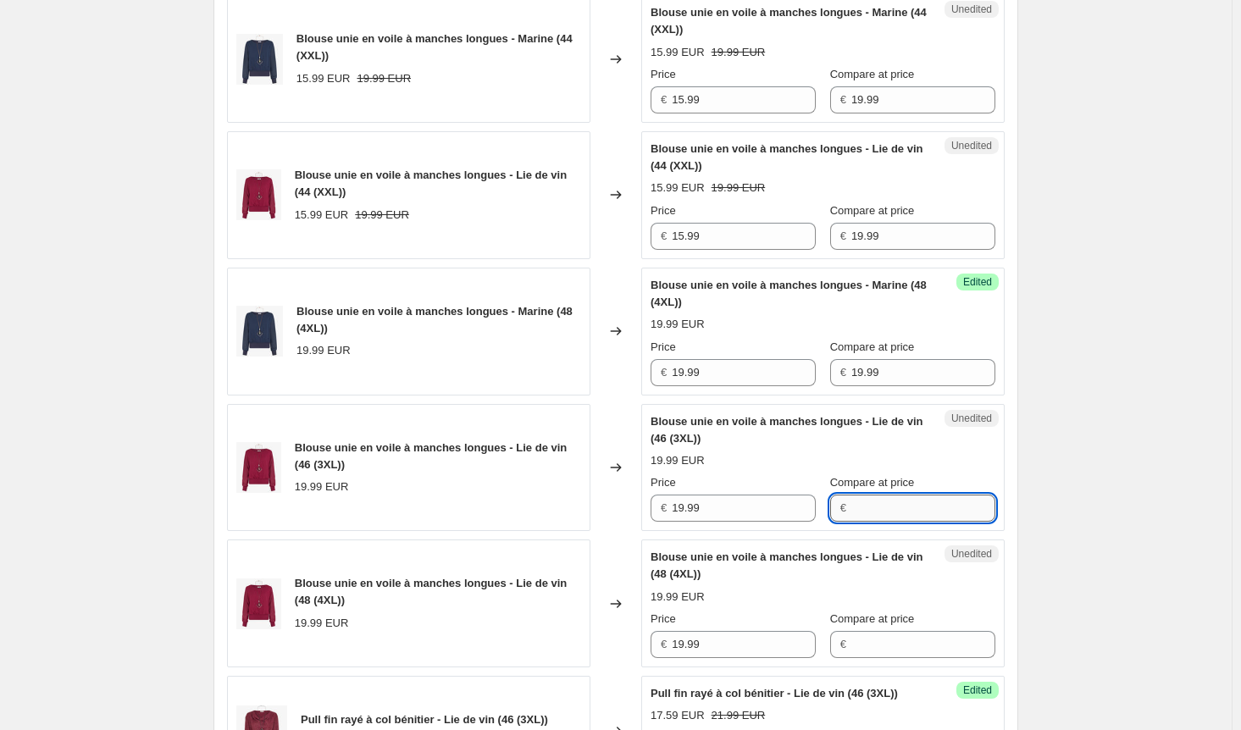
drag, startPoint x: 897, startPoint y: 516, endPoint x: 896, endPoint y: 528, distance: 11.9
click at [897, 516] on input "Compare at price" at bounding box center [923, 508] width 144 height 27
type input "19.99"
click at [881, 657] on input "Compare at price" at bounding box center [923, 644] width 144 height 27
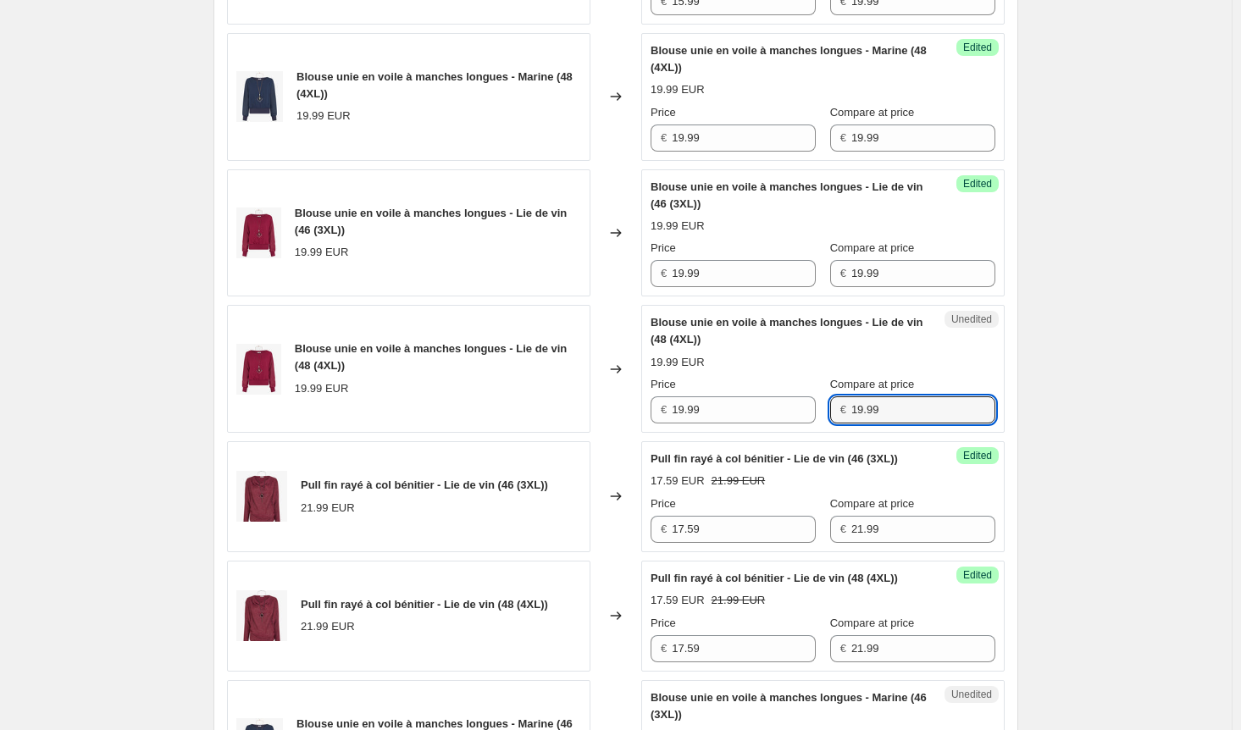
scroll to position [1170, 0]
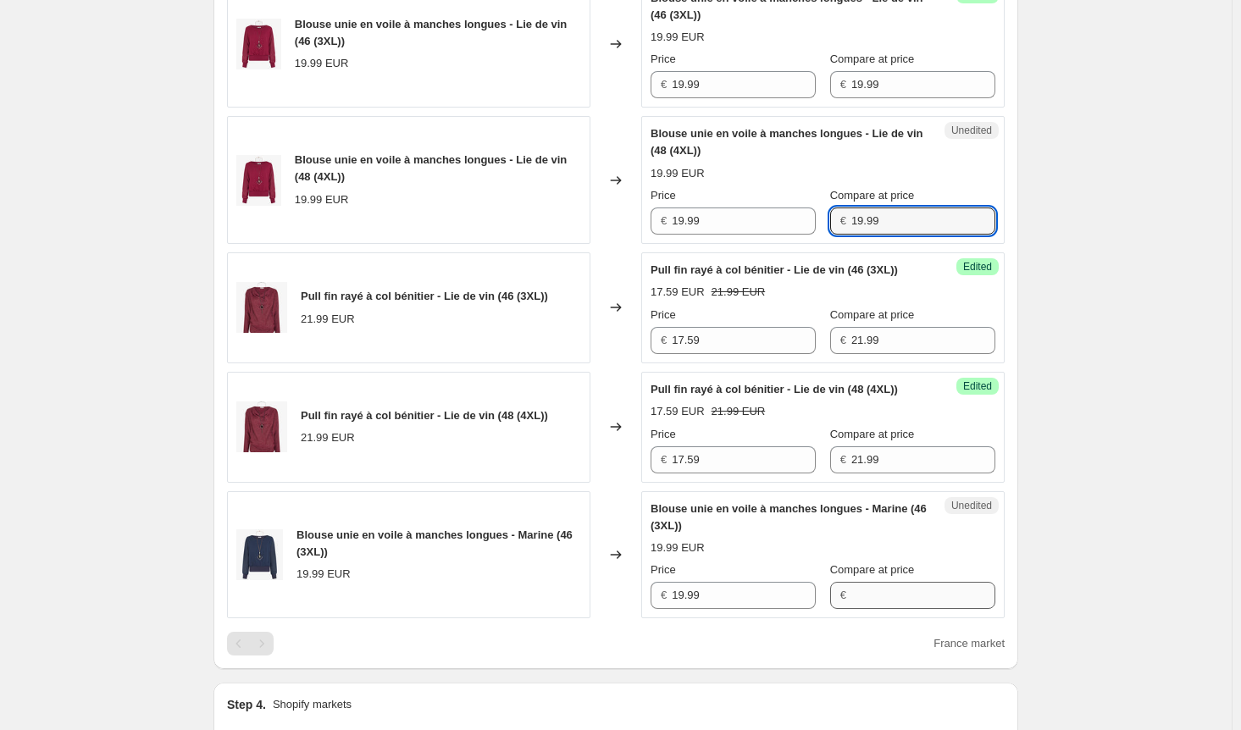
type input "19.99"
click at [893, 609] on input "Compare at price" at bounding box center [923, 595] width 144 height 27
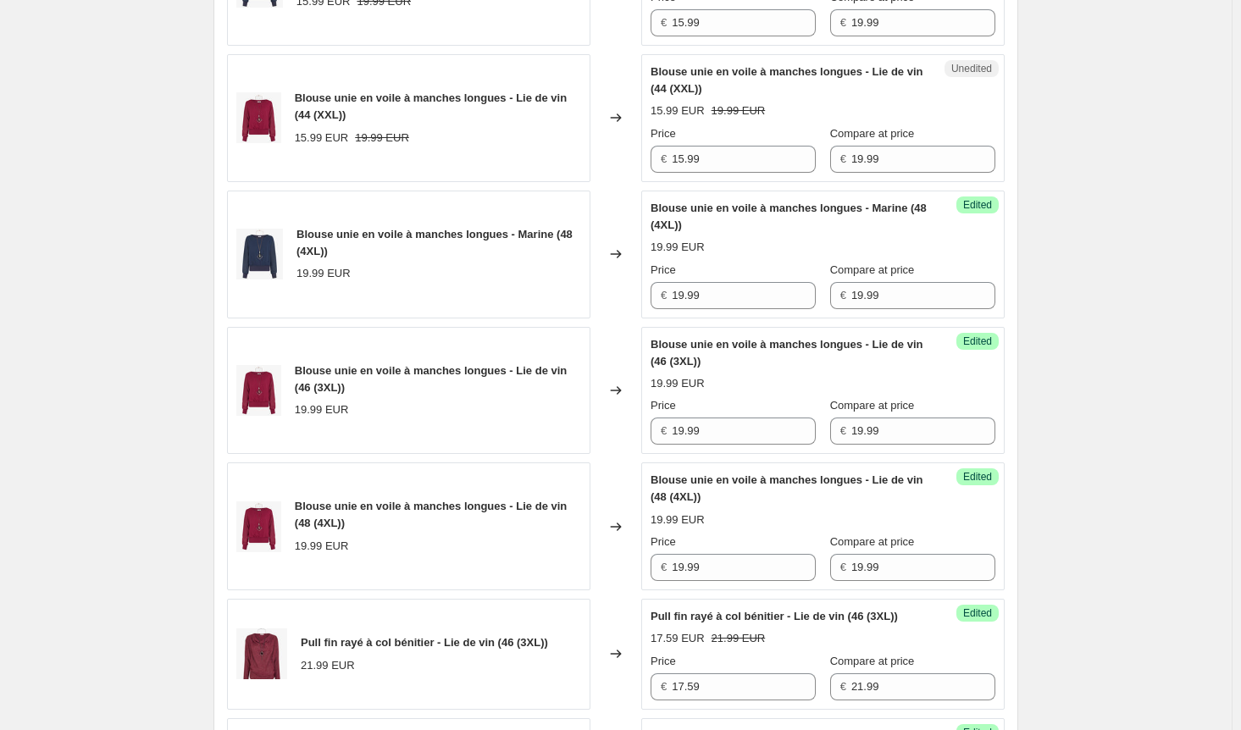
scroll to position [662, 0]
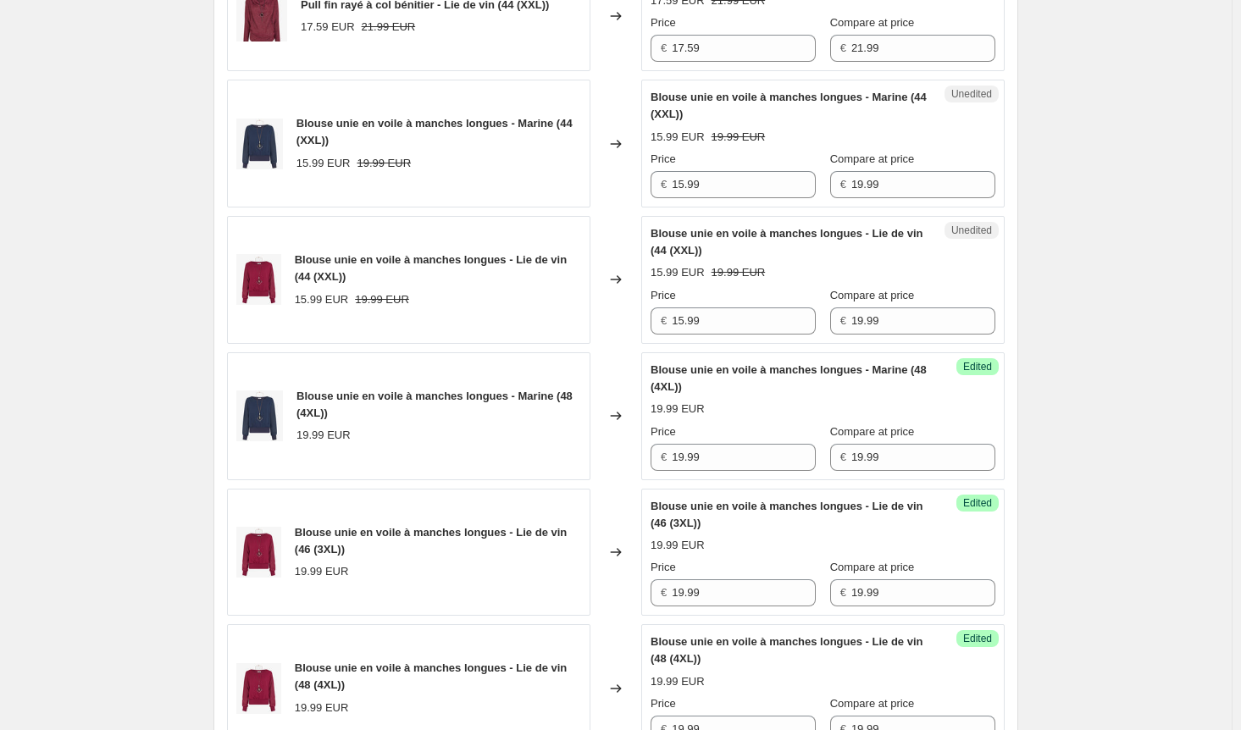
type input "19.99"
drag, startPoint x: 633, startPoint y: 200, endPoint x: 597, endPoint y: 199, distance: 35.6
click at [597, 199] on div "Blouse unie en voile à manches longues - Marine (44 (XXL)) 15.99 EUR 19.99 EUR …" at bounding box center [616, 144] width 778 height 128
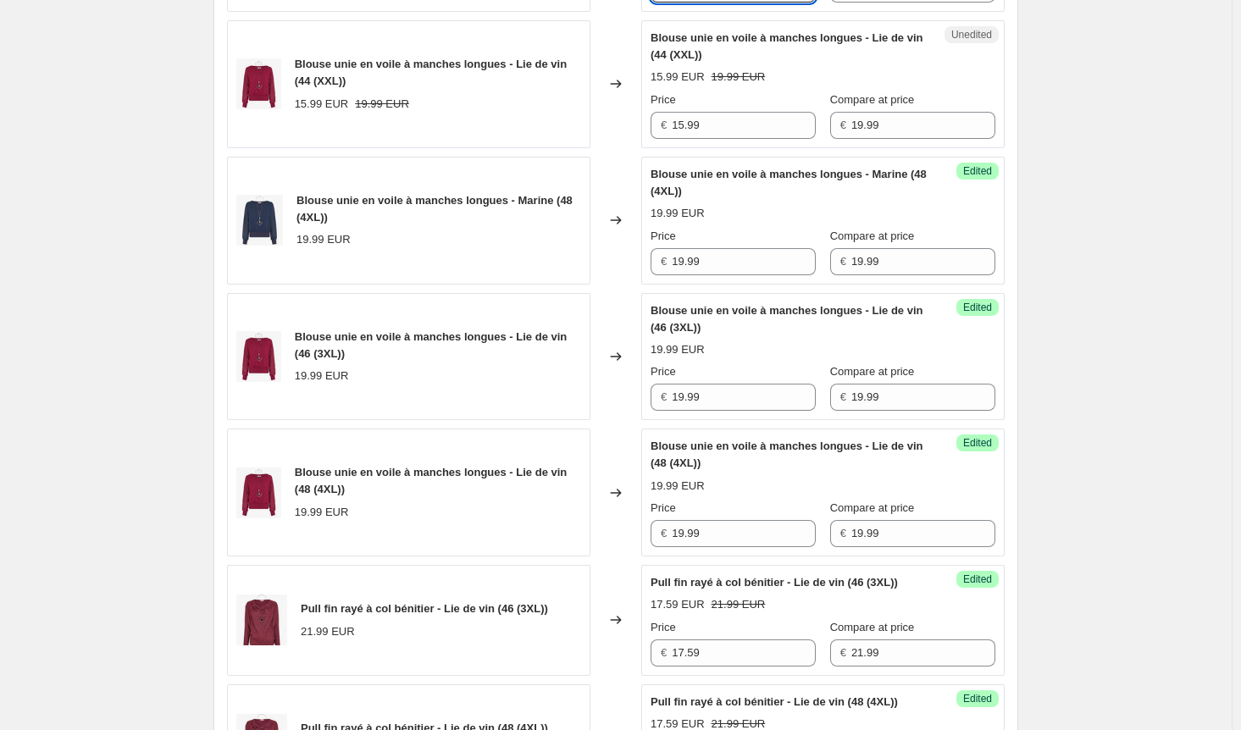
scroll to position [916, 0]
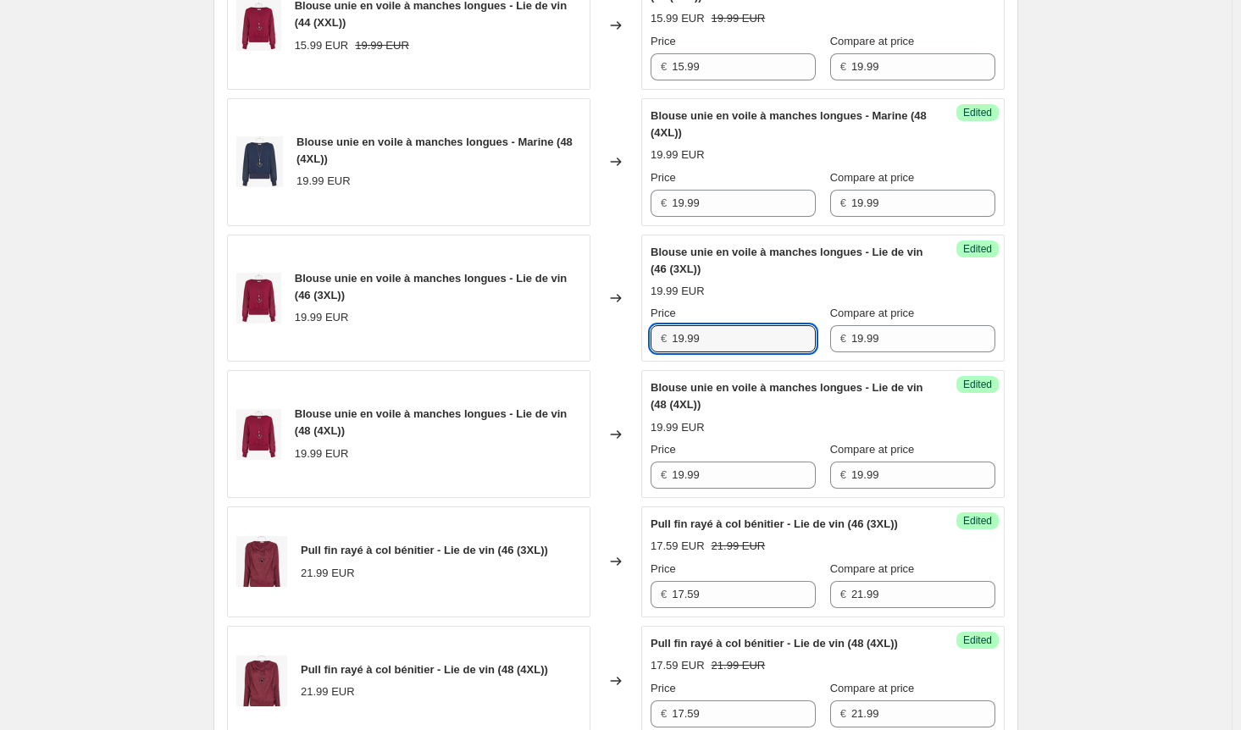
drag, startPoint x: 700, startPoint y: 349, endPoint x: 603, endPoint y: 347, distance: 96.6
click at [603, 347] on div "Blouse unie en voile à manches longues - Lie de vin (46 (3XL)) 19.99 EUR Change…" at bounding box center [616, 299] width 778 height 128
type input "15.99"
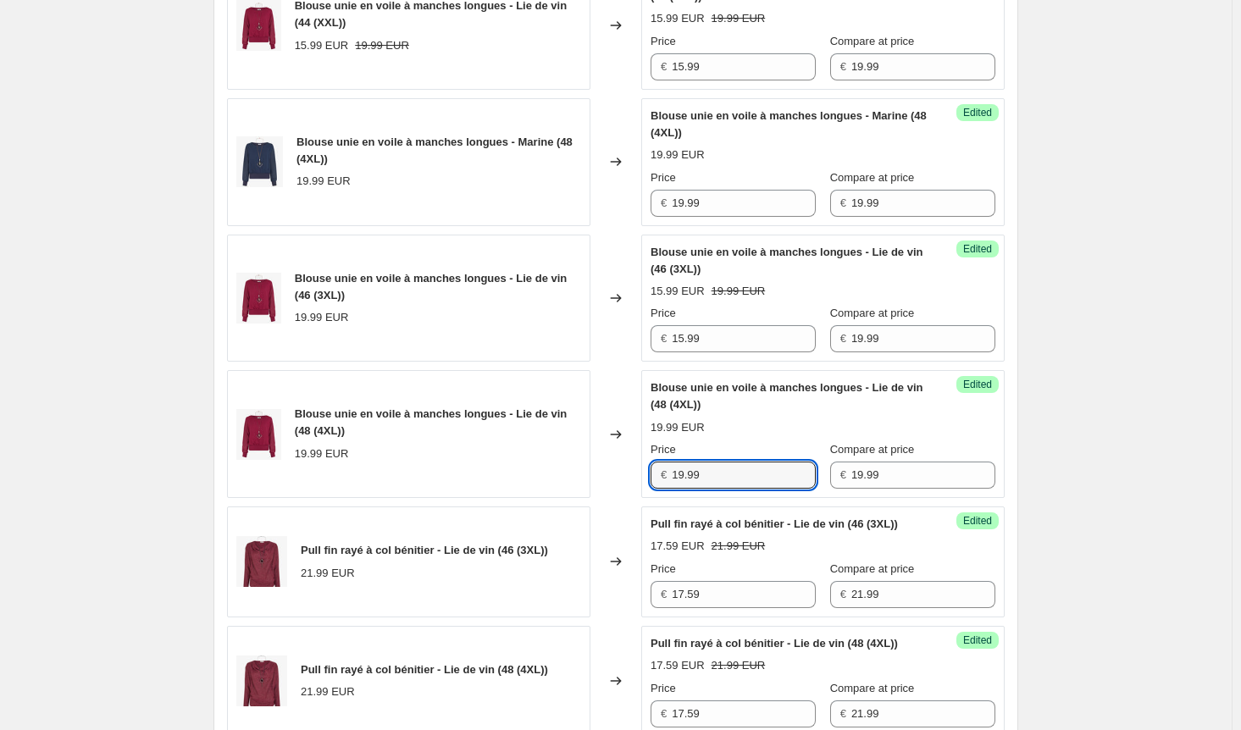
drag, startPoint x: 708, startPoint y: 491, endPoint x: 620, endPoint y: 486, distance: 88.2
click at [620, 486] on div "Blouse unie en voile à manches longues - Lie de vin (48 (4XL)) 19.99 EUR Change…" at bounding box center [616, 434] width 778 height 128
type input "15.99"
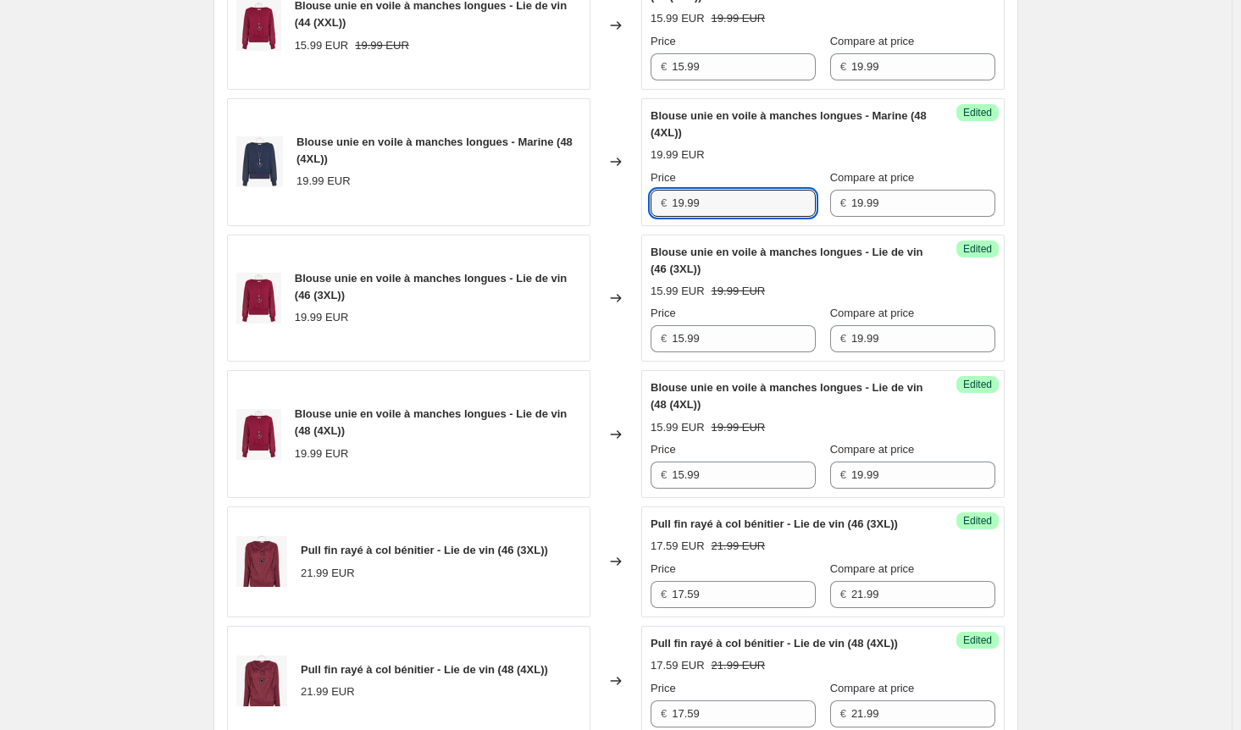
drag, startPoint x: 709, startPoint y: 220, endPoint x: 619, endPoint y: 275, distance: 104.9
click at [612, 215] on div "Blouse unie en voile à manches longues - Marine (48 (4XL)) 19.99 EUR Changed to…" at bounding box center [616, 162] width 778 height 128
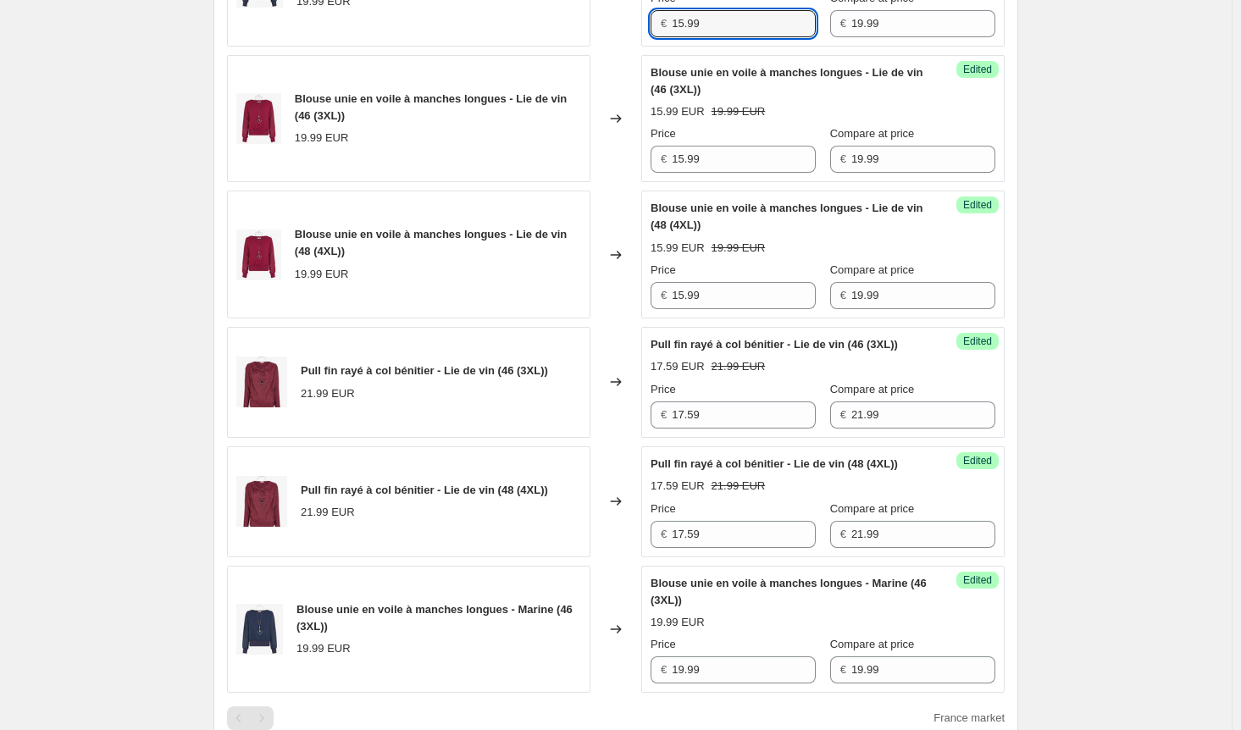
scroll to position [1340, 0]
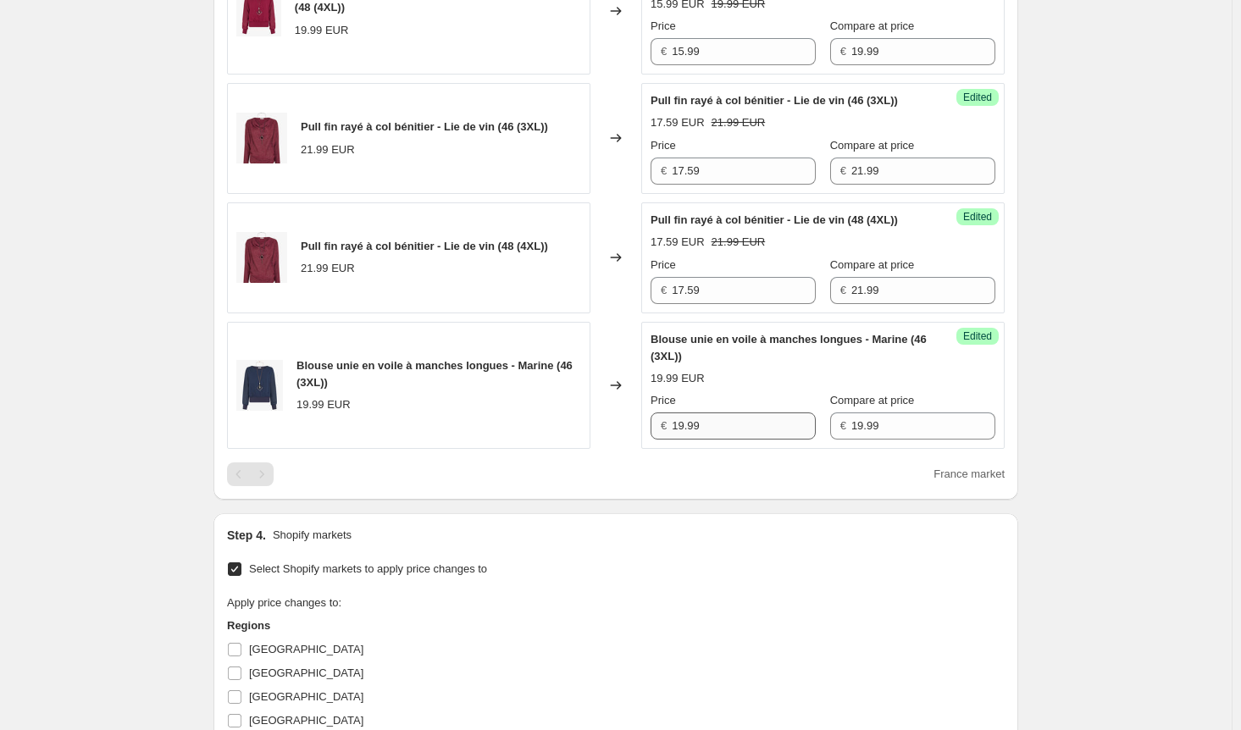
type input "15.99"
click at [602, 450] on div "Blouse unie en voile à manches longues - Marine (46 (3XL)) 19.99 EUR Changed to…" at bounding box center [616, 386] width 778 height 128
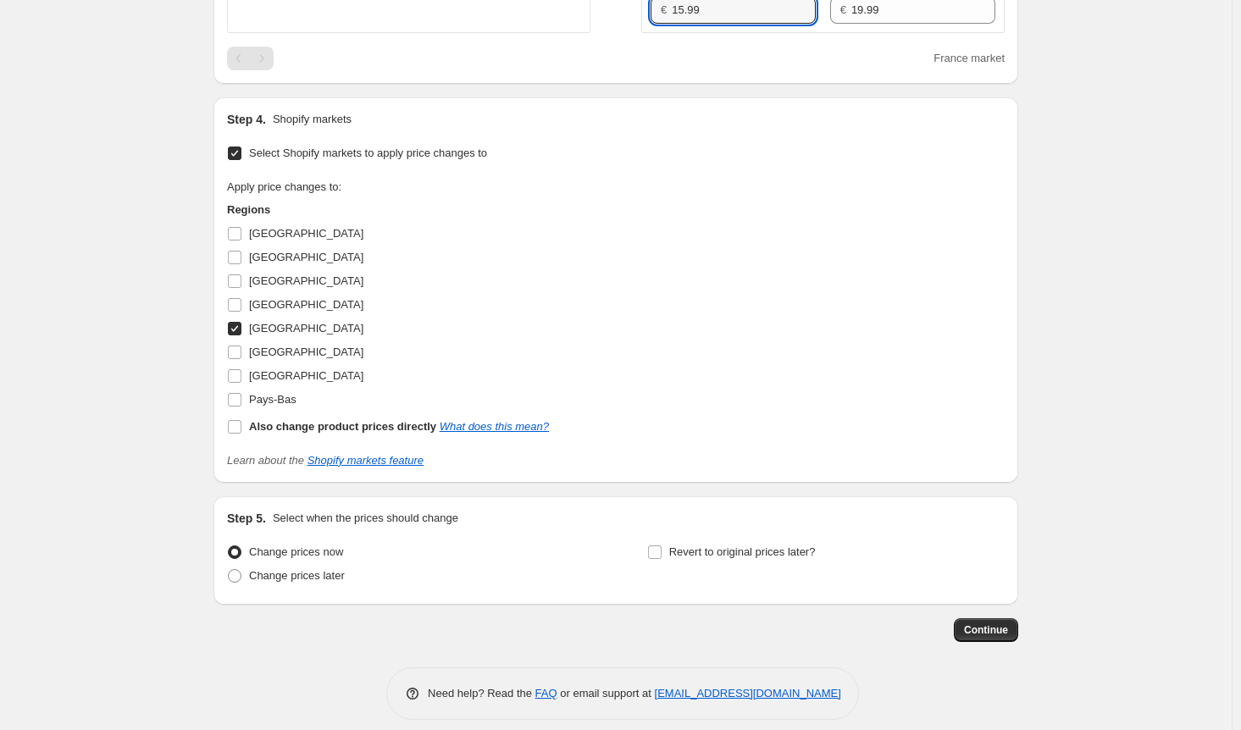
scroll to position [1813, 0]
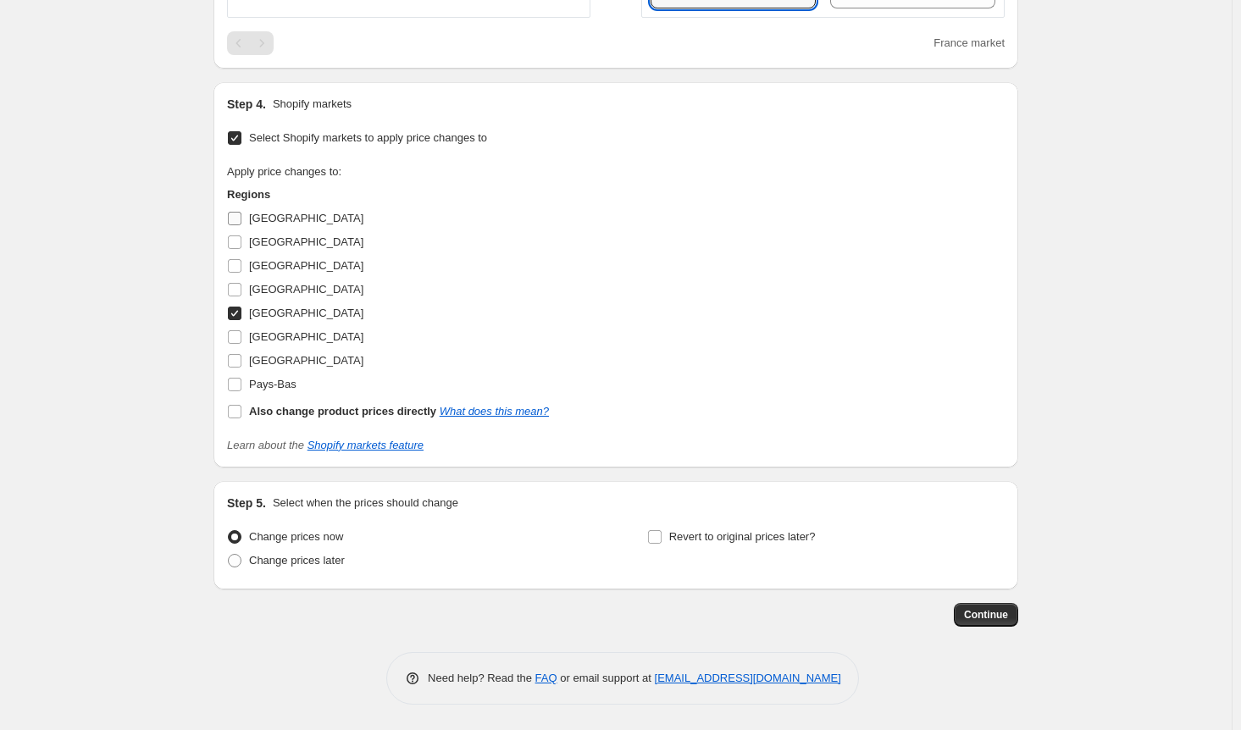
type input "15.99"
click at [239, 225] on input "[GEOGRAPHIC_DATA]" at bounding box center [235, 219] width 14 height 14
checkbox input "true"
click at [241, 249] on input "[GEOGRAPHIC_DATA]" at bounding box center [235, 243] width 14 height 14
checkbox input "true"
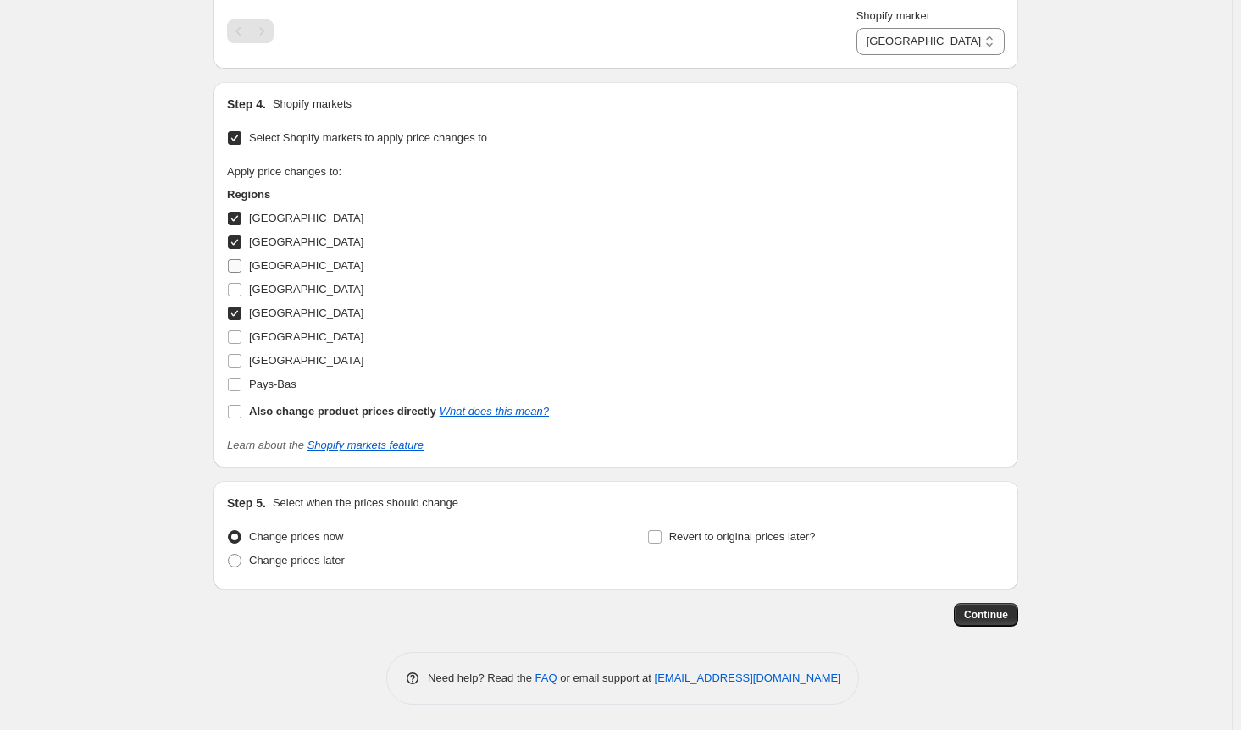
click at [242, 274] on span at bounding box center [234, 265] width 15 height 15
click at [241, 273] on input "[GEOGRAPHIC_DATA]" at bounding box center [235, 266] width 14 height 14
checkbox input "true"
click at [240, 344] on input "[GEOGRAPHIC_DATA]" at bounding box center [235, 337] width 14 height 14
checkbox input "true"
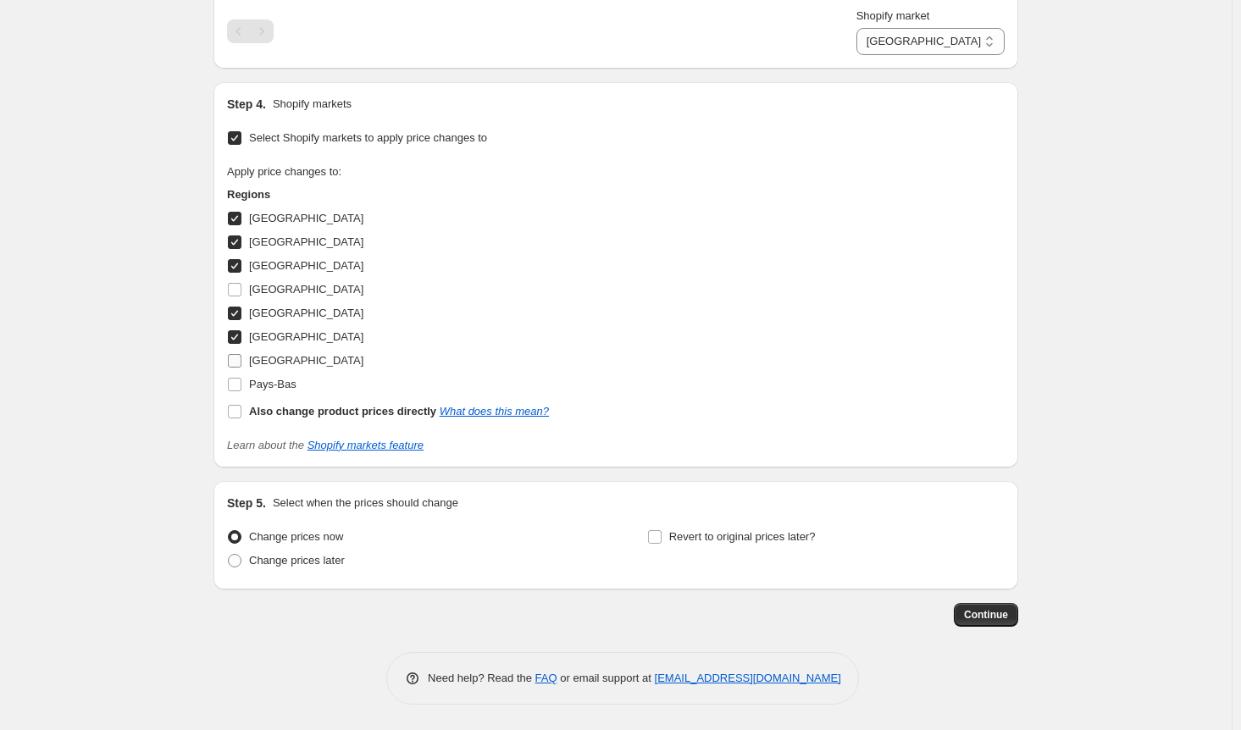
click at [240, 368] on input "[GEOGRAPHIC_DATA]" at bounding box center [235, 361] width 14 height 14
checkbox input "true"
click at [241, 421] on div "Regions [GEOGRAPHIC_DATA] [GEOGRAPHIC_DATA] [GEOGRAPHIC_DATA] [GEOGRAPHIC_DATA]…" at bounding box center [388, 304] width 322 height 237
click at [241, 391] on input "Pays-Bas" at bounding box center [235, 385] width 14 height 14
checkbox input "true"
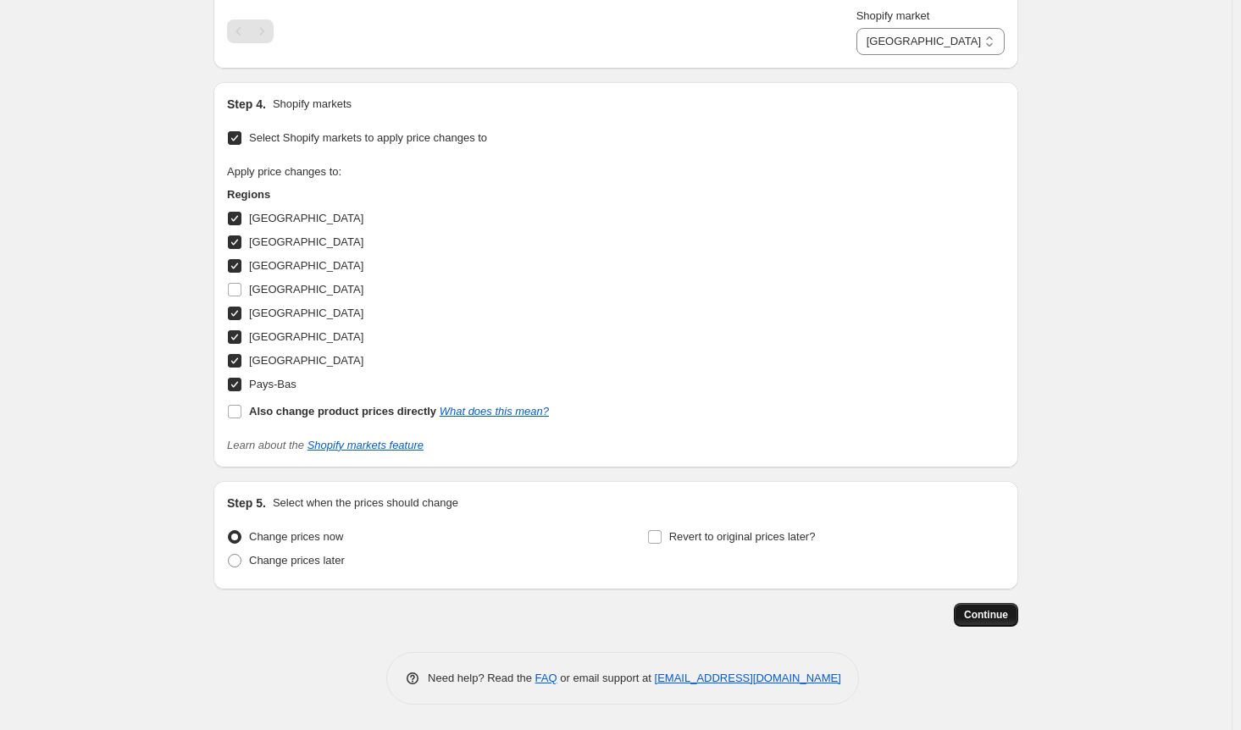
click at [999, 622] on span "Continue" at bounding box center [986, 615] width 44 height 14
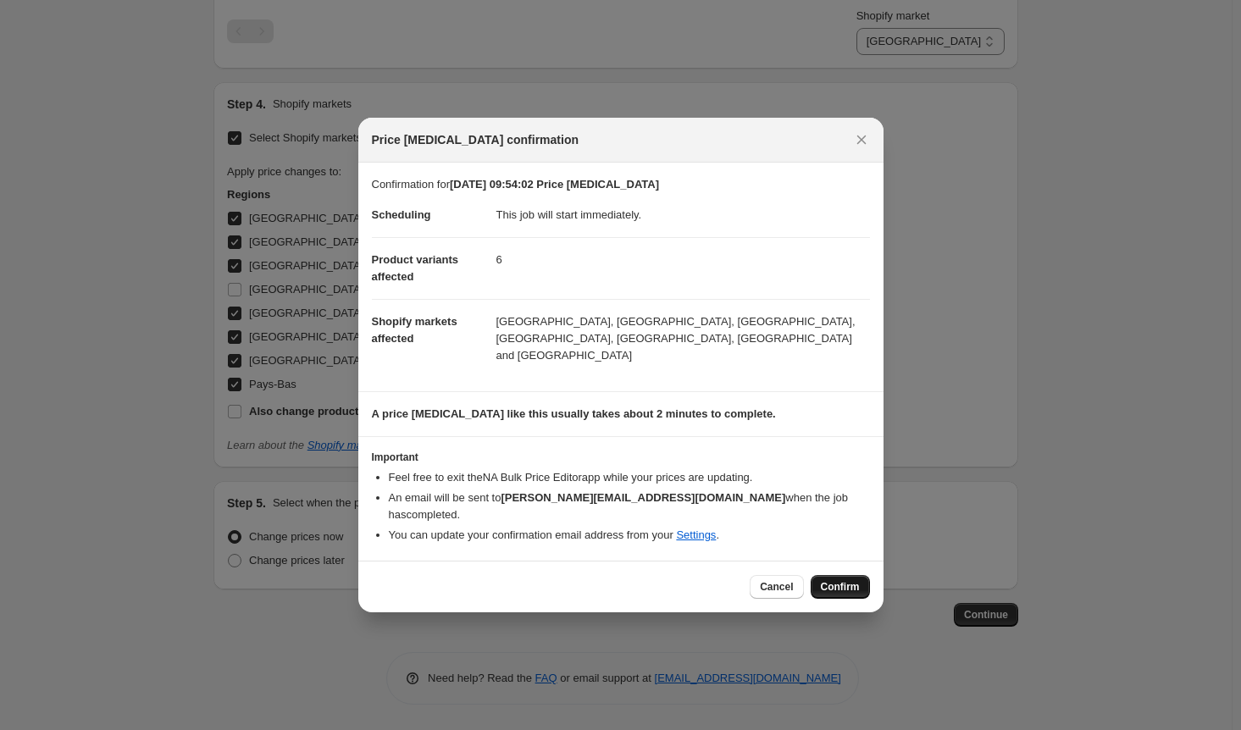
click at [851, 580] on span "Confirm" at bounding box center [840, 587] width 39 height 14
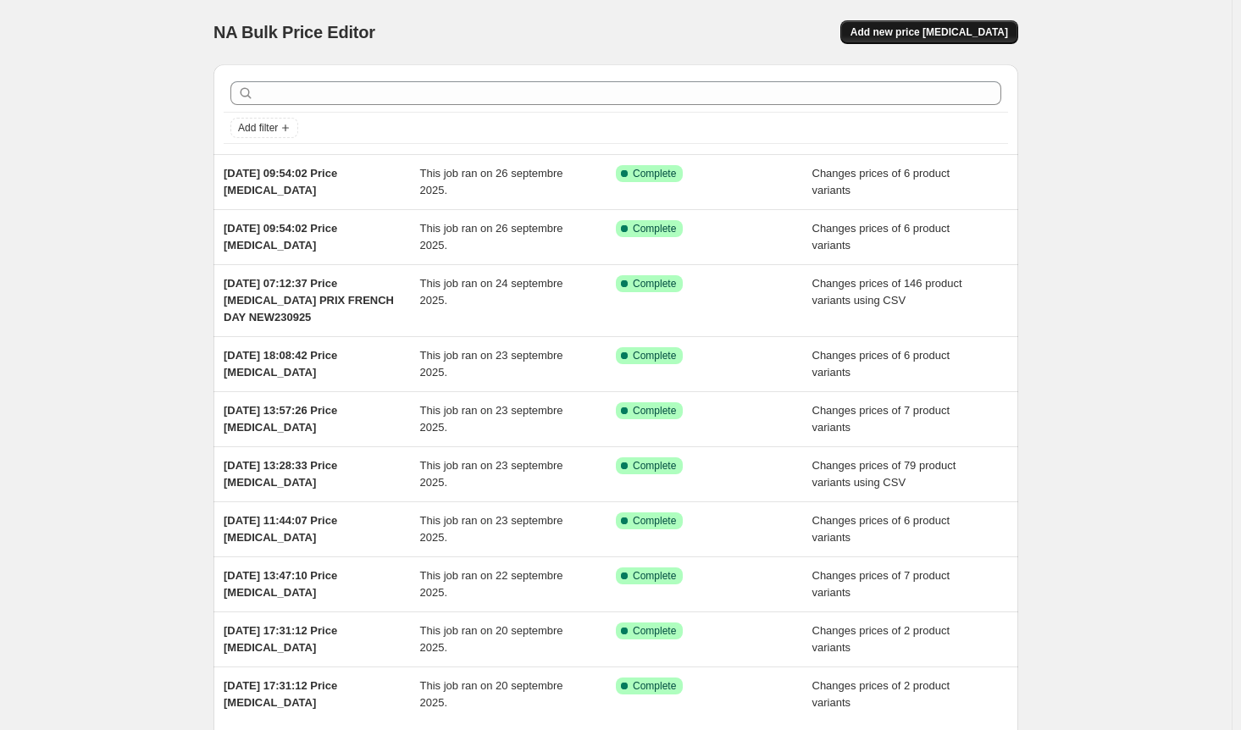
click at [954, 27] on span "Add new price [MEDICAL_DATA]" at bounding box center [930, 32] width 158 height 14
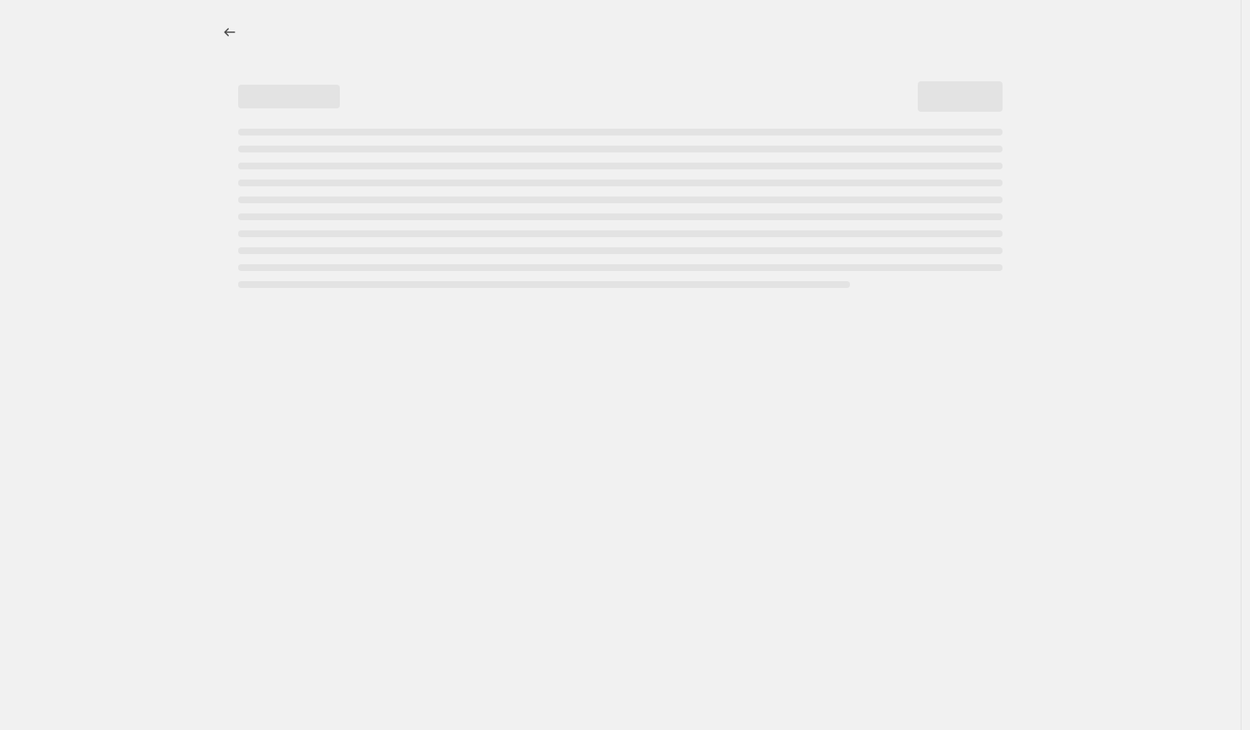
select select "percentage"
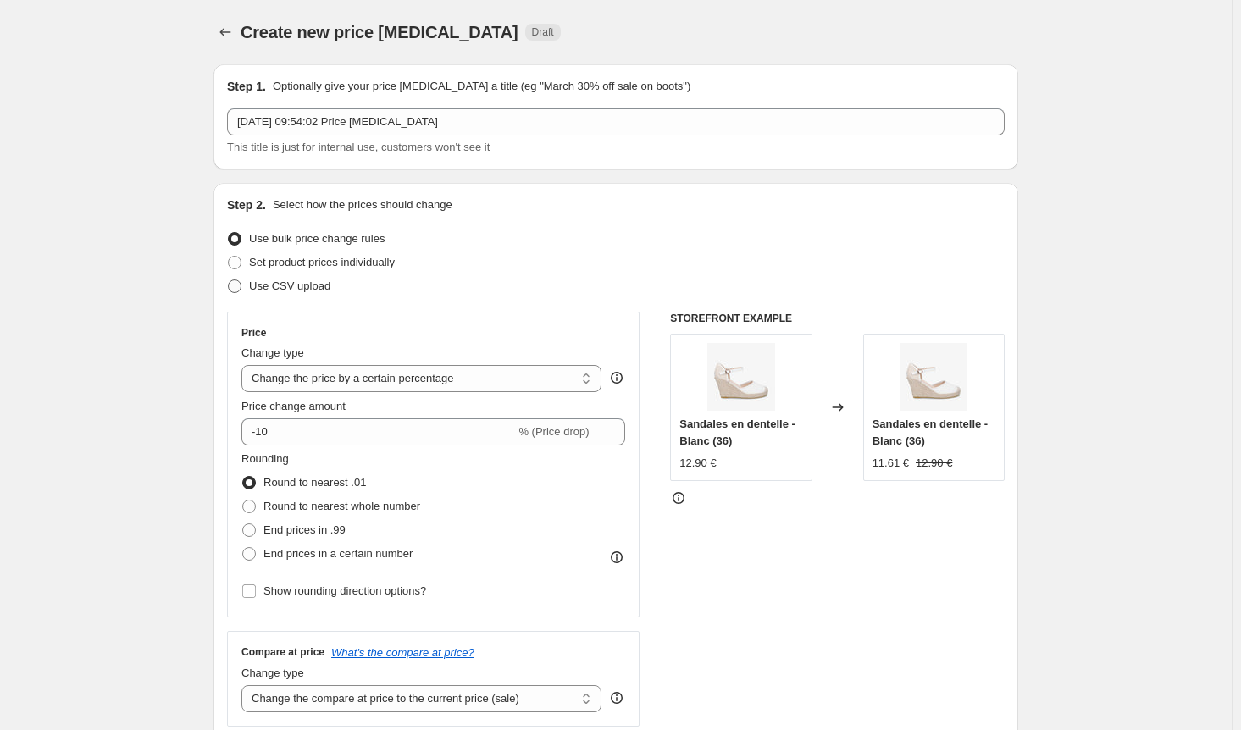
click at [241, 286] on span at bounding box center [235, 287] width 14 height 14
click at [229, 280] on input "Use CSV upload" at bounding box center [228, 280] width 1 height 1
radio input "true"
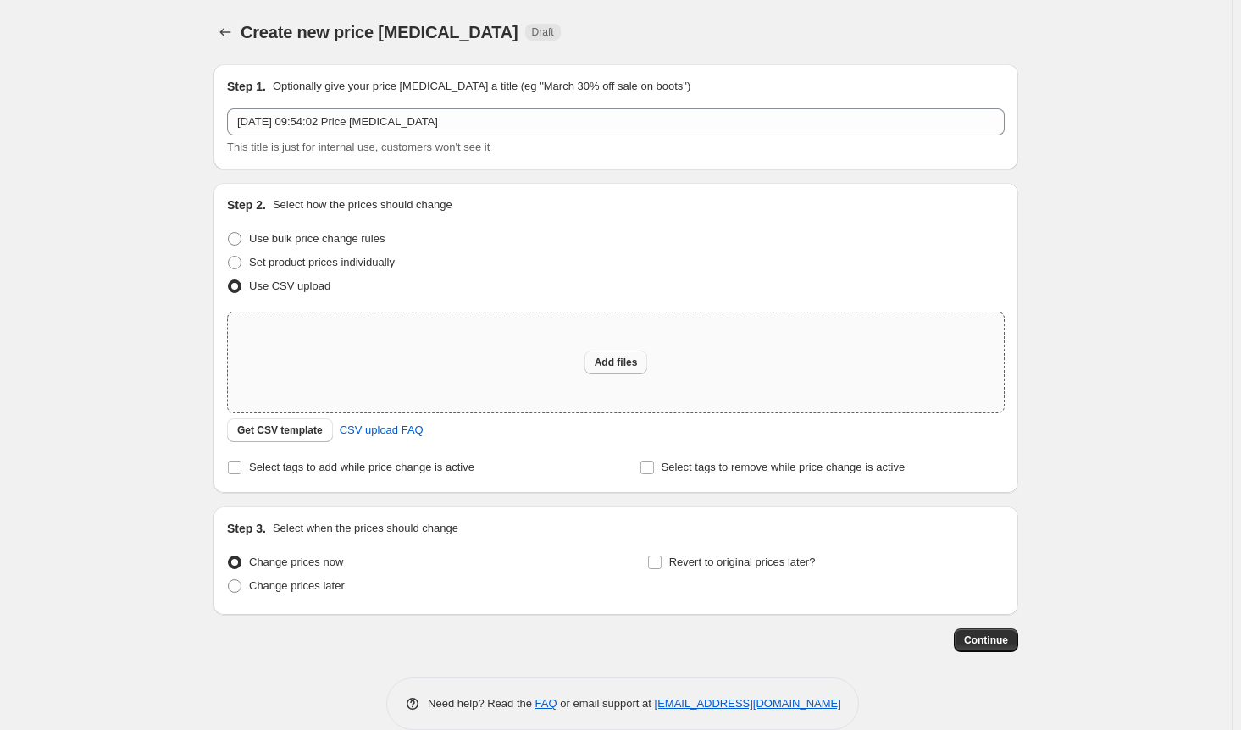
click at [615, 358] on span "Add files" at bounding box center [616, 363] width 43 height 14
type input "C:\fakepath\prix french day new250925.csv"
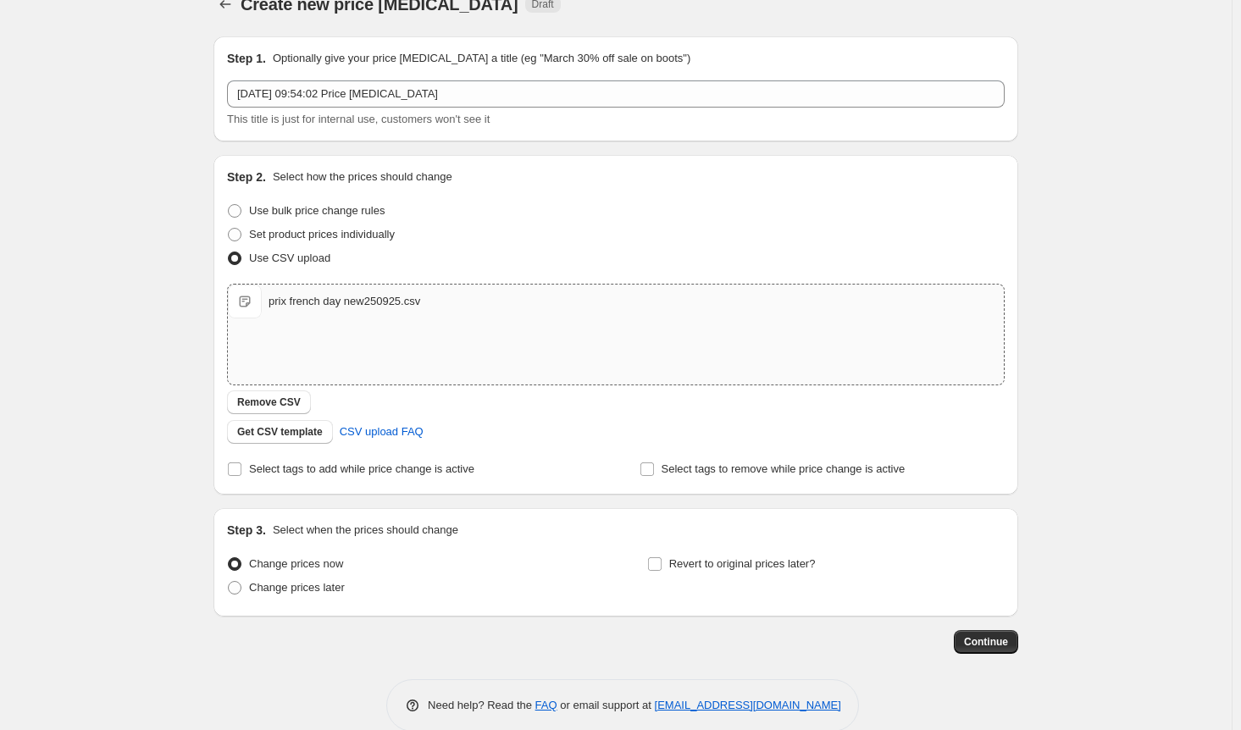
scroll to position [53, 0]
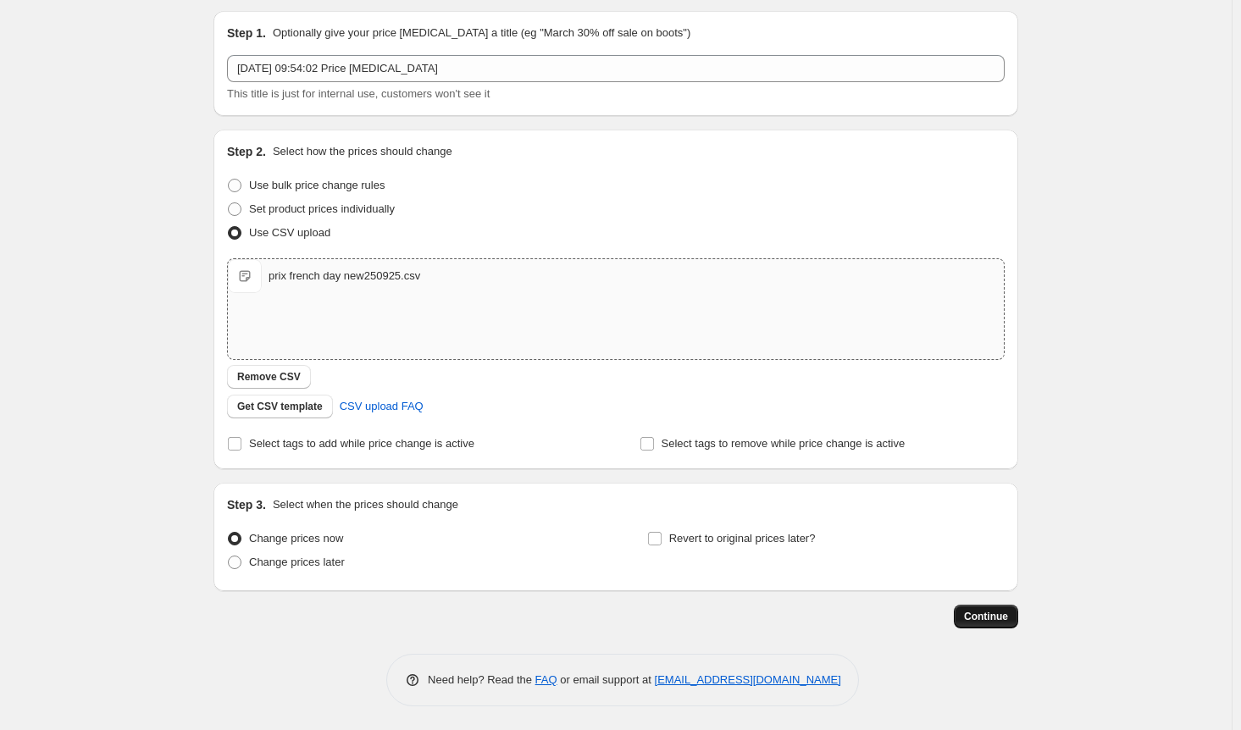
click at [991, 617] on span "Continue" at bounding box center [986, 617] width 44 height 14
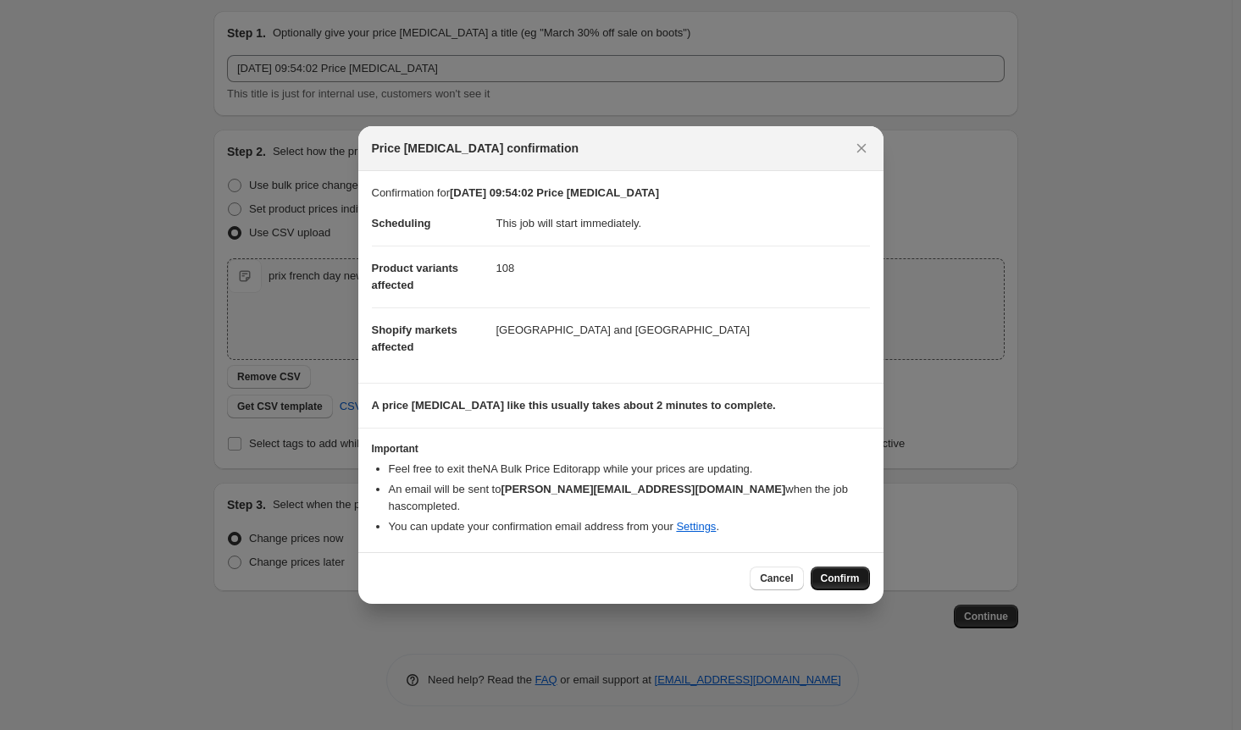
click at [857, 572] on span "Confirm" at bounding box center [840, 579] width 39 height 14
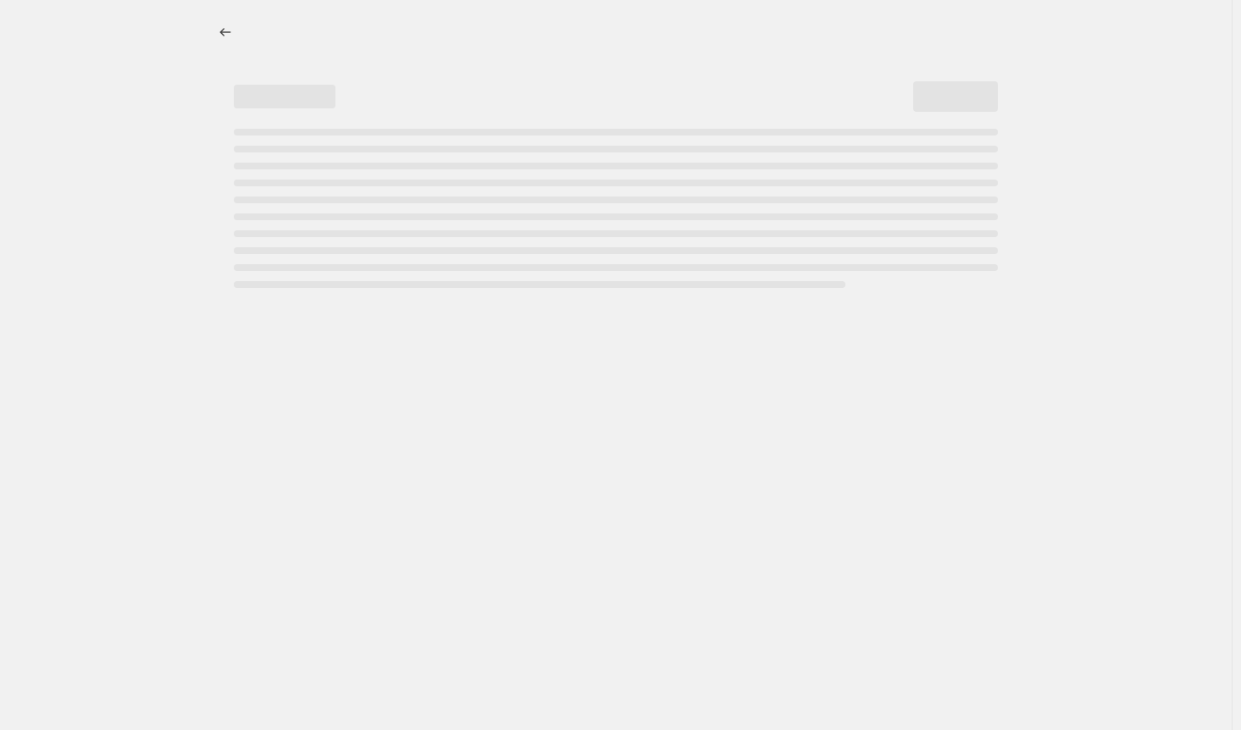
select select "percentage"
